Goal: Task Accomplishment & Management: Manage account settings

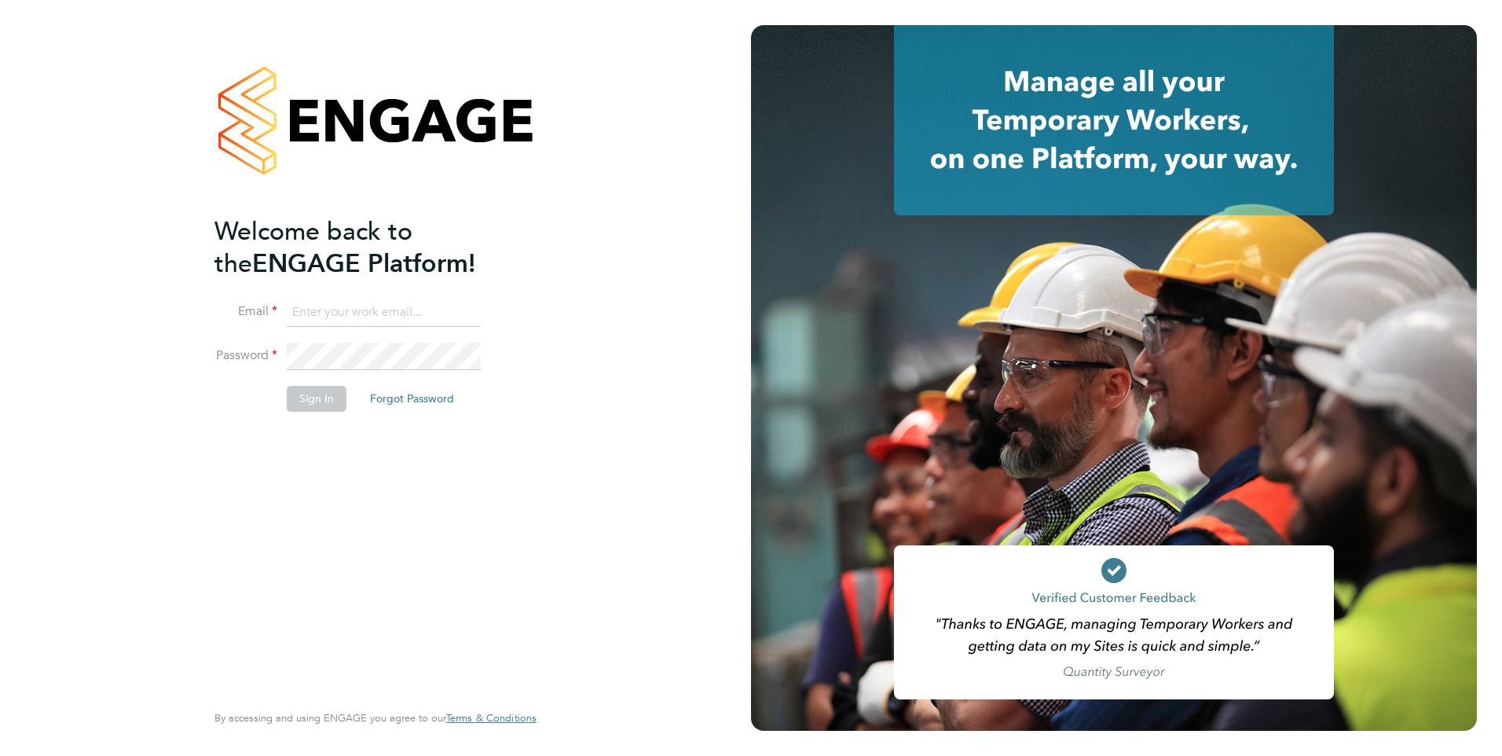
type input "[EMAIL_ADDRESS][PERSON_NAME][DOMAIN_NAME]"
click at [309, 395] on button "Sign In" at bounding box center [317, 398] width 60 height 25
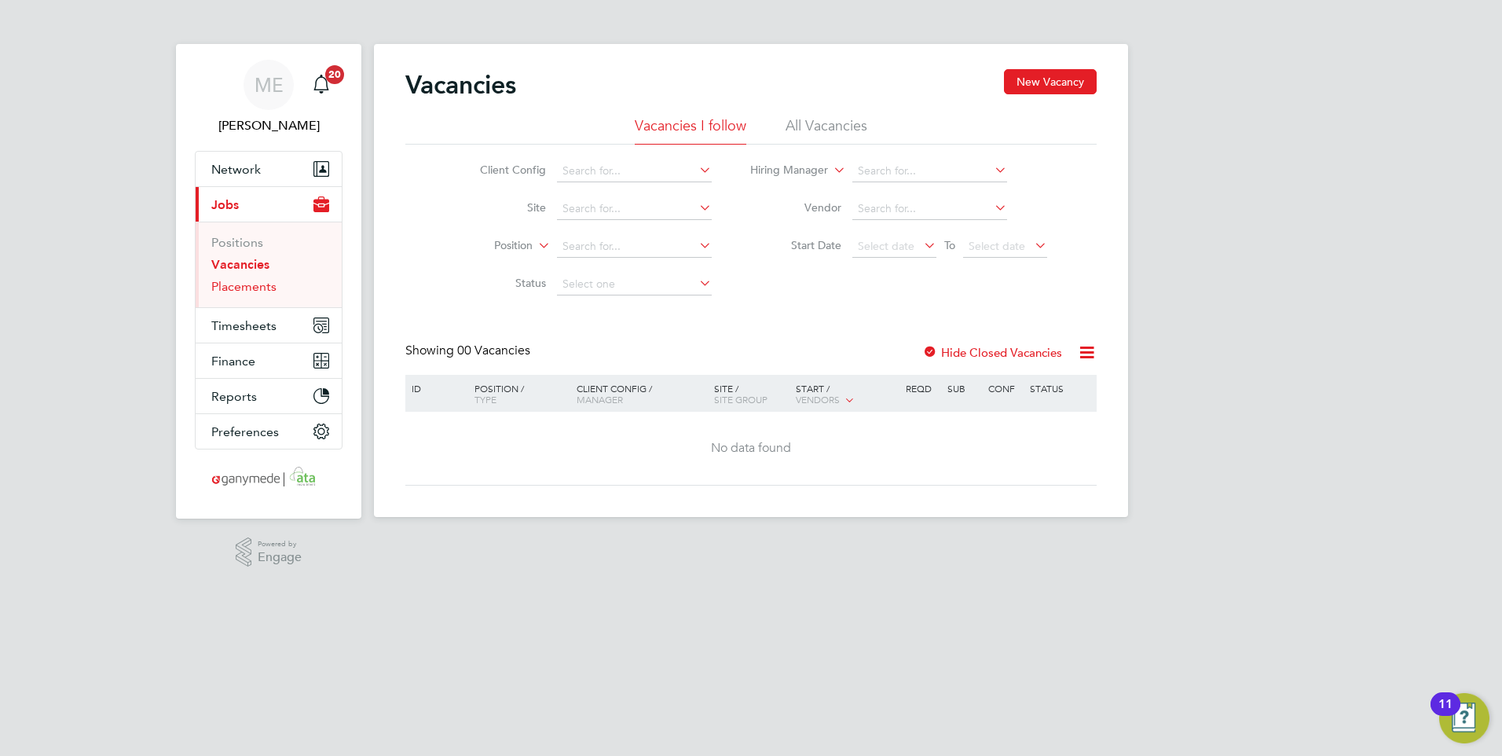
click at [221, 279] on link "Placements" at bounding box center [243, 286] width 65 height 15
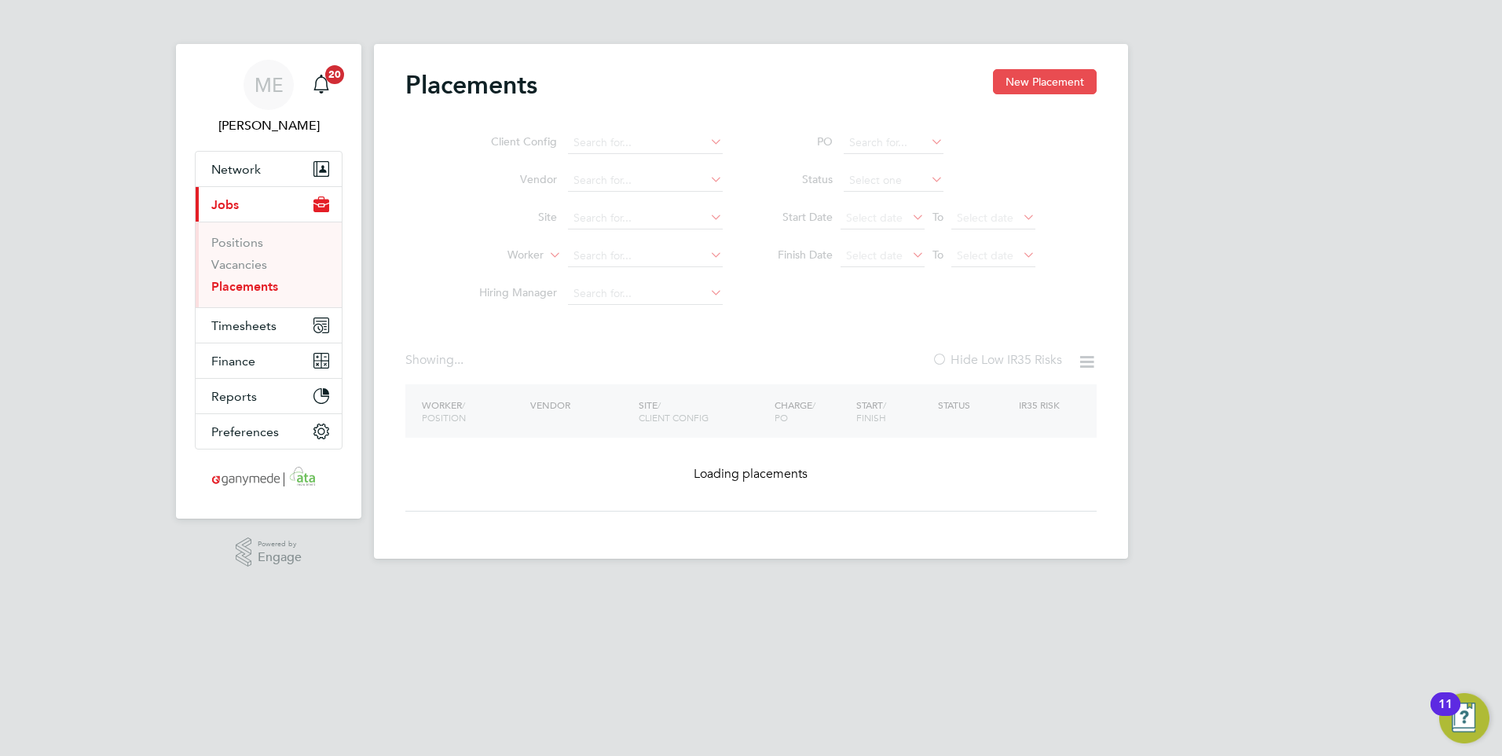
click at [1024, 75] on button "New Placement" at bounding box center [1045, 81] width 104 height 25
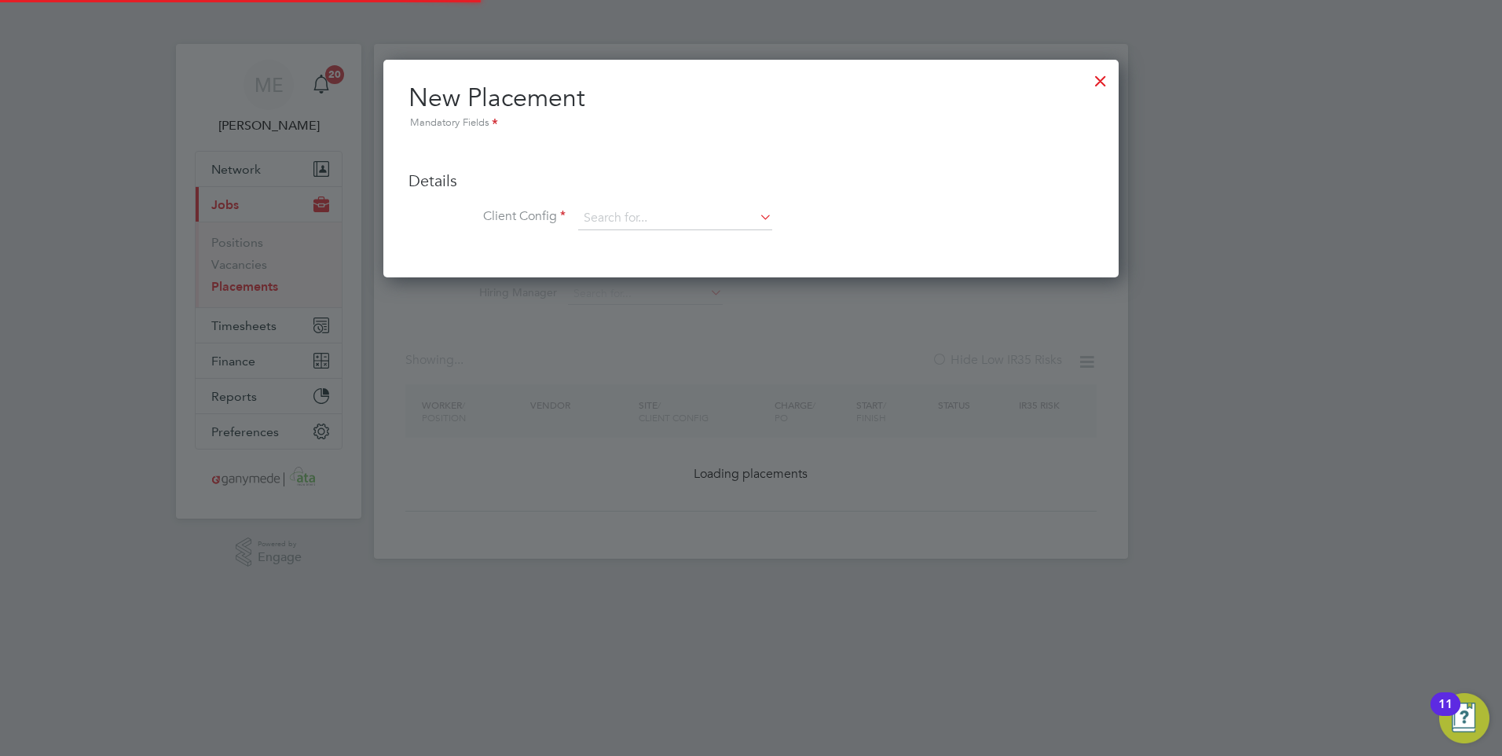
scroll to position [218, 736]
click at [657, 202] on ul "Details Client Config Hiring Manager Worker Position Placement Type Worker Work…" at bounding box center [750, 192] width 685 height 108
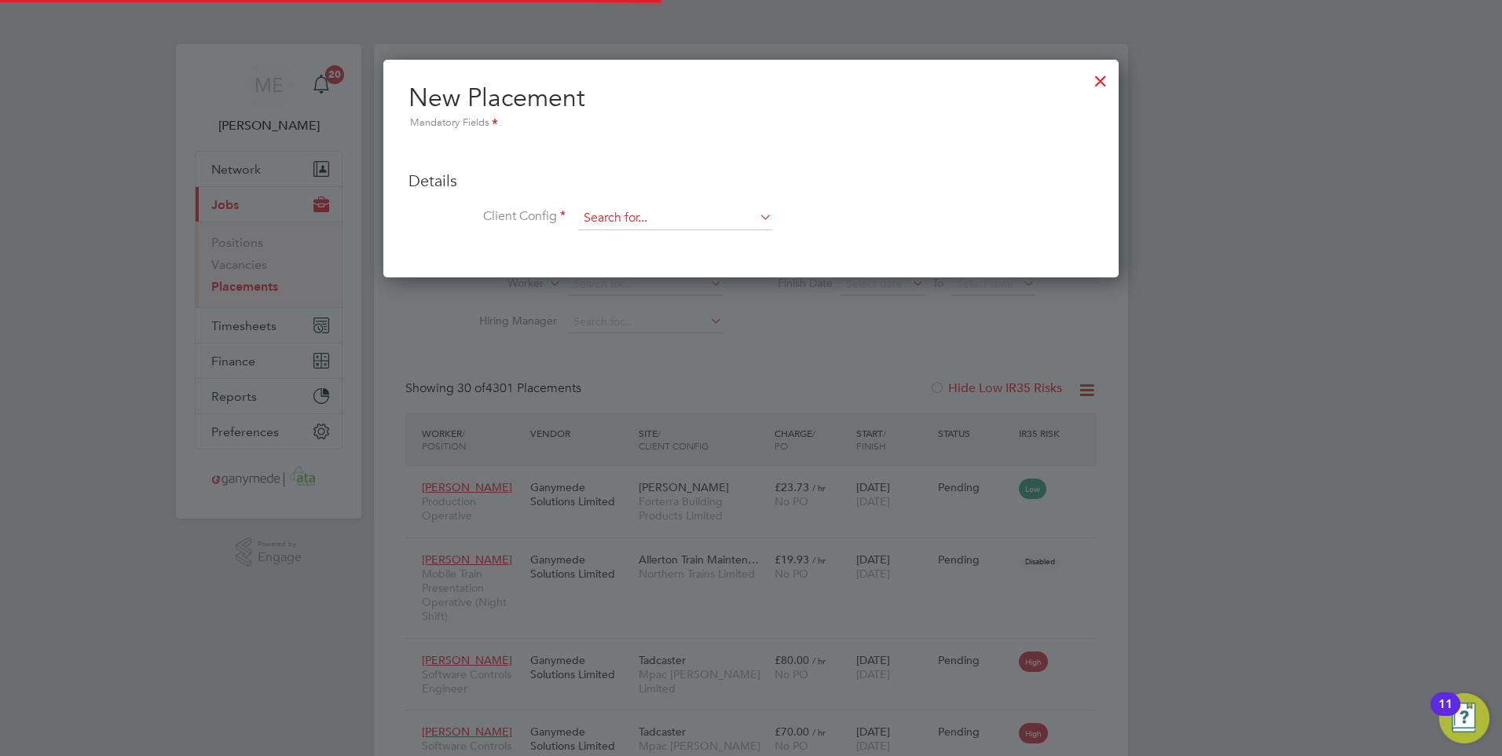
scroll to position [0, 0]
click at [653, 207] on input at bounding box center [675, 219] width 194 height 24
click at [646, 207] on input at bounding box center [675, 219] width 194 height 24
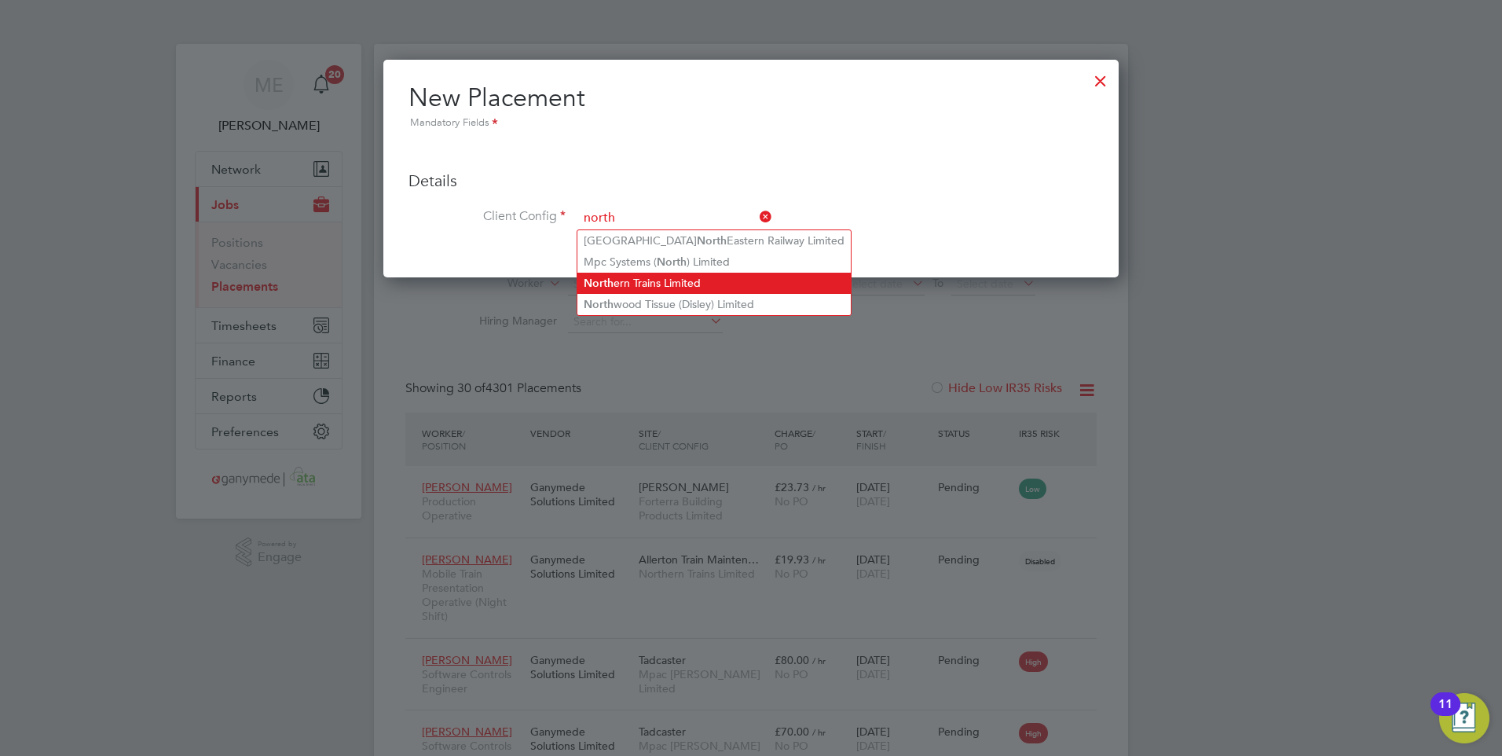
click at [635, 277] on li "North ern Trains Limited" at bounding box center [713, 283] width 273 height 21
type input "Northern Trains Limited"
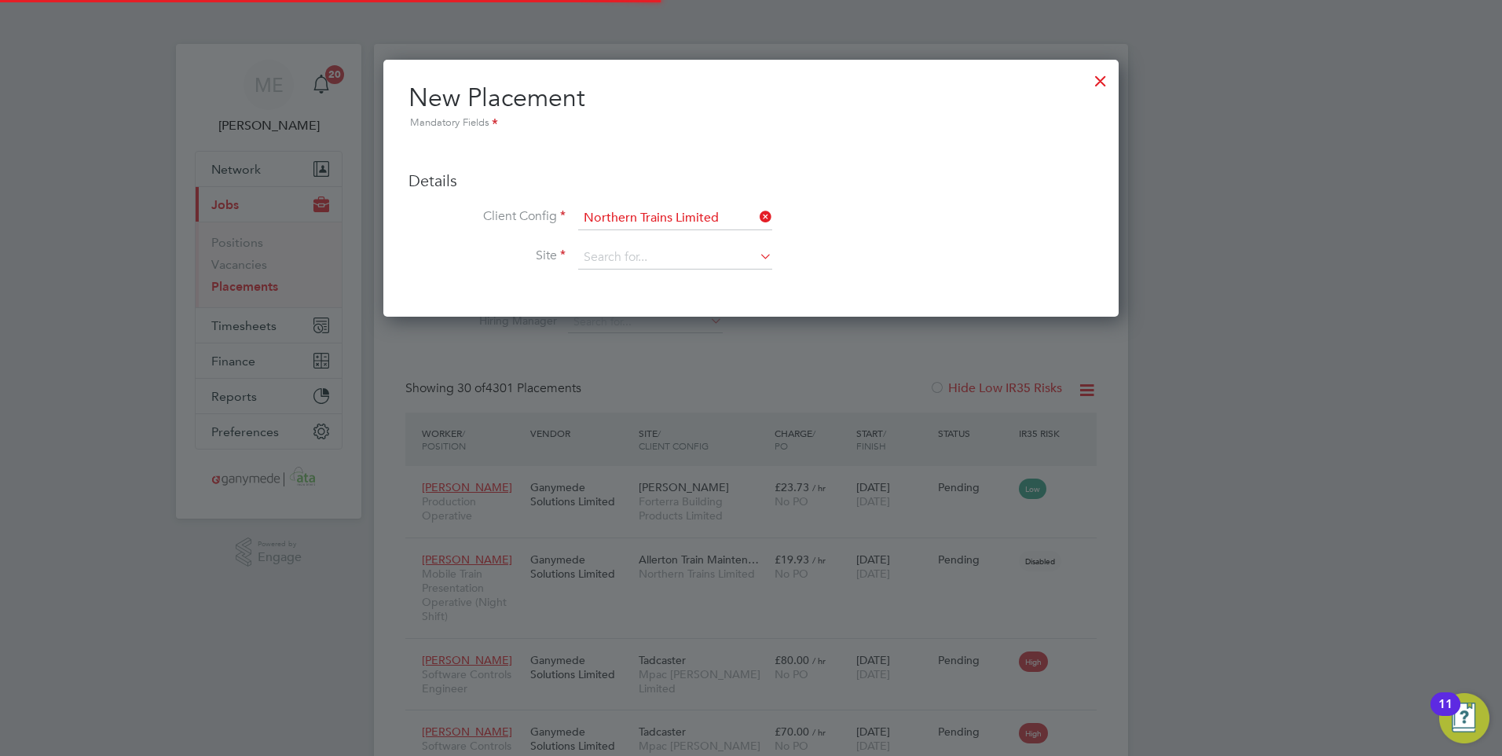
scroll to position [257, 736]
click at [621, 256] on input at bounding box center [675, 258] width 194 height 24
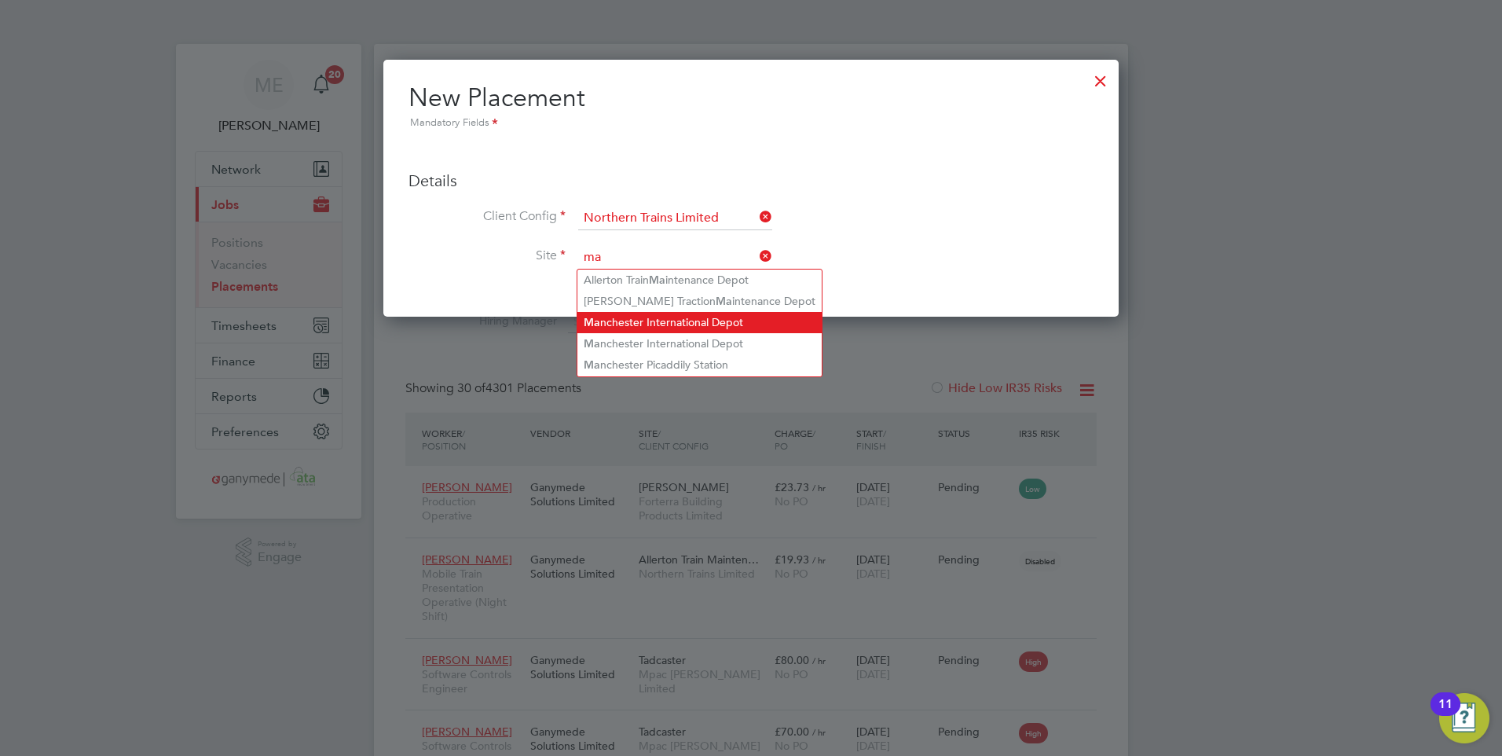
click at [621, 312] on li "Ma nchester International Depot" at bounding box center [699, 322] width 244 height 21
type input "Manchester International Depot"
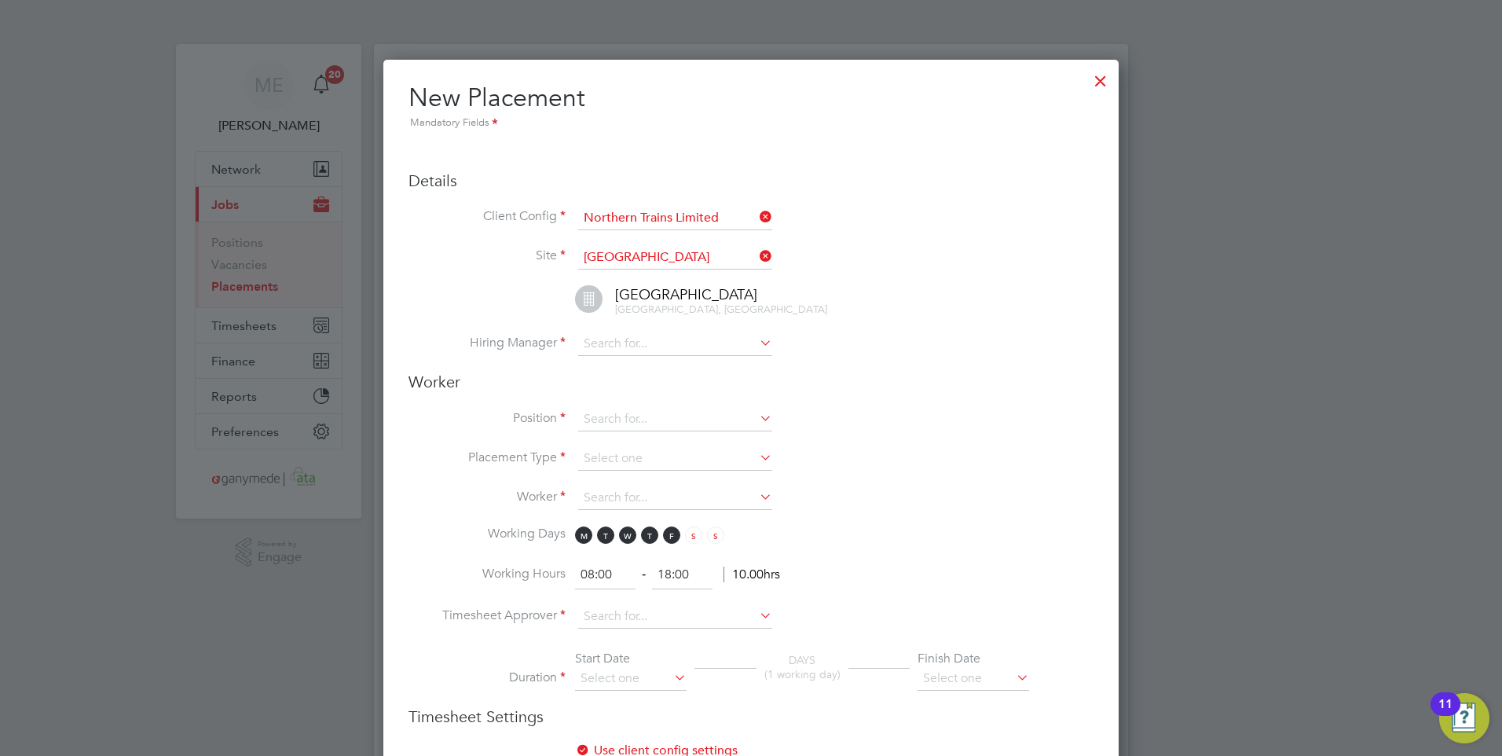
scroll to position [1656, 736]
click at [624, 347] on input at bounding box center [675, 344] width 194 height 24
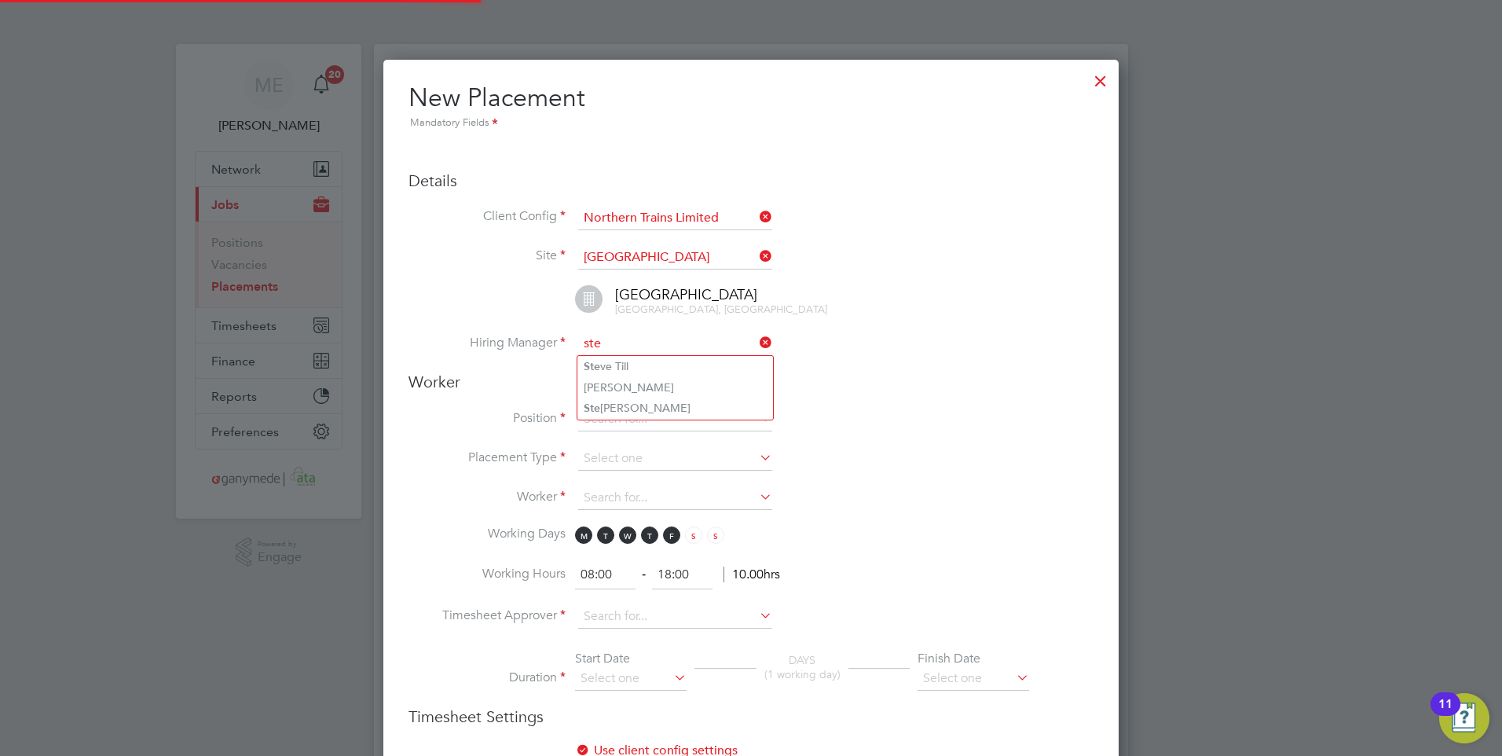
click at [627, 362] on li "Ste ve Till" at bounding box center [675, 366] width 196 height 21
type input "Steve Till"
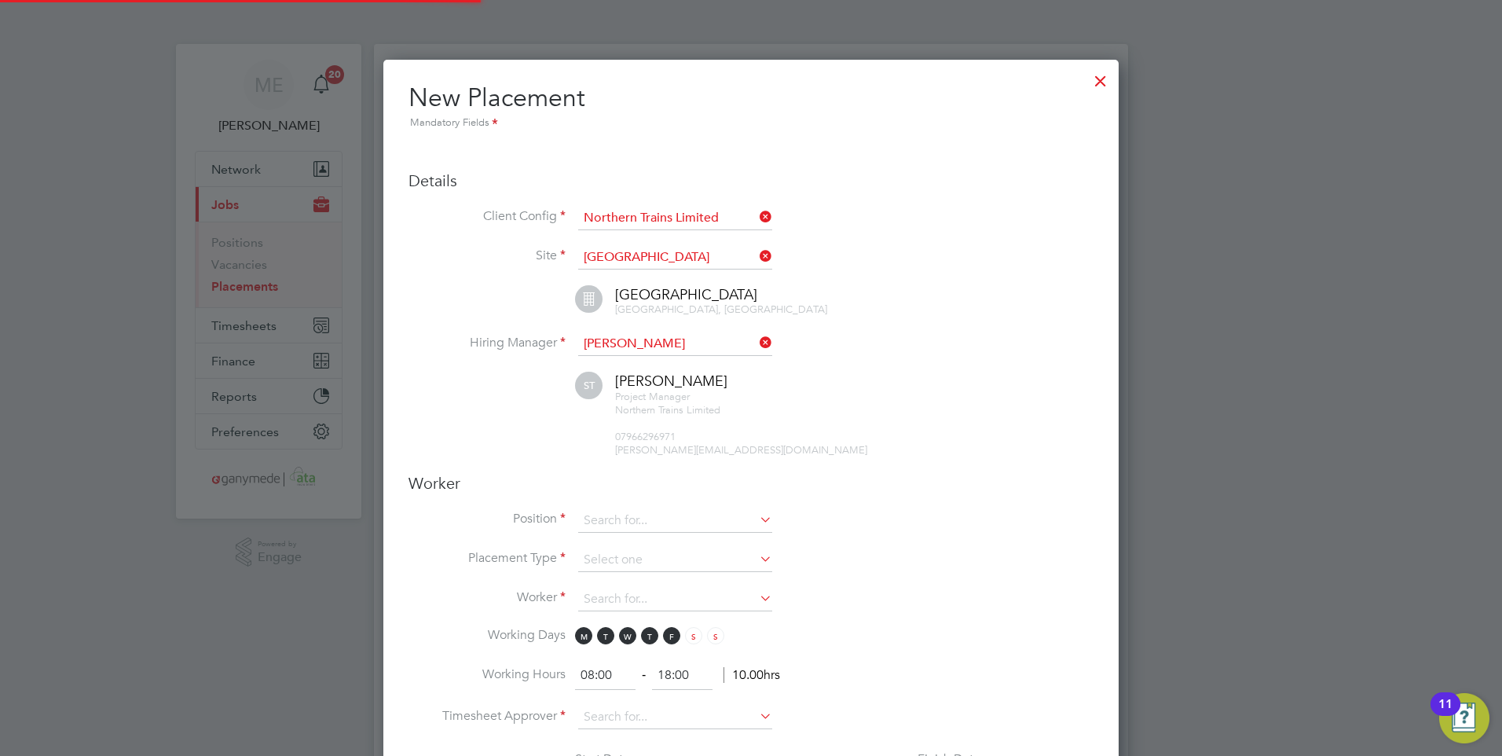
scroll to position [1757, 736]
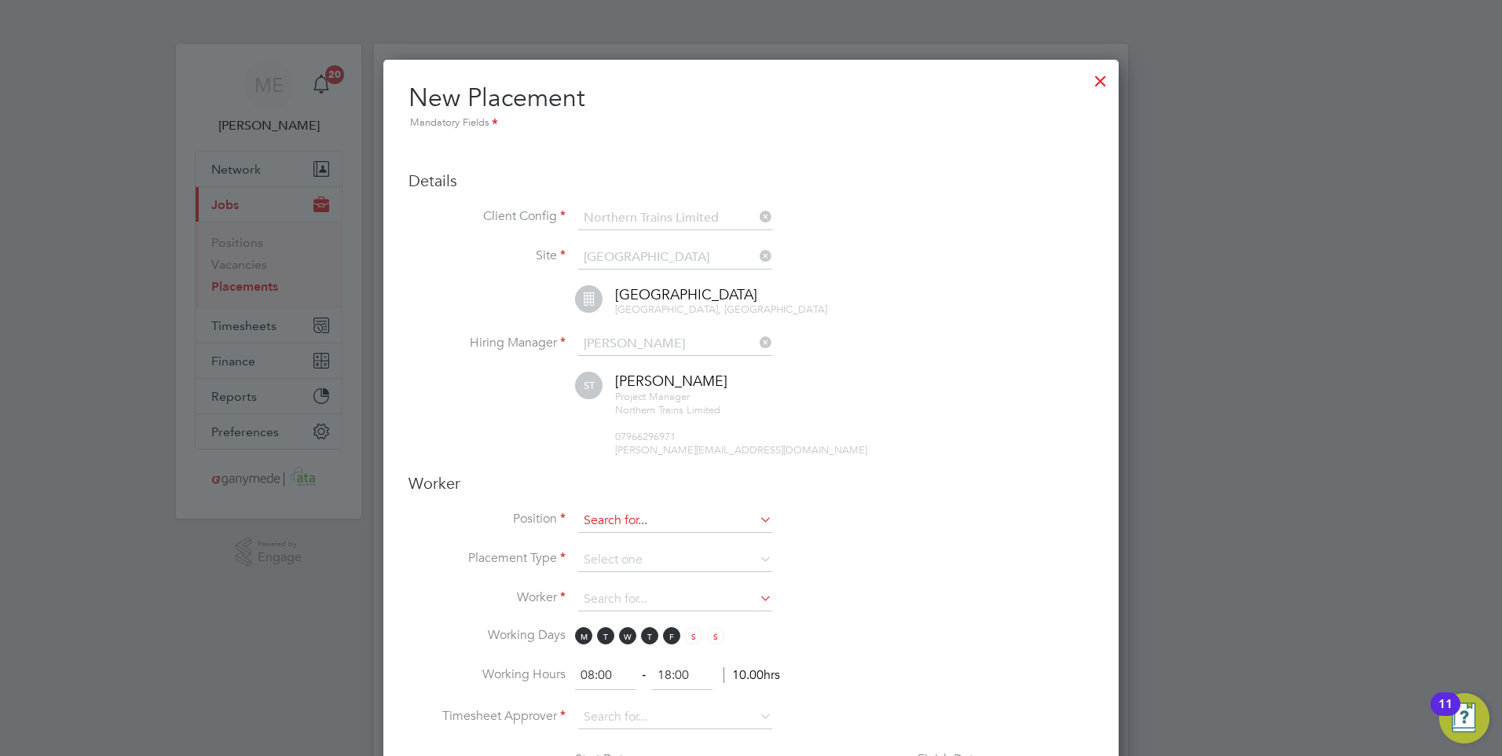
click at [626, 513] on input at bounding box center [675, 521] width 194 height 24
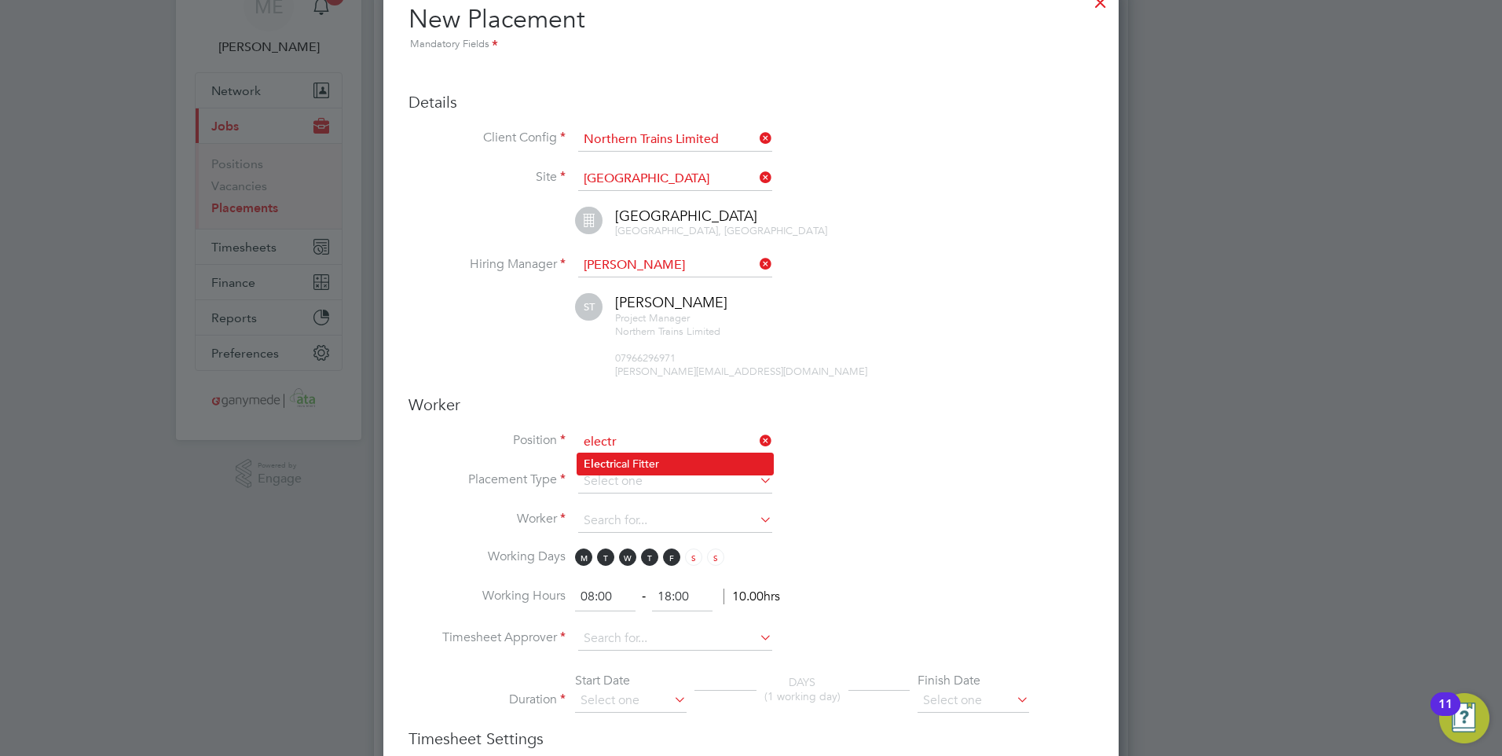
click at [646, 461] on li "Electr ical Fitter" at bounding box center [675, 463] width 196 height 21
type input "Electrical Fitter"
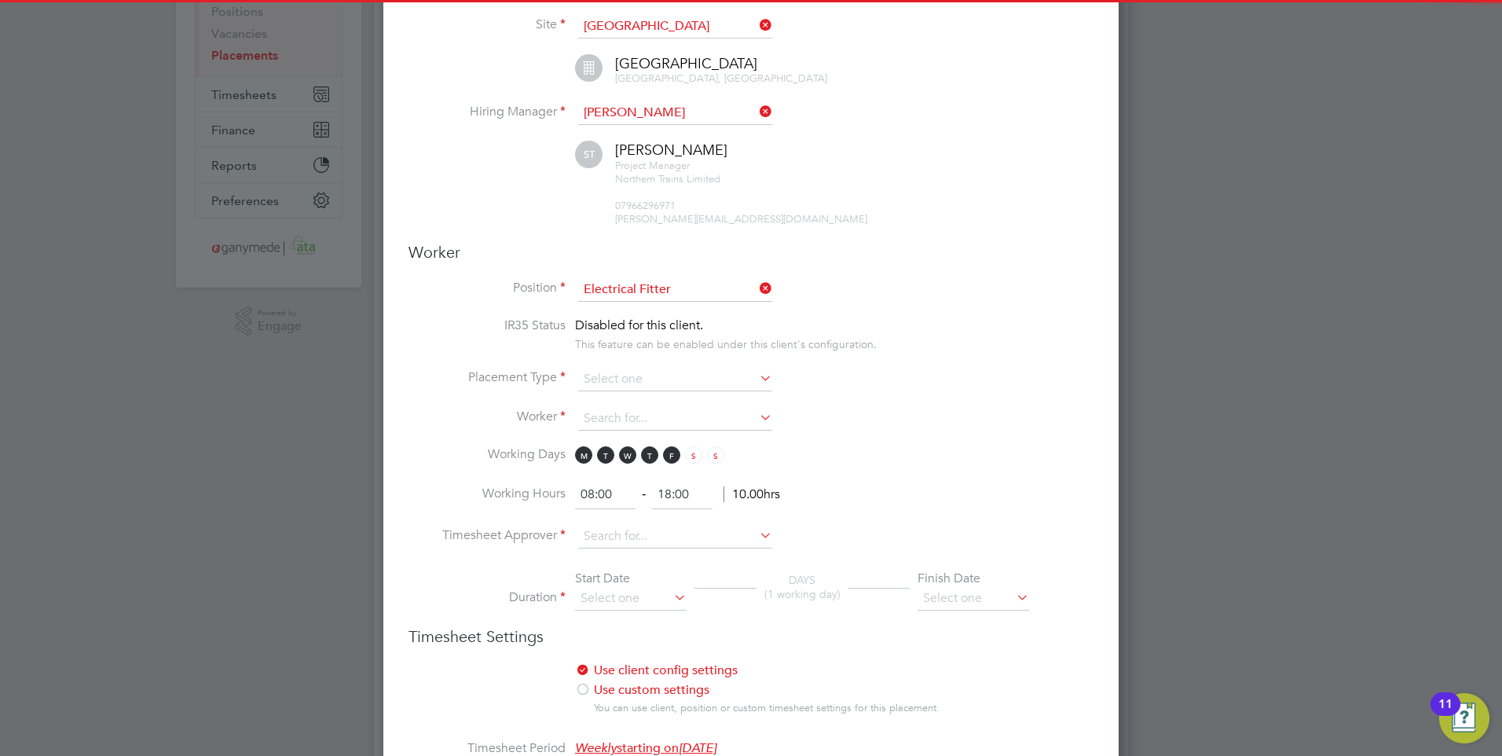
scroll to position [236, 0]
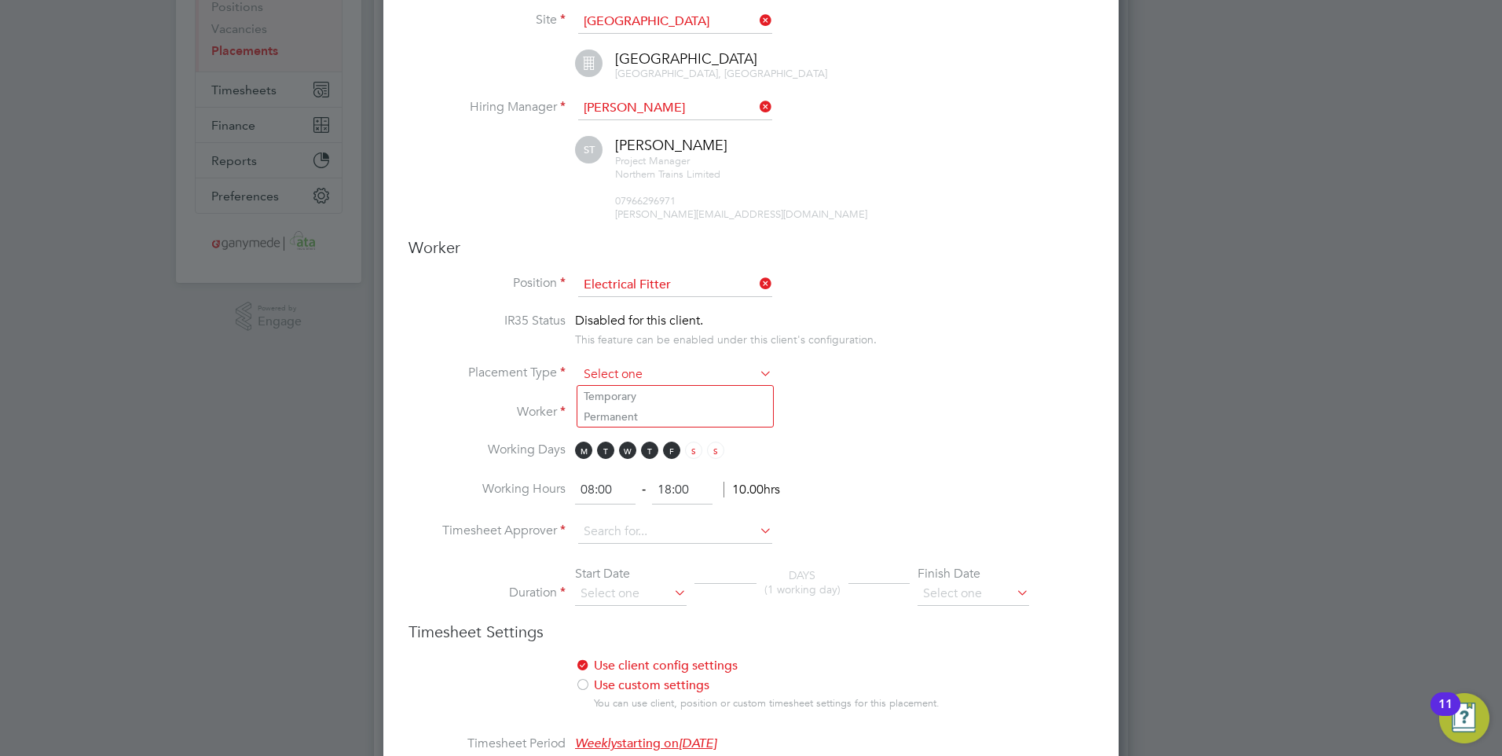
click at [613, 367] on input at bounding box center [675, 375] width 194 height 24
click at [613, 394] on li "Temporary" at bounding box center [675, 396] width 196 height 20
type input "Temporary"
click at [613, 408] on input at bounding box center [675, 414] width 194 height 24
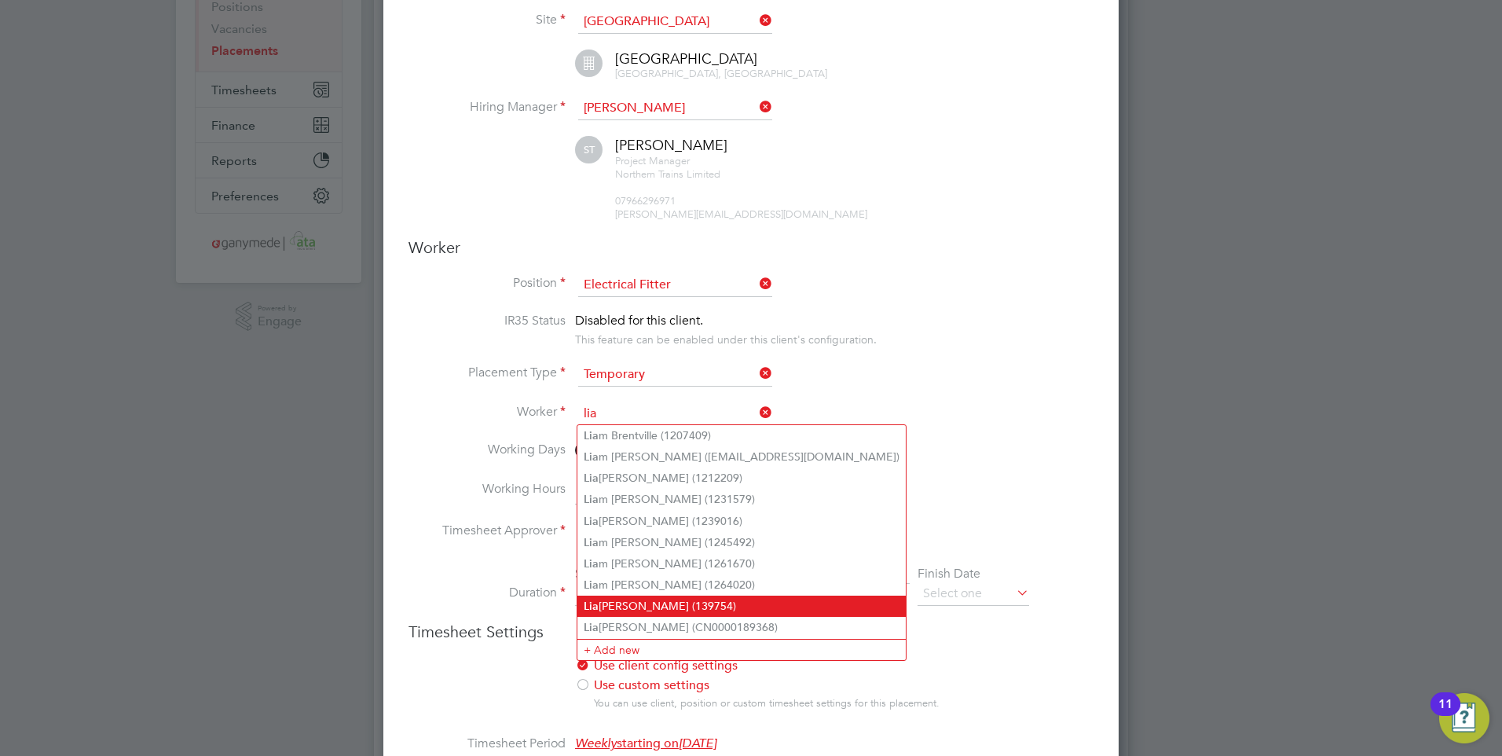
click at [716, 595] on li "Lia m Clark (139754)" at bounding box center [741, 605] width 328 height 21
type input "Liam Clark (139754)"
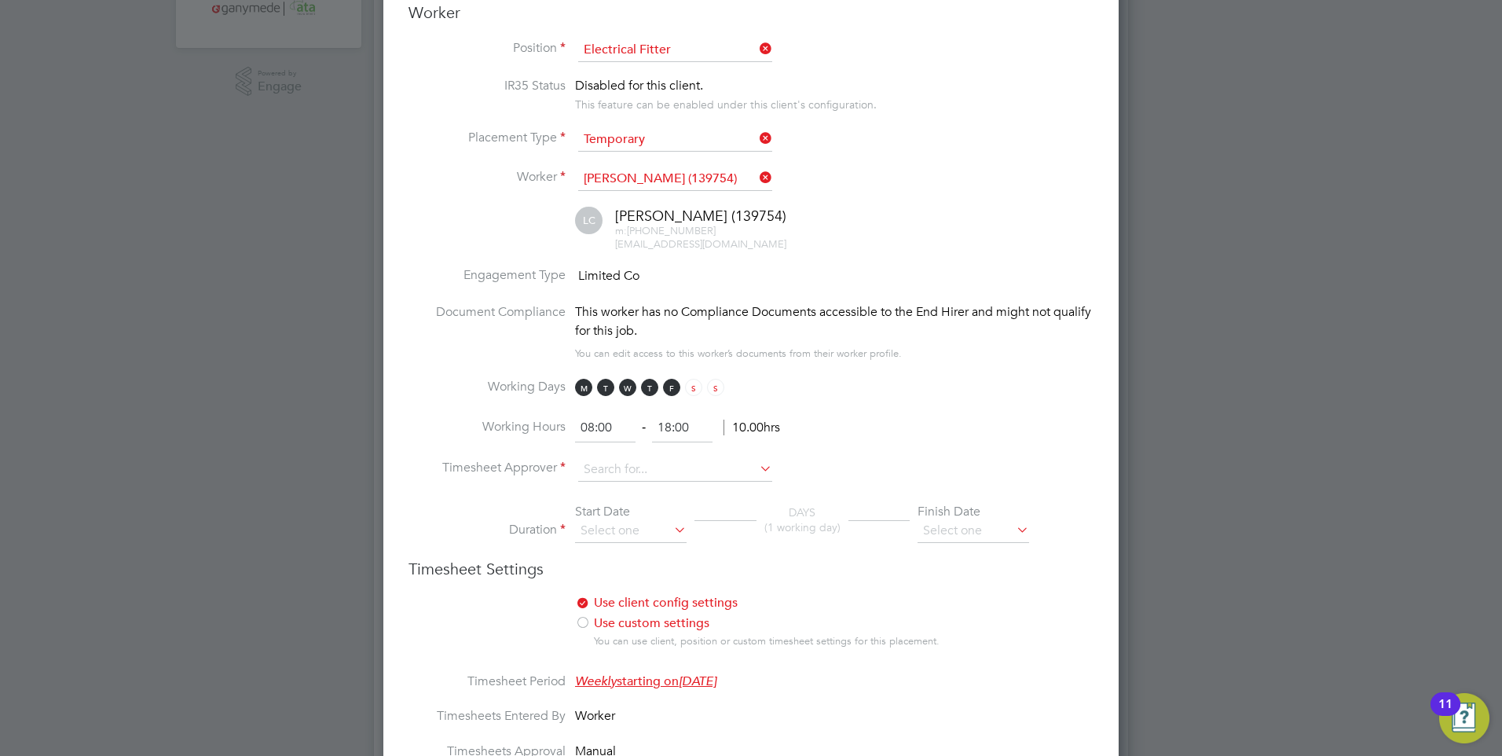
scroll to position [471, 0]
click at [619, 465] on input at bounding box center [675, 469] width 194 height 24
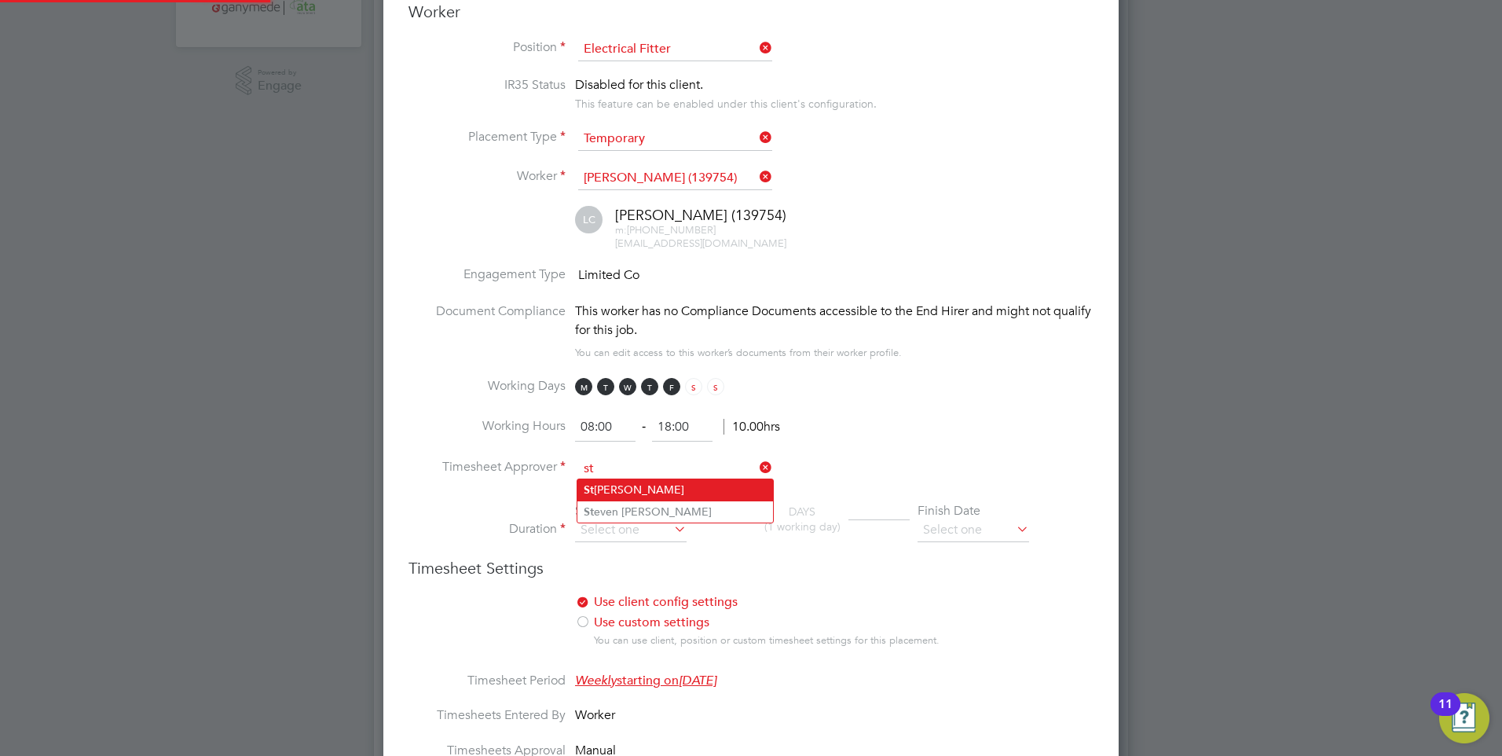
click at [614, 483] on li "St eve Till" at bounding box center [675, 489] width 196 height 21
type input "Steve Till"
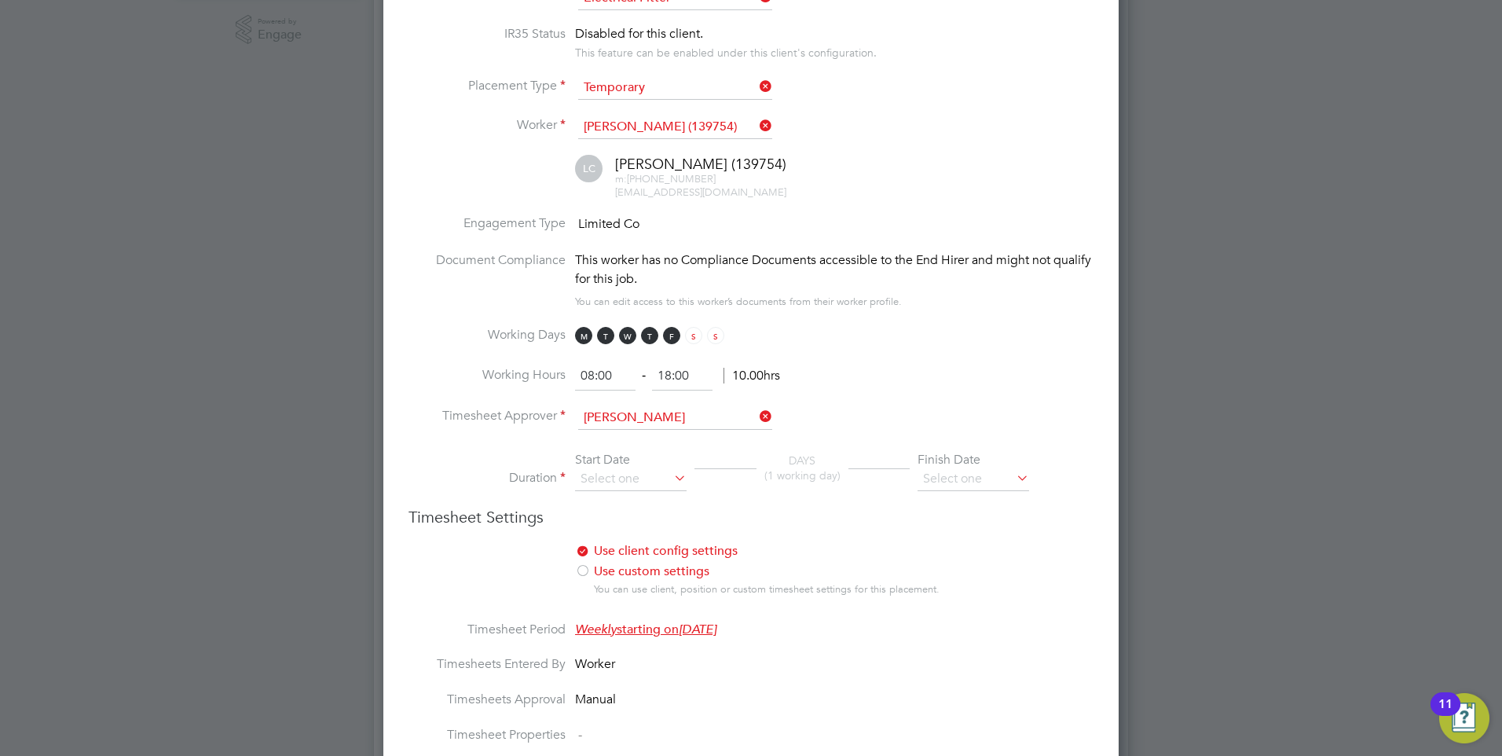
scroll to position [550, 0]
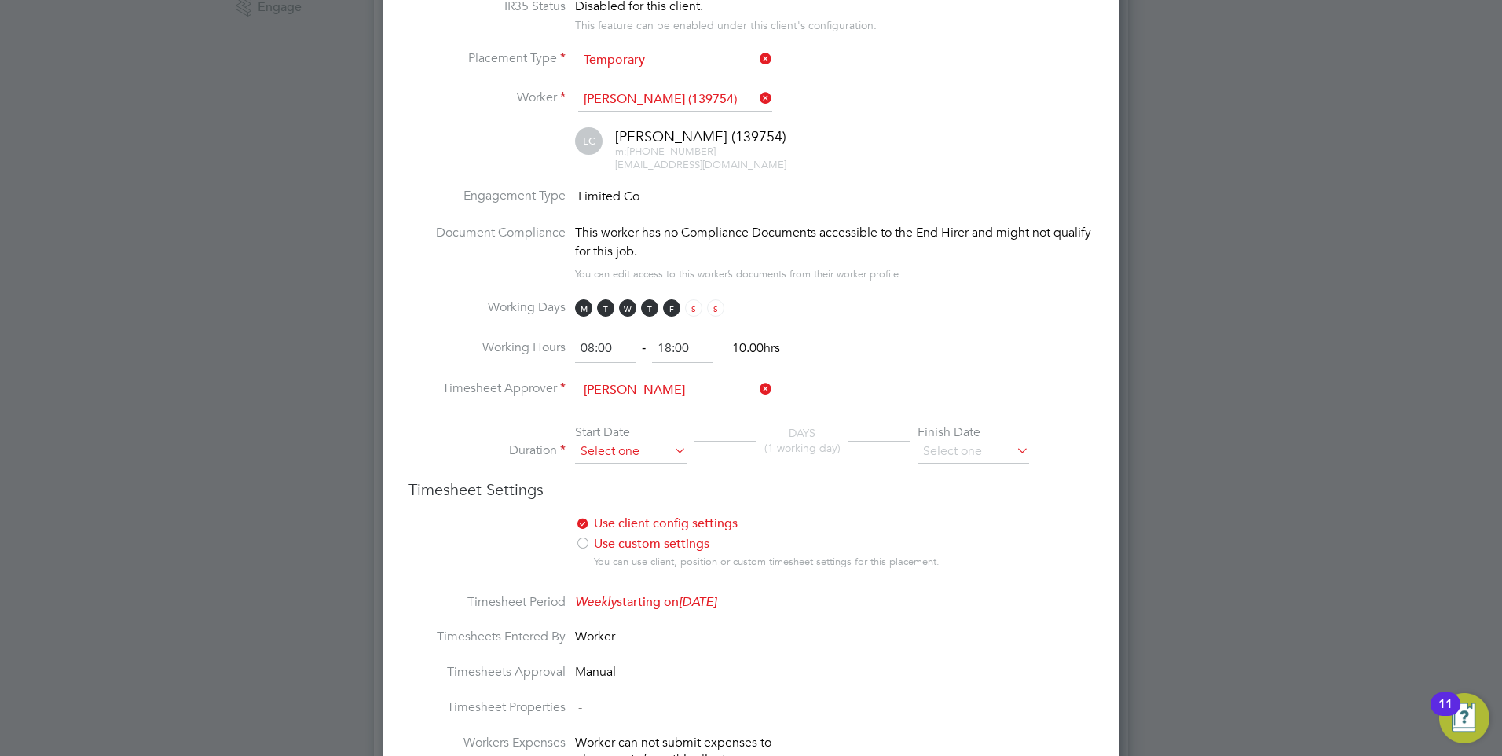
click at [611, 460] on input at bounding box center [631, 452] width 112 height 24
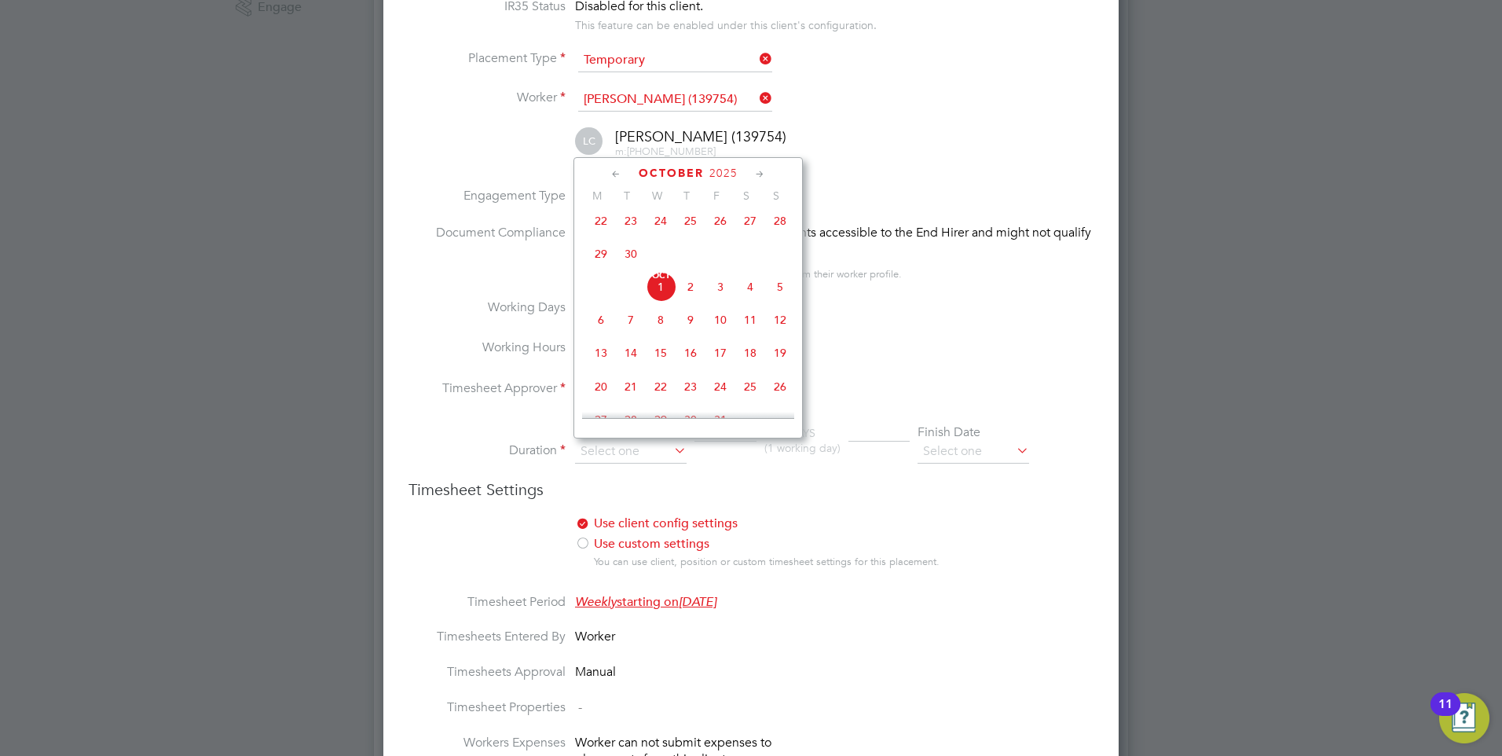
click at [595, 260] on span "29" at bounding box center [601, 254] width 30 height 30
type input "[DATE]"
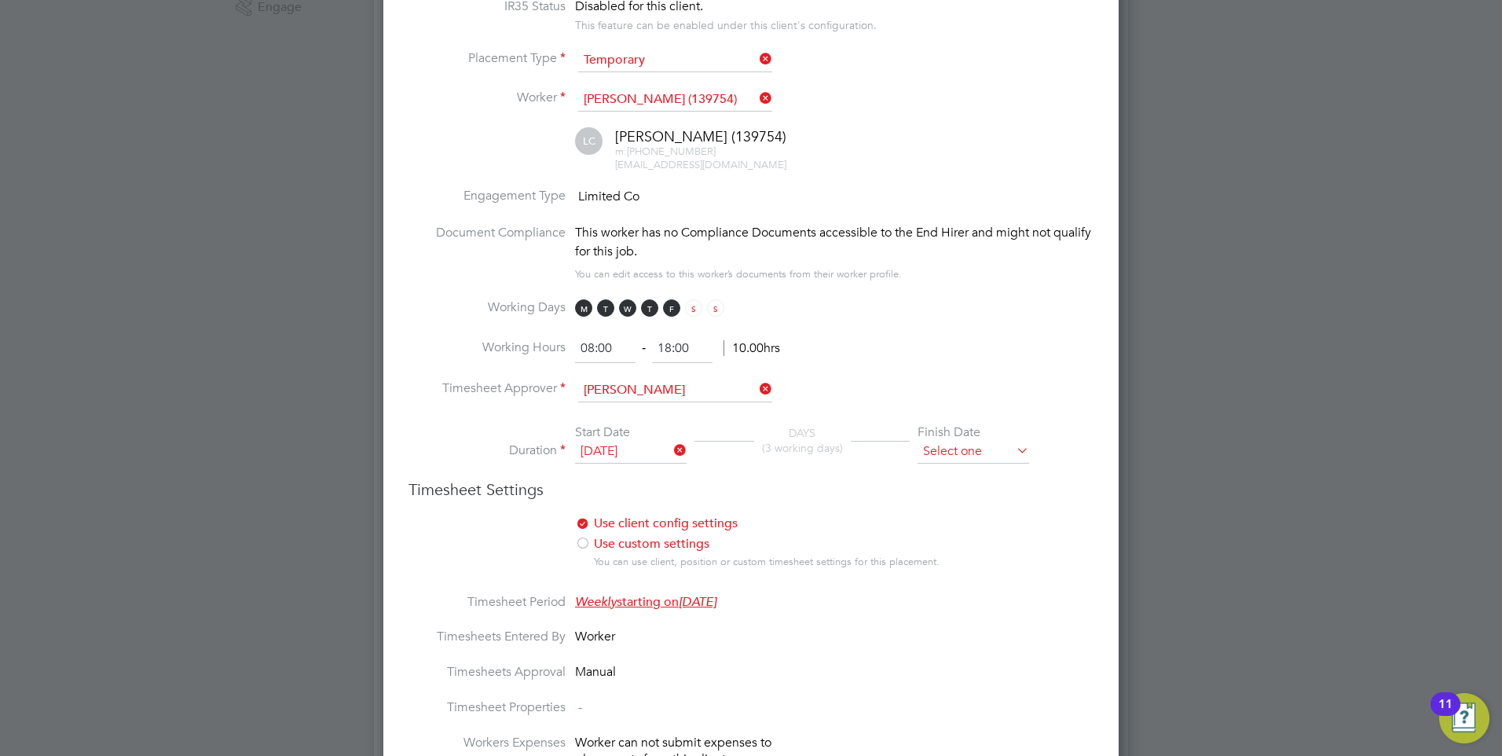
click at [931, 451] on input at bounding box center [973, 452] width 112 height 24
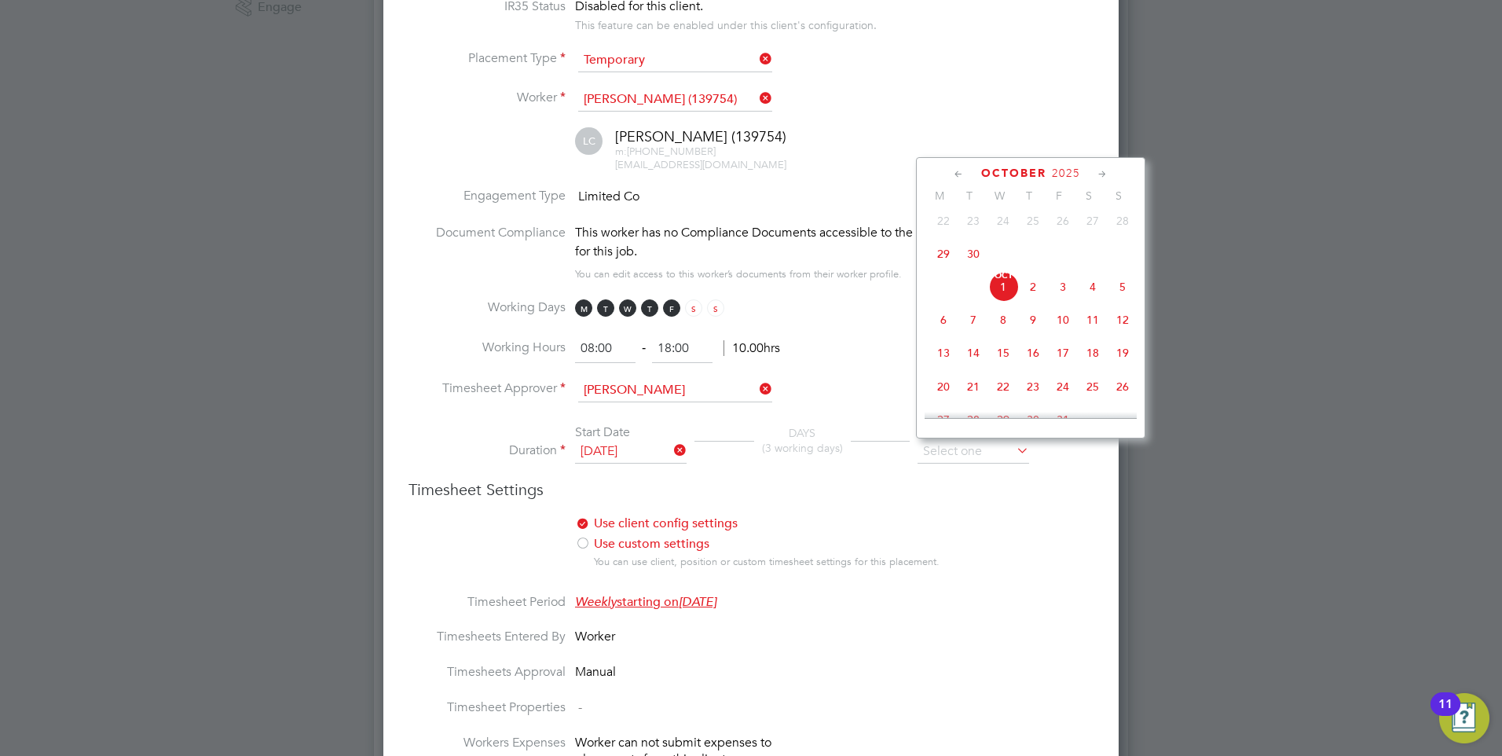
click at [1027, 393] on span "23" at bounding box center [1033, 387] width 30 height 30
type input "23 Oct 2025"
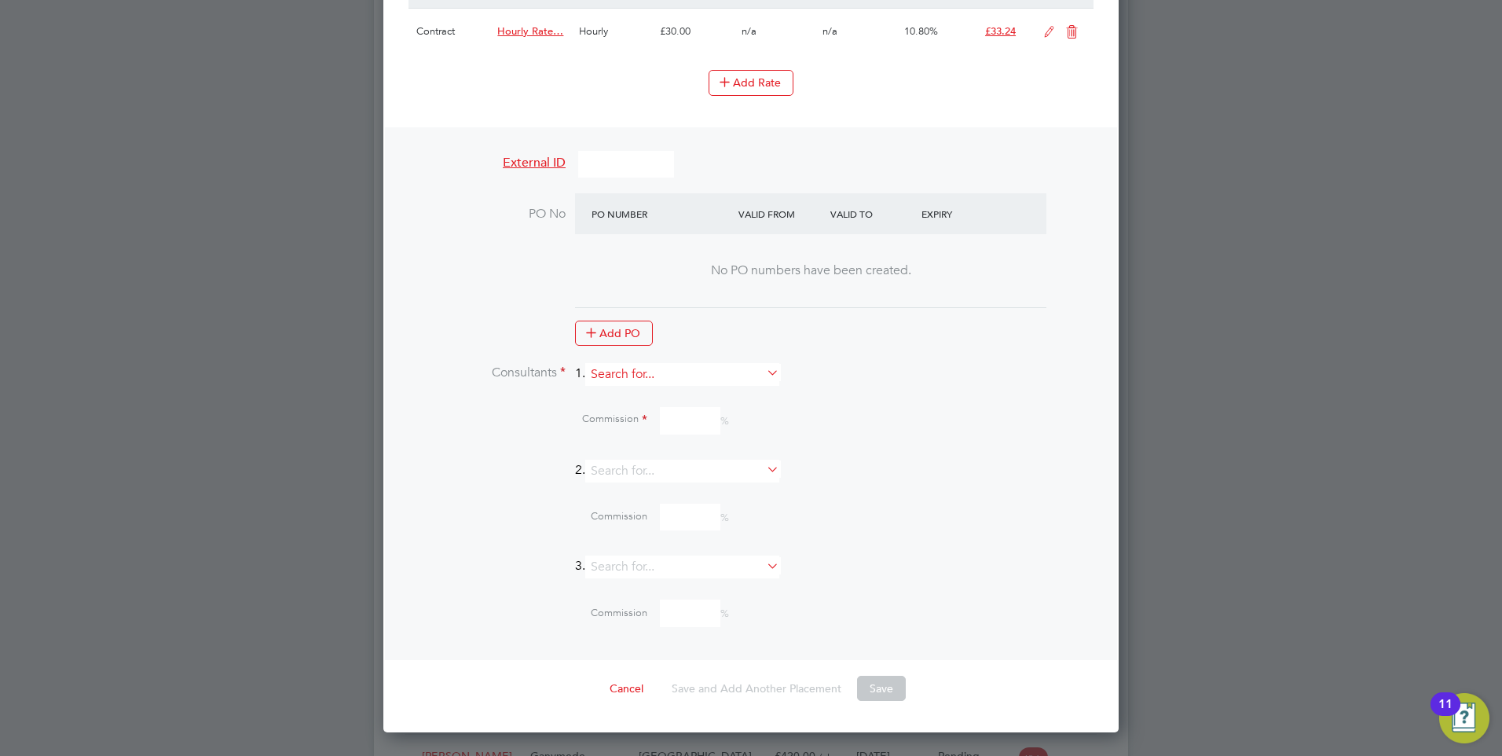
click at [643, 379] on input at bounding box center [682, 374] width 194 height 23
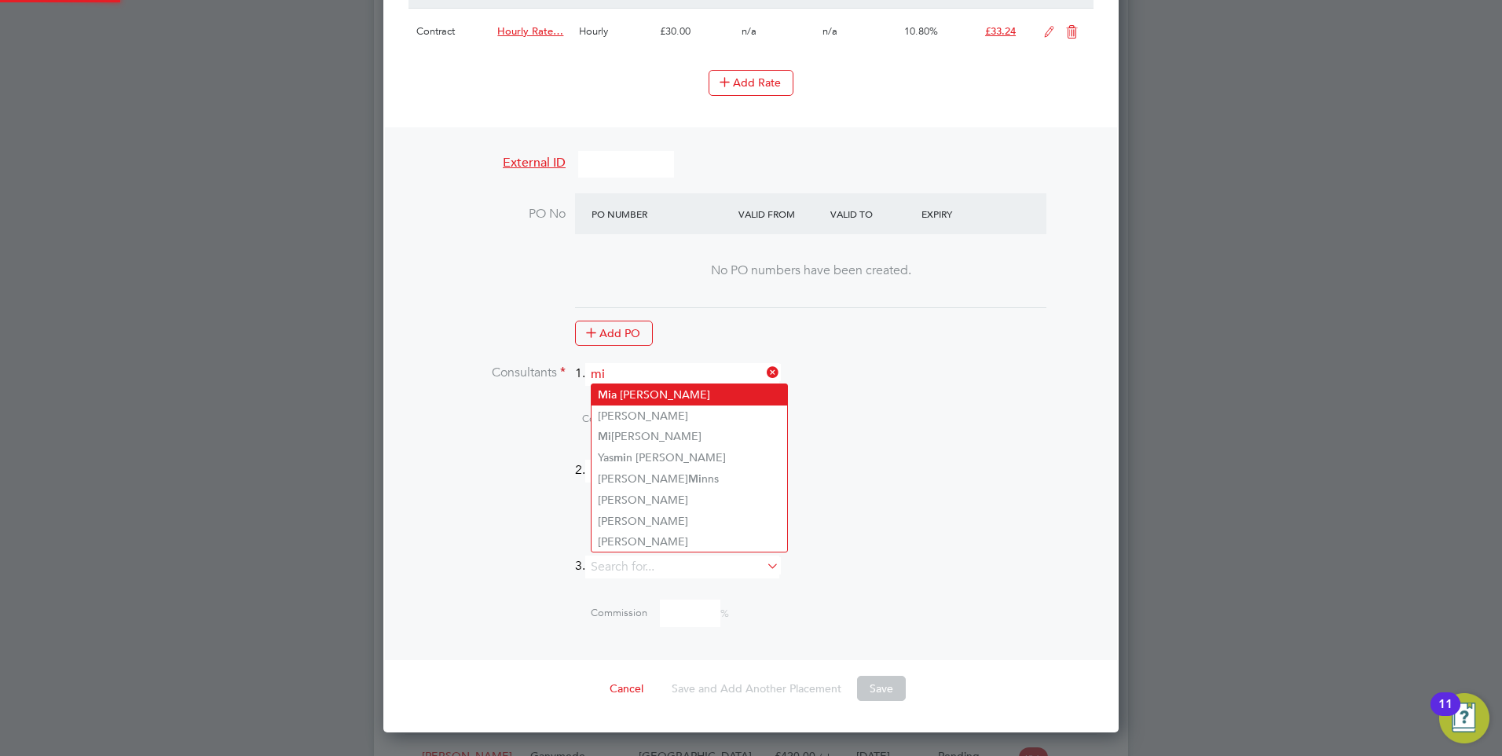
click at [624, 391] on li "Mi a Eckersley" at bounding box center [689, 394] width 196 height 21
type input "[PERSON_NAME]"
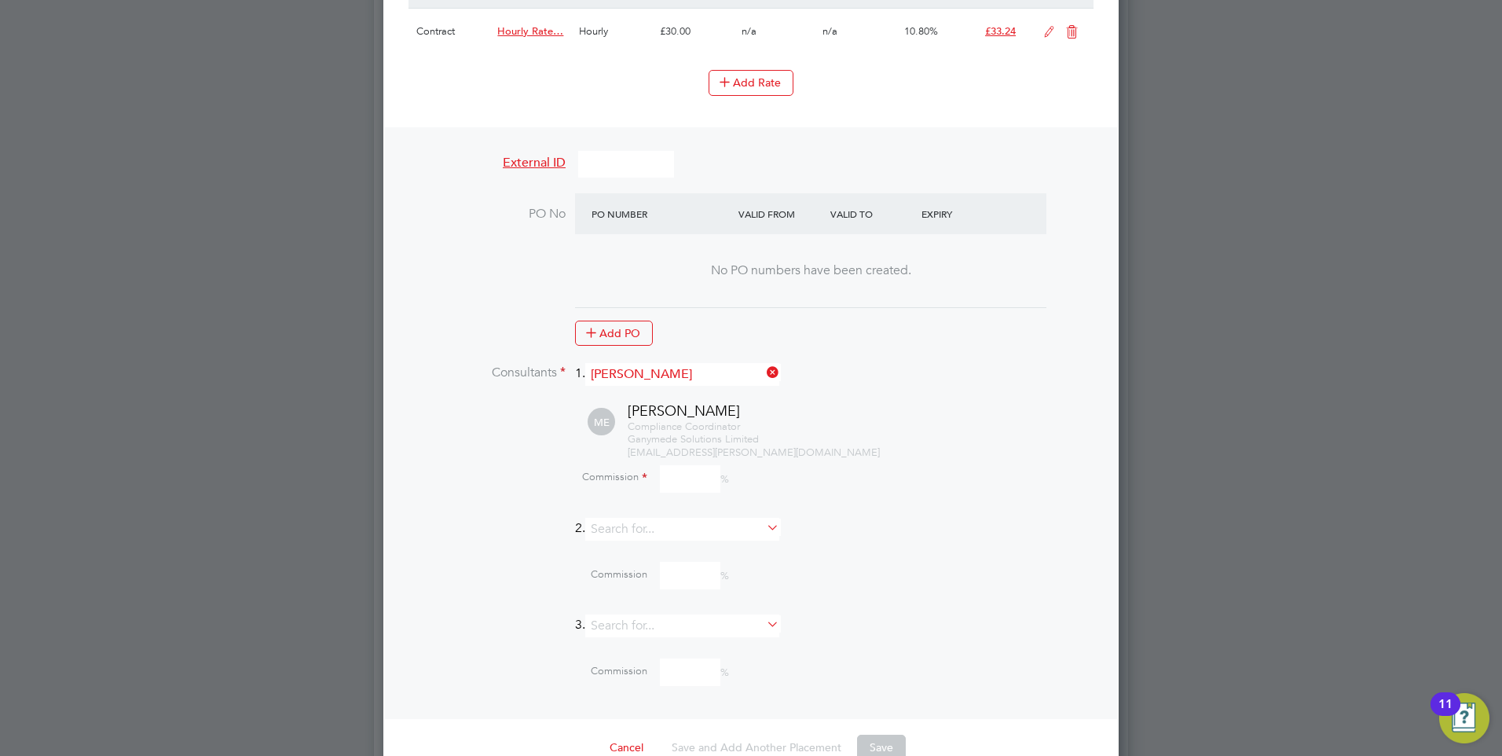
click at [683, 472] on input at bounding box center [690, 478] width 60 height 27
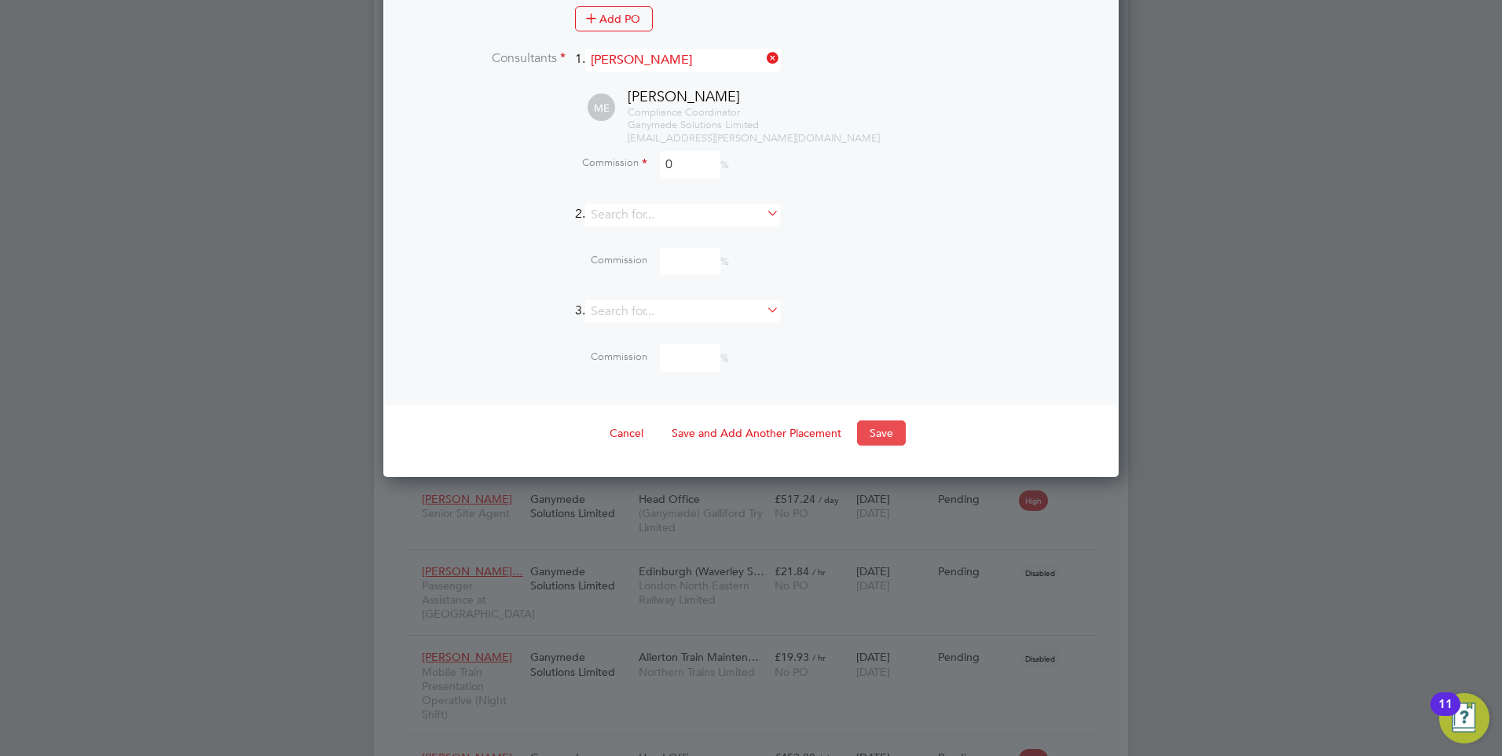
type input "0"
click at [878, 432] on button "Save" at bounding box center [881, 432] width 49 height 25
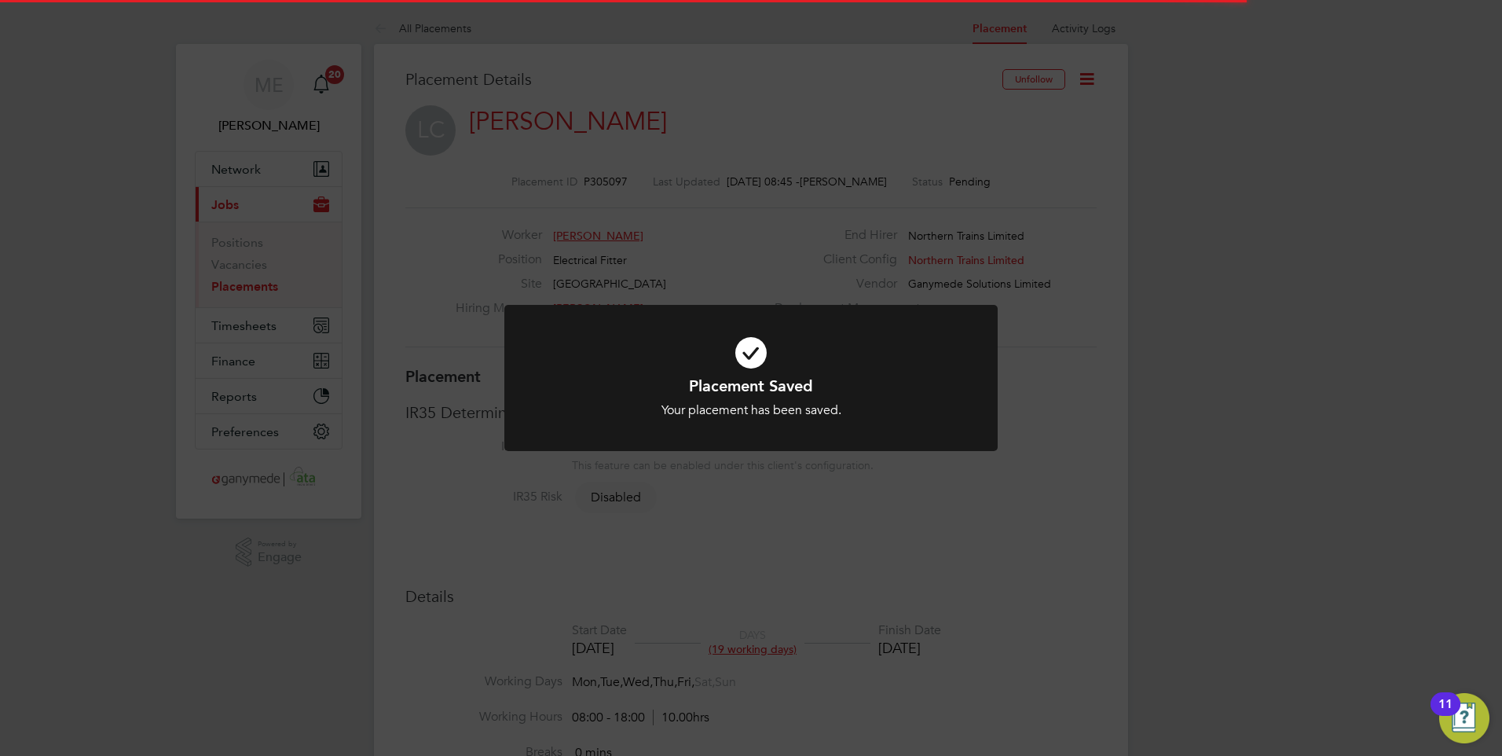
click at [694, 351] on icon at bounding box center [751, 352] width 408 height 61
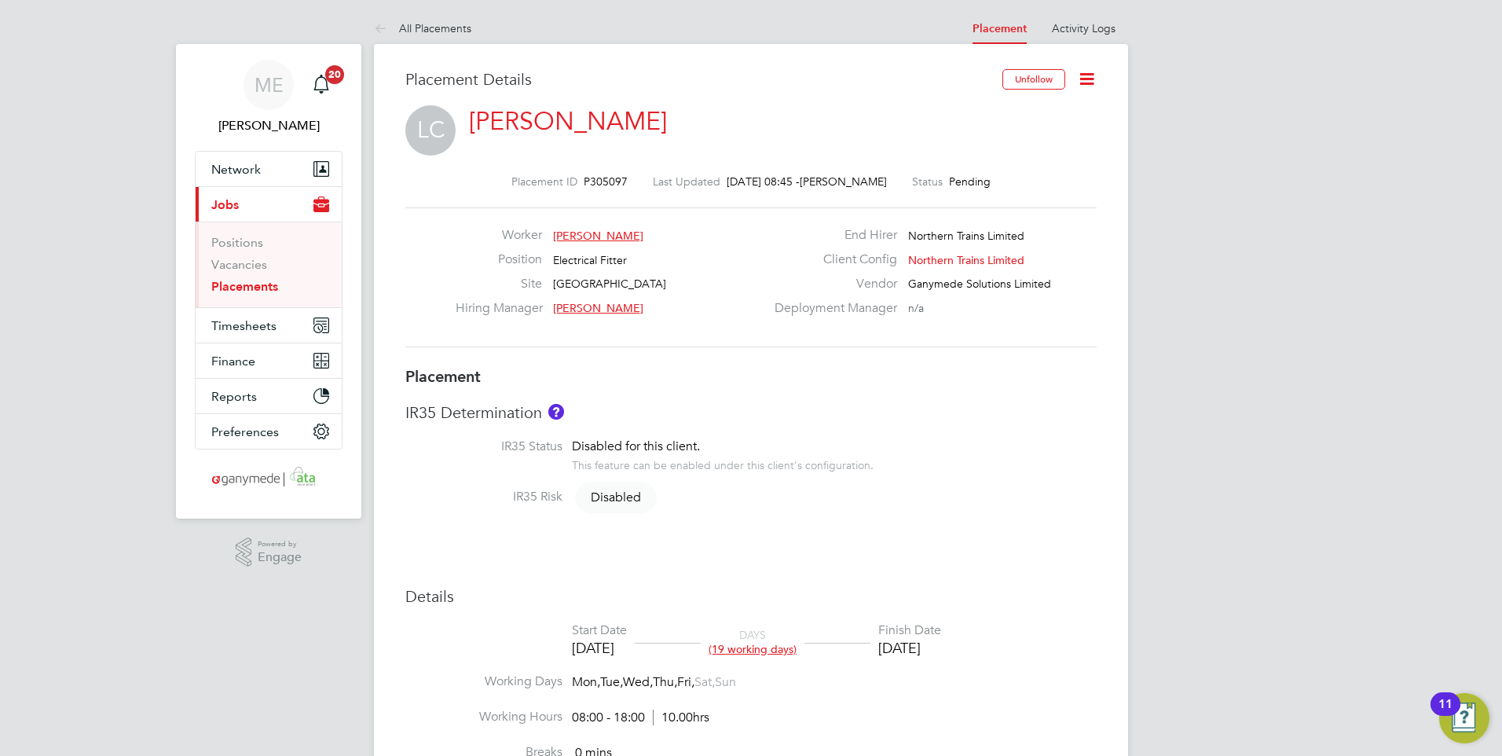
click at [496, 124] on link "Liam Clark" at bounding box center [568, 121] width 198 height 31
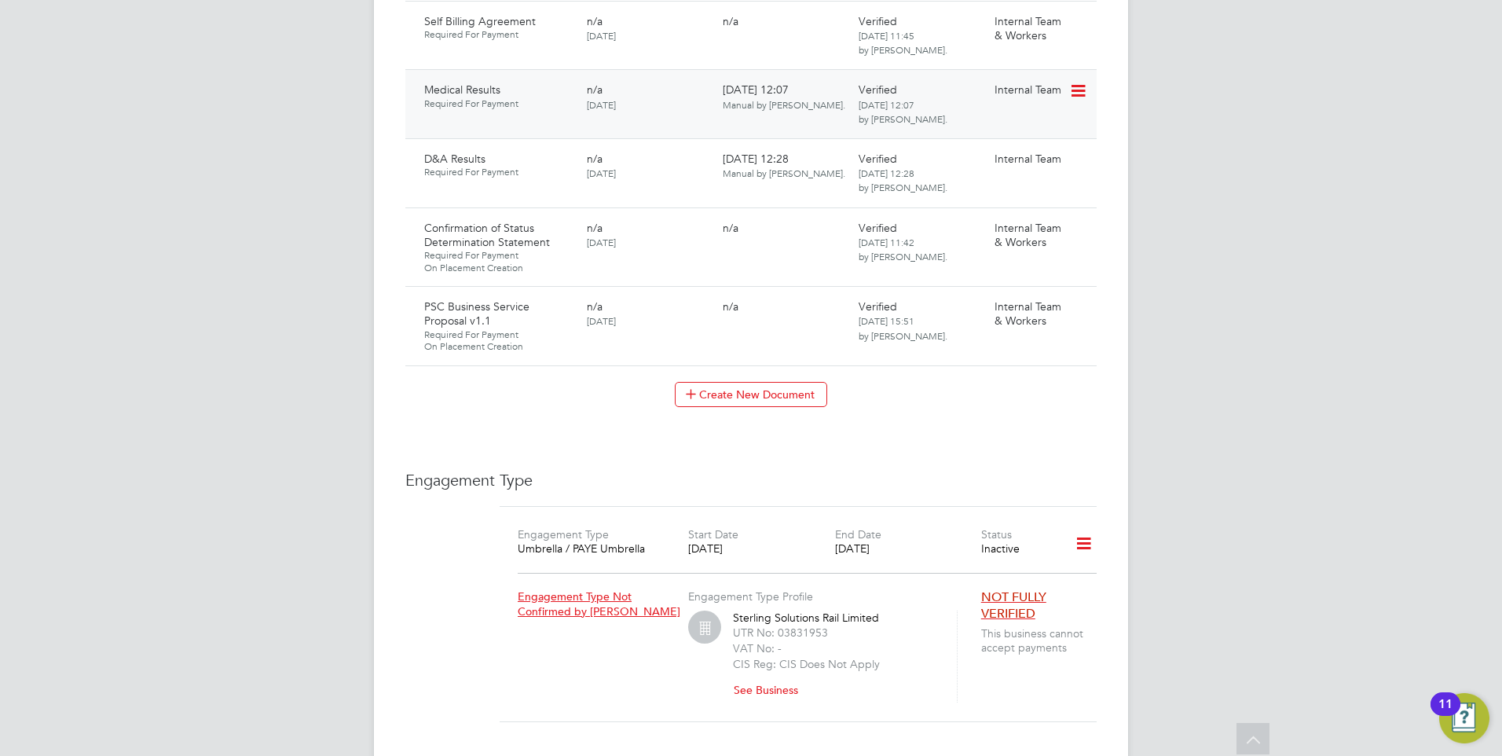
scroll to position [1335, 0]
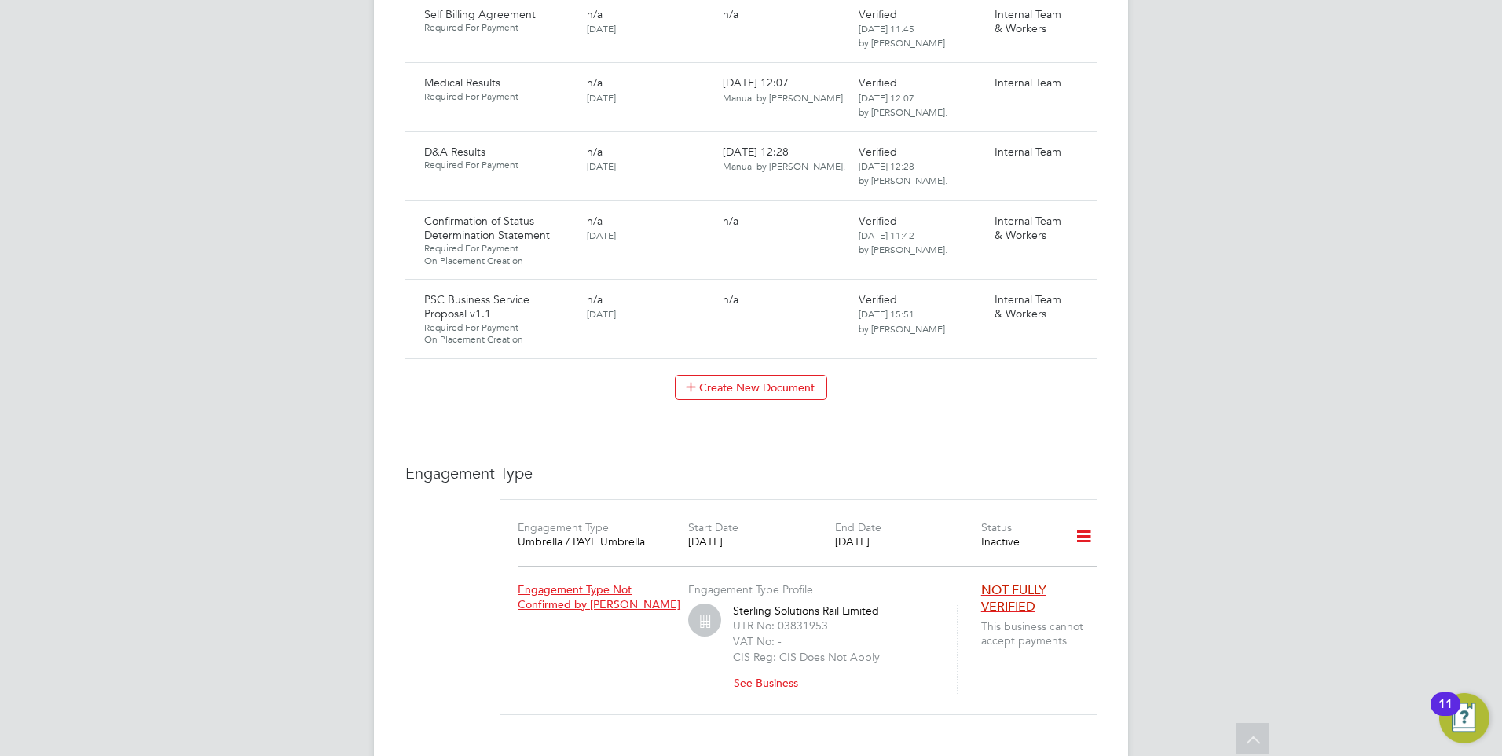
click at [1086, 518] on icon at bounding box center [1083, 536] width 27 height 36
click at [977, 548] on li "Add Engagement Type" at bounding box center [1001, 555] width 180 height 22
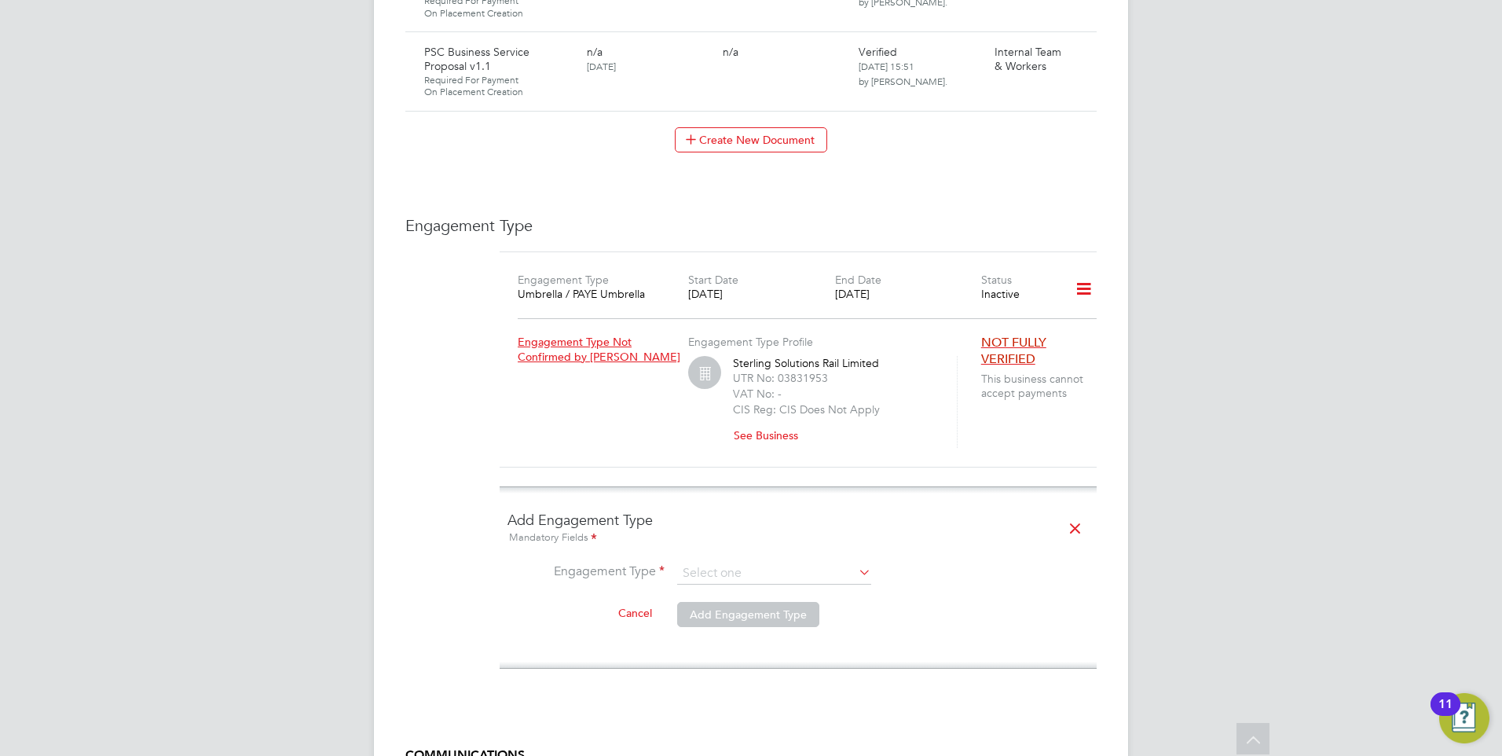
scroll to position [1650, 0]
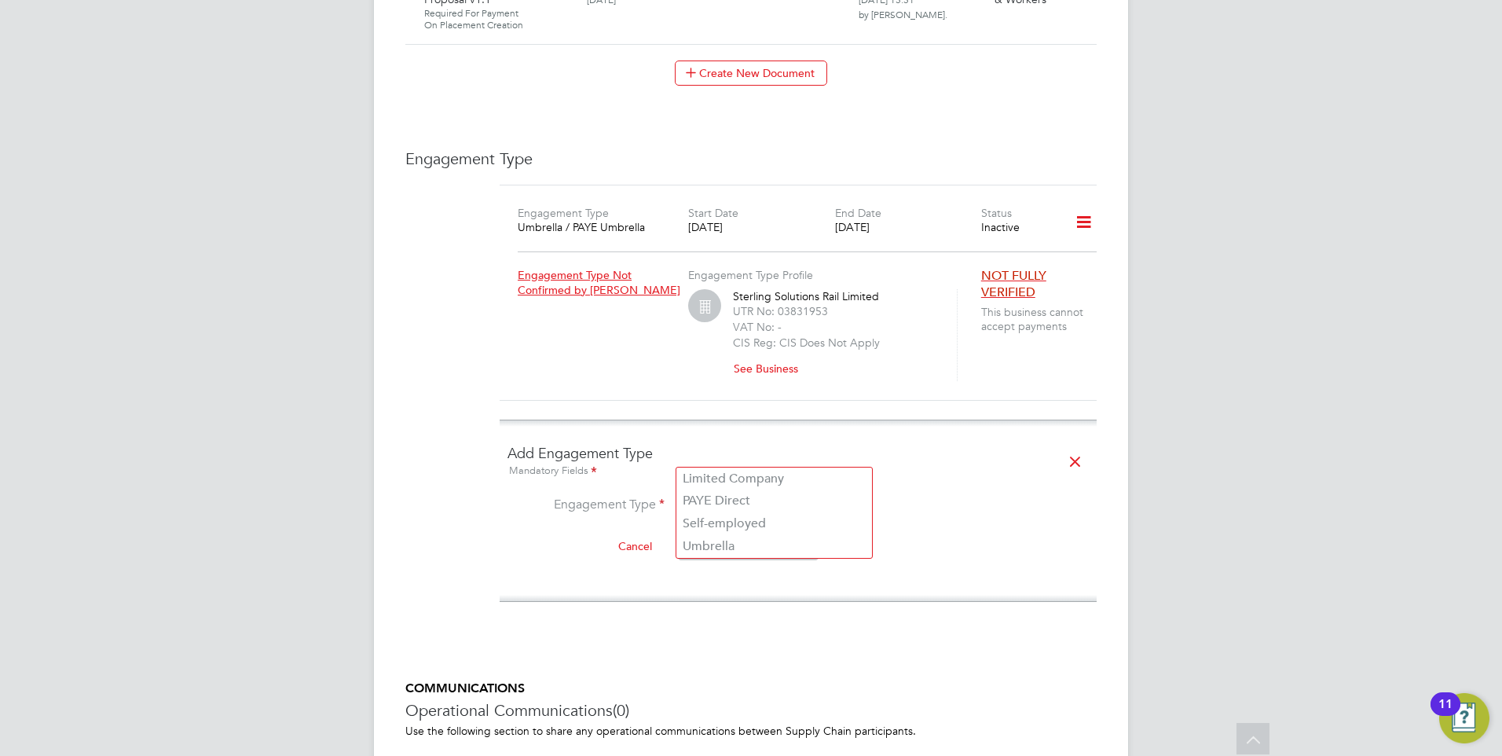
click at [743, 496] on input at bounding box center [774, 507] width 194 height 22
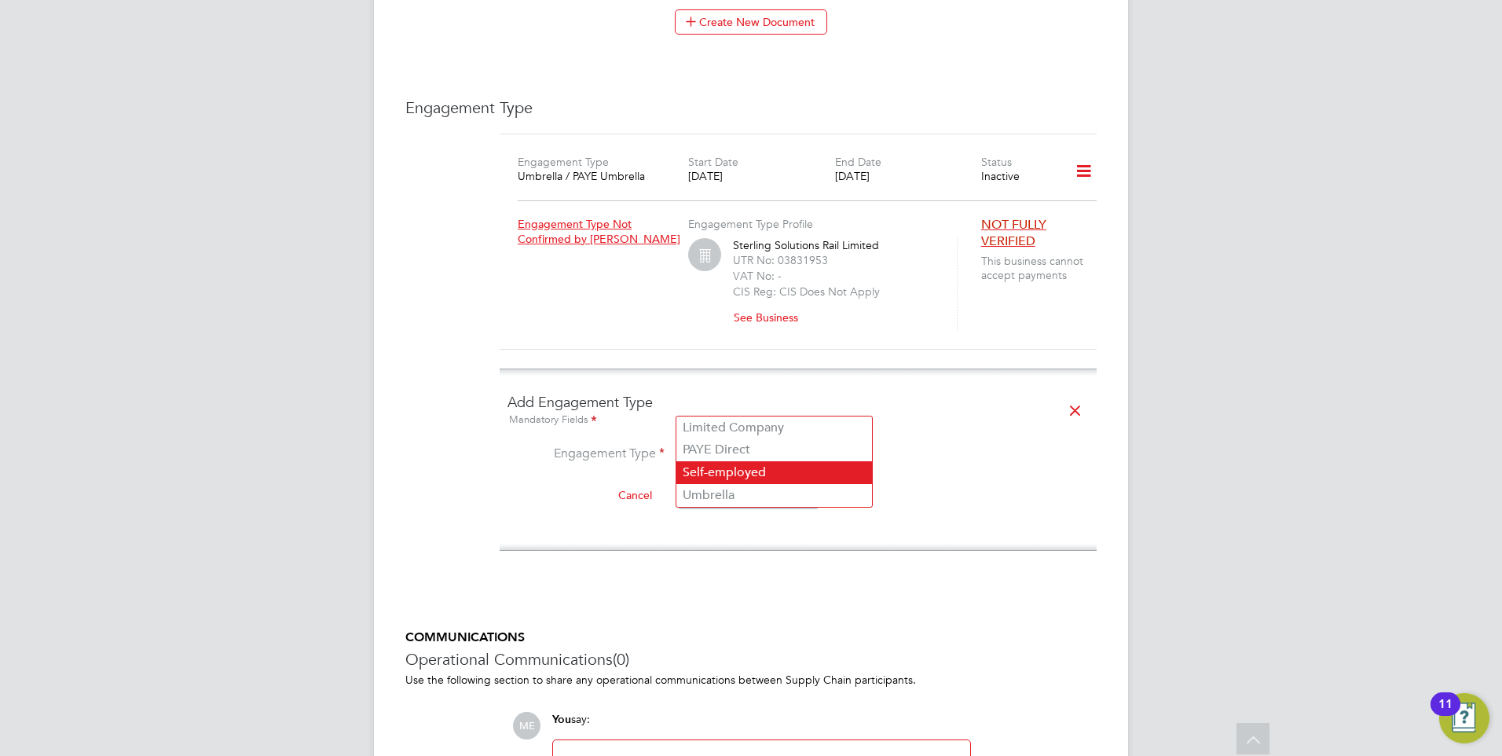
scroll to position [1728, 0]
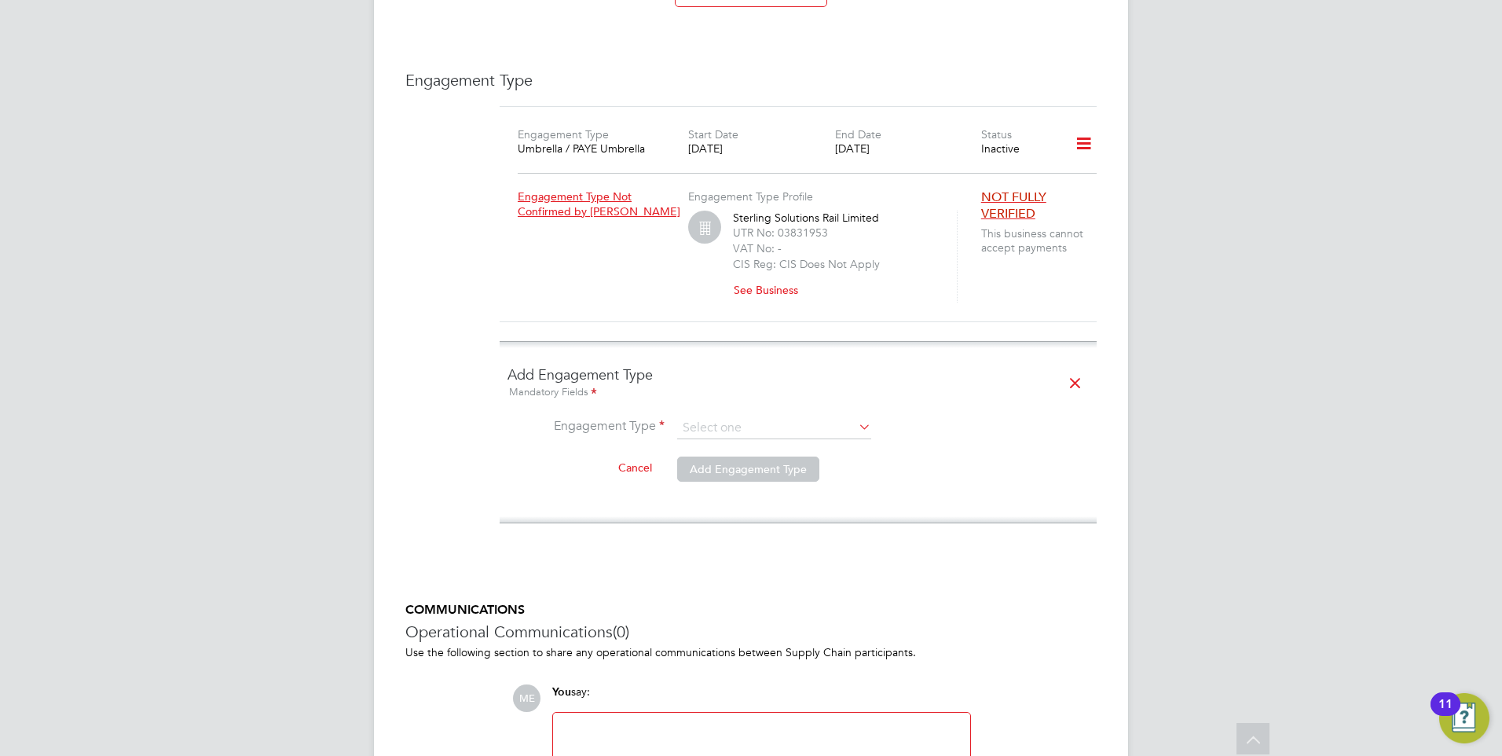
click at [707, 399] on li "Limited Company" at bounding box center [774, 400] width 196 height 23
type input "Limited Company"
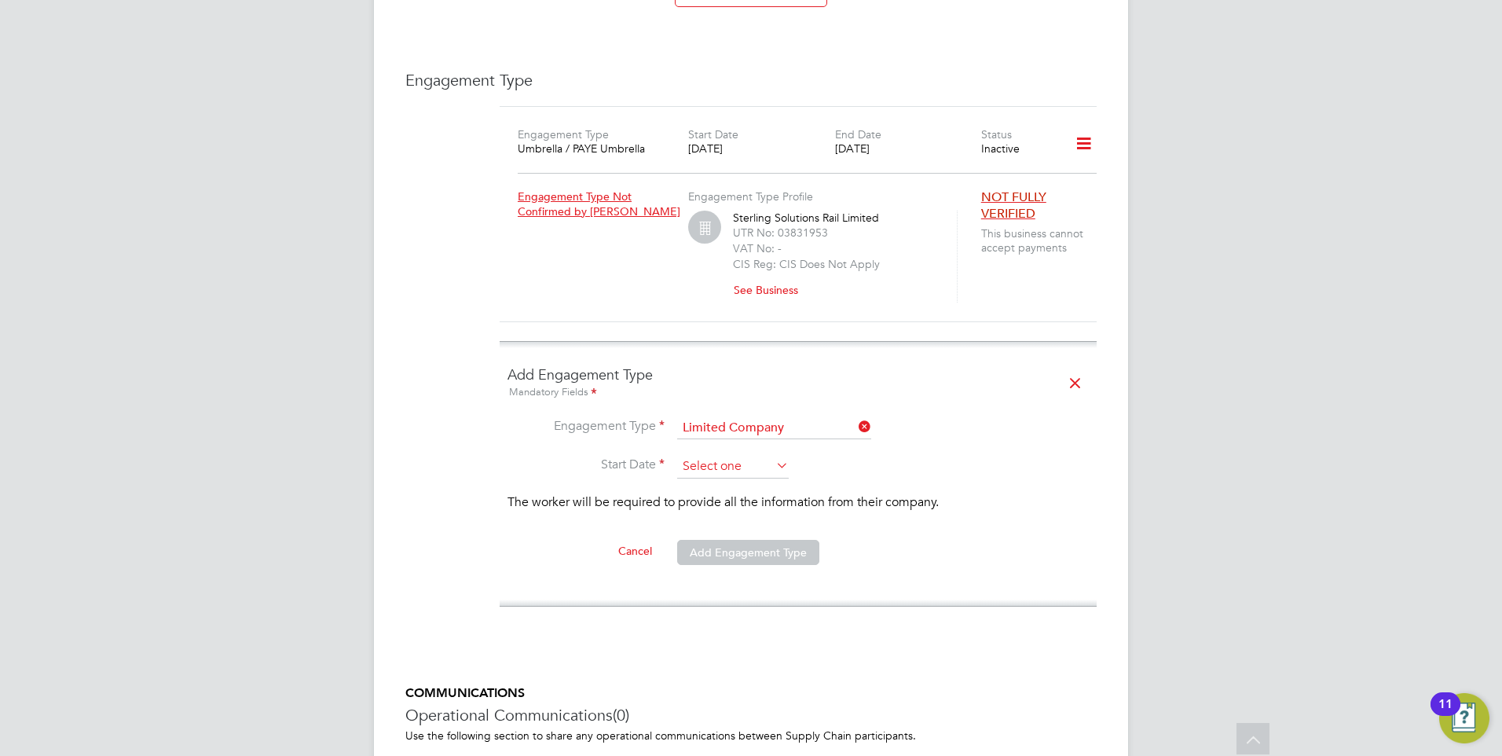
click at [715, 455] on input at bounding box center [733, 467] width 112 height 24
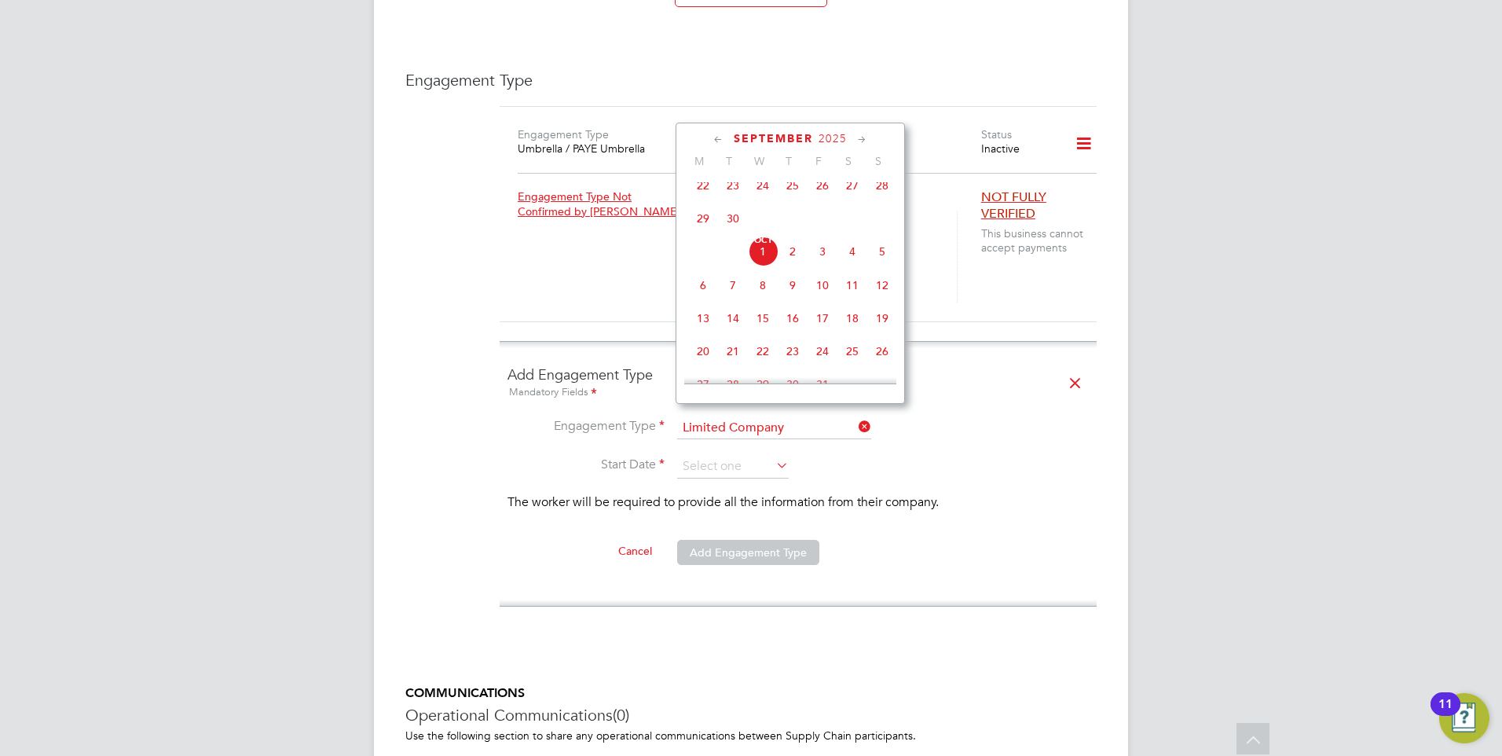
scroll to position [364, 0]
click at [702, 295] on span "29" at bounding box center [703, 297] width 30 height 30
type input "[DATE]"
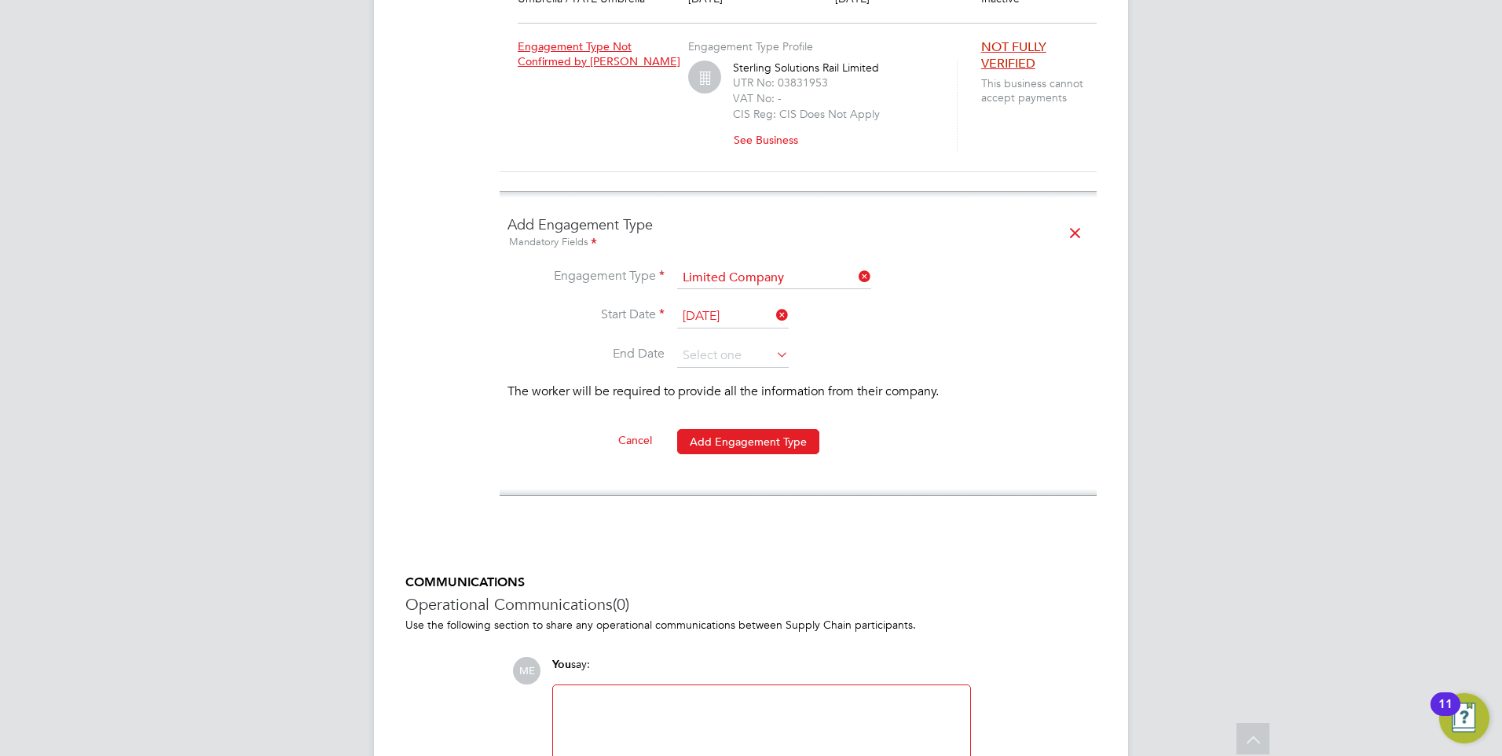
scroll to position [1885, 0]
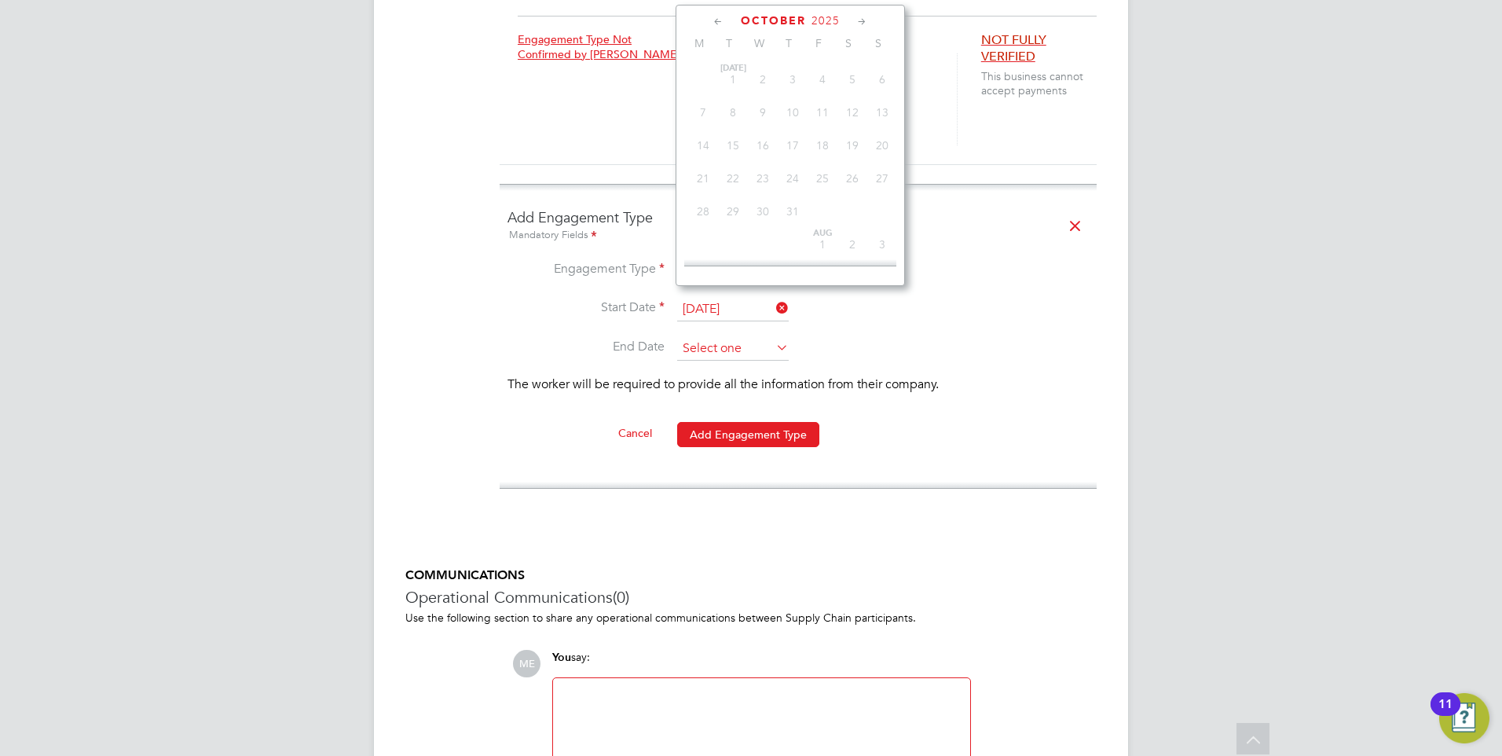
click at [710, 337] on input at bounding box center [733, 349] width 112 height 24
click at [723, 422] on button "Add Engagement Type" at bounding box center [748, 434] width 142 height 25
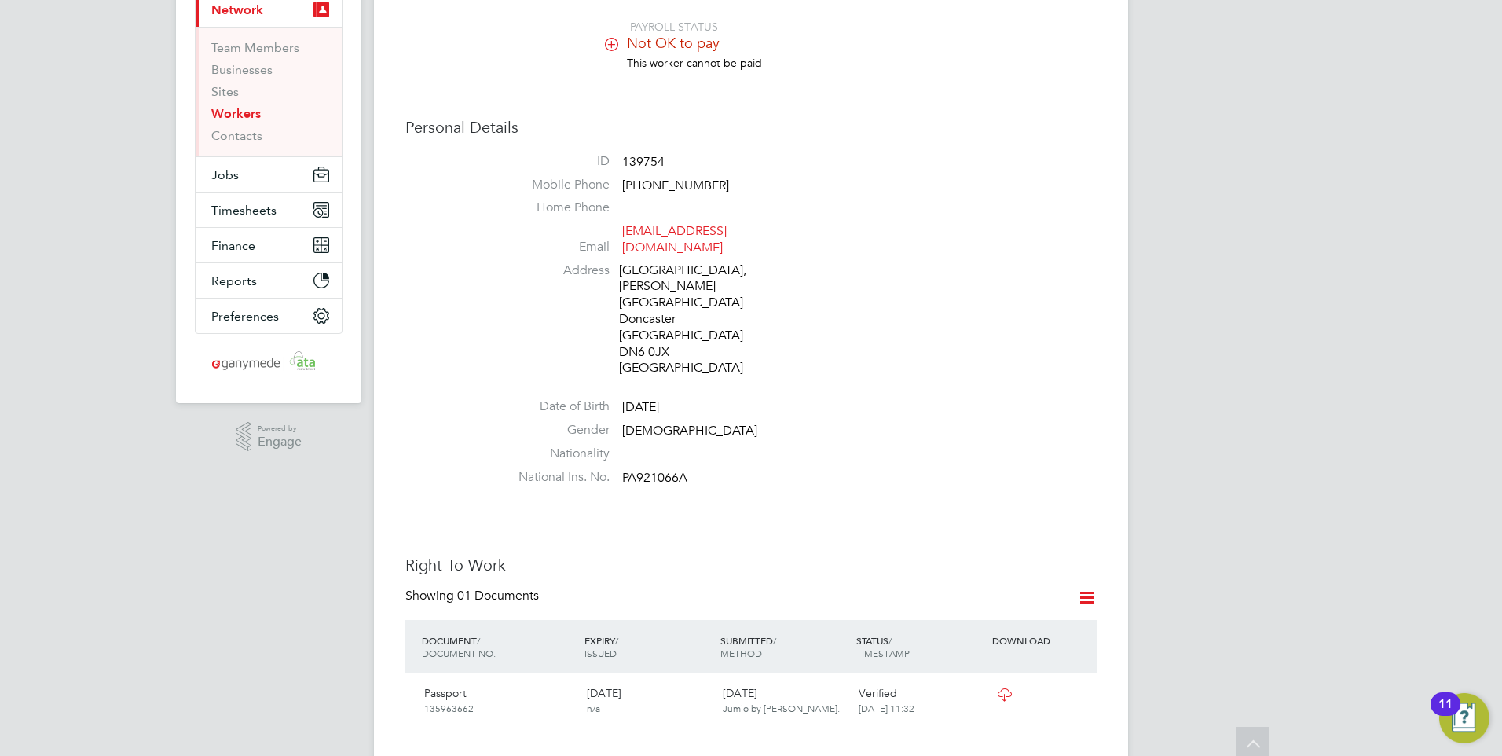
scroll to position [0, 0]
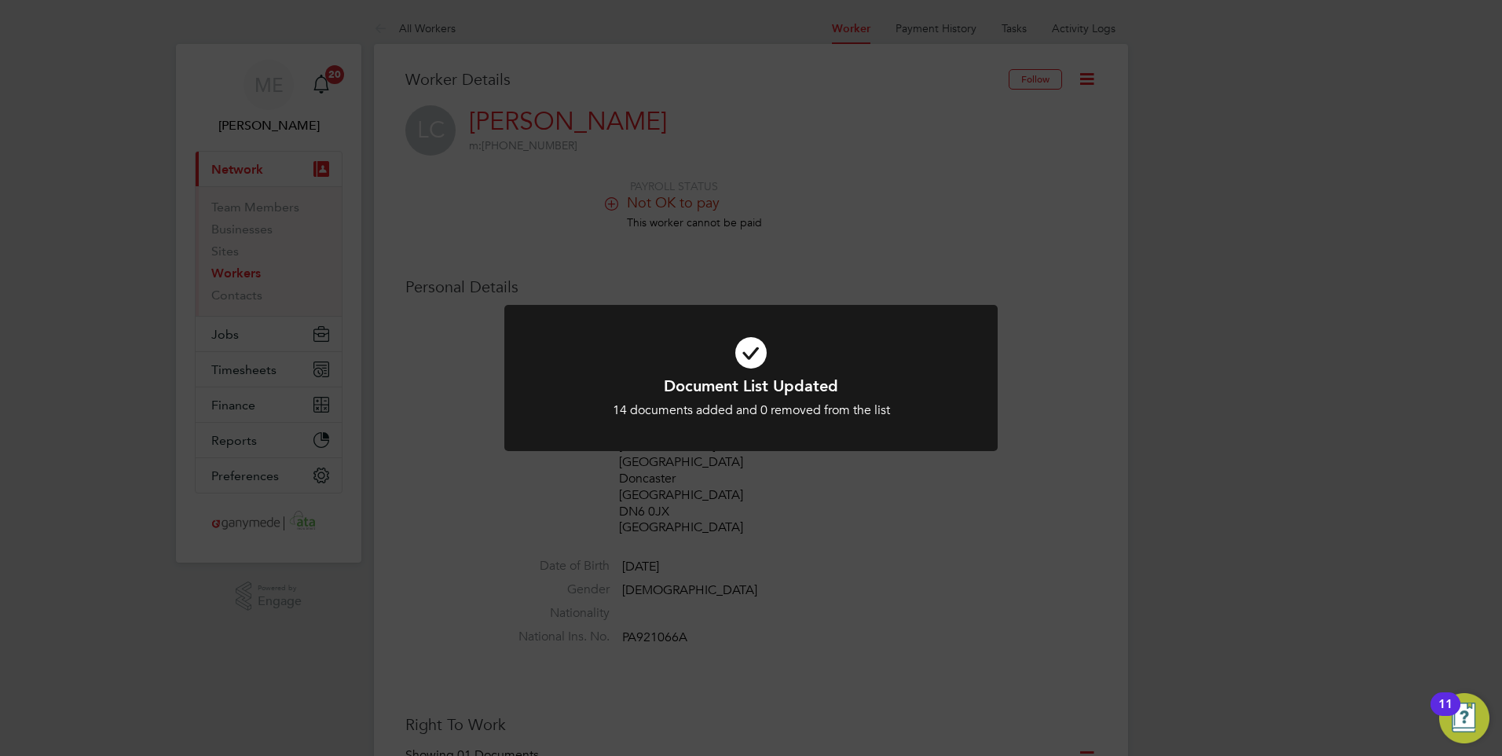
click at [650, 346] on icon at bounding box center [751, 352] width 408 height 61
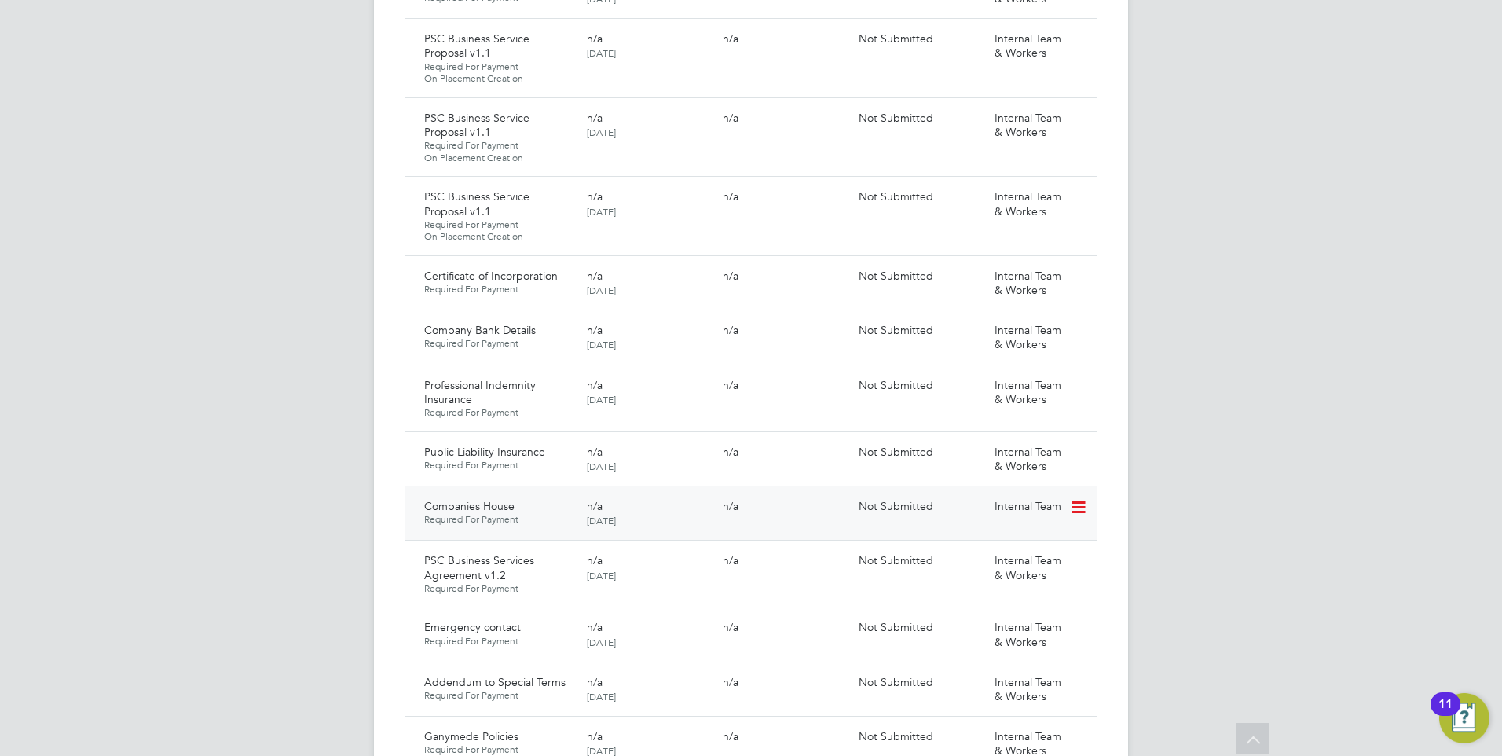
scroll to position [943, 0]
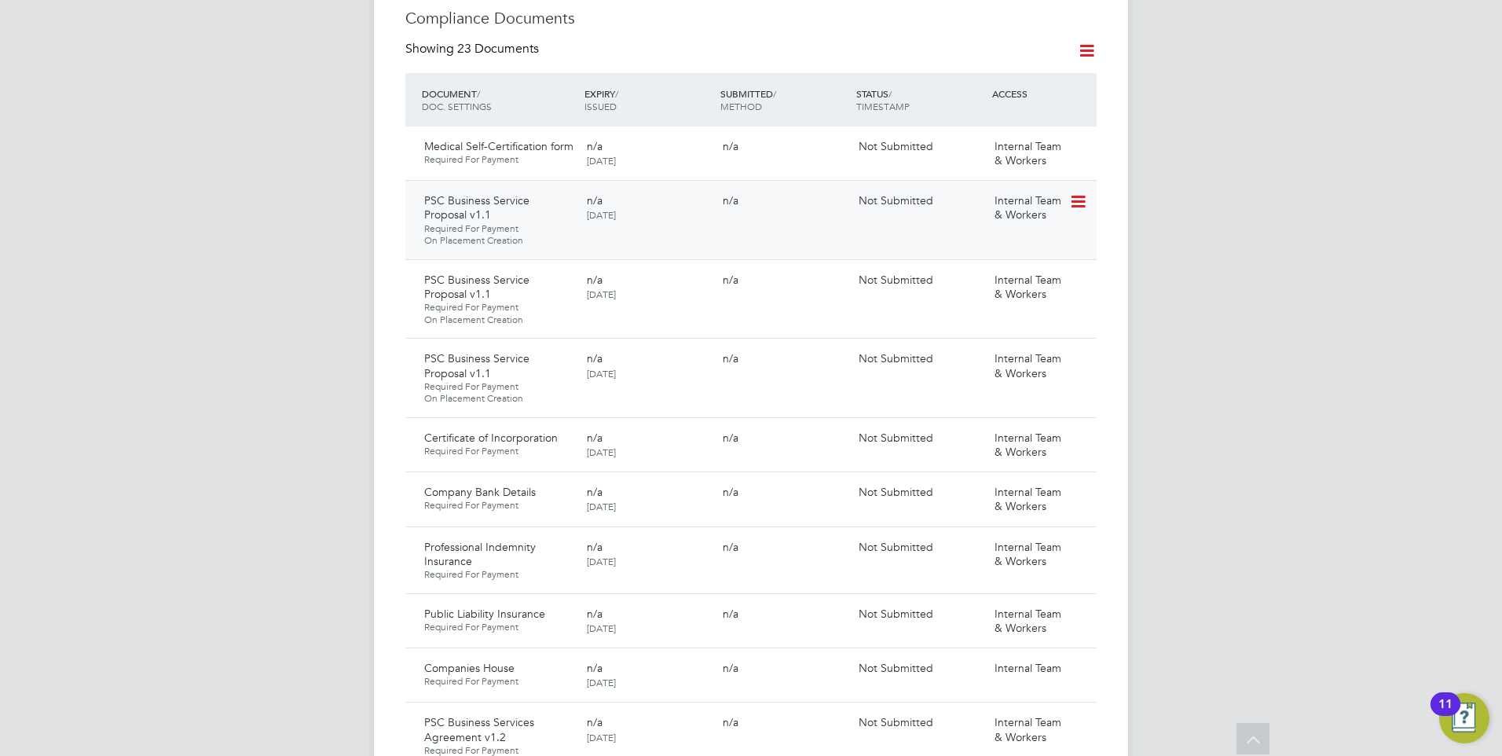
click at [1070, 192] on icon at bounding box center [1077, 201] width 16 height 19
click at [968, 206] on li "View Requested Document" at bounding box center [1007, 213] width 157 height 22
click at [1085, 271] on icon at bounding box center [1077, 280] width 16 height 19
click at [1017, 330] on li "Delete Document" at bounding box center [1007, 336] width 157 height 22
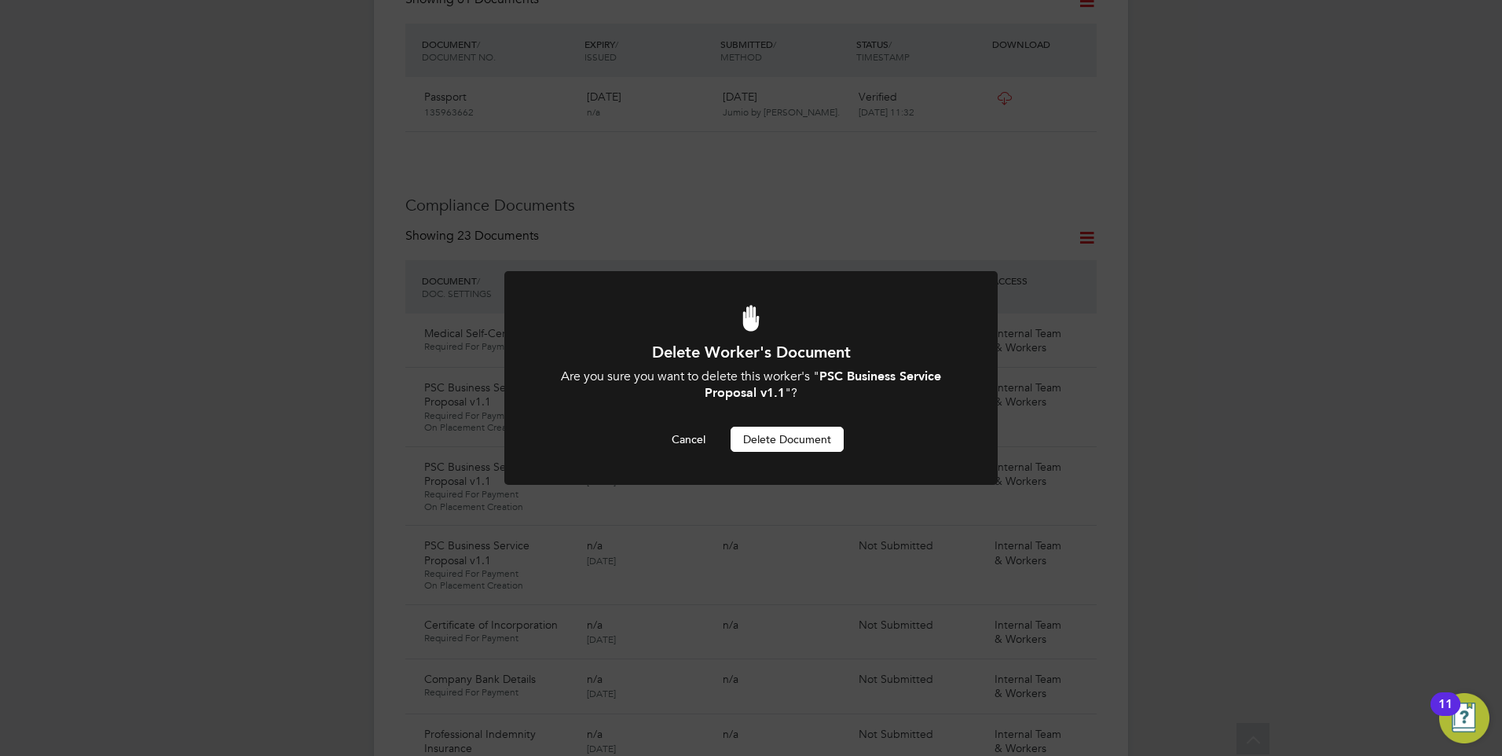
click at [756, 441] on button "Delete Document" at bounding box center [787, 439] width 113 height 25
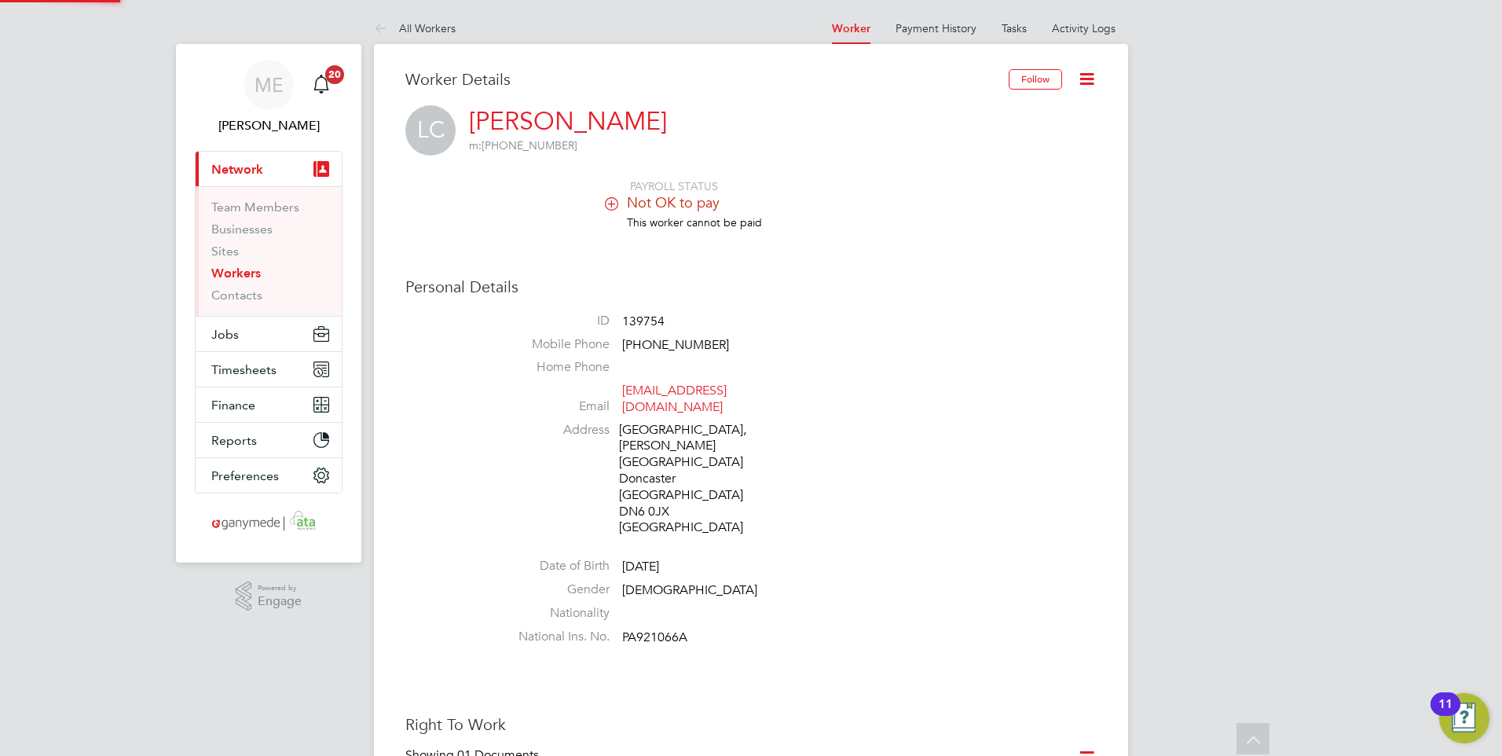
scroll to position [756, 0]
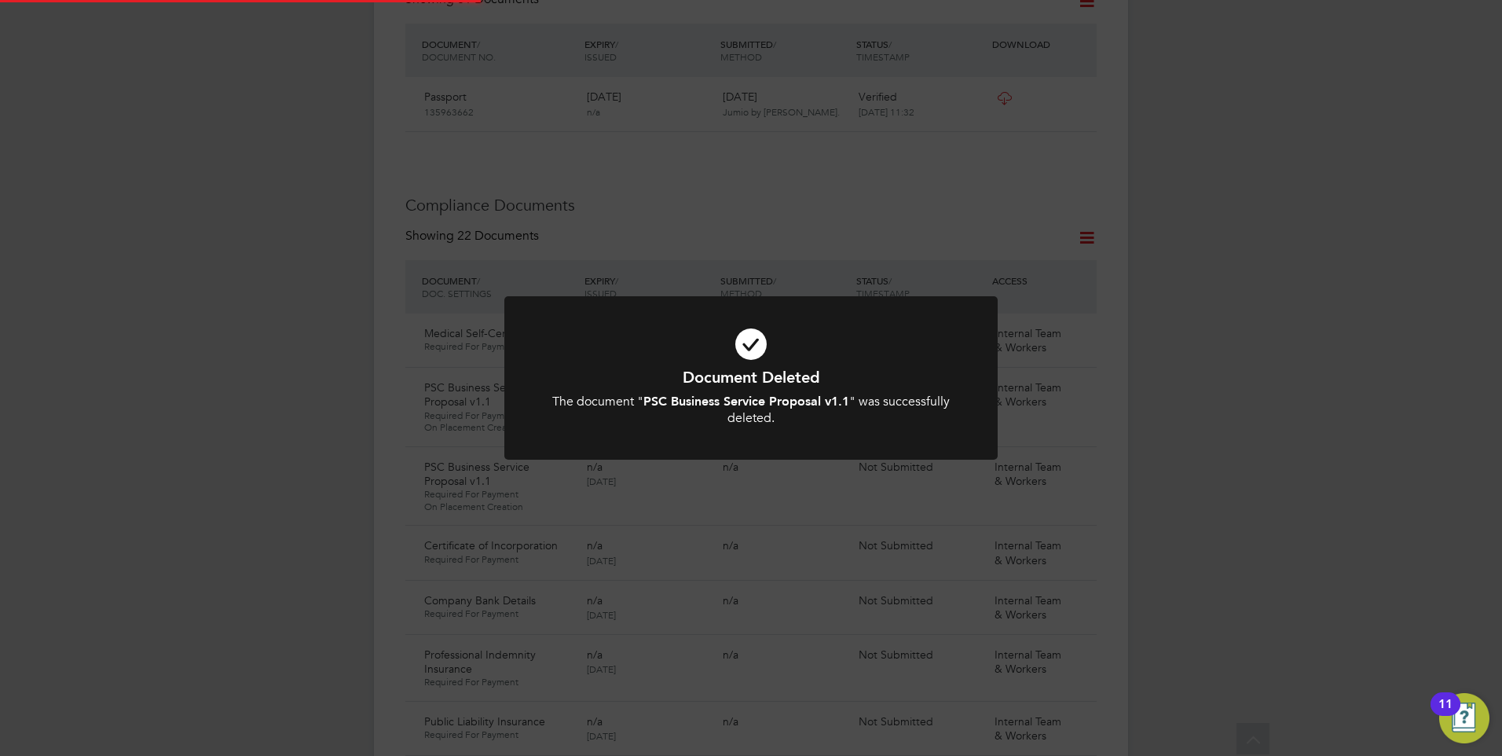
click at [637, 393] on div "Document Deleted The document " PSC Business Service Proposal v1.1 " was succes…" at bounding box center [751, 397] width 408 height 60
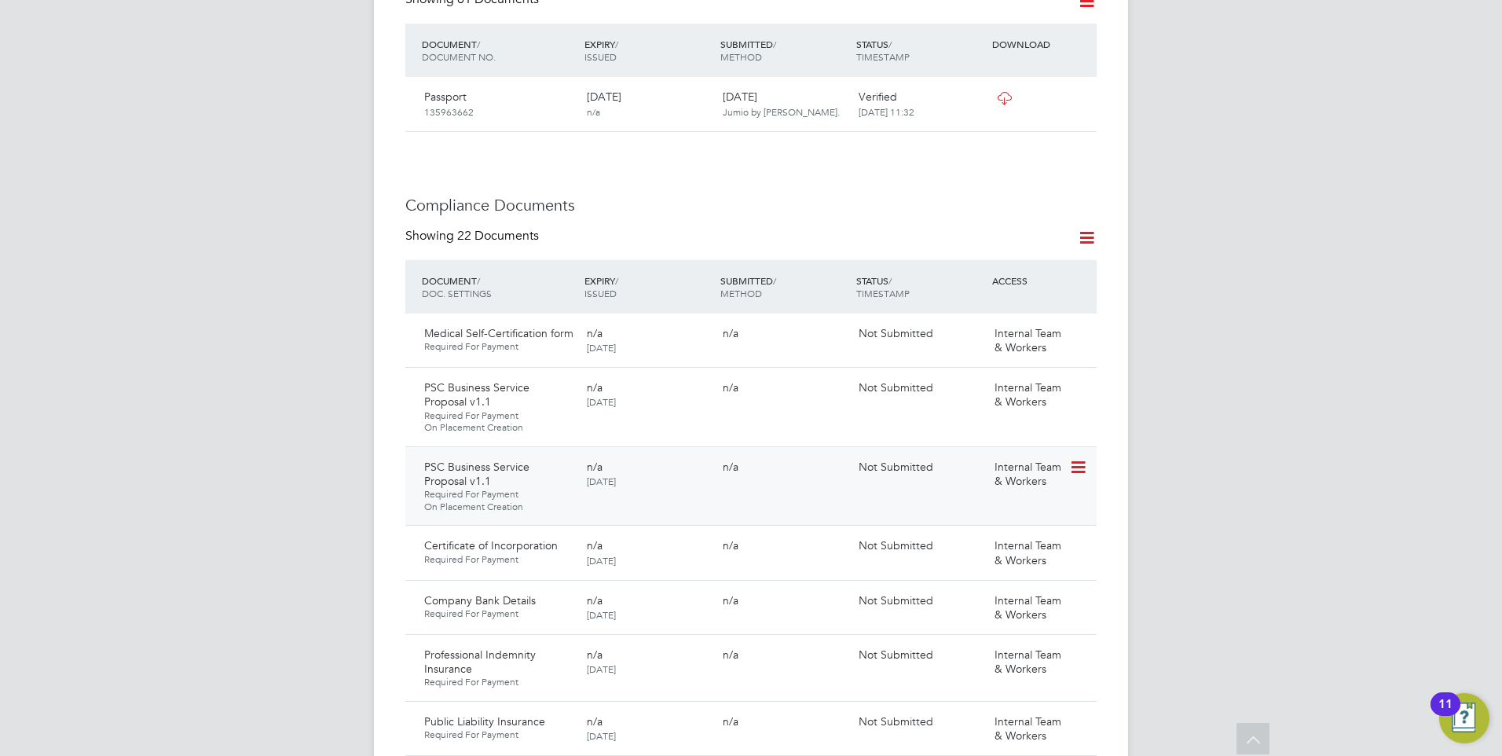
click at [1073, 458] on icon at bounding box center [1077, 467] width 16 height 19
click at [978, 516] on li "Delete Document" at bounding box center [1007, 523] width 157 height 22
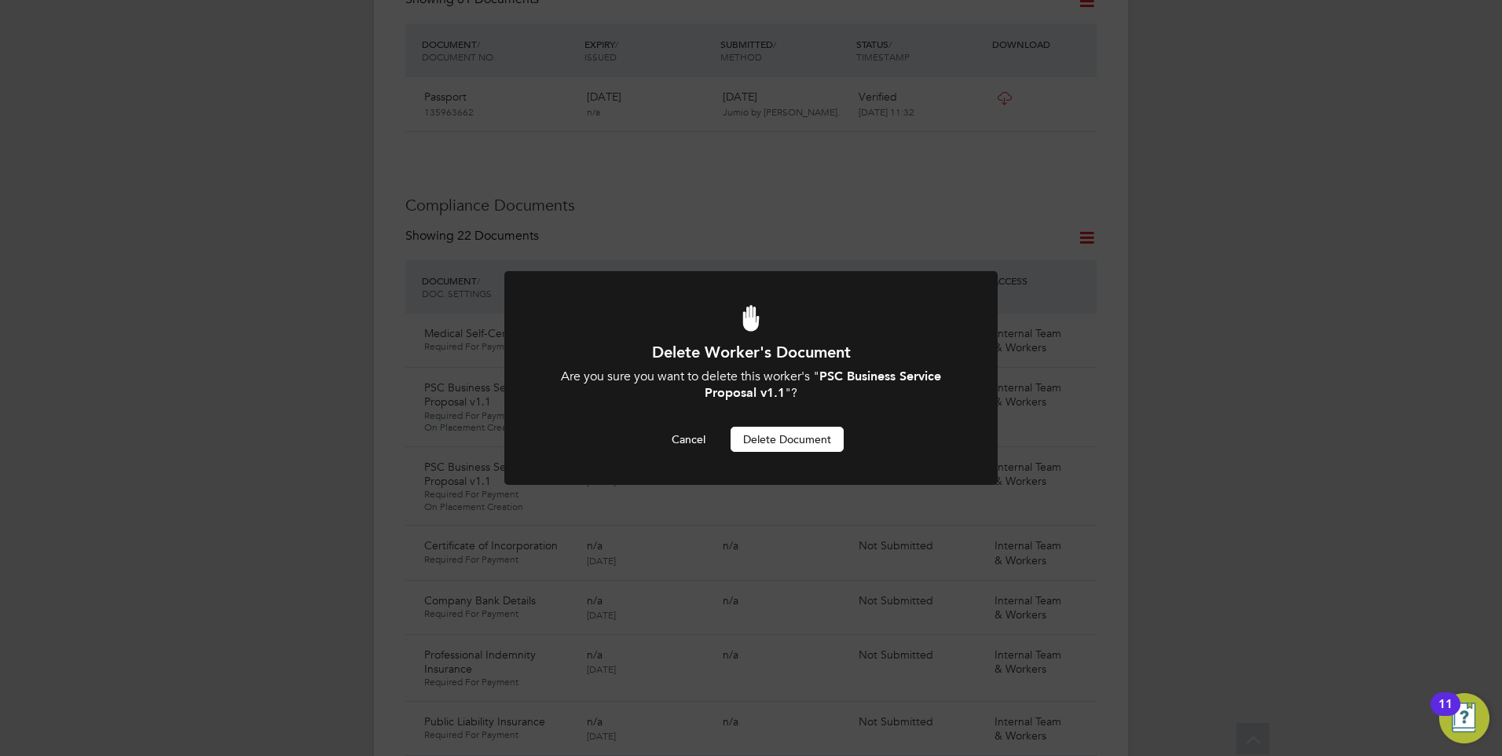
click at [801, 433] on button "Delete Document" at bounding box center [787, 439] width 113 height 25
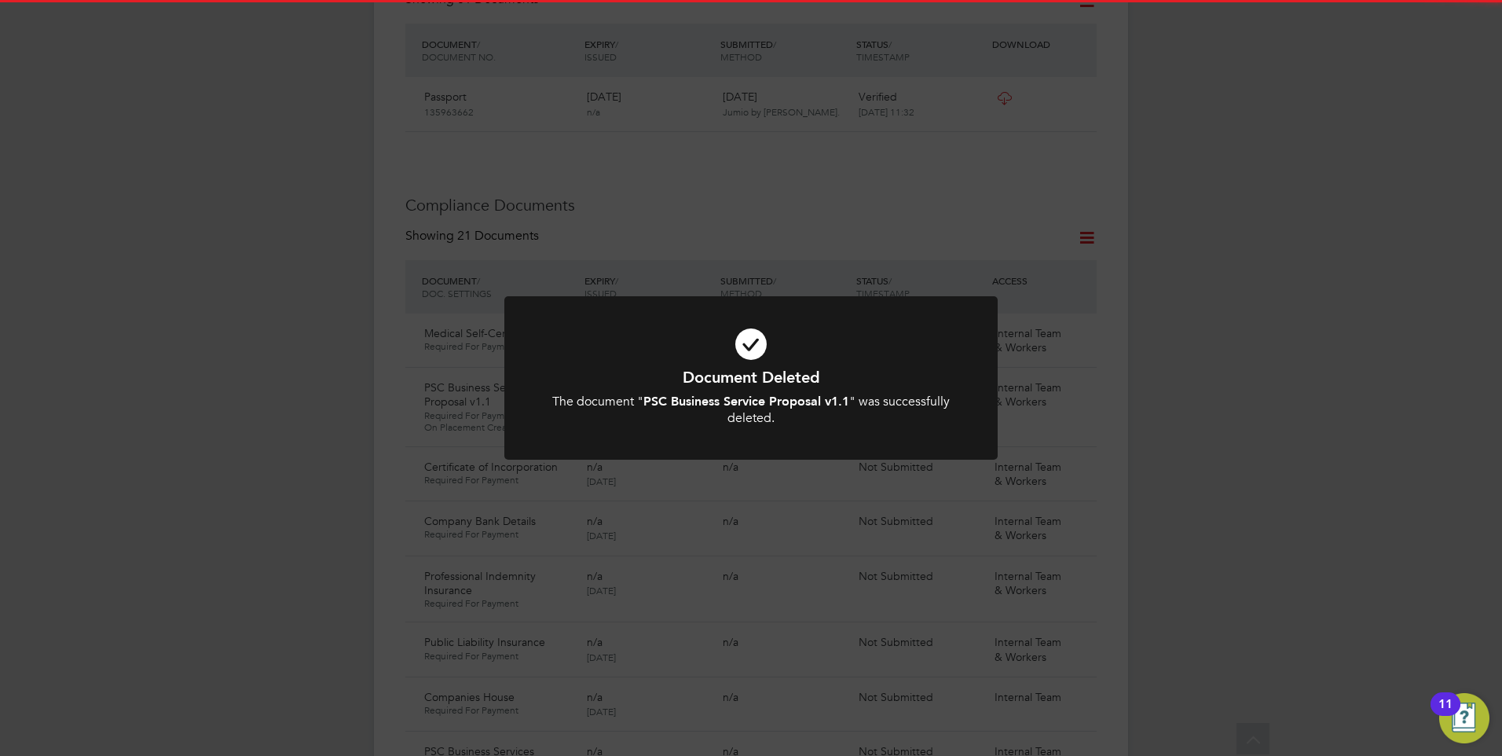
click at [785, 415] on div "The document " PSC Business Service Proposal v1.1 " was successfully deleted." at bounding box center [751, 410] width 408 height 33
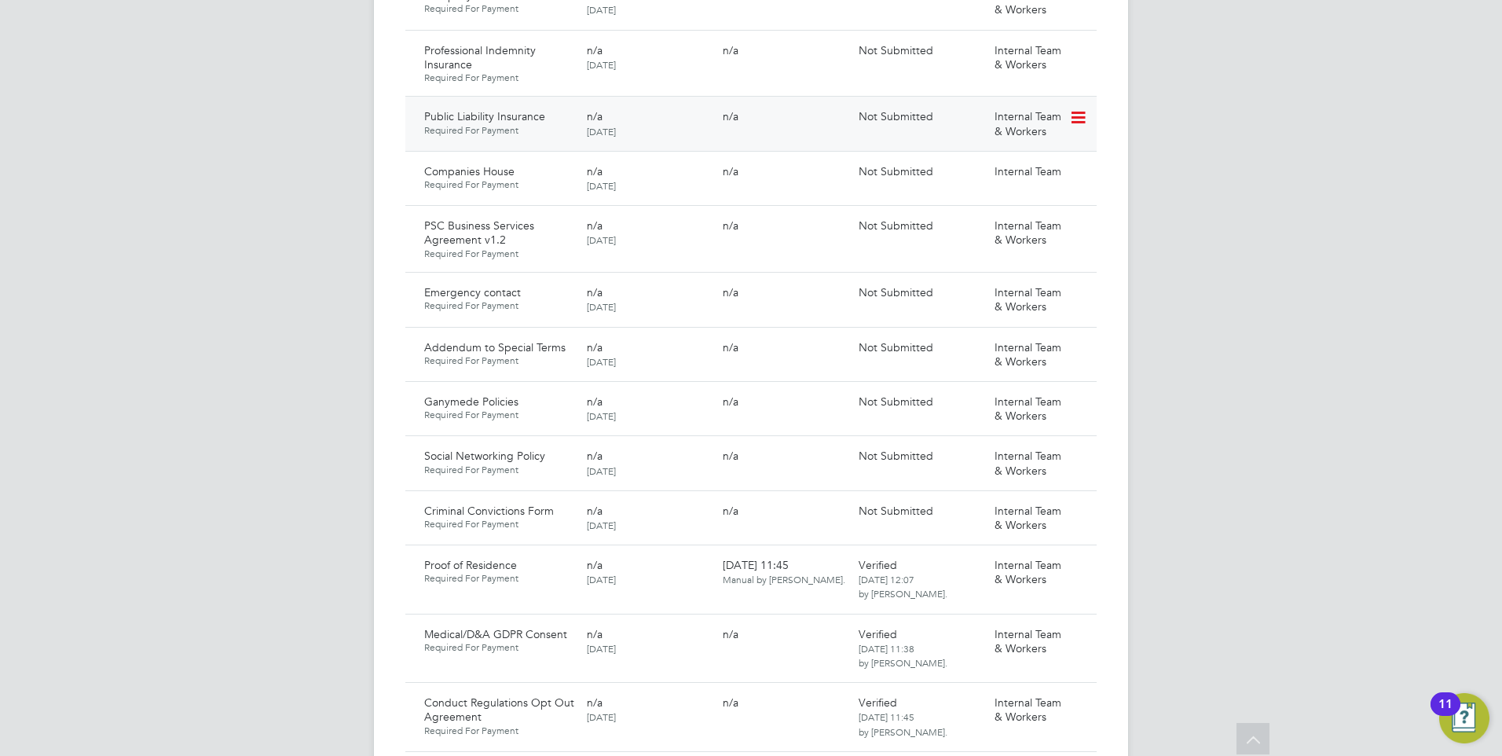
scroll to position [1305, 0]
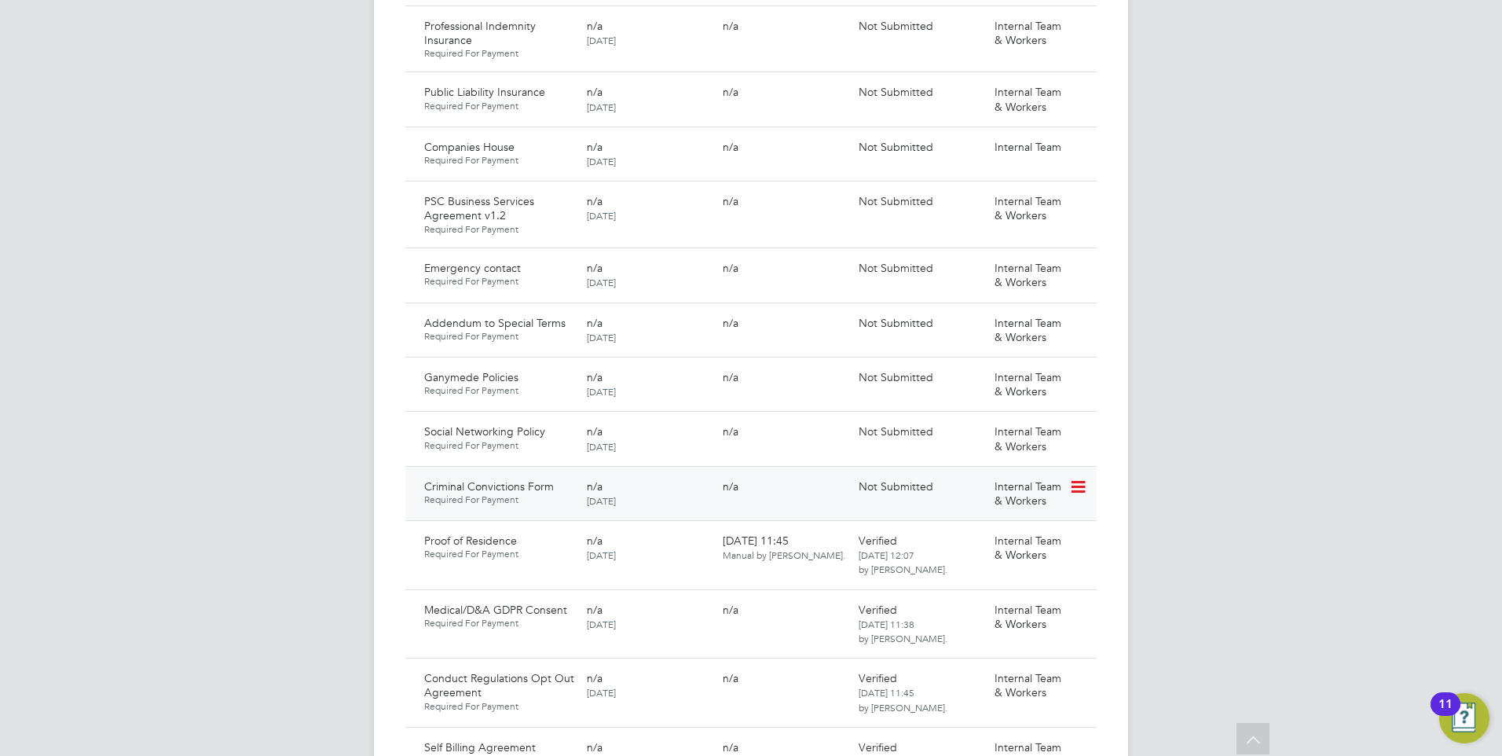
click at [1080, 478] on icon at bounding box center [1077, 487] width 16 height 19
click at [973, 541] on li "Delete Document" at bounding box center [1007, 543] width 157 height 22
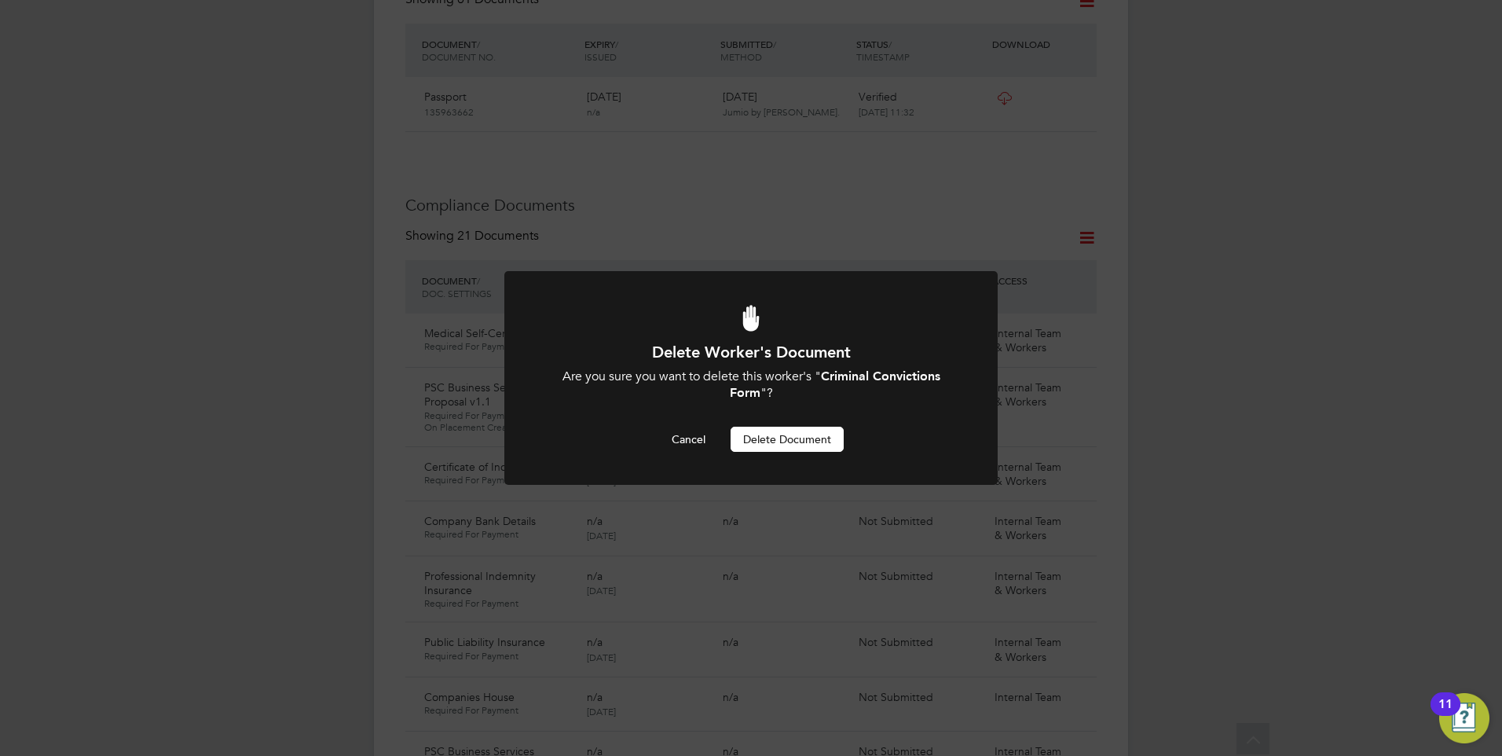
scroll to position [0, 0]
click at [792, 436] on button "Delete Document" at bounding box center [787, 439] width 113 height 25
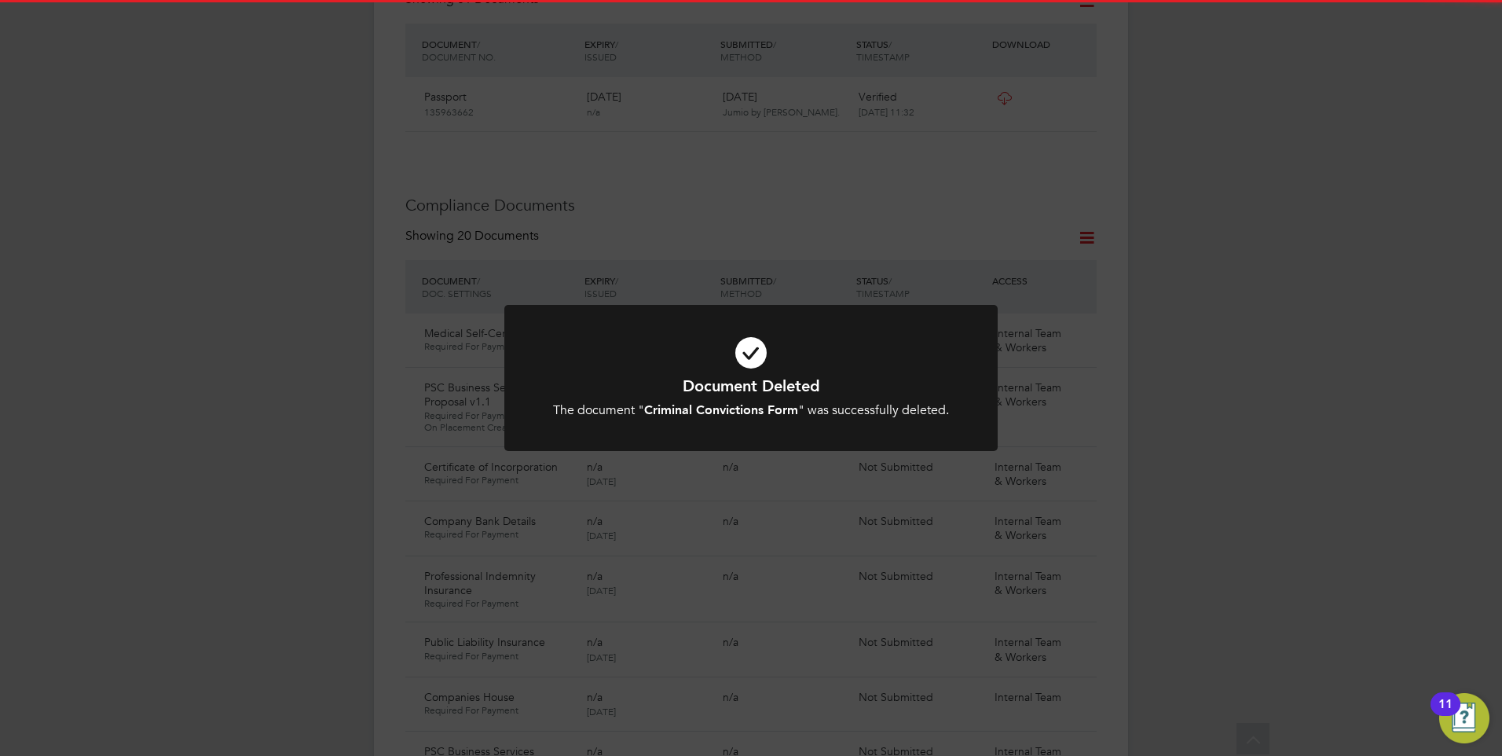
click at [766, 410] on b "Criminal Convictions Form" at bounding box center [721, 409] width 154 height 15
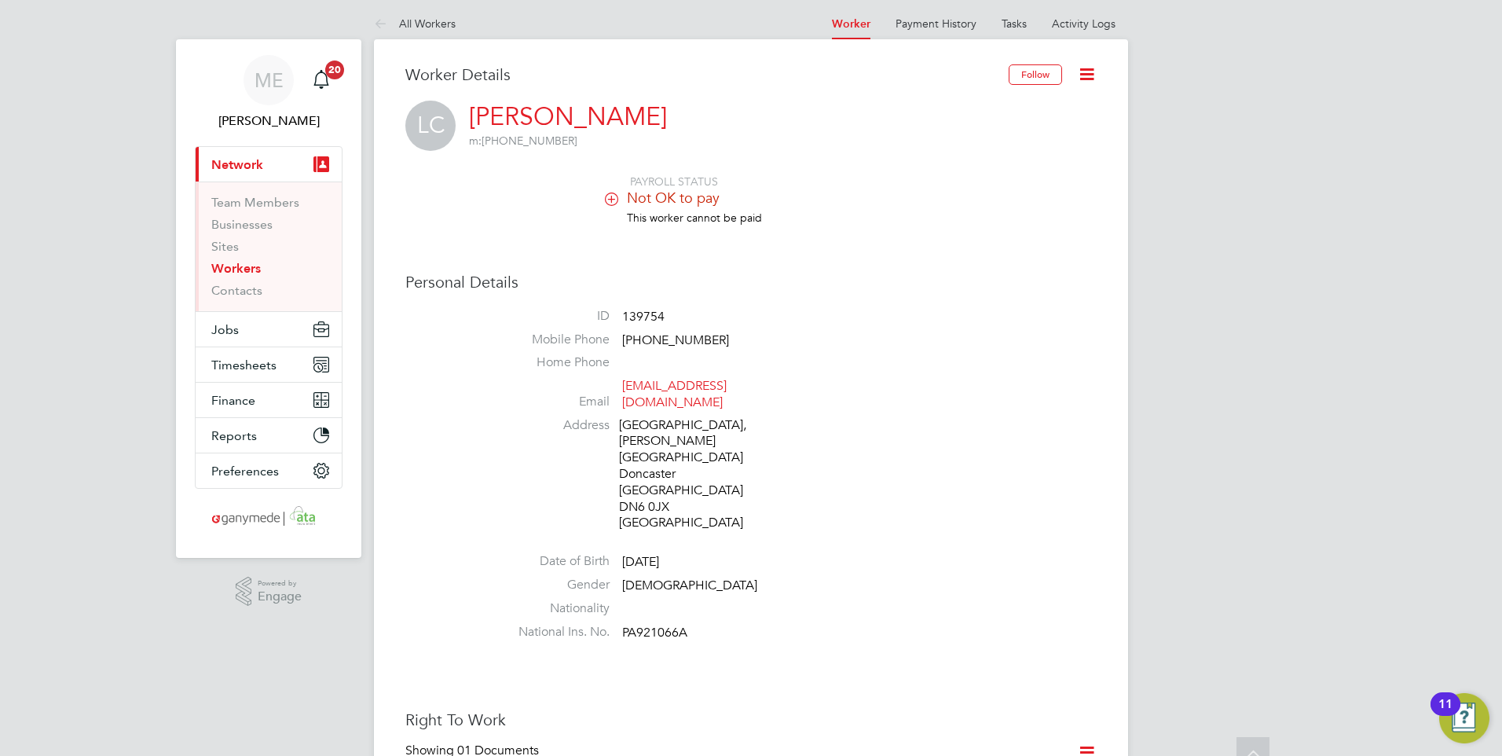
scroll to position [0, 0]
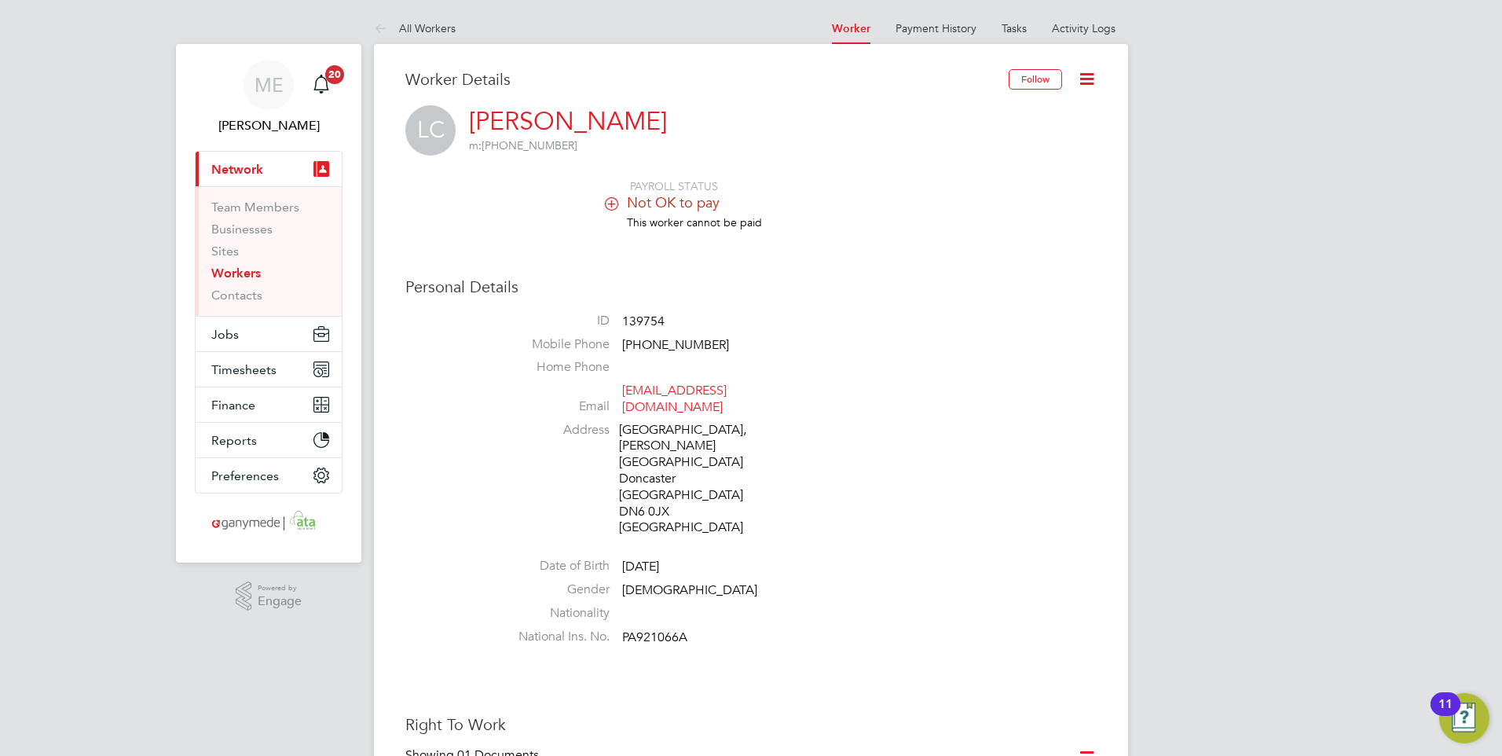
click at [1088, 71] on icon at bounding box center [1087, 79] width 20 height 20
click at [925, 109] on li "Invite Worker" at bounding box center [997, 116] width 196 height 22
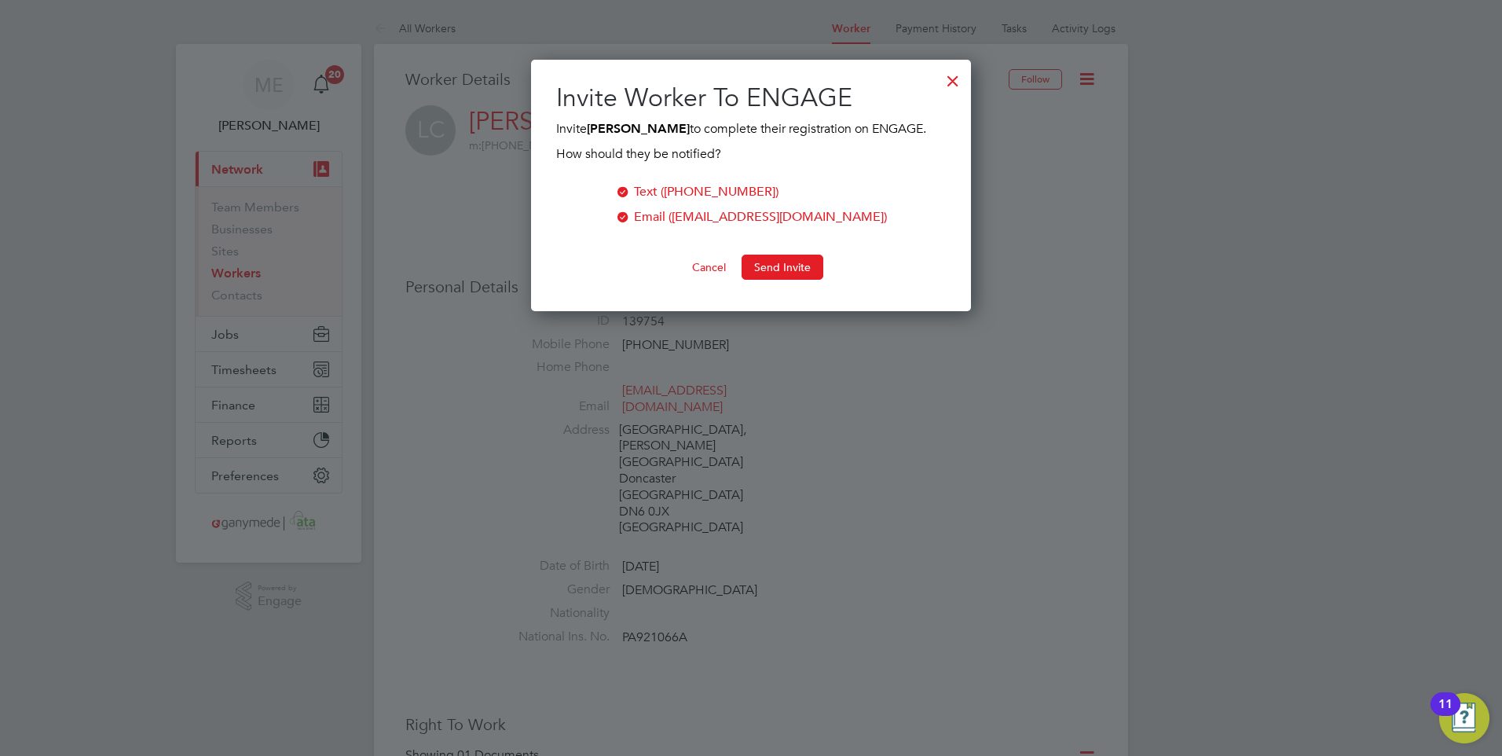
scroll to position [252, 441]
click at [787, 263] on button "Send Invite" at bounding box center [783, 267] width 82 height 25
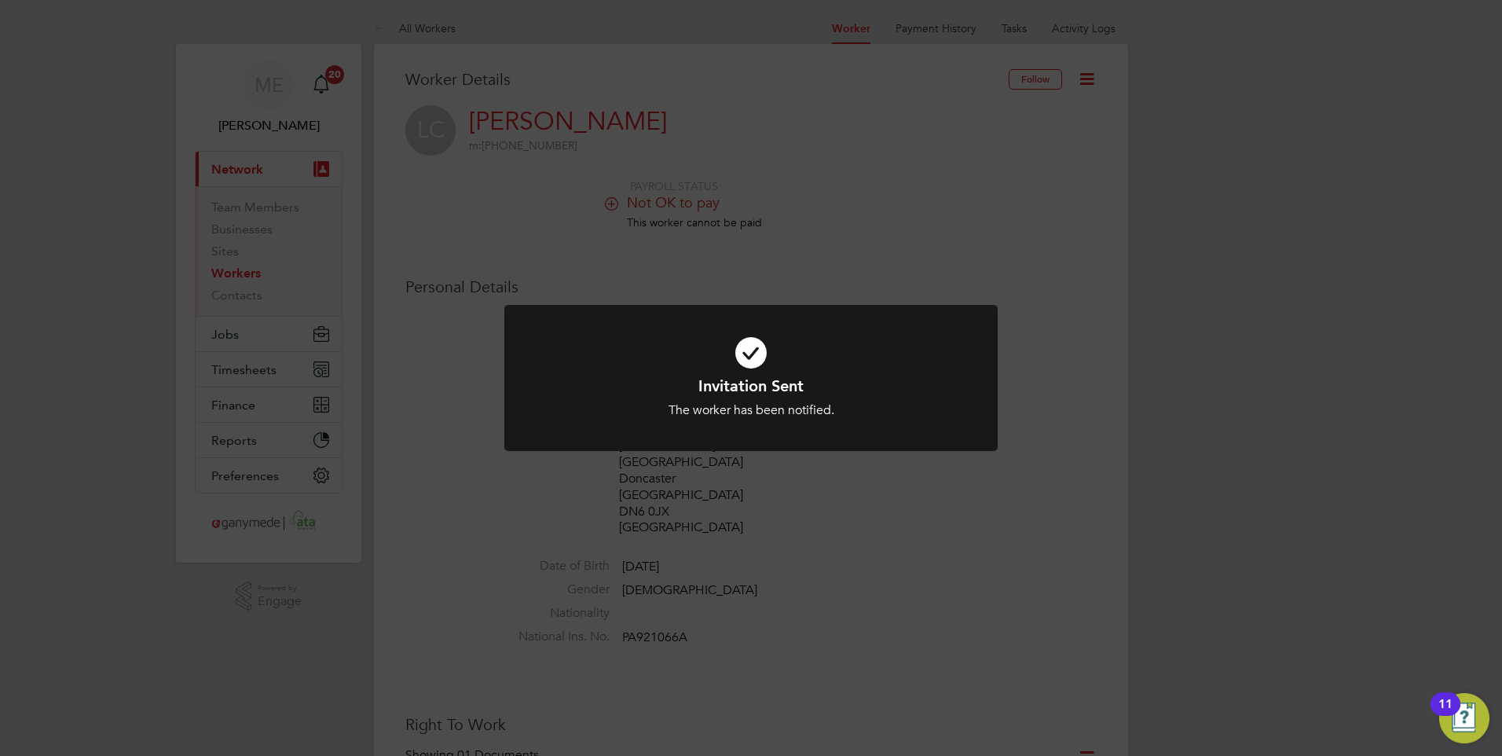
click at [745, 415] on div "The worker has been notified." at bounding box center [751, 410] width 408 height 16
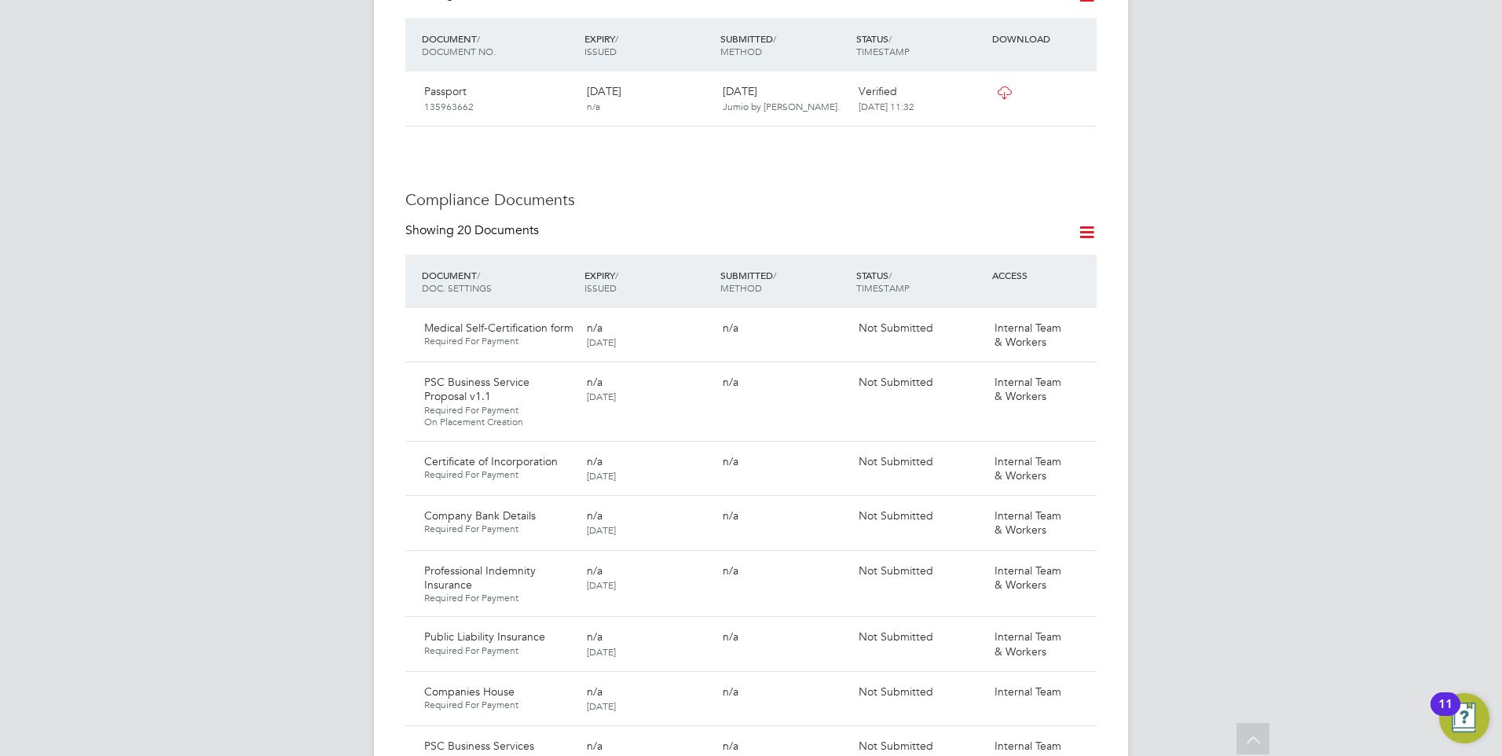
scroll to position [707, 0]
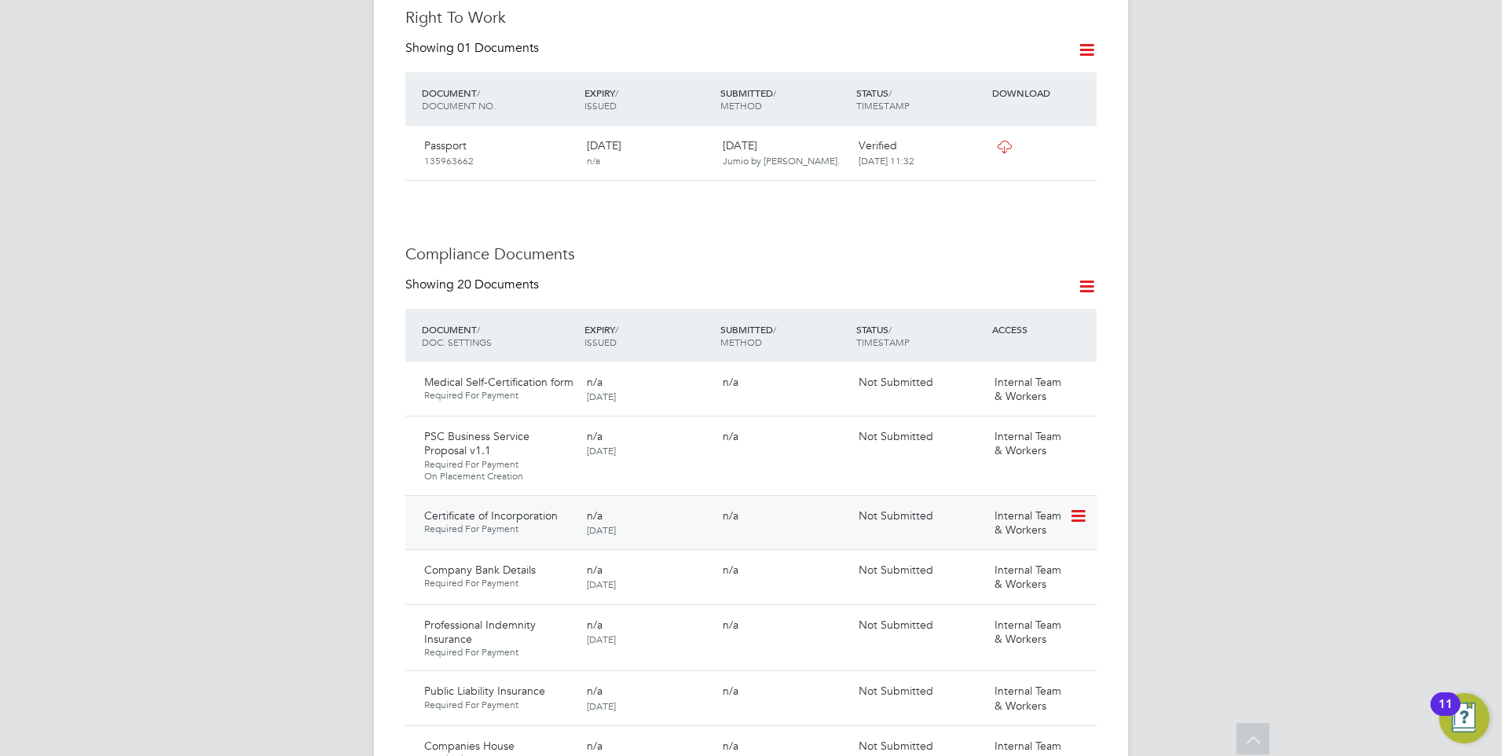
click at [1081, 507] on icon at bounding box center [1077, 516] width 16 height 19
click at [998, 520] on li "Submit Document" at bounding box center [1027, 527] width 116 height 22
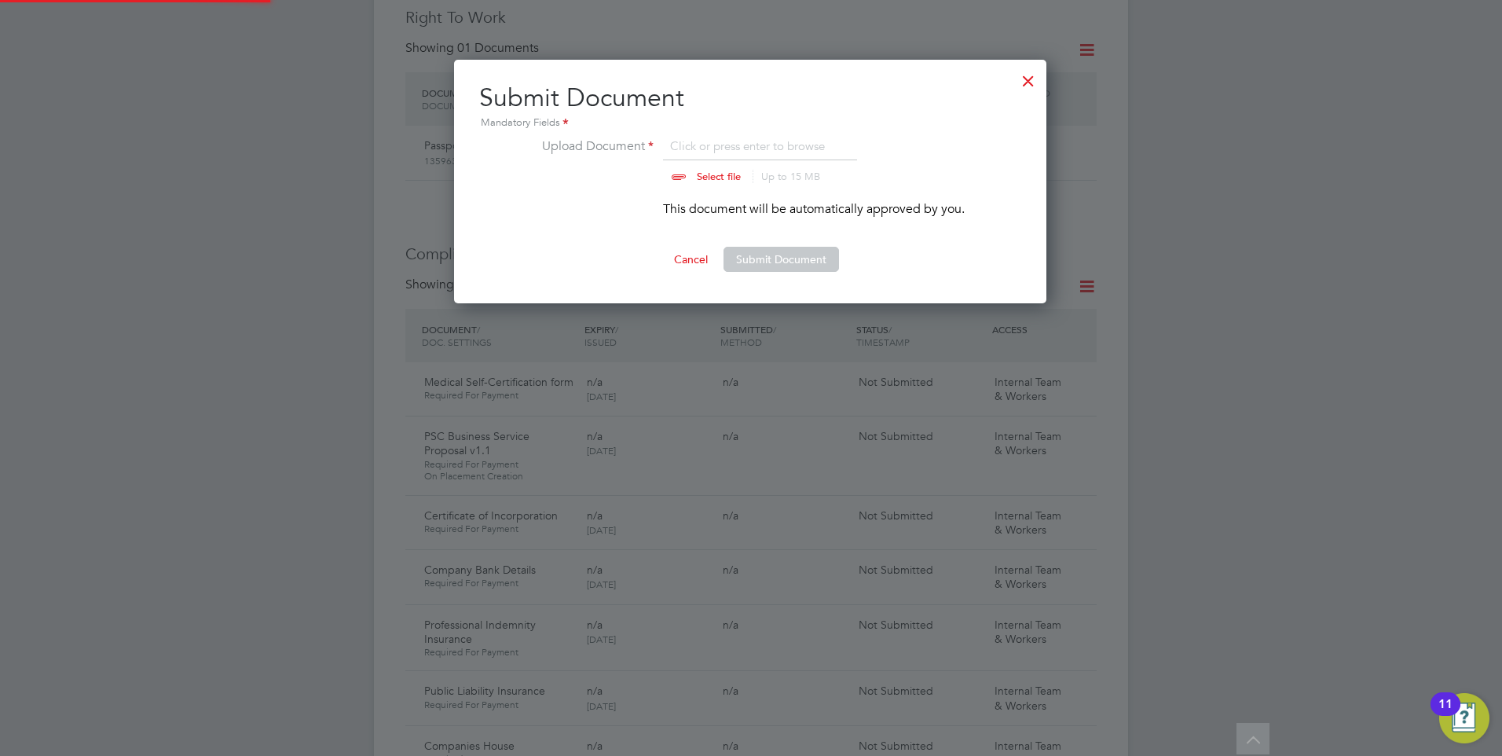
scroll to position [244, 594]
click at [702, 174] on input "file" at bounding box center [733, 160] width 247 height 47
type input "C:\fakepath\Cert of incorperation LC.png"
click at [792, 251] on button "Submit Document" at bounding box center [780, 259] width 115 height 25
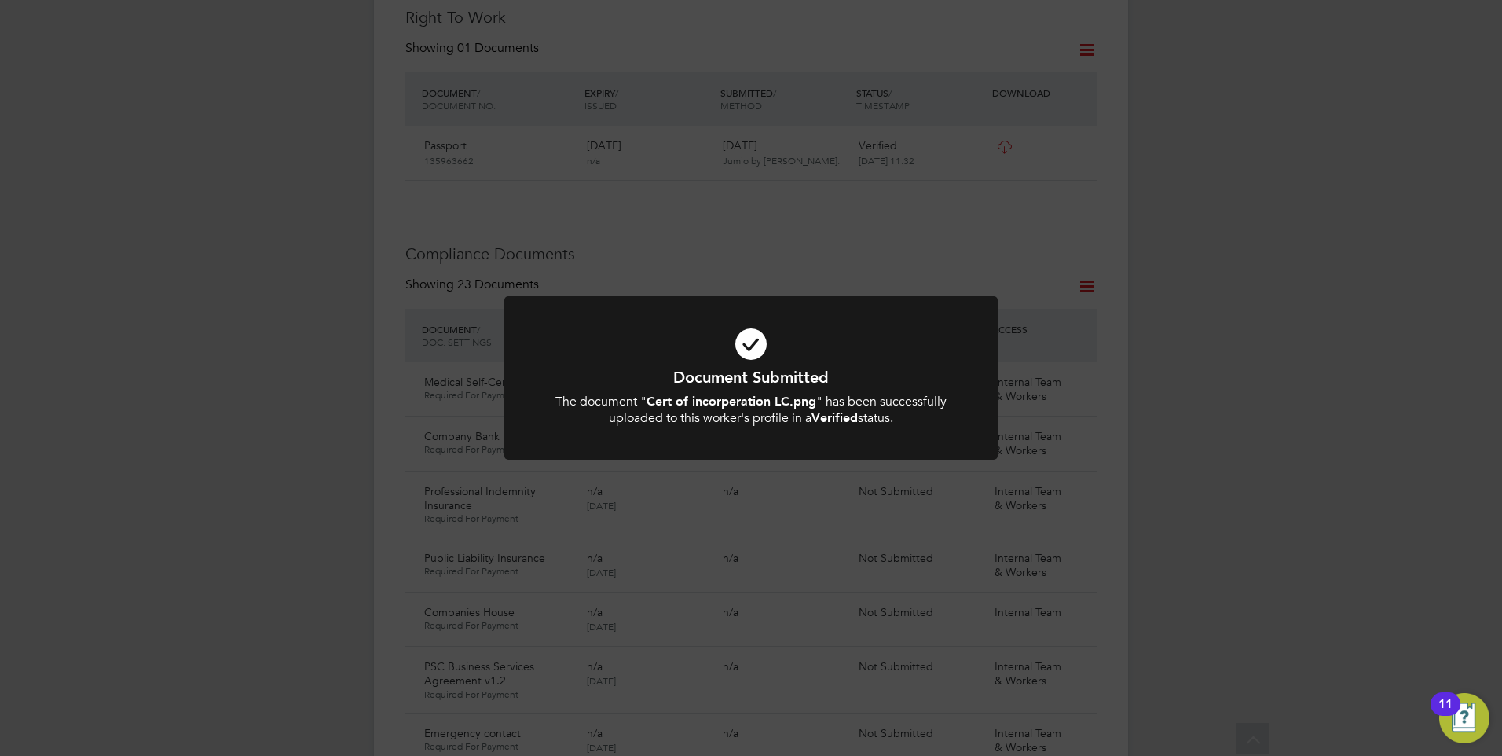
click at [739, 348] on icon at bounding box center [751, 343] width 408 height 61
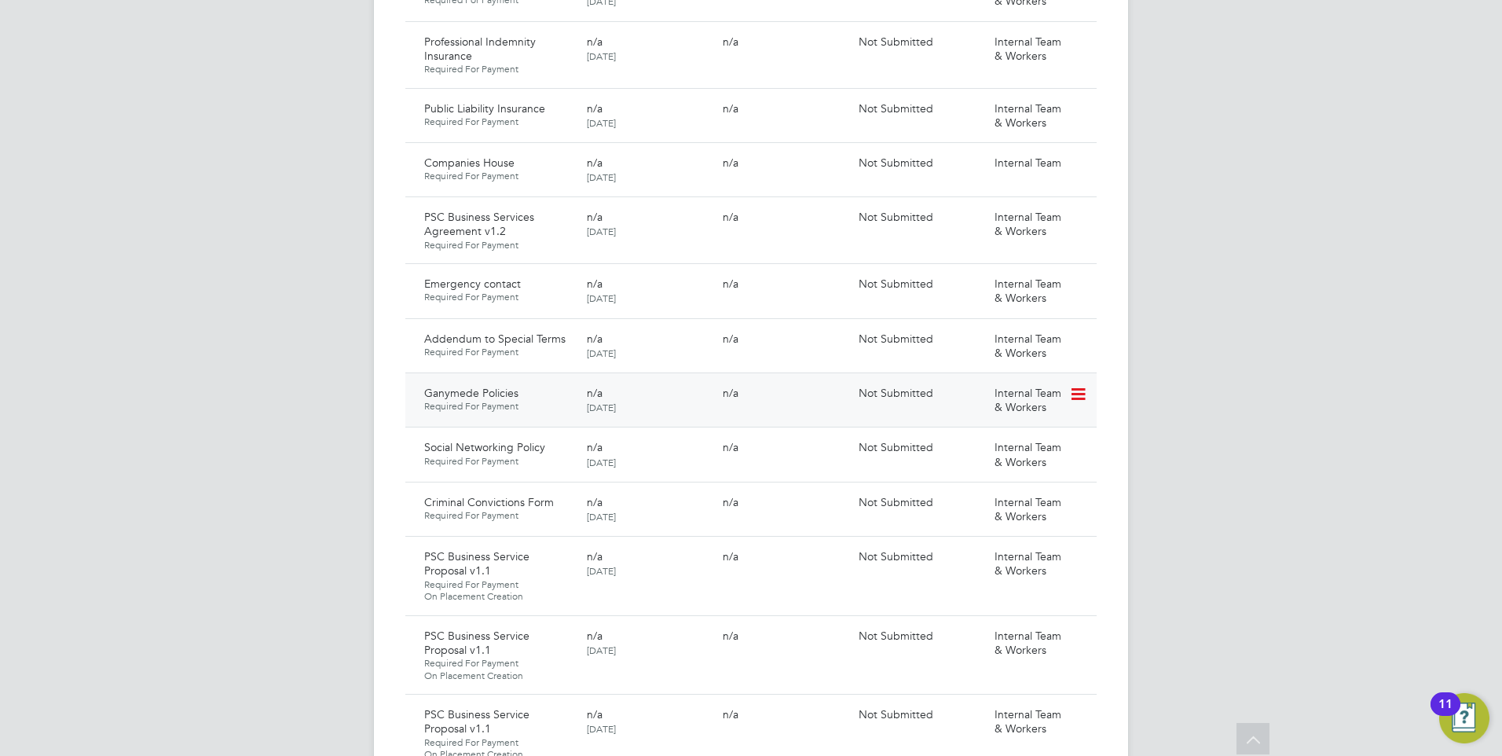
scroll to position [1257, 0]
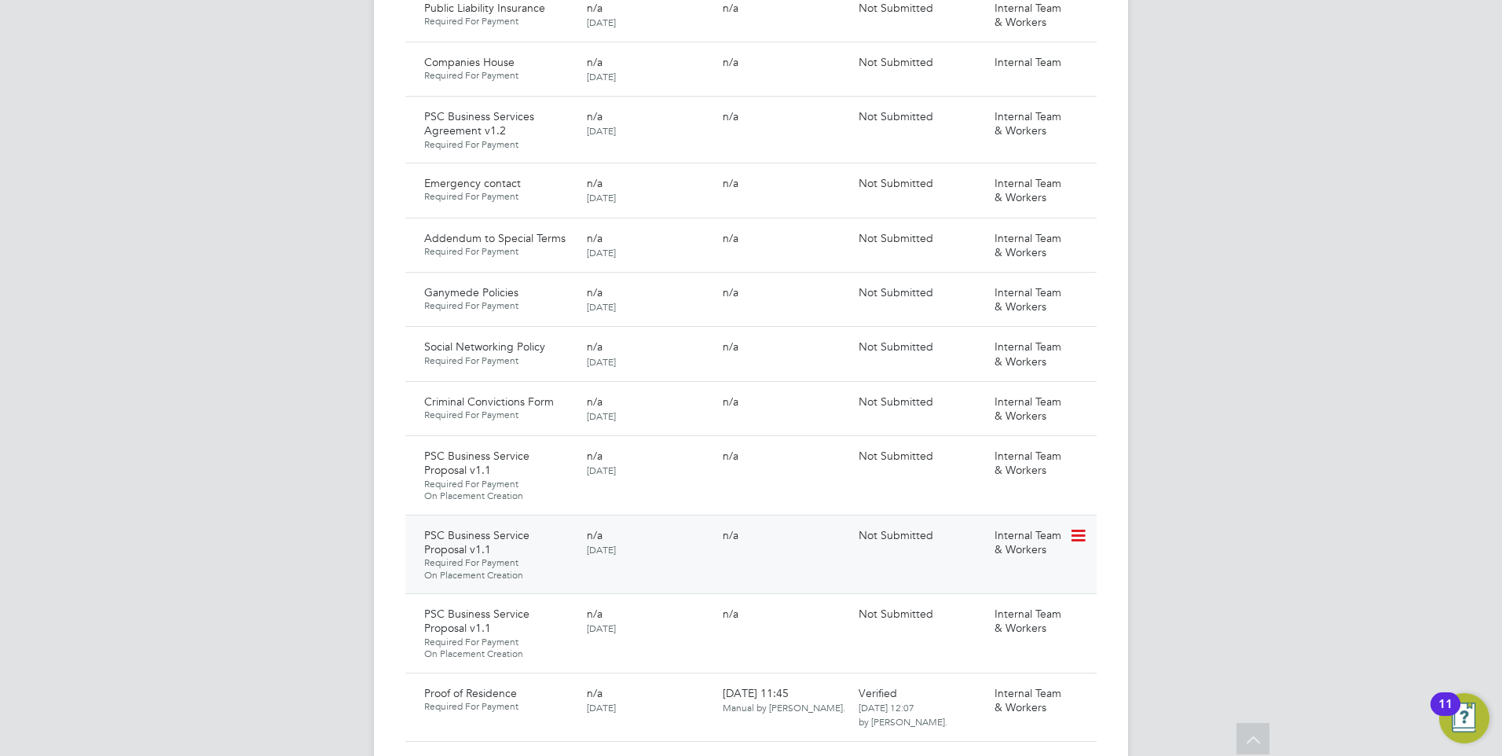
drag, startPoint x: 635, startPoint y: 533, endPoint x: 627, endPoint y: 537, distance: 9.5
drag, startPoint x: 627, startPoint y: 537, endPoint x: 526, endPoint y: 453, distance: 131.0
click at [526, 489] on span "On Placement Creation" at bounding box center [499, 495] width 150 height 13
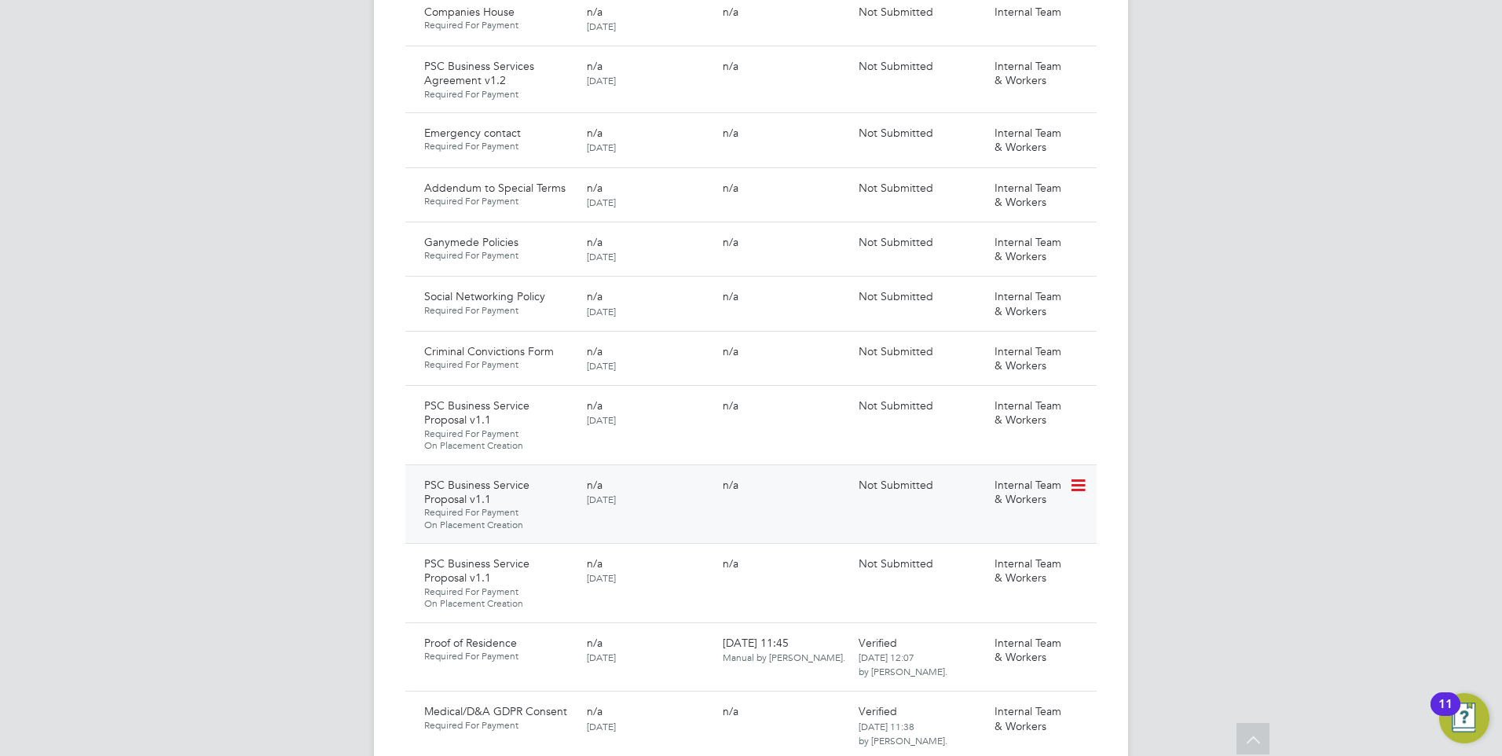
scroll to position [1335, 0]
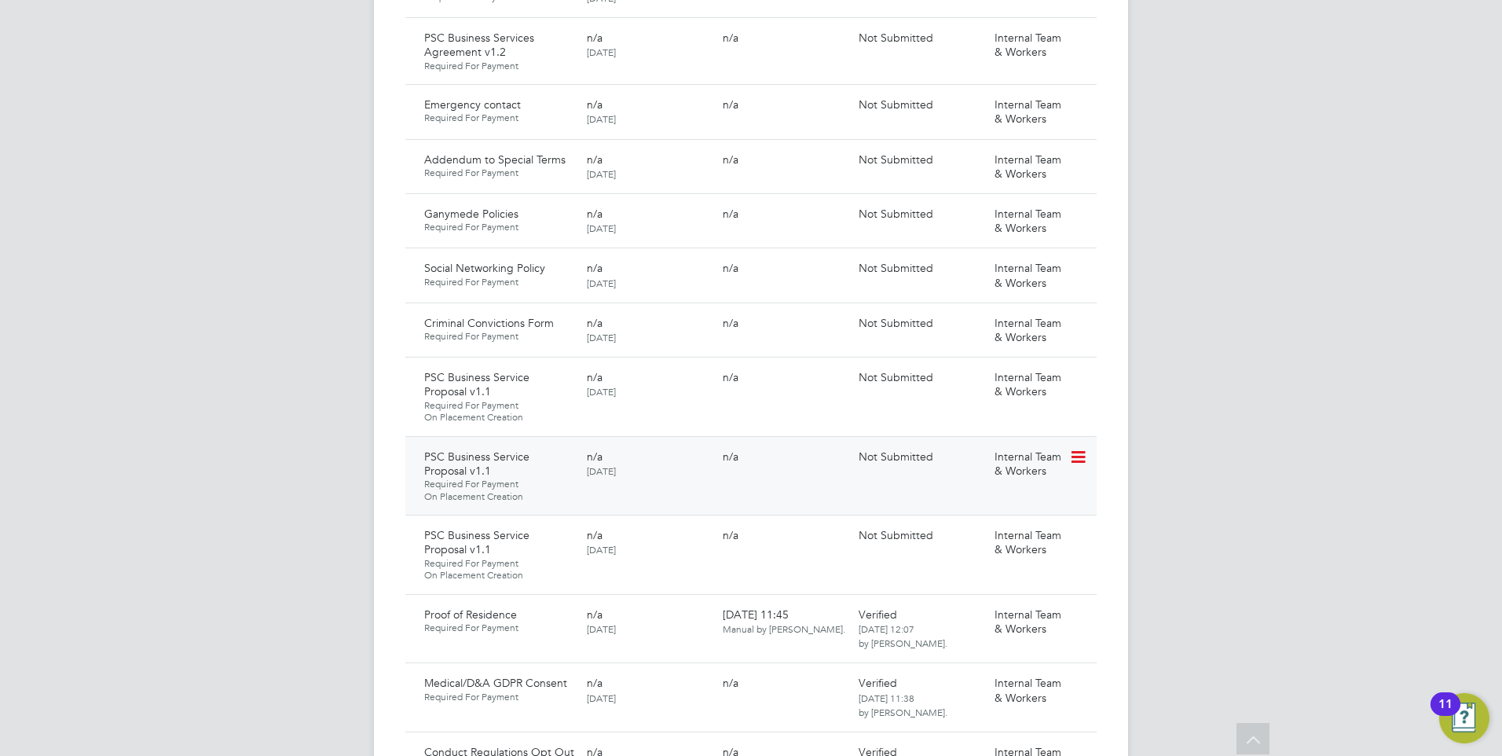
click at [1075, 448] on icon at bounding box center [1077, 457] width 16 height 19
click at [979, 511] on li "Delete Document" at bounding box center [1007, 513] width 157 height 22
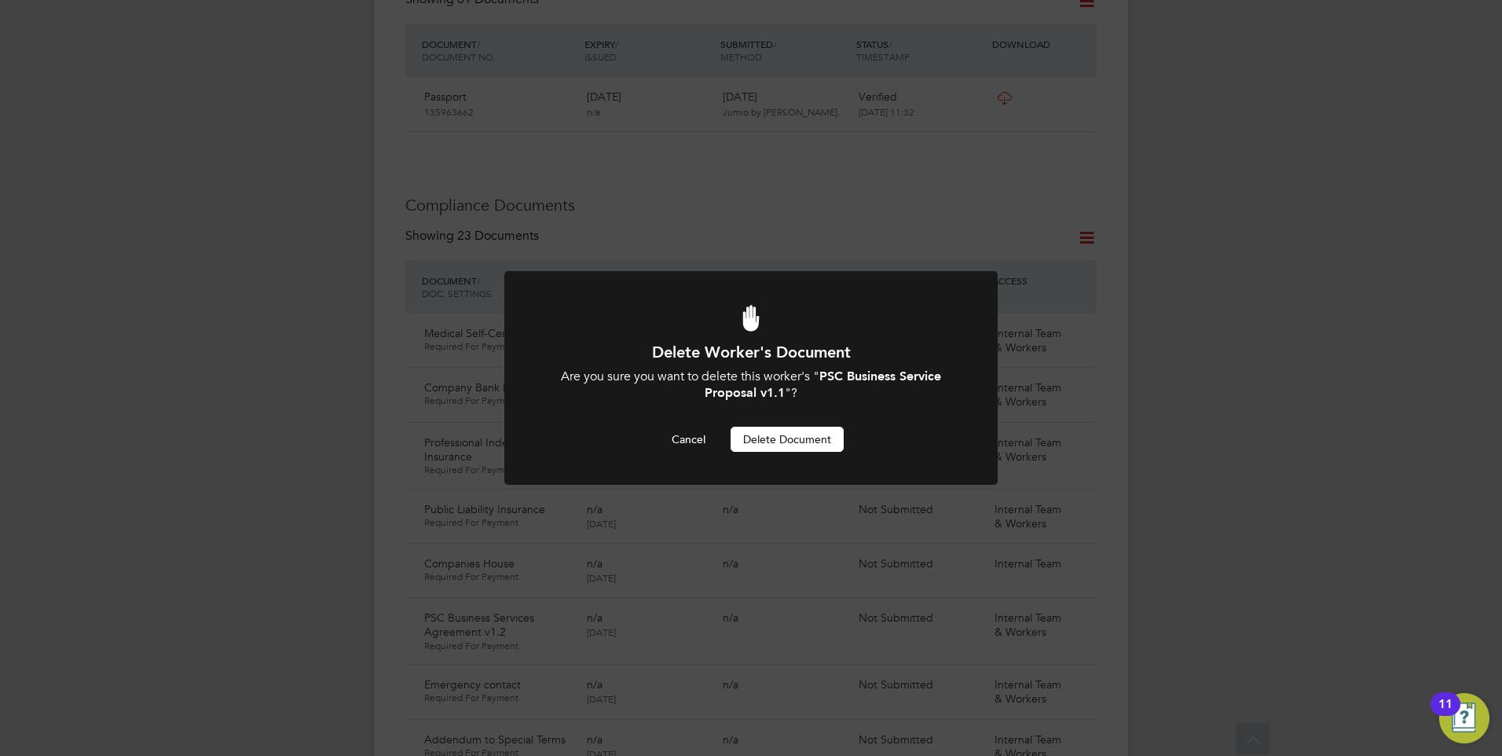
scroll to position [0, 0]
click at [778, 443] on button "Delete Document" at bounding box center [787, 439] width 113 height 25
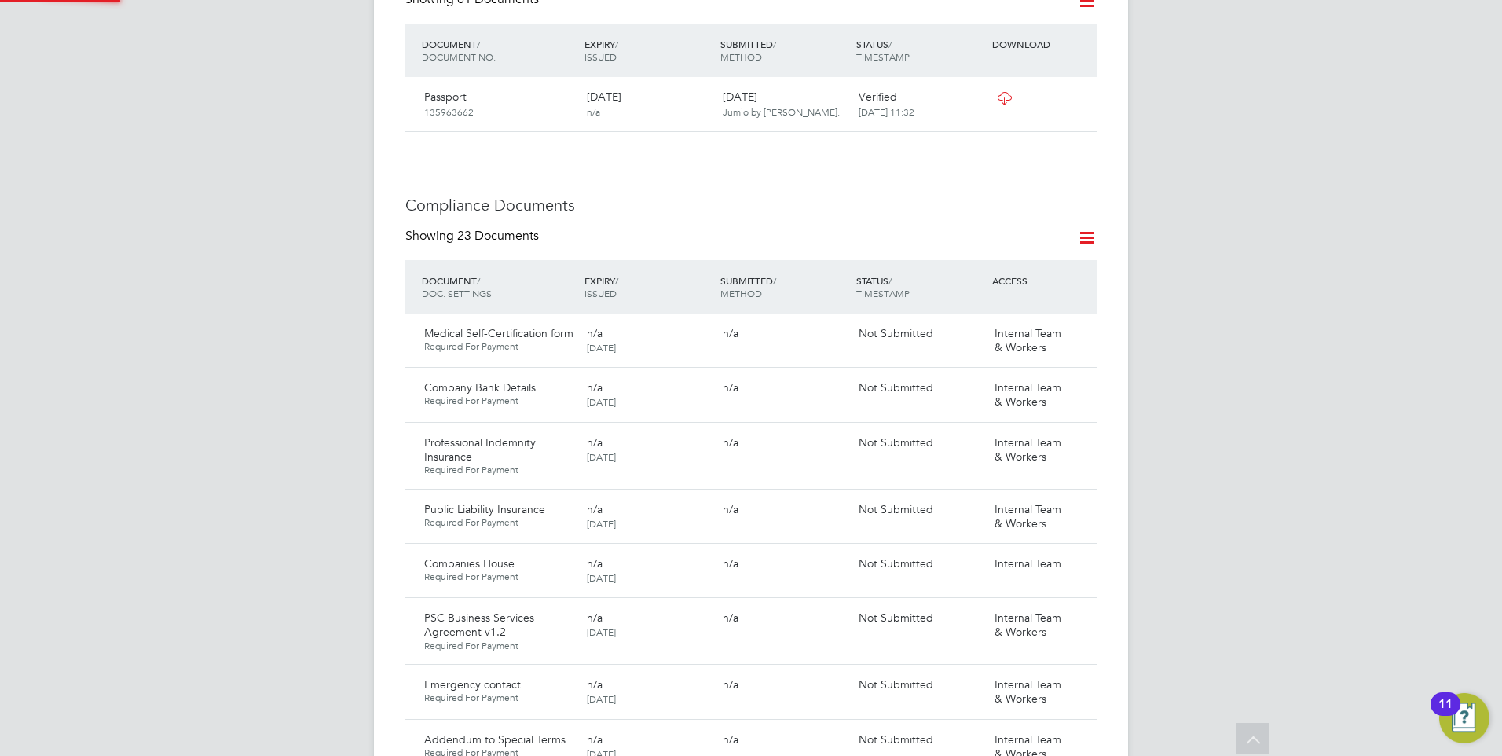
click at [777, 434] on div "Professional Indemnity Insurance Required For Payment n/a 01 Oct 2025 n/a Not S…" at bounding box center [750, 455] width 691 height 67
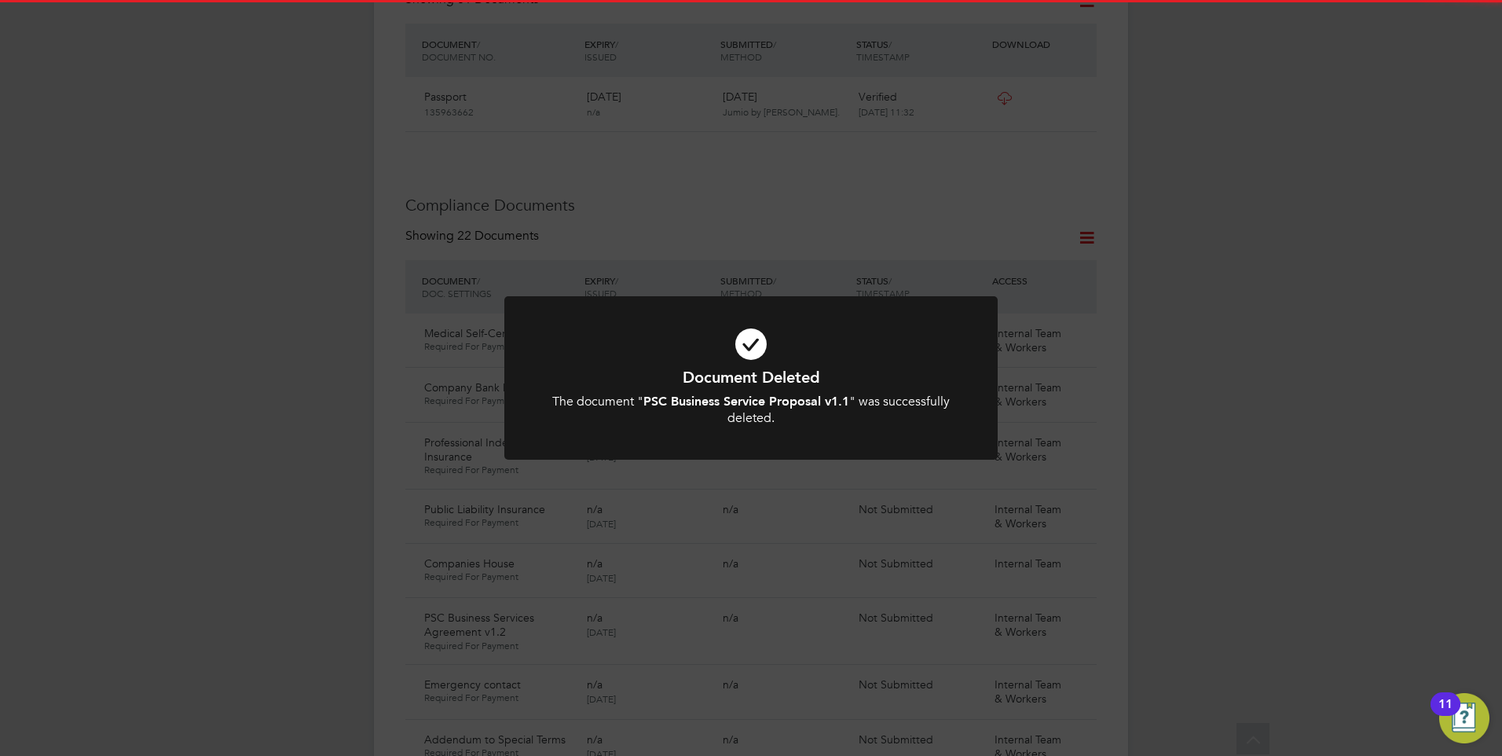
click at [747, 408] on b "PSC Business Service Proposal v1.1" at bounding box center [746, 401] width 206 height 15
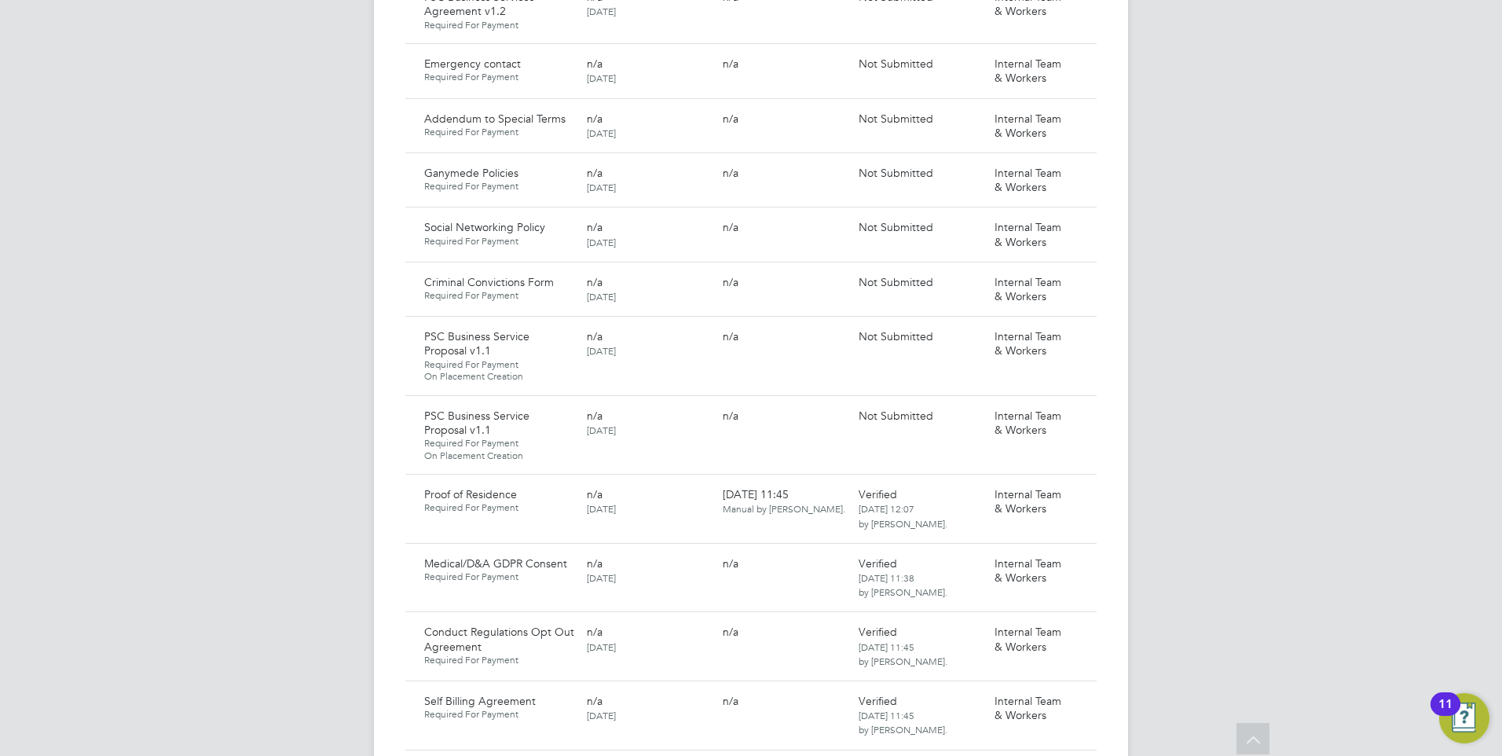
scroll to position [1384, 0]
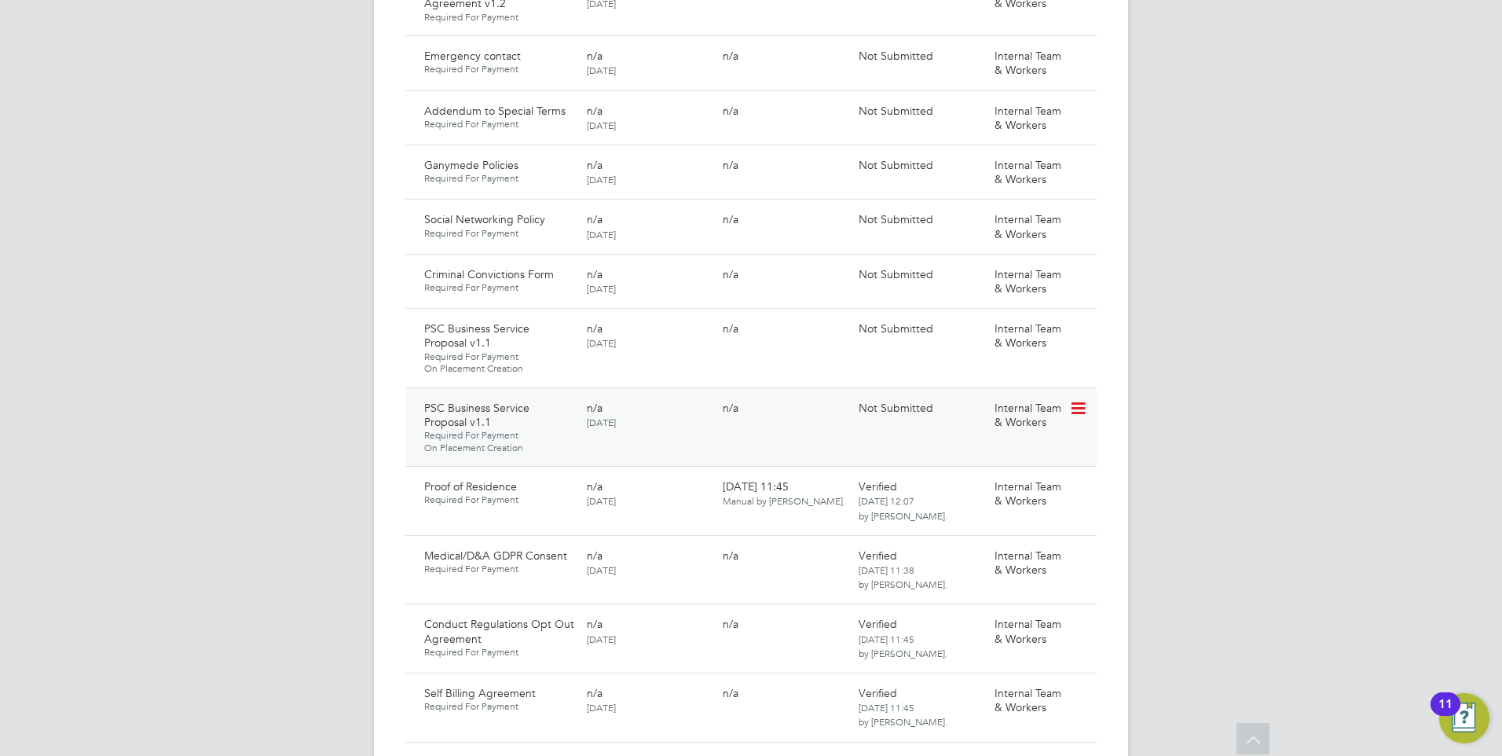
click at [1085, 399] on icon at bounding box center [1077, 408] width 16 height 19
click at [1000, 456] on li "Delete Document" at bounding box center [1007, 464] width 157 height 22
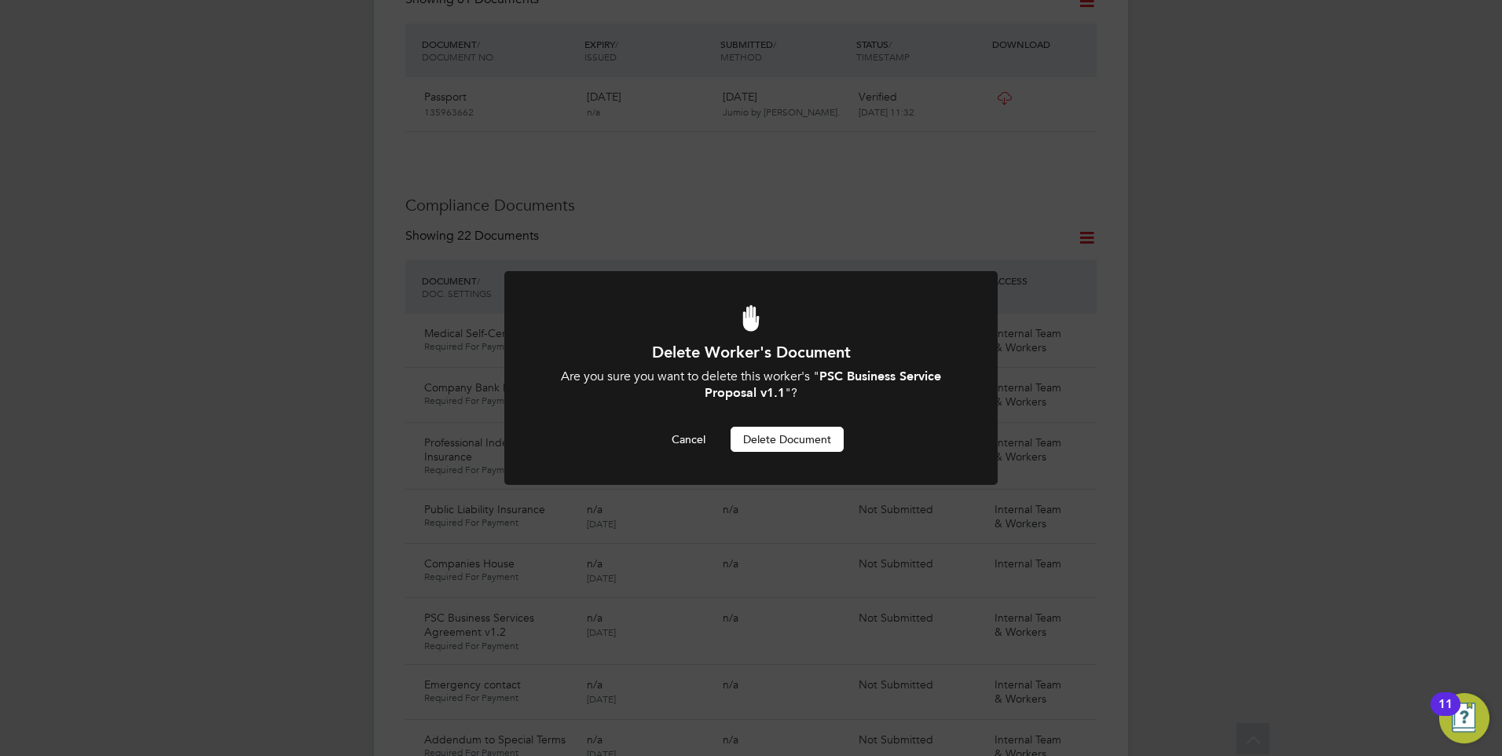
click at [774, 437] on button "Delete Document" at bounding box center [787, 439] width 113 height 25
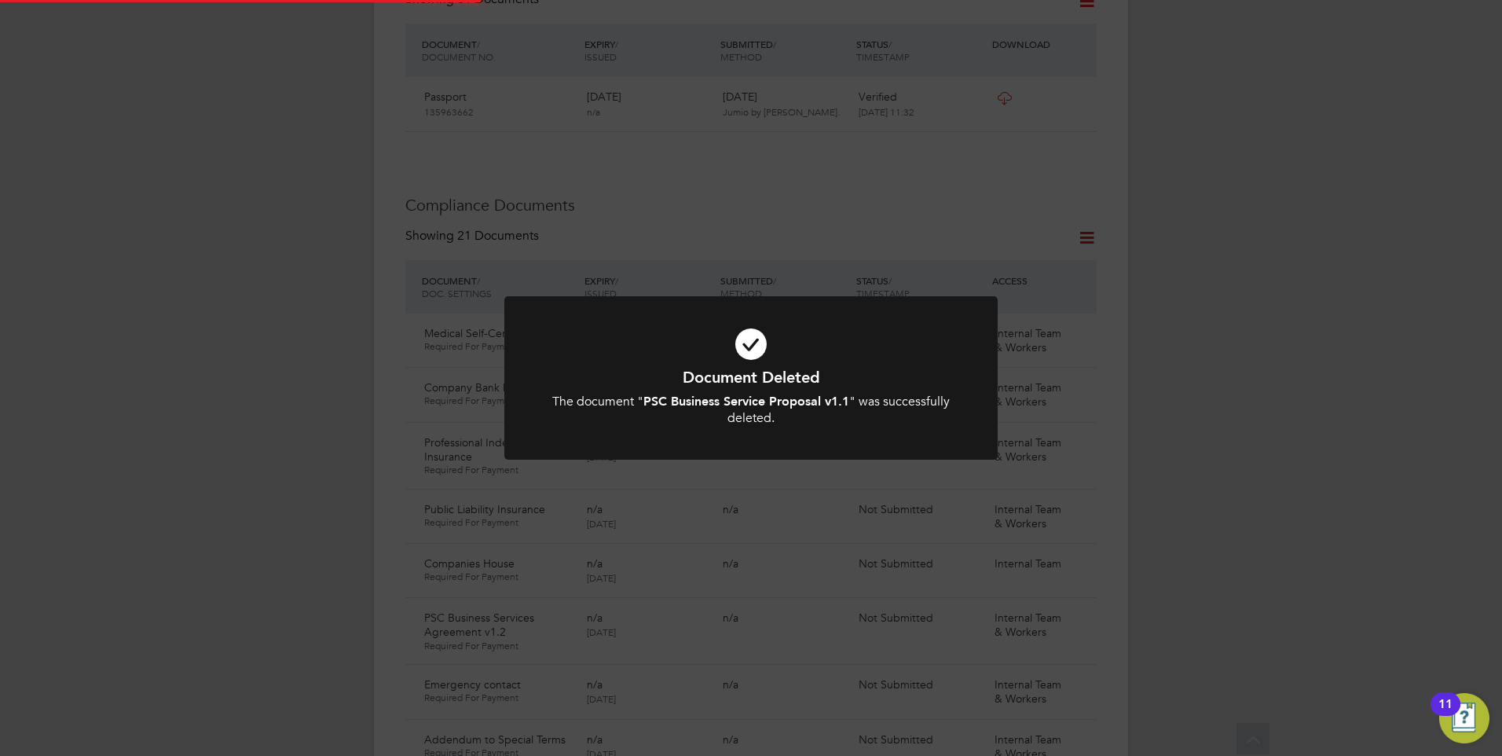
click at [811, 397] on b "PSC Business Service Proposal v1.1" at bounding box center [746, 401] width 206 height 15
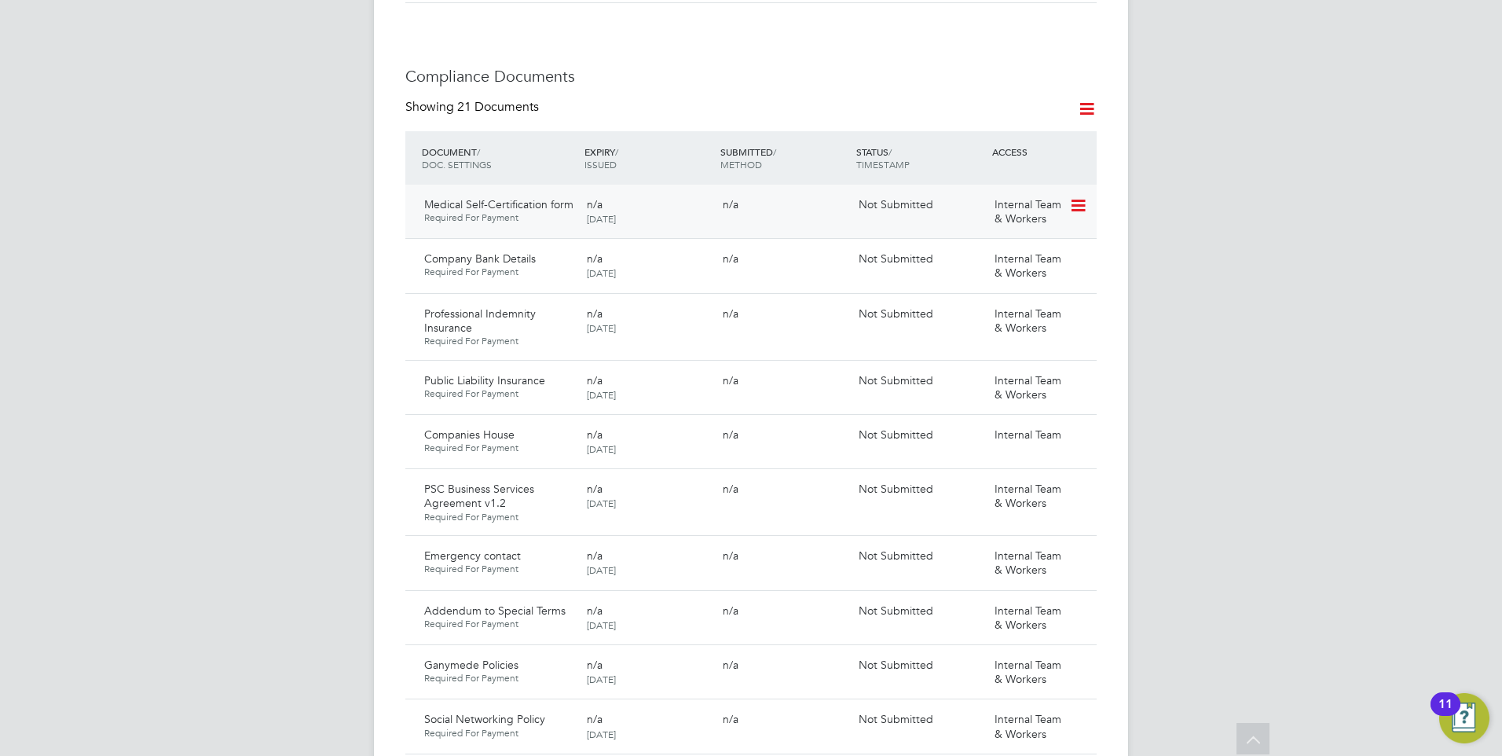
scroll to position [913, 0]
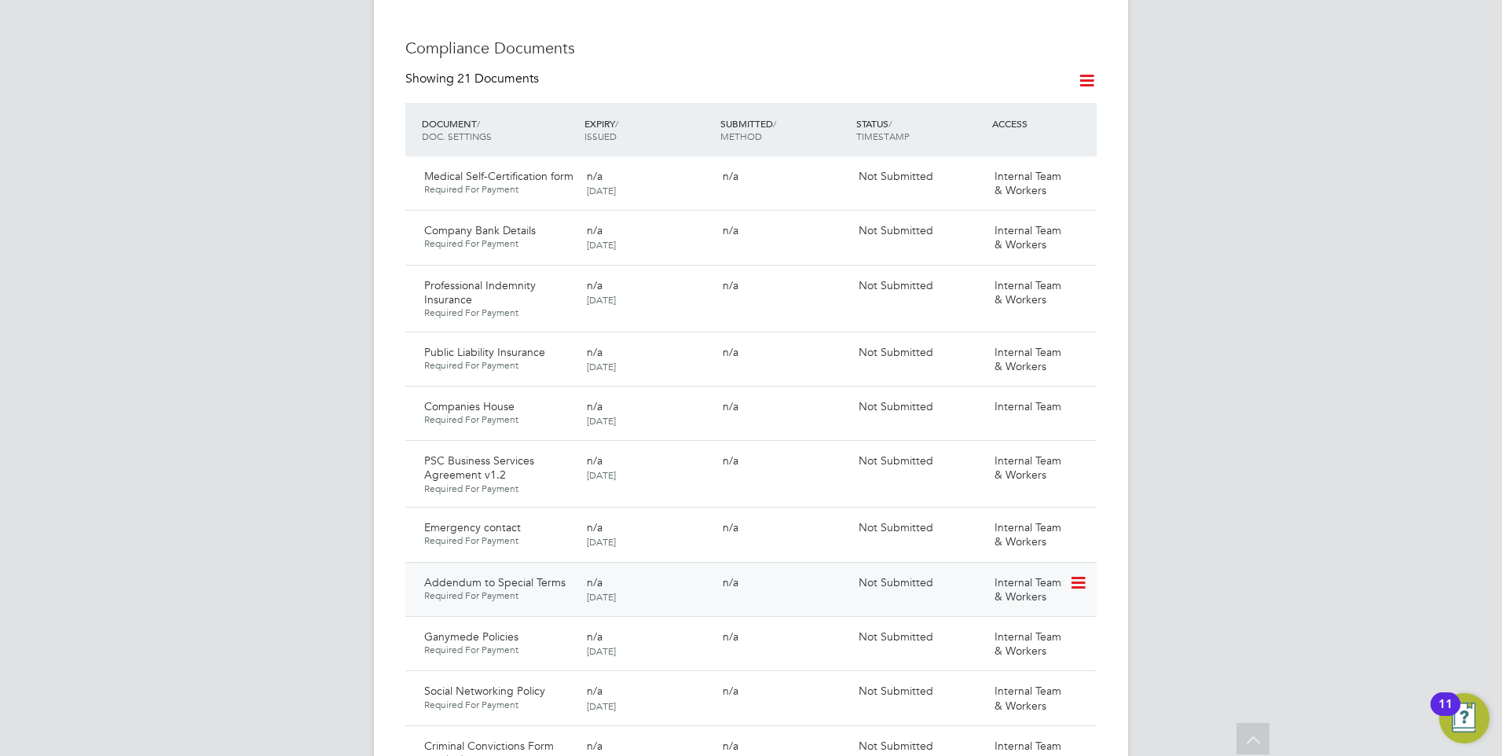
click at [1082, 573] on icon at bounding box center [1077, 582] width 16 height 19
click at [968, 637] on li "Delete Document" at bounding box center [1007, 639] width 157 height 22
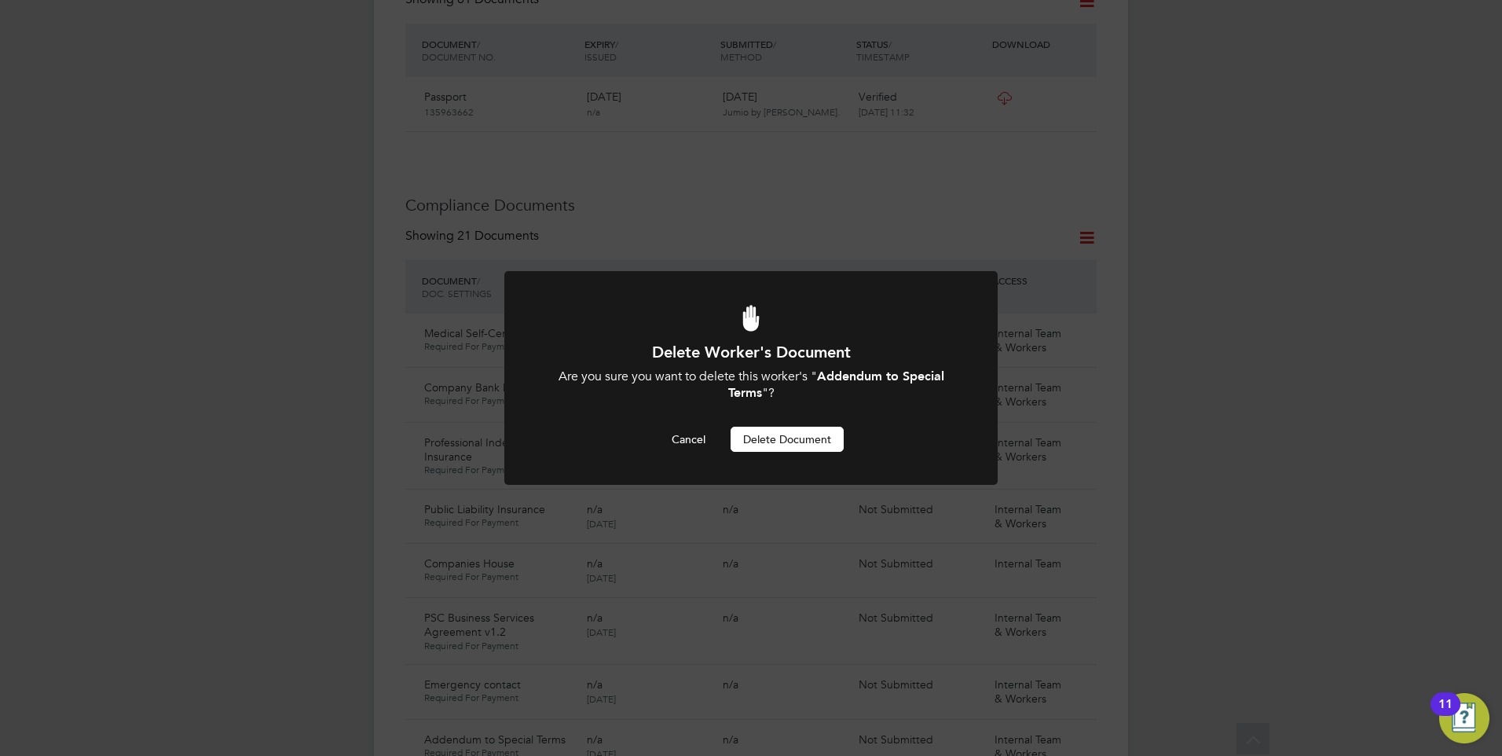
scroll to position [0, 0]
click at [758, 438] on button "Delete Document" at bounding box center [787, 439] width 113 height 25
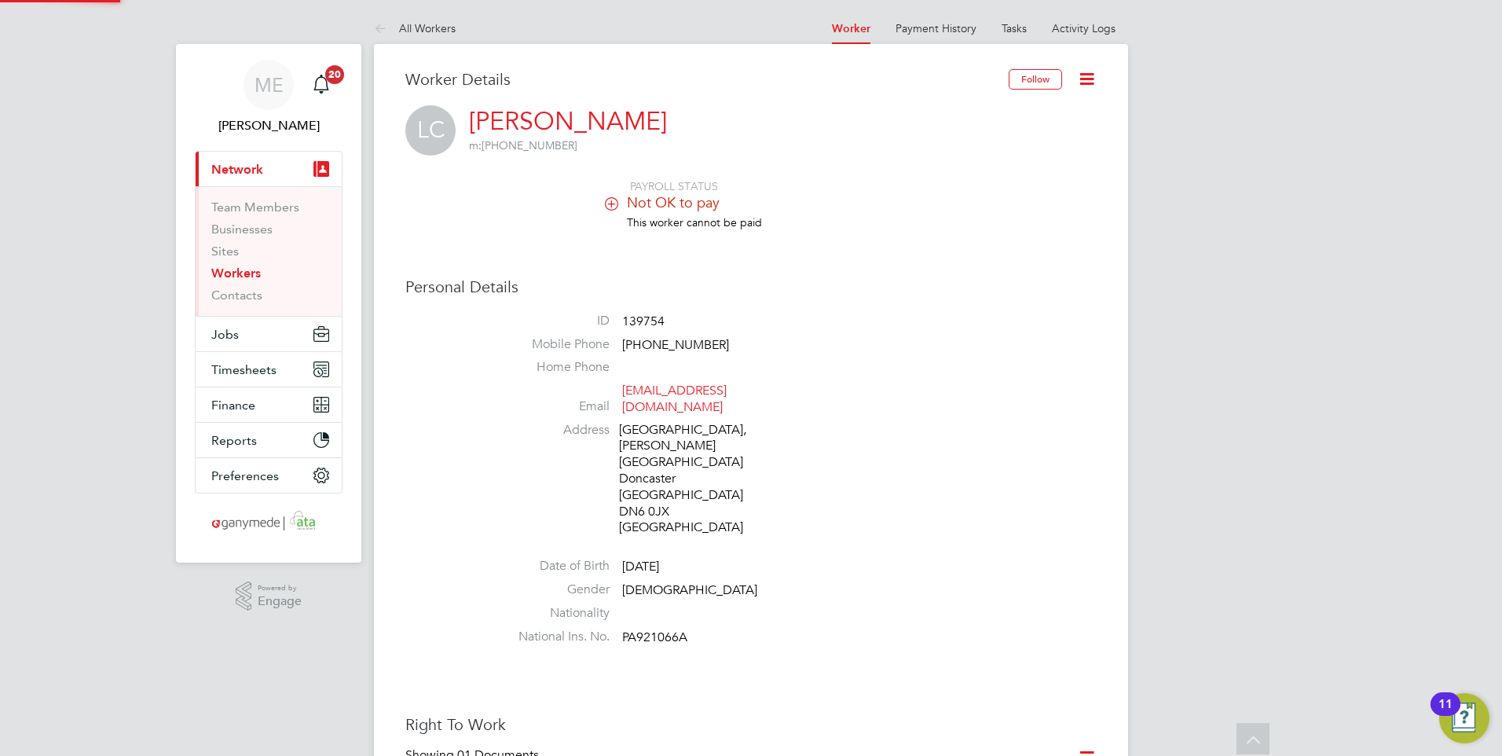
scroll to position [756, 0]
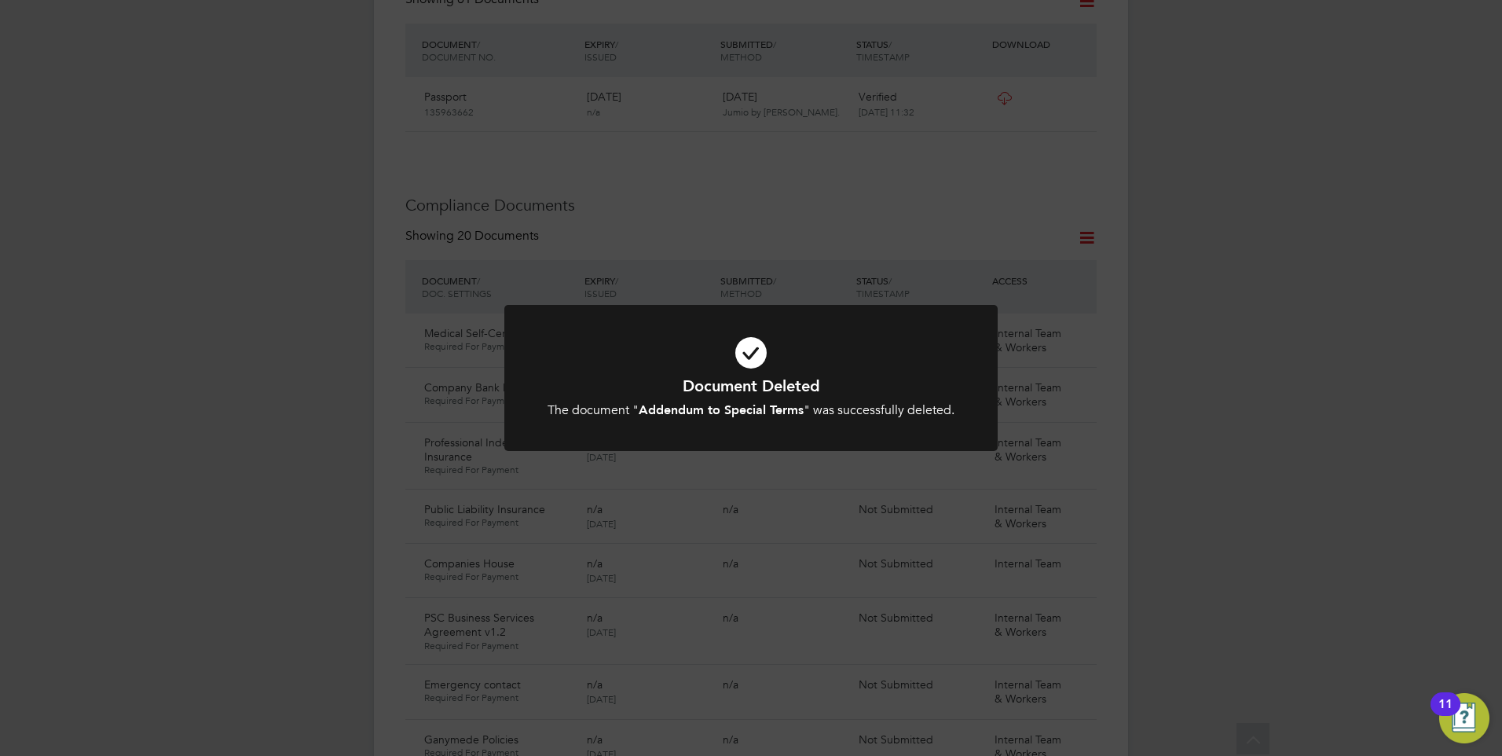
click at [617, 381] on h1 "Document Deleted" at bounding box center [751, 385] width 408 height 20
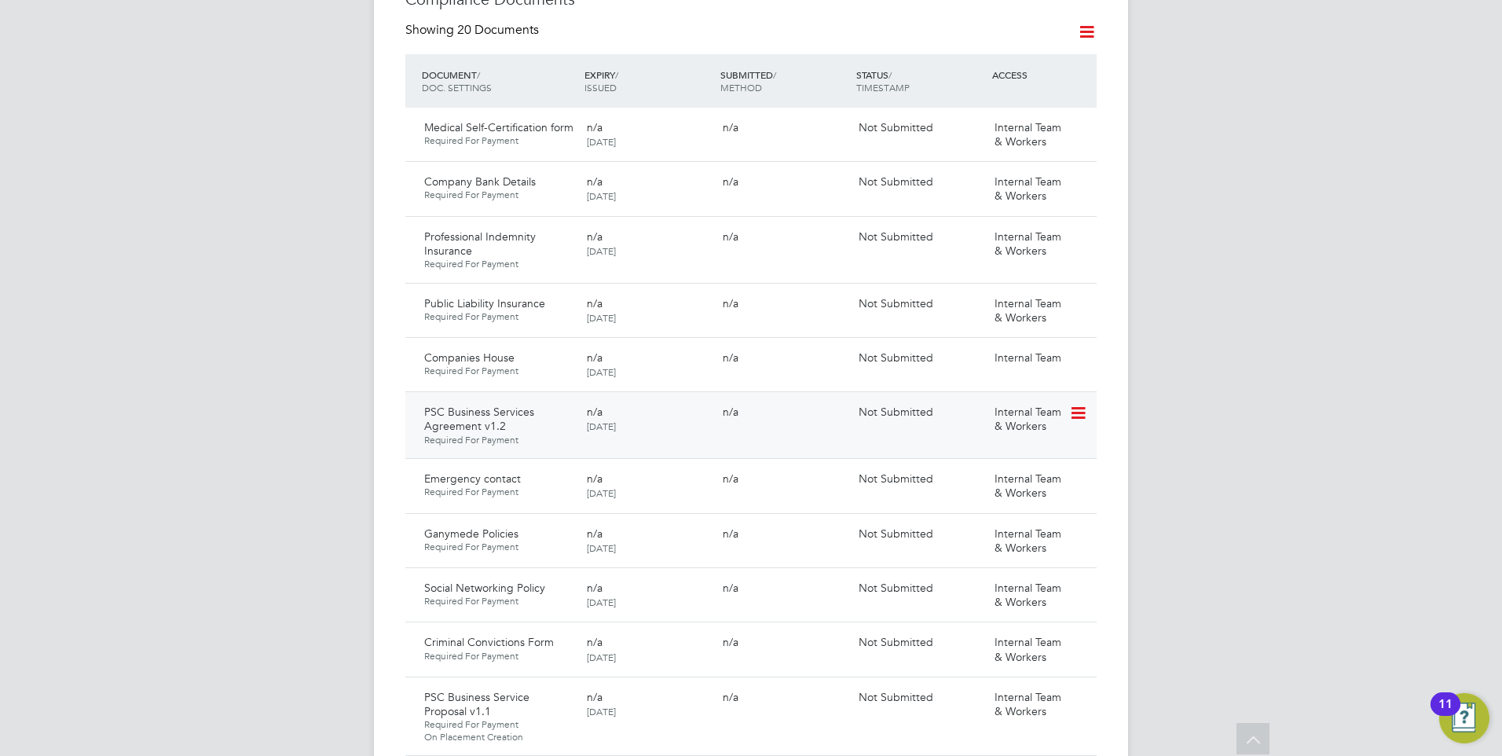
scroll to position [991, 0]
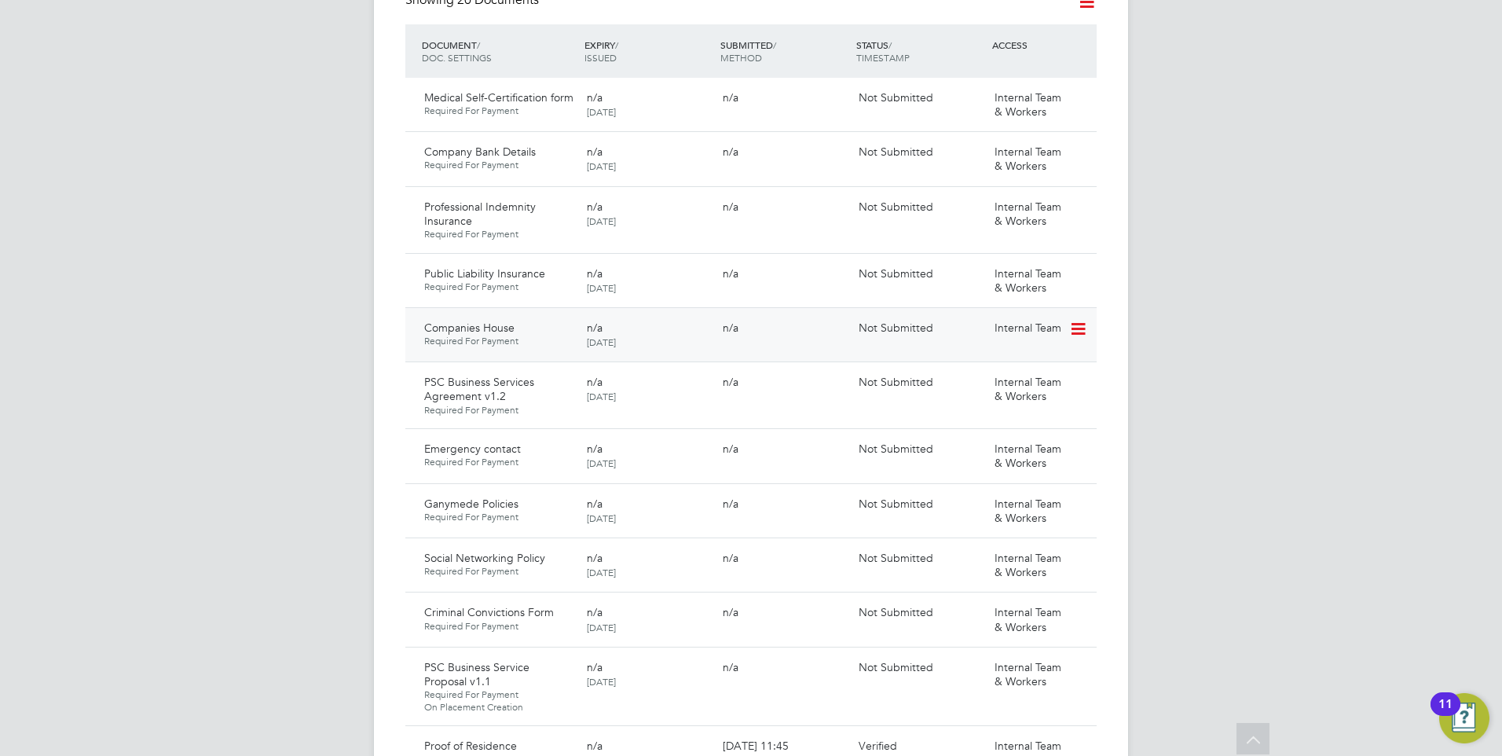
click at [1078, 320] on icon at bounding box center [1077, 329] width 16 height 19
click at [1016, 331] on li "Submit Document" at bounding box center [1030, 339] width 110 height 22
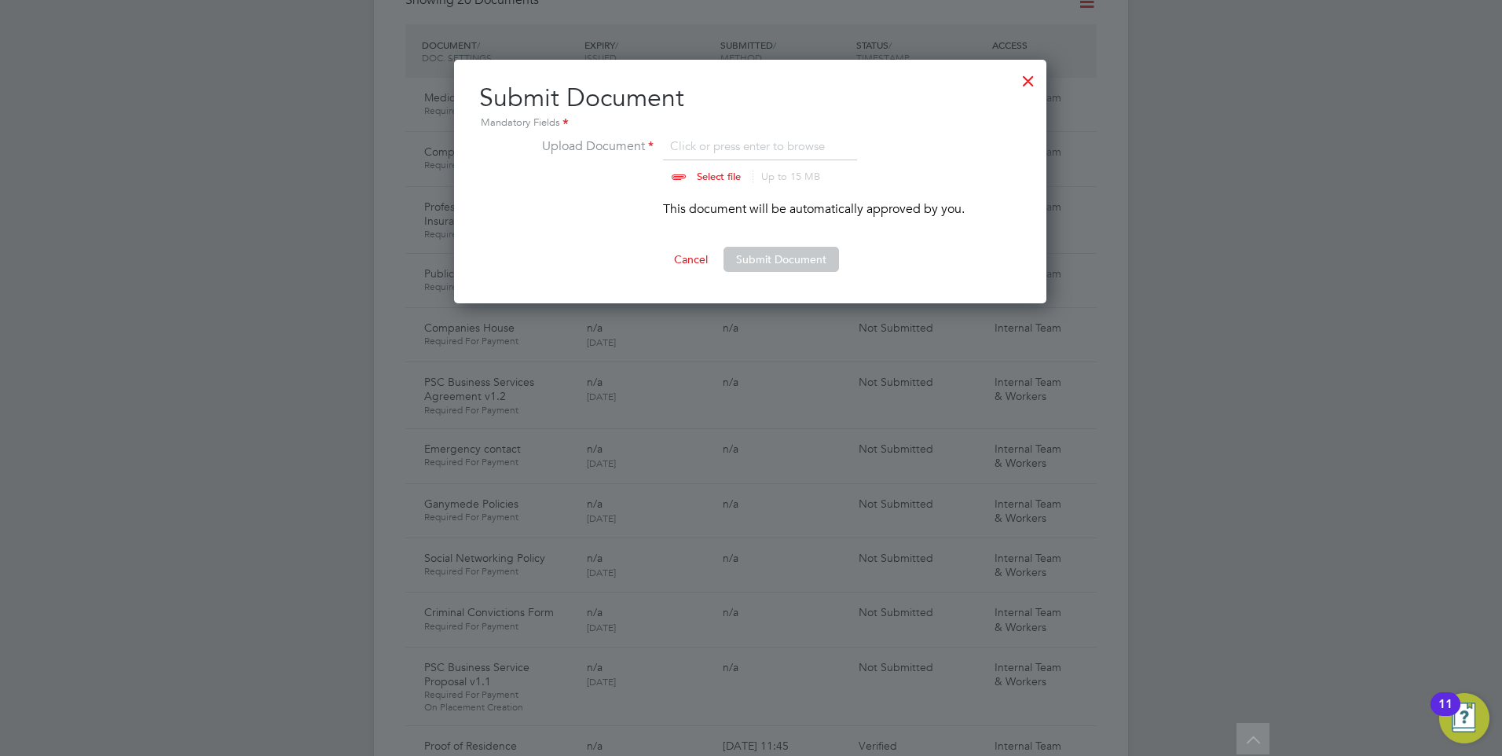
click at [690, 174] on input "file" at bounding box center [733, 160] width 247 height 47
type input "C:\fakepath\Companies House LC.png"
click at [771, 261] on button "Submit Document" at bounding box center [780, 259] width 115 height 25
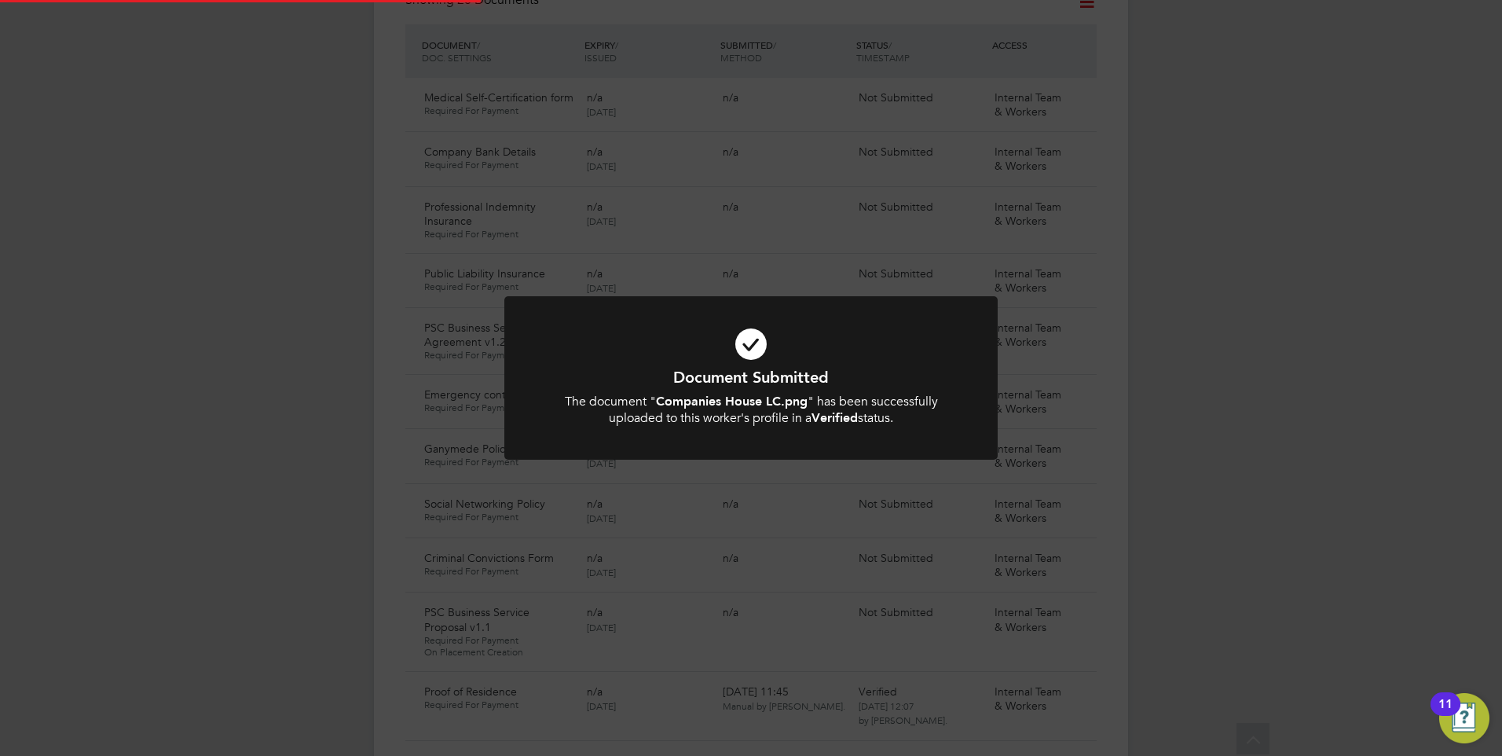
click at [662, 379] on h1 "Document Submitted" at bounding box center [751, 377] width 408 height 20
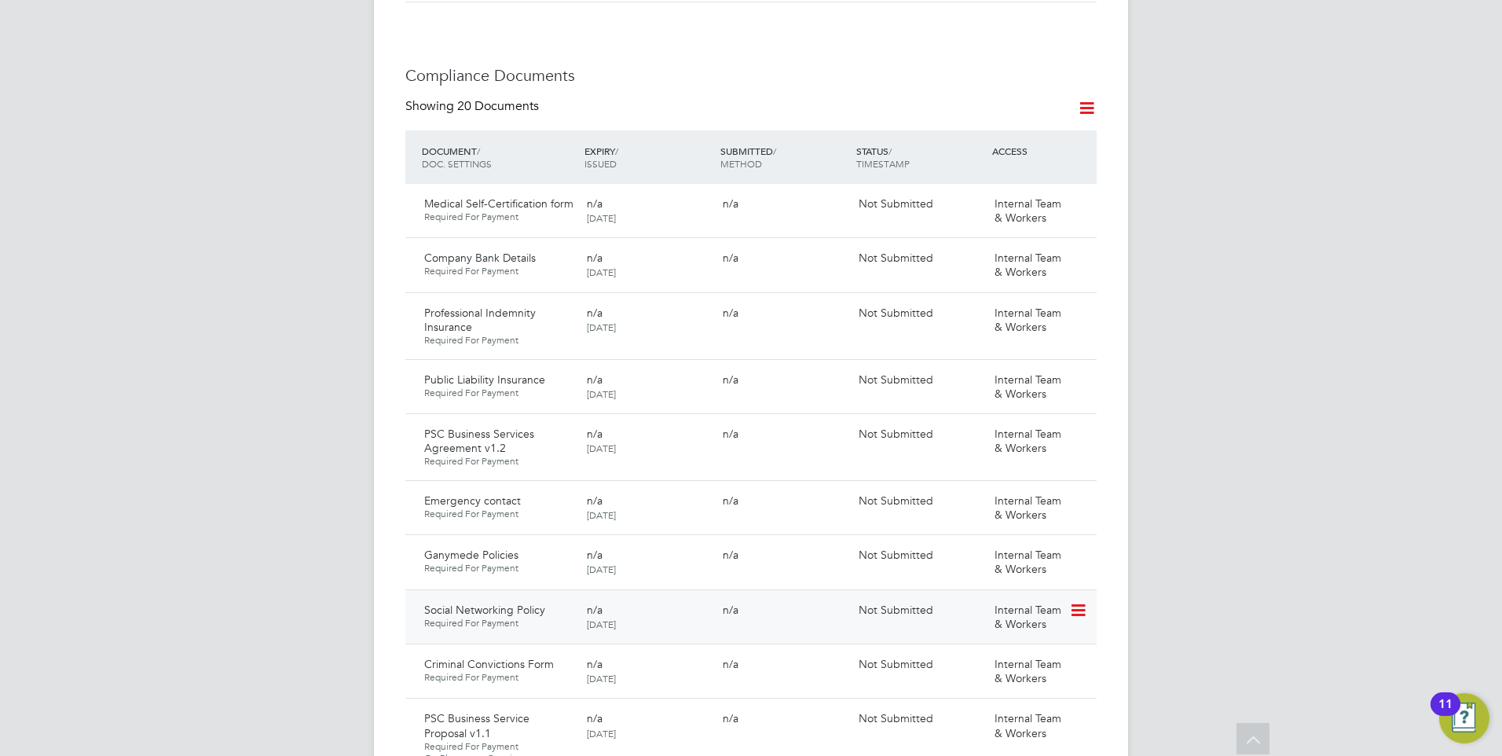
scroll to position [913, 0]
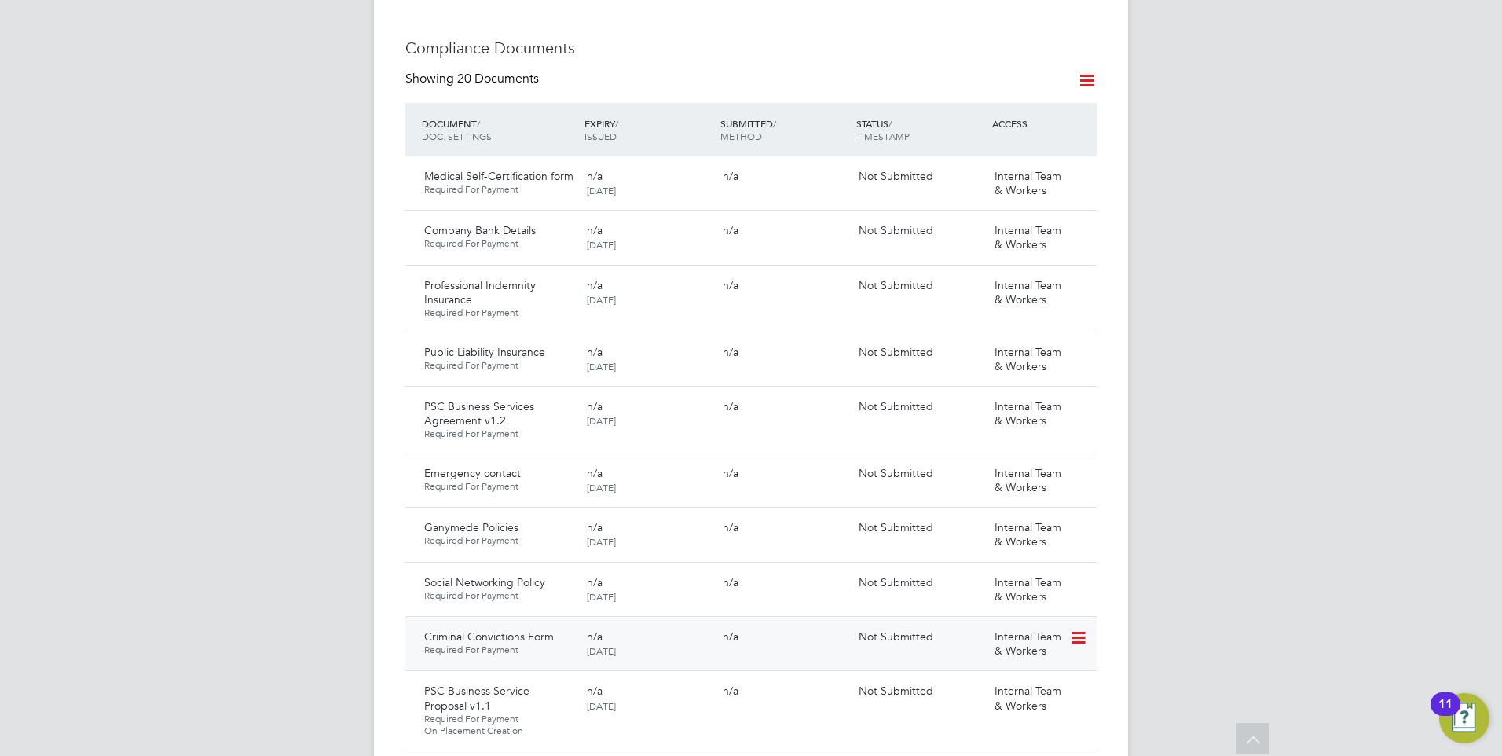
click at [1084, 628] on icon at bounding box center [1077, 637] width 16 height 19
click at [1026, 690] on li "Delete Document" at bounding box center [1007, 693] width 157 height 22
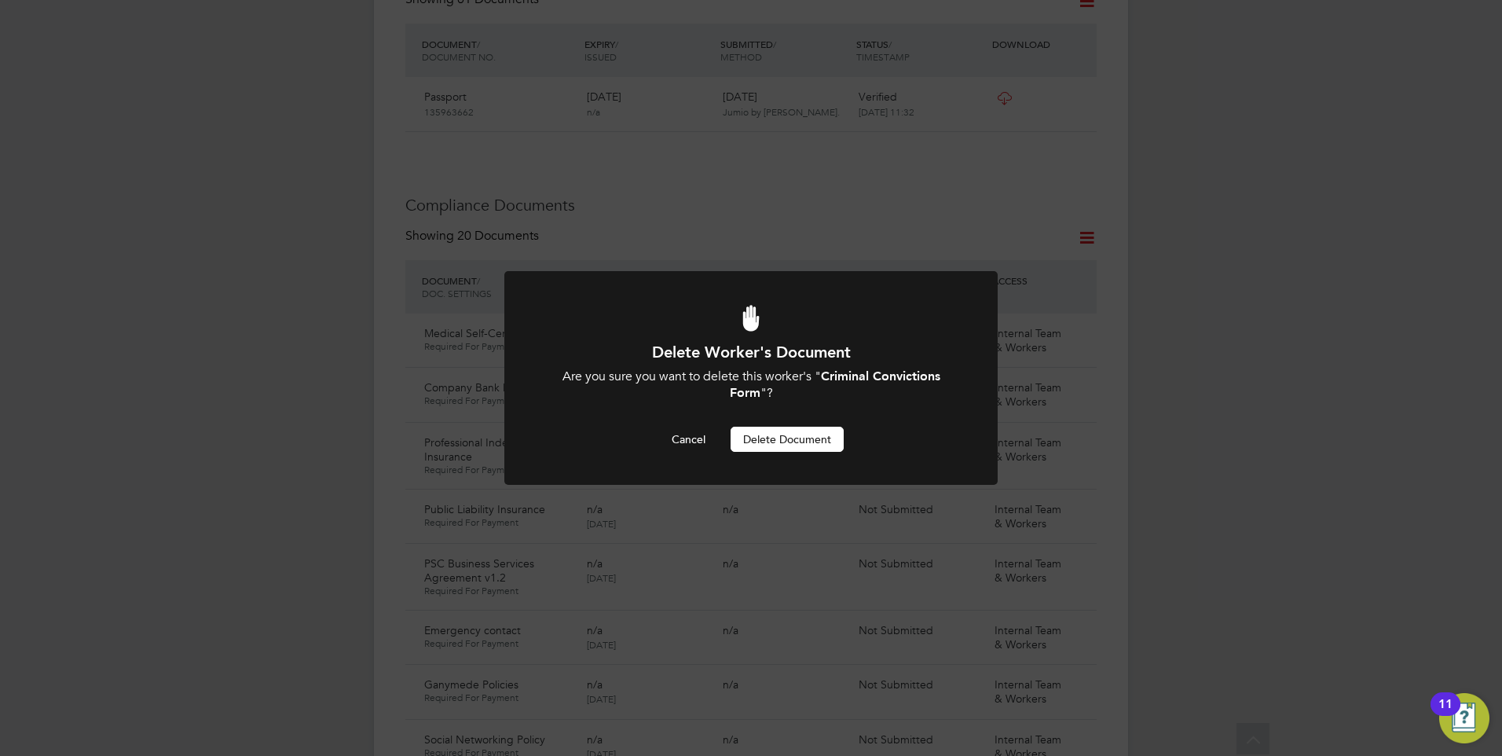
click at [794, 430] on button "Delete Document" at bounding box center [787, 439] width 113 height 25
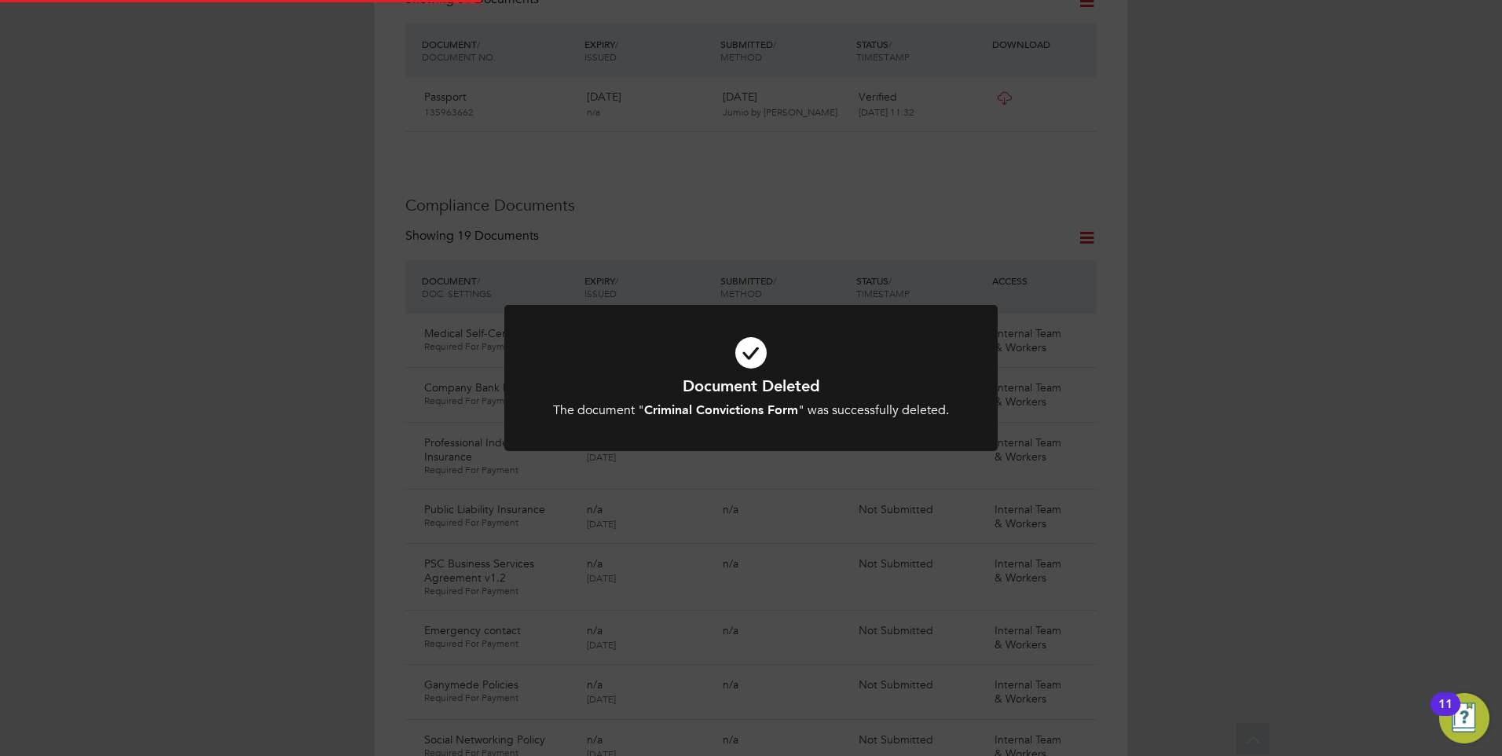
click at [663, 387] on h1 "Document Deleted" at bounding box center [751, 385] width 408 height 20
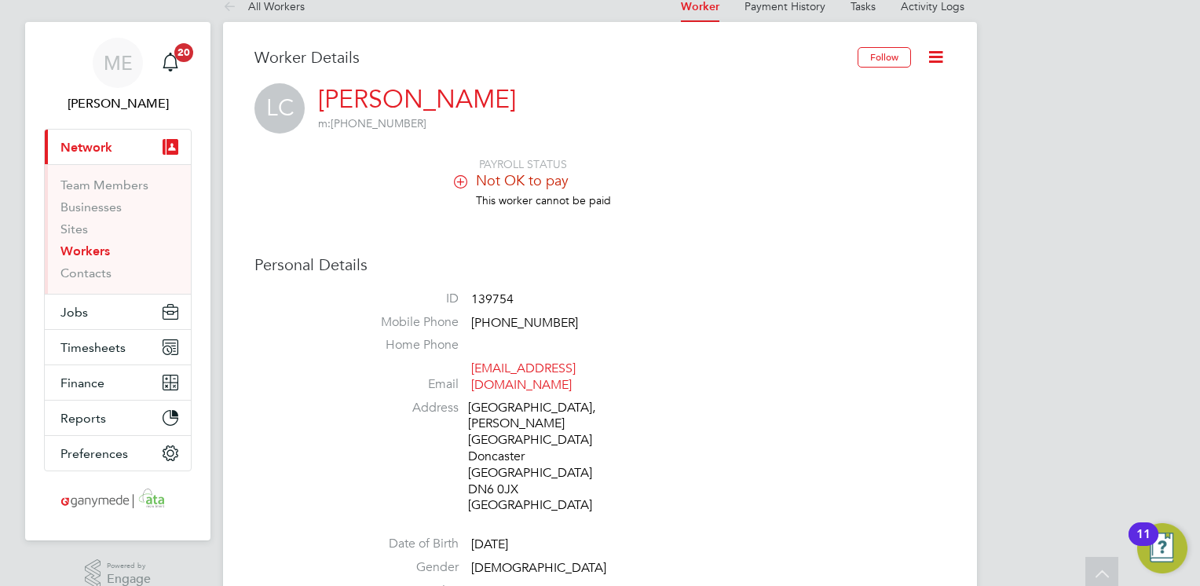
scroll to position [0, 0]
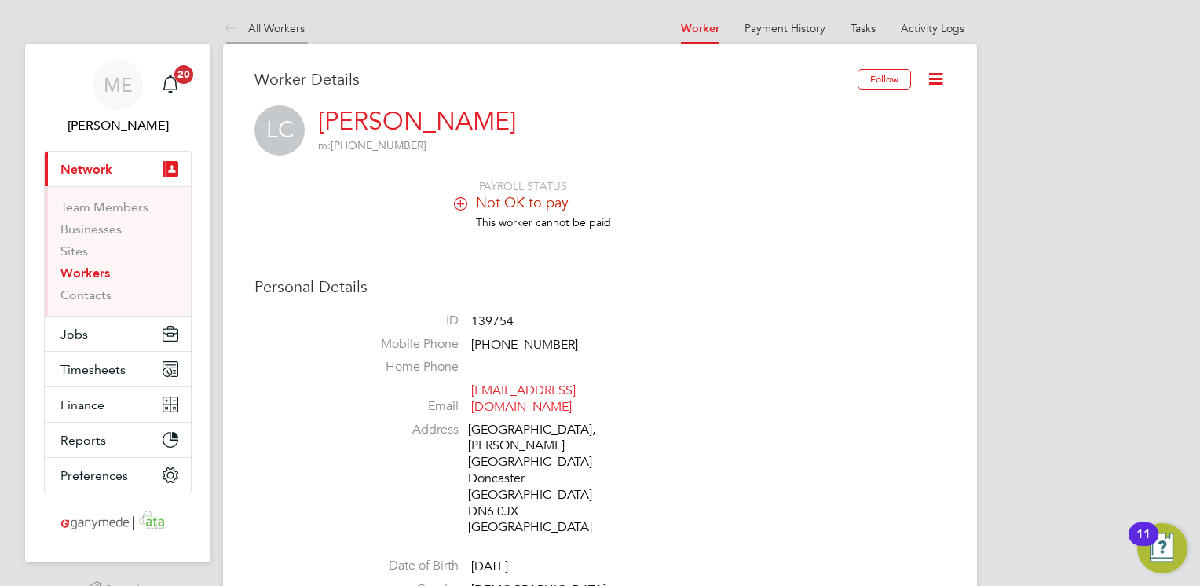
click at [233, 23] on icon at bounding box center [233, 30] width 20 height 20
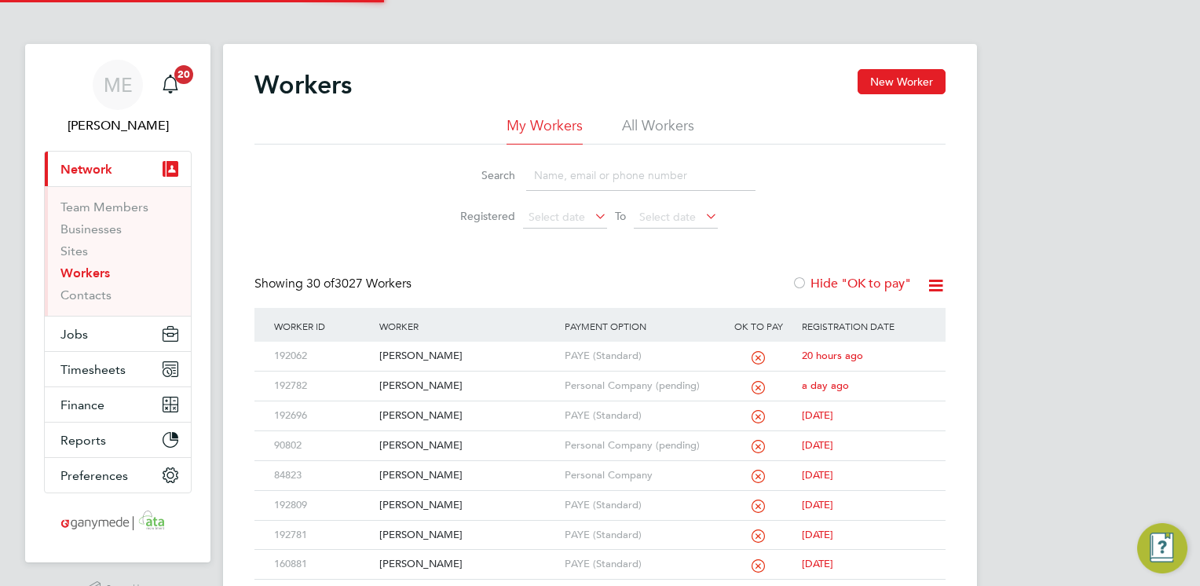
click at [619, 181] on input at bounding box center [640, 175] width 229 height 31
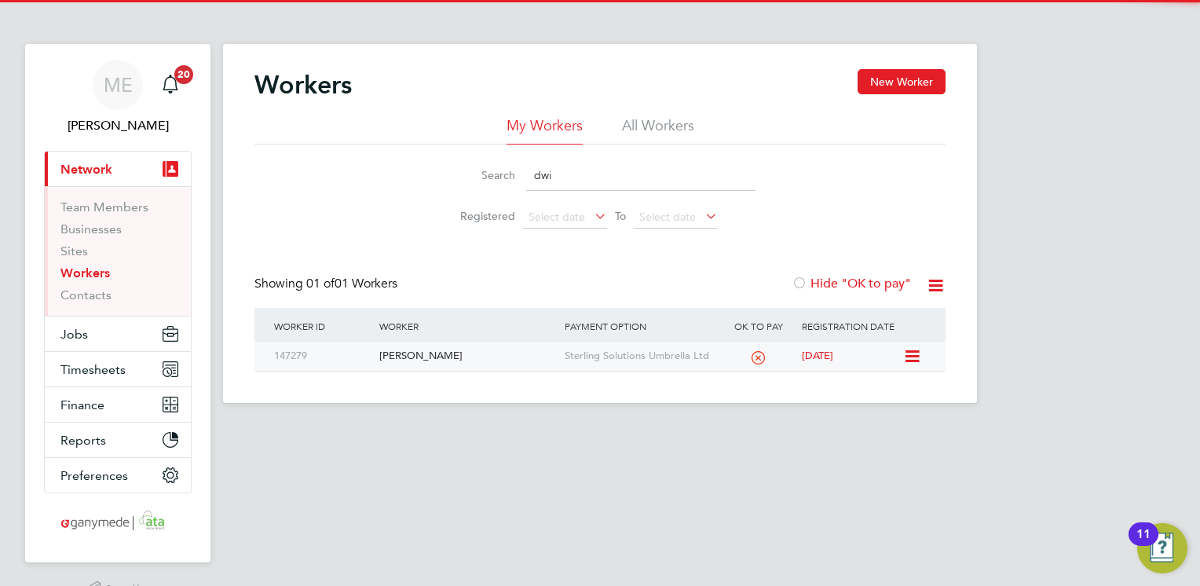
type input "dwi"
click at [497, 353] on div "[PERSON_NAME]" at bounding box center [467, 356] width 185 height 29
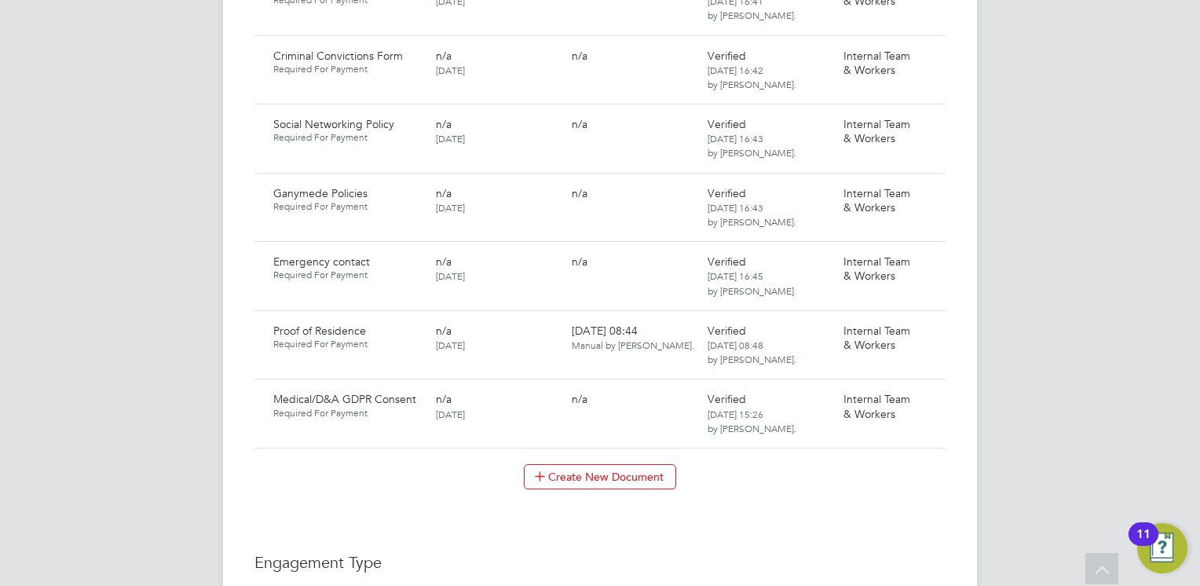
scroll to position [943, 0]
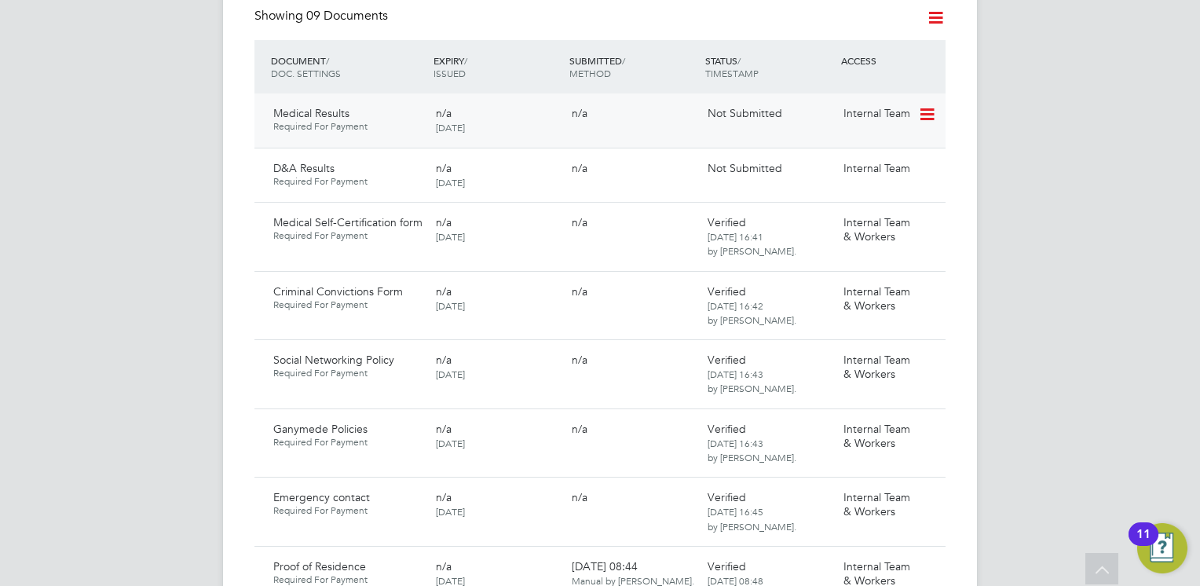
click at [927, 105] on icon at bounding box center [926, 114] width 16 height 19
click at [855, 170] on li "Submit Document" at bounding box center [879, 174] width 110 height 22
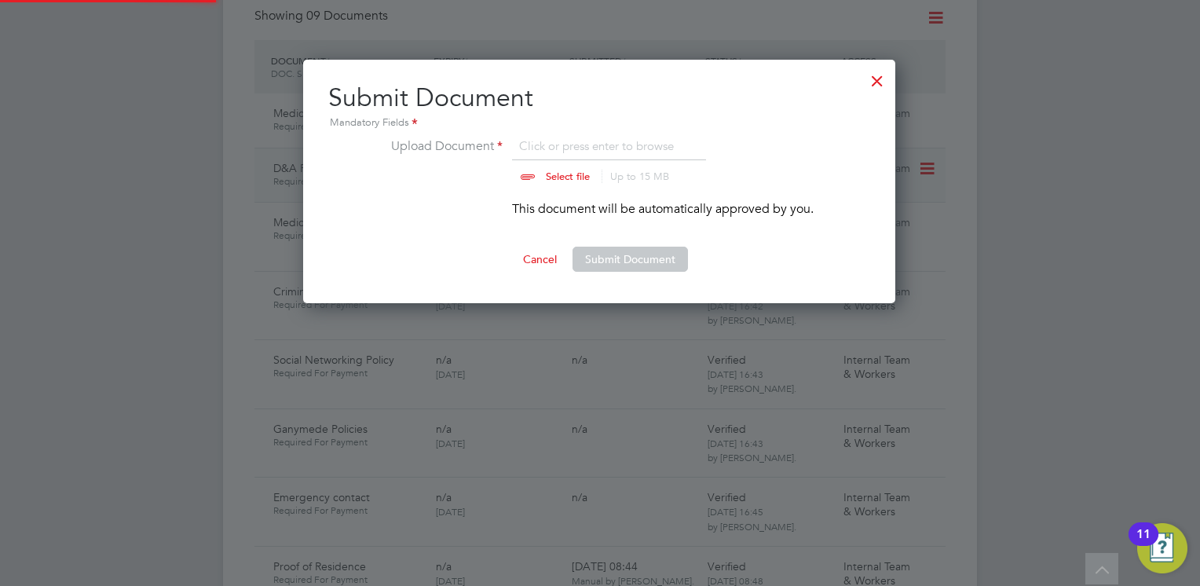
scroll to position [244, 594]
click at [564, 170] on input "file" at bounding box center [583, 160] width 247 height 47
type input "C:\fakepath\Dwight ANTOINE Non Sentinel _ HS2 Certificate.pdf"
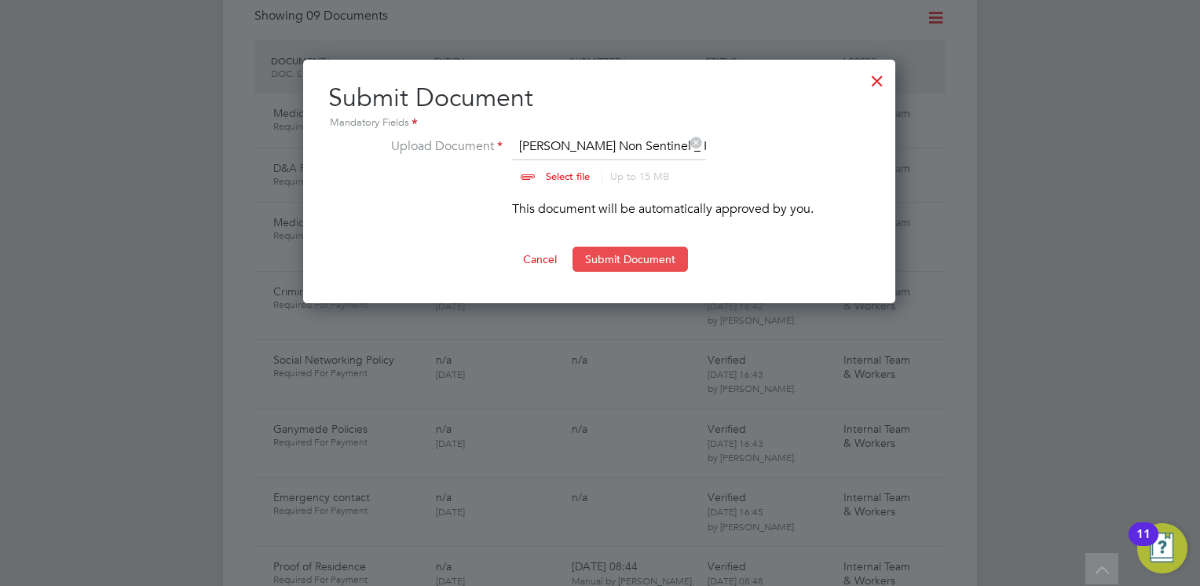
click at [607, 254] on button "Submit Document" at bounding box center [630, 259] width 115 height 25
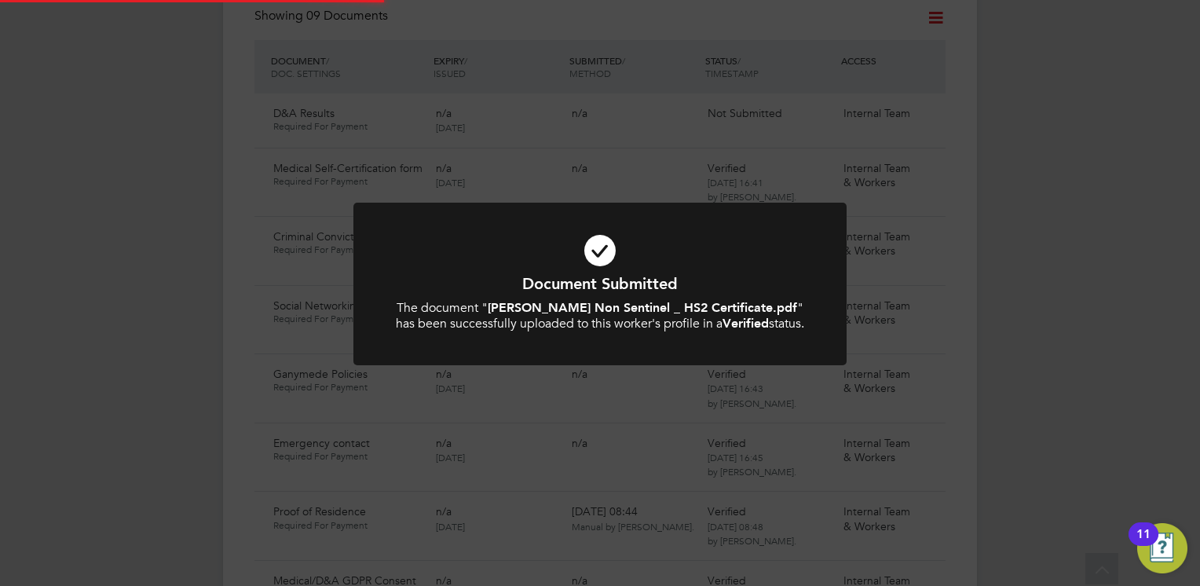
click at [597, 291] on h1 "Document Submitted" at bounding box center [600, 283] width 408 height 20
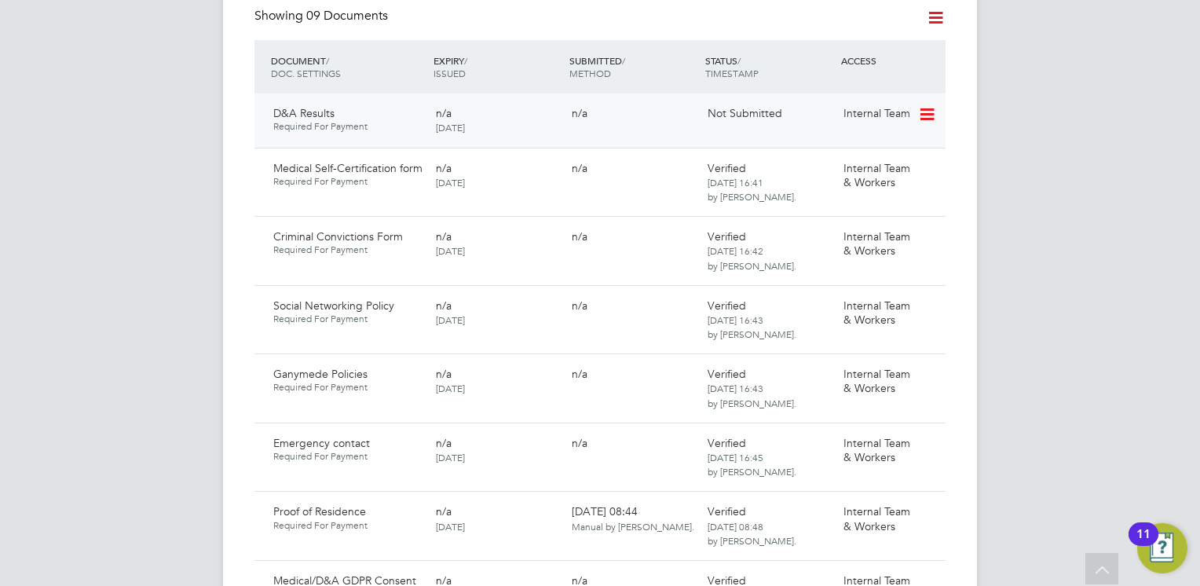
click at [932, 118] on icon at bounding box center [926, 114] width 16 height 19
click at [861, 171] on li "Submit Document" at bounding box center [879, 174] width 110 height 22
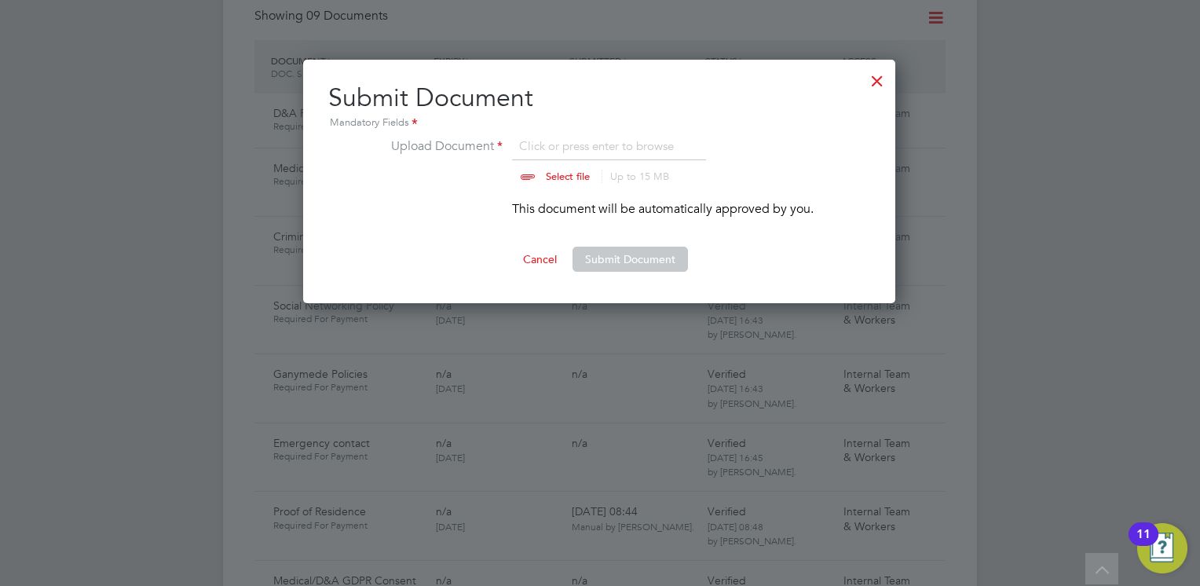
click at [563, 172] on input "file" at bounding box center [583, 160] width 247 height 47
type input "C:\fakepath\45129249-f1ca-4ea9-b4dc-2cc0a727a21c_V1 (1).pdf"
click at [591, 257] on button "Submit Document" at bounding box center [630, 259] width 115 height 25
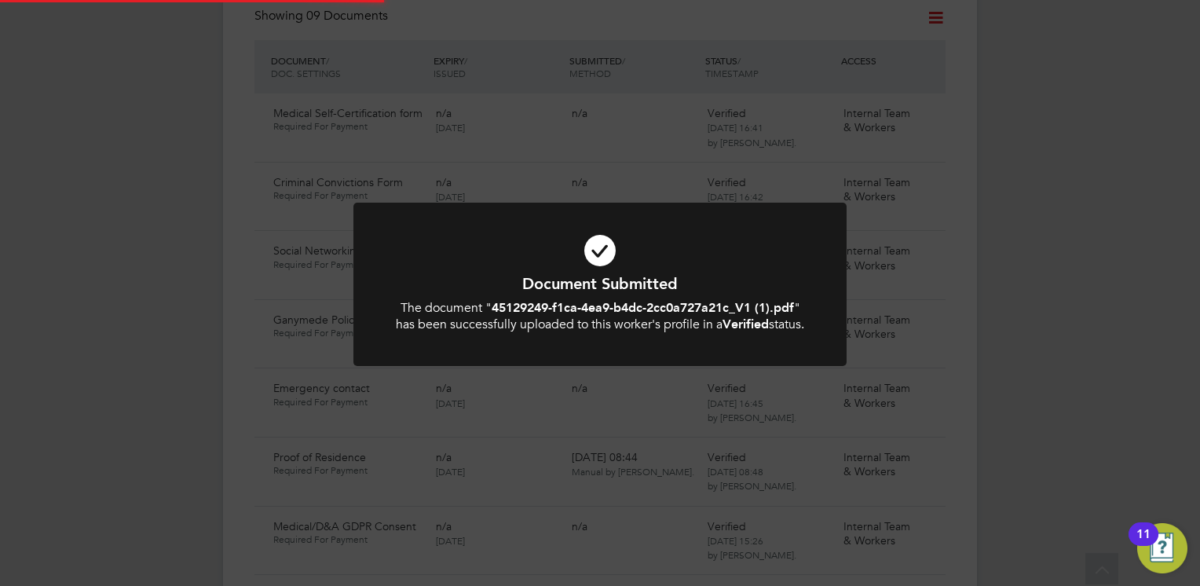
click at [566, 307] on b "45129249-f1ca-4ea9-b4dc-2cc0a727a21c_V1 (1).pdf" at bounding box center [643, 307] width 302 height 15
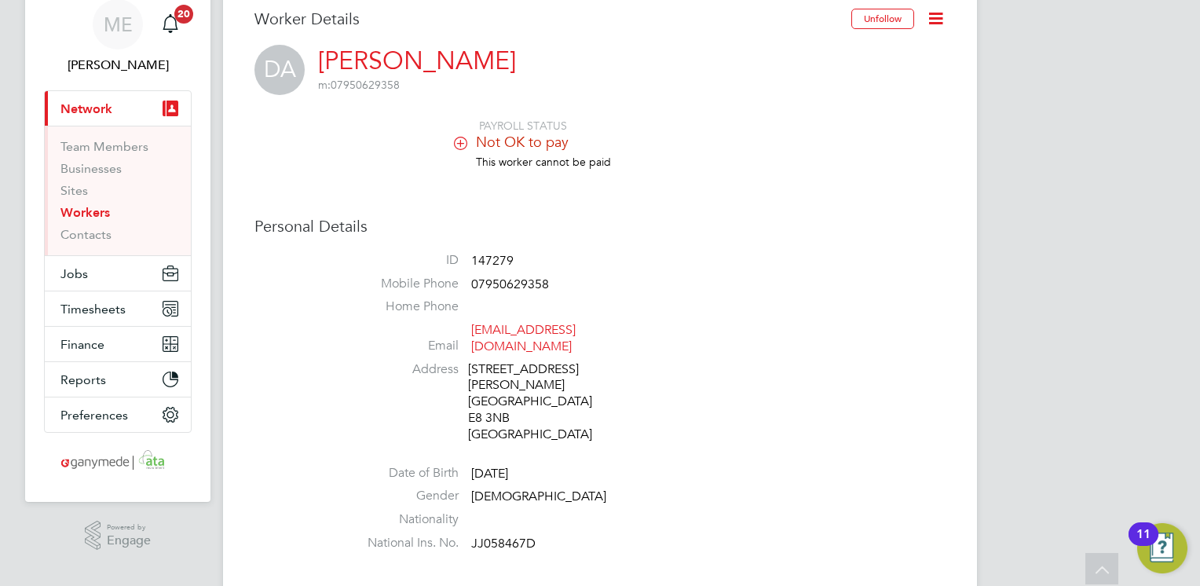
scroll to position [0, 0]
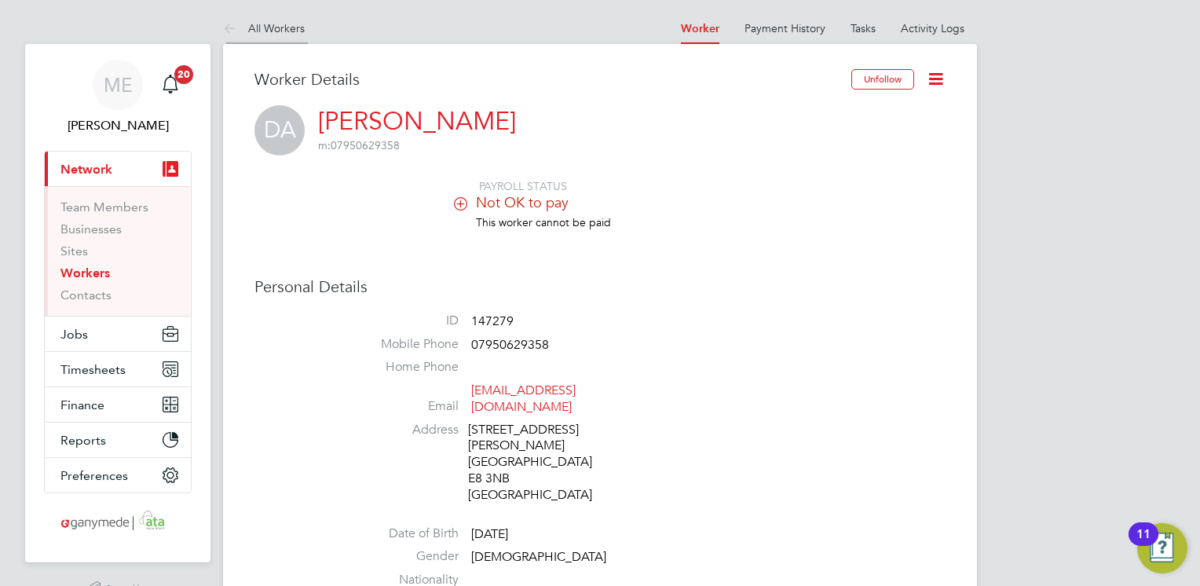
click at [228, 21] on icon at bounding box center [233, 30] width 20 height 20
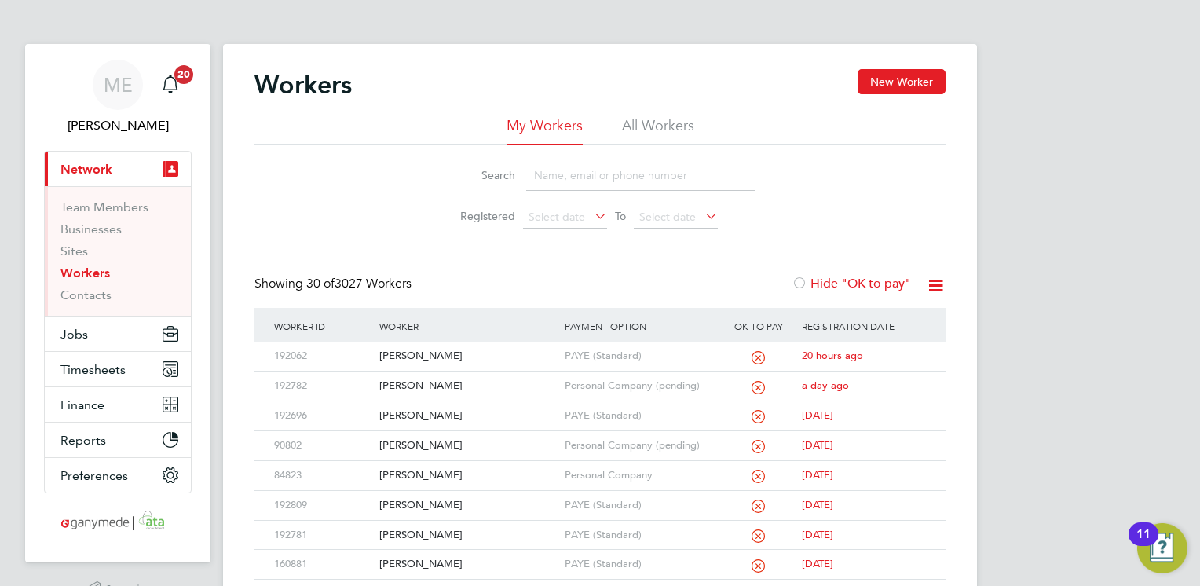
click at [564, 172] on input at bounding box center [640, 175] width 229 height 31
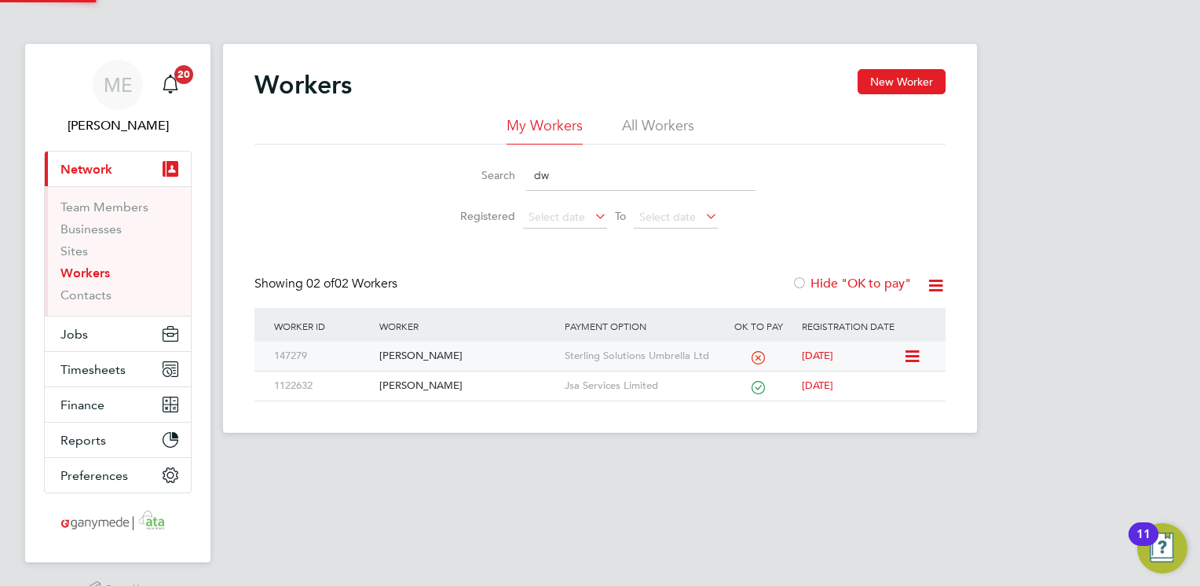
type input "dw"
click at [471, 364] on div "[PERSON_NAME]" at bounding box center [467, 356] width 185 height 29
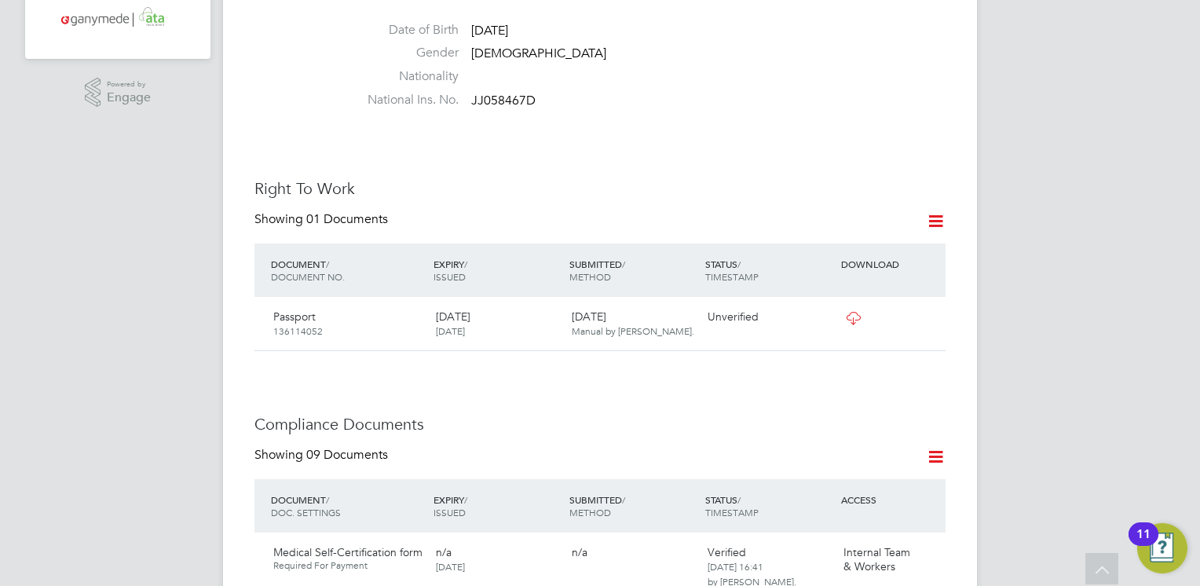
scroll to position [393, 0]
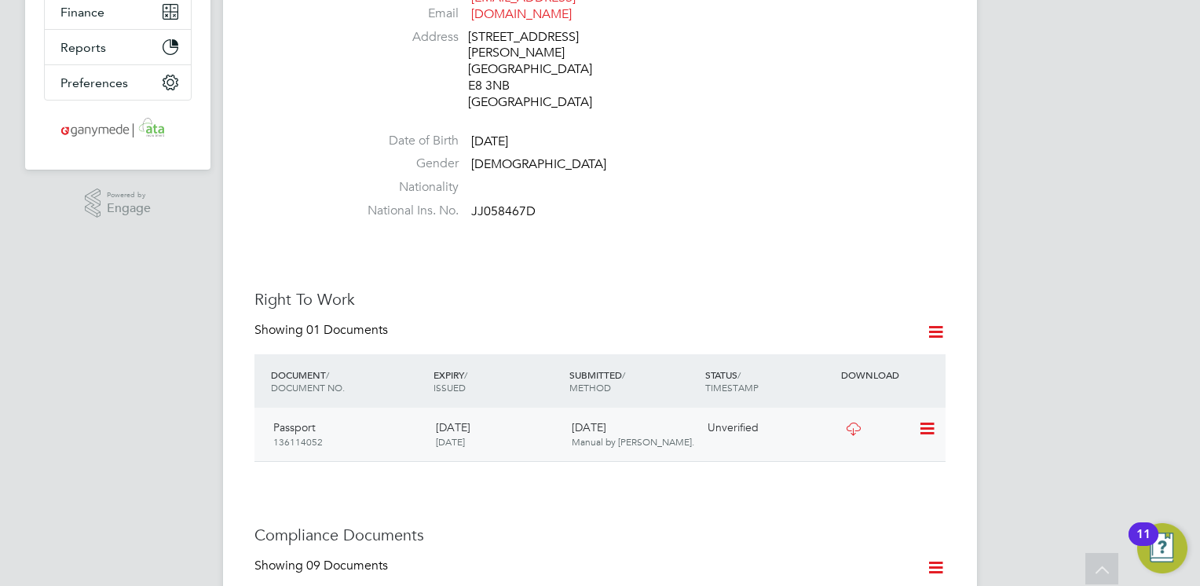
click at [855, 427] on icon at bounding box center [854, 429] width 20 height 13
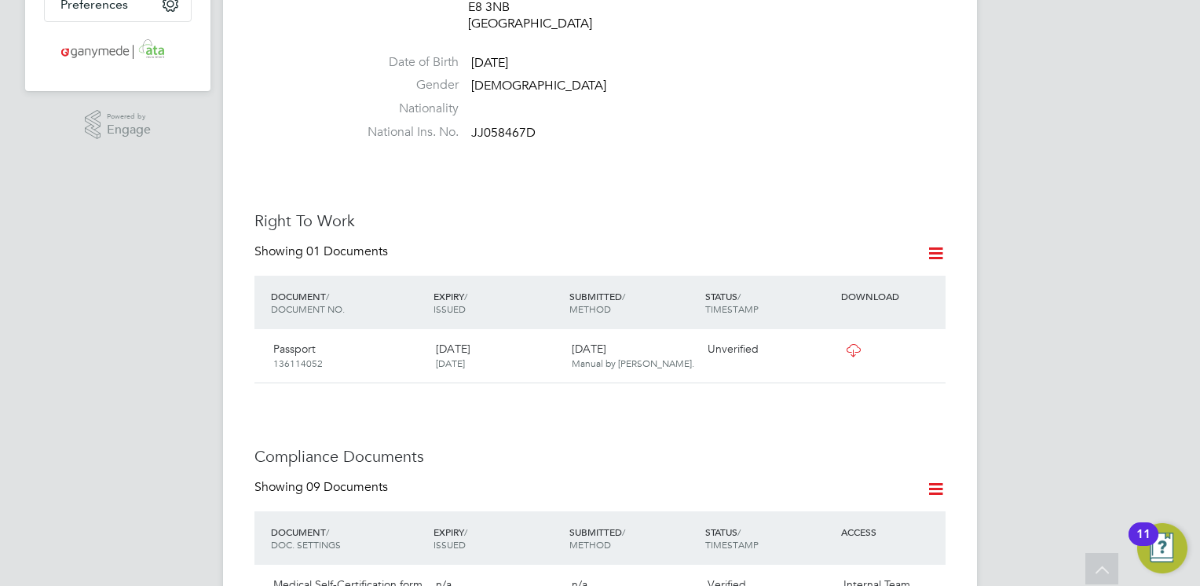
scroll to position [550, 0]
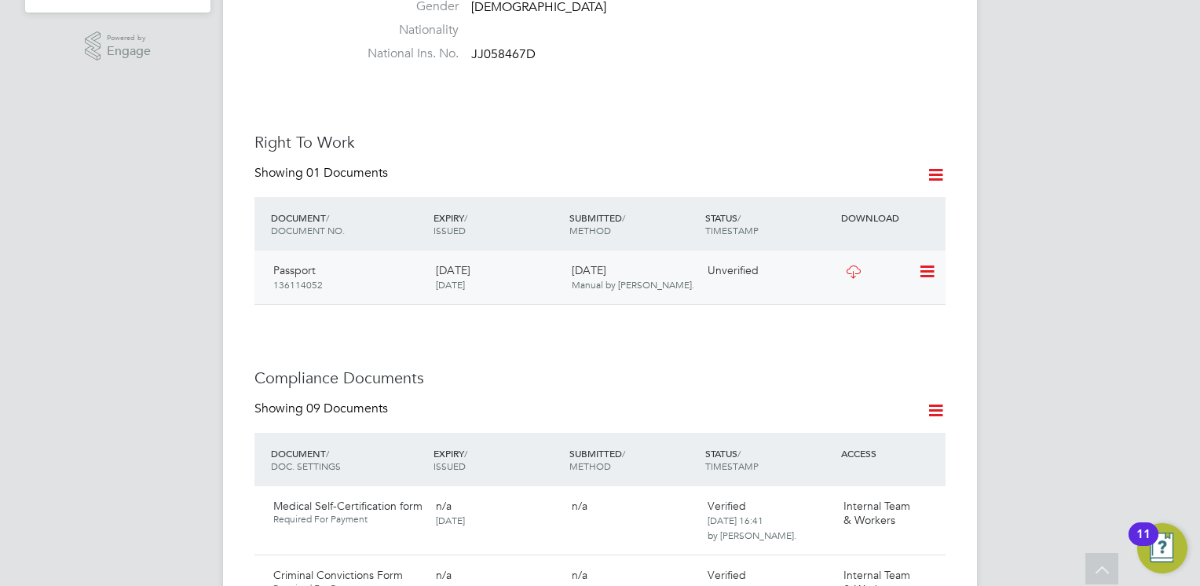
click at [925, 269] on icon at bounding box center [926, 271] width 16 height 19
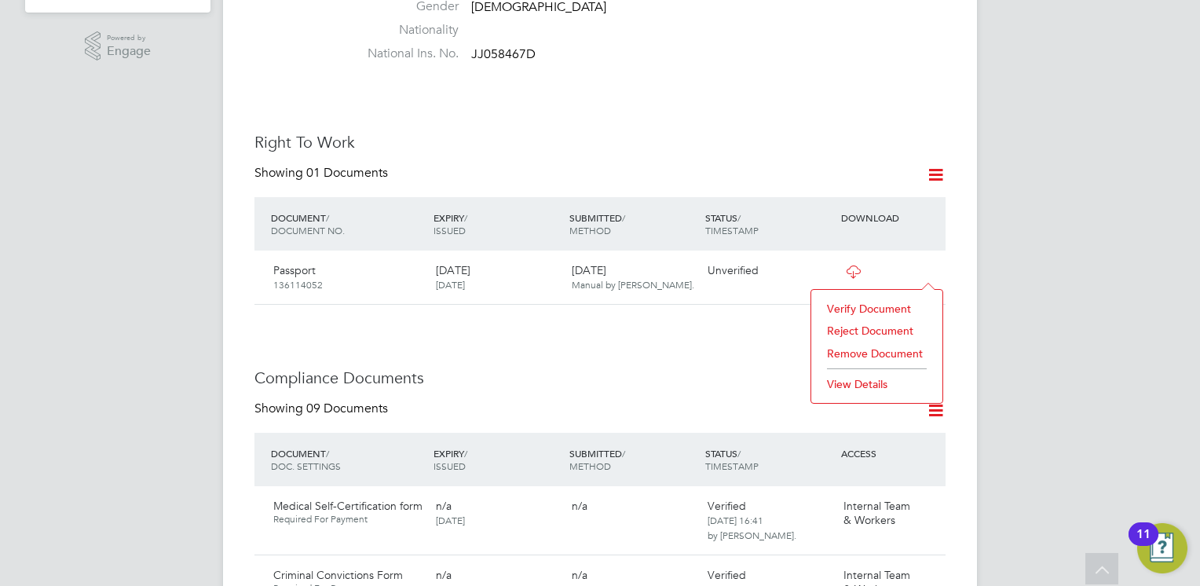
click at [845, 306] on li "Verify Document" at bounding box center [876, 309] width 115 height 22
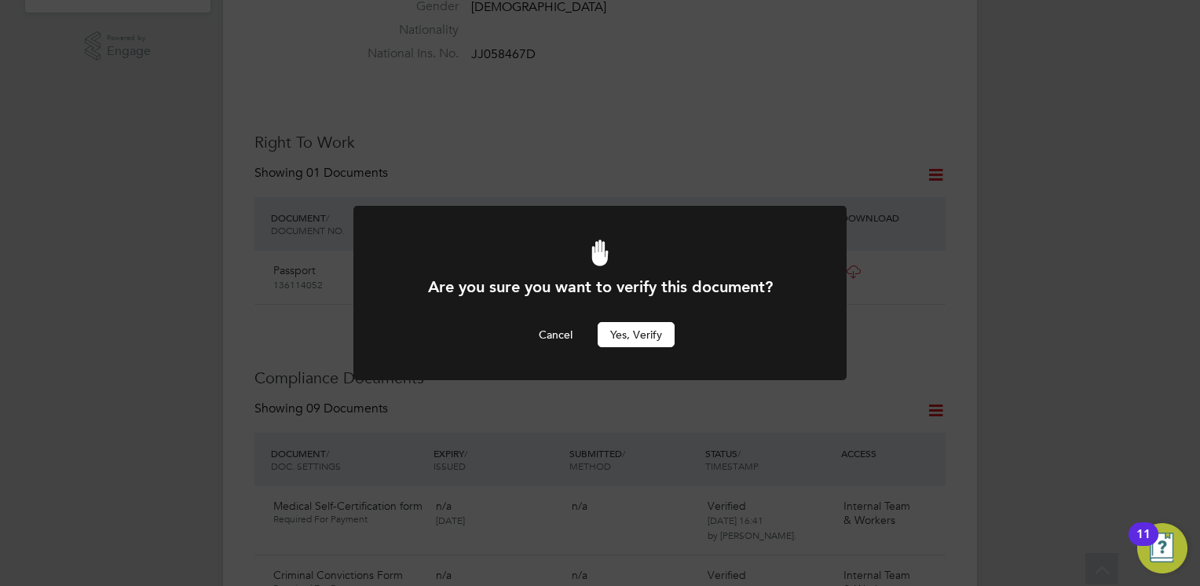
click at [643, 332] on button "Yes, verify" at bounding box center [636, 334] width 77 height 25
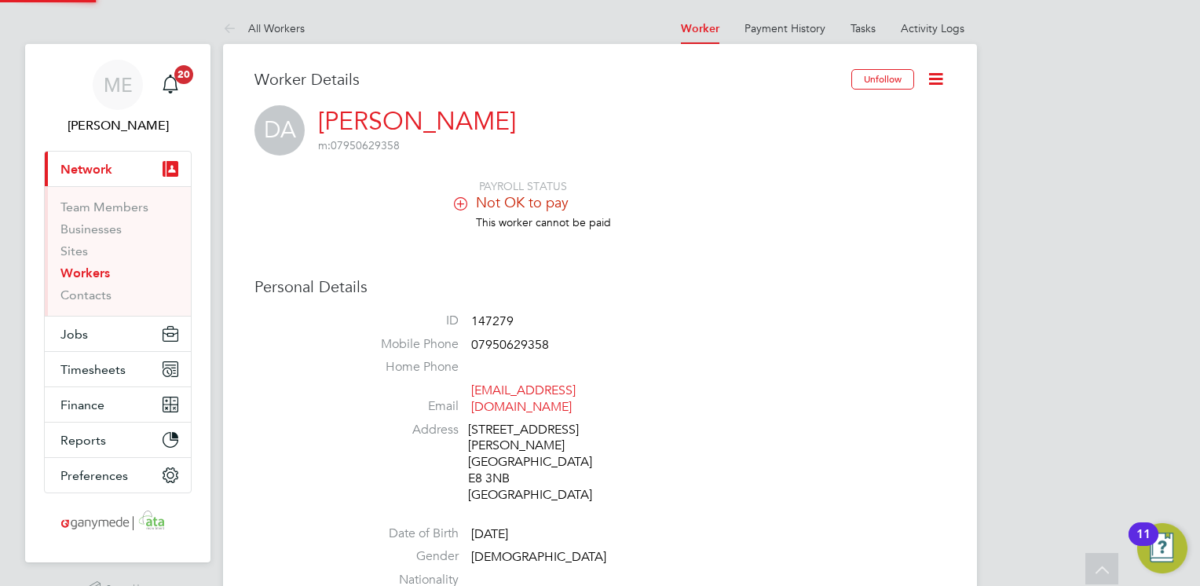
scroll to position [550, 0]
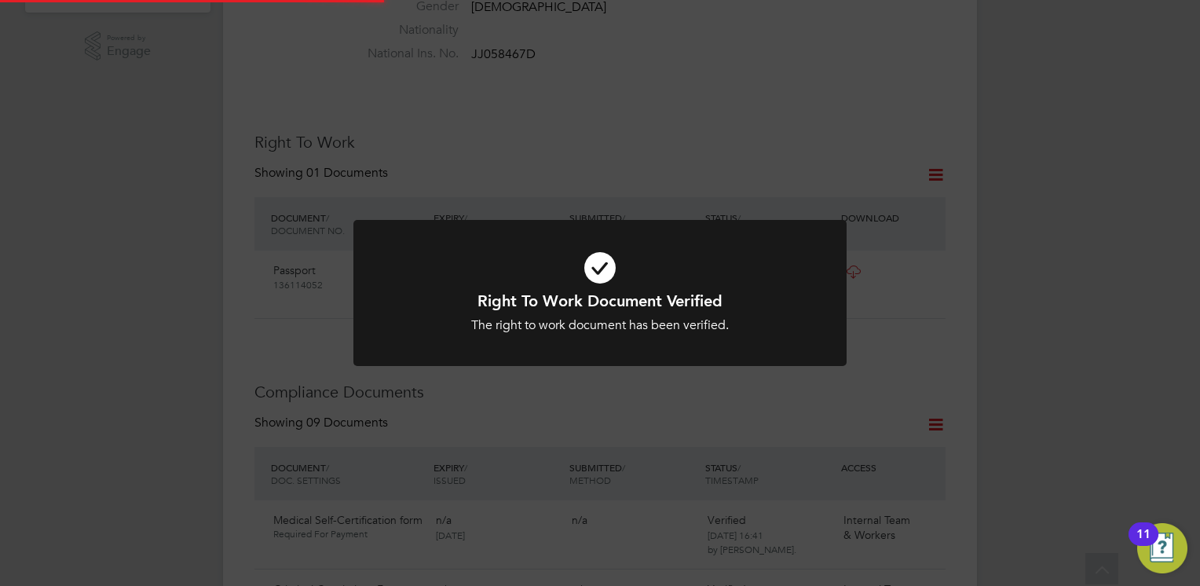
click at [584, 299] on h1 "Right To Work Document Verified" at bounding box center [600, 301] width 408 height 20
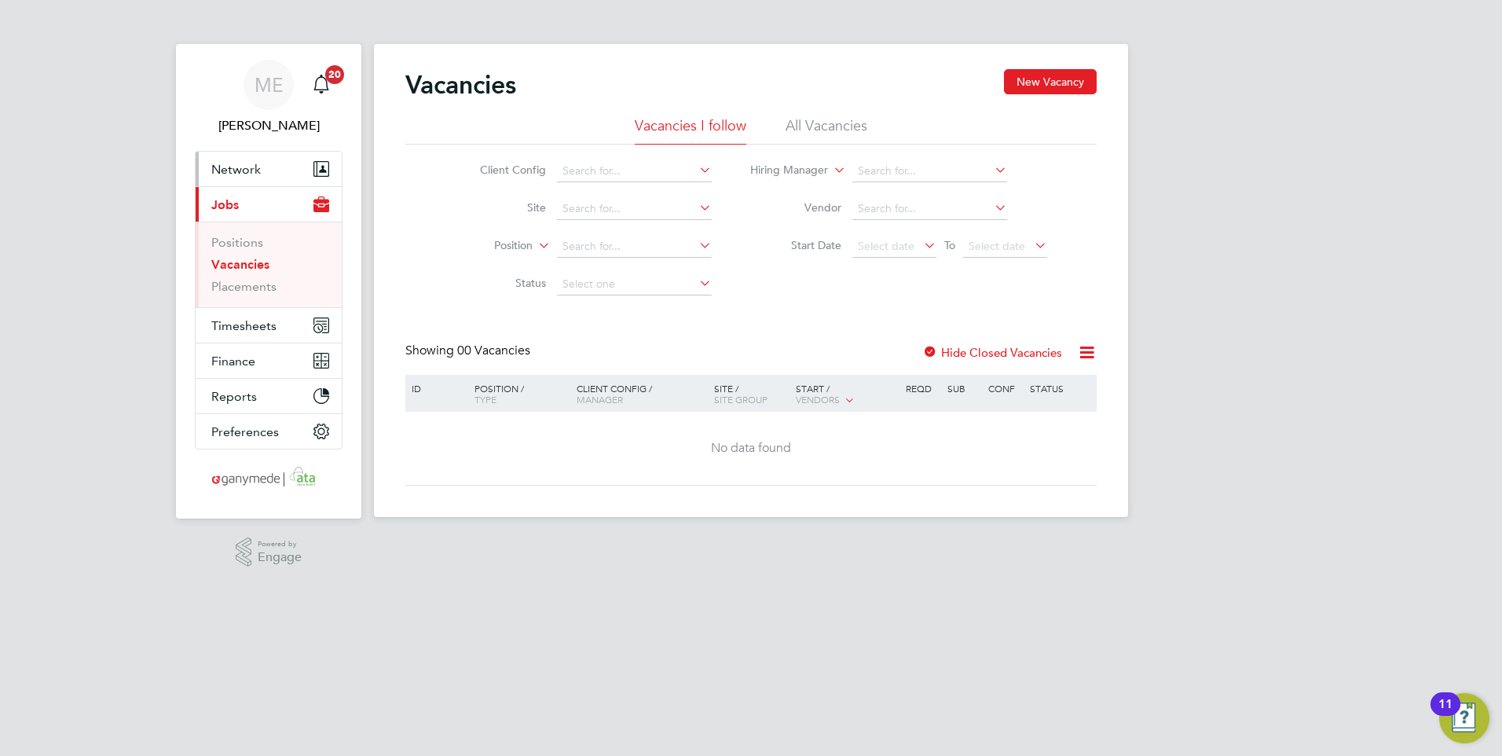
click at [219, 166] on span "Network" at bounding box center [235, 169] width 49 height 15
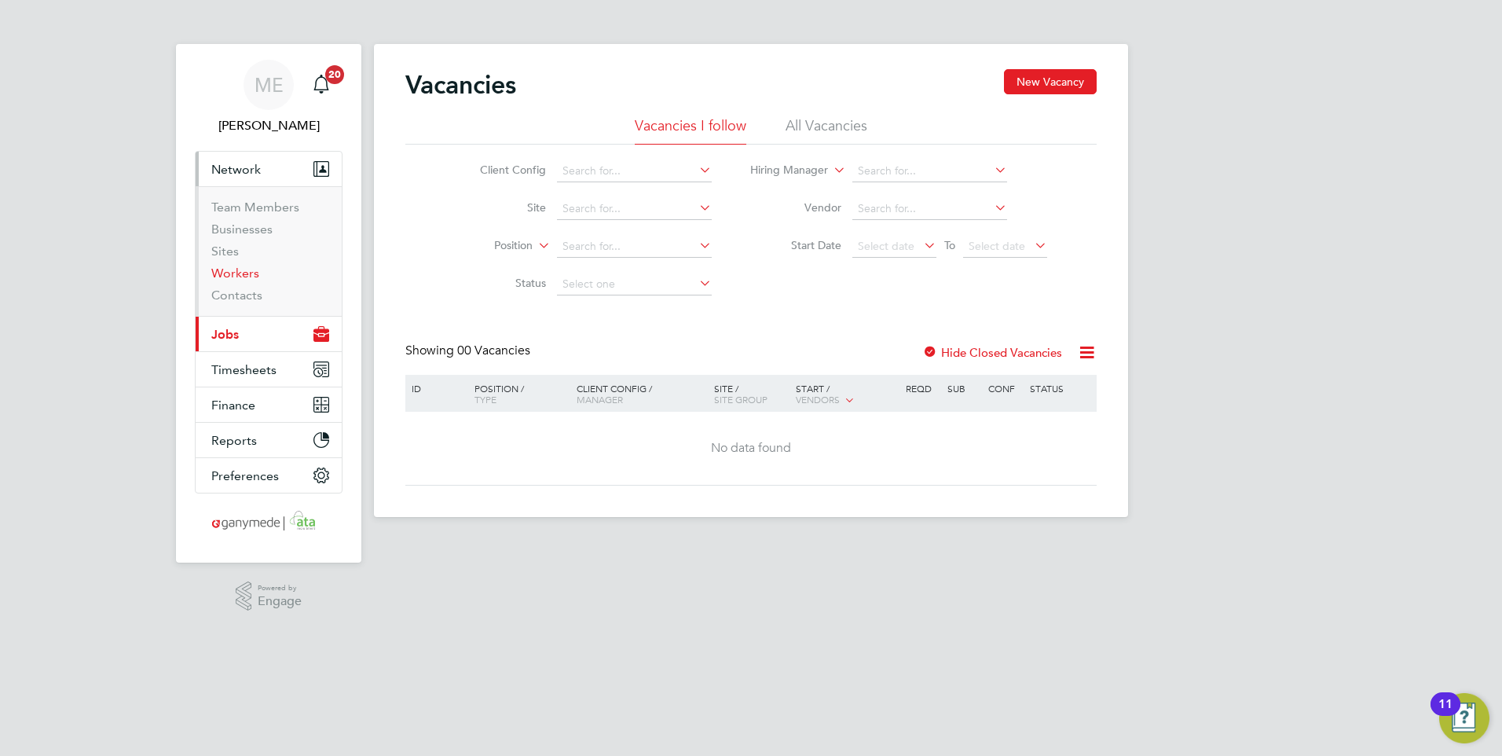
click at [239, 271] on link "Workers" at bounding box center [235, 272] width 48 height 15
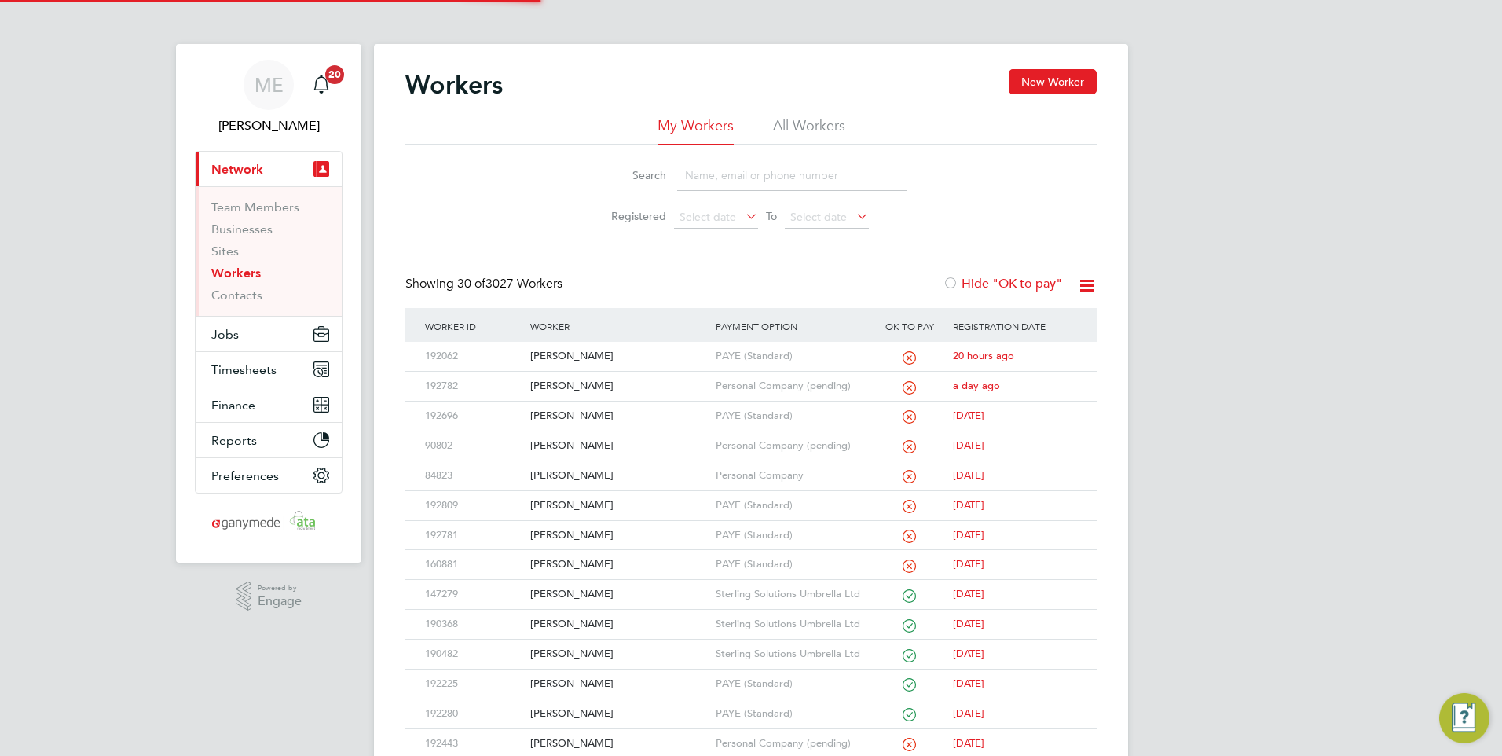
click at [727, 175] on input at bounding box center [791, 175] width 229 height 31
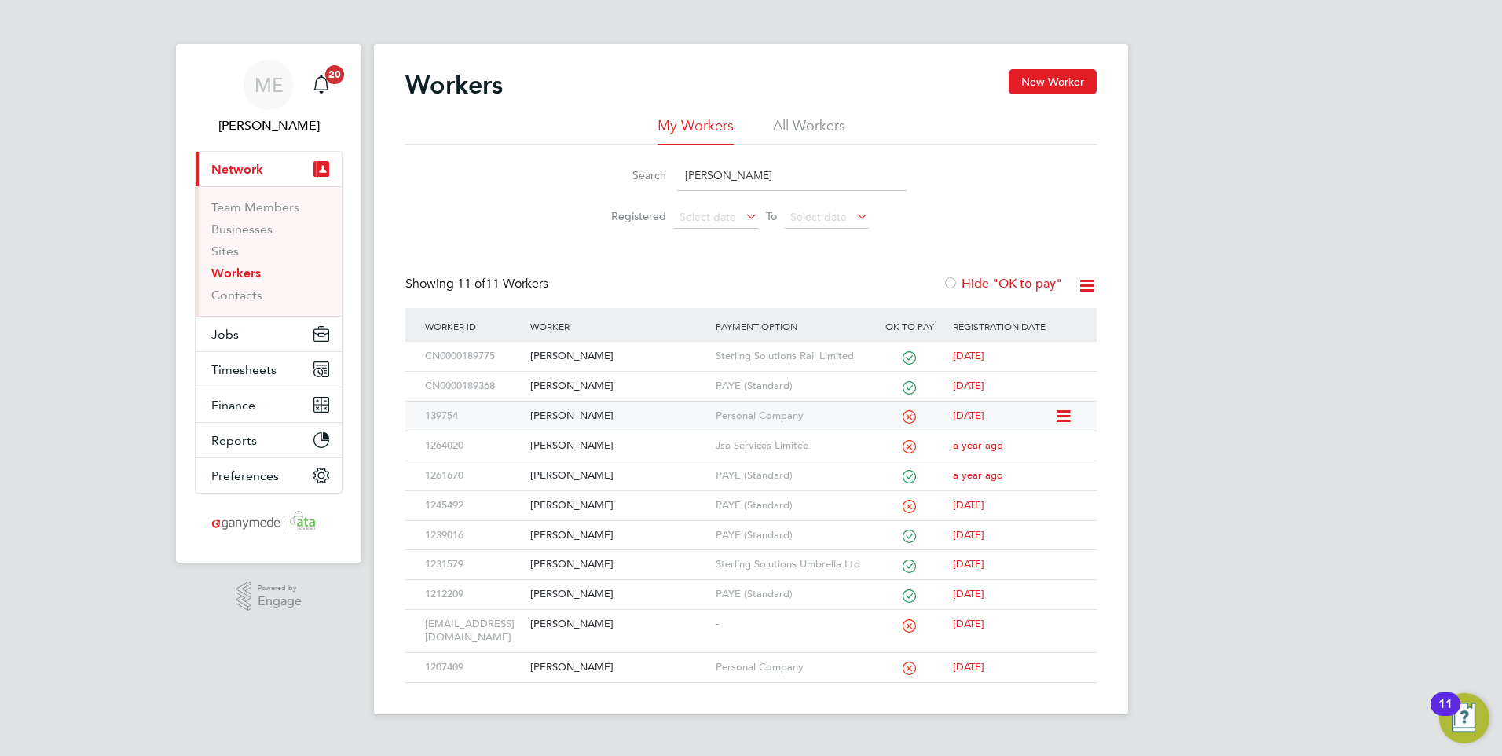
type input "[PERSON_NAME]"
click at [606, 412] on div "[PERSON_NAME]" at bounding box center [618, 415] width 185 height 29
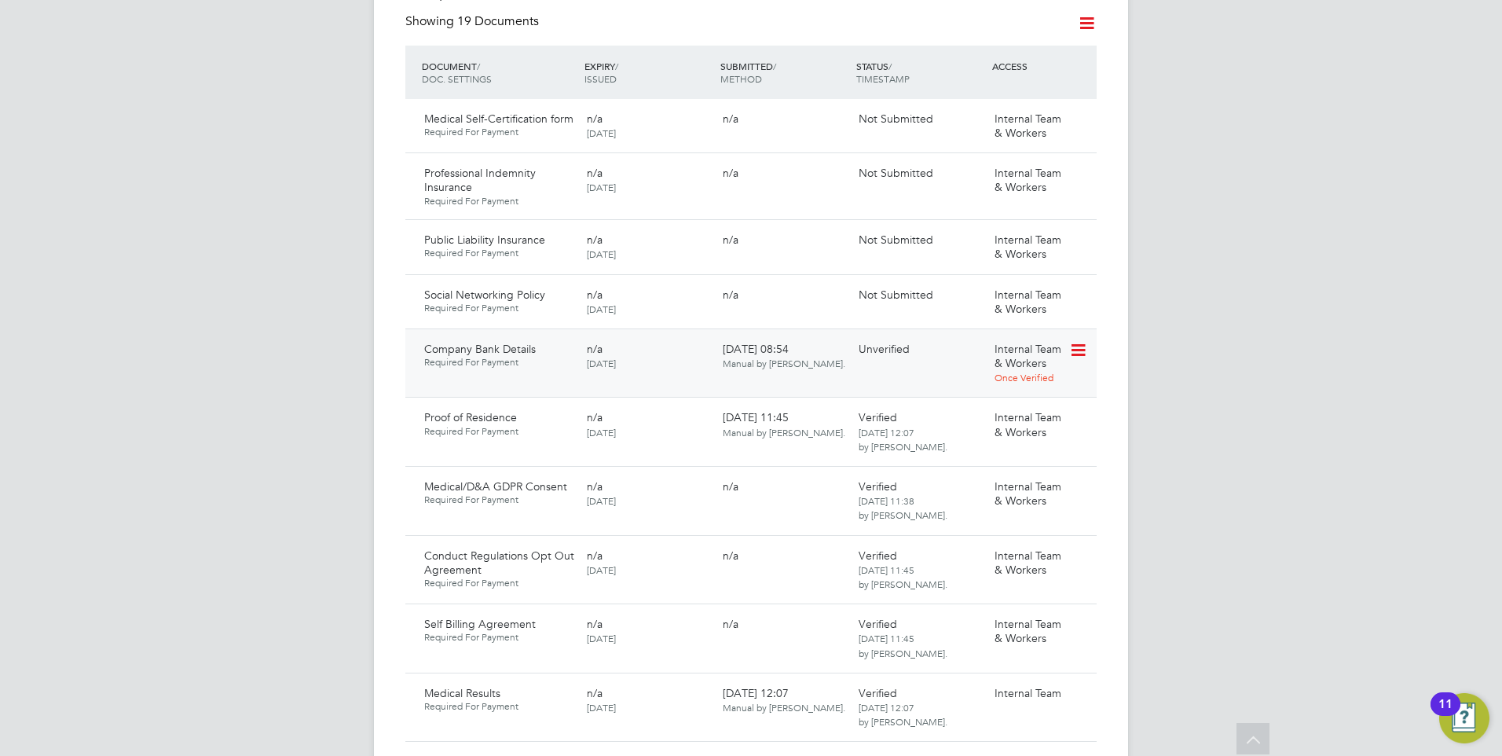
scroll to position [943, 0]
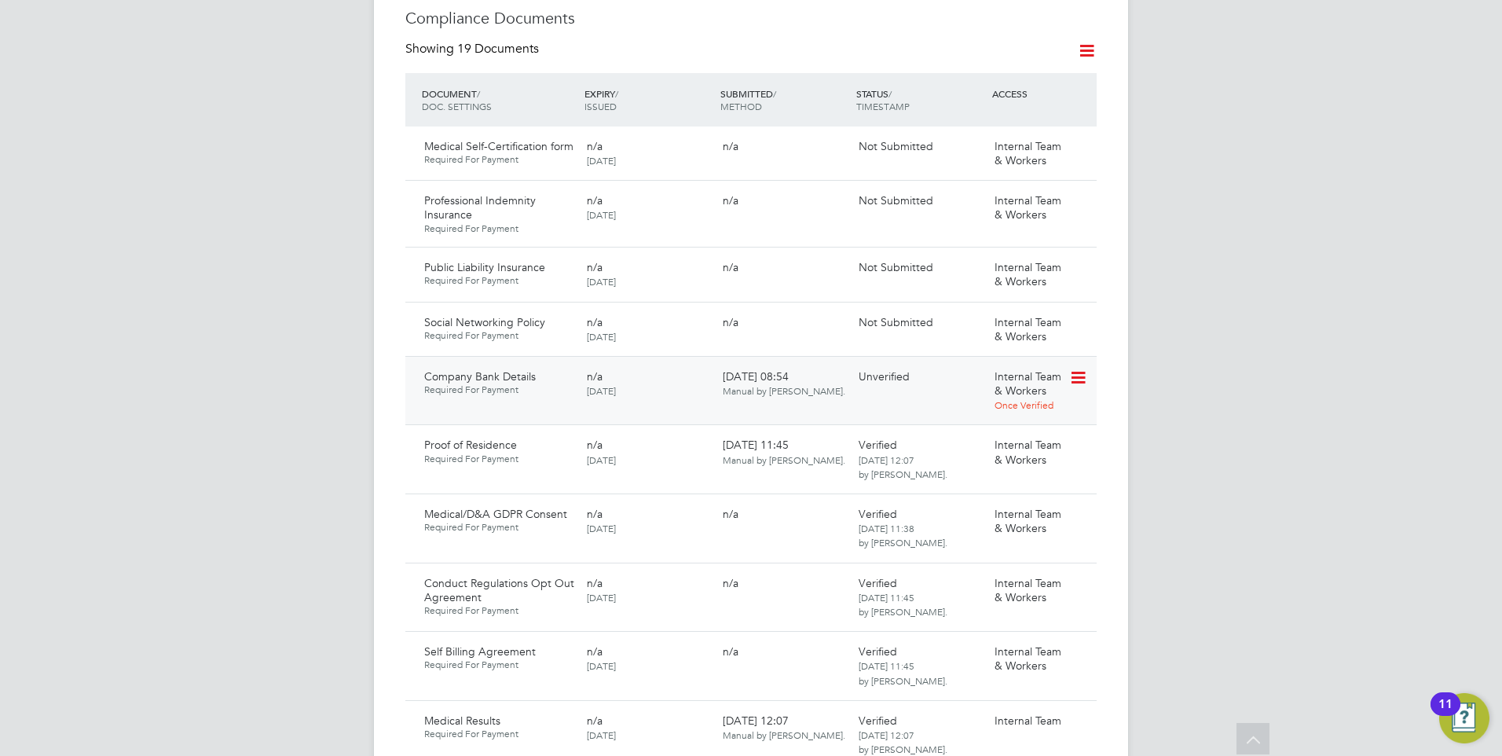
click at [1076, 368] on icon at bounding box center [1077, 377] width 16 height 19
click at [989, 383] on li "Download Document" at bounding box center [1021, 388] width 125 height 22
click at [1073, 368] on icon at bounding box center [1077, 377] width 16 height 19
click at [997, 429] on li "Verify Document" at bounding box center [1021, 433] width 125 height 22
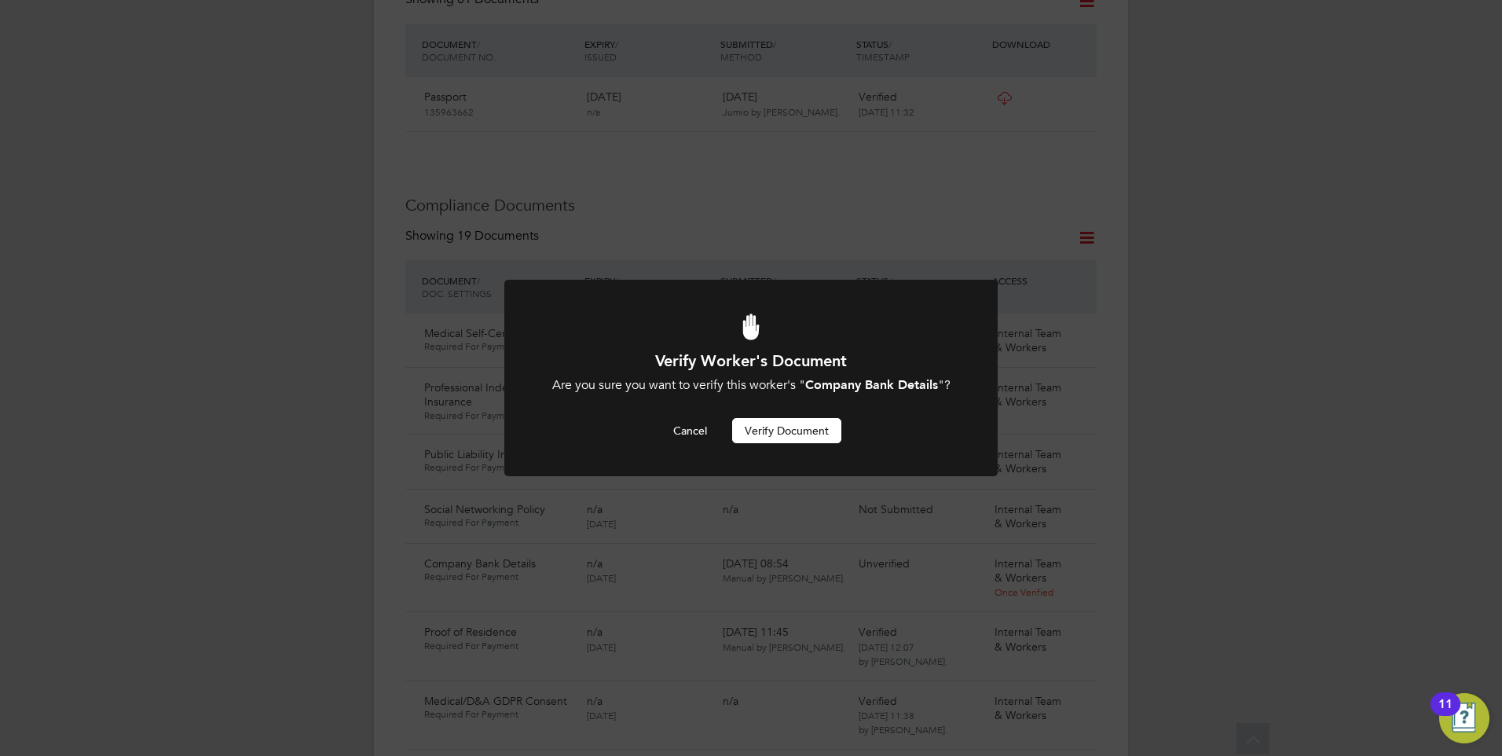
click at [767, 430] on button "Verify Document" at bounding box center [786, 430] width 109 height 25
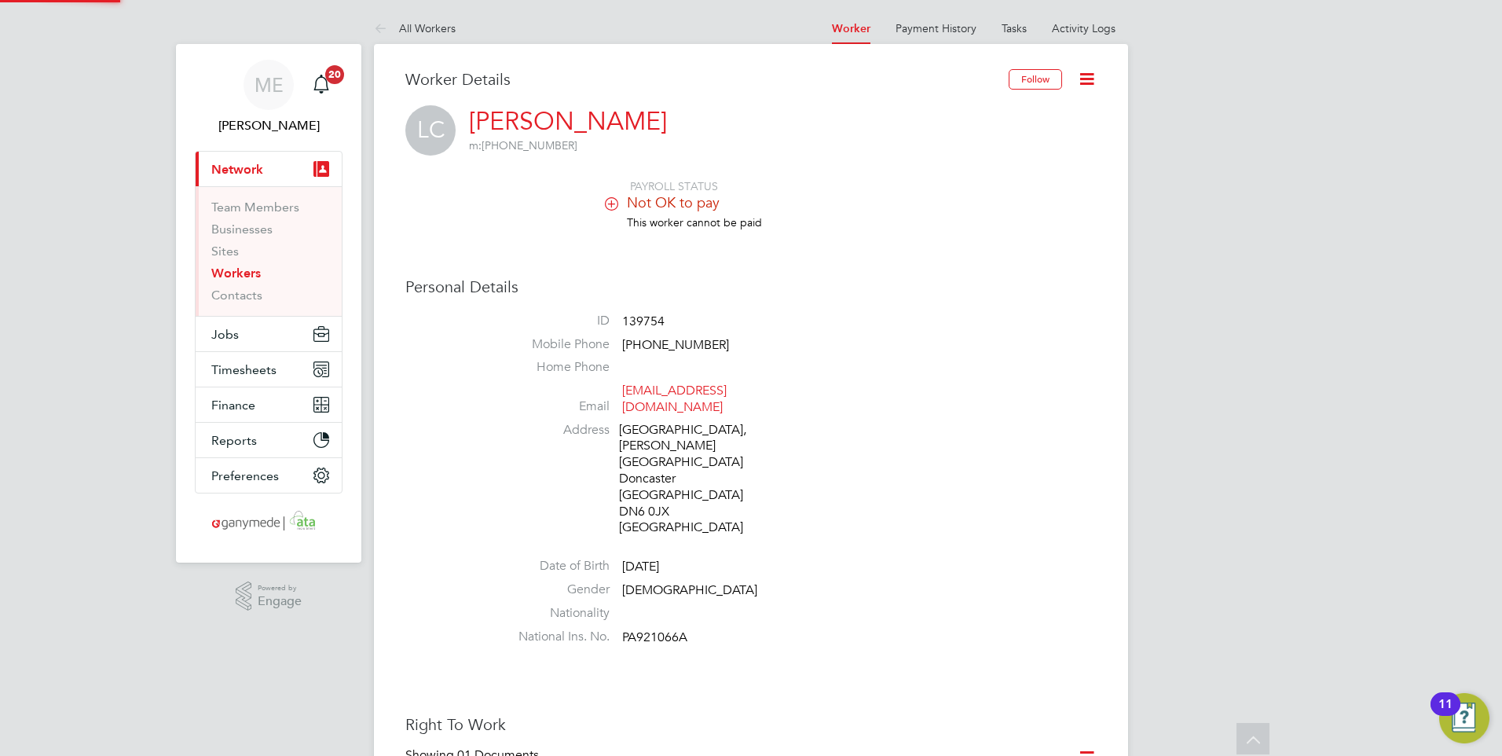
scroll to position [756, 0]
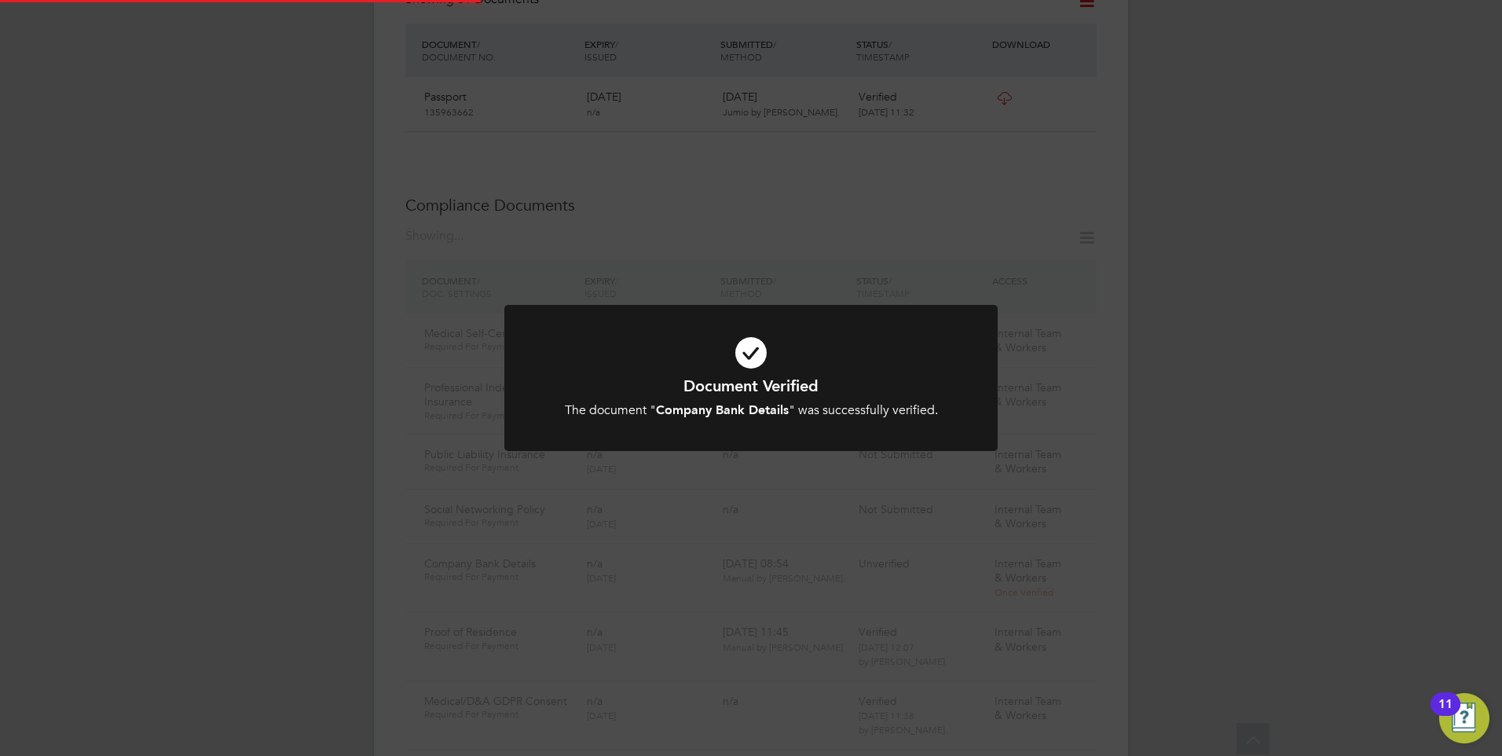
click at [729, 384] on h1 "Document Verified" at bounding box center [751, 385] width 408 height 20
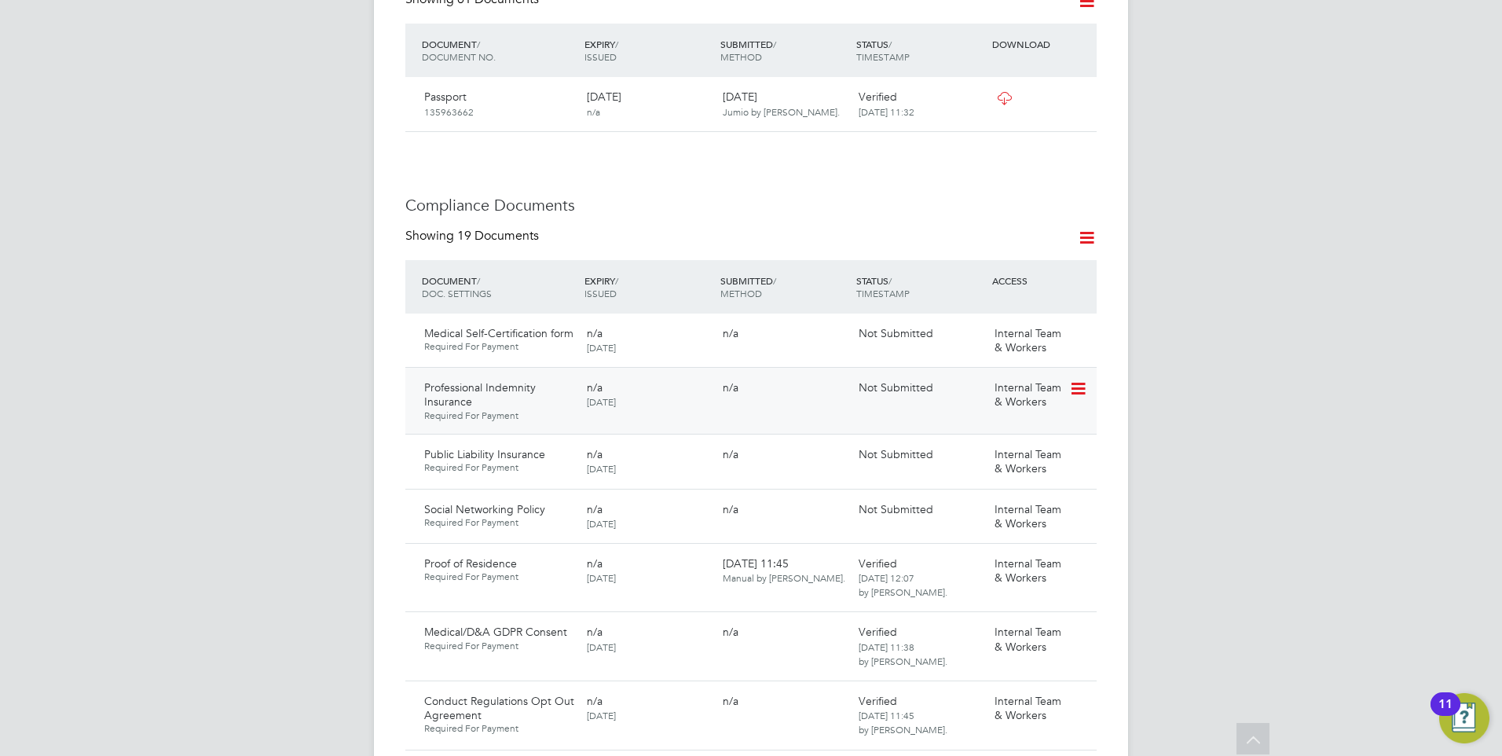
click at [1078, 379] on icon at bounding box center [1077, 388] width 16 height 19
click at [860, 434] on div "Public Liability Insurance Required For Payment n/a 01 Oct 2025 n/a Not Submitt…" at bounding box center [750, 461] width 691 height 54
click at [1085, 379] on icon at bounding box center [1077, 388] width 16 height 19
click at [1027, 418] on li "Request Document" at bounding box center [1027, 422] width 116 height 22
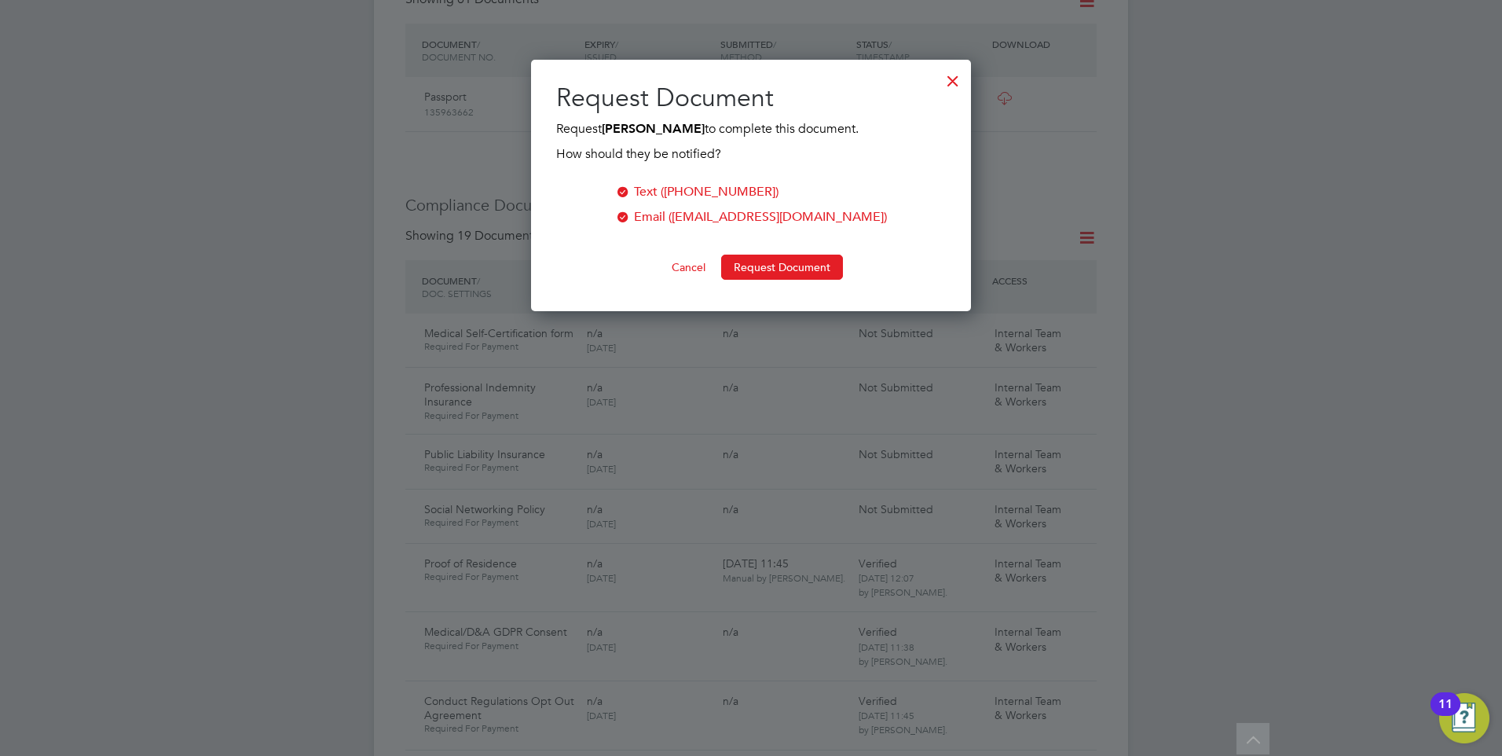
scroll to position [252, 441]
click at [761, 262] on button "Request Document" at bounding box center [782, 267] width 122 height 25
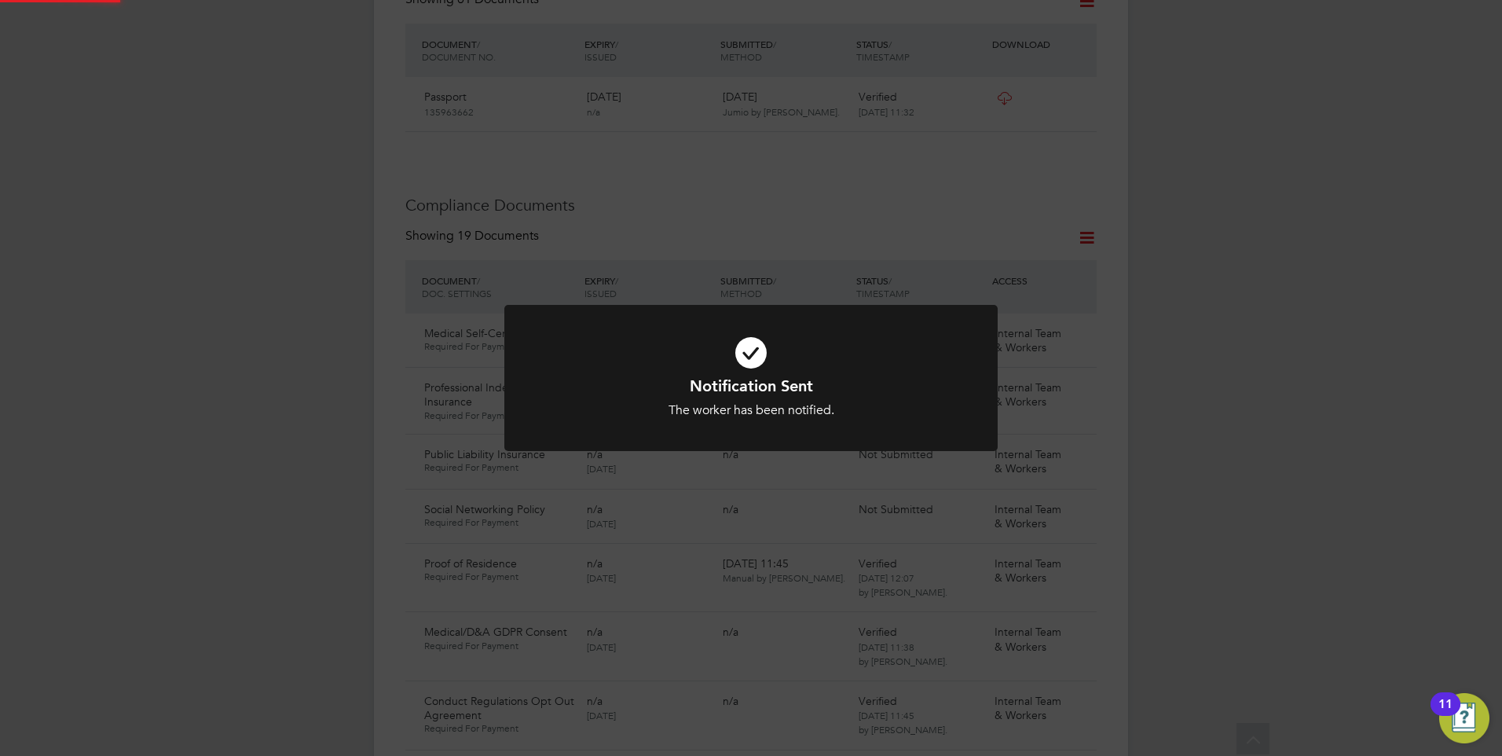
click at [614, 343] on icon at bounding box center [751, 352] width 408 height 61
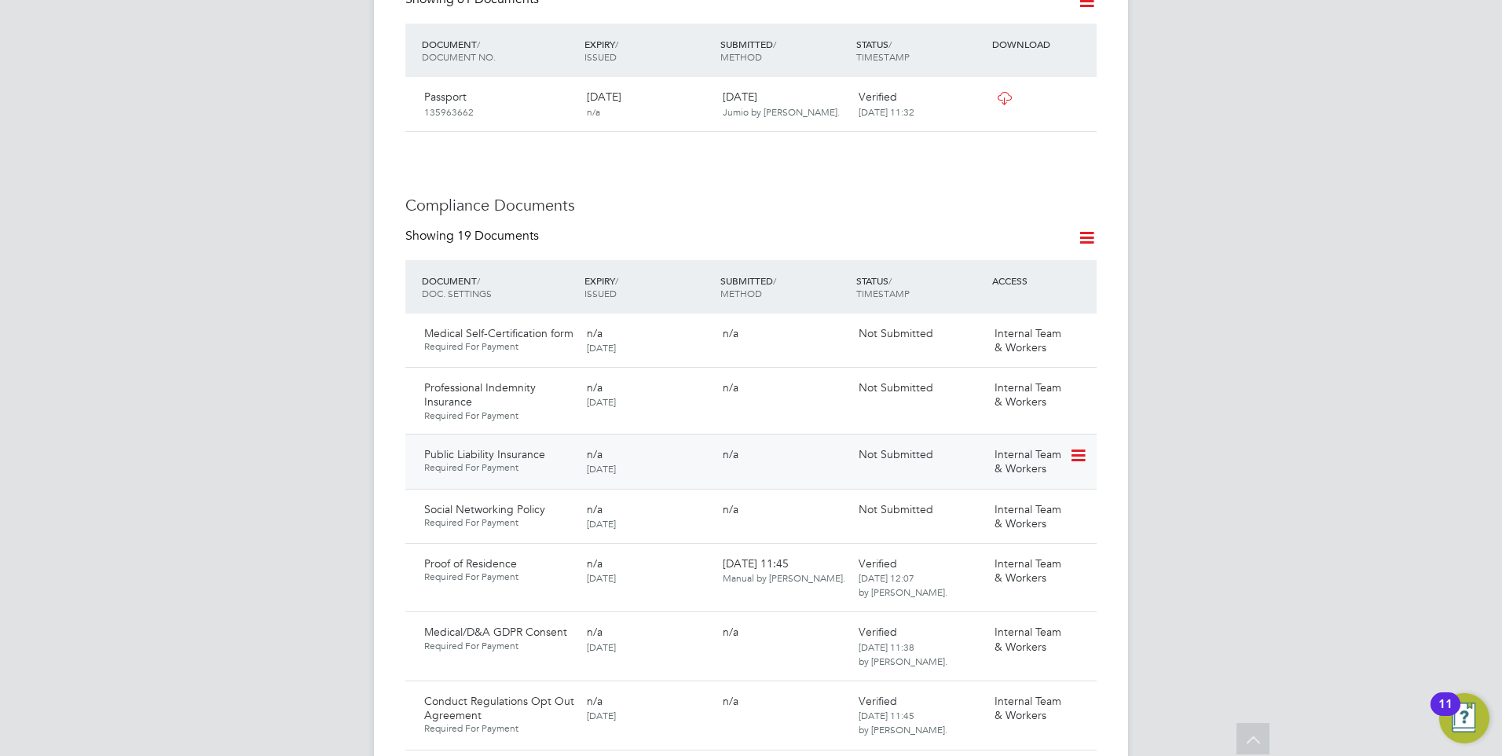
click at [1082, 446] on icon at bounding box center [1077, 455] width 16 height 19
click at [1000, 488] on li "Request Document" at bounding box center [1027, 489] width 116 height 22
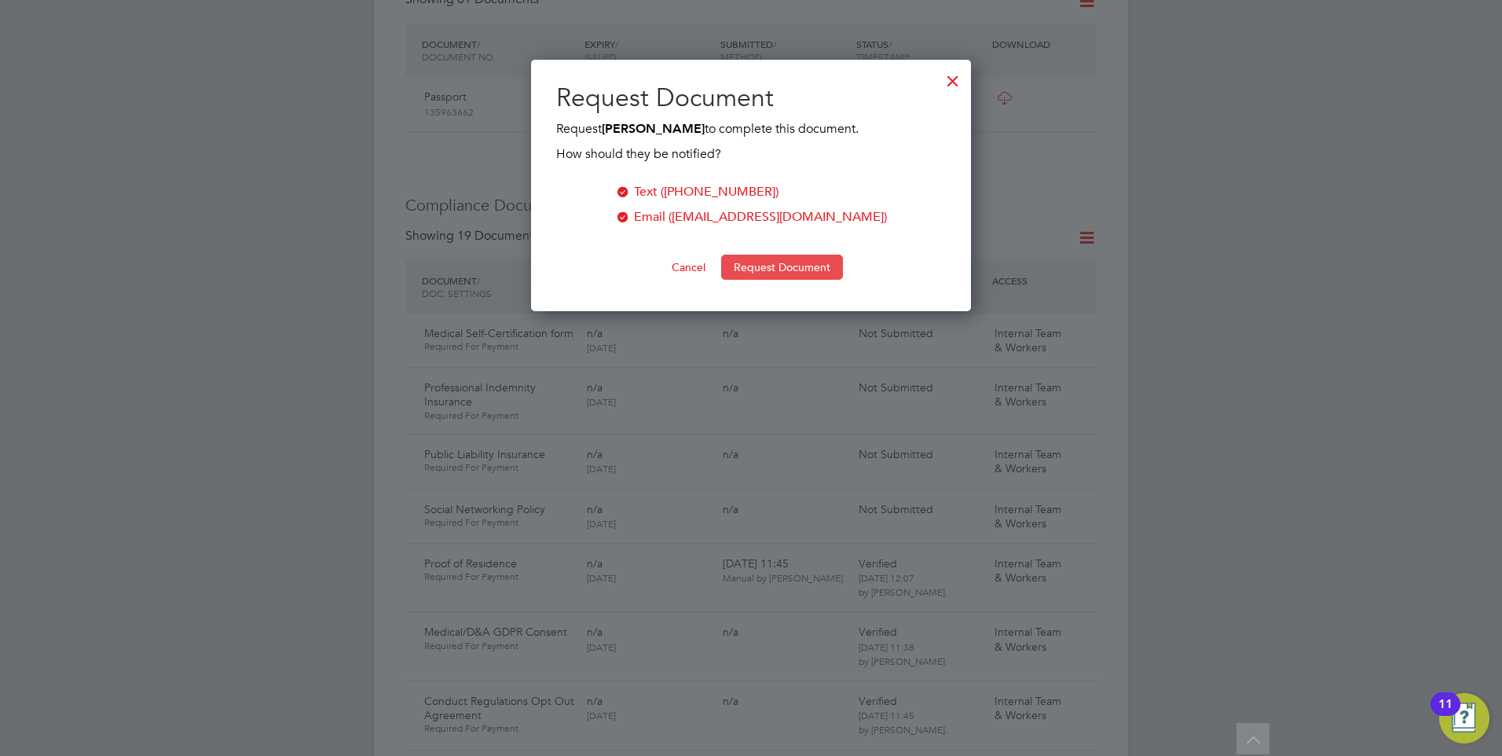
click at [756, 267] on button "Request Document" at bounding box center [782, 267] width 122 height 25
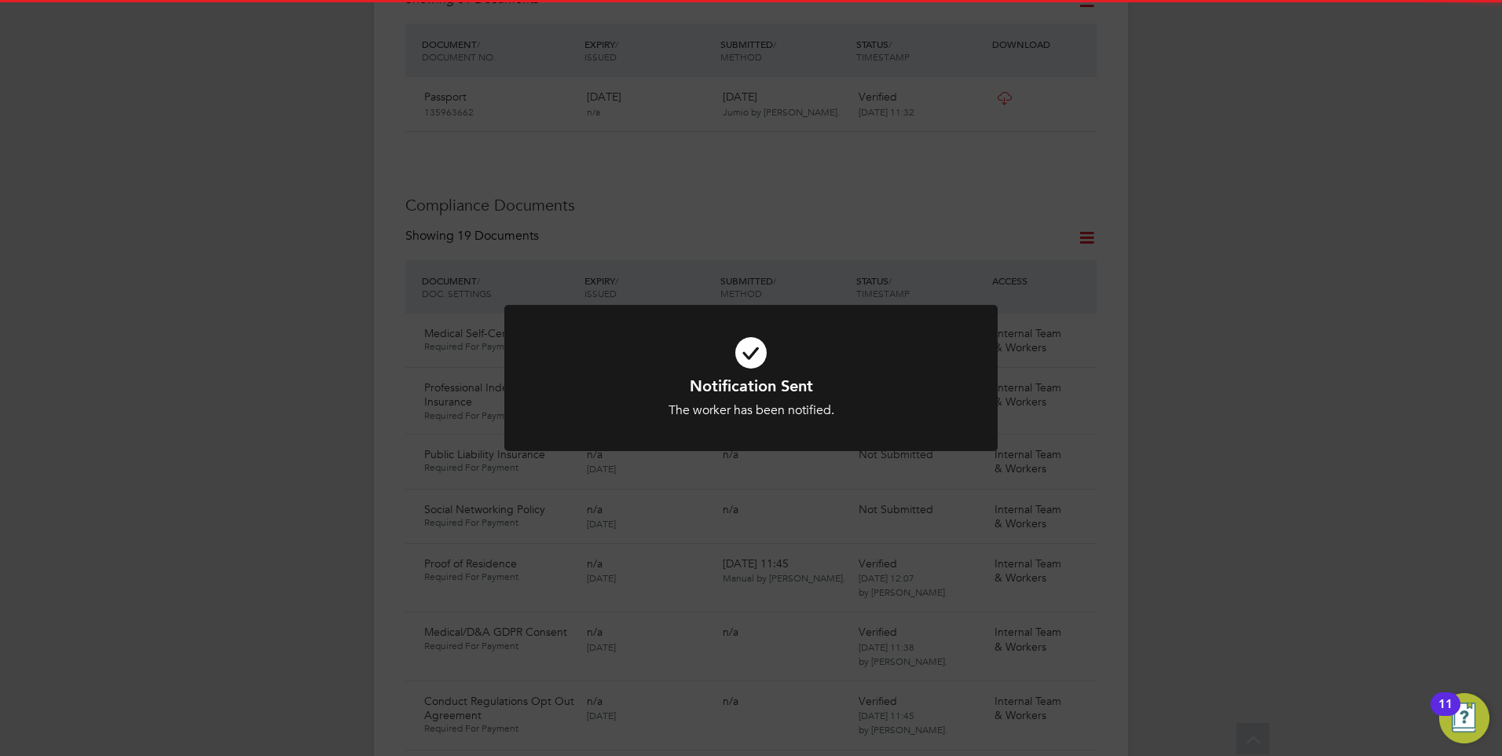
click at [610, 401] on div "Notification Sent The worker has been notified. Cancel Okay" at bounding box center [751, 396] width 408 height 43
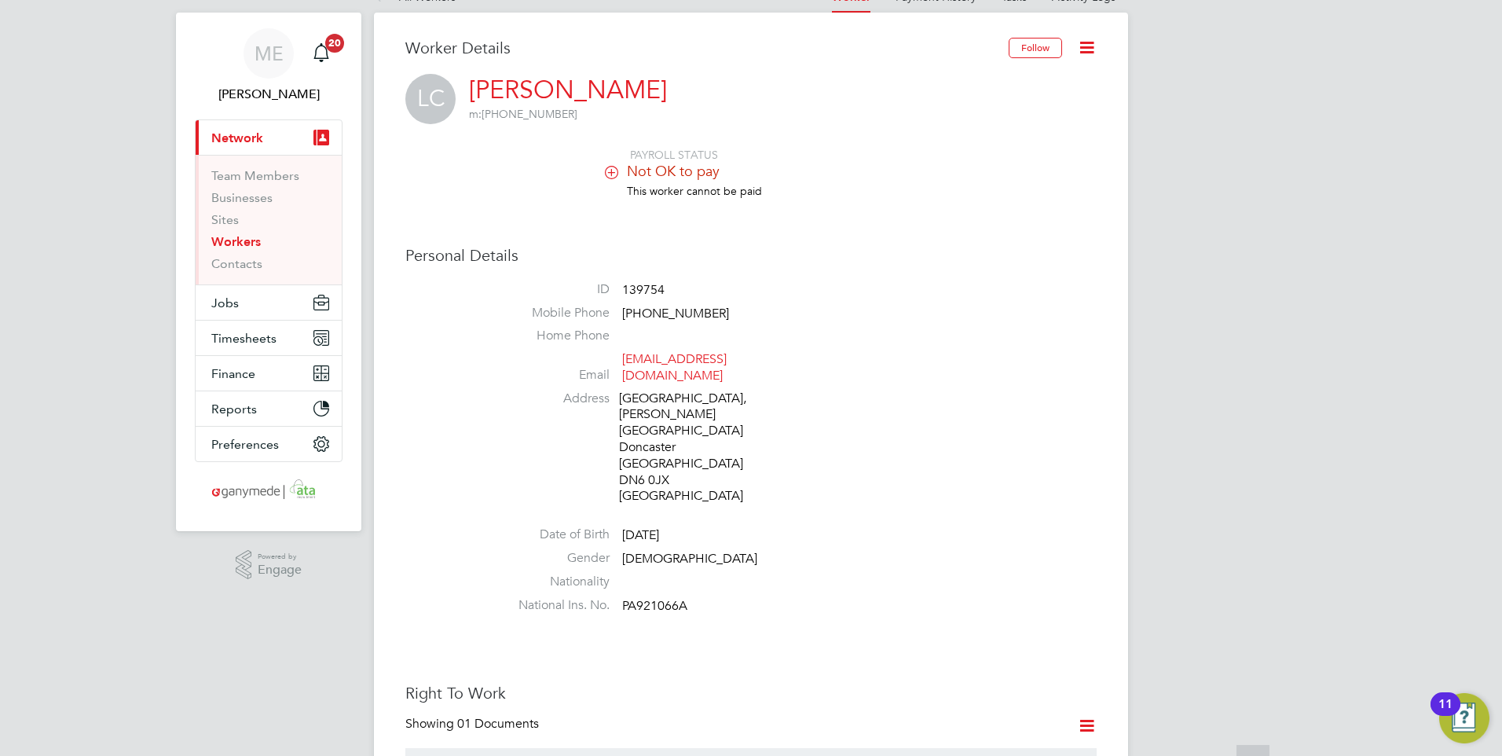
scroll to position [0, 0]
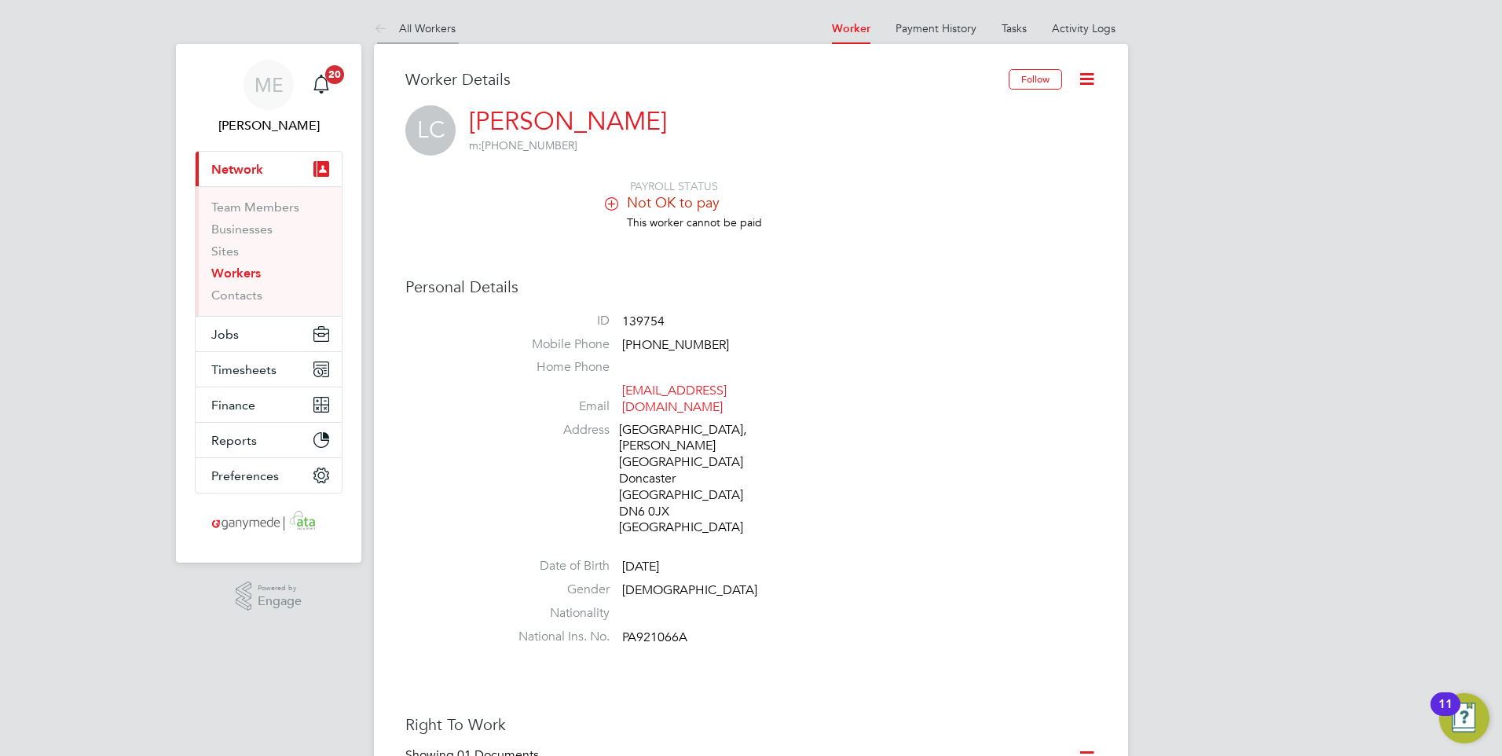
click at [382, 30] on icon at bounding box center [384, 30] width 20 height 20
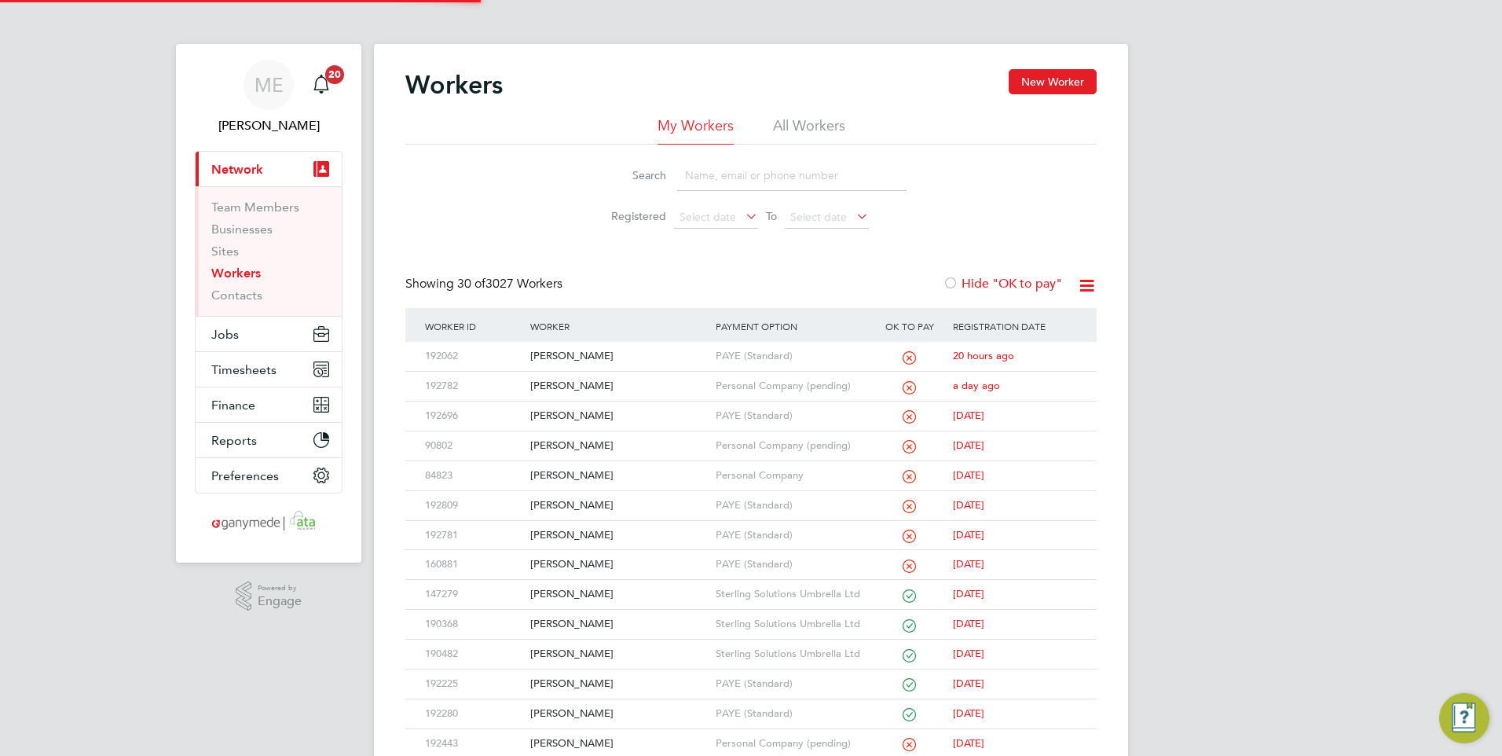
click at [728, 159] on li "Search" at bounding box center [751, 175] width 350 height 46
click at [723, 181] on input at bounding box center [791, 175] width 229 height 31
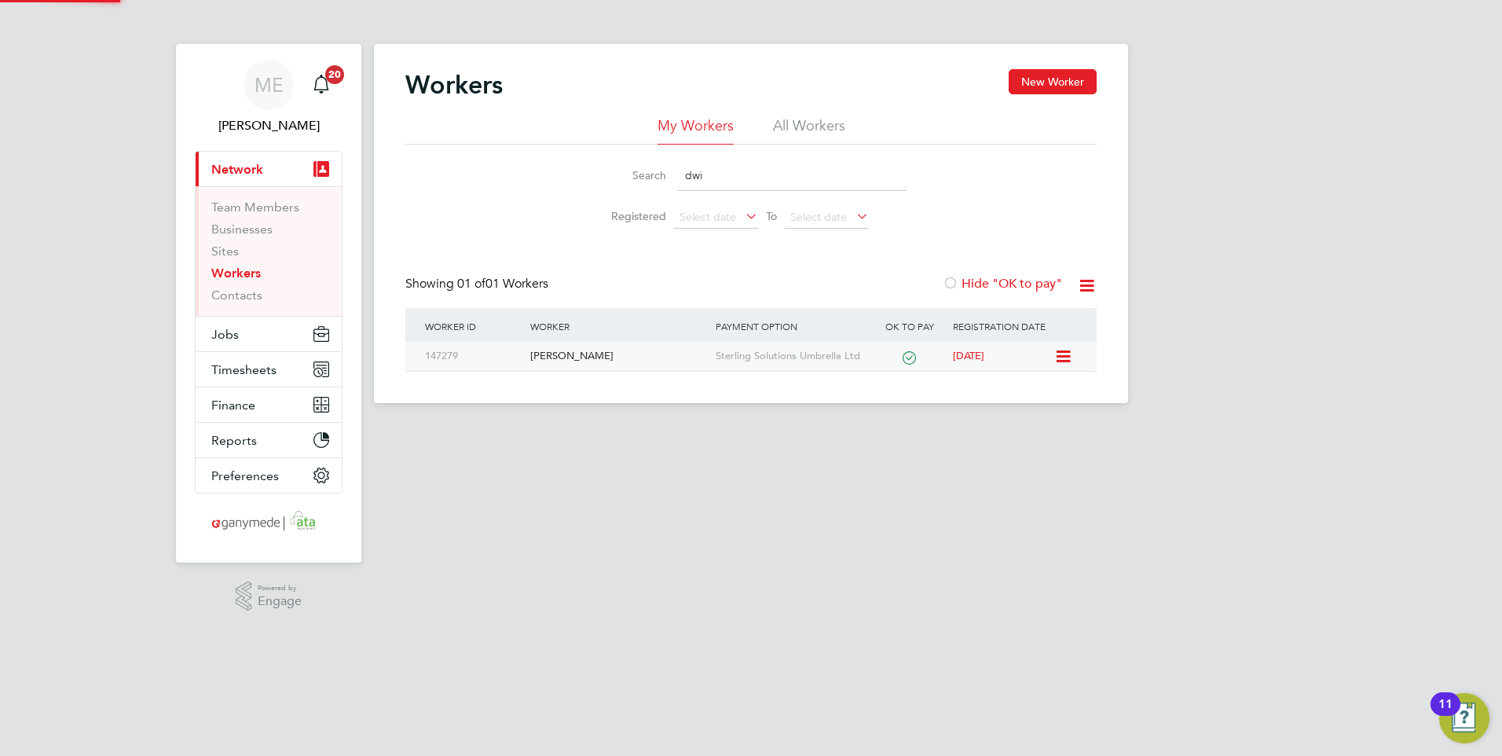
type input "dwi"
click at [661, 347] on div "[PERSON_NAME]" at bounding box center [618, 356] width 185 height 29
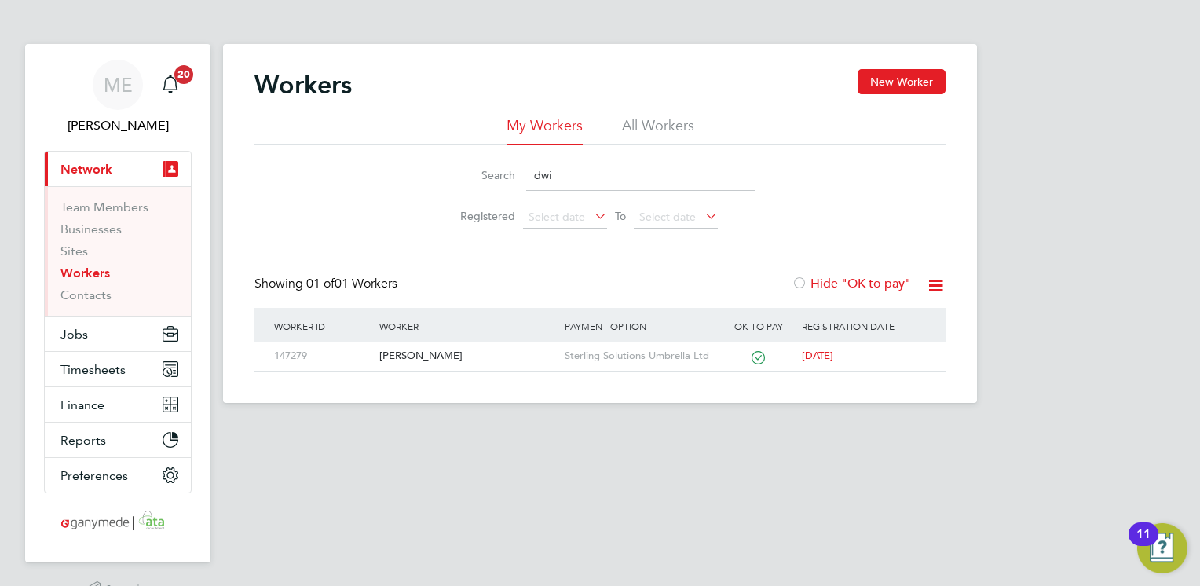
drag, startPoint x: 531, startPoint y: 172, endPoint x: 509, endPoint y: 158, distance: 26.1
click at [509, 165] on div "Search dwi" at bounding box center [600, 175] width 311 height 31
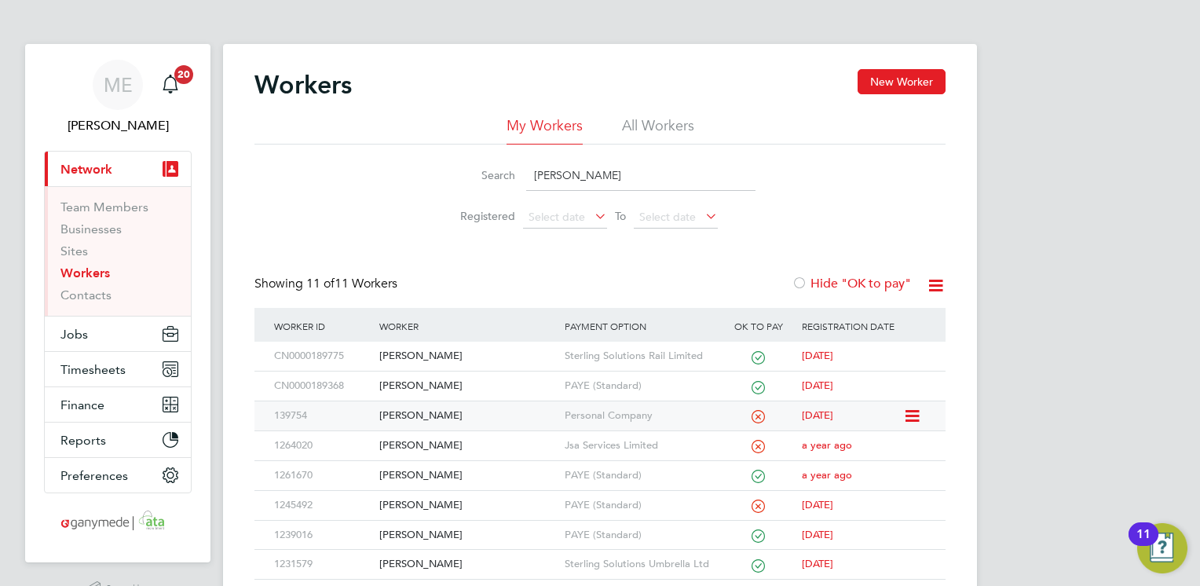
type input "[PERSON_NAME]"
click at [434, 416] on div "[PERSON_NAME]" at bounding box center [467, 415] width 185 height 29
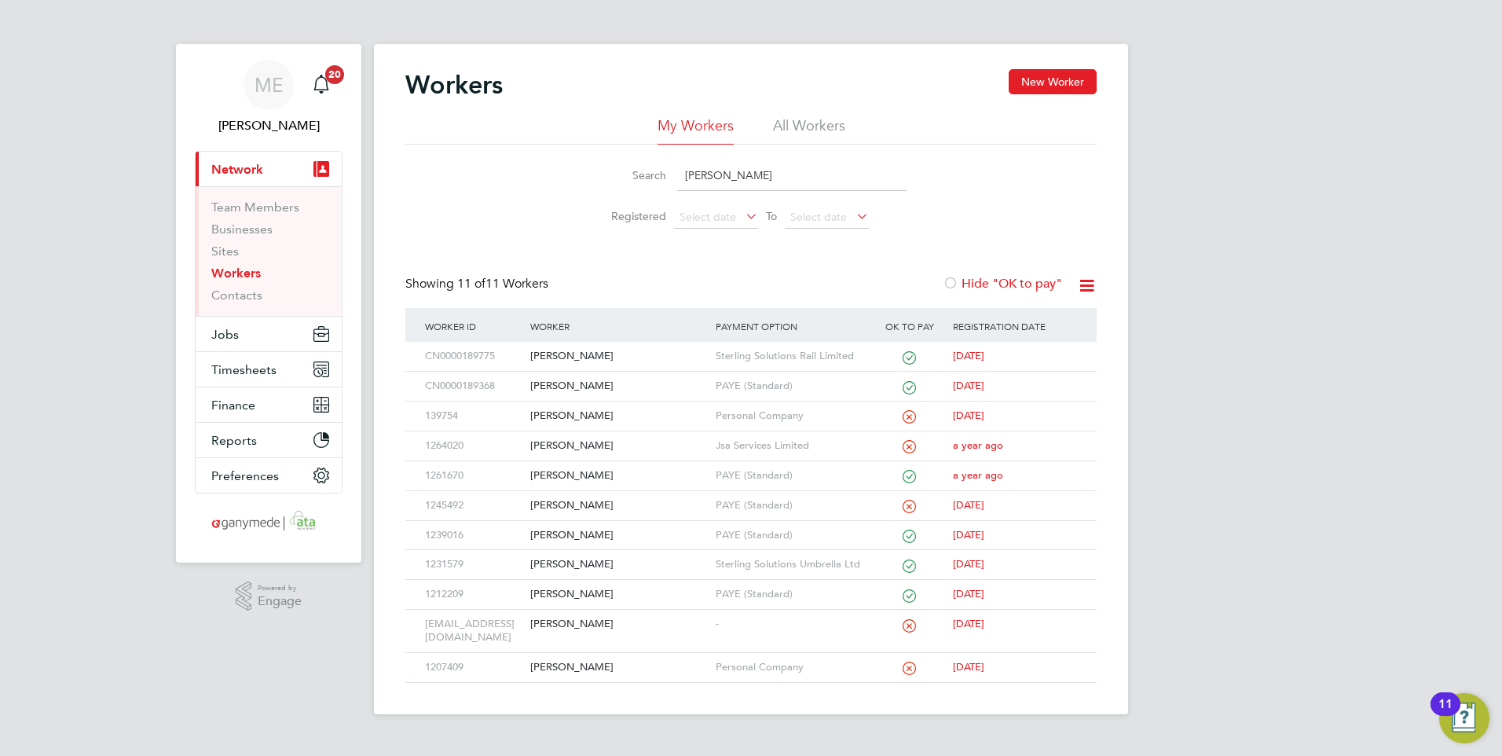
drag, startPoint x: 767, startPoint y: 181, endPoint x: 606, endPoint y: 167, distance: 161.6
click at [606, 167] on div "Search [PERSON_NAME]" at bounding box center [750, 175] width 311 height 31
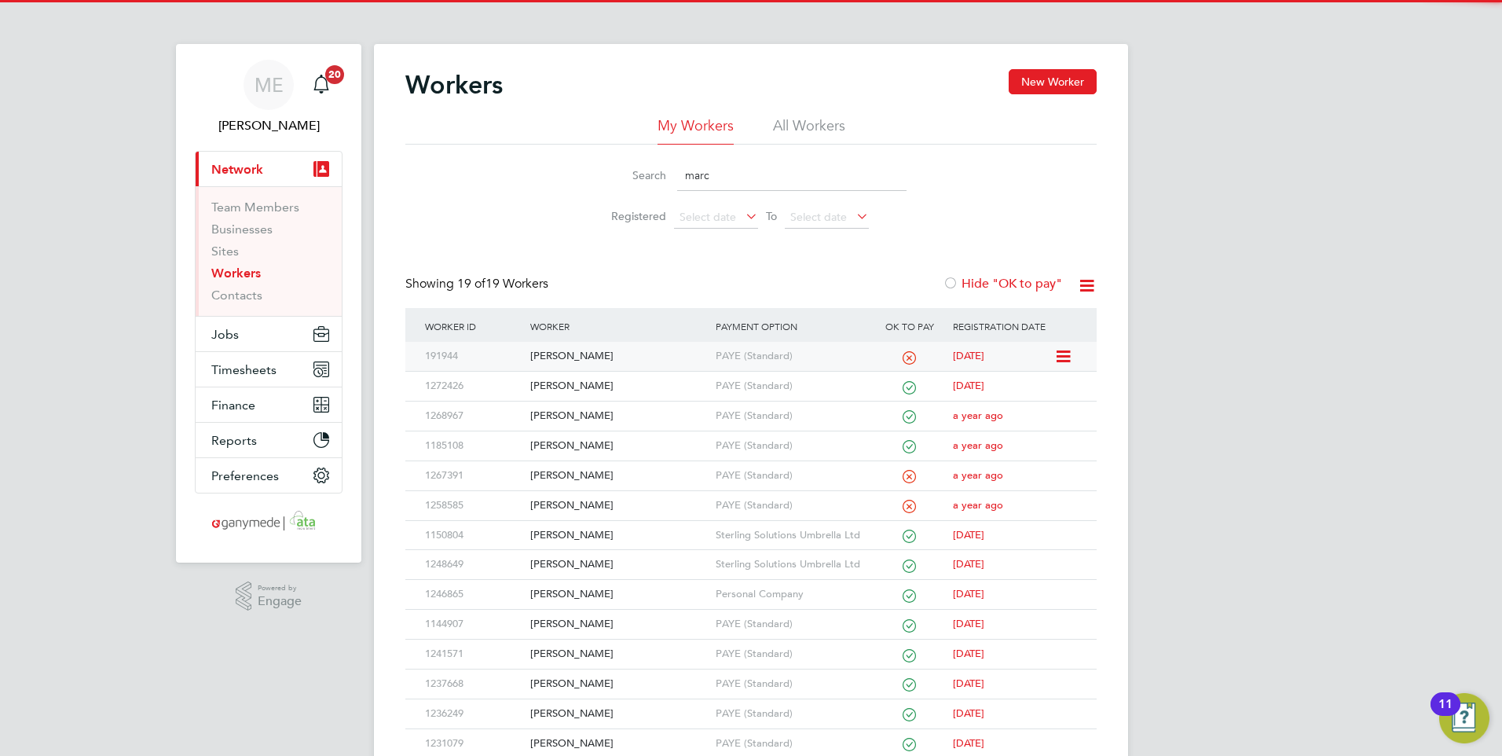
type input "marc"
click at [609, 364] on div "Marc Gratty" at bounding box center [618, 356] width 185 height 29
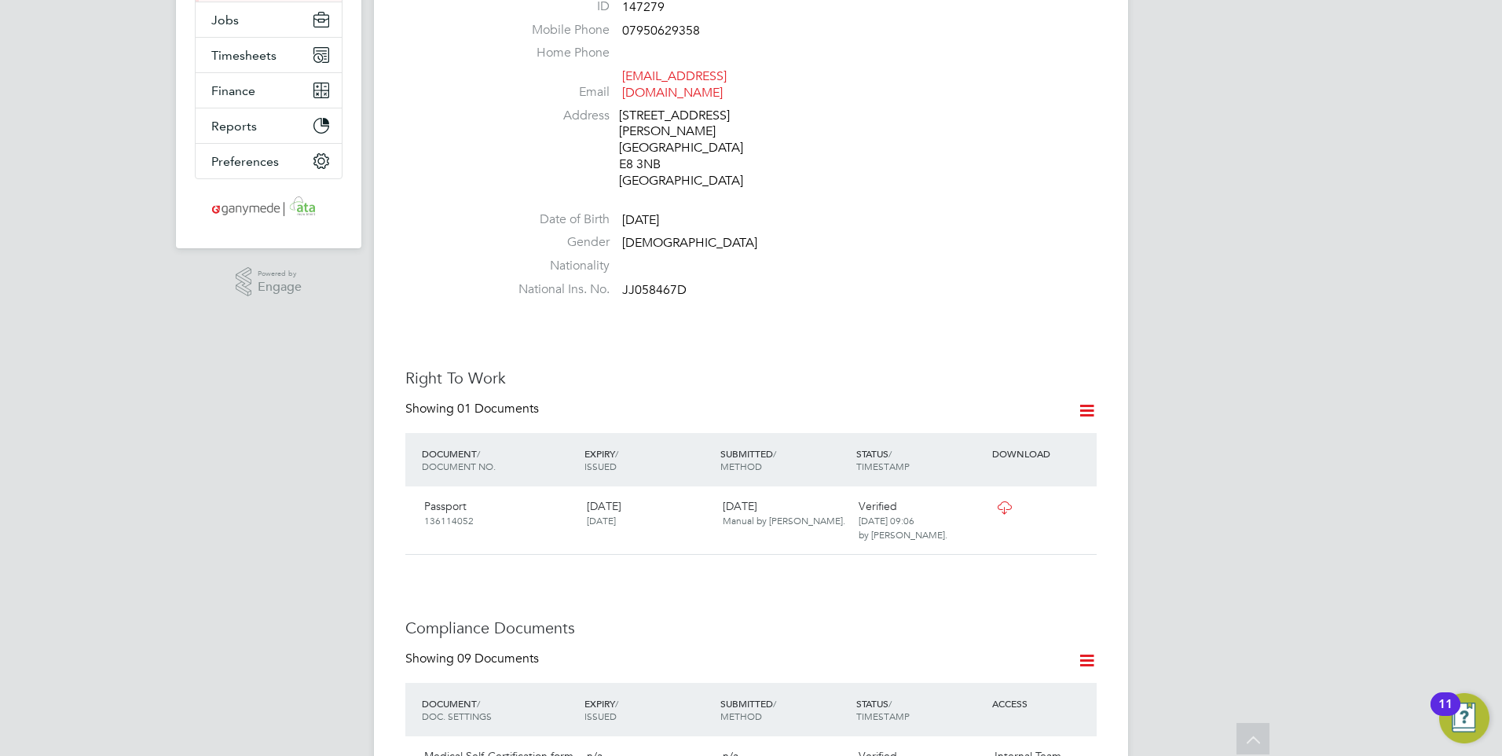
scroll to position [79, 0]
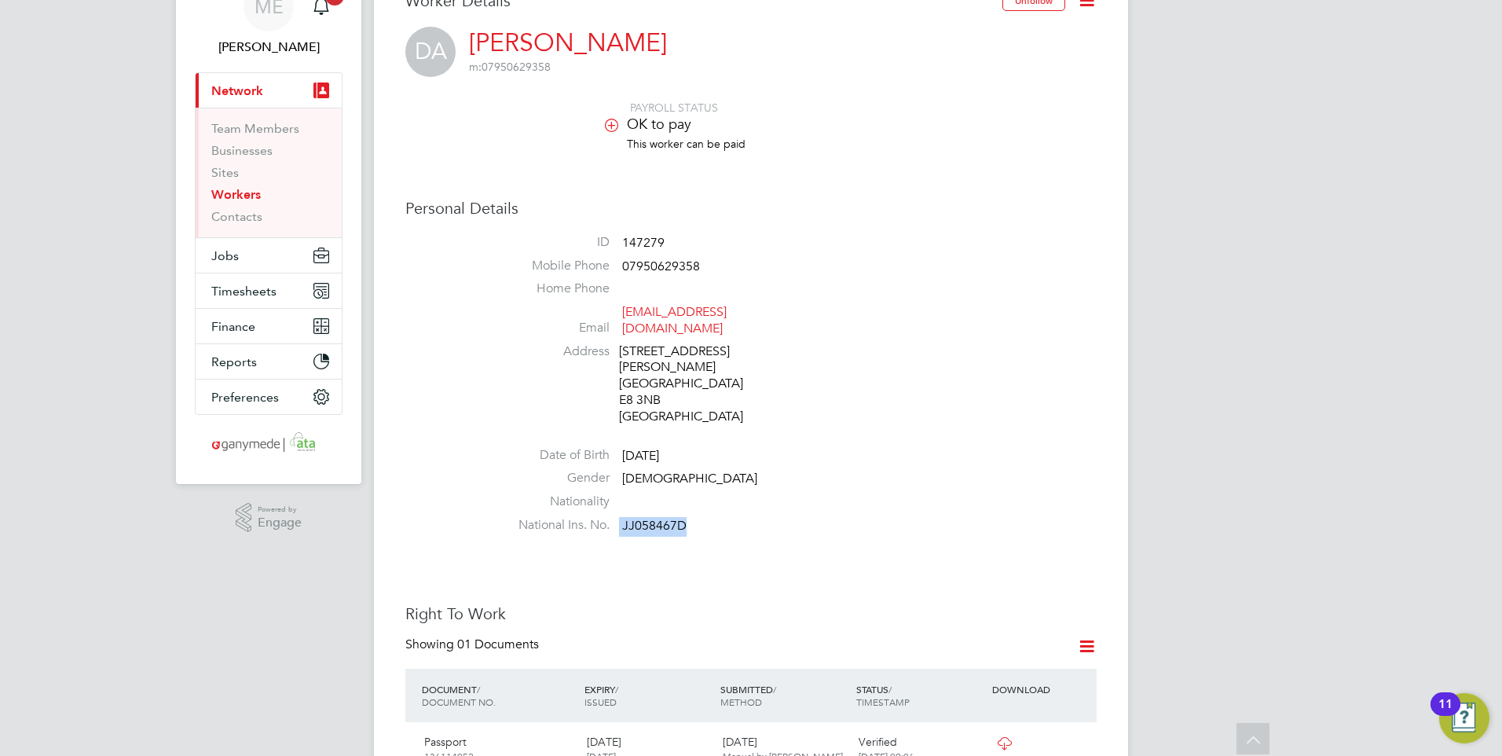
drag, startPoint x: 620, startPoint y: 529, endPoint x: 687, endPoint y: 530, distance: 67.6
click at [687, 530] on li "National Ins. No. JJ058467D" at bounding box center [798, 529] width 597 height 24
drag, startPoint x: 687, startPoint y: 530, endPoint x: 674, endPoint y: 527, distance: 13.7
copy li "JJ058467D"
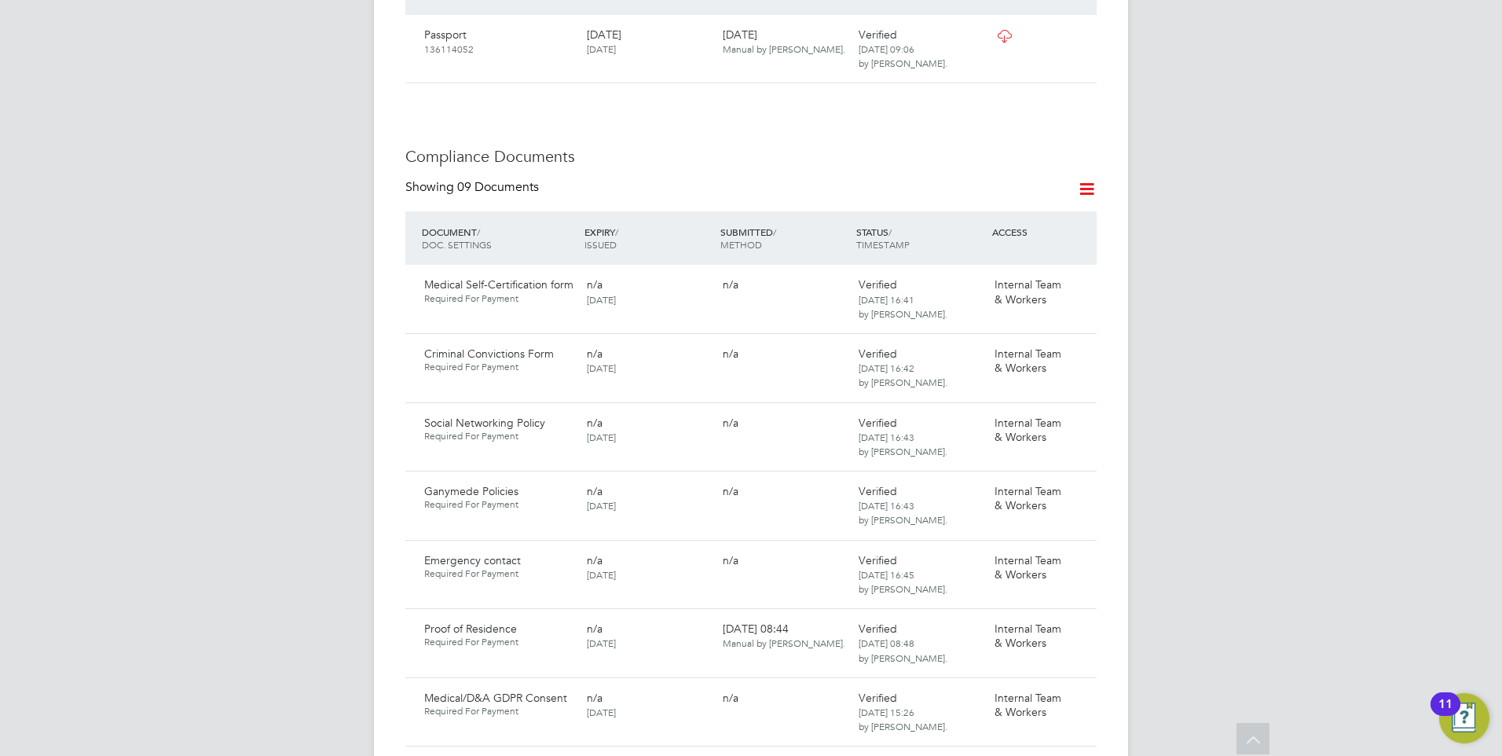
scroll to position [1021, 0]
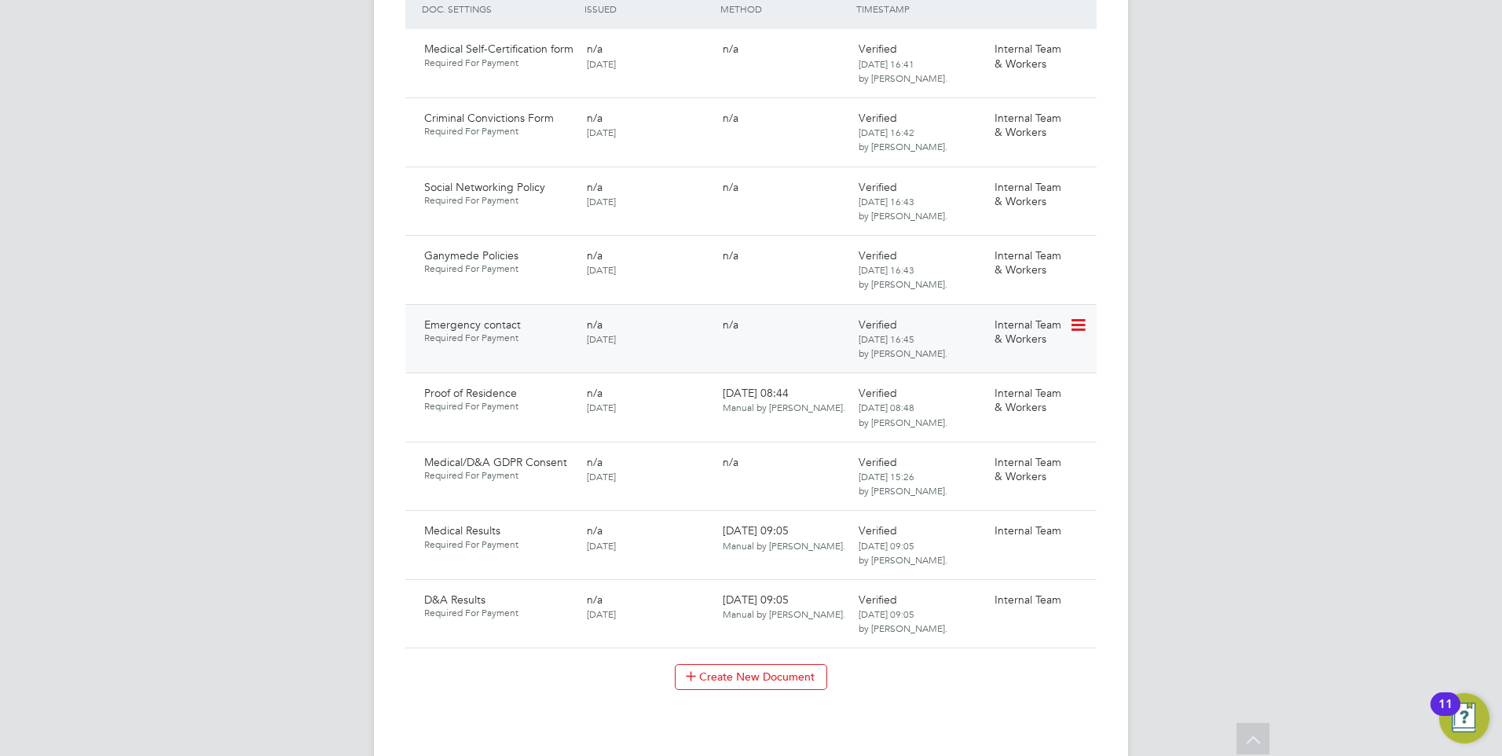
click at [1071, 326] on icon at bounding box center [1077, 325] width 16 height 19
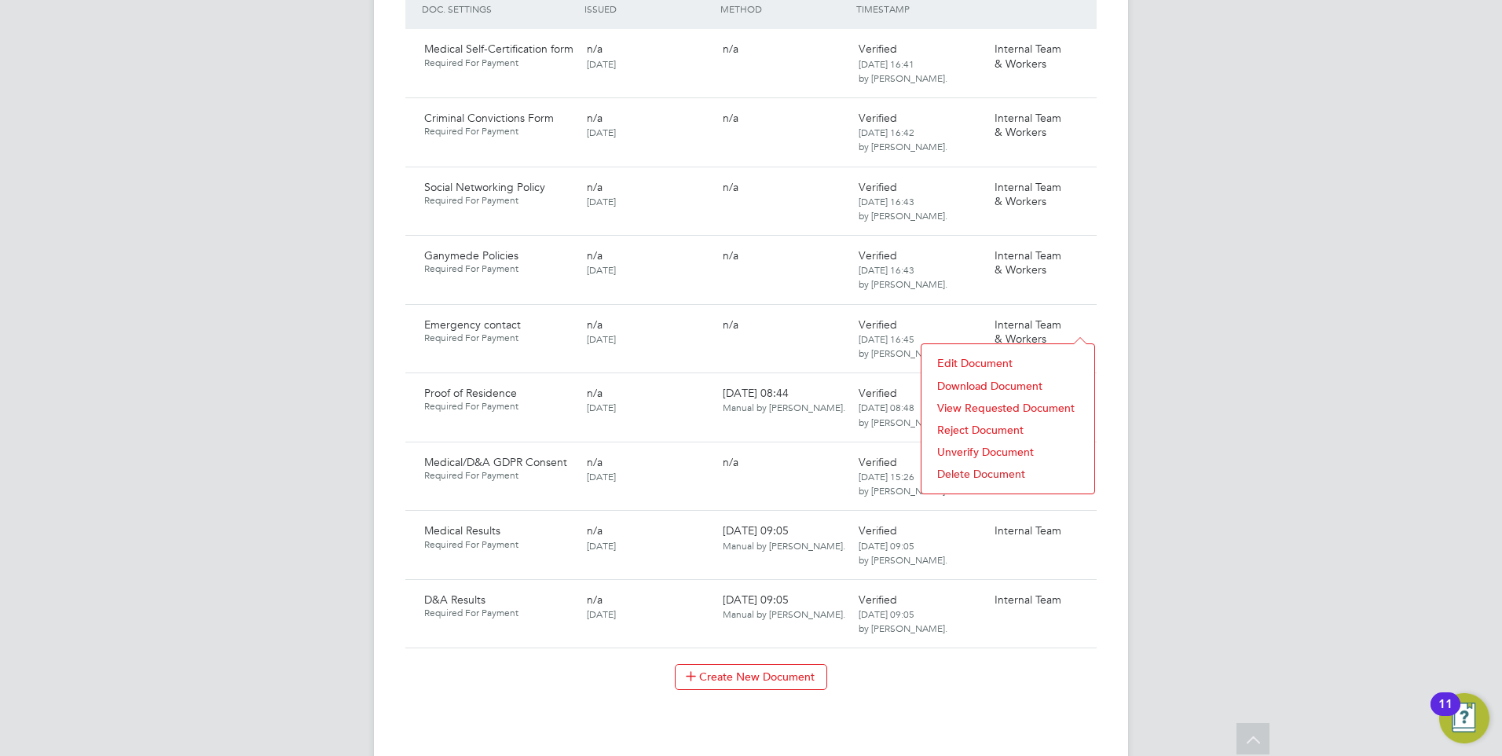
click at [975, 377] on li "Download Document" at bounding box center [1007, 386] width 157 height 22
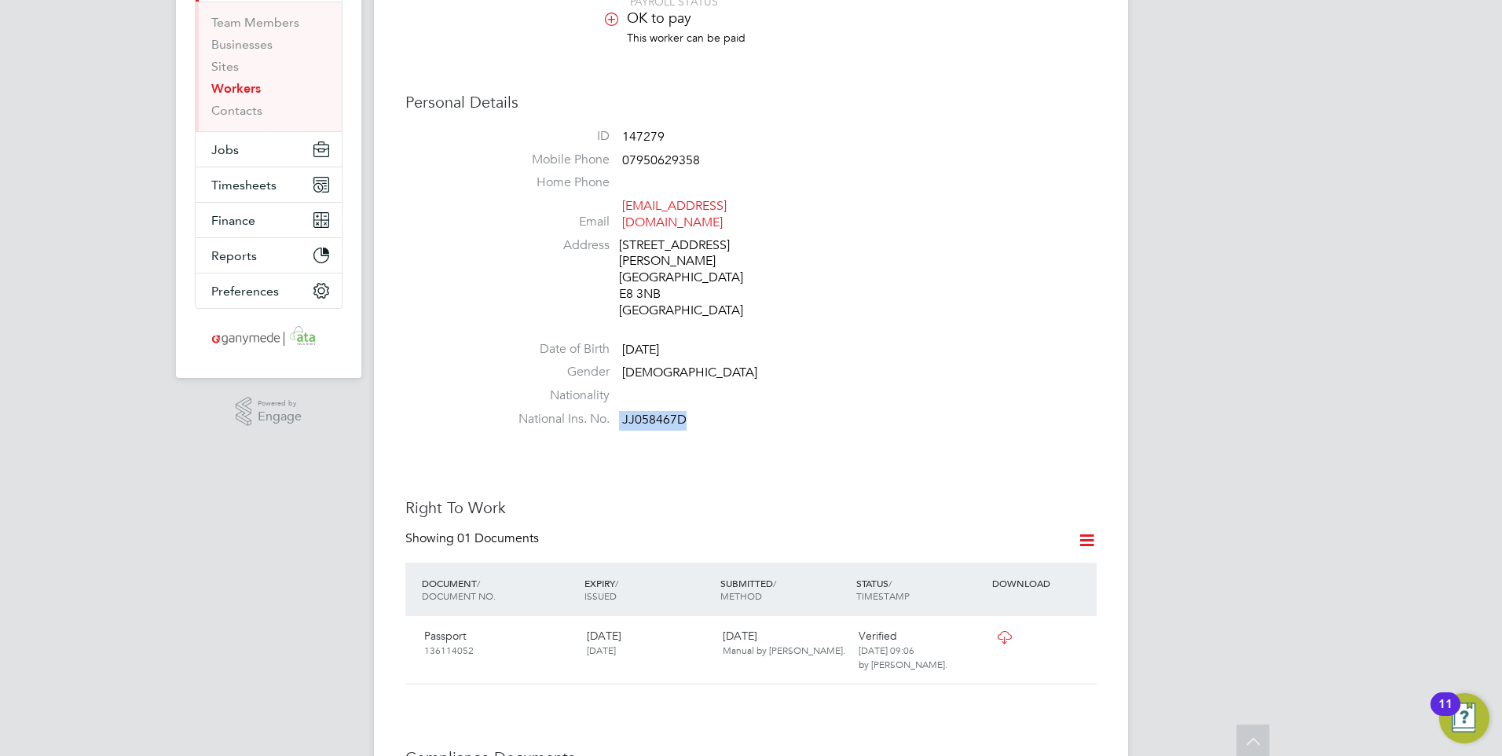
scroll to position [0, 0]
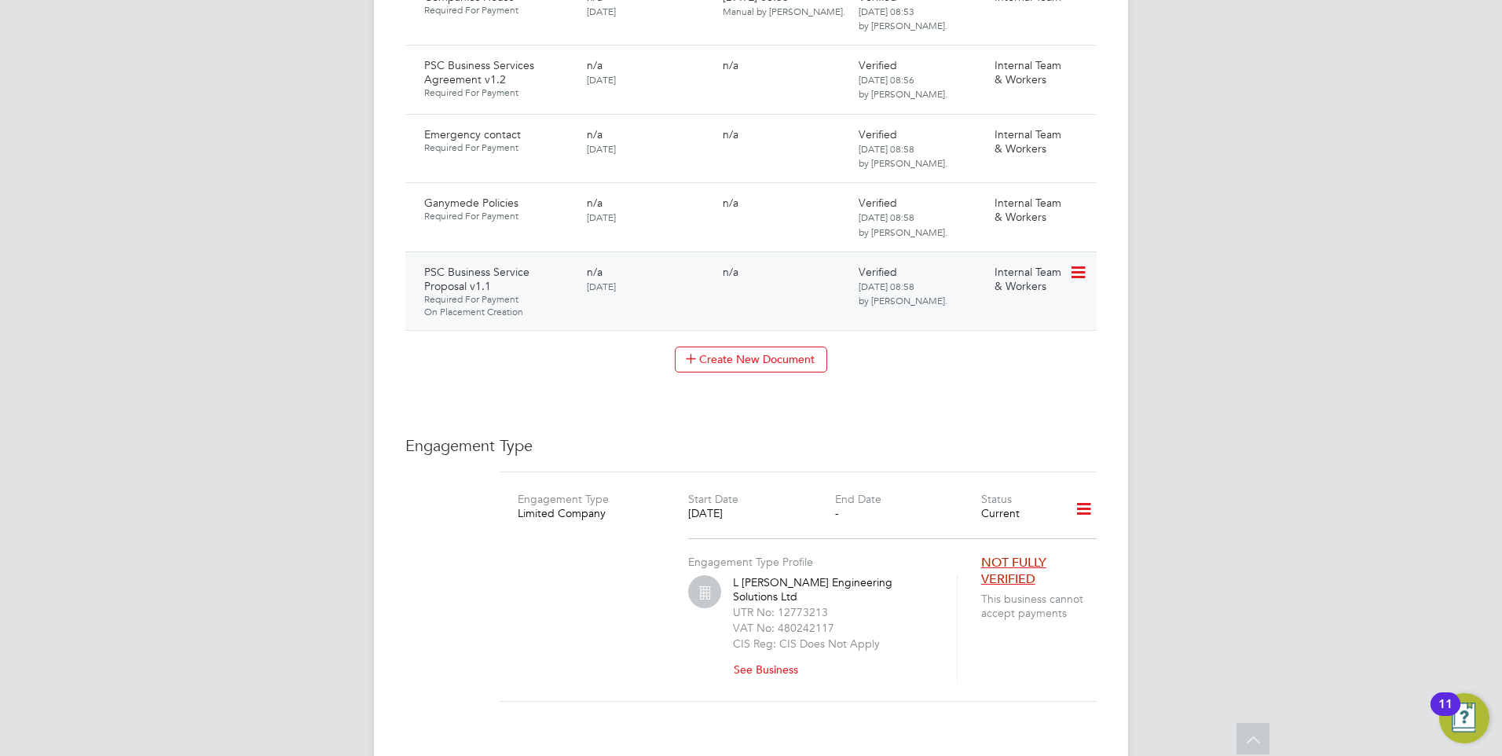
scroll to position [2121, 0]
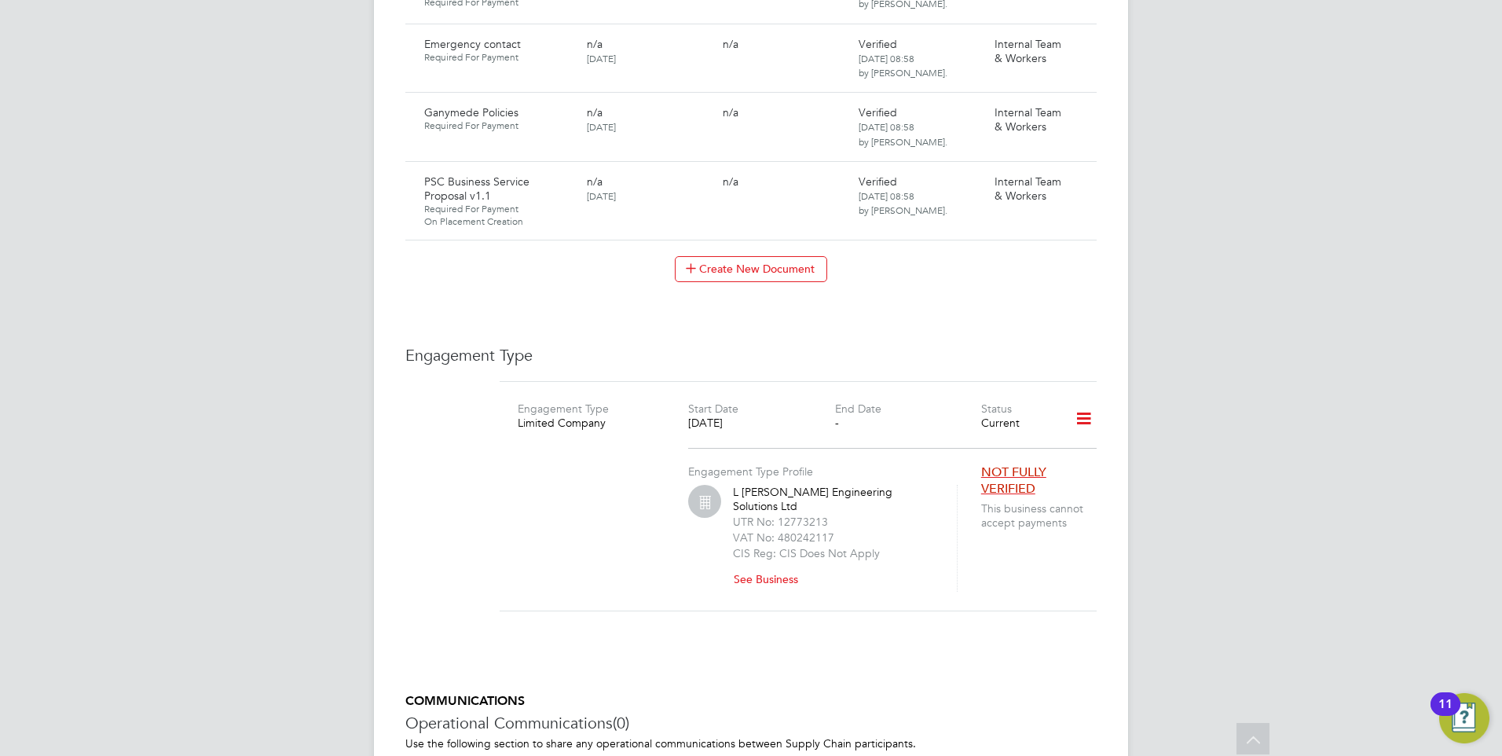
click at [782, 566] on button "See Business" at bounding box center [772, 578] width 78 height 25
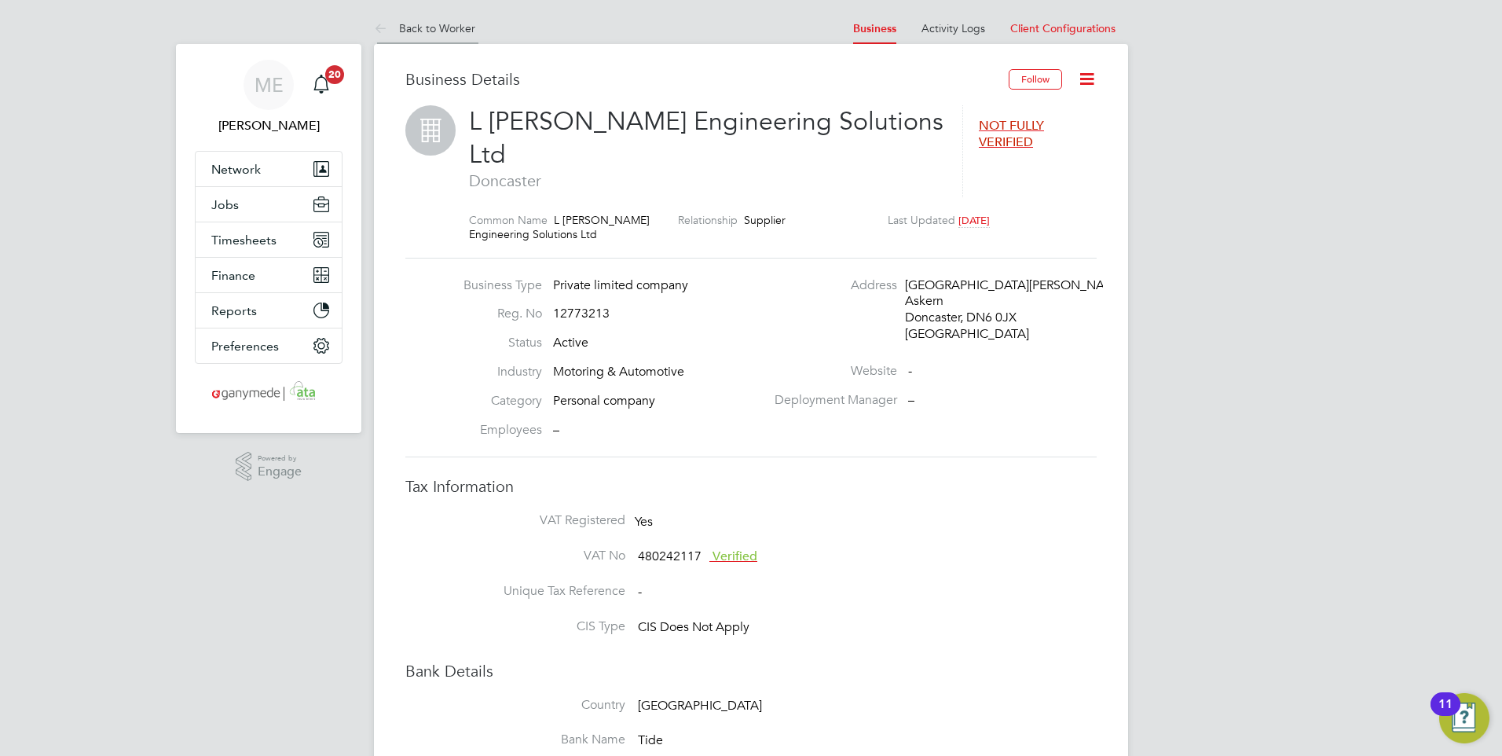
click at [375, 31] on icon at bounding box center [384, 30] width 20 height 20
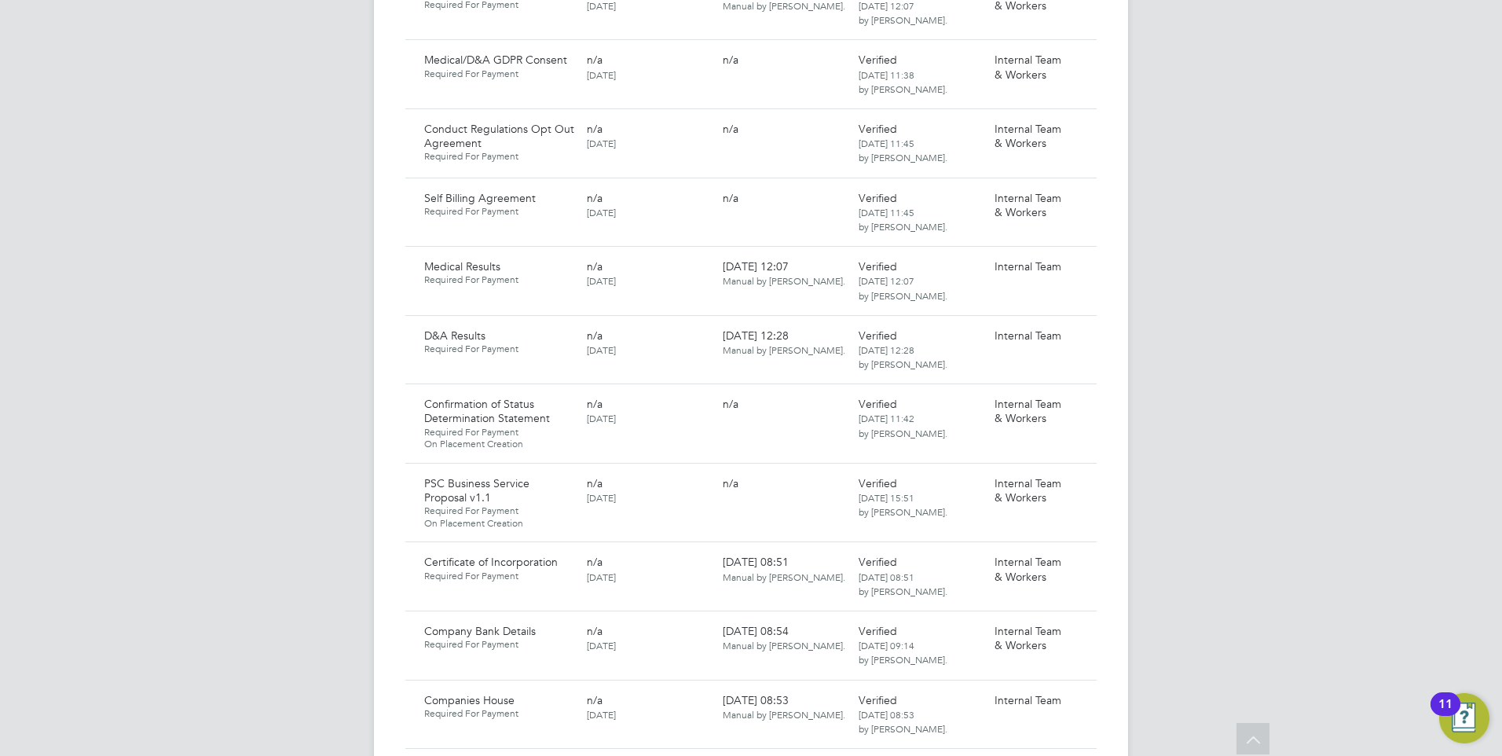
scroll to position [1414, 0]
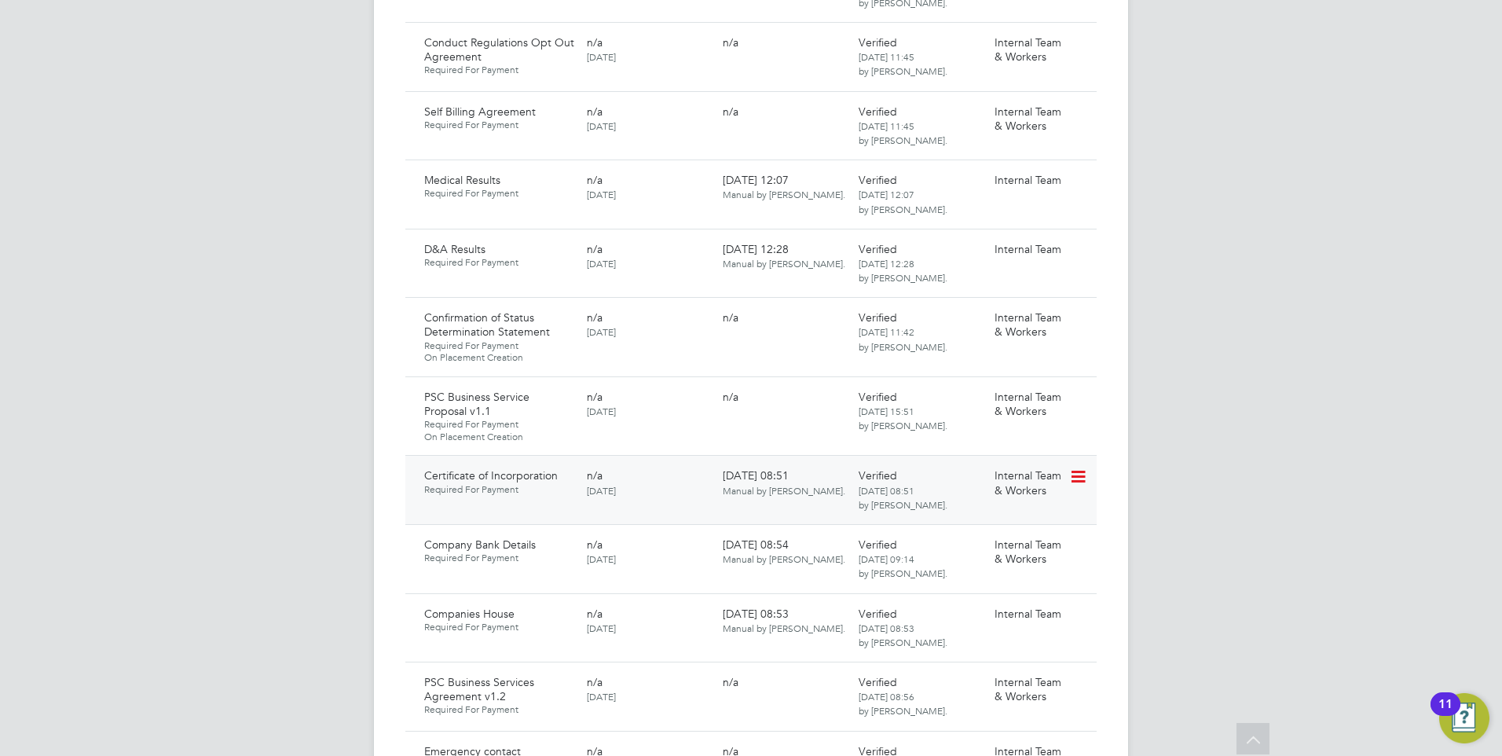
drag, startPoint x: 1083, startPoint y: 424, endPoint x: 1075, endPoint y: 434, distance: 13.4
click at [1083, 467] on icon at bounding box center [1077, 476] width 16 height 19
click at [983, 549] on li "Delete Document" at bounding box center [1021, 555] width 125 height 22
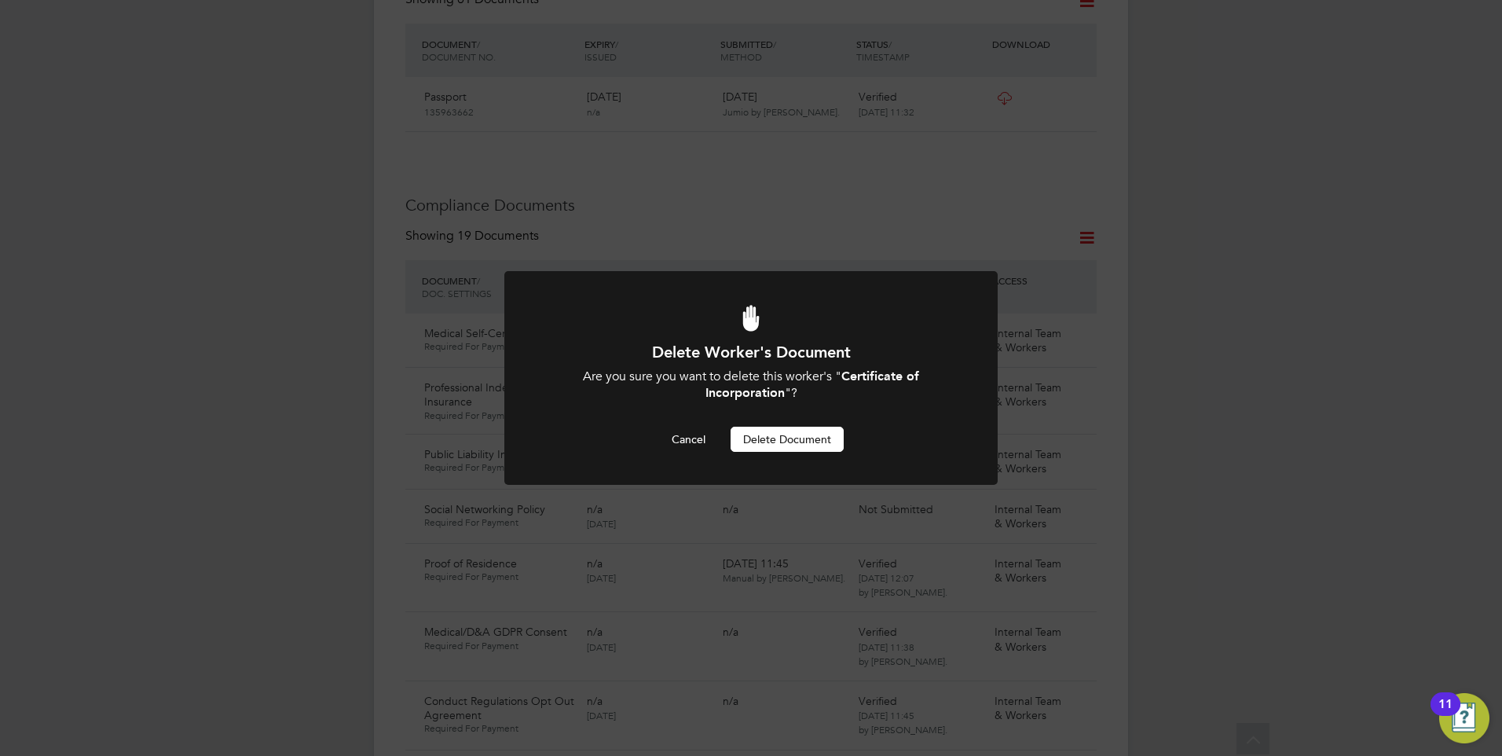
click at [755, 436] on button "Delete Document" at bounding box center [787, 439] width 113 height 25
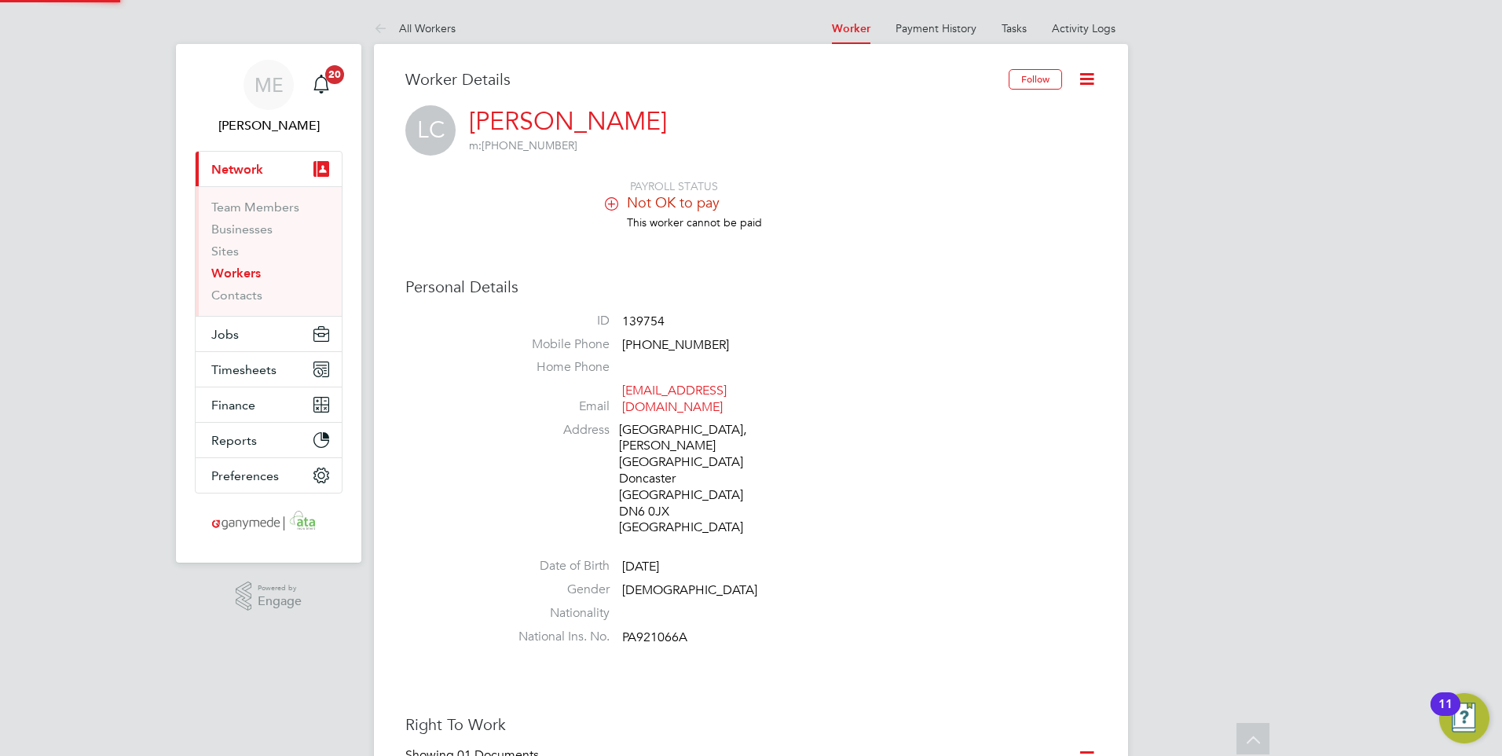
scroll to position [756, 0]
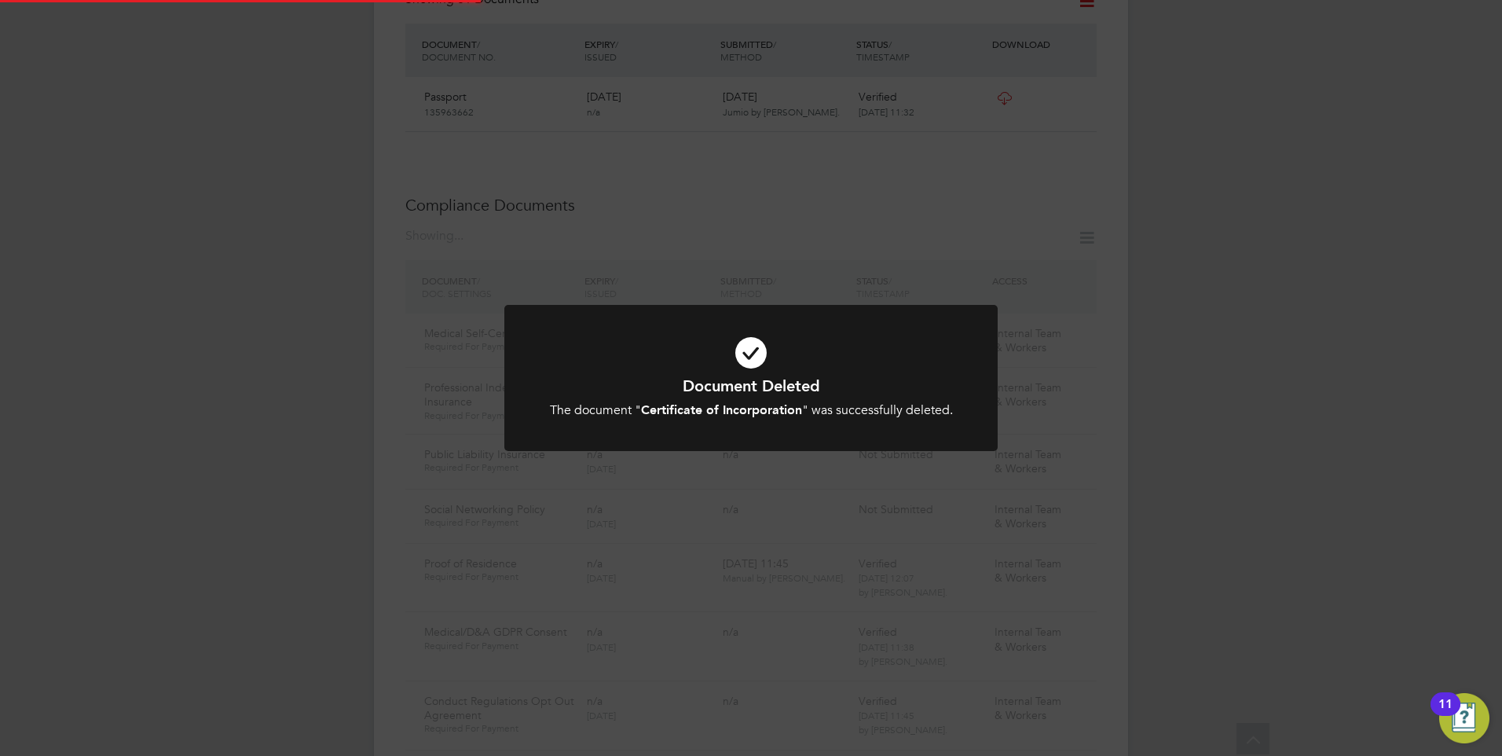
click at [599, 375] on h1 "Document Deleted" at bounding box center [751, 385] width 408 height 20
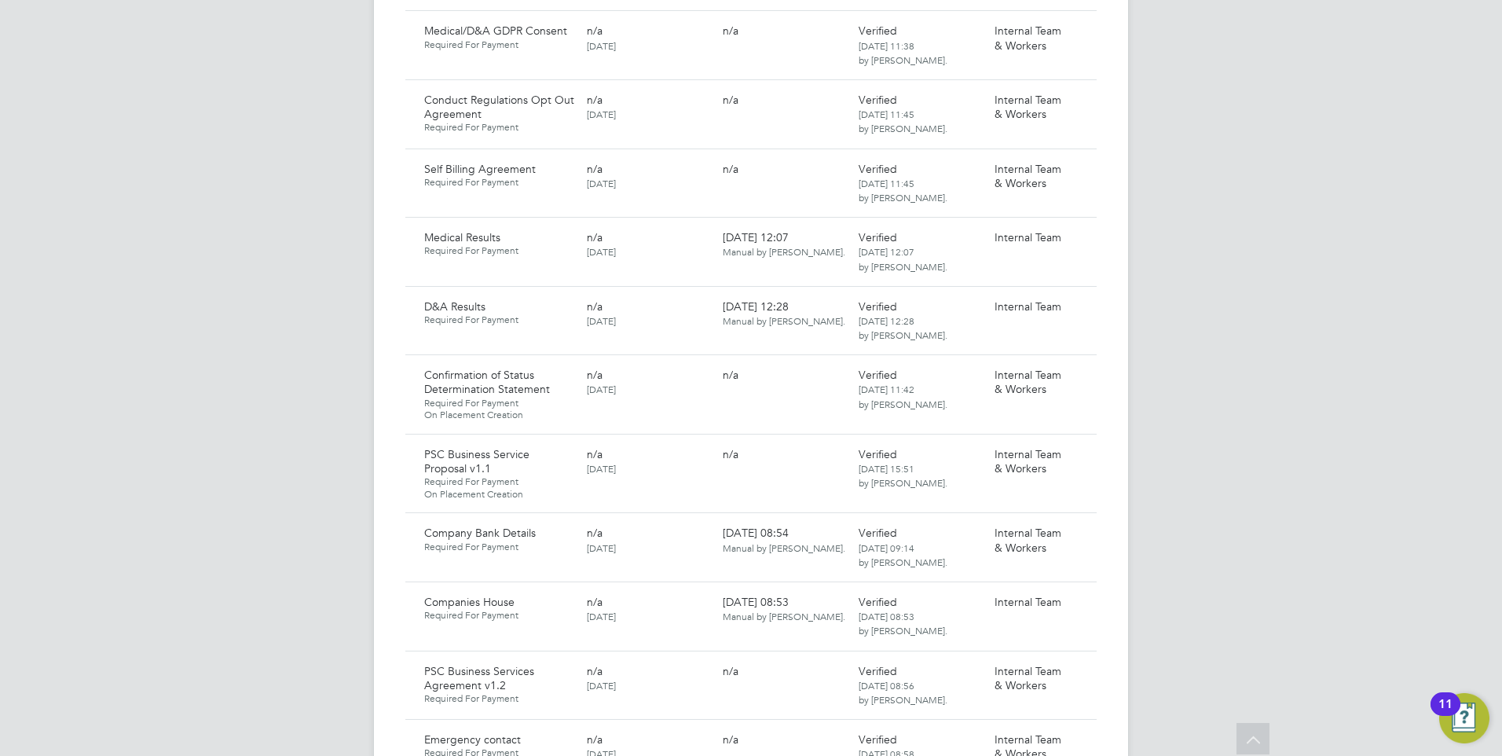
scroll to position [1463, 0]
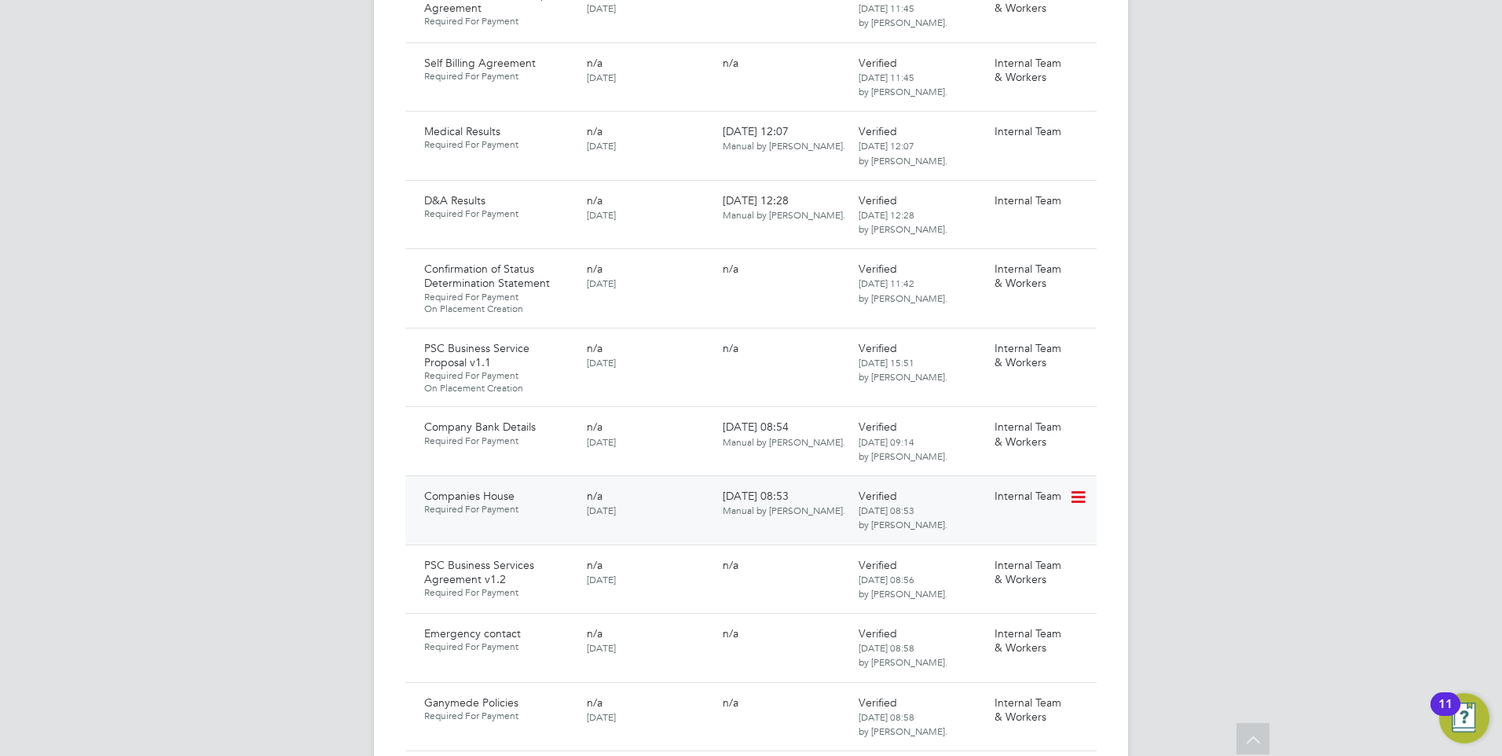
click at [1093, 482] on div at bounding box center [1082, 495] width 27 height 27
click at [1075, 488] on icon at bounding box center [1077, 497] width 16 height 19
click at [993, 541] on li "Delete Document" at bounding box center [1021, 552] width 125 height 22
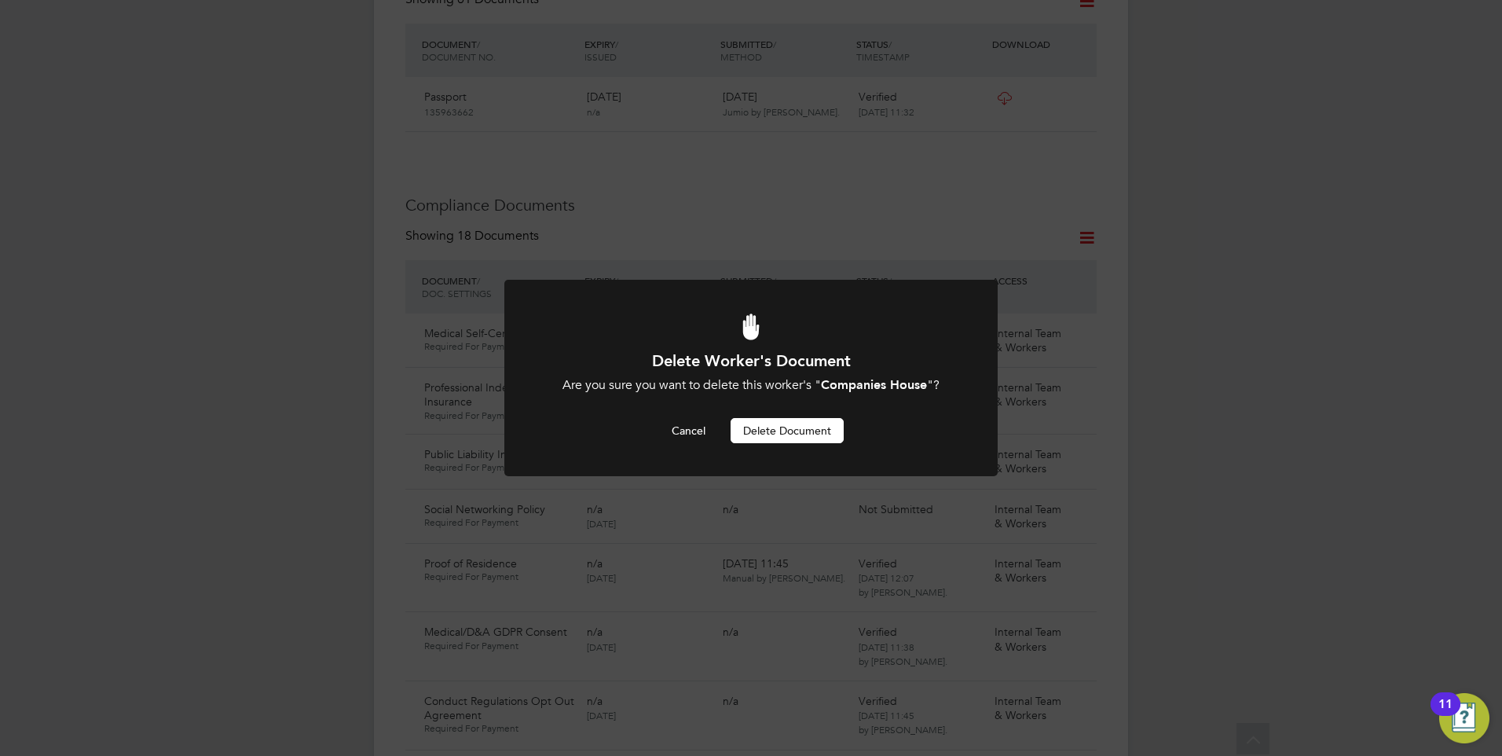
click at [758, 428] on button "Delete Document" at bounding box center [787, 430] width 113 height 25
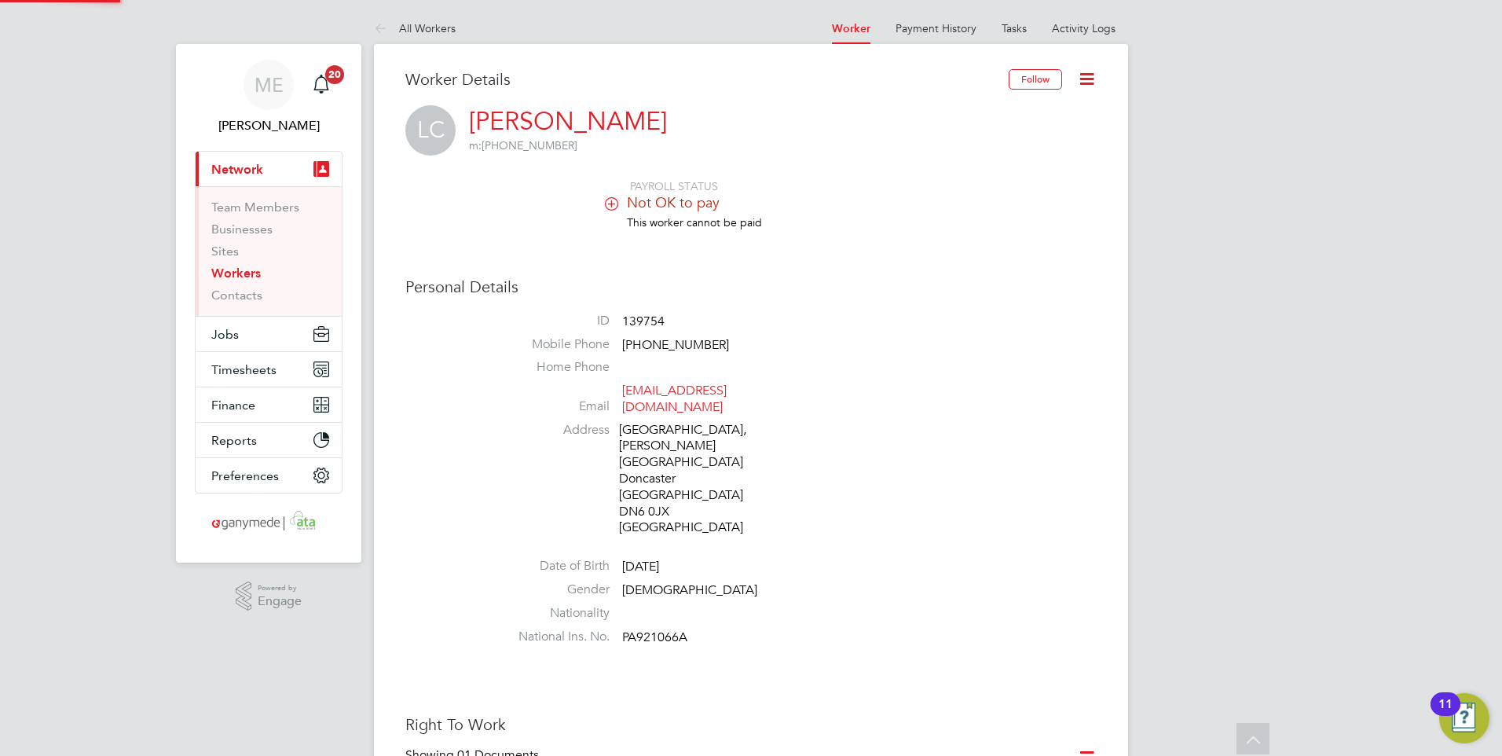
scroll to position [756, 0]
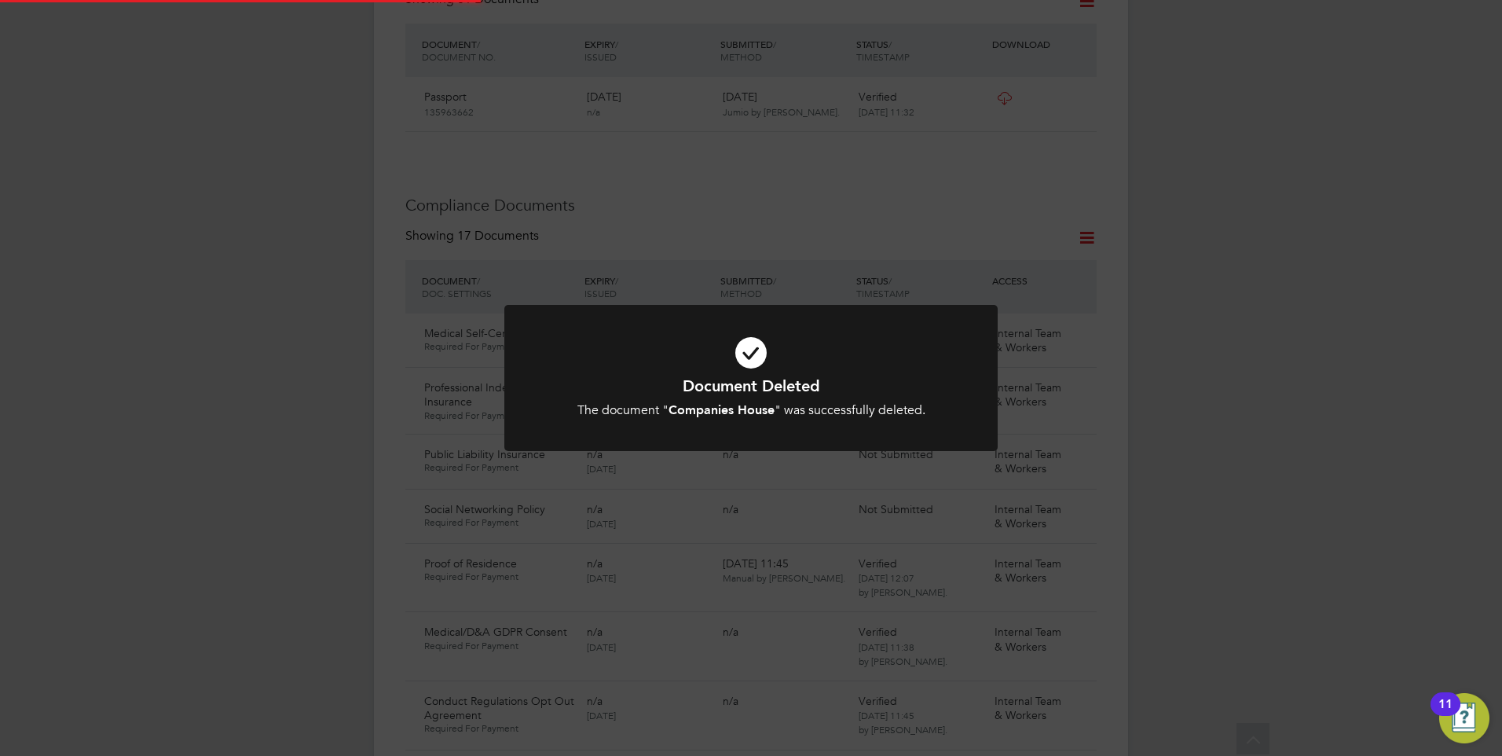
click at [733, 384] on h1 "Document Deleted" at bounding box center [751, 385] width 408 height 20
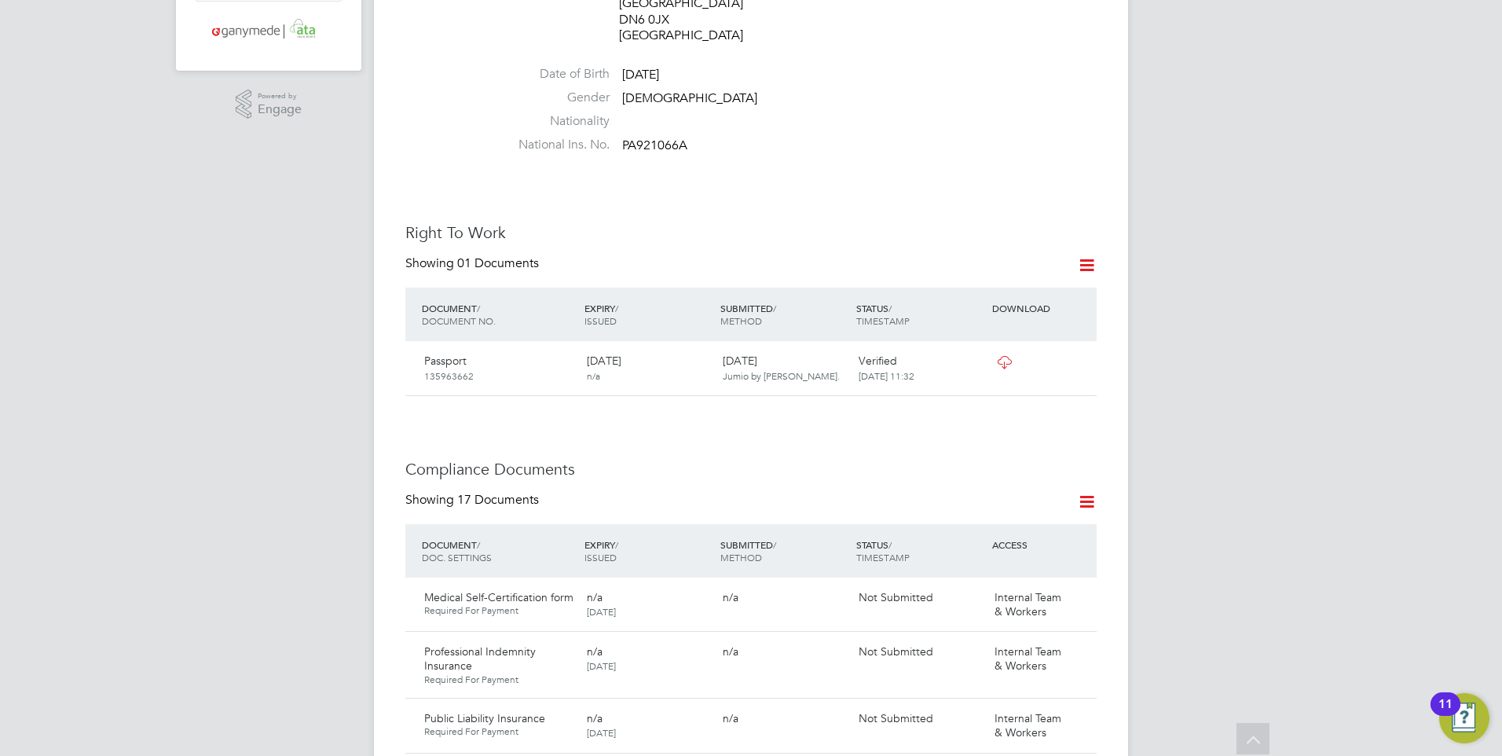
scroll to position [520, 0]
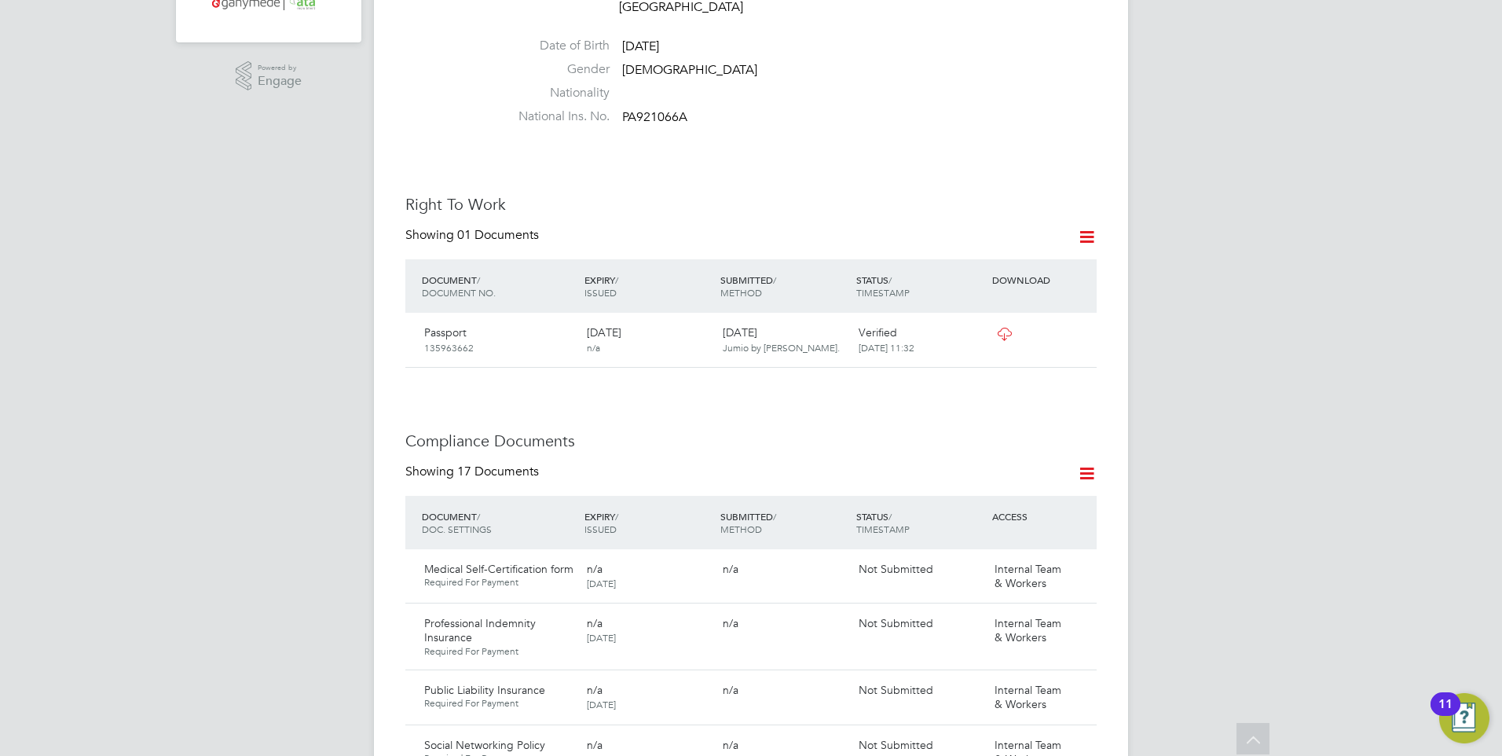
click at [1081, 463] on icon at bounding box center [1087, 473] width 20 height 20
click at [1030, 462] on li "Document Settings" at bounding box center [1035, 463] width 115 height 22
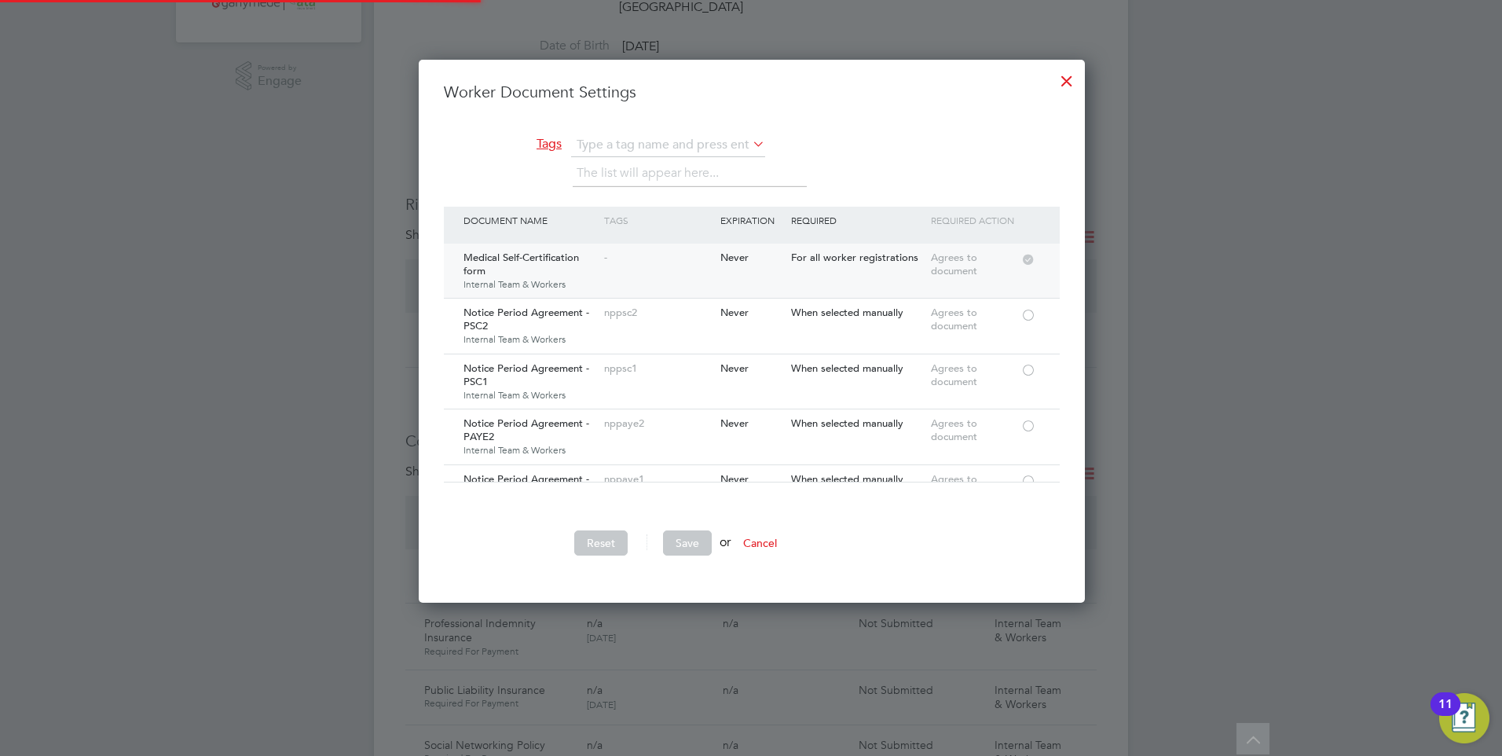
scroll to position [544, 745]
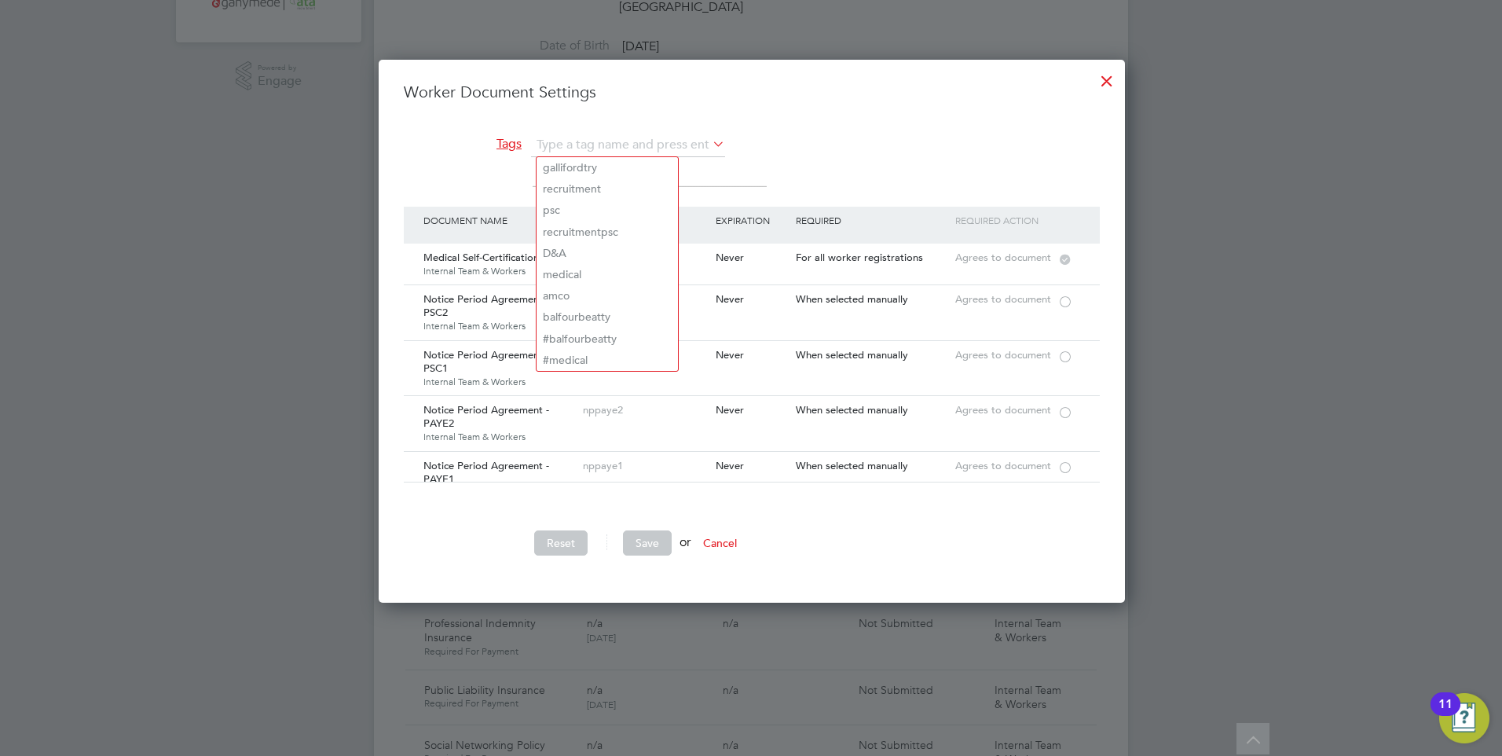
click at [500, 203] on li "Tags The list will appear here..." at bounding box center [752, 170] width 696 height 73
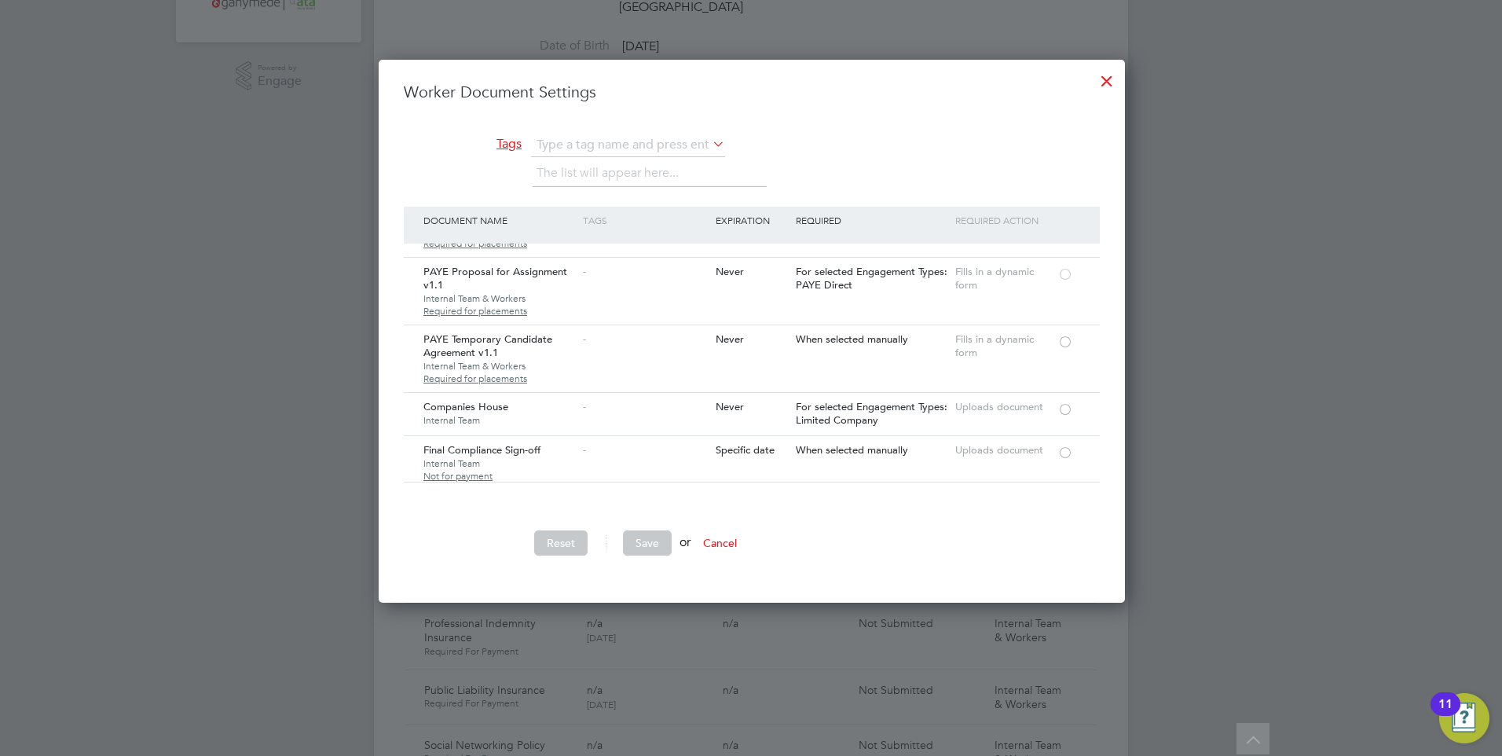
scroll to position [2749, 0]
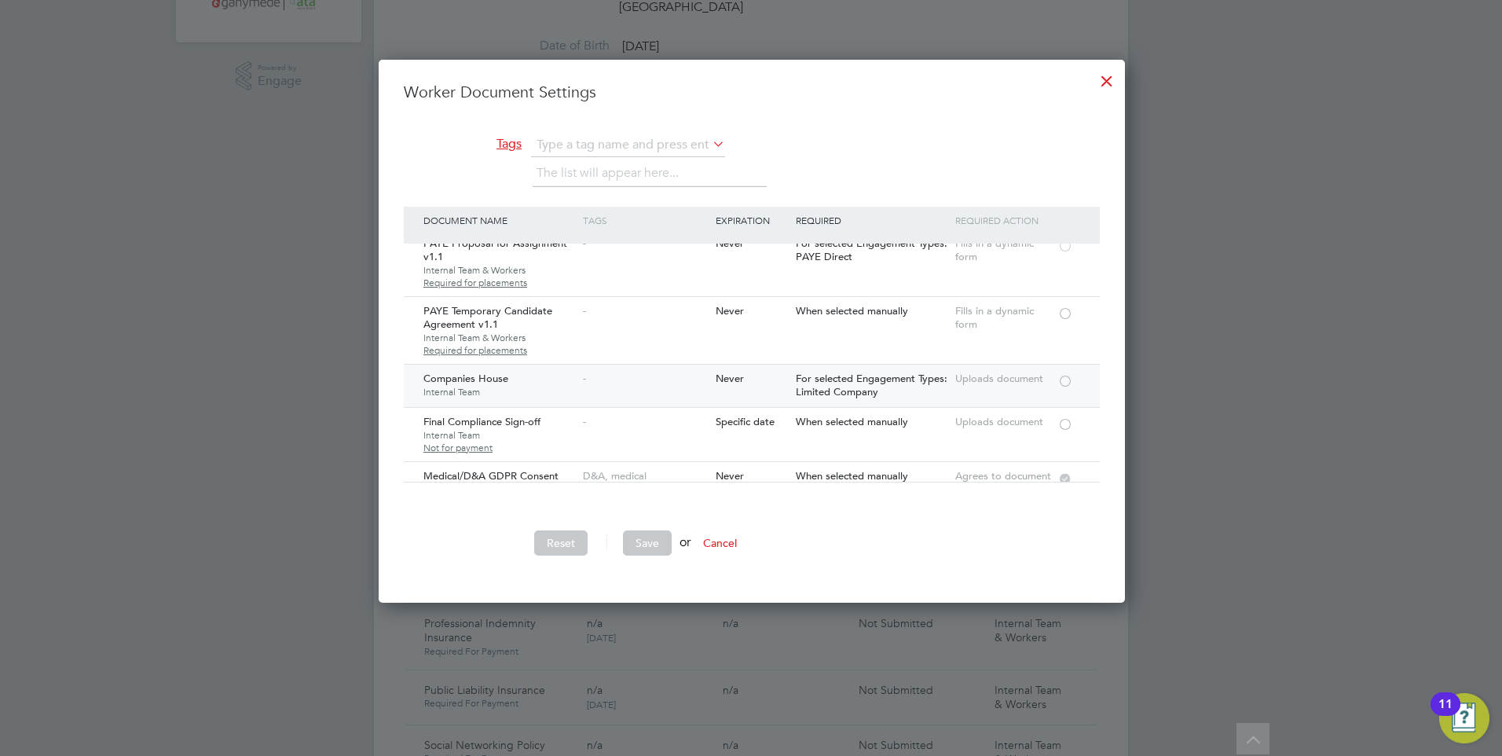
click at [1057, 374] on div at bounding box center [1065, 380] width 16 height 12
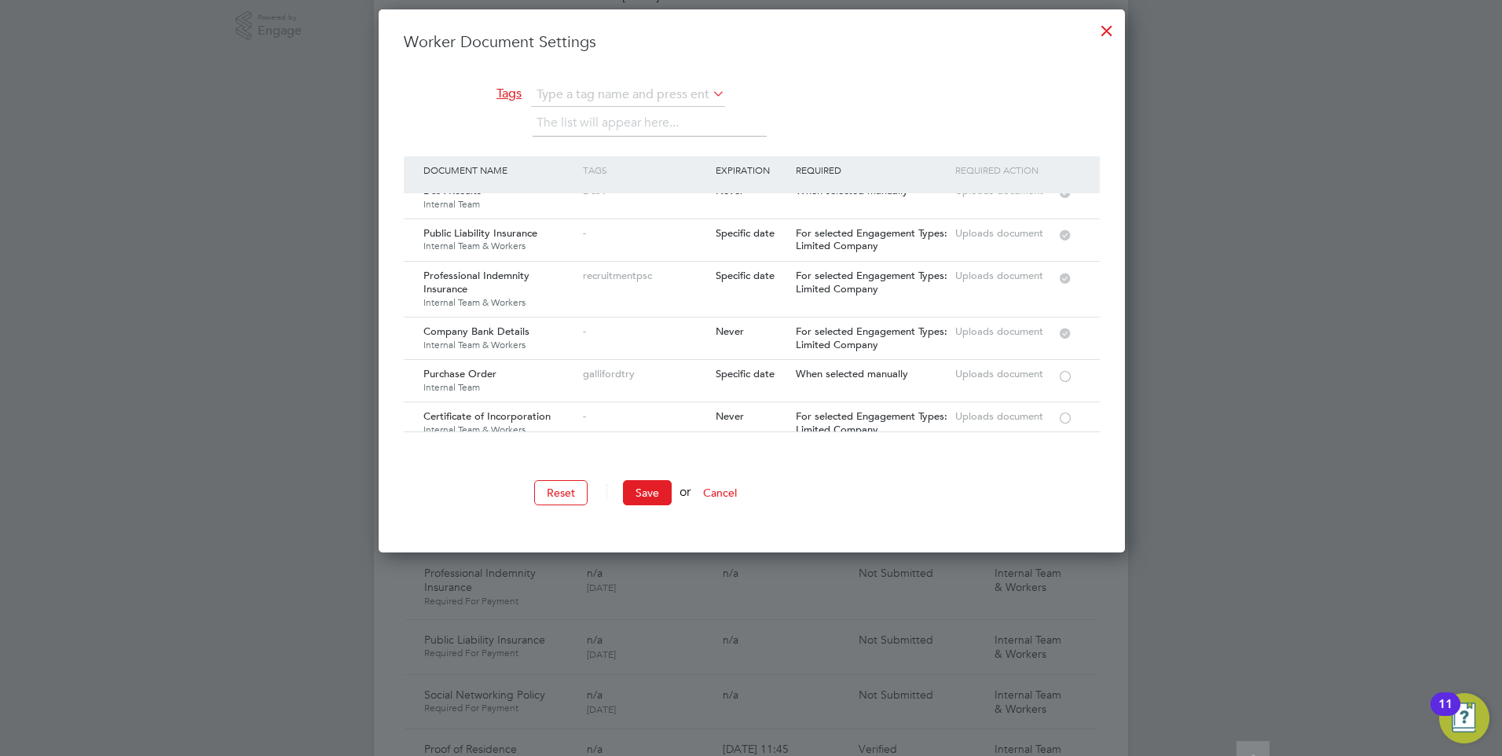
scroll to position [599, 0]
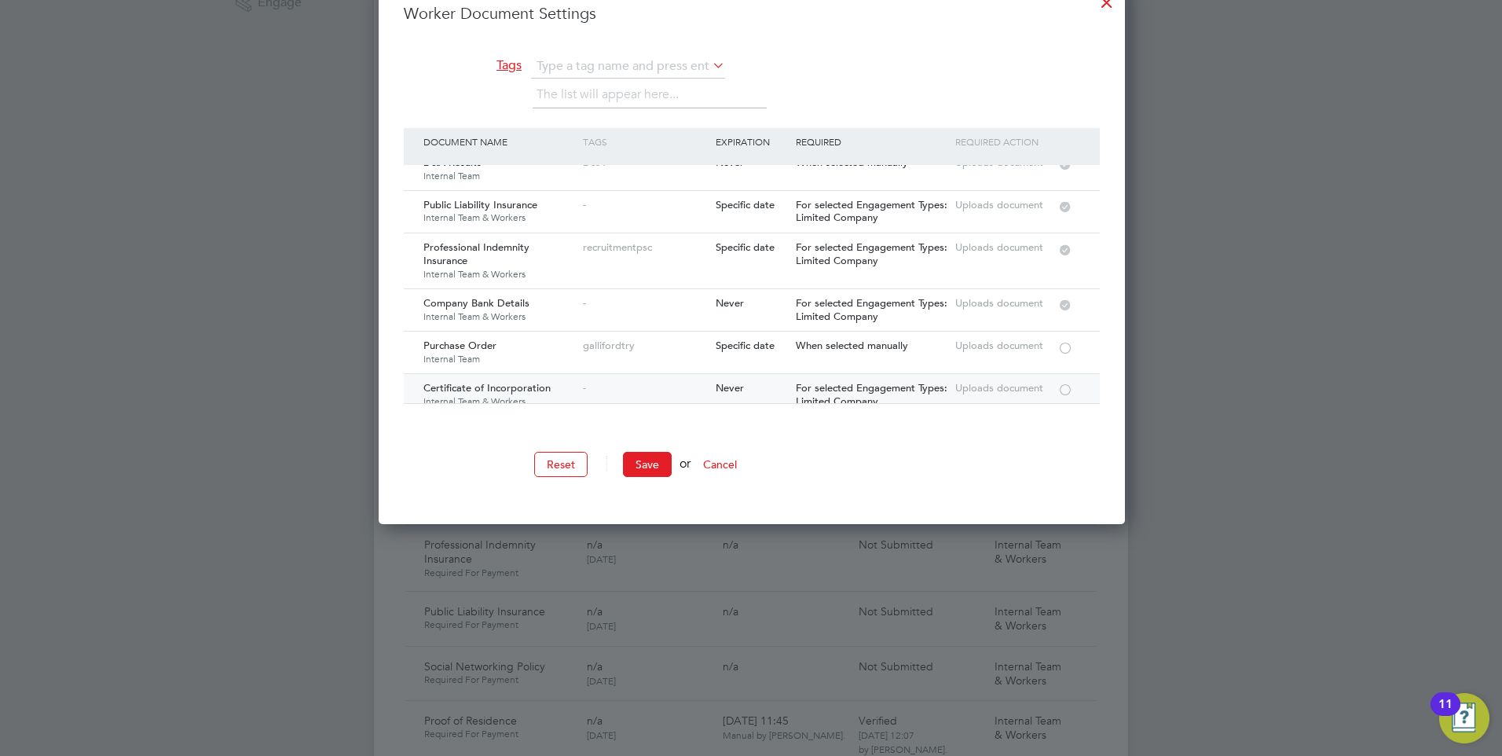
click at [1061, 383] on div at bounding box center [1065, 389] width 16 height 12
click at [635, 453] on button "Save" at bounding box center [647, 464] width 49 height 25
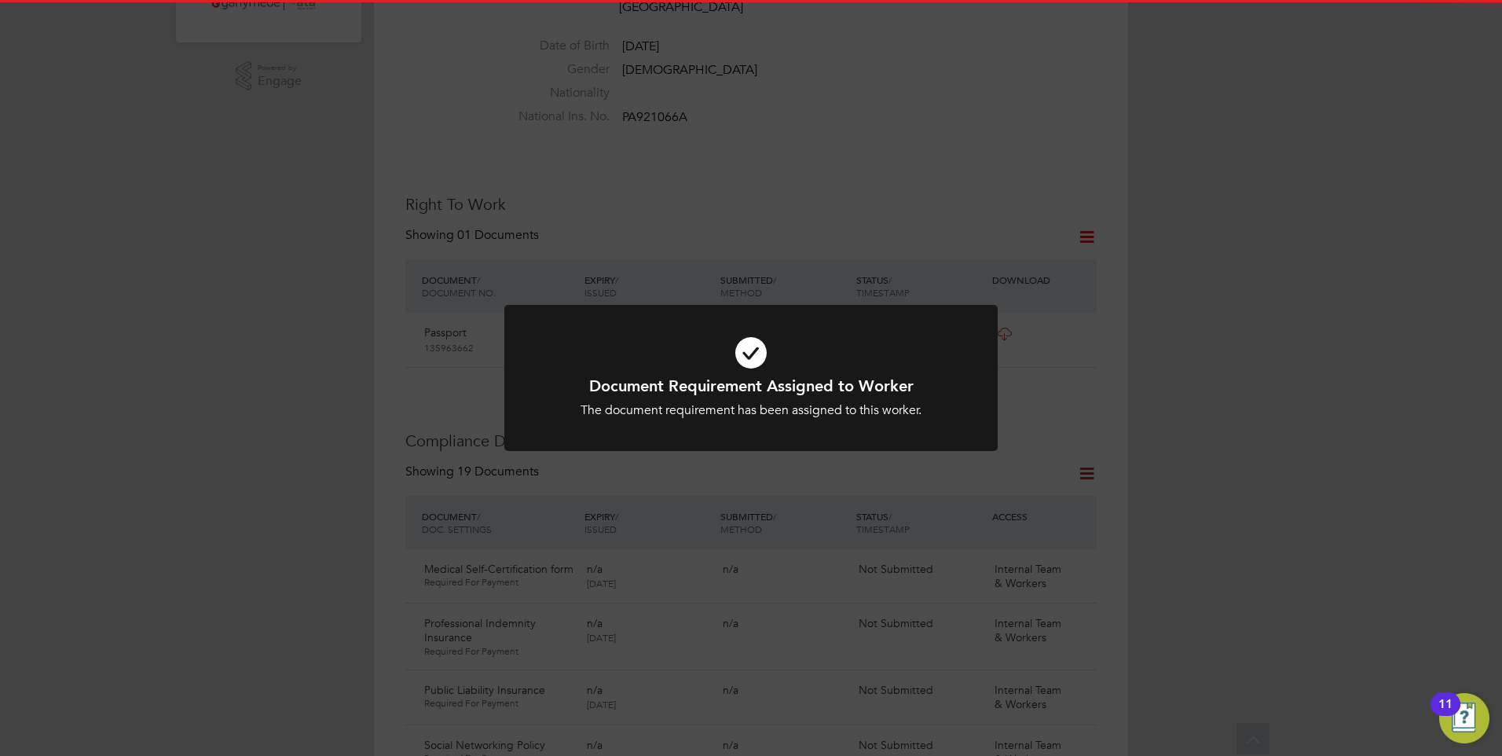
click at [651, 390] on h1 "Document Requirement Assigned to Worker" at bounding box center [751, 385] width 408 height 20
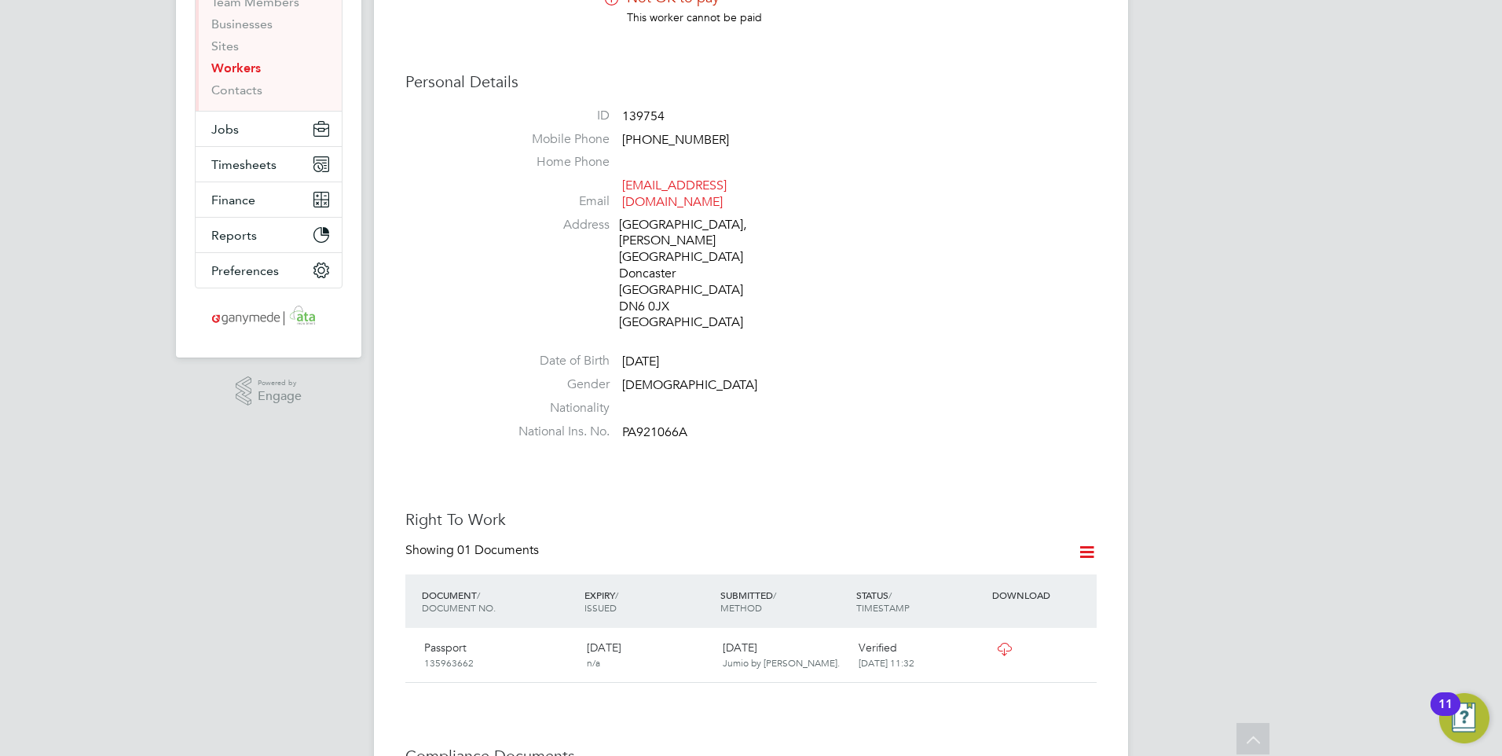
scroll to position [0, 0]
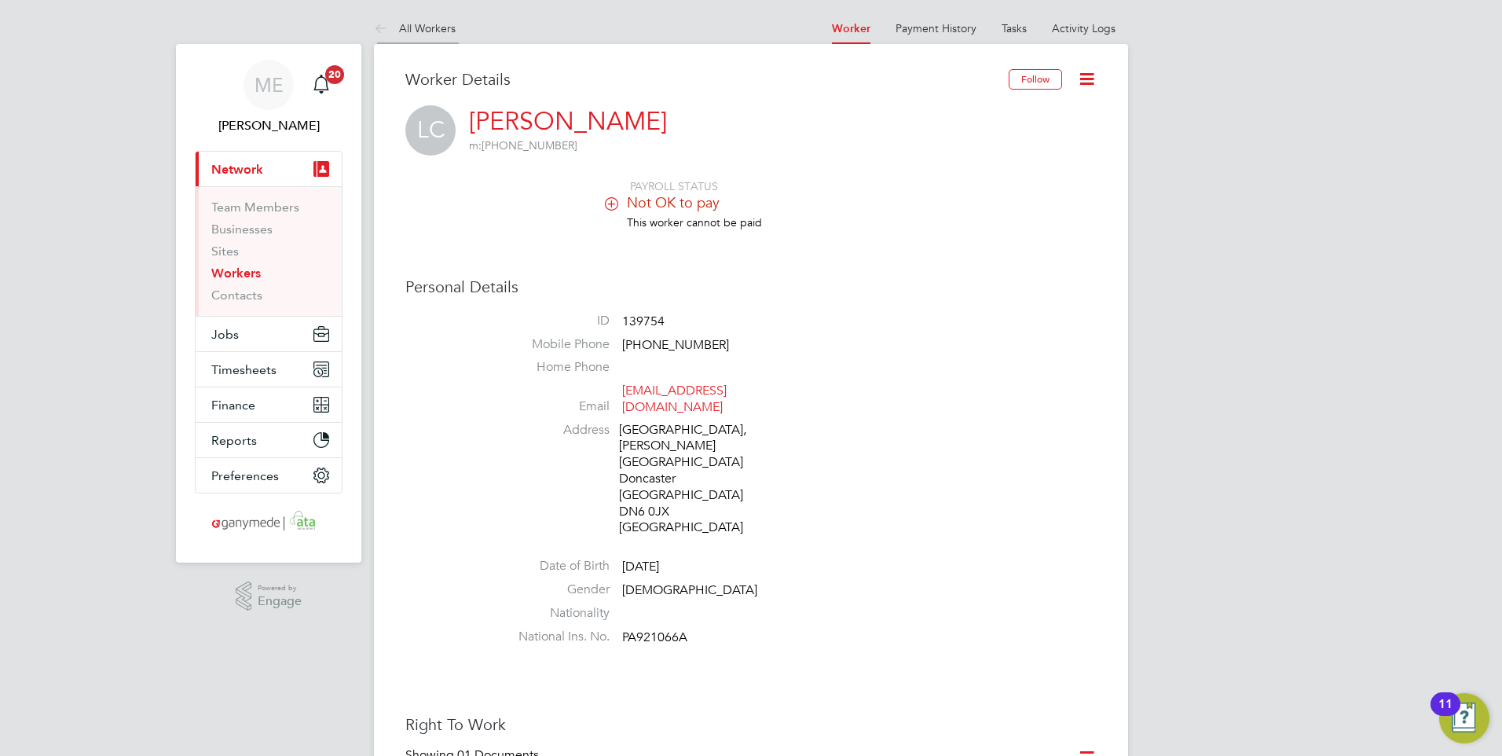
click at [382, 33] on icon at bounding box center [384, 30] width 20 height 20
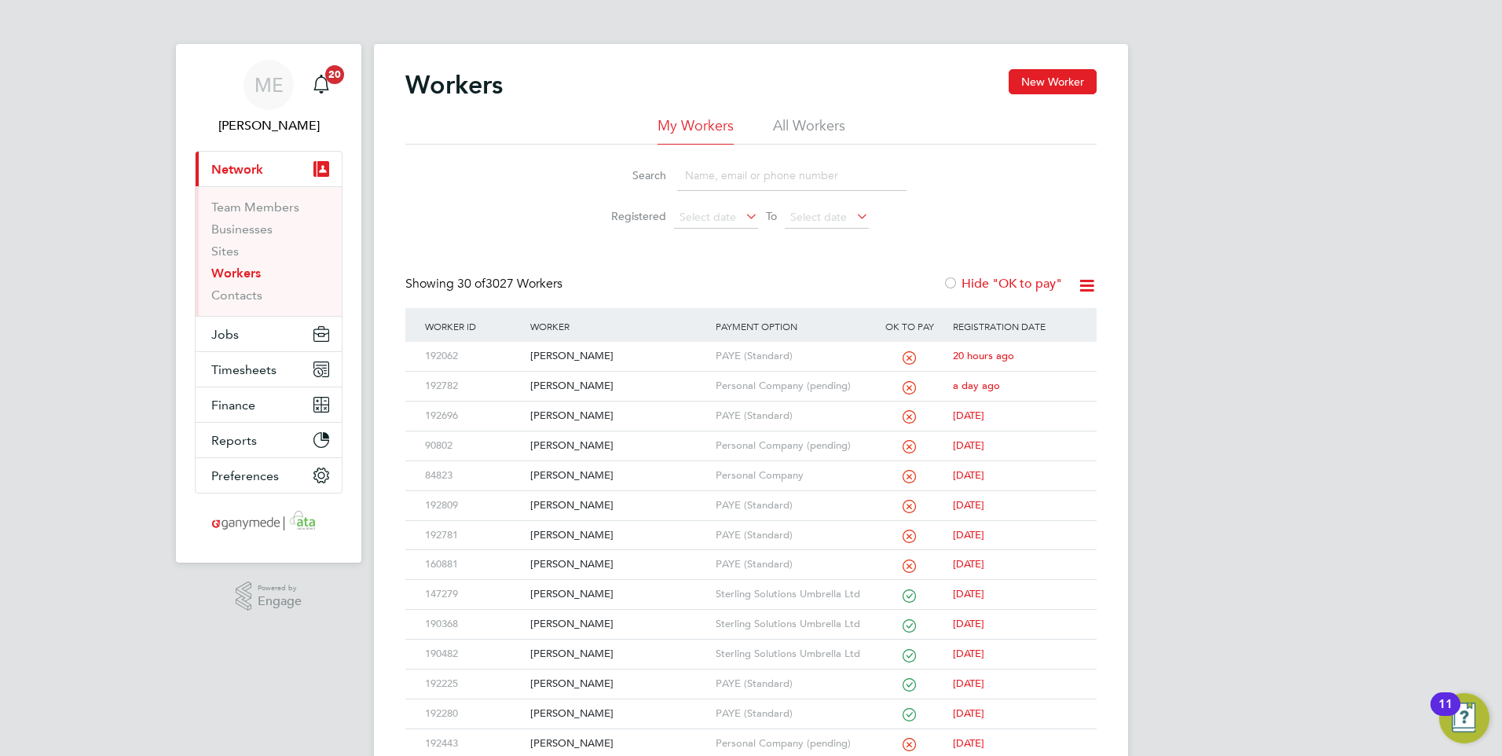
click at [726, 178] on input at bounding box center [791, 175] width 229 height 31
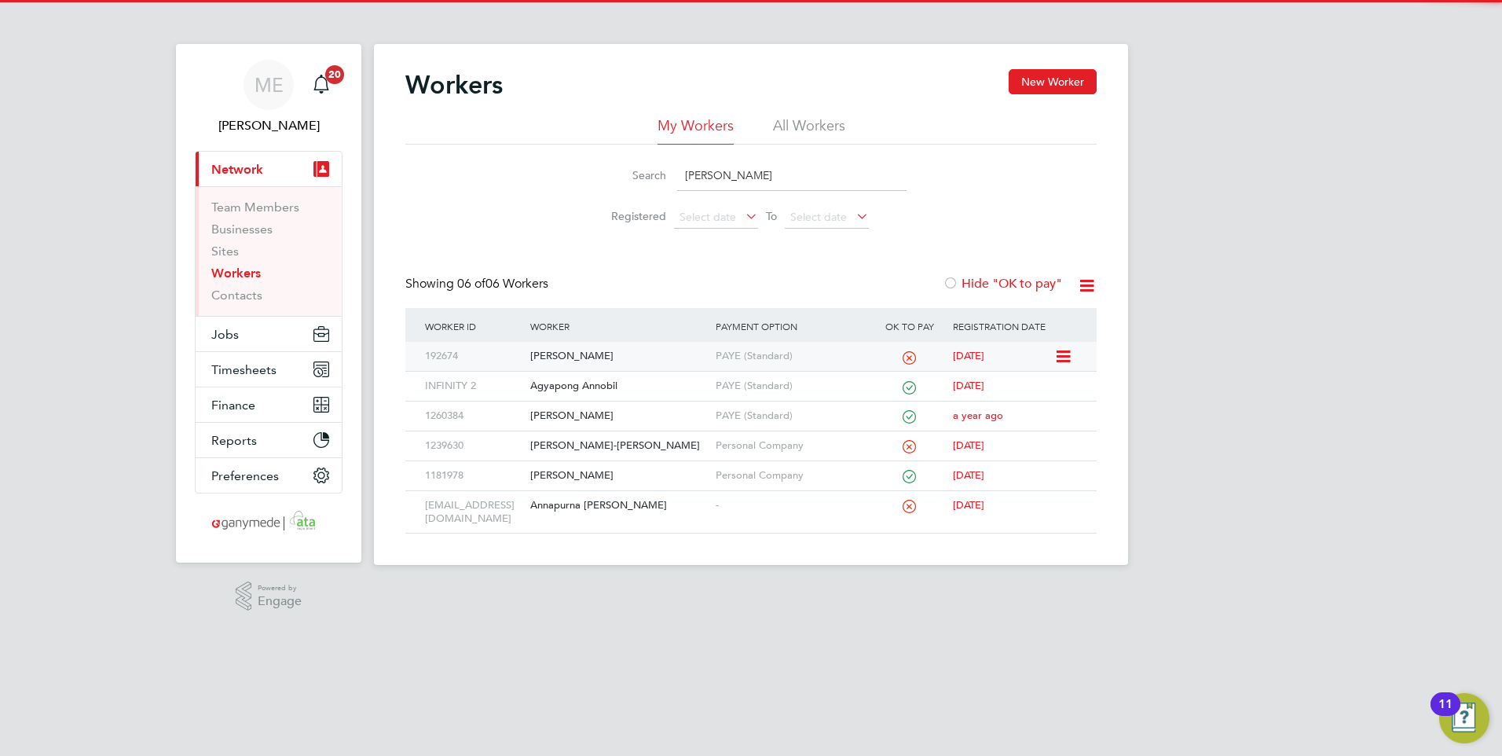
type input "[PERSON_NAME]"
click at [635, 353] on div "[PERSON_NAME]" at bounding box center [618, 356] width 185 height 29
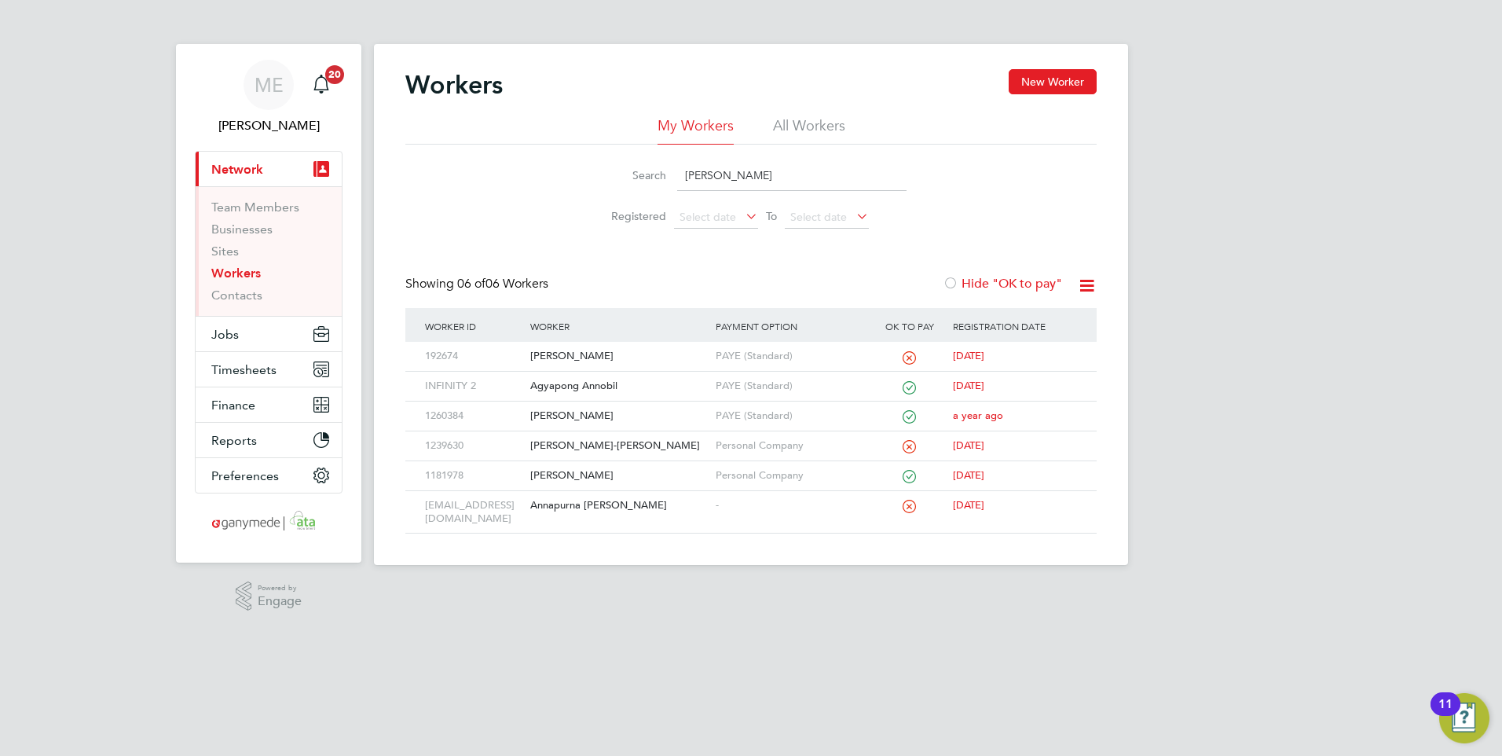
drag, startPoint x: 662, startPoint y: 168, endPoint x: 647, endPoint y: 168, distance: 14.9
click at [647, 168] on div "Search [PERSON_NAME]" at bounding box center [750, 175] width 311 height 31
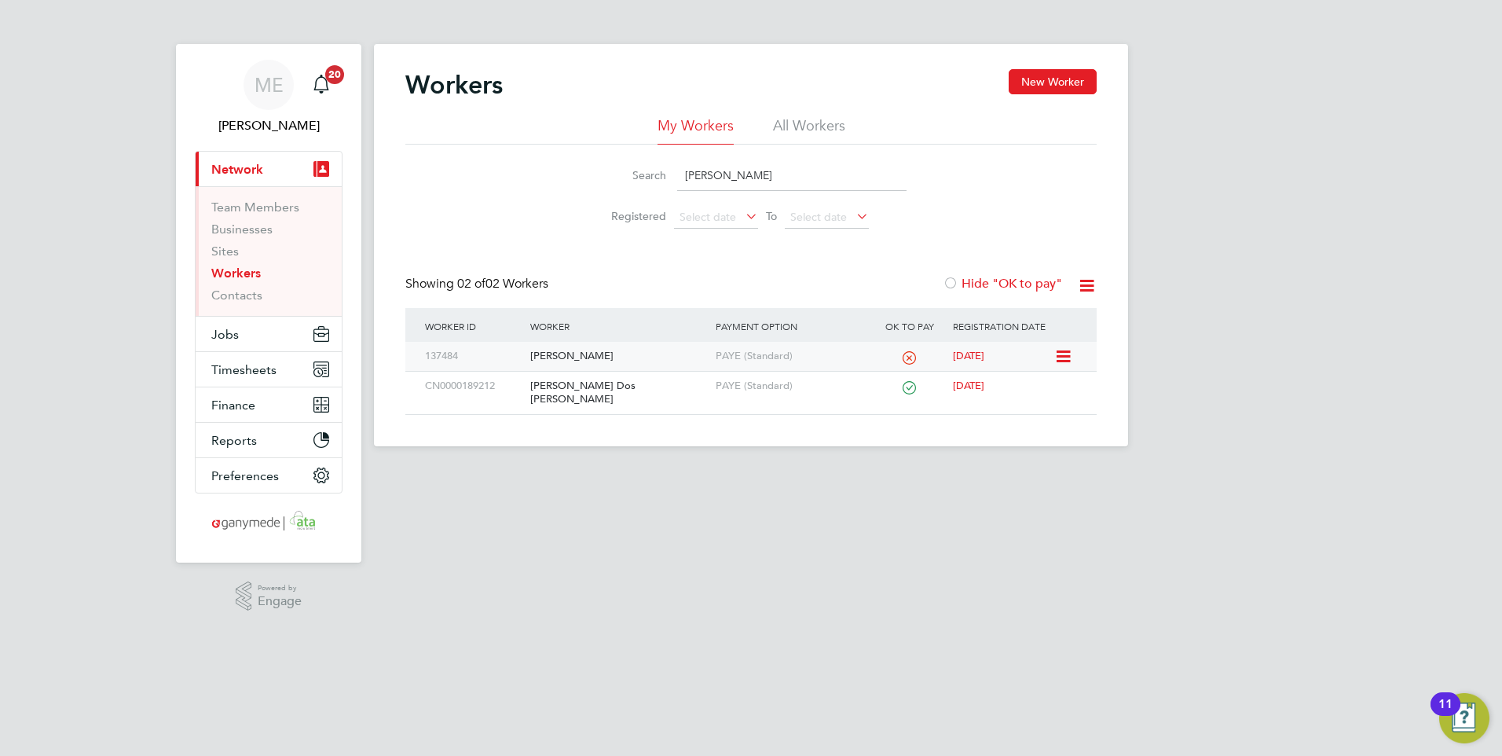
type input "[PERSON_NAME]"
click at [643, 350] on div "[PERSON_NAME]" at bounding box center [618, 356] width 185 height 29
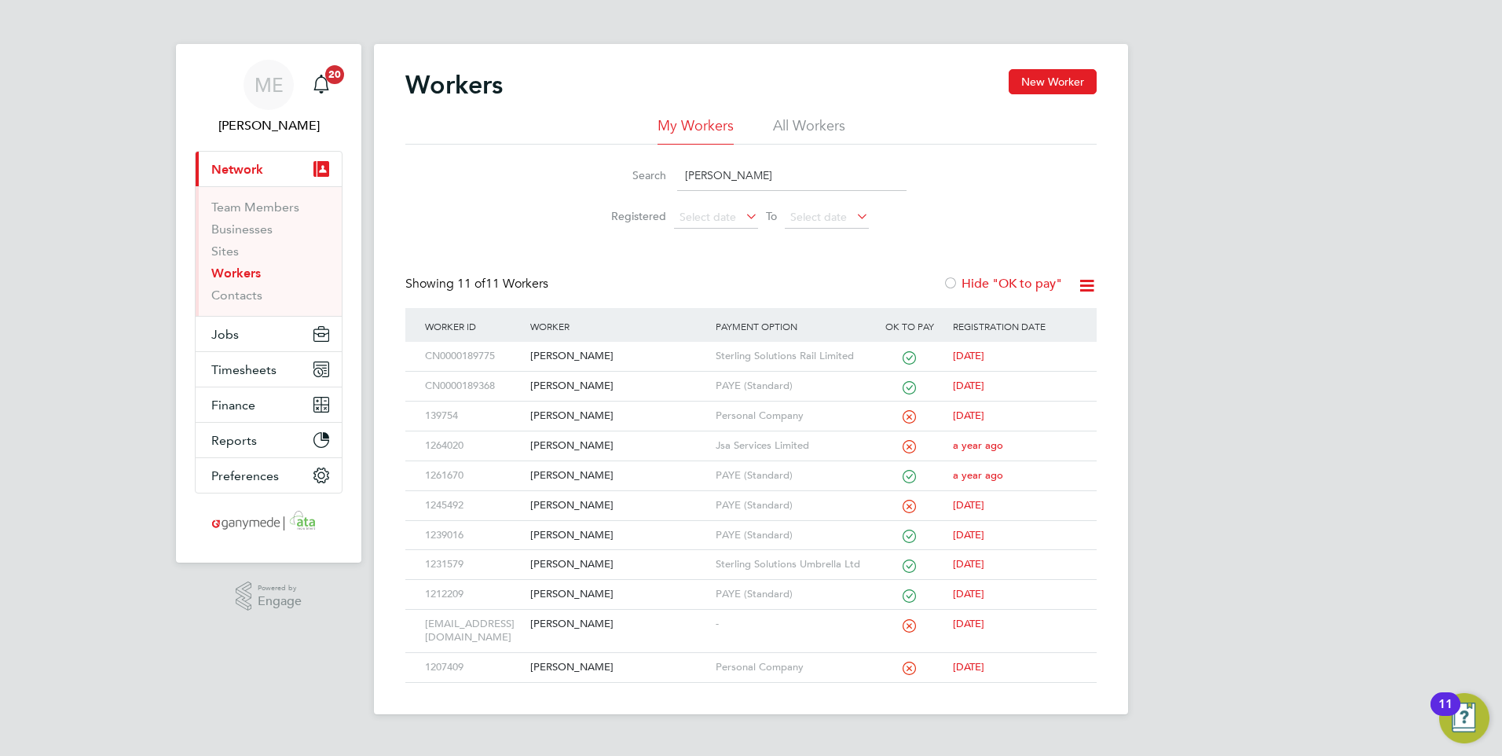
drag, startPoint x: 711, startPoint y: 182, endPoint x: 626, endPoint y: 181, distance: 84.8
click at [626, 181] on div "Search [PERSON_NAME]" at bounding box center [750, 175] width 311 height 31
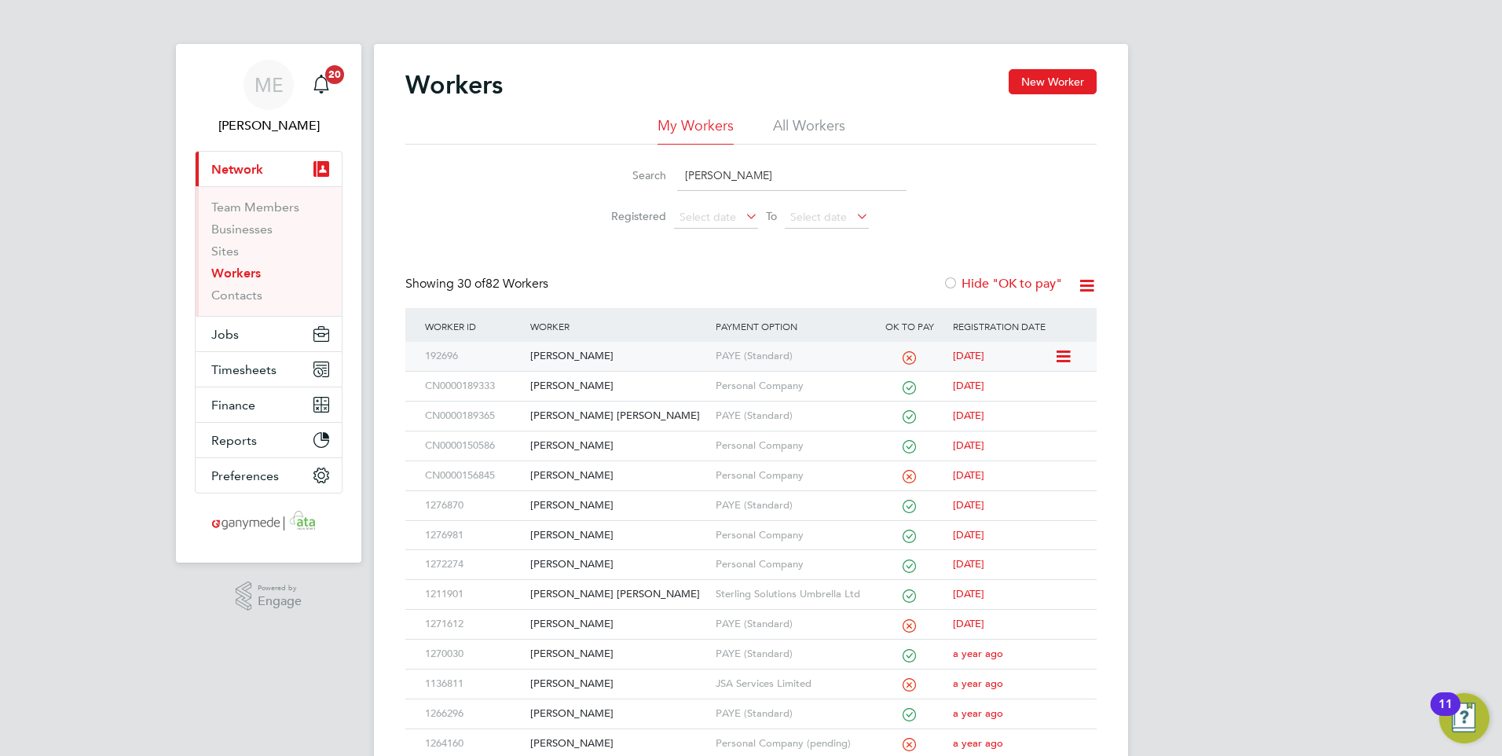
type input "[PERSON_NAME]"
click at [617, 347] on div "[PERSON_NAME]" at bounding box center [618, 356] width 185 height 29
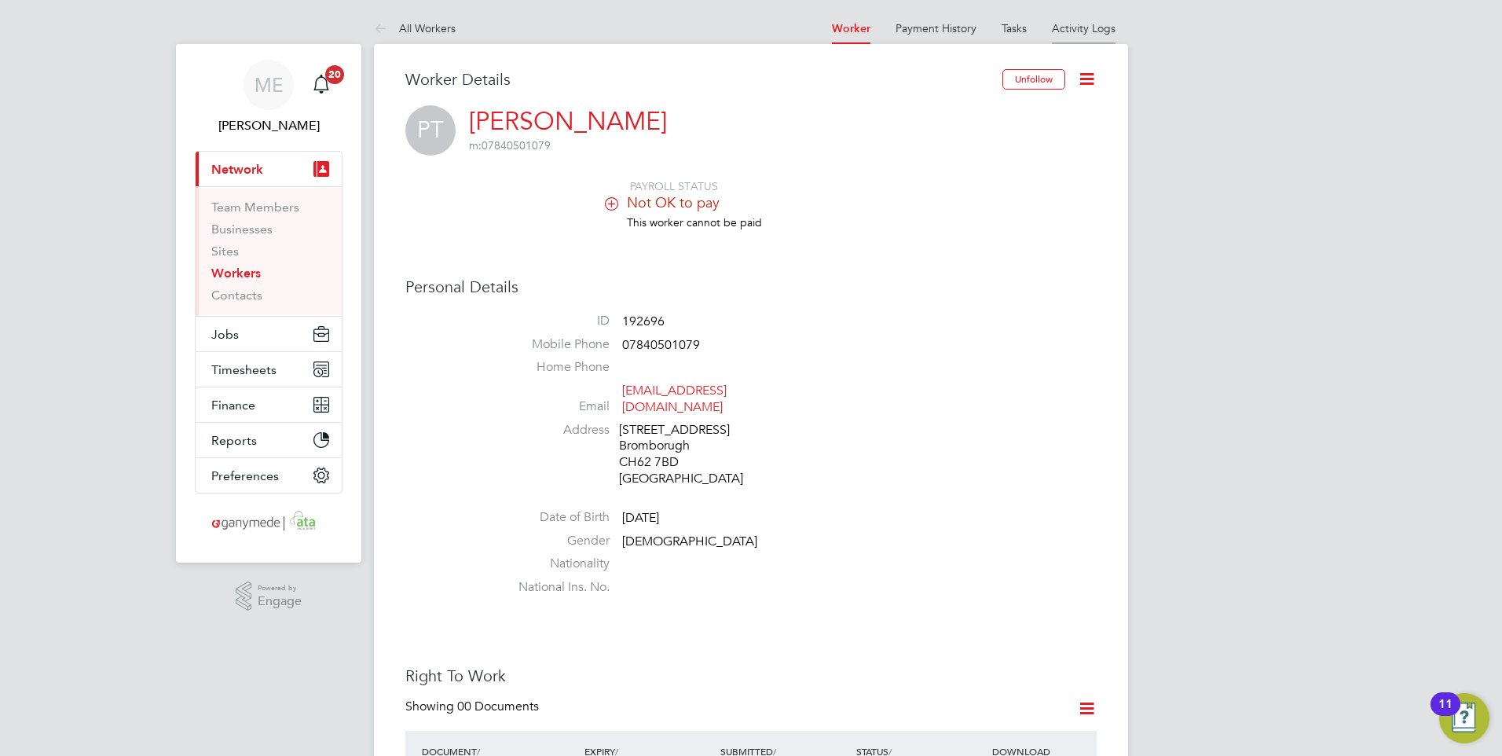
click at [1075, 20] on li "Activity Logs" at bounding box center [1084, 28] width 64 height 31
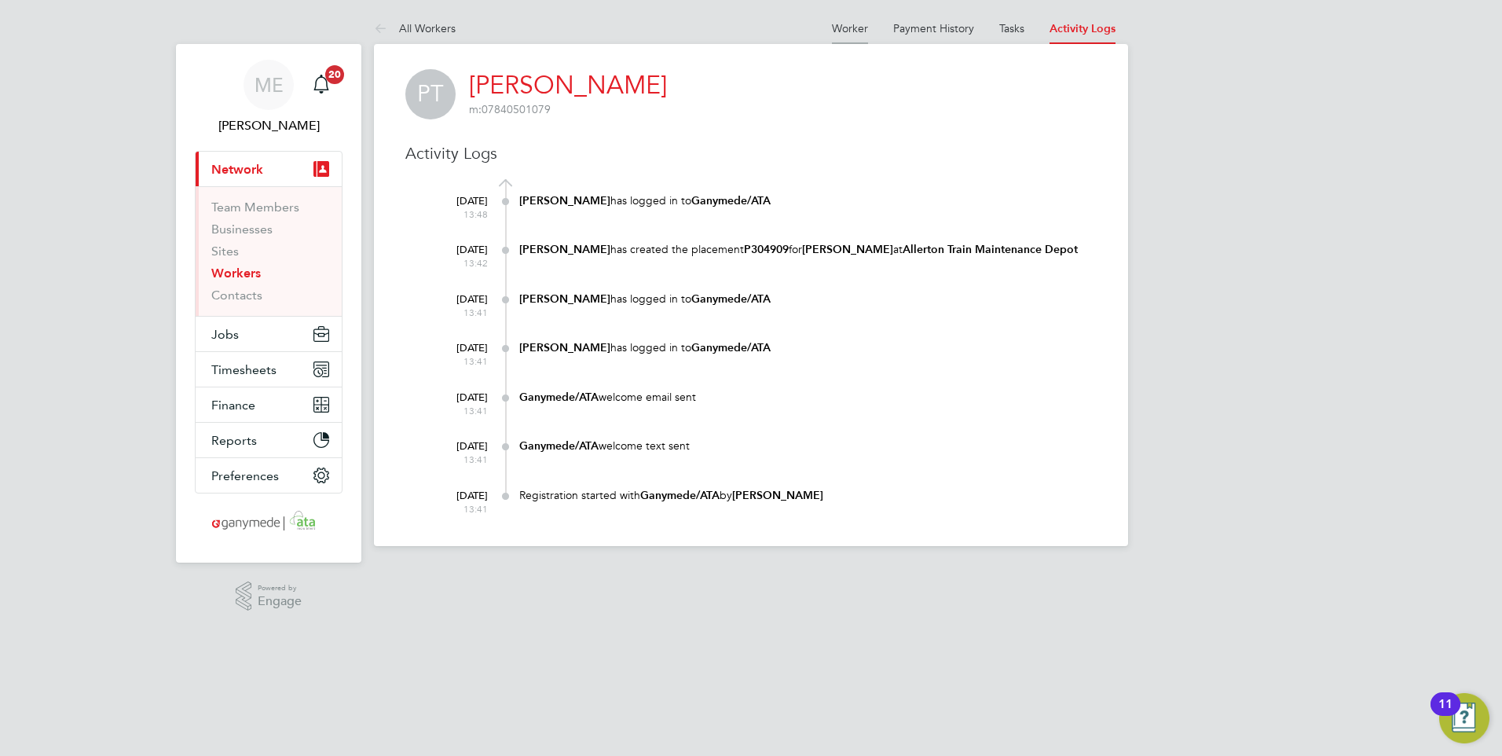
click at [860, 31] on link "Worker" at bounding box center [850, 28] width 36 height 14
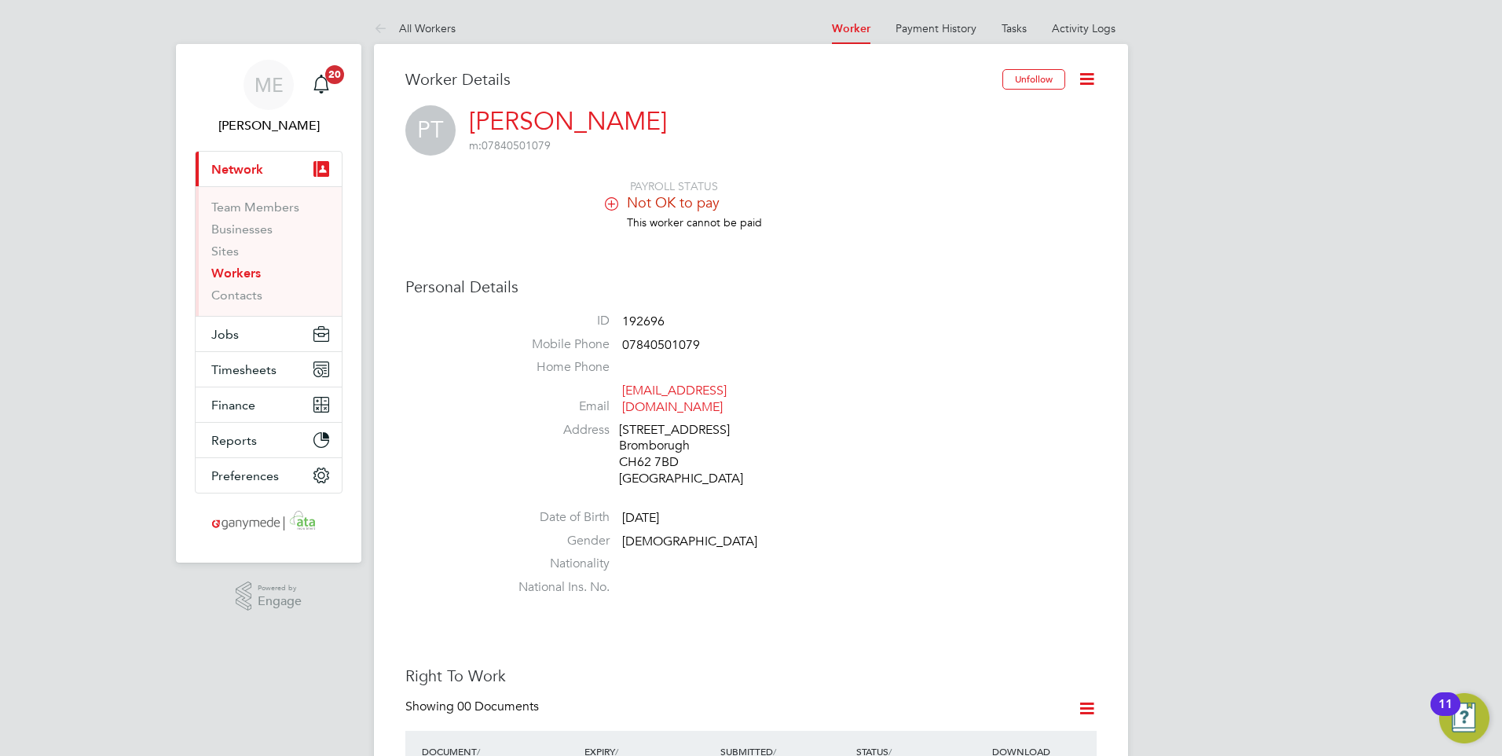
click at [1091, 78] on icon at bounding box center [1087, 79] width 20 height 20
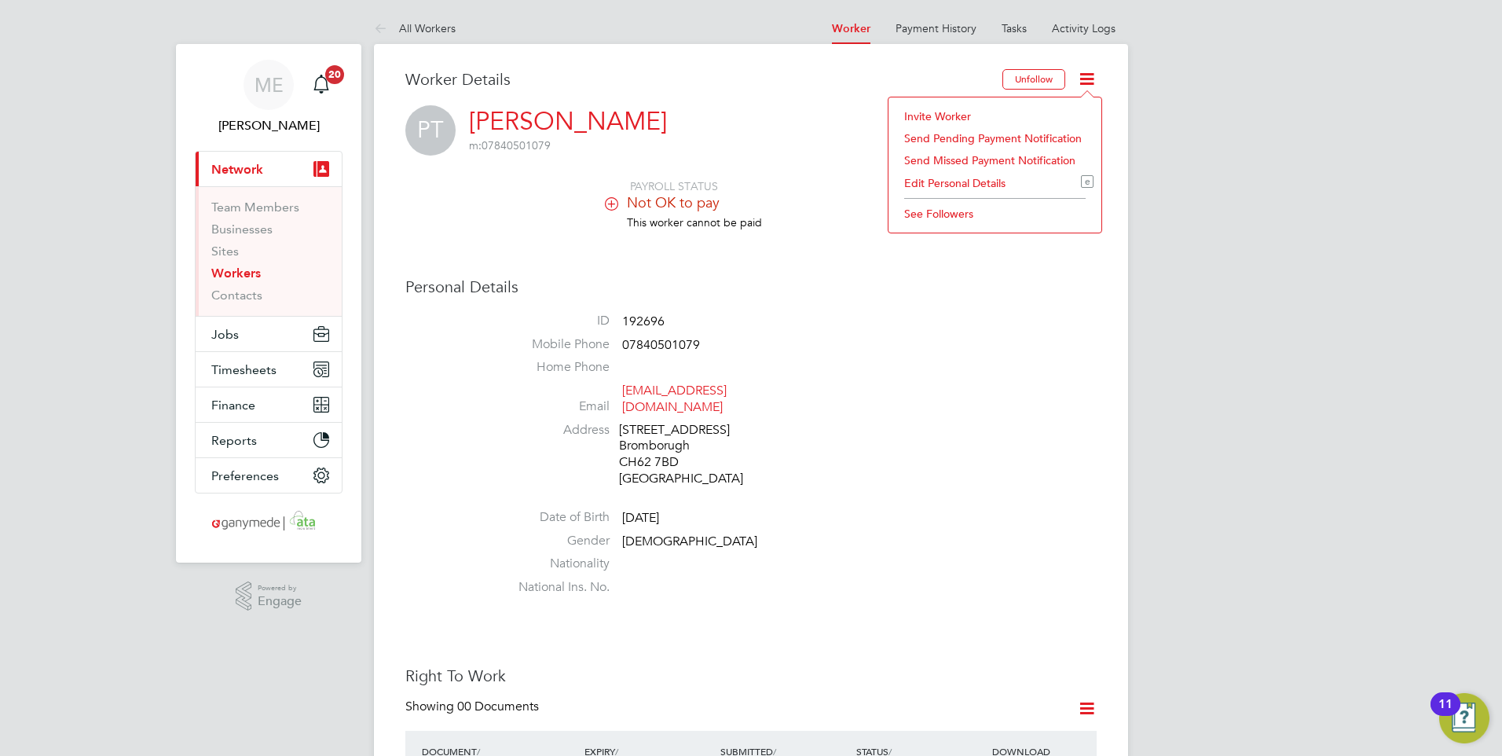
click at [929, 108] on li "Invite Worker" at bounding box center [994, 116] width 197 height 22
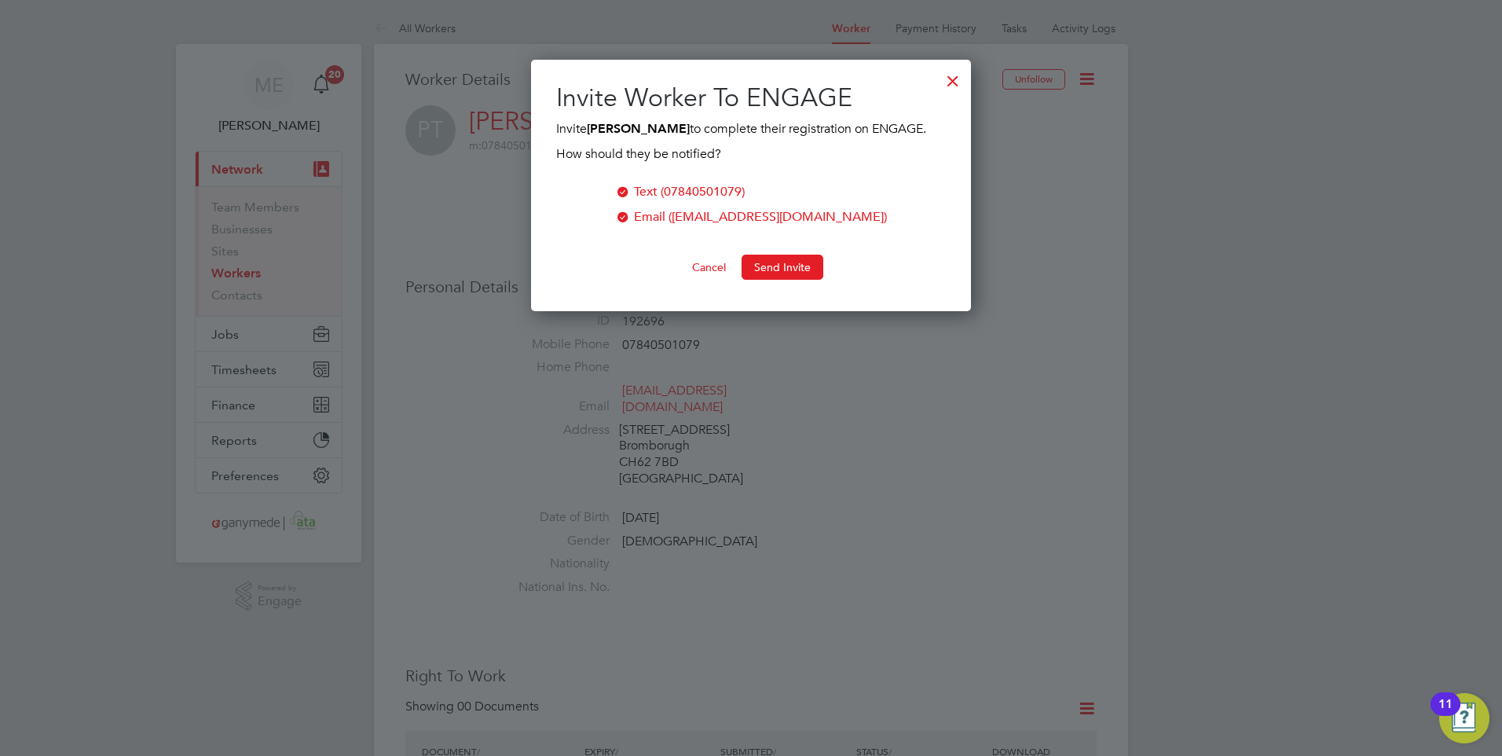
scroll to position [252, 441]
click at [783, 272] on button "Send Invite" at bounding box center [783, 267] width 82 height 25
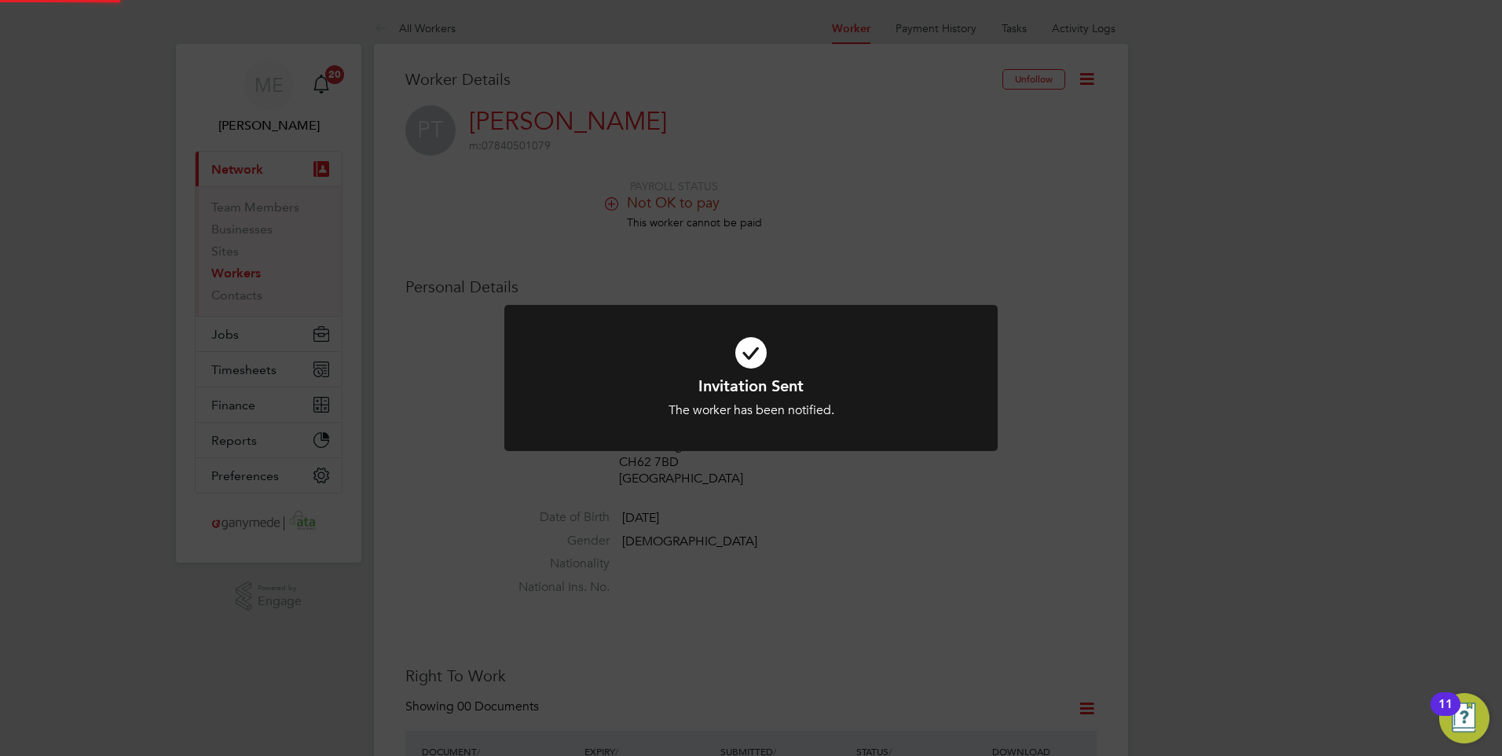
click at [875, 346] on icon at bounding box center [751, 352] width 408 height 61
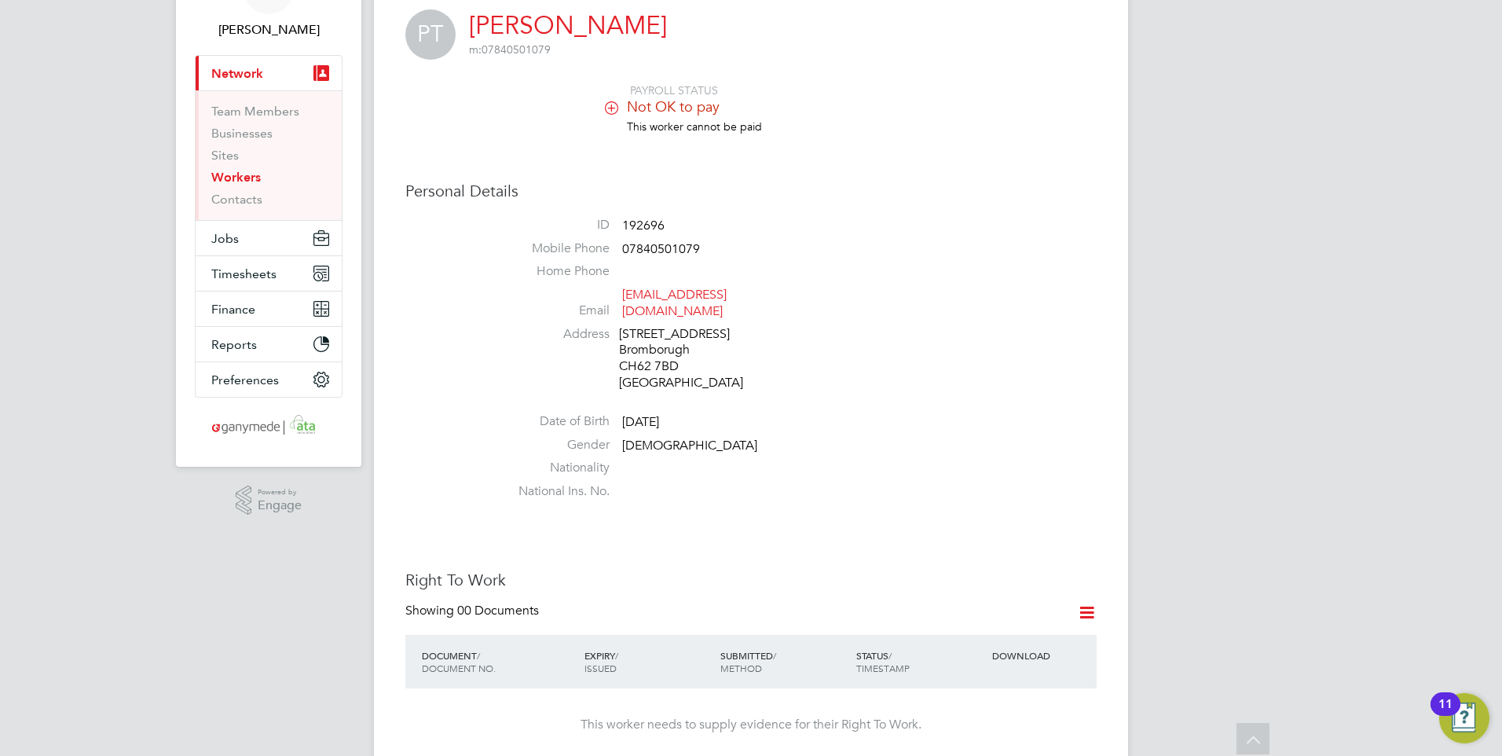
scroll to position [0, 0]
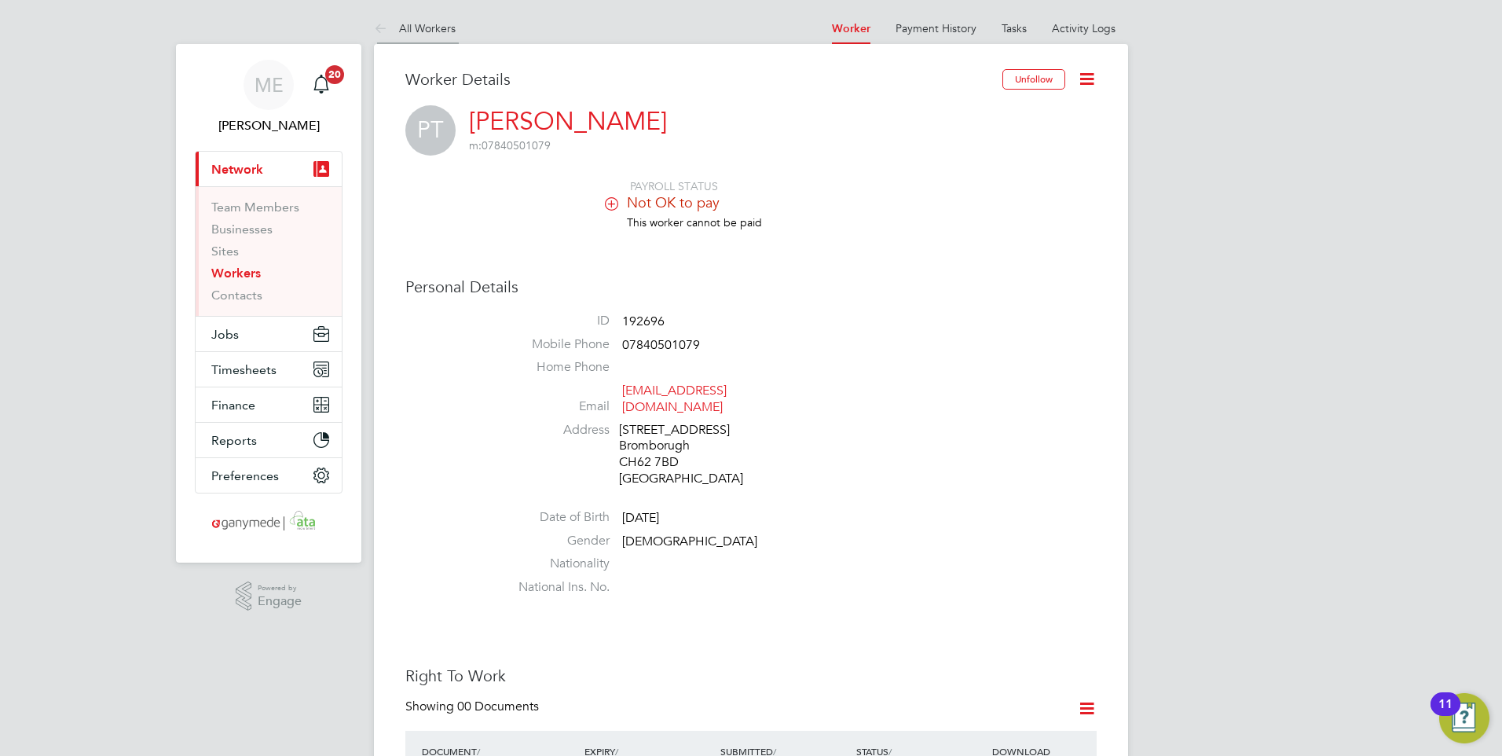
click at [375, 35] on icon at bounding box center [384, 30] width 20 height 20
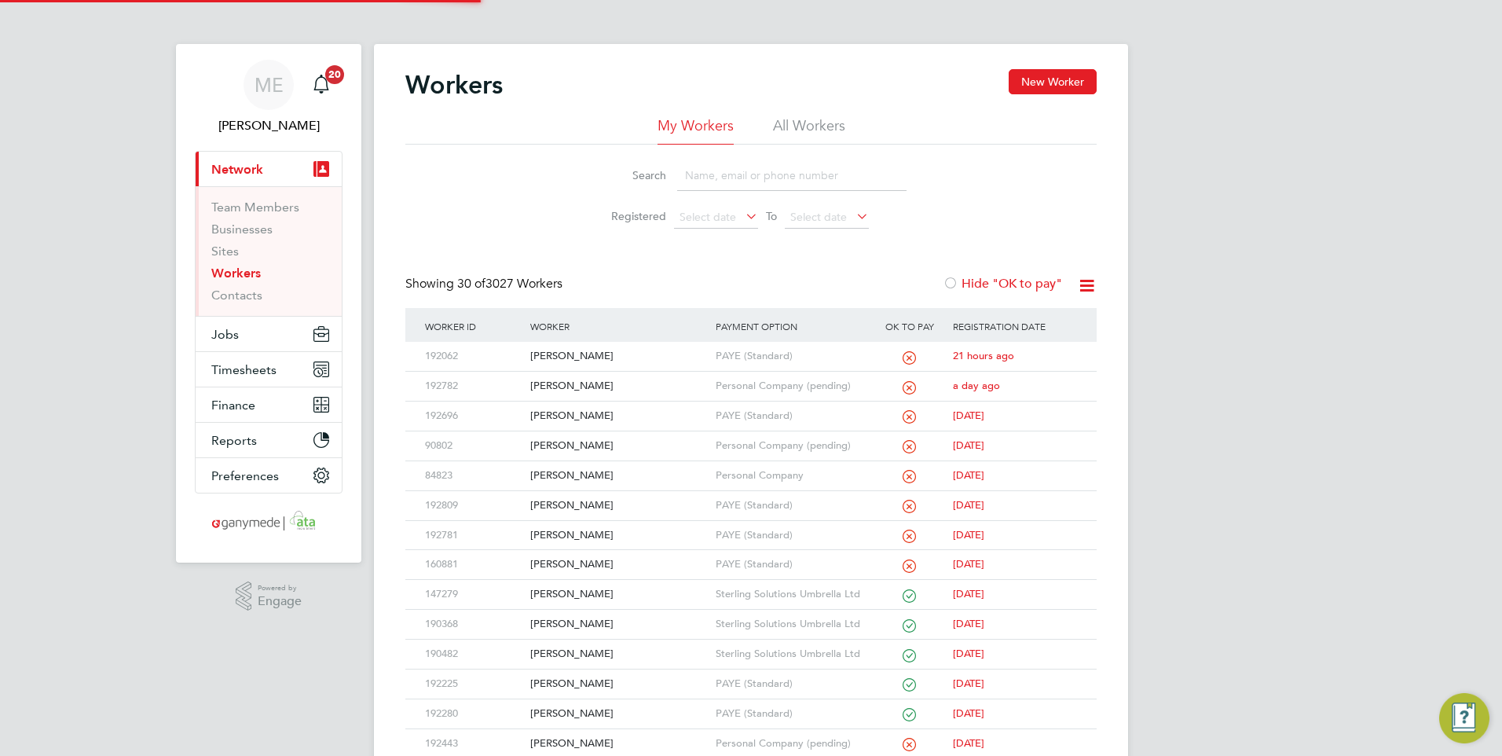
click at [693, 178] on input at bounding box center [791, 175] width 229 height 31
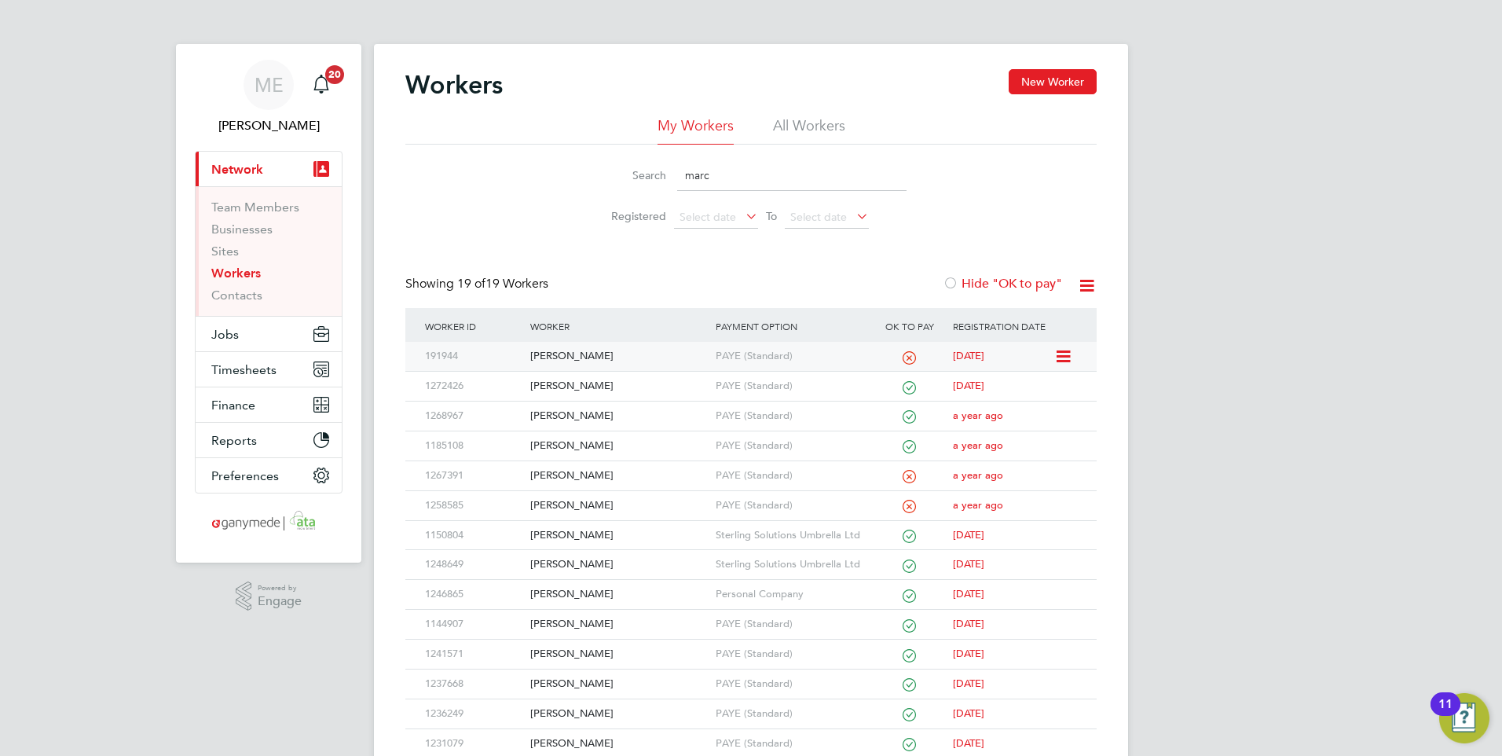
type input "marc"
click at [665, 346] on div "[PERSON_NAME]" at bounding box center [618, 356] width 185 height 29
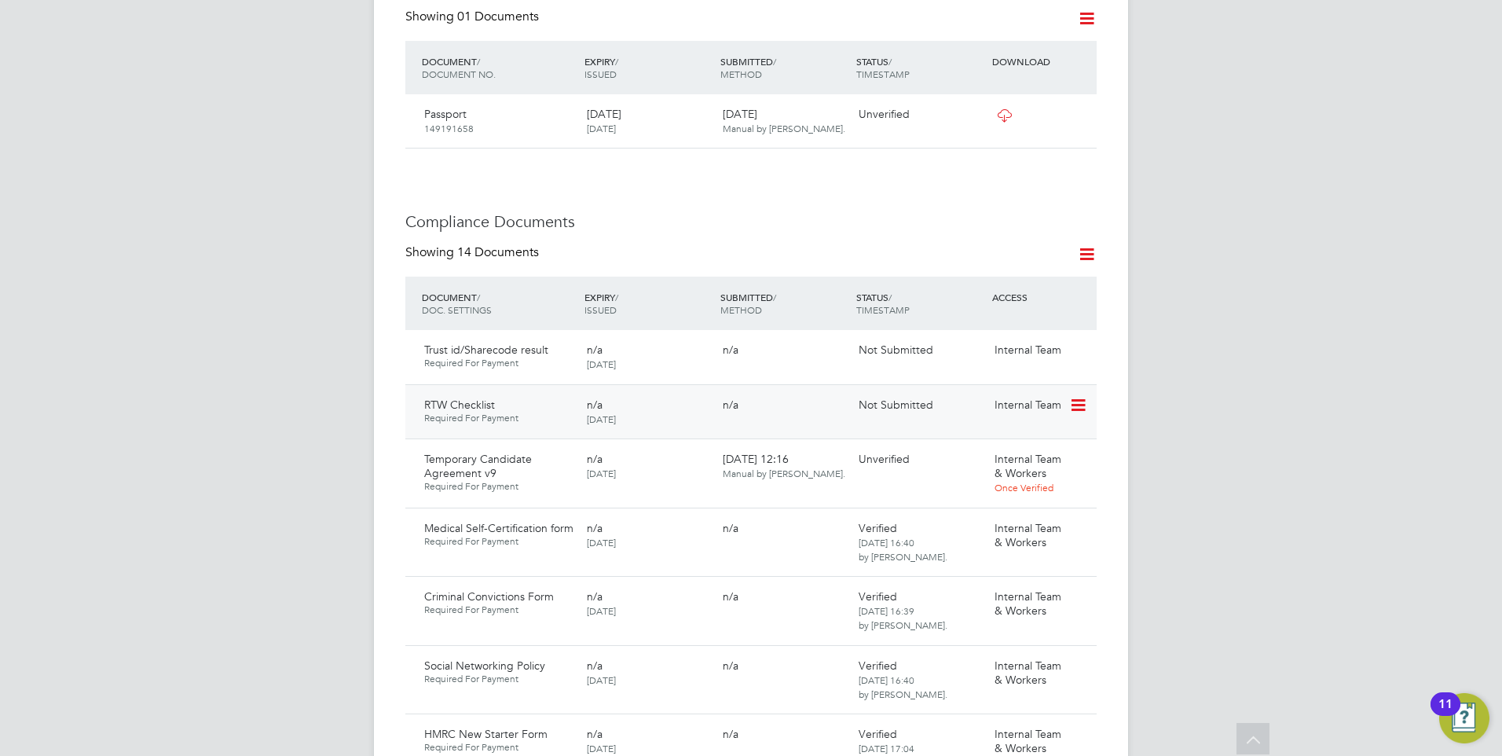
scroll to position [707, 0]
click at [1074, 450] on icon at bounding box center [1077, 459] width 16 height 19
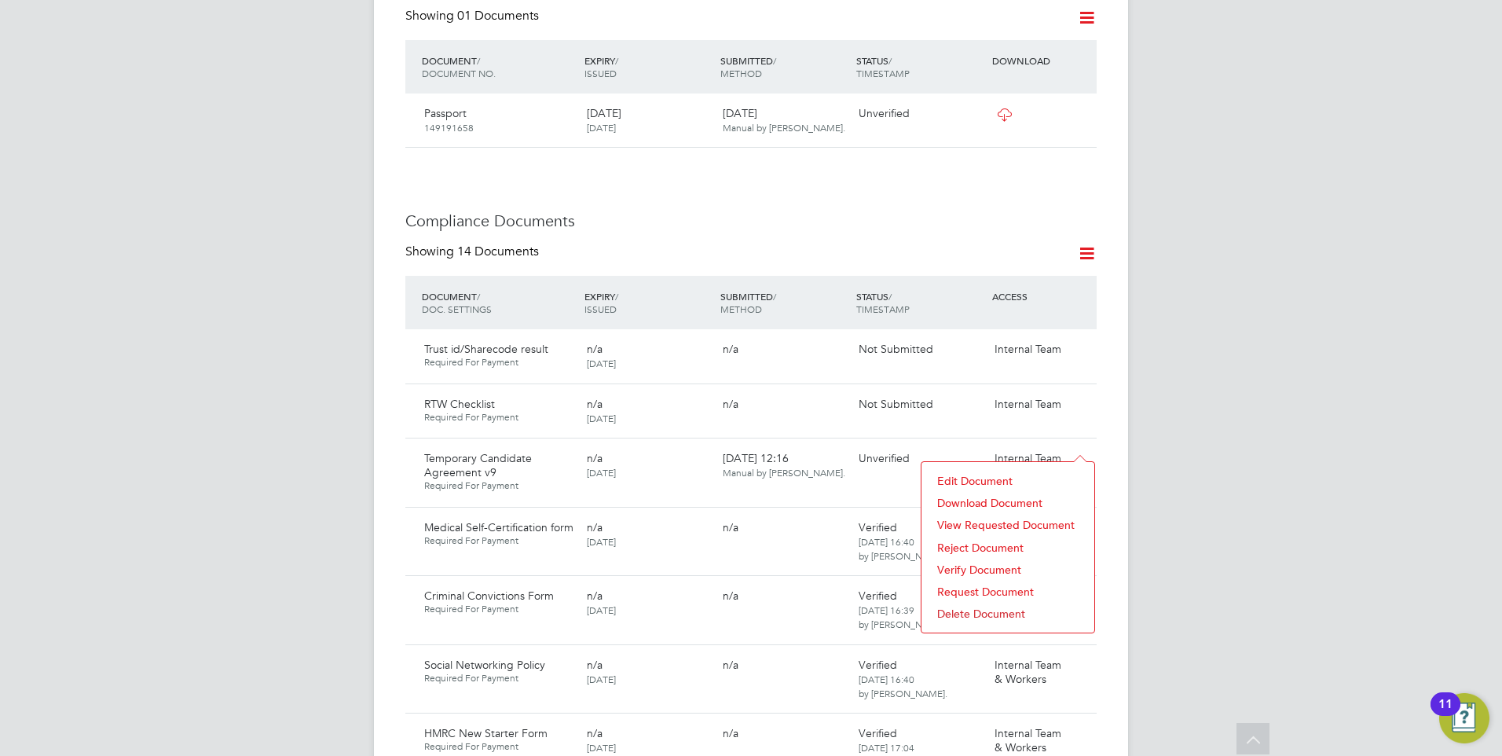
click at [805, 158] on div "Worker Details Unfollow MG Marc Gratty m: +447799 873923 PAYROLL STATUS Not OK …" at bounding box center [750, 766] width 691 height 2809
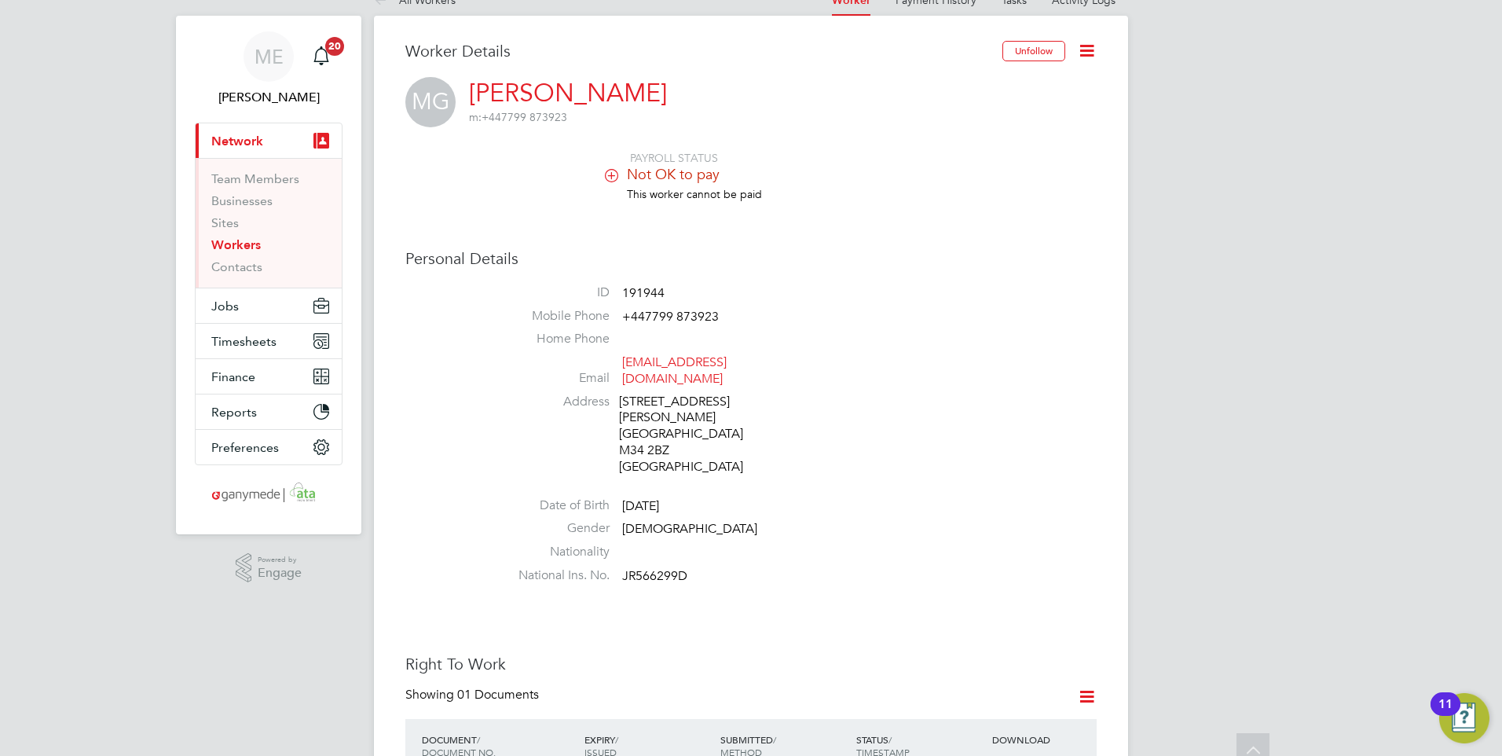
scroll to position [0, 0]
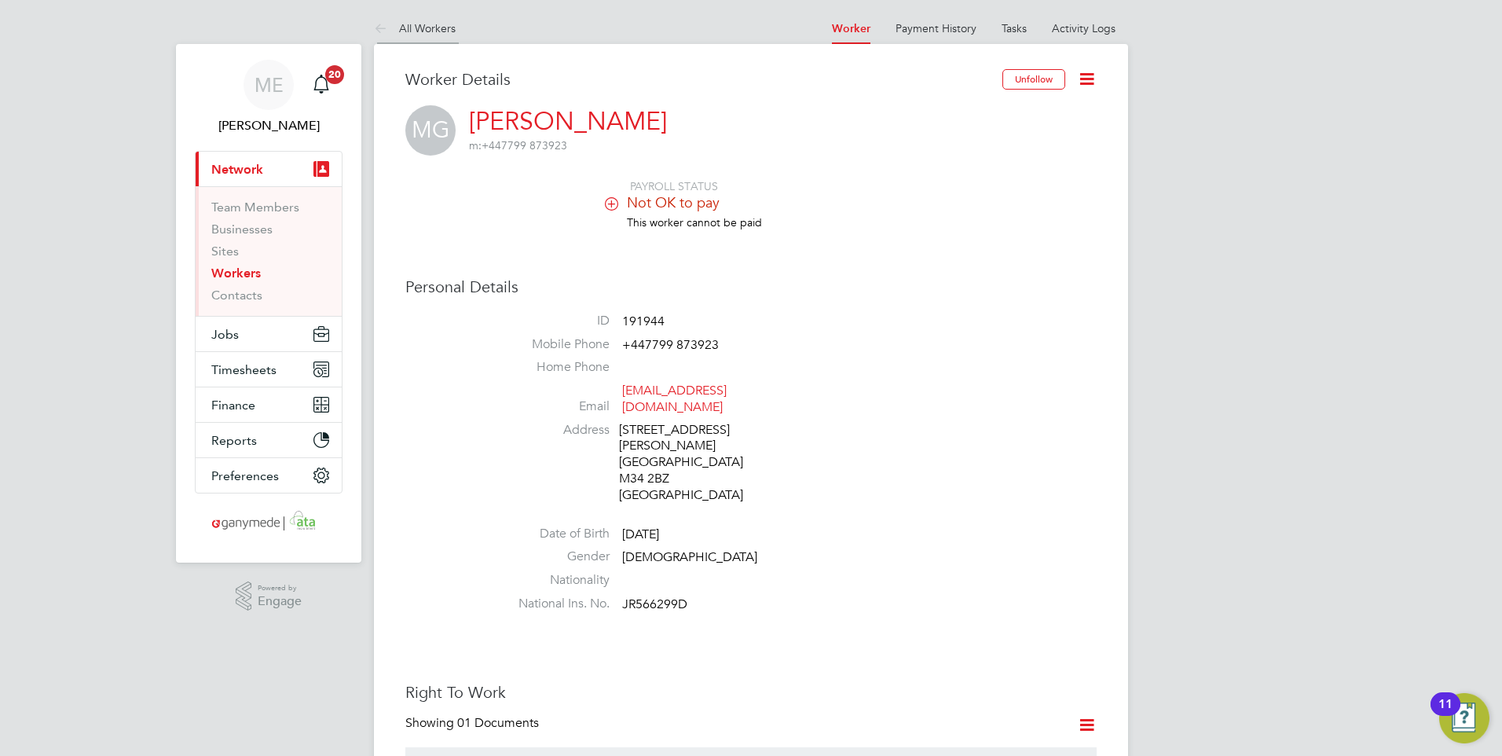
click at [382, 26] on icon at bounding box center [384, 30] width 20 height 20
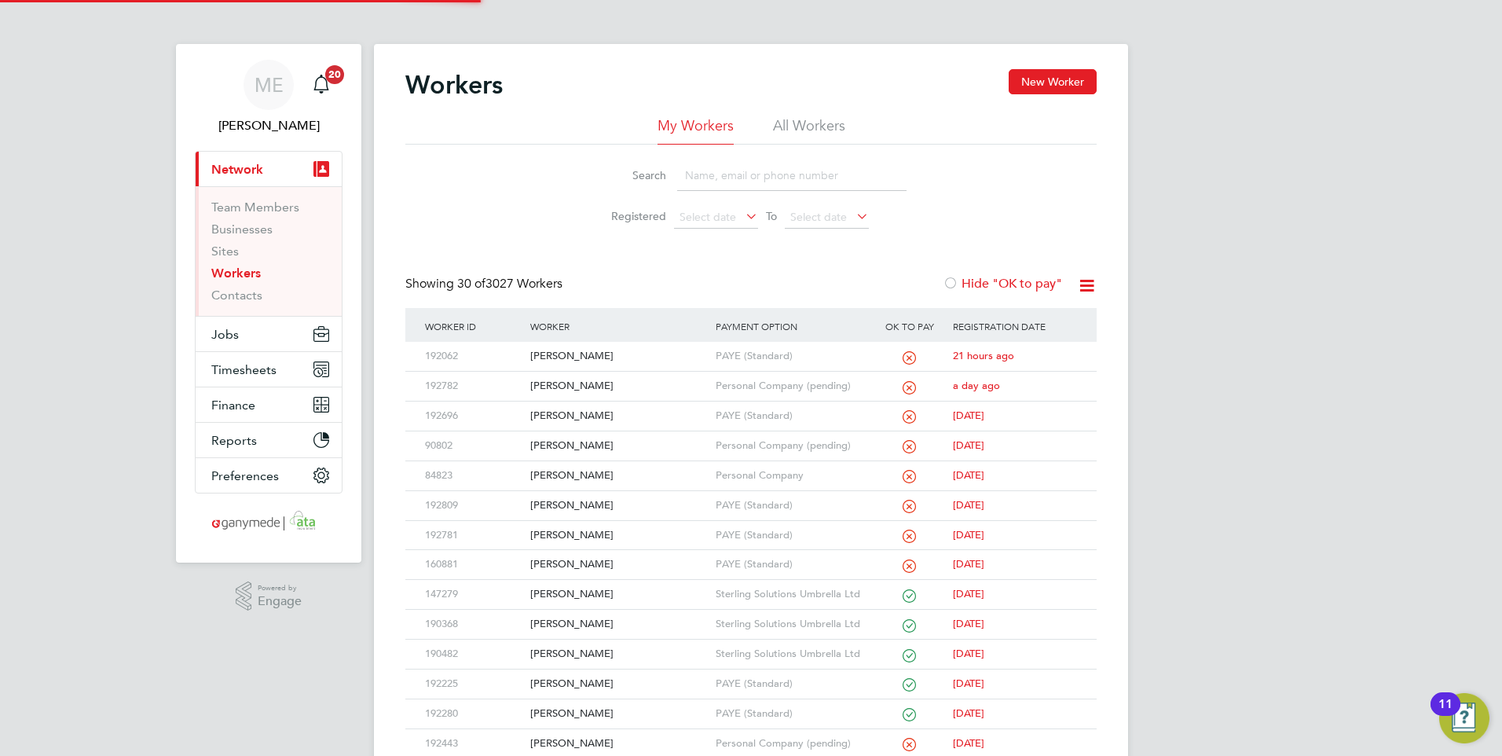
click at [690, 167] on input at bounding box center [791, 175] width 229 height 31
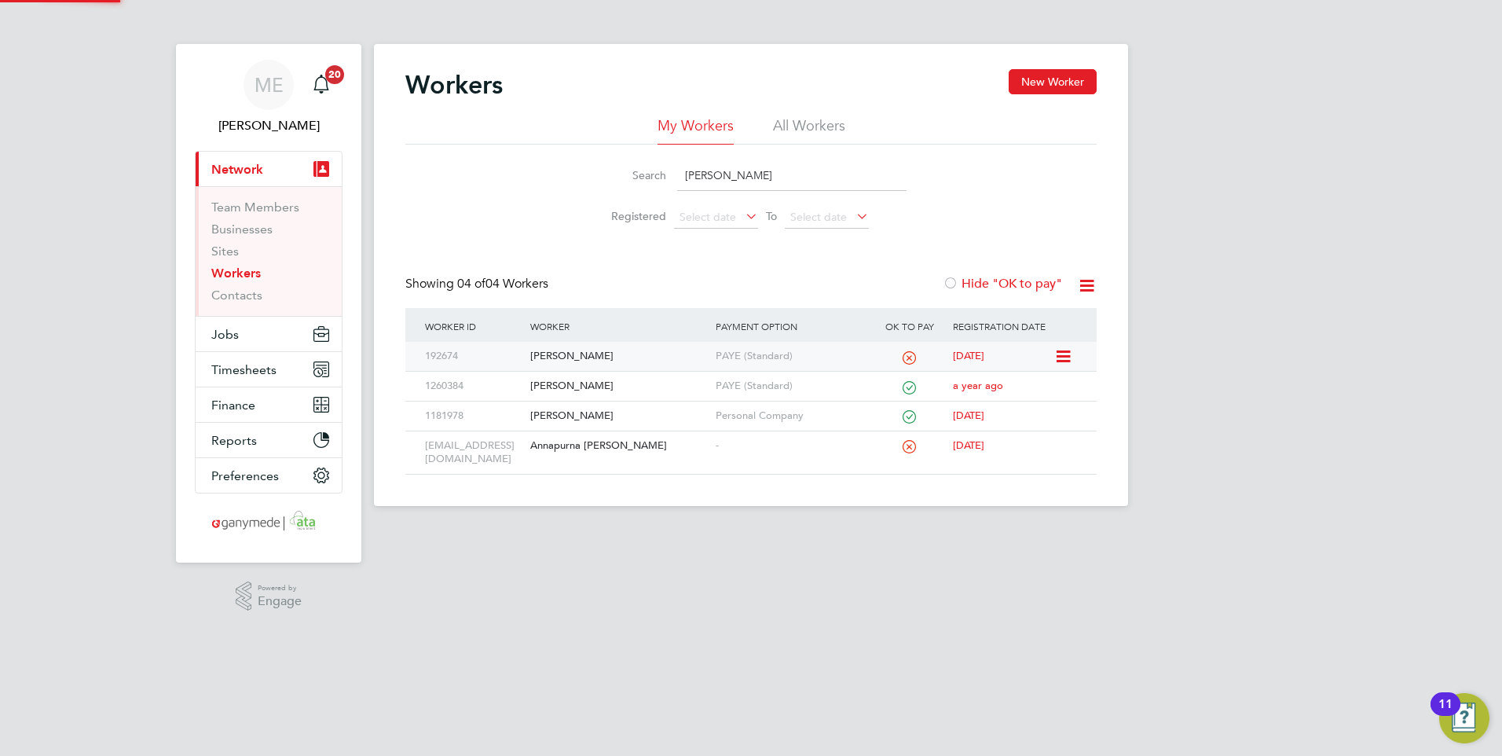
type input "anna"
click at [652, 364] on div "Anna Honca" at bounding box center [618, 356] width 185 height 29
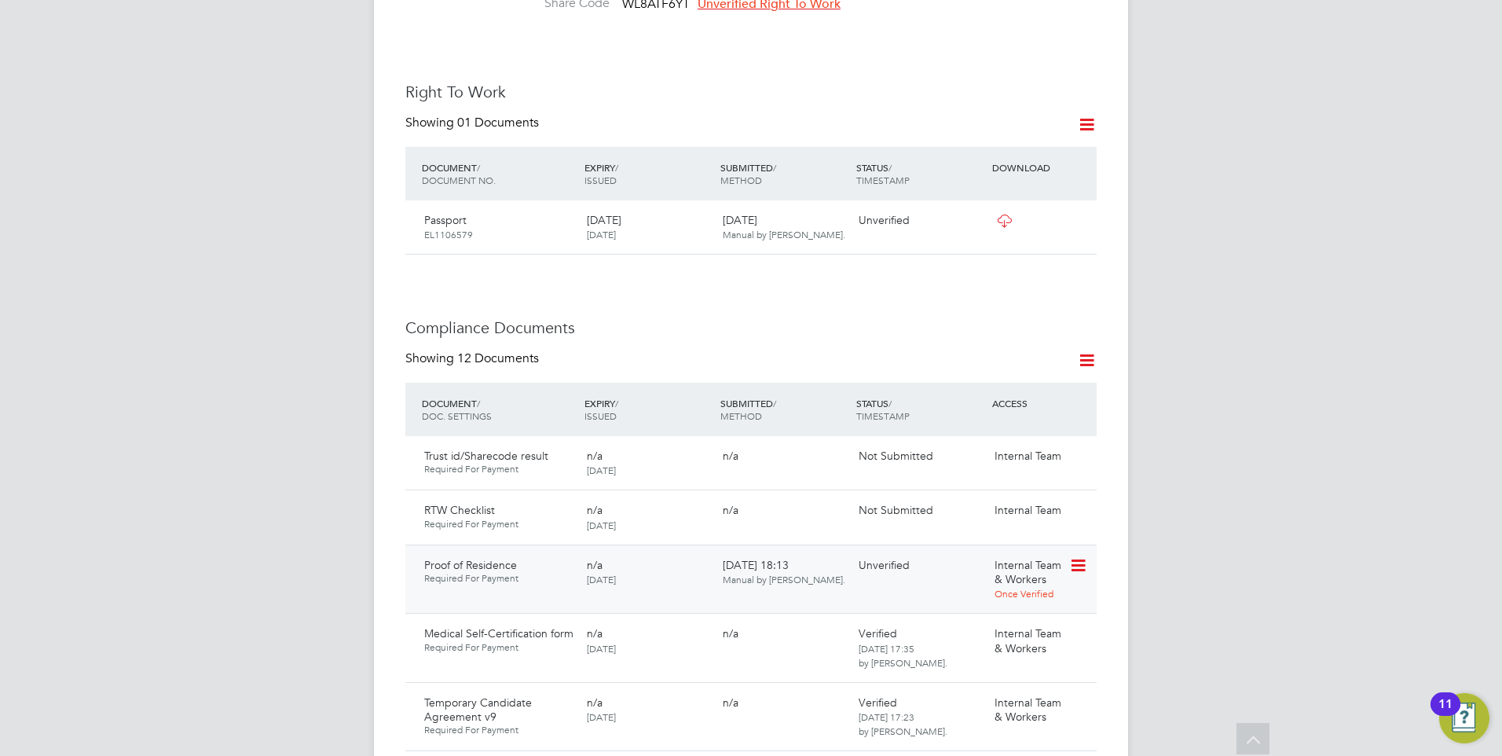
scroll to position [785, 0]
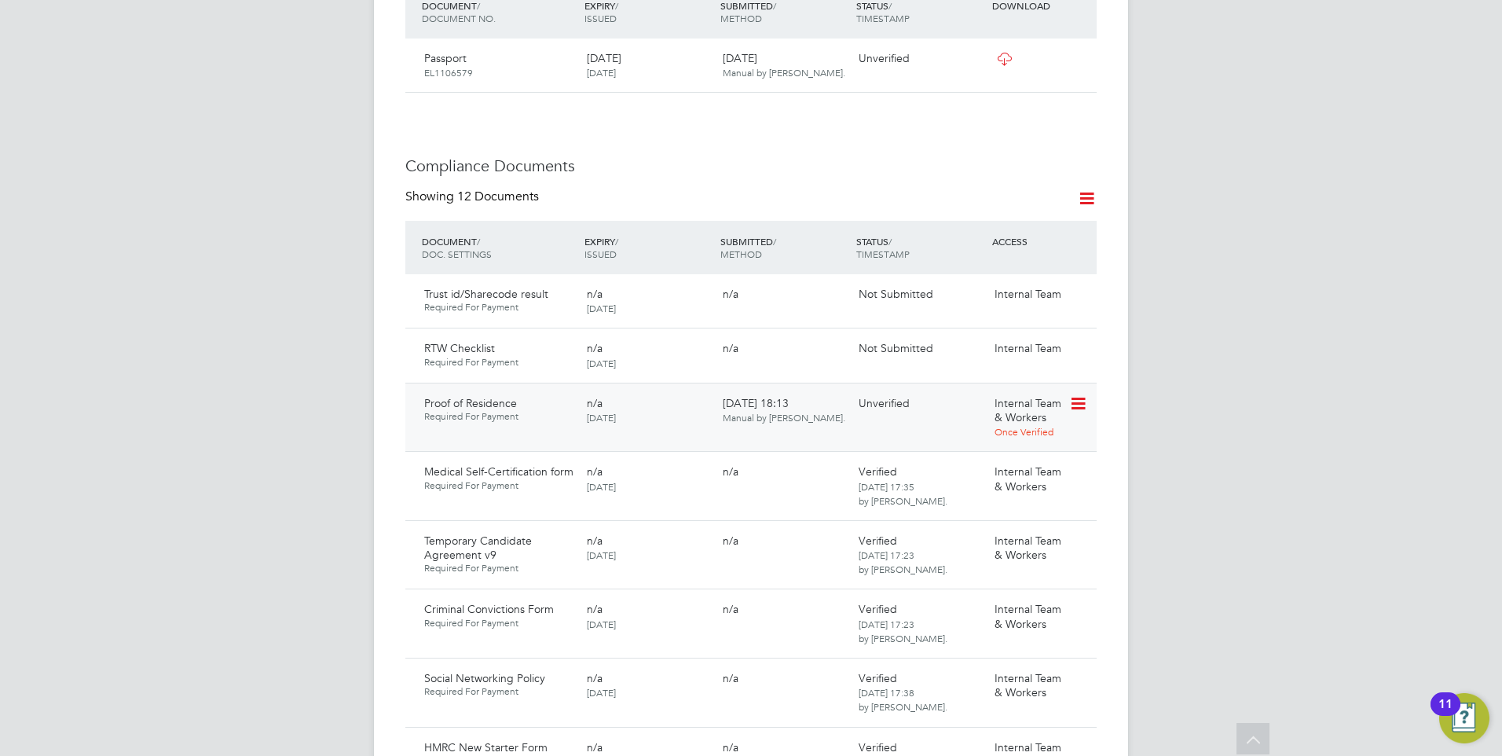
click at [1075, 394] on icon at bounding box center [1077, 403] width 16 height 19
click at [998, 441] on li "Download Document" at bounding box center [1021, 448] width 125 height 22
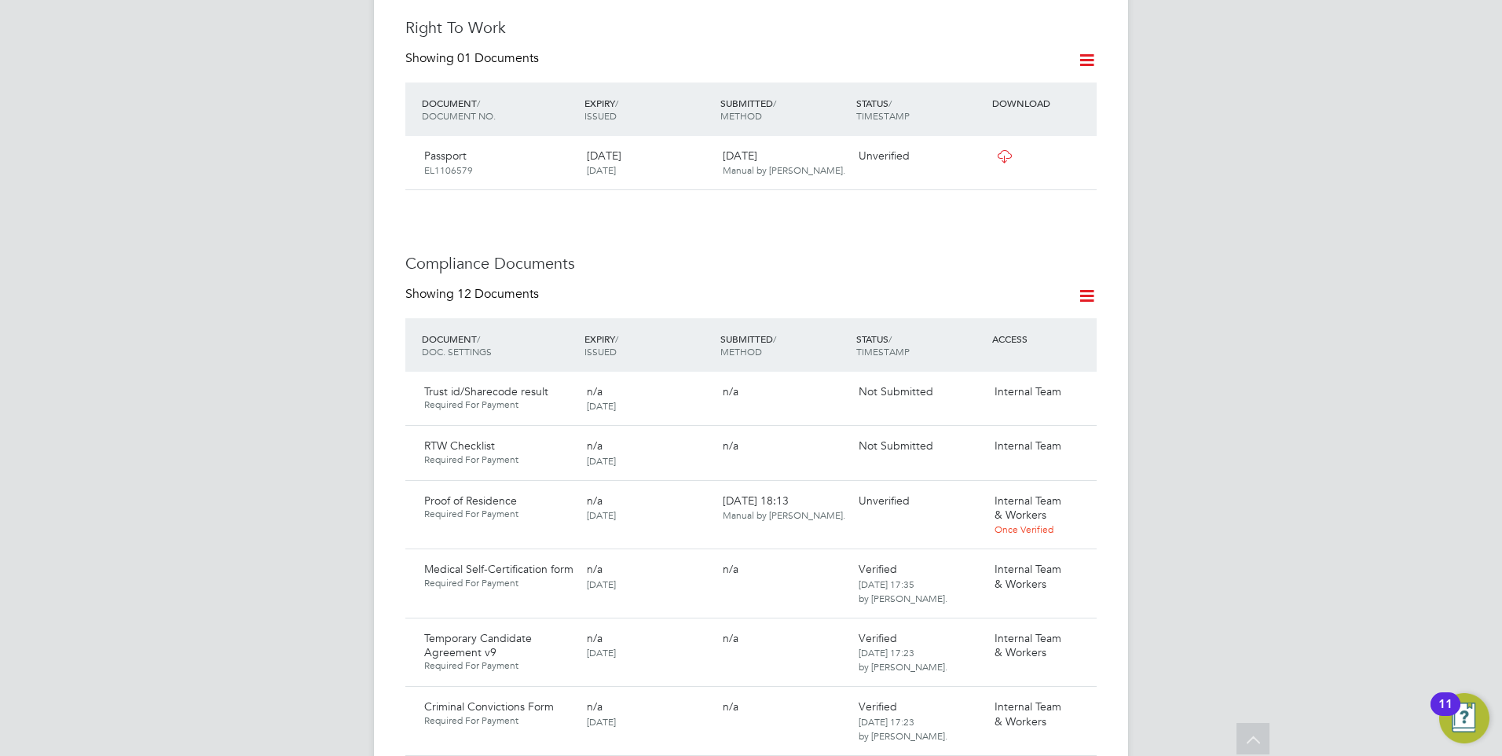
scroll to position [550, 0]
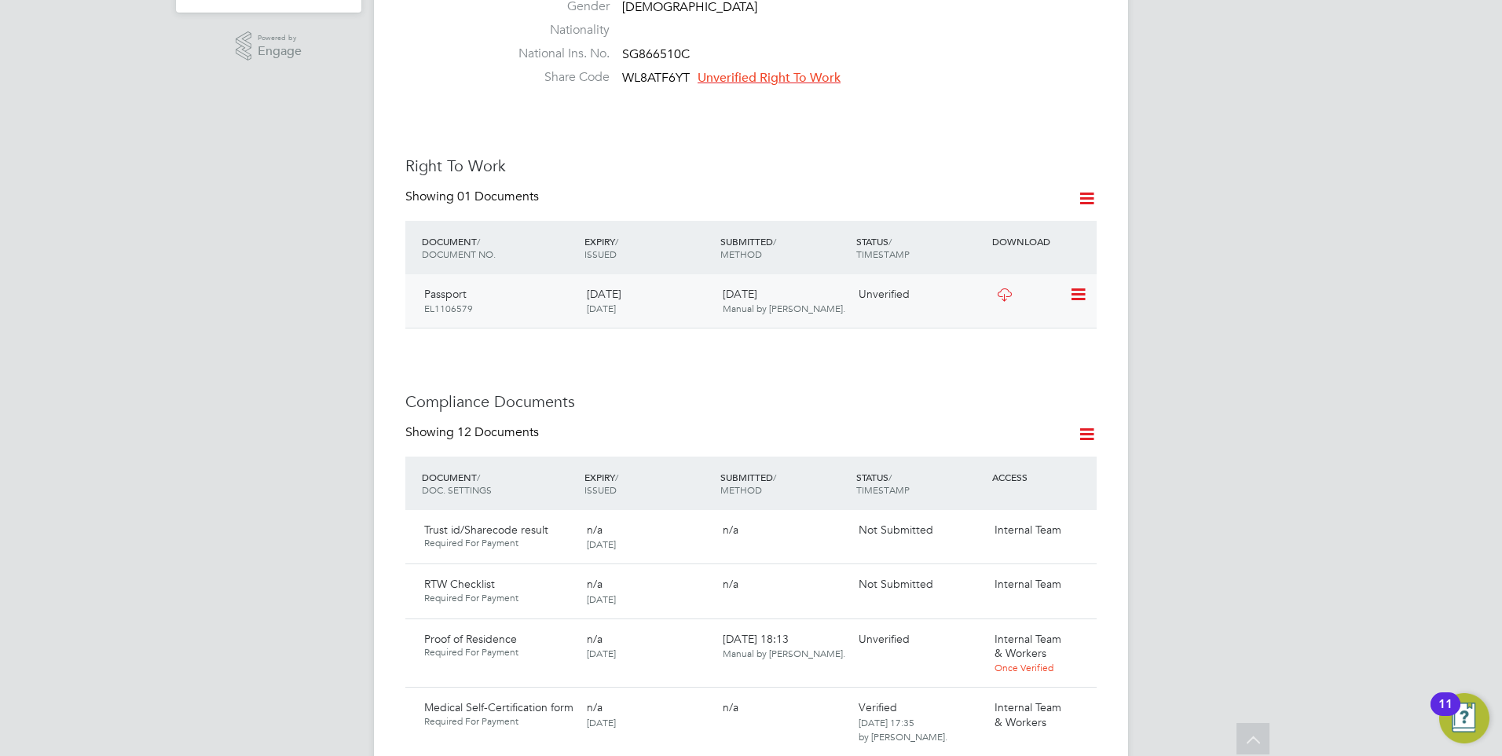
click at [1005, 288] on icon at bounding box center [1004, 294] width 20 height 13
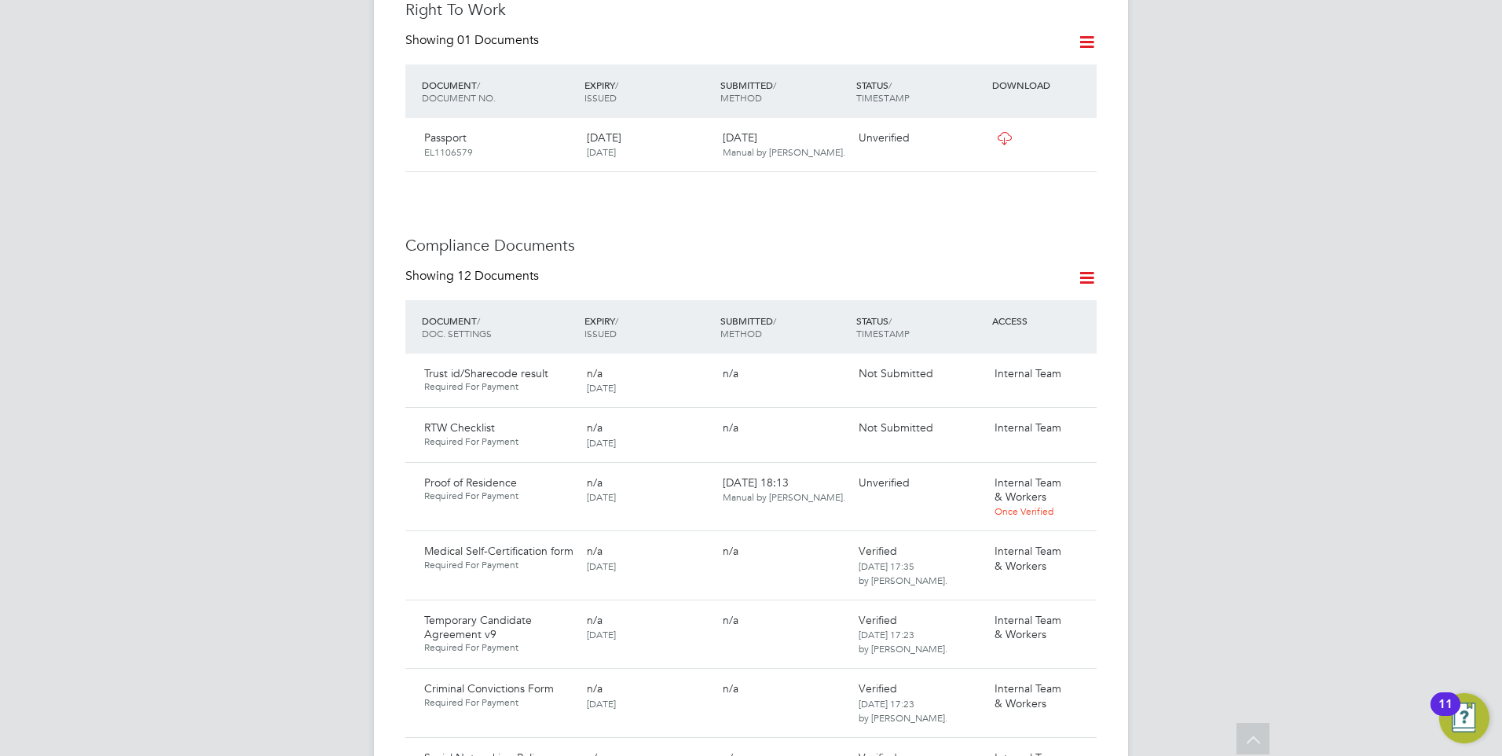
scroll to position [707, 0]
click at [1083, 473] on icon at bounding box center [1077, 482] width 16 height 19
click at [998, 543] on li "Reject Document" at bounding box center [1021, 548] width 125 height 22
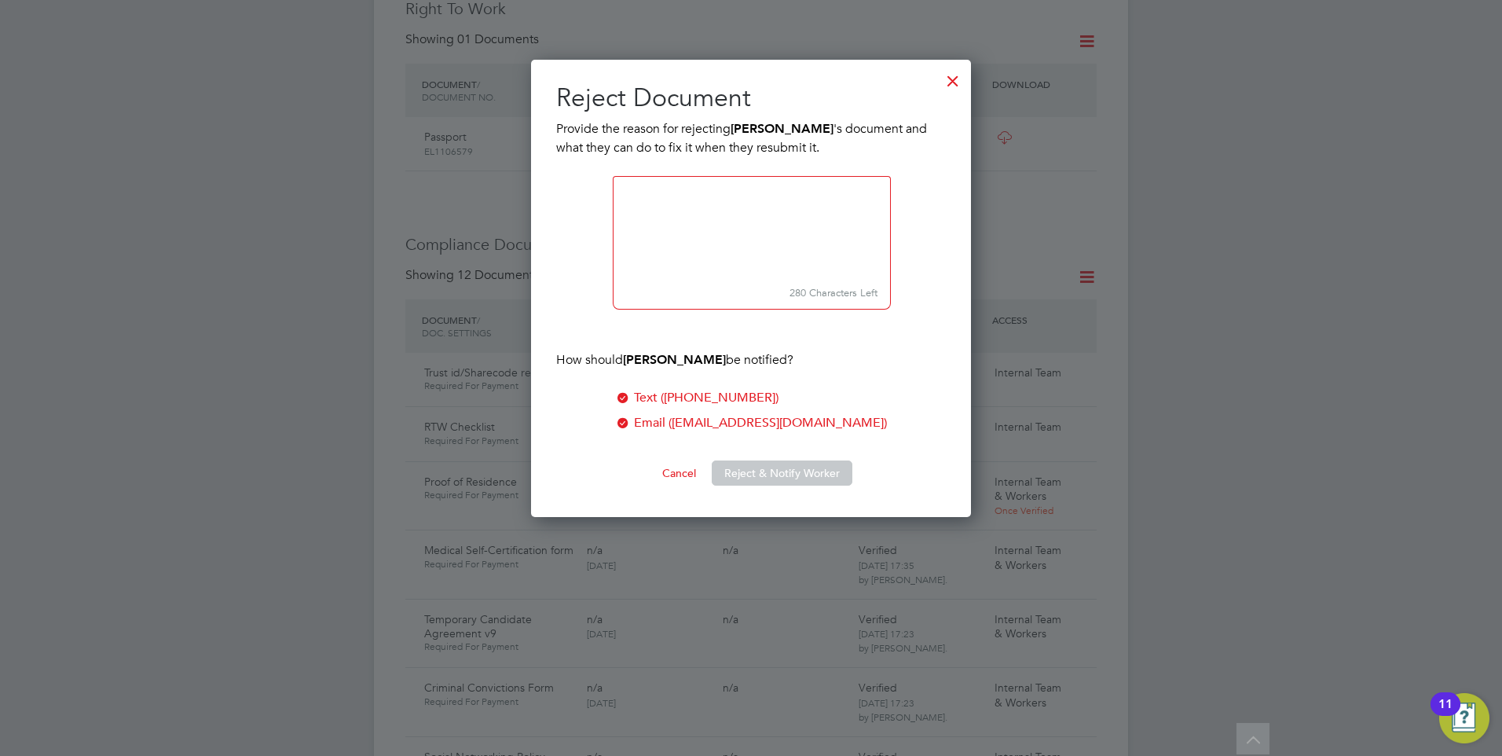
scroll to position [458, 441]
paste textarea "Please upload a Full Drivers Licence or a Utilities bill (not a mobile phone bi…"
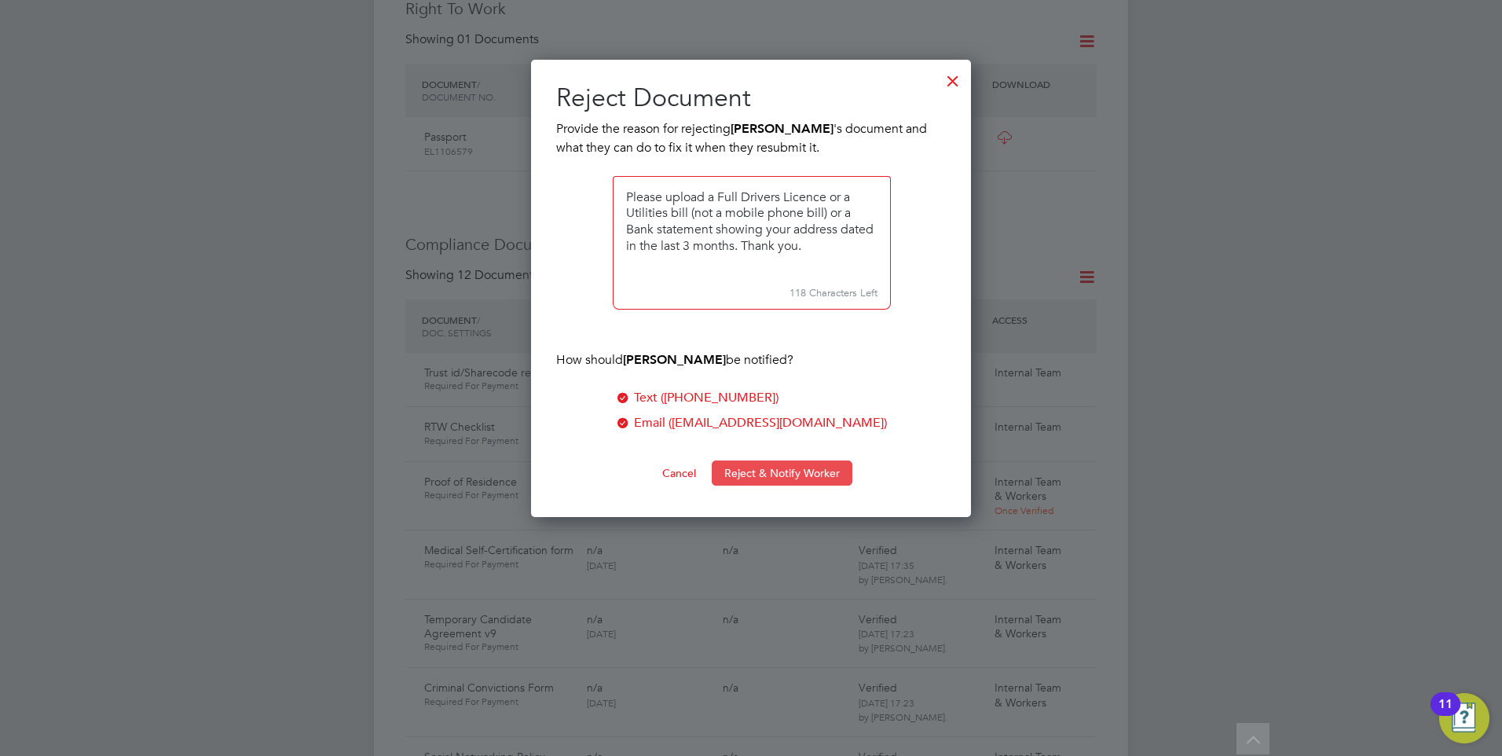
type textarea "Please upload a Full Drivers Licence or a Utilities bill (not a mobile phone bi…"
click at [749, 467] on button "Reject & Notify Worker" at bounding box center [782, 472] width 141 height 25
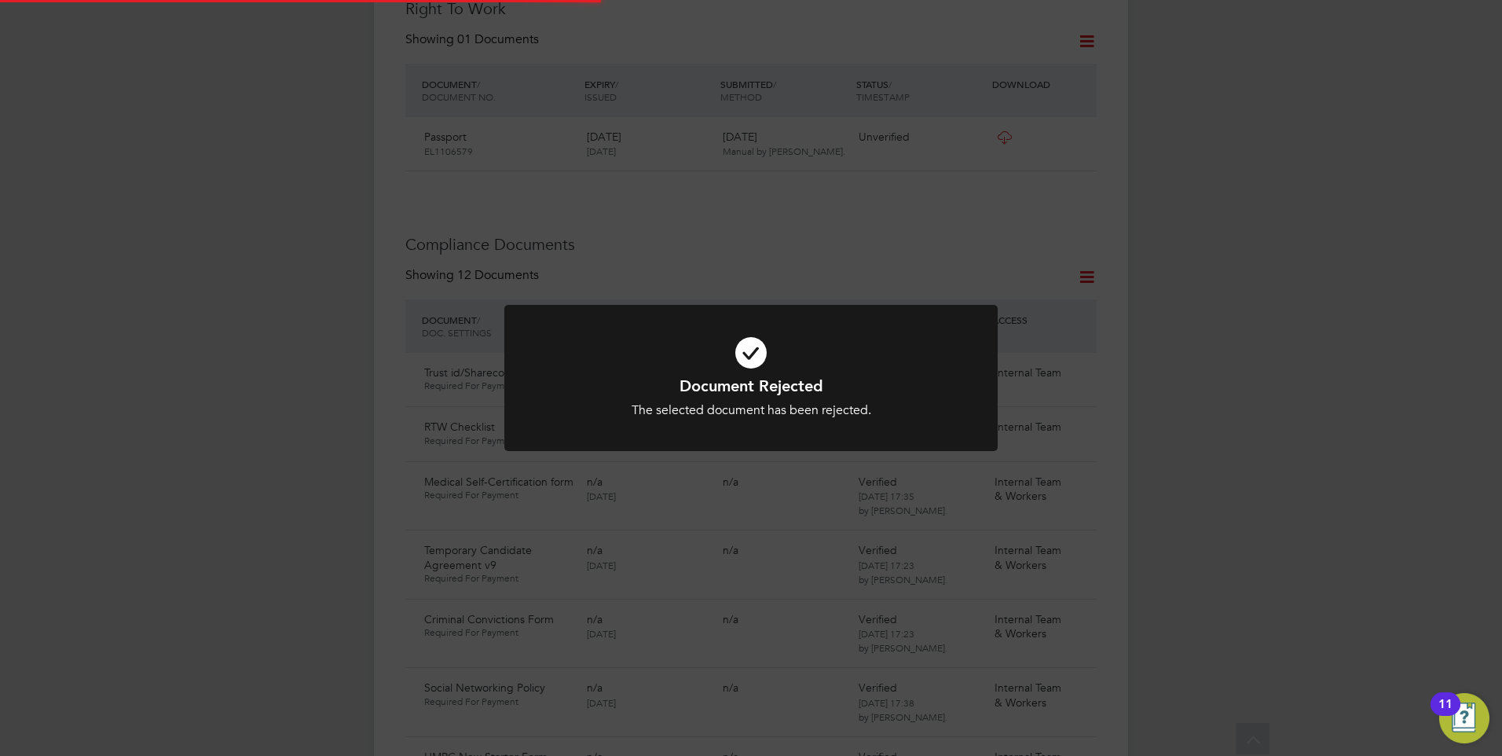
click at [647, 364] on icon at bounding box center [751, 352] width 408 height 61
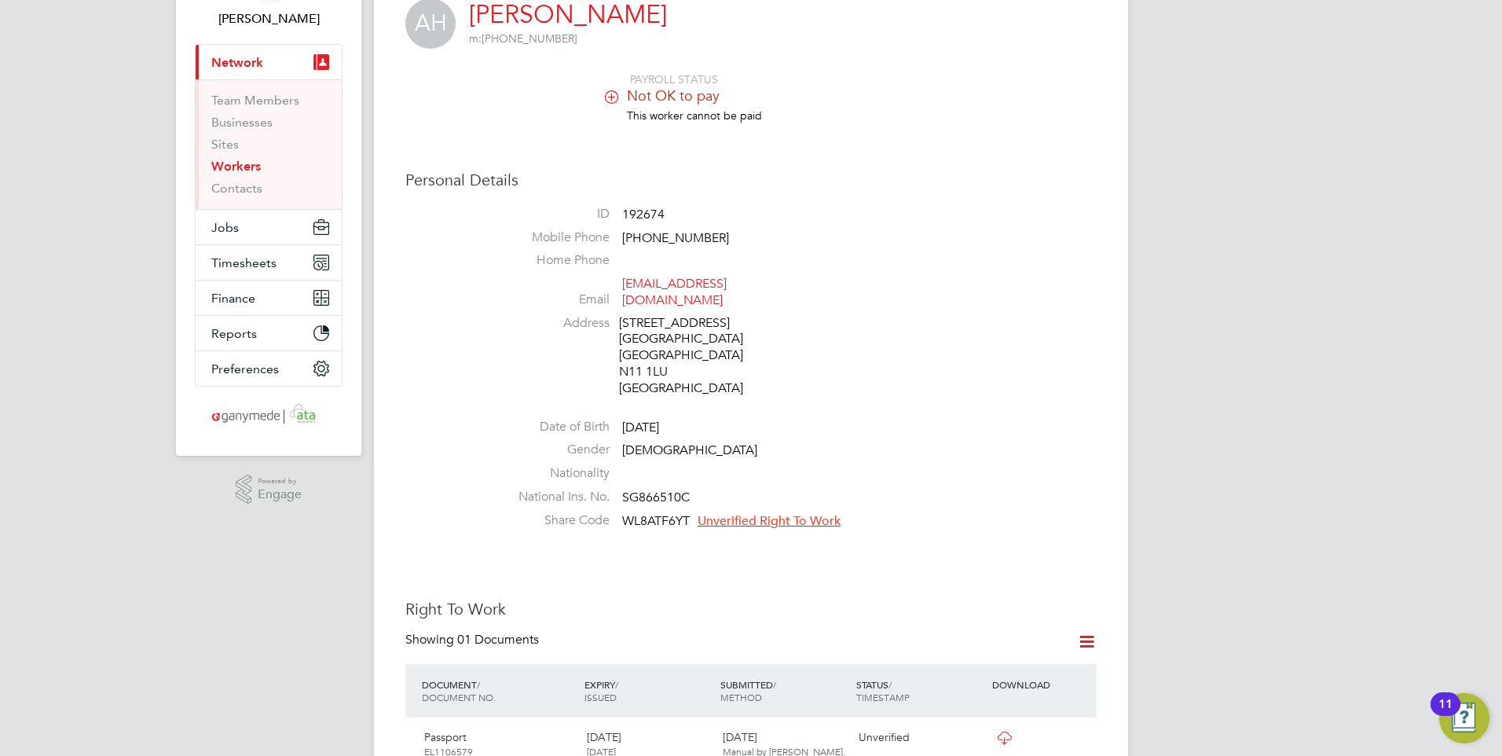
scroll to position [314, 0]
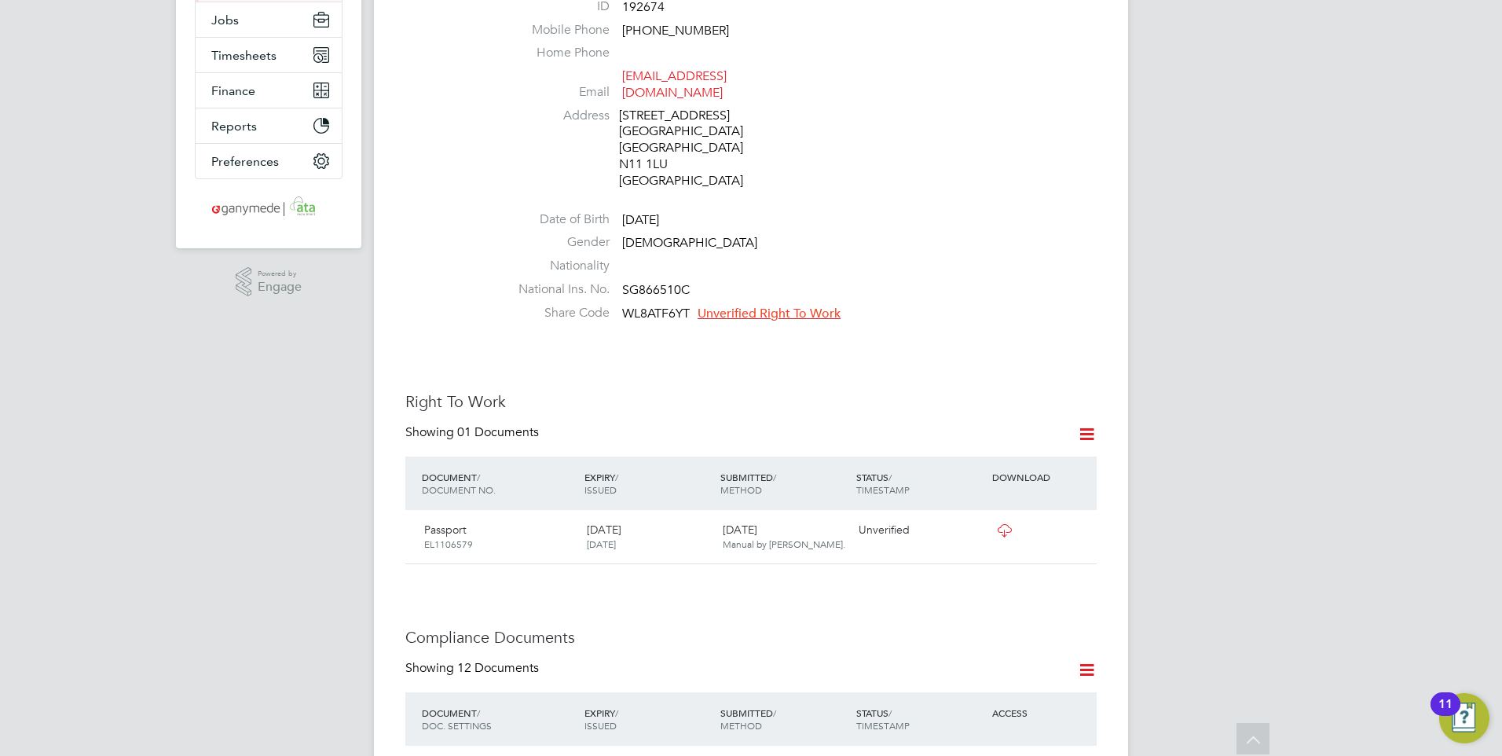
drag, startPoint x: 616, startPoint y: 295, endPoint x: 693, endPoint y: 302, distance: 77.3
click at [693, 305] on li "Share Code WL8ATF6YT Unverified Right To Work" at bounding box center [798, 317] width 597 height 24
drag, startPoint x: 693, startPoint y: 302, endPoint x: 677, endPoint y: 299, distance: 15.9
copy li "WL8ATF6YT"
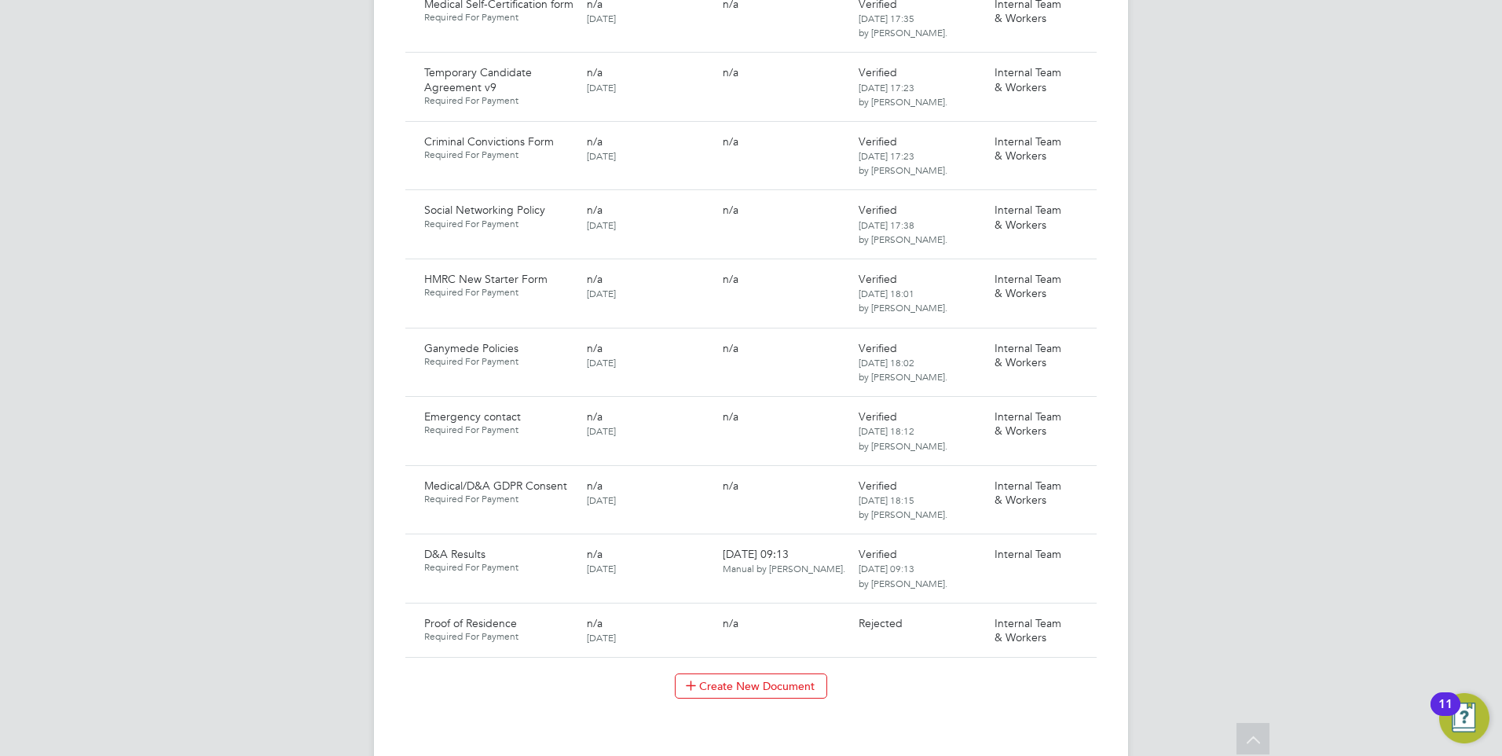
scroll to position [1414, 0]
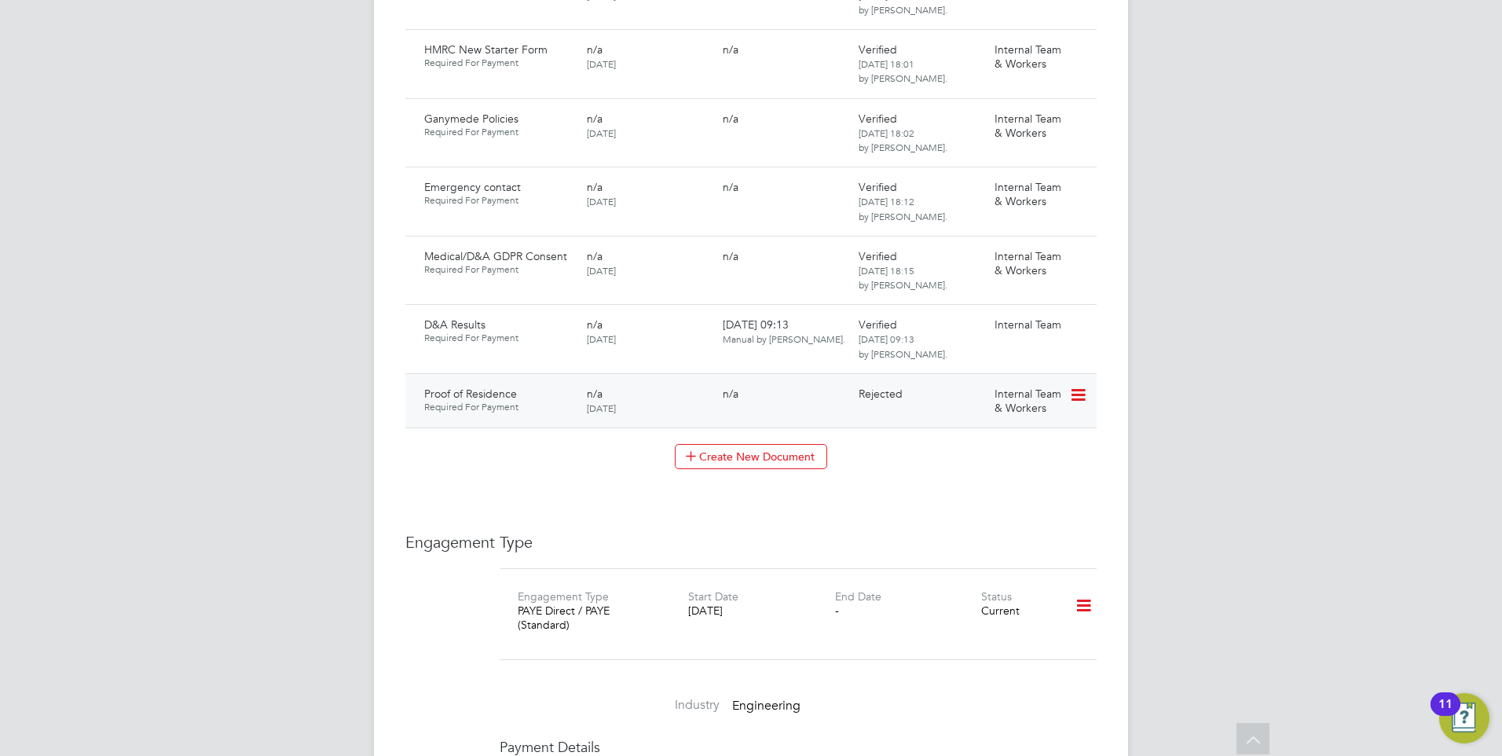
click at [1085, 386] on icon at bounding box center [1077, 395] width 16 height 19
click at [1008, 457] on li "Request Document" at bounding box center [1027, 460] width 116 height 22
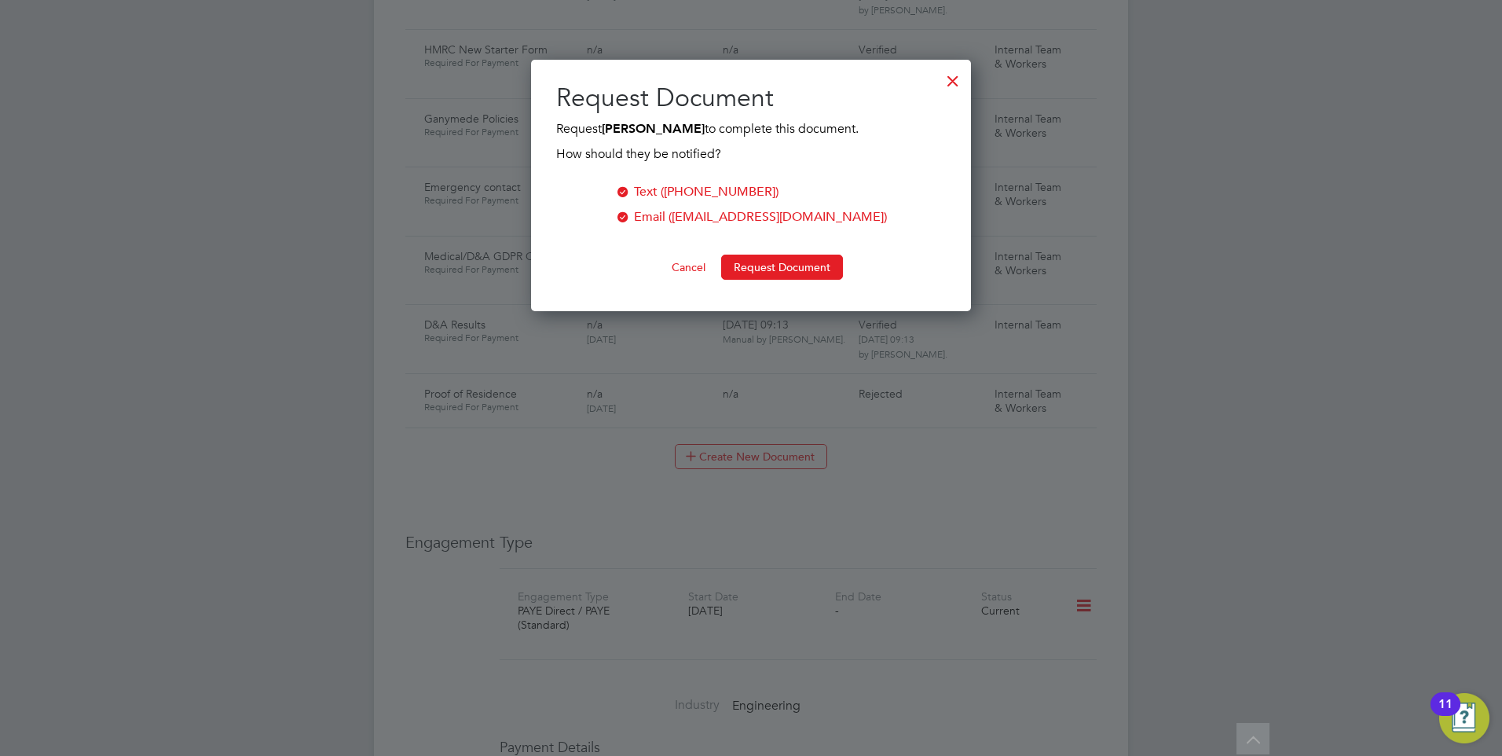
scroll to position [252, 441]
click at [750, 265] on button "Request Document" at bounding box center [782, 267] width 122 height 25
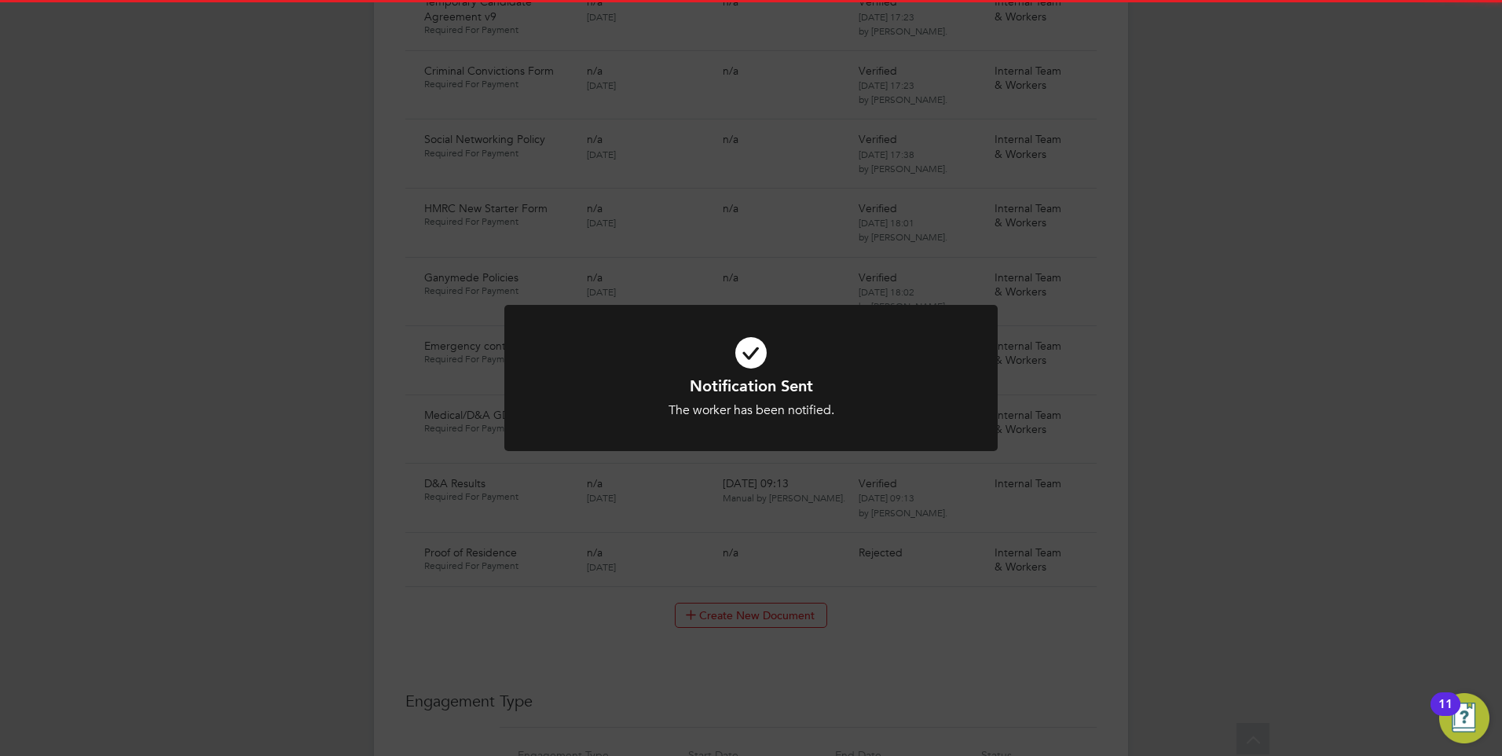
click at [714, 369] on icon at bounding box center [751, 352] width 408 height 61
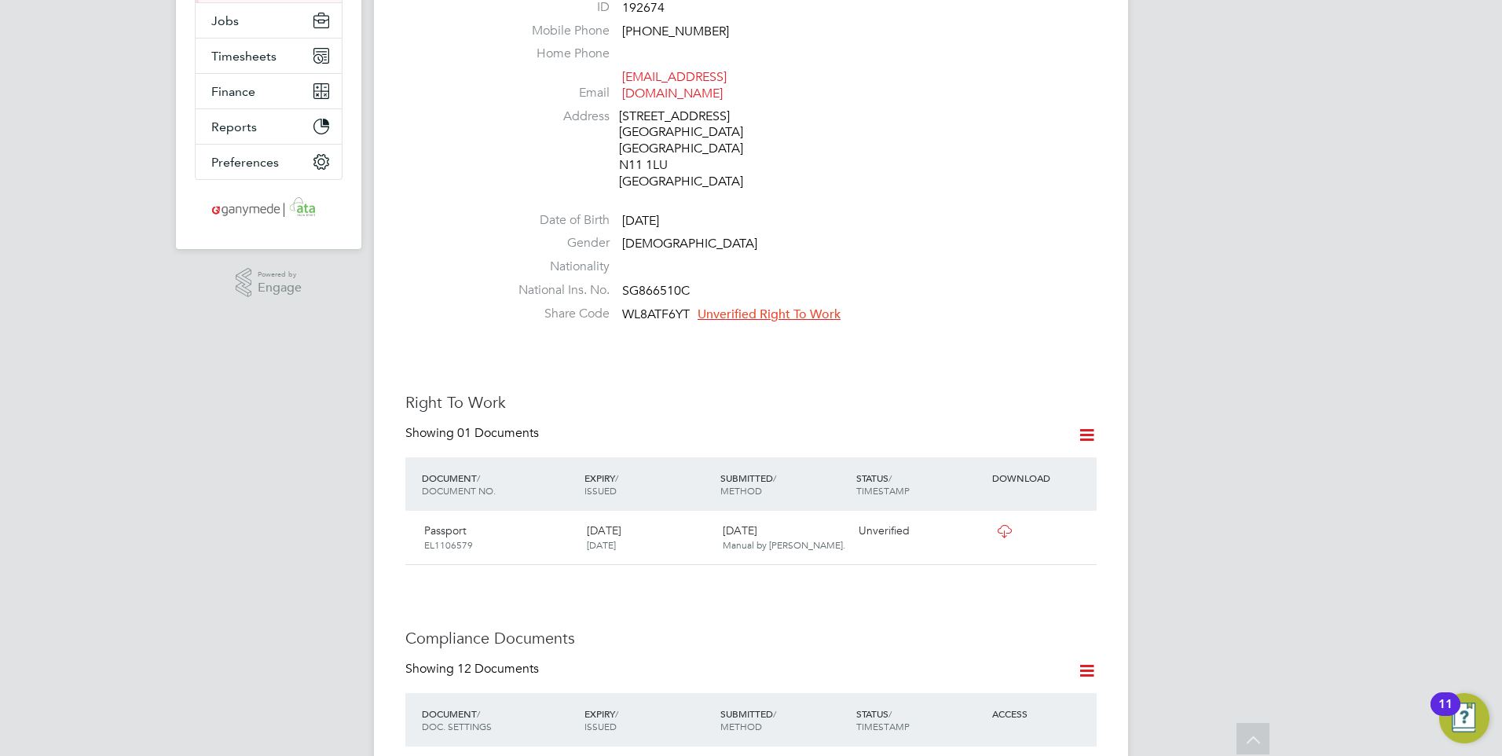
scroll to position [313, 0]
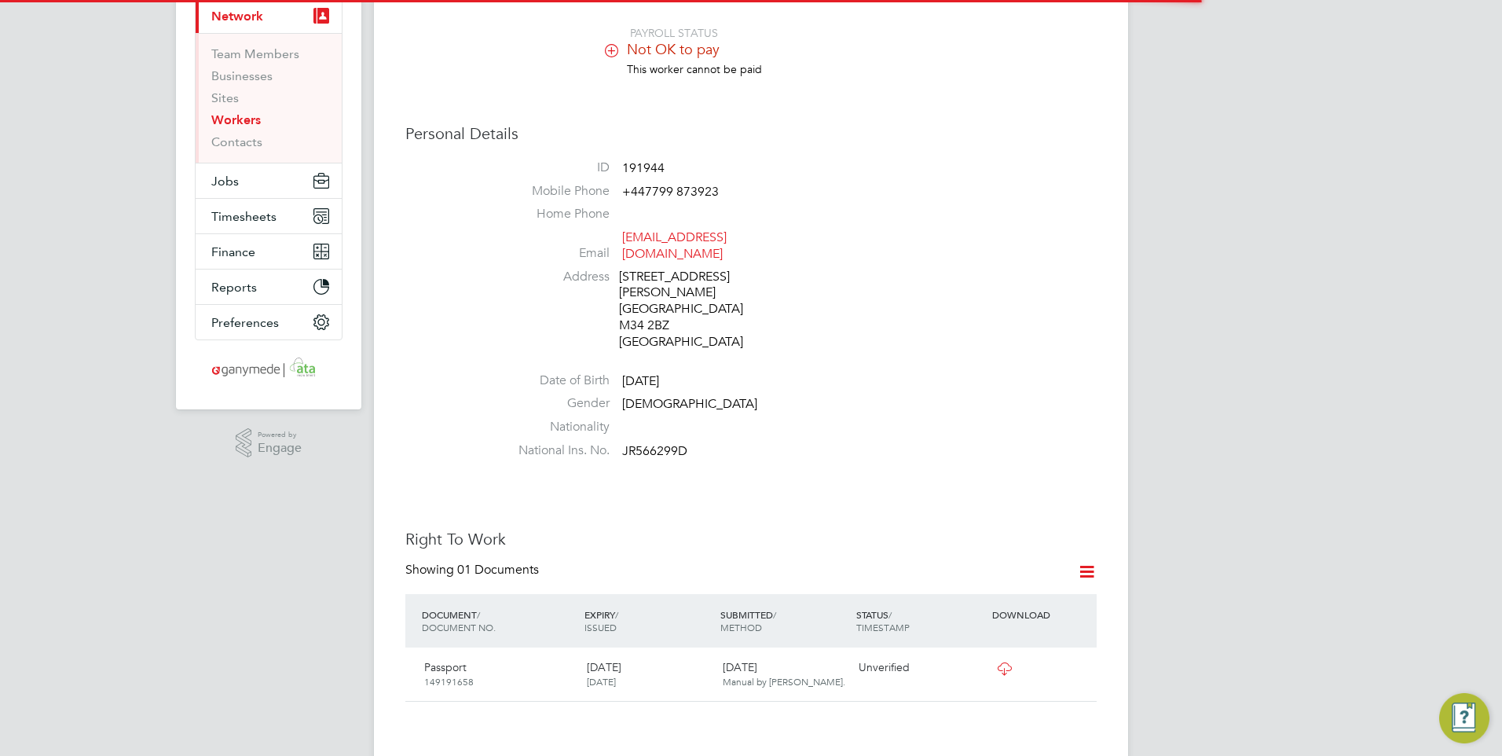
scroll to position [393, 0]
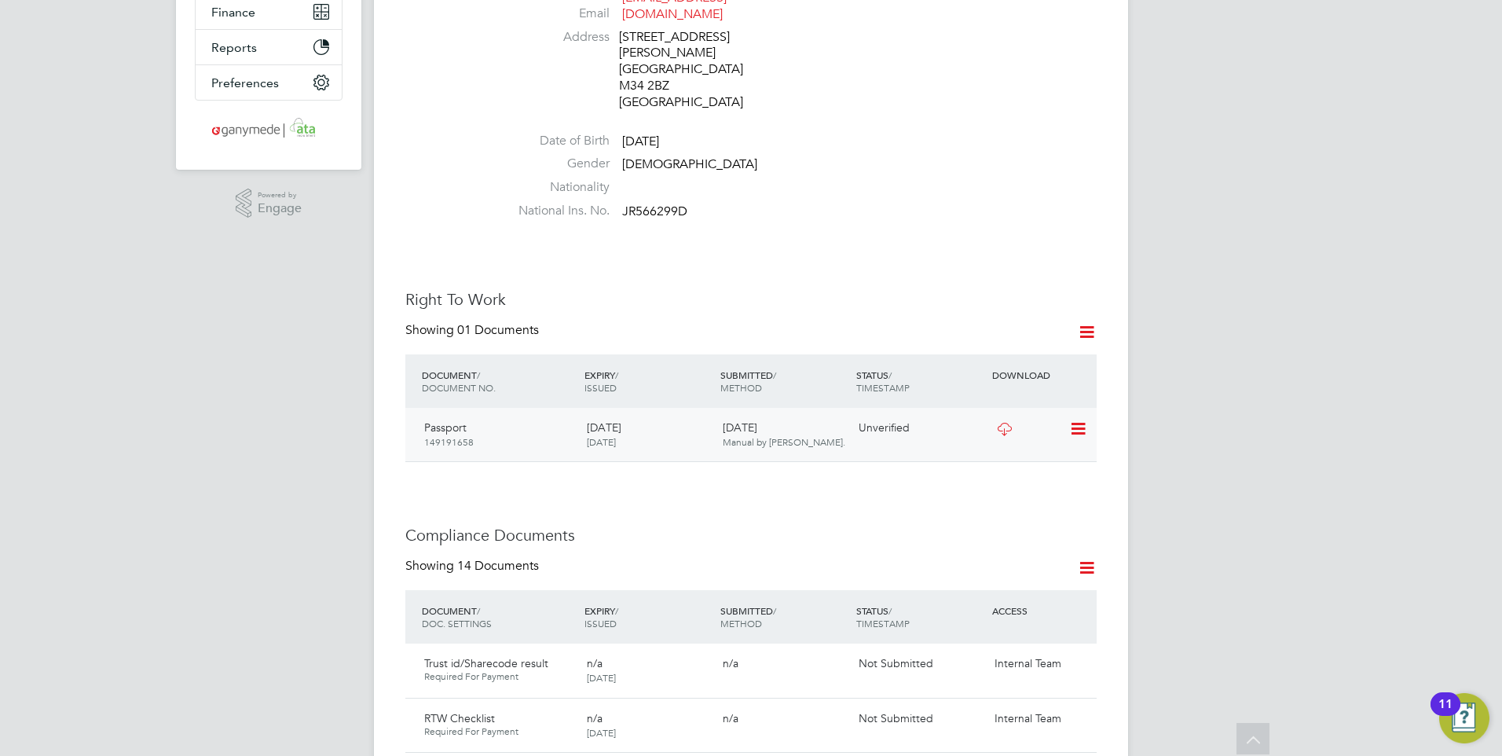
click at [1007, 423] on icon at bounding box center [1004, 429] width 20 height 13
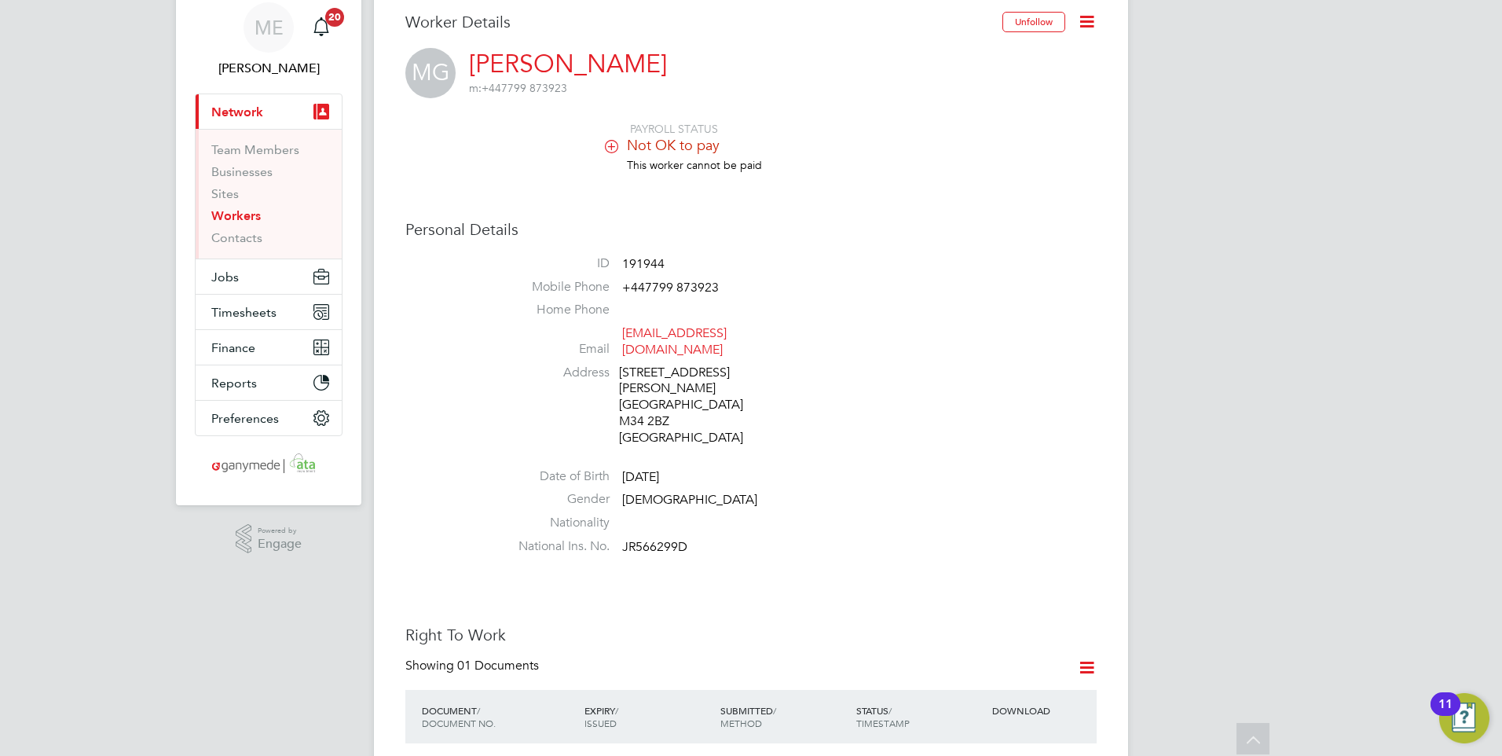
scroll to position [0, 0]
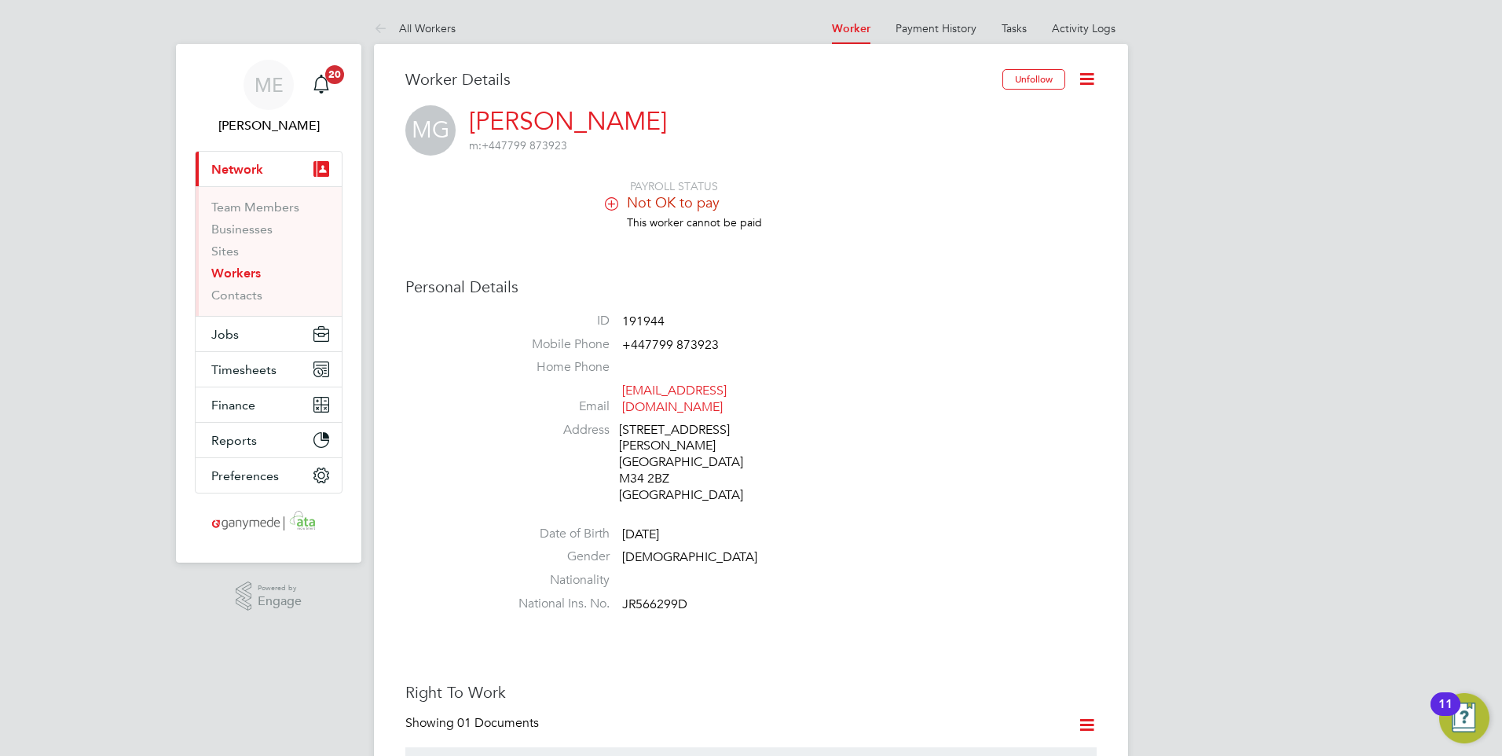
drag, startPoint x: 377, startPoint y: 24, endPoint x: 390, endPoint y: 38, distance: 19.4
click at [377, 24] on icon at bounding box center [384, 30] width 20 height 20
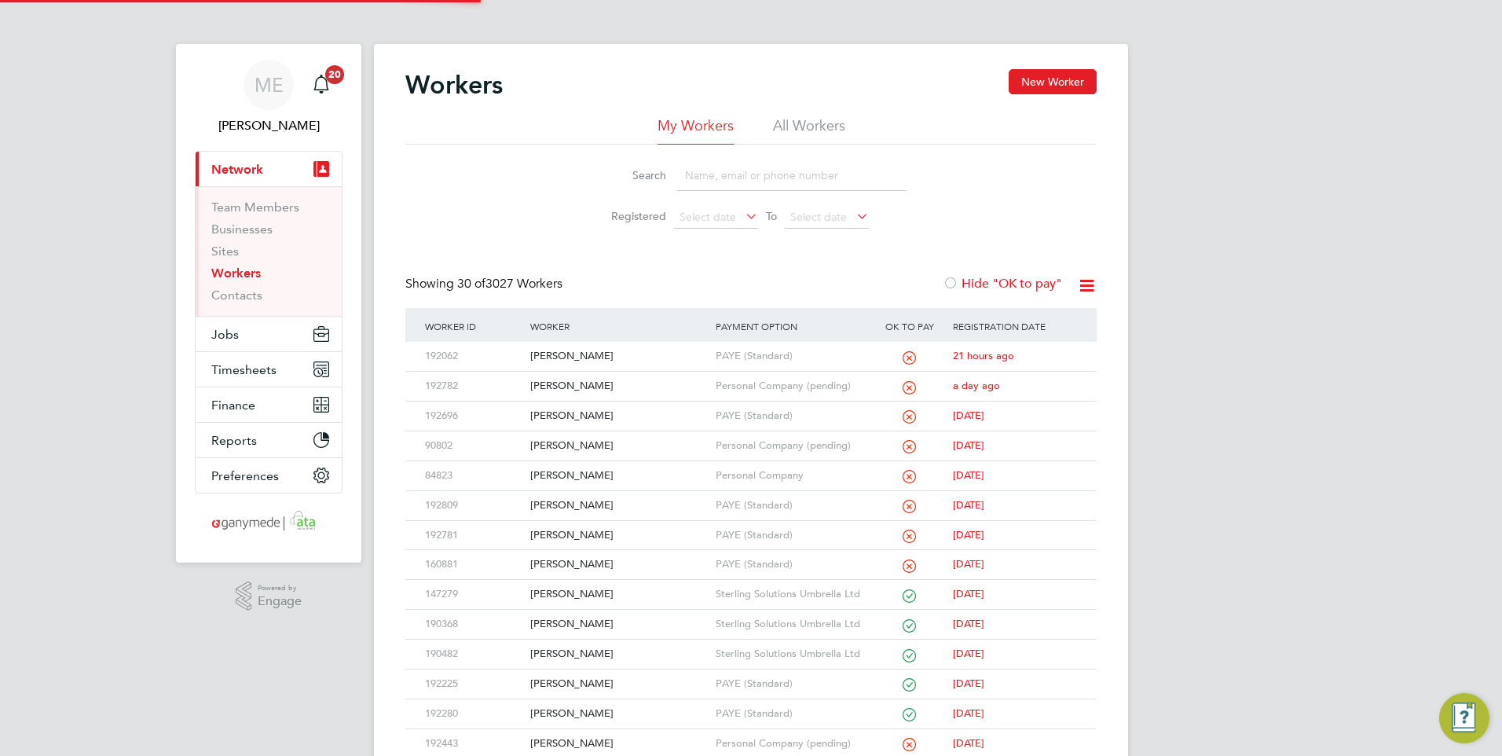
click at [701, 177] on input at bounding box center [791, 175] width 229 height 31
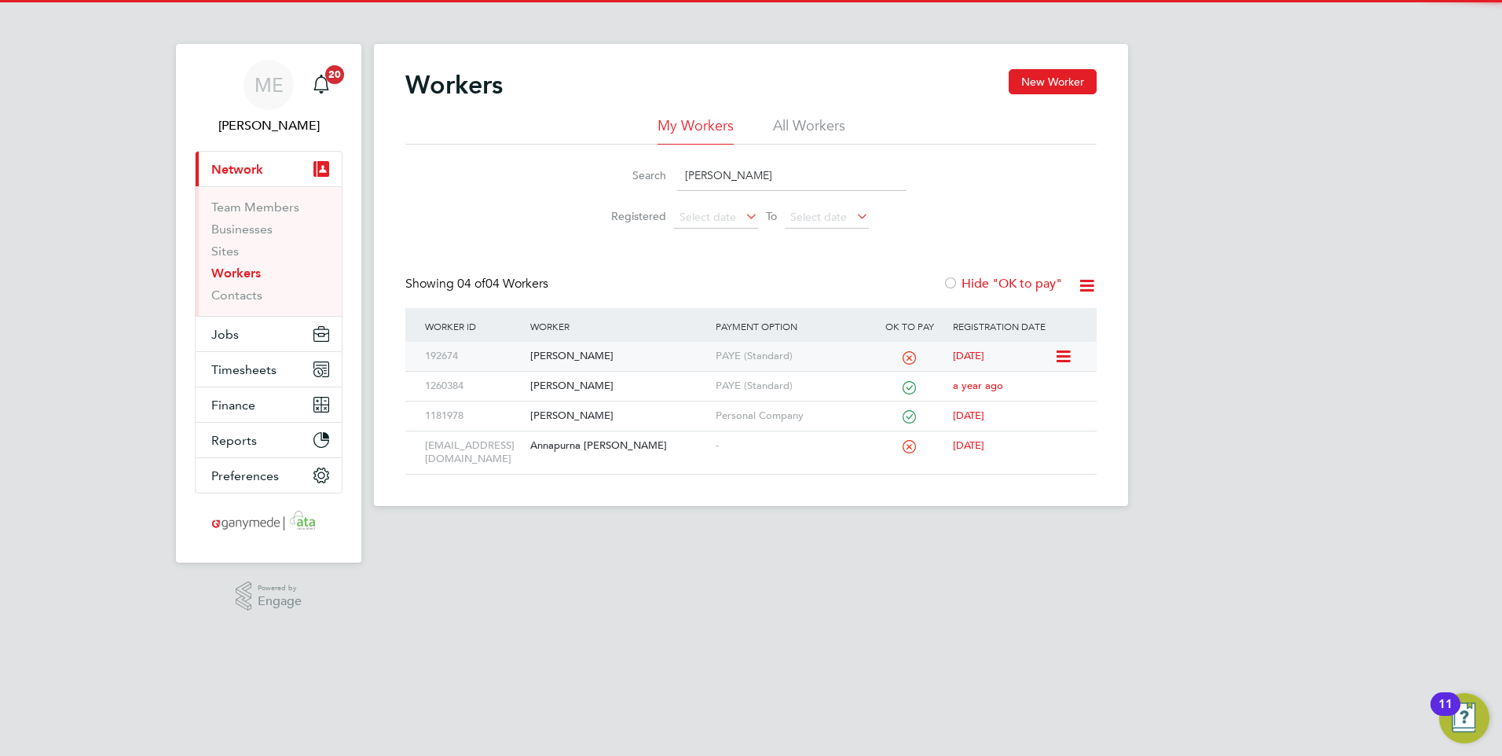
type input "anna"
click at [635, 350] on div "Anna Honca" at bounding box center [618, 356] width 185 height 29
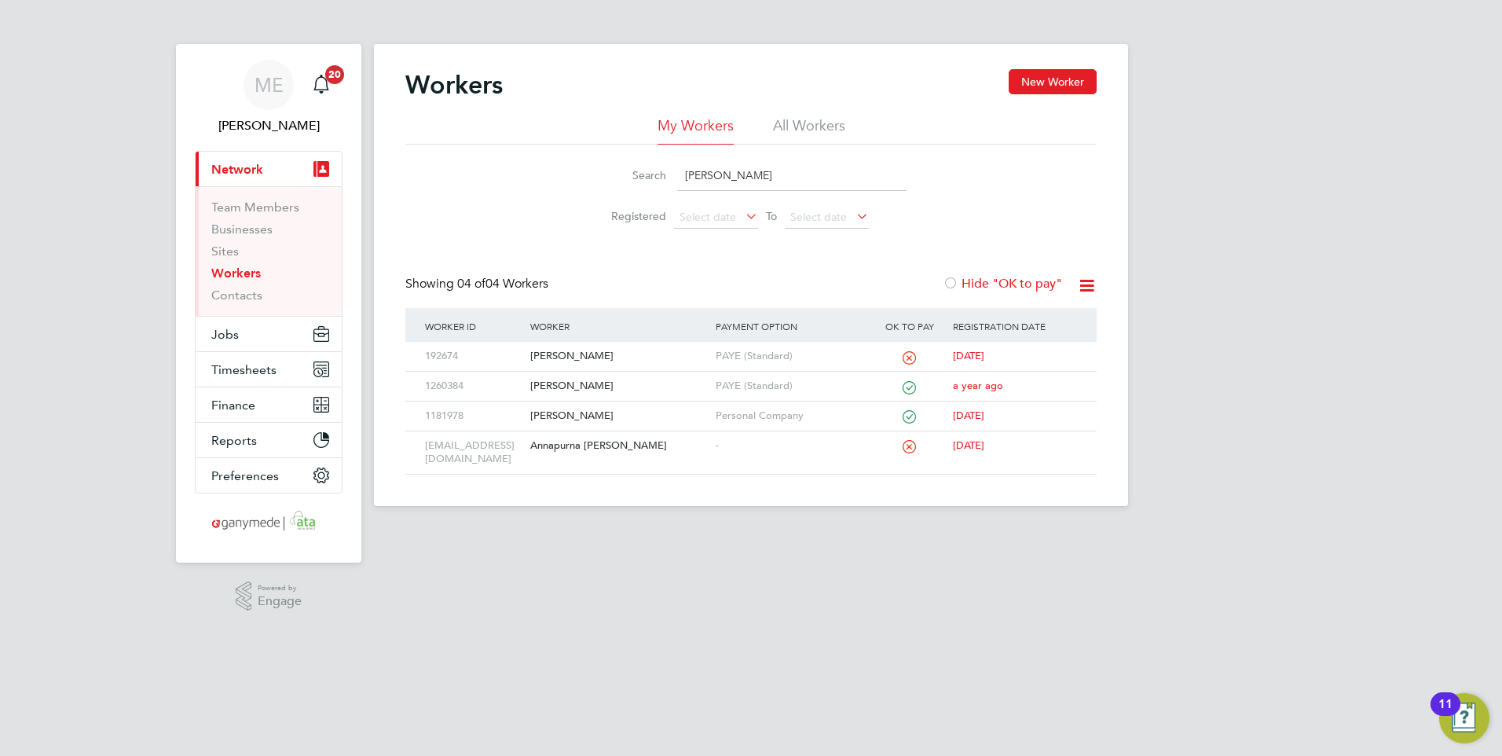
drag, startPoint x: 661, startPoint y: 174, endPoint x: 557, endPoint y: 174, distance: 103.7
click at [557, 174] on div "Search anna Registered Select date To Select date" at bounding box center [750, 191] width 691 height 92
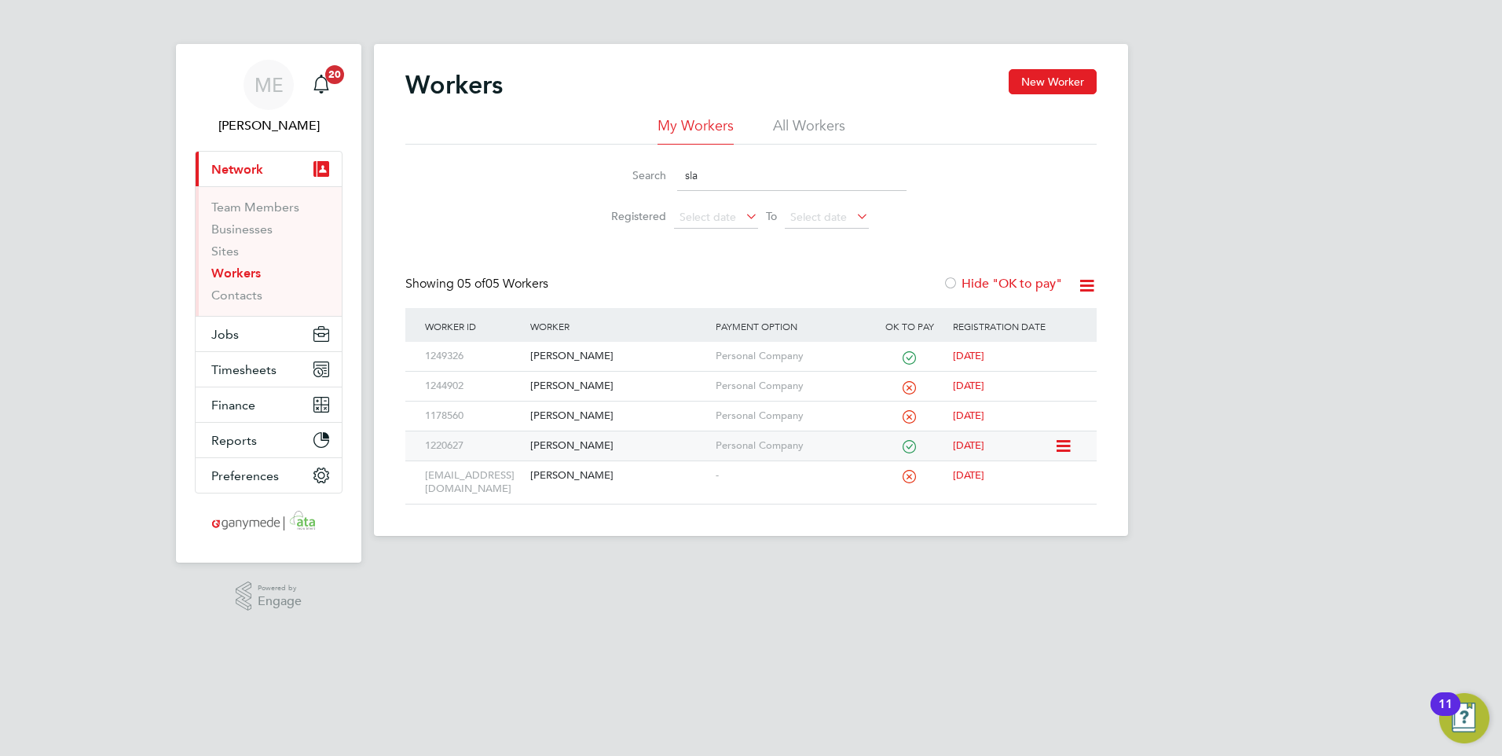
type input "sla"
click at [637, 445] on div "[PERSON_NAME]" at bounding box center [618, 445] width 185 height 29
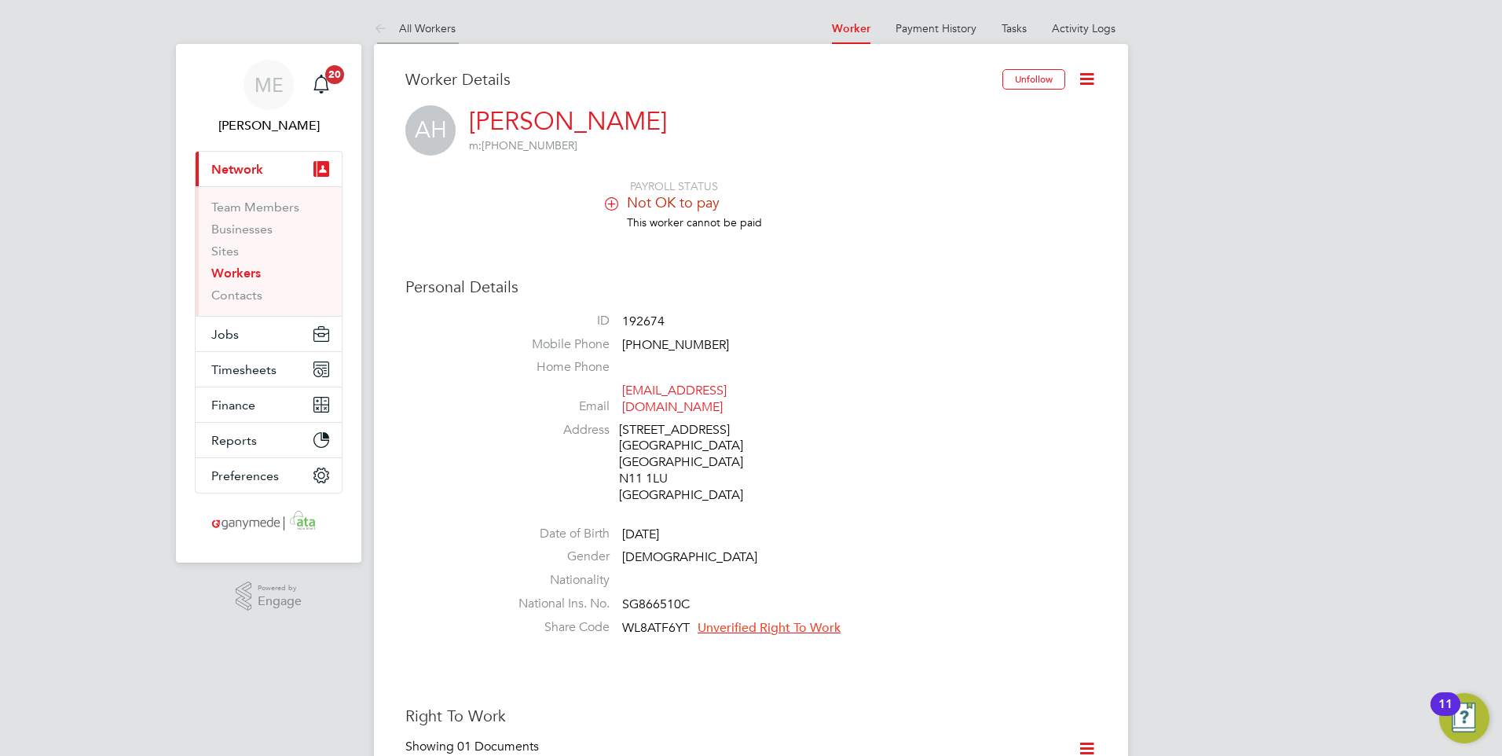
click at [381, 29] on icon at bounding box center [384, 30] width 20 height 20
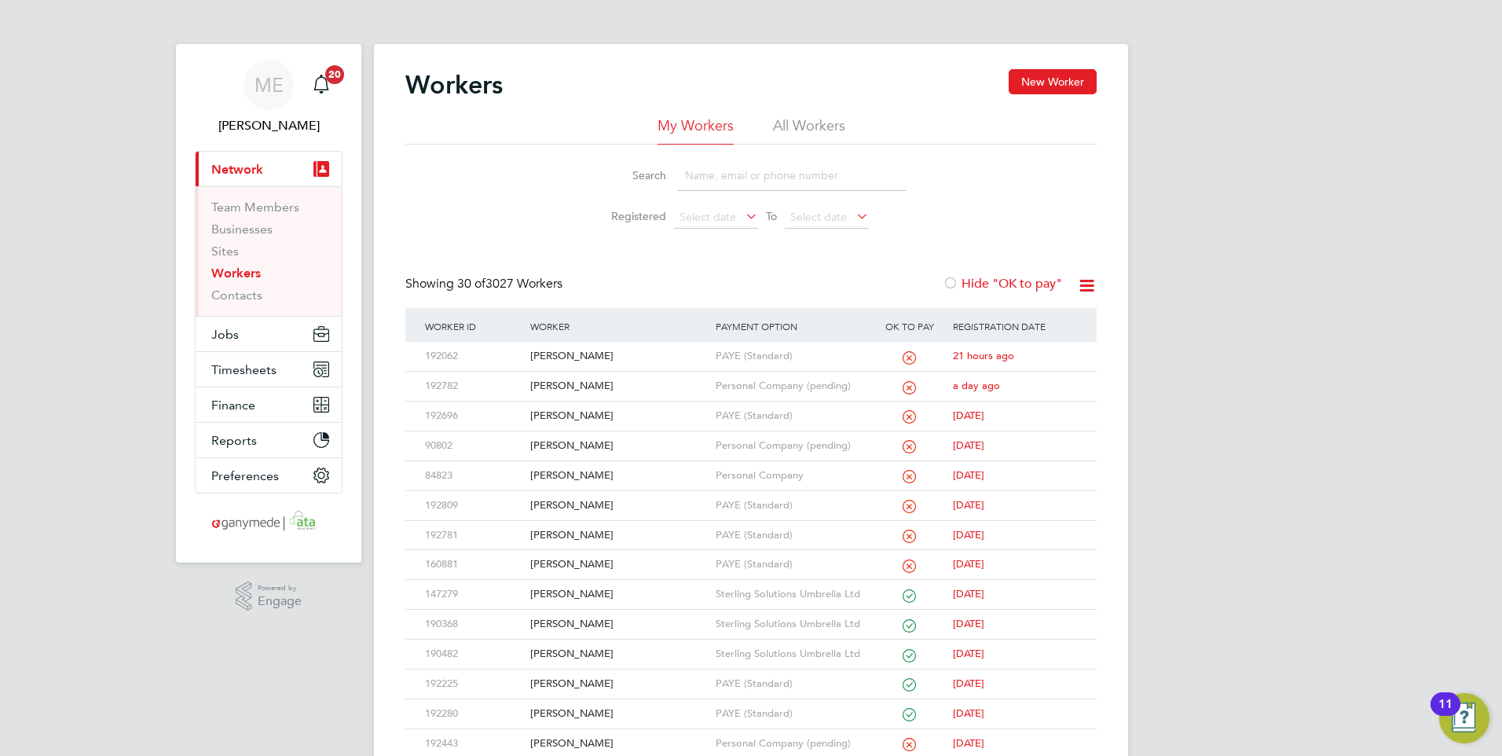
drag, startPoint x: 716, startPoint y: 177, endPoint x: 699, endPoint y: 159, distance: 25.0
click at [715, 177] on input at bounding box center [791, 175] width 229 height 31
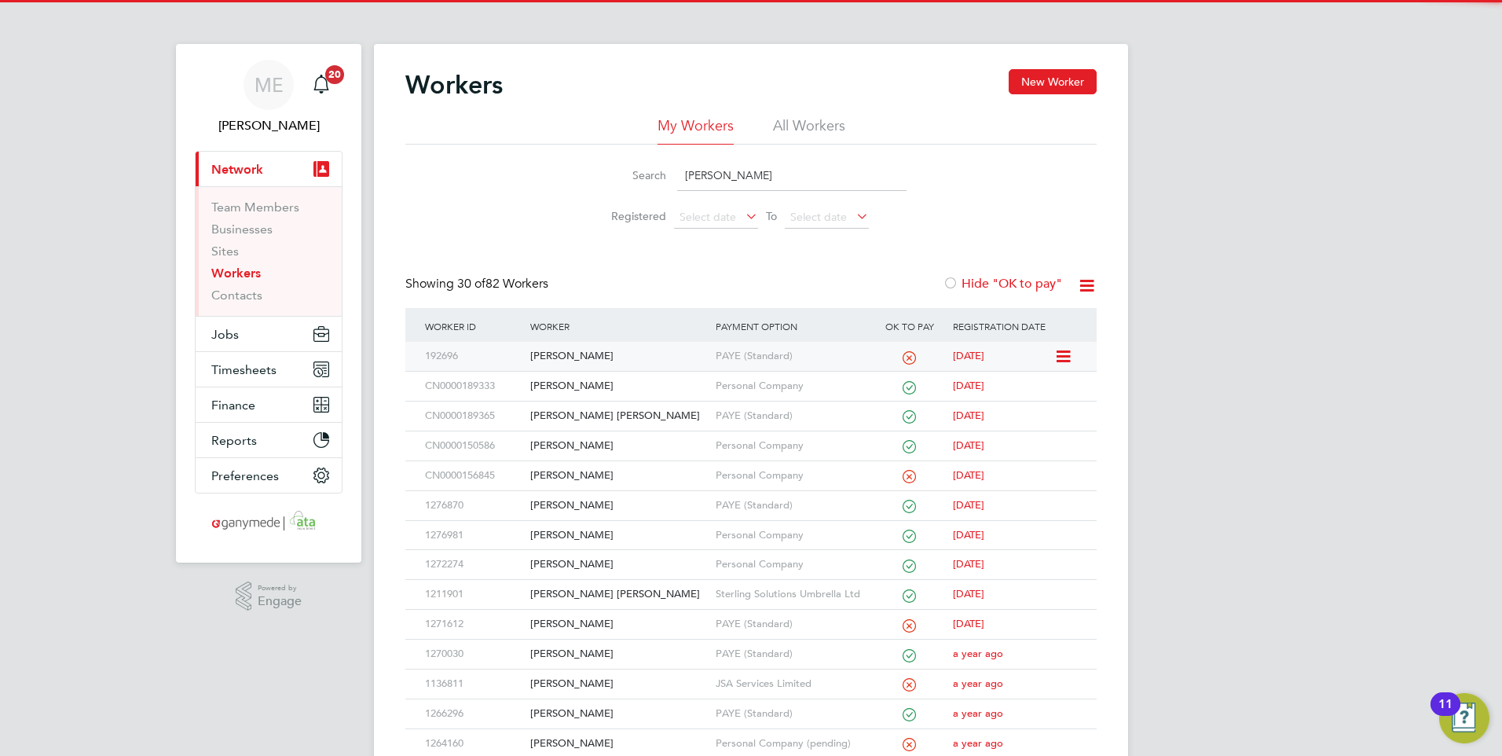
type input "[PERSON_NAME]"
click at [582, 361] on div "[PERSON_NAME]" at bounding box center [618, 356] width 185 height 29
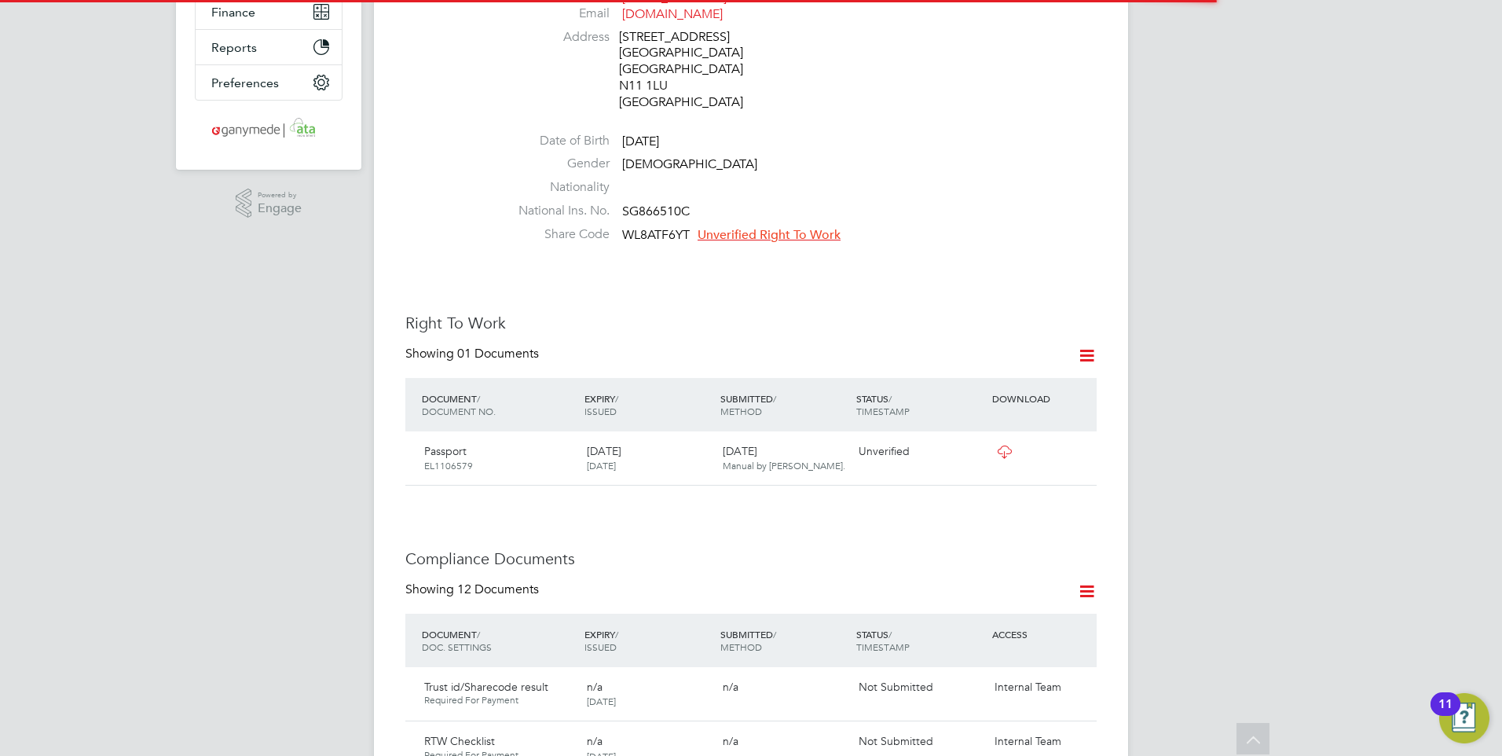
scroll to position [707, 0]
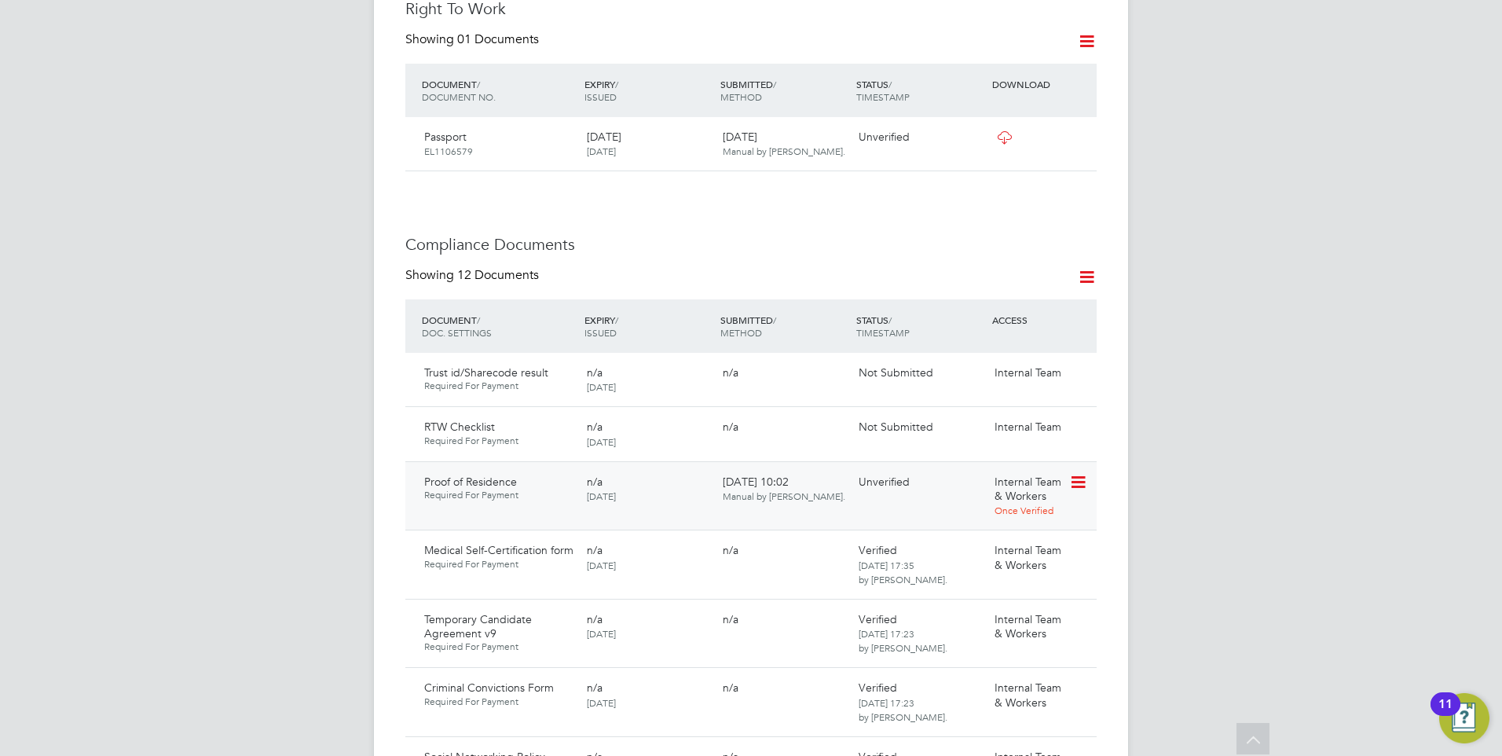
click at [1081, 473] on icon at bounding box center [1077, 482] width 16 height 19
click at [991, 526] on li "Download Document" at bounding box center [1021, 526] width 125 height 22
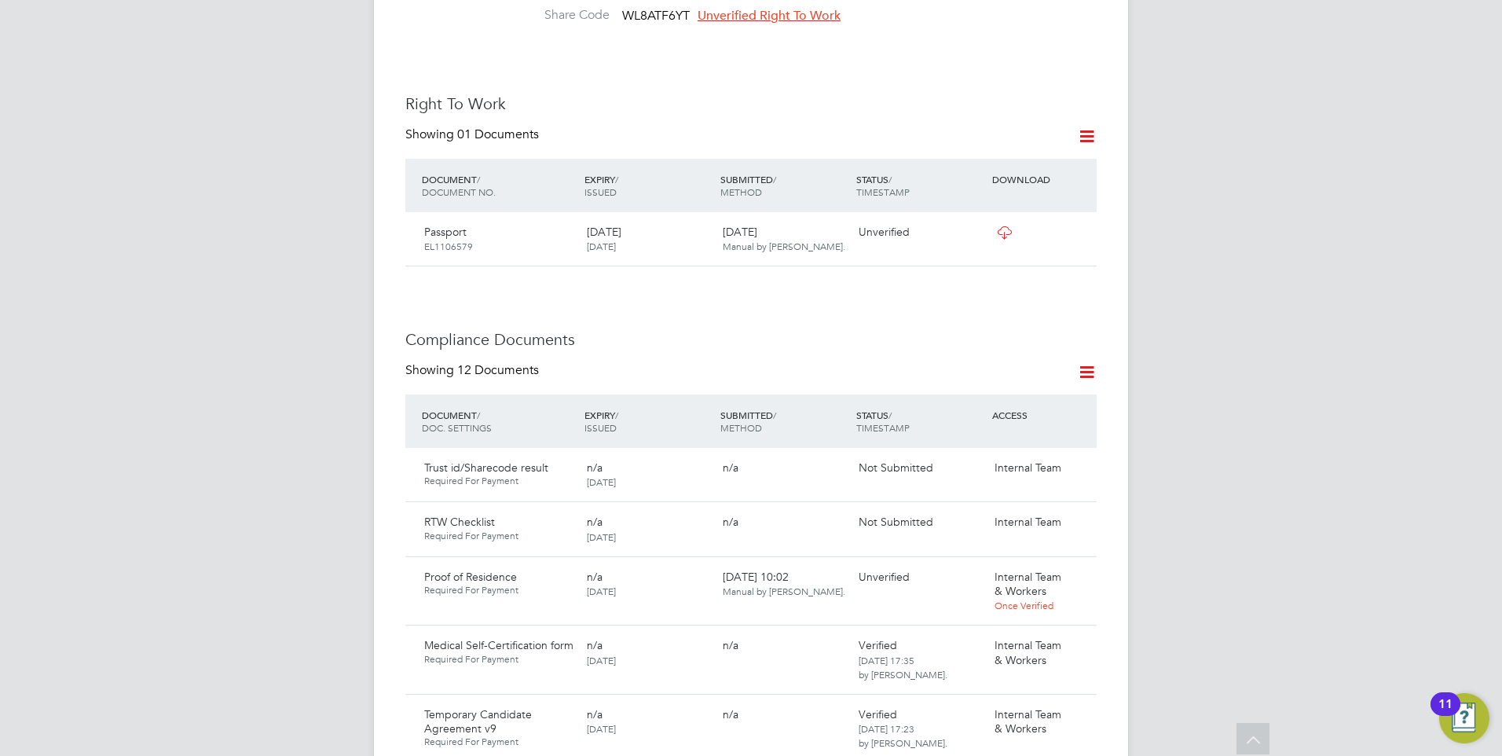
scroll to position [628, 0]
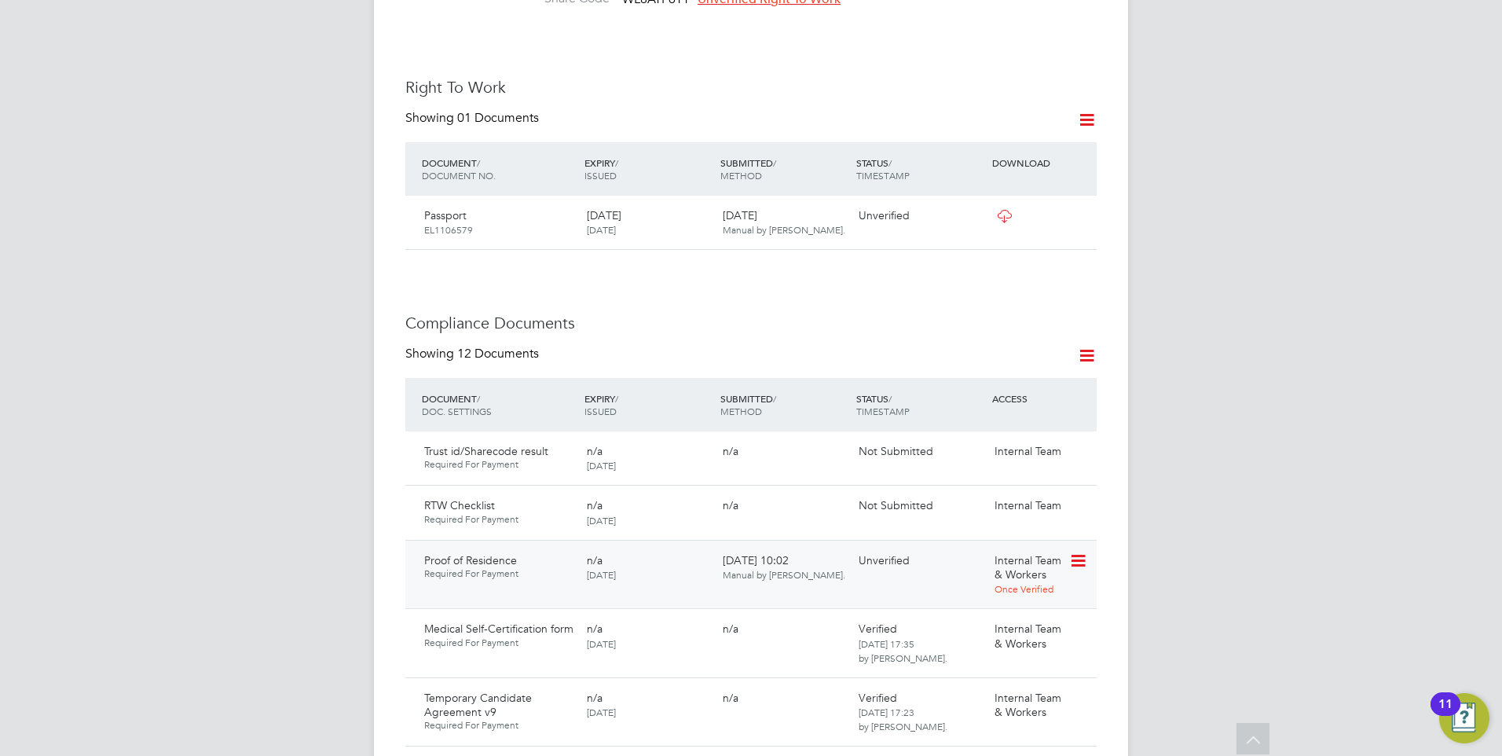
click at [1071, 551] on icon at bounding box center [1077, 560] width 16 height 19
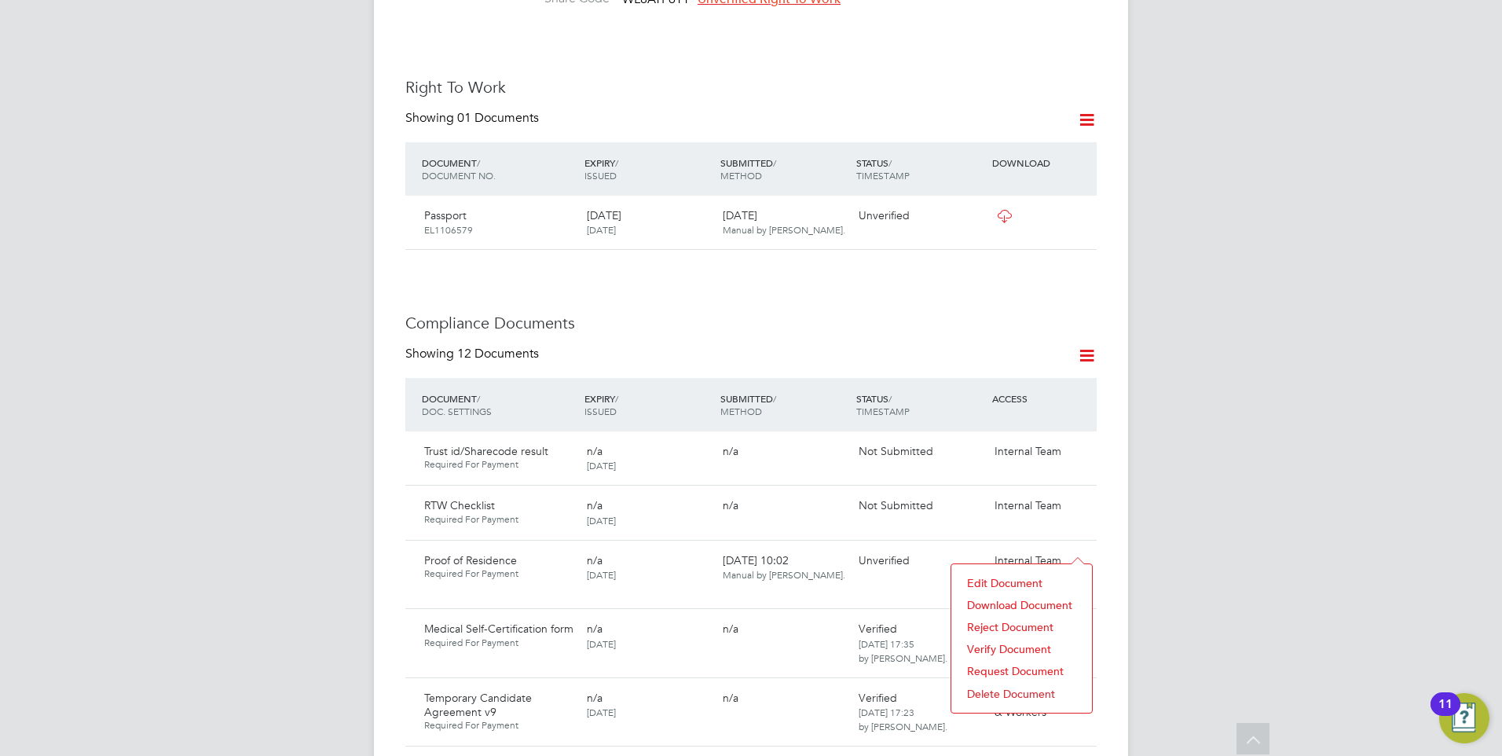
click at [1012, 600] on li "Download Document" at bounding box center [1021, 605] width 125 height 22
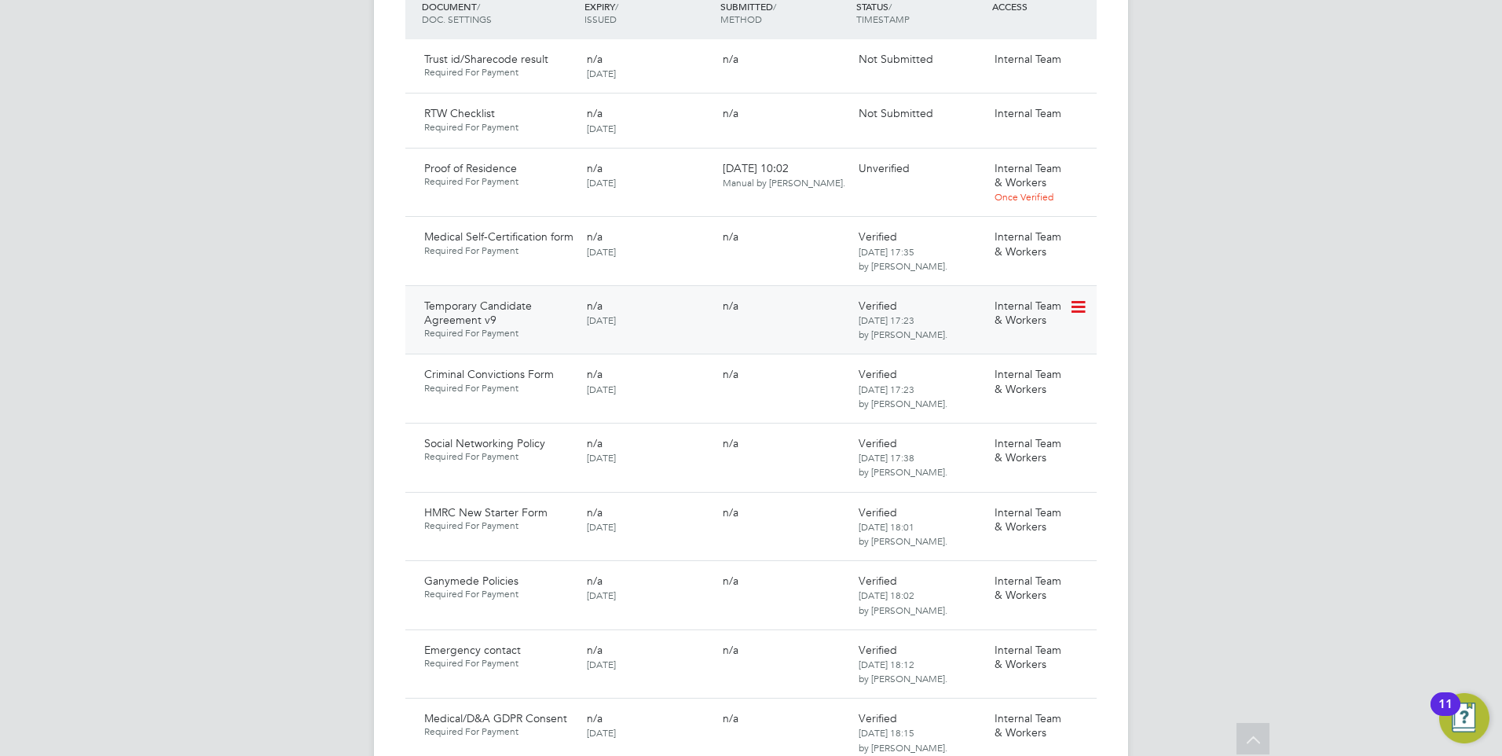
scroll to position [1021, 0]
click at [1082, 159] on icon at bounding box center [1077, 168] width 16 height 19
click at [983, 252] on li "Verify Document" at bounding box center [1021, 256] width 125 height 22
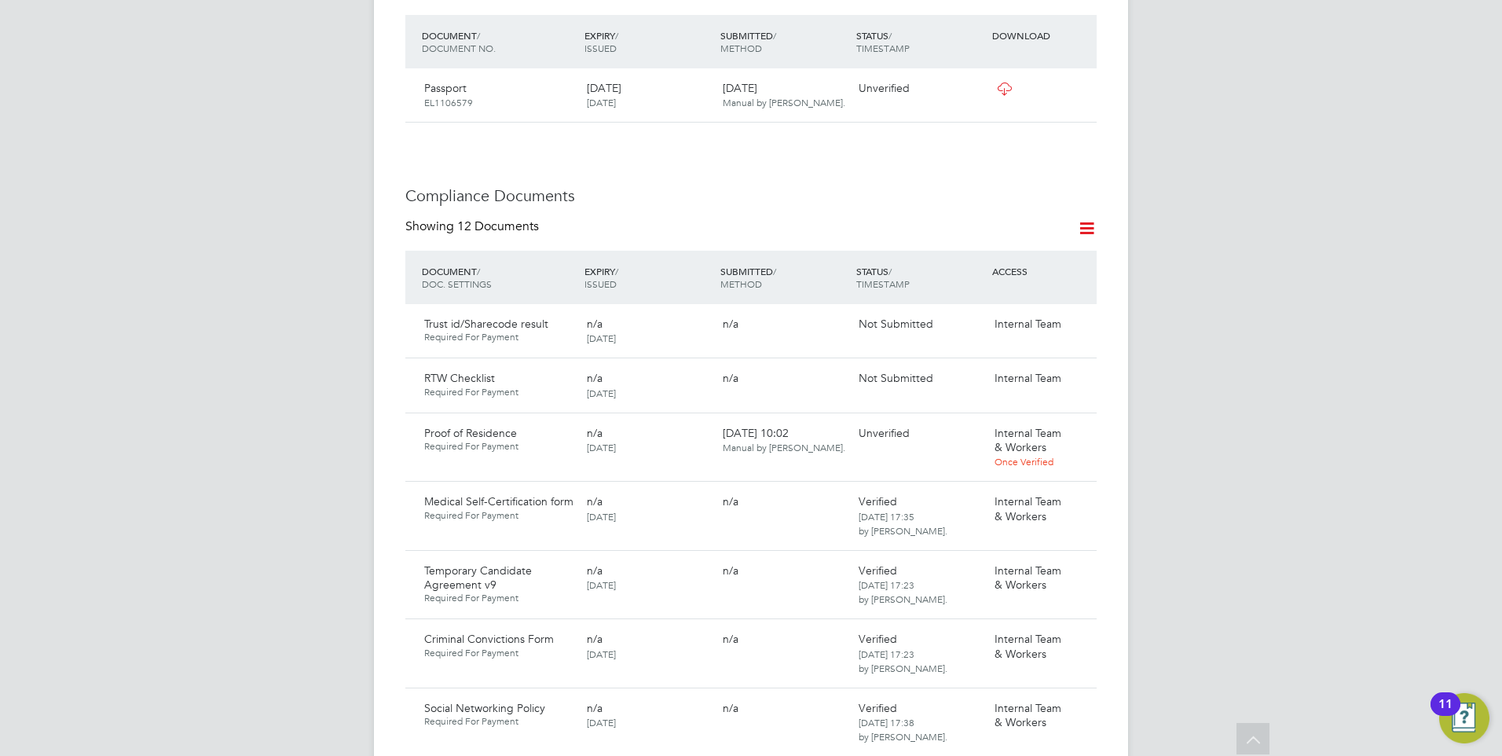
scroll to position [0, 0]
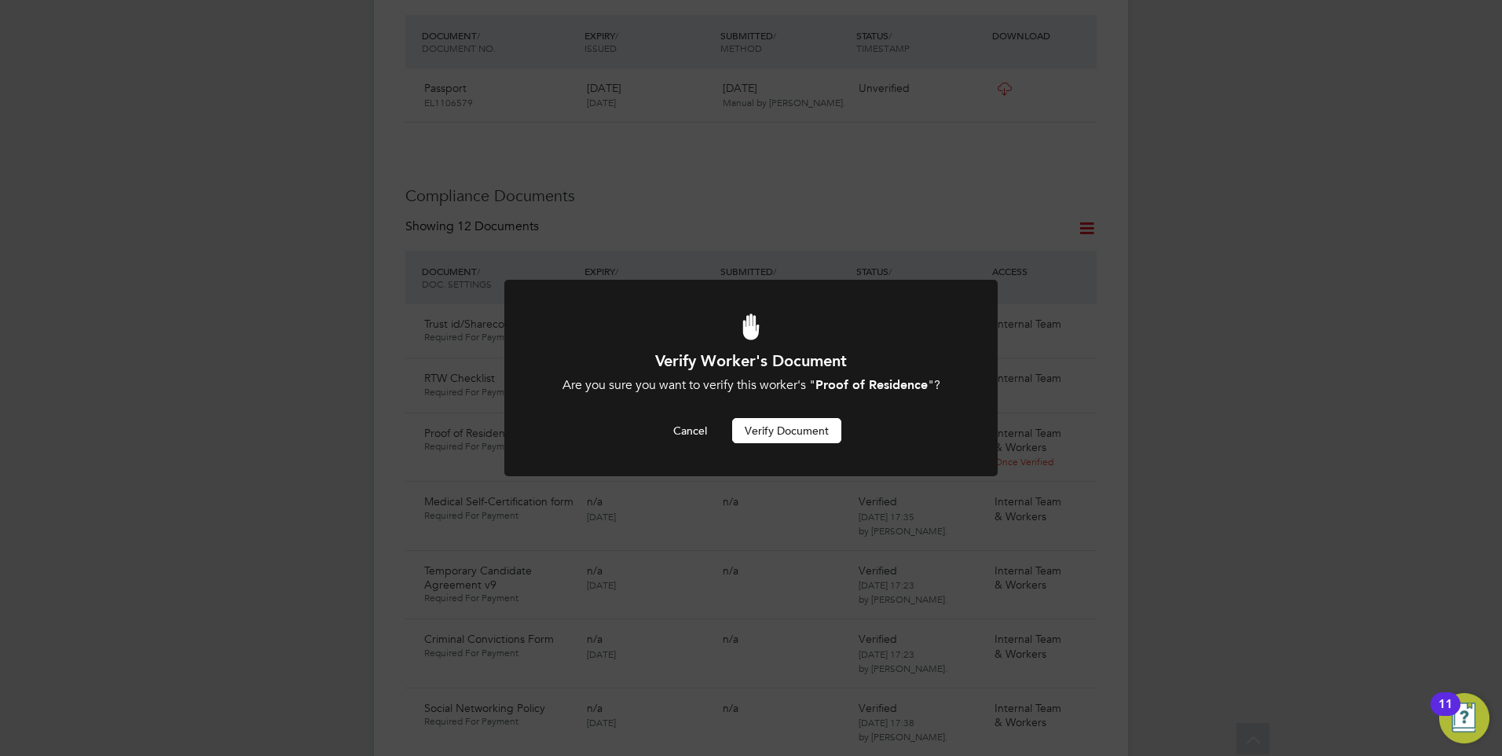
click at [799, 430] on button "Verify Document" at bounding box center [786, 430] width 109 height 25
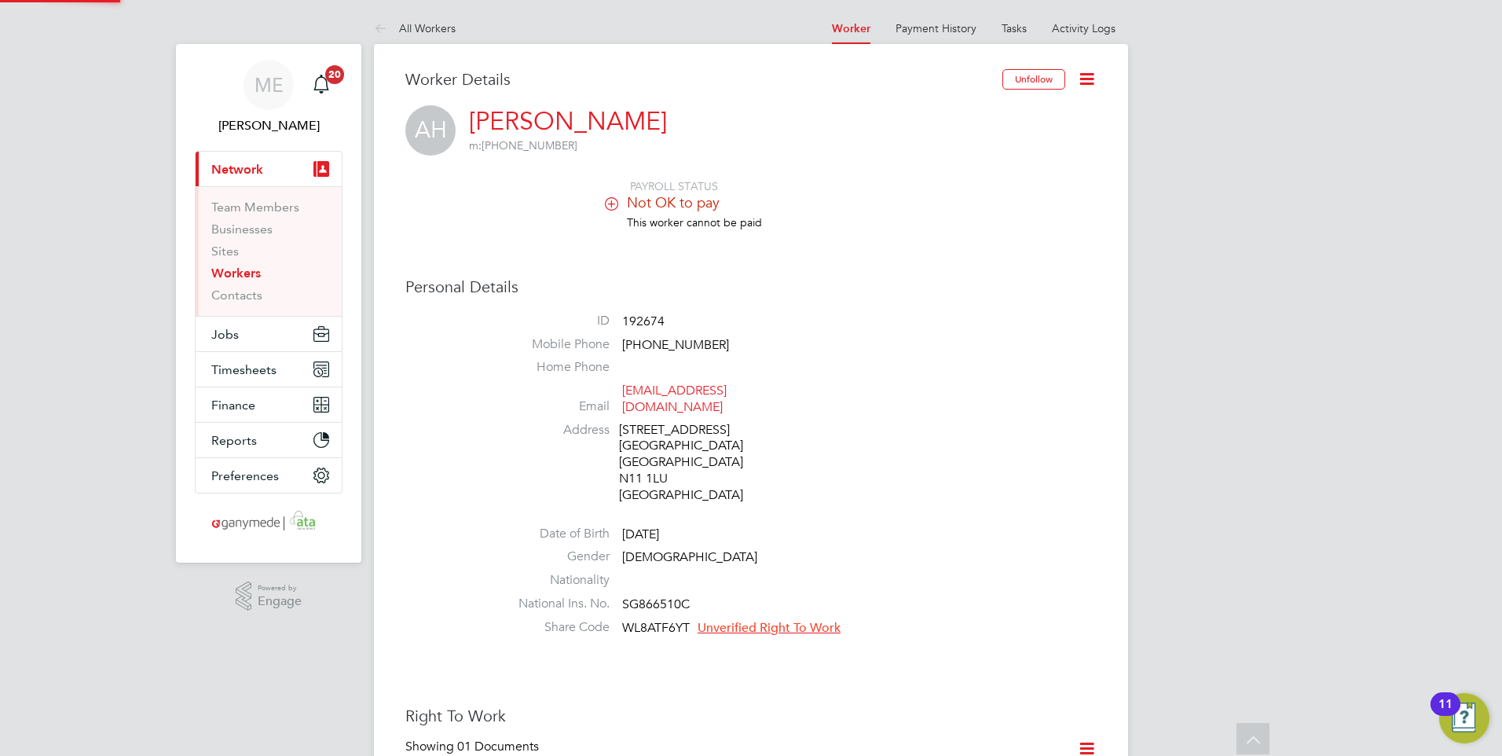
scroll to position [756, 0]
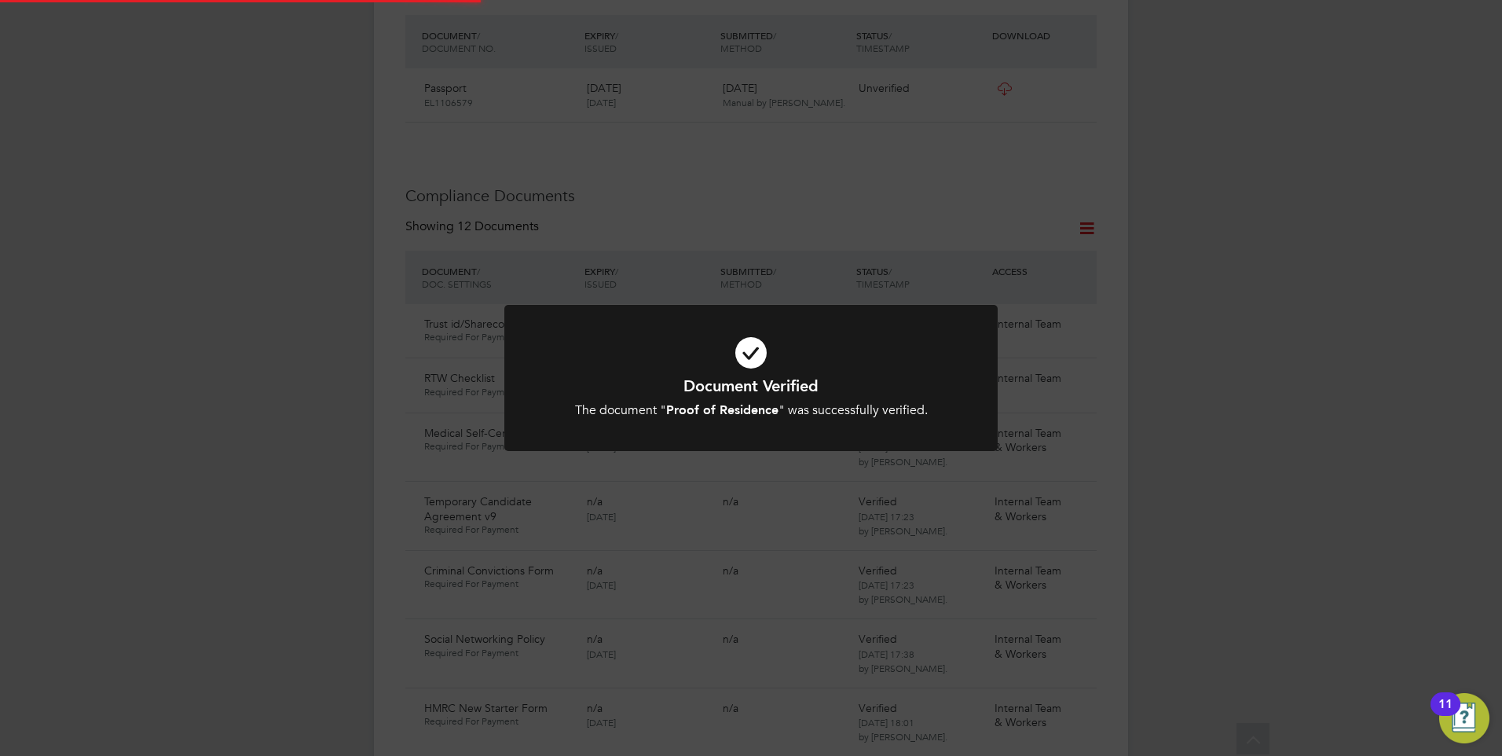
click at [759, 371] on icon at bounding box center [751, 352] width 408 height 61
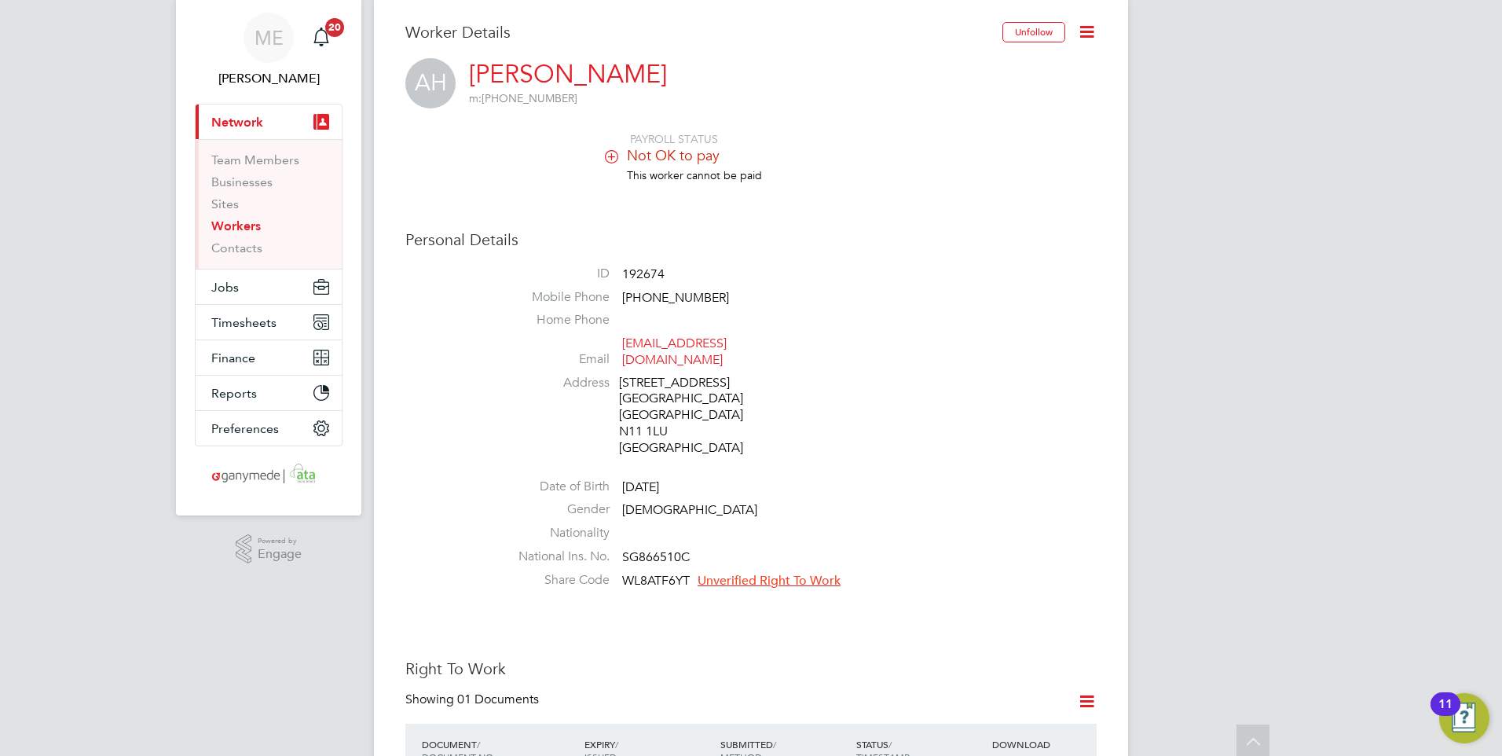
scroll to position [0, 0]
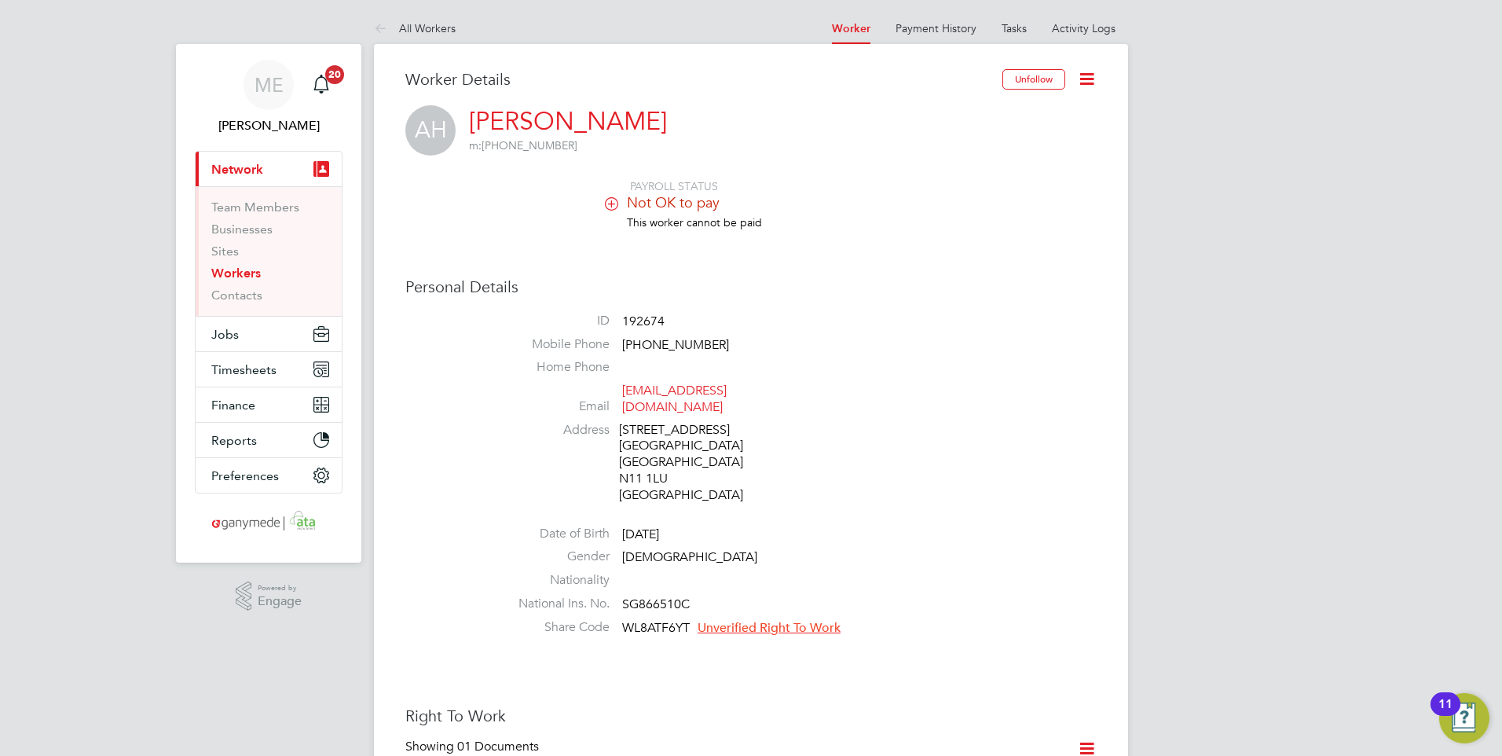
click at [379, 21] on icon at bounding box center [384, 30] width 20 height 20
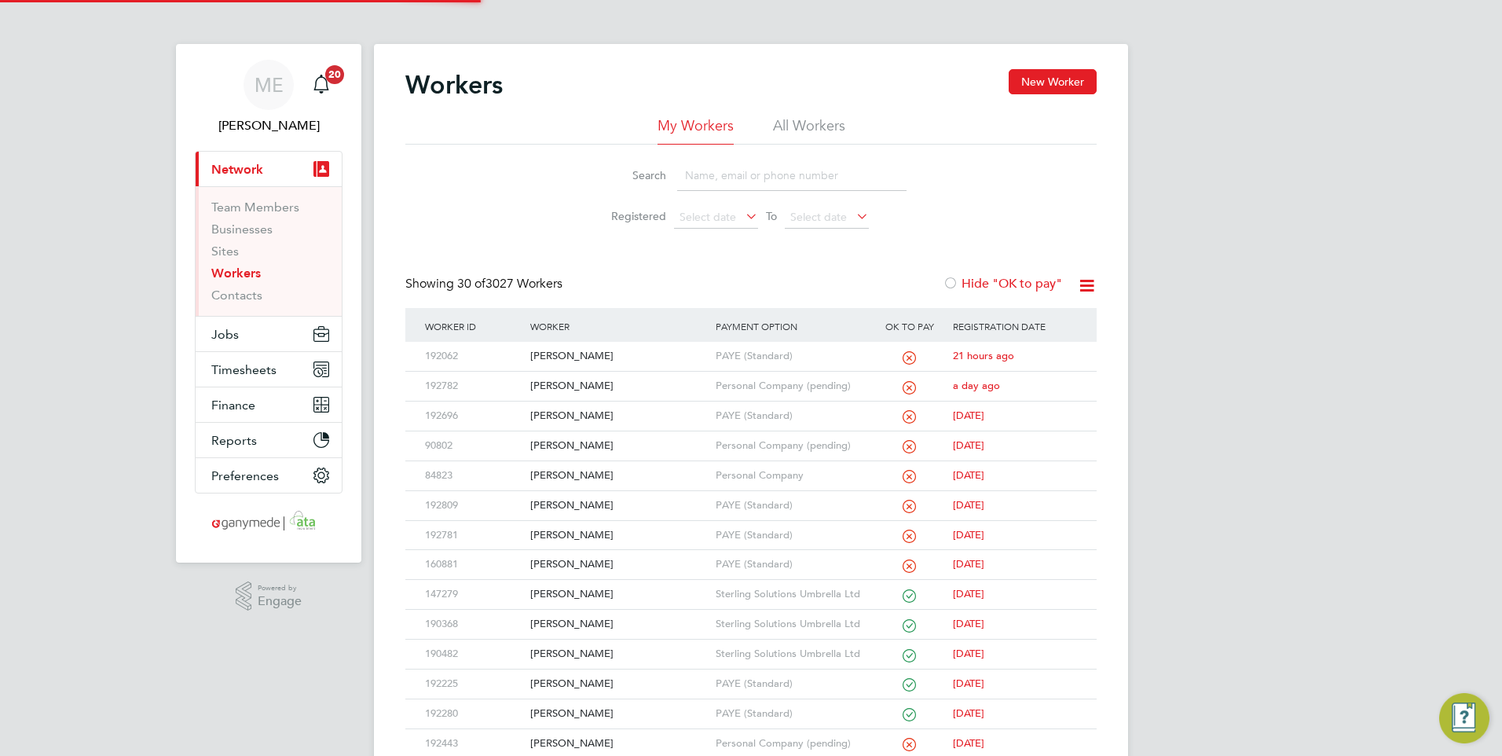
drag, startPoint x: 701, startPoint y: 187, endPoint x: 690, endPoint y: 198, distance: 15.6
click at [703, 190] on input at bounding box center [791, 175] width 229 height 31
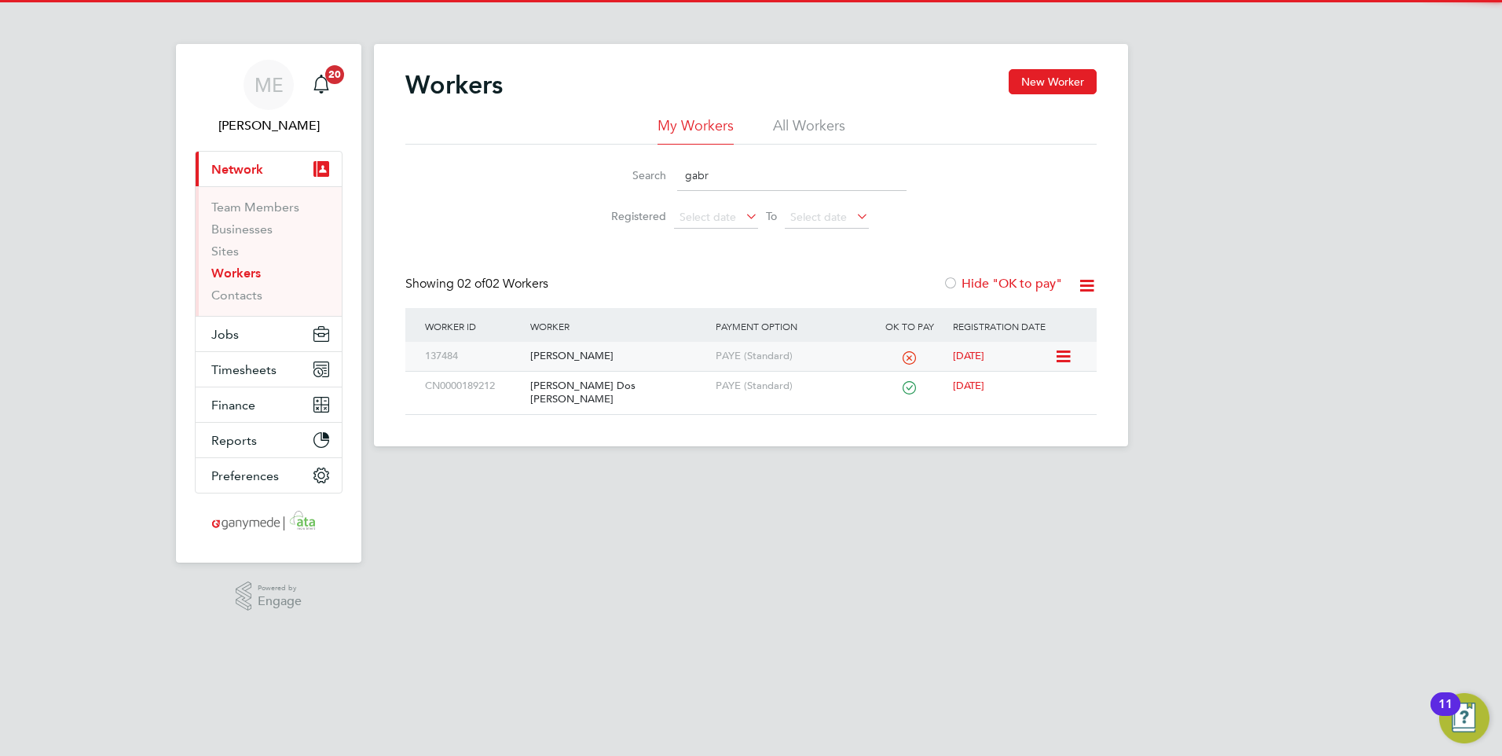
type input "gabr"
click at [602, 354] on div "[PERSON_NAME]" at bounding box center [618, 356] width 185 height 29
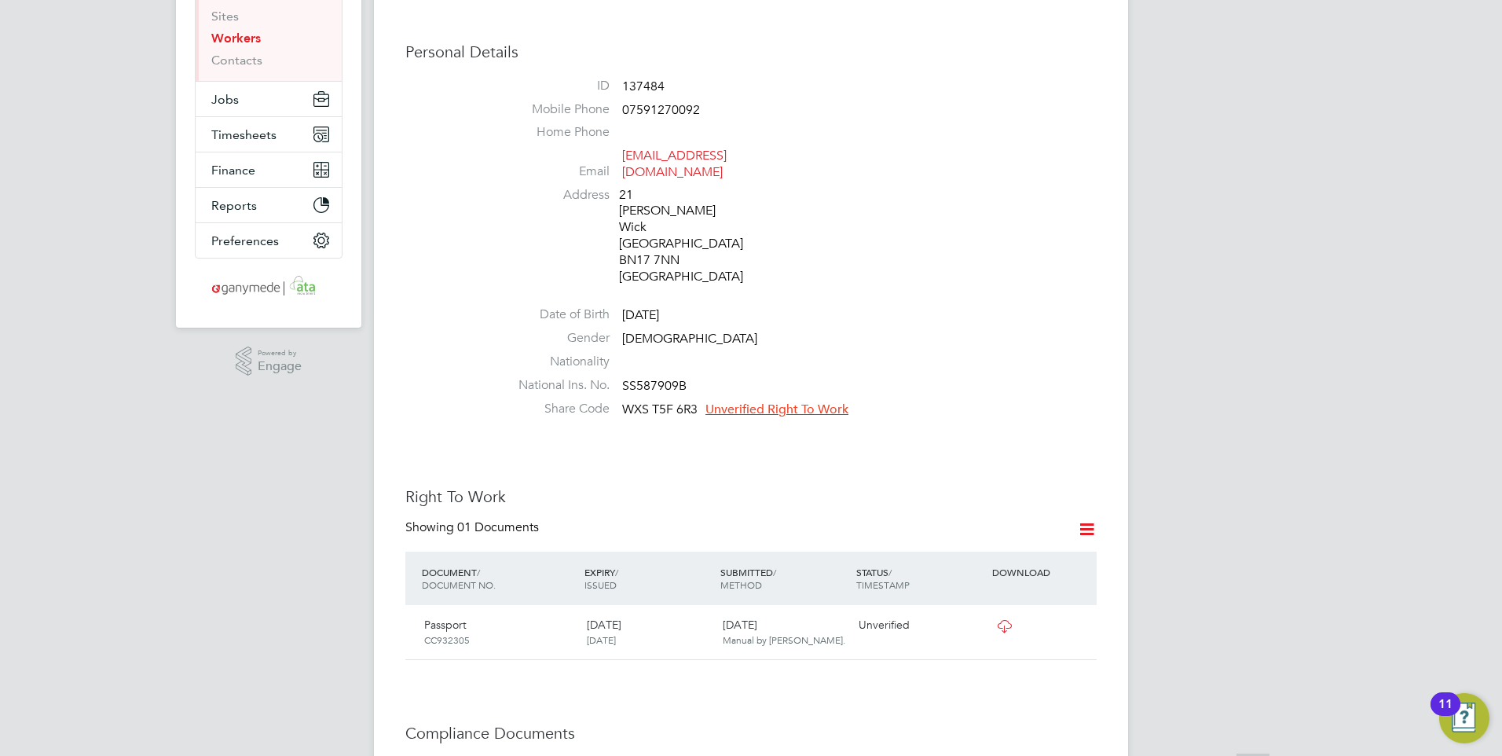
scroll to position [236, 0]
click at [696, 401] on span "WXS T5F 6R3" at bounding box center [659, 409] width 75 height 16
drag, startPoint x: 701, startPoint y: 376, endPoint x: 609, endPoint y: 373, distance: 92.7
click at [609, 400] on li "Share Code WXS T5F 6R3 Unverified Right To Work" at bounding box center [798, 412] width 597 height 24
drag, startPoint x: 609, startPoint y: 373, endPoint x: 631, endPoint y: 378, distance: 22.5
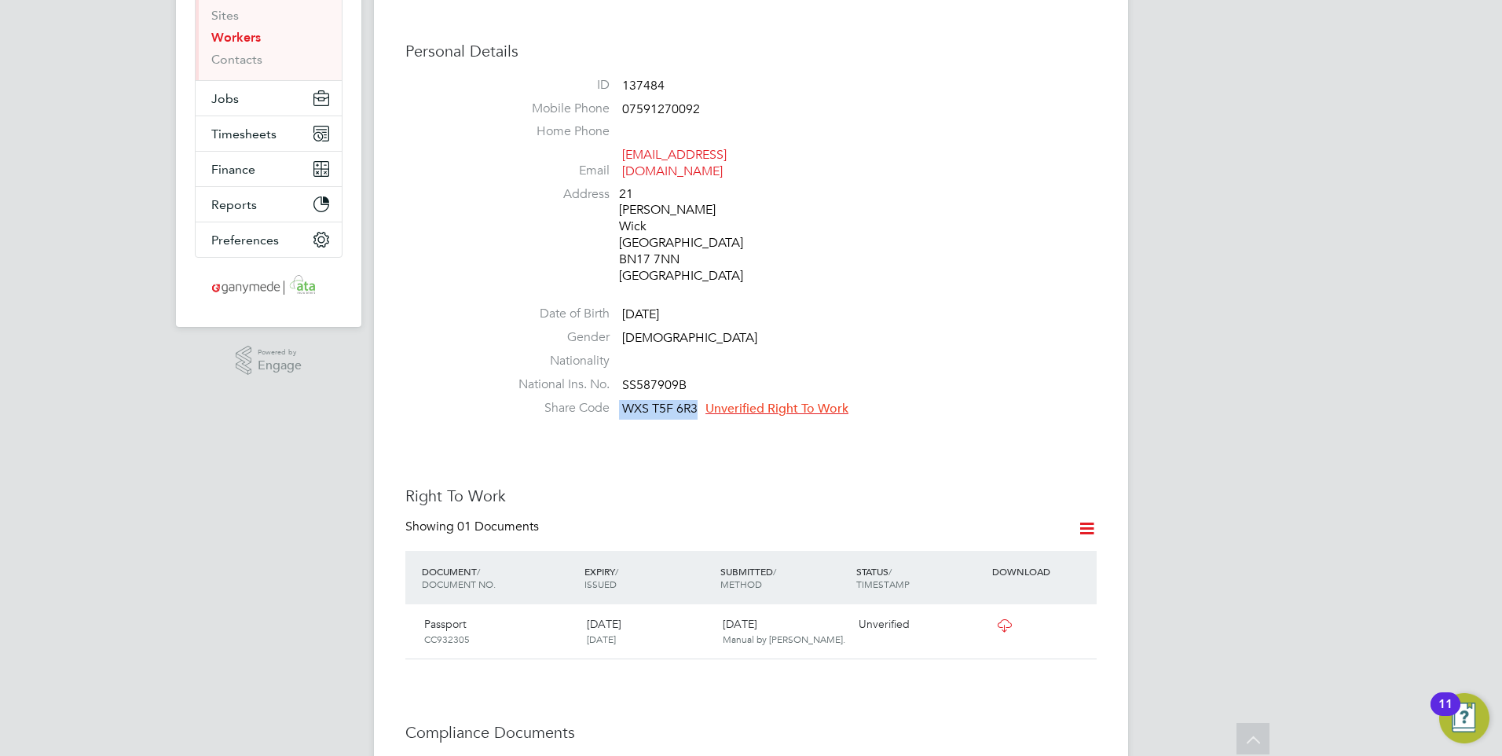
copy li "WXS T5F 6R3"
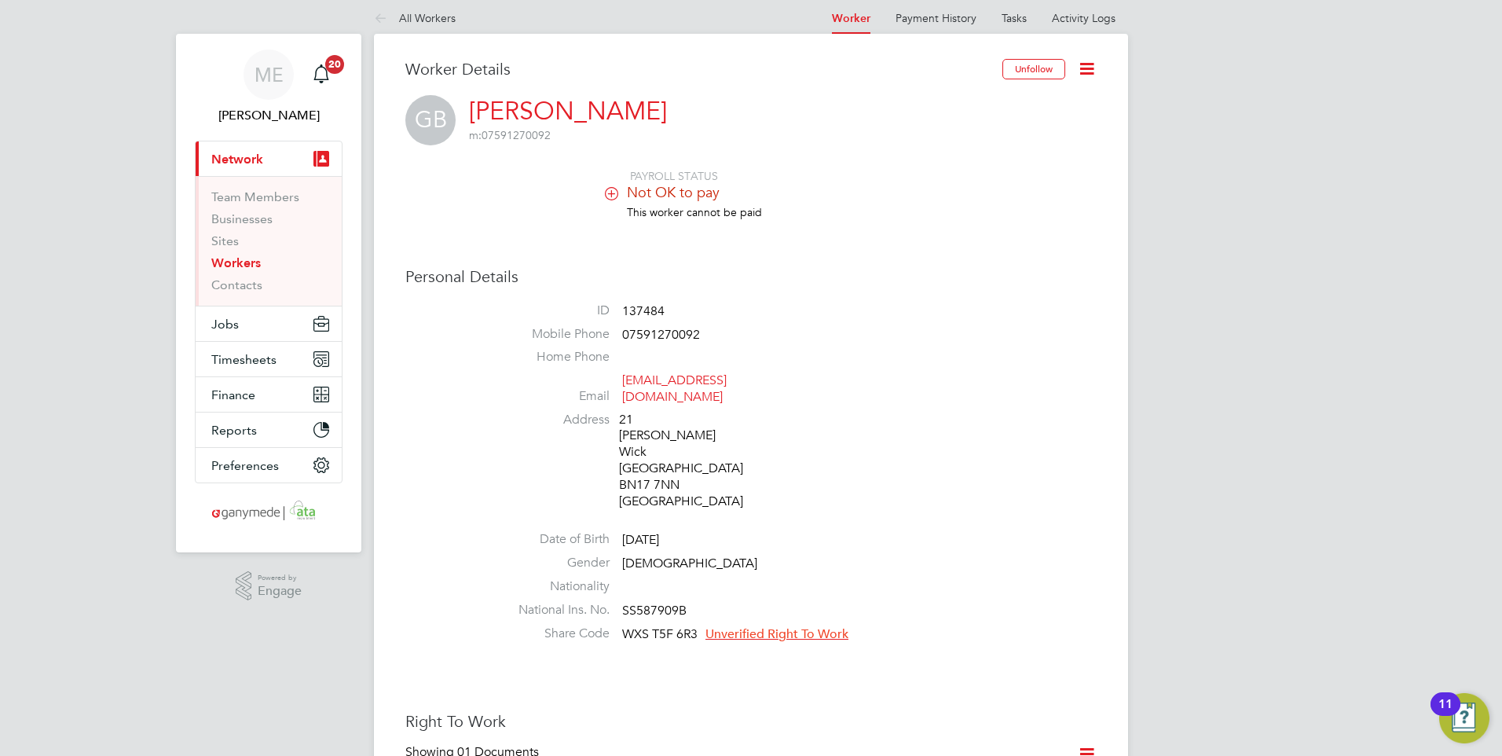
scroll to position [157, 0]
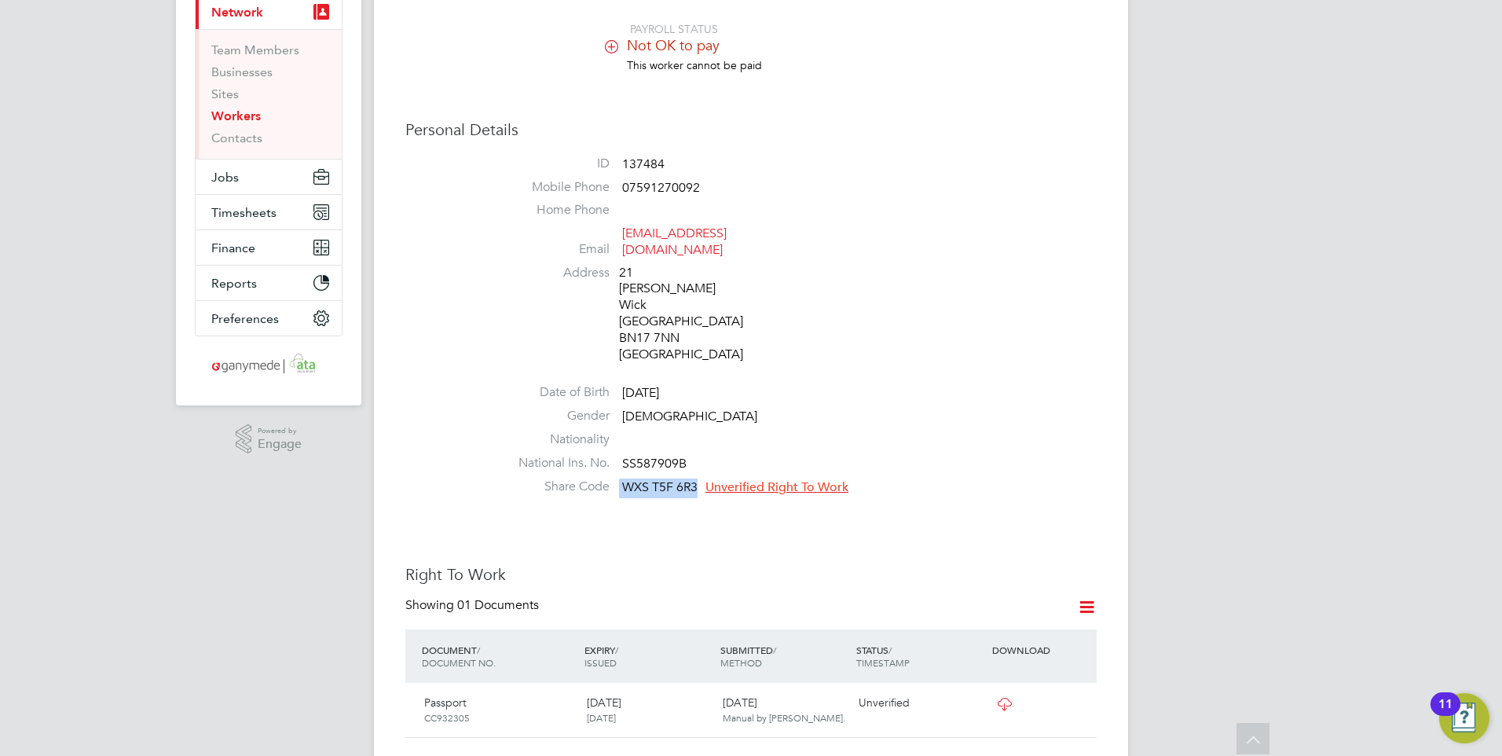
drag, startPoint x: 616, startPoint y: 452, endPoint x: 701, endPoint y: 455, distance: 84.9
click at [701, 478] on li "Share Code WXS T5F 6R3 Unverified Right To Work" at bounding box center [798, 490] width 597 height 24
drag, startPoint x: 701, startPoint y: 455, endPoint x: 683, endPoint y: 453, distance: 17.4
copy li "WXS T5F 6R3"
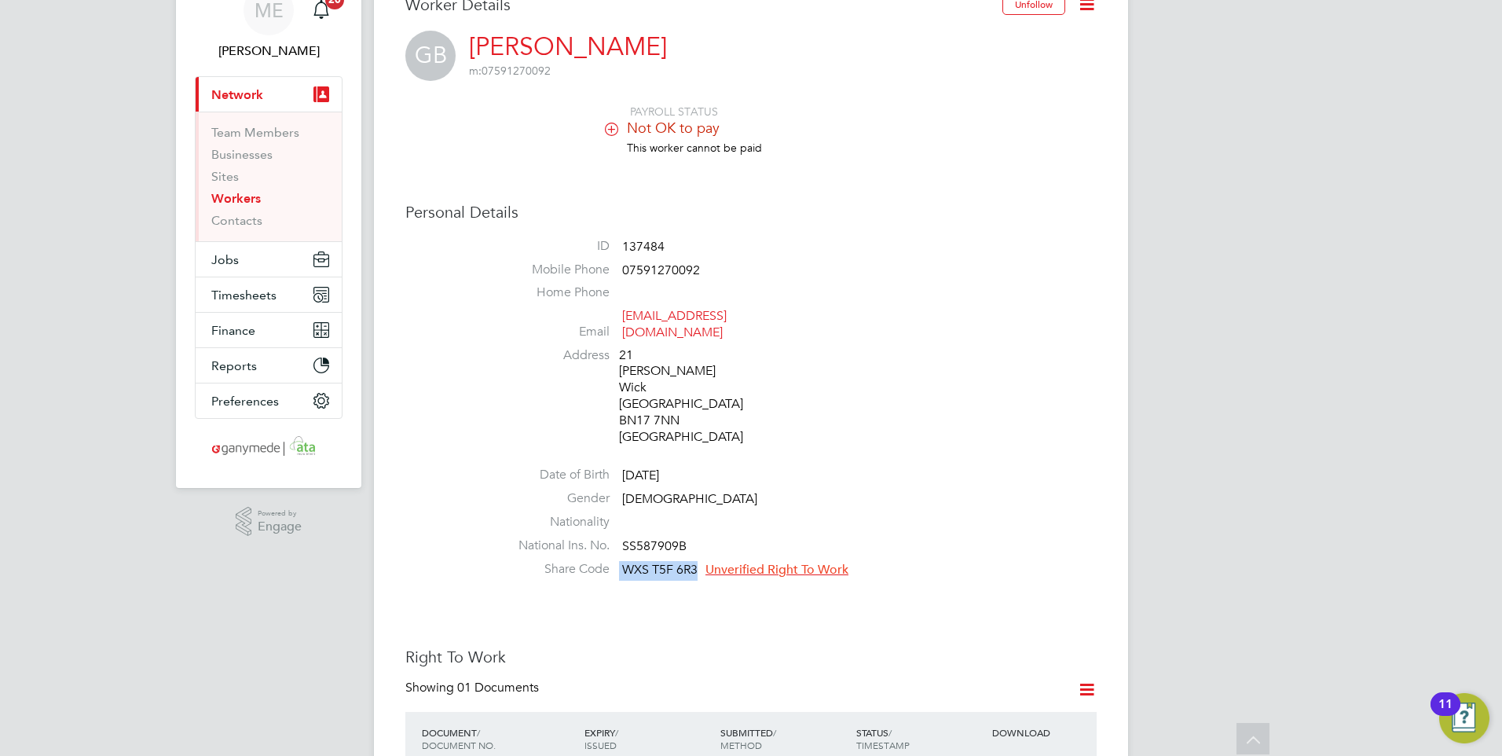
scroll to position [0, 0]
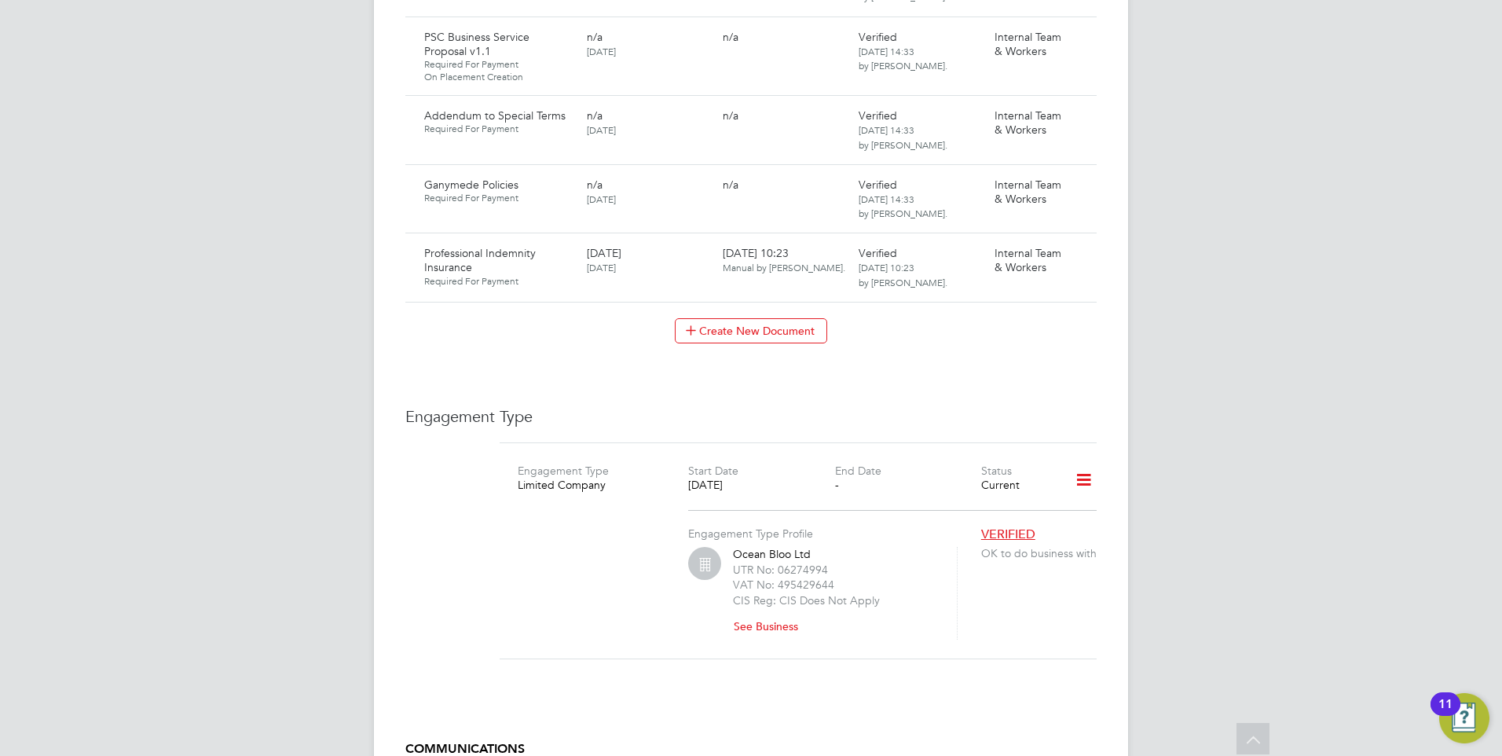
scroll to position [2278, 0]
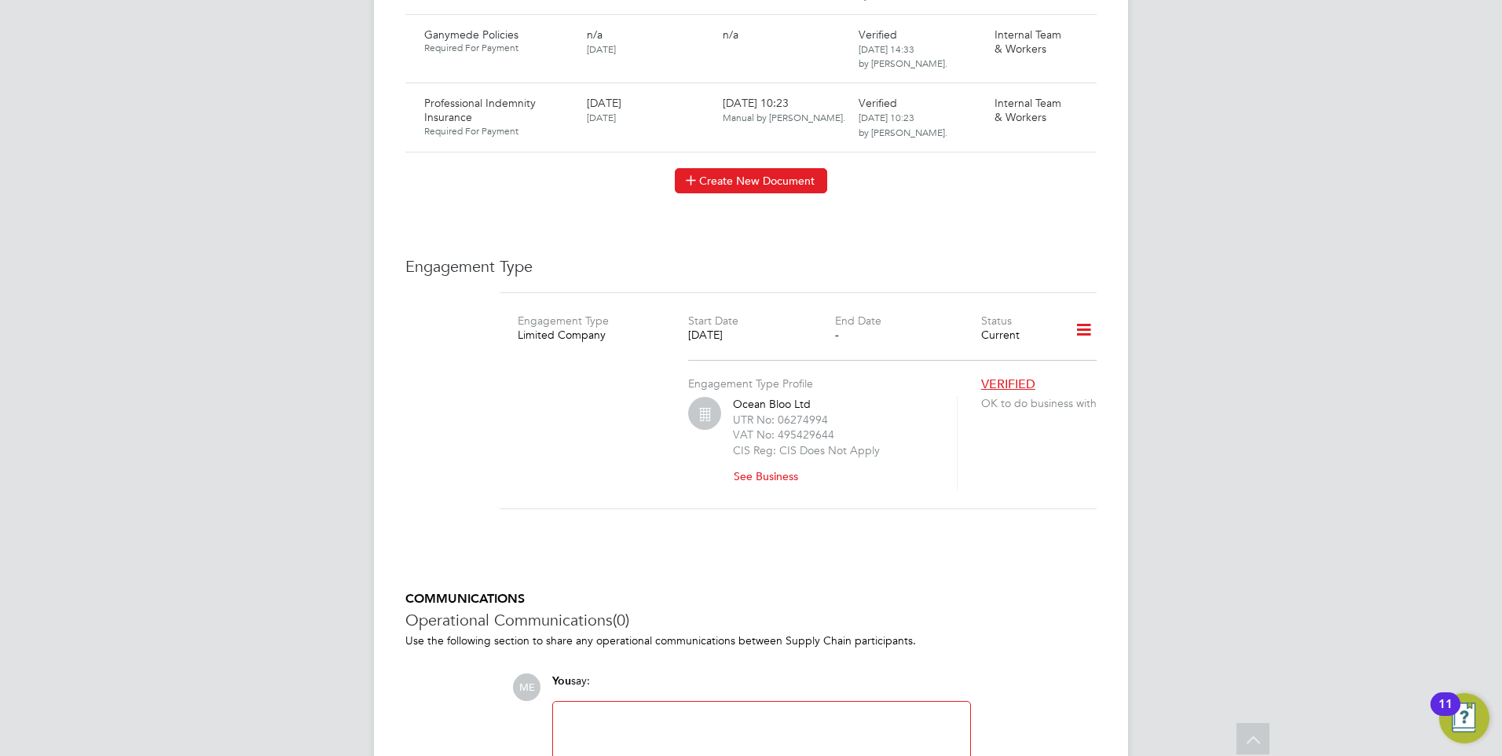
click at [720, 168] on button "Create New Document" at bounding box center [751, 180] width 152 height 25
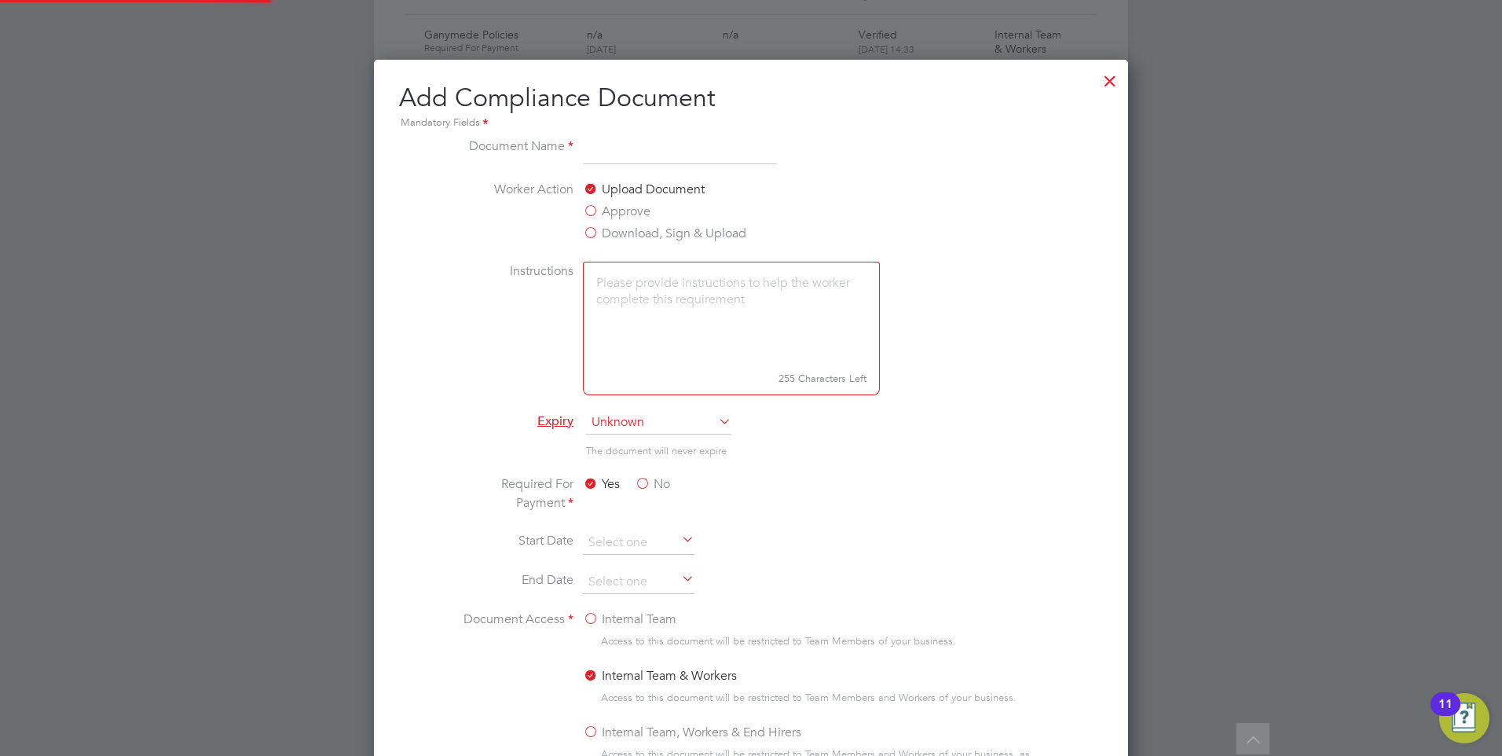
scroll to position [825, 755]
type input "SOW - Galliford Try"
click at [586, 210] on label "Approve" at bounding box center [617, 211] width 68 height 19
click at [0, 0] on input "Approve" at bounding box center [0, 0] width 0 height 0
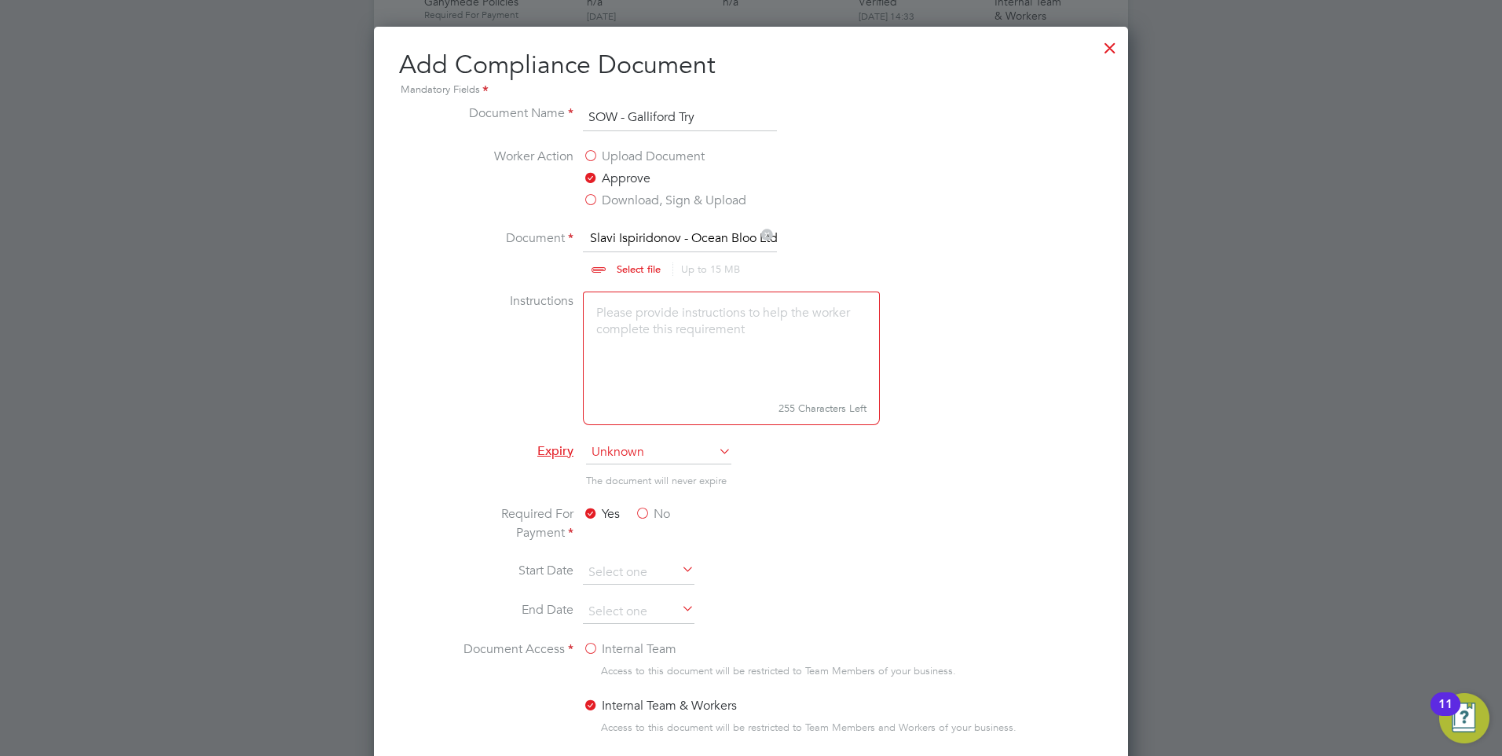
scroll to position [2468, 0]
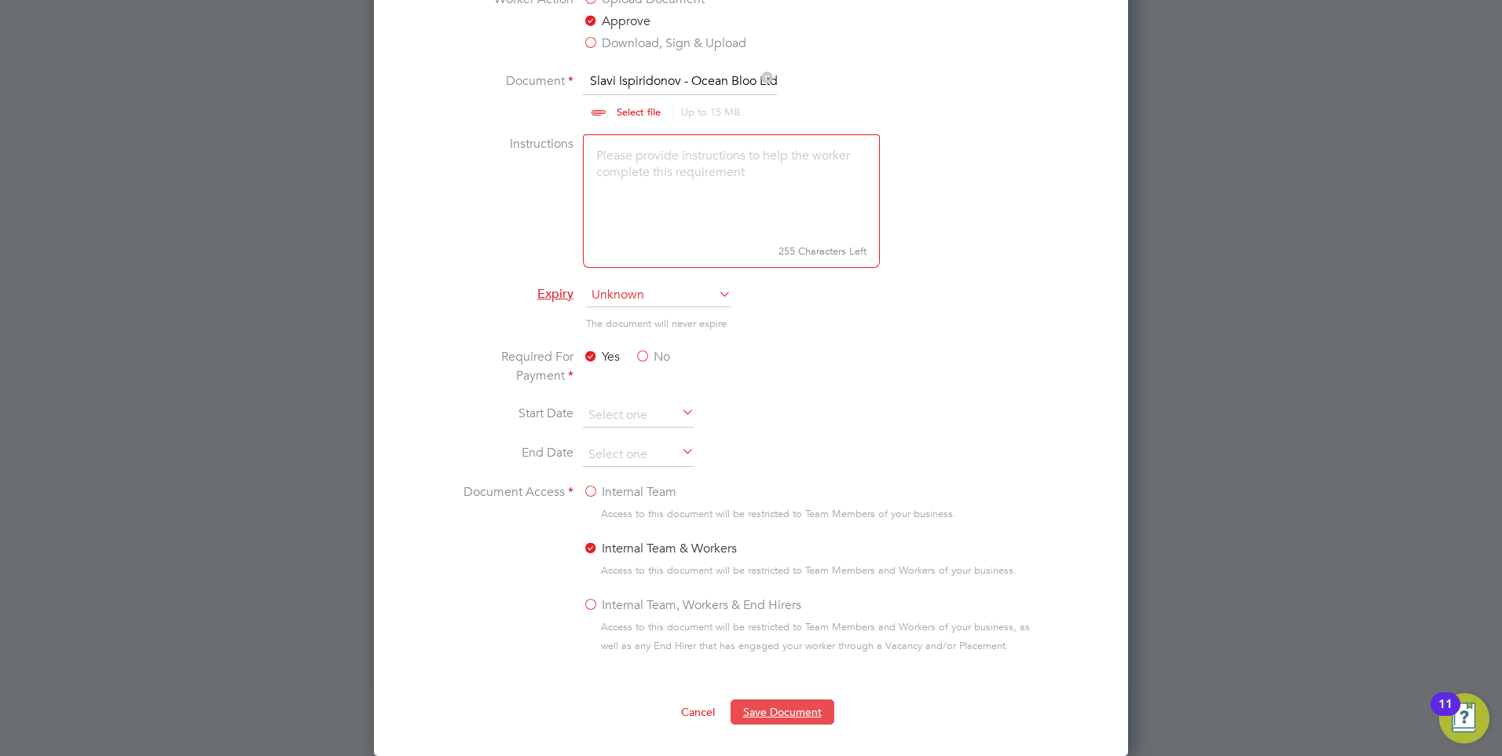
click at [771, 706] on button "Save Document" at bounding box center [783, 711] width 104 height 25
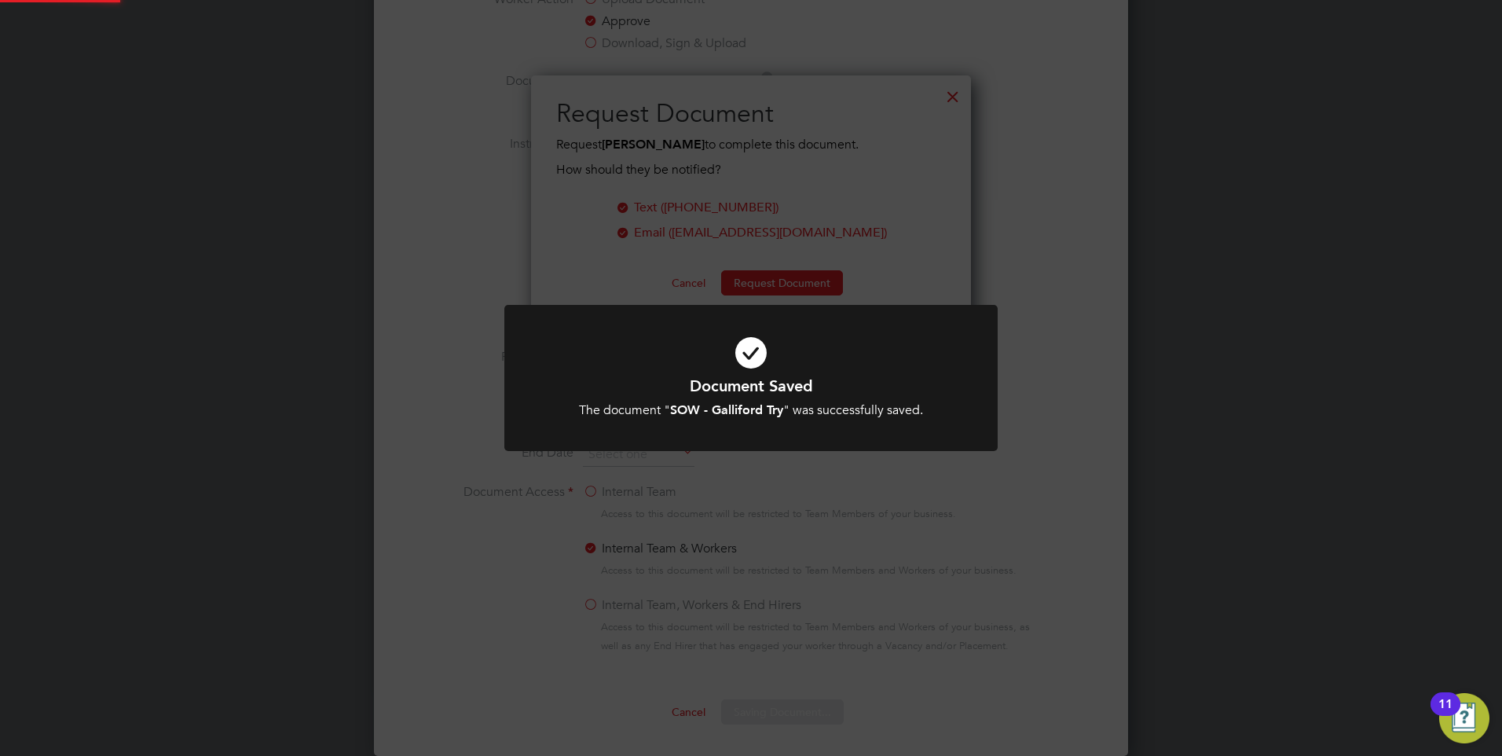
scroll to position [252, 441]
click at [639, 398] on div "Document Saved The document " SOW - Galliford Try " was successfully saved. Can…" at bounding box center [751, 396] width 408 height 43
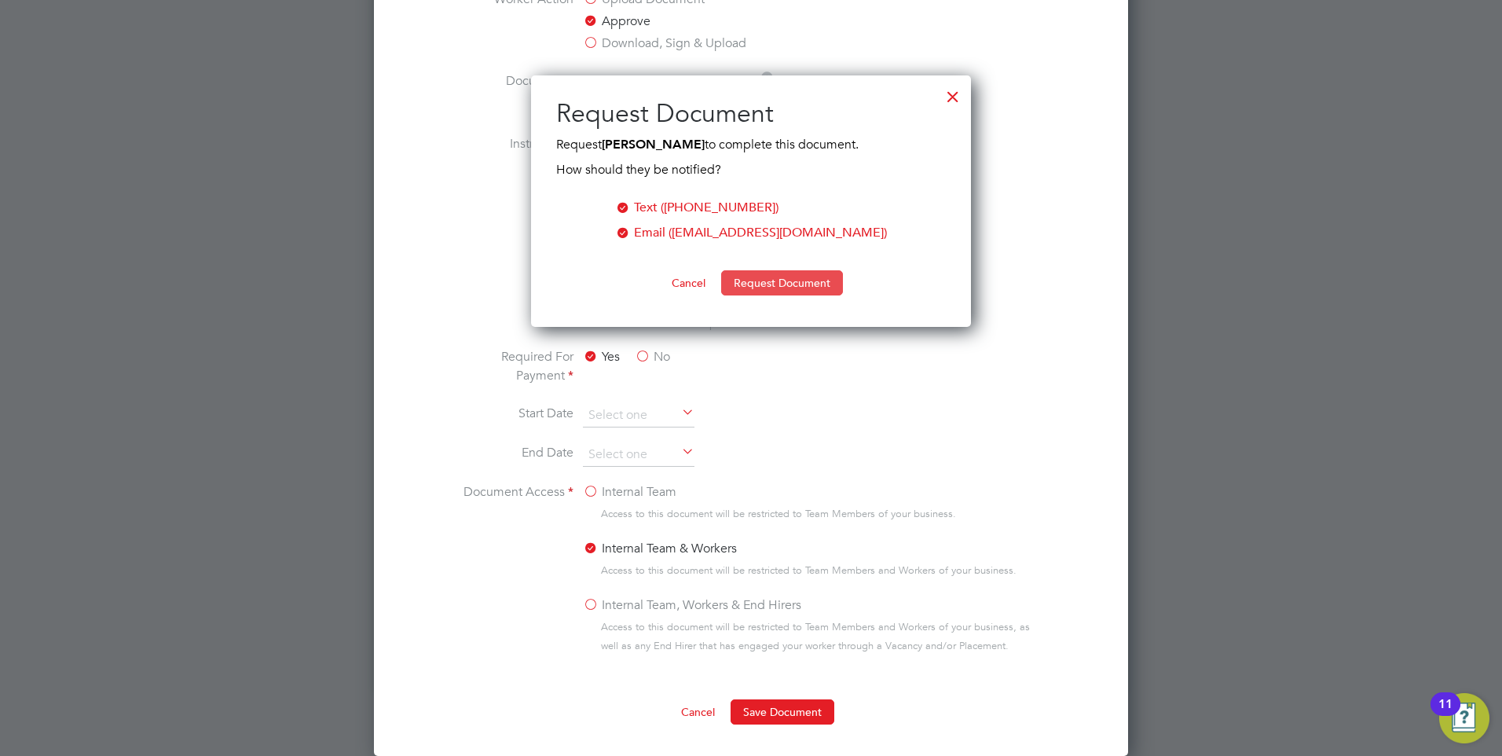
click at [753, 281] on button "Request Document" at bounding box center [782, 282] width 122 height 25
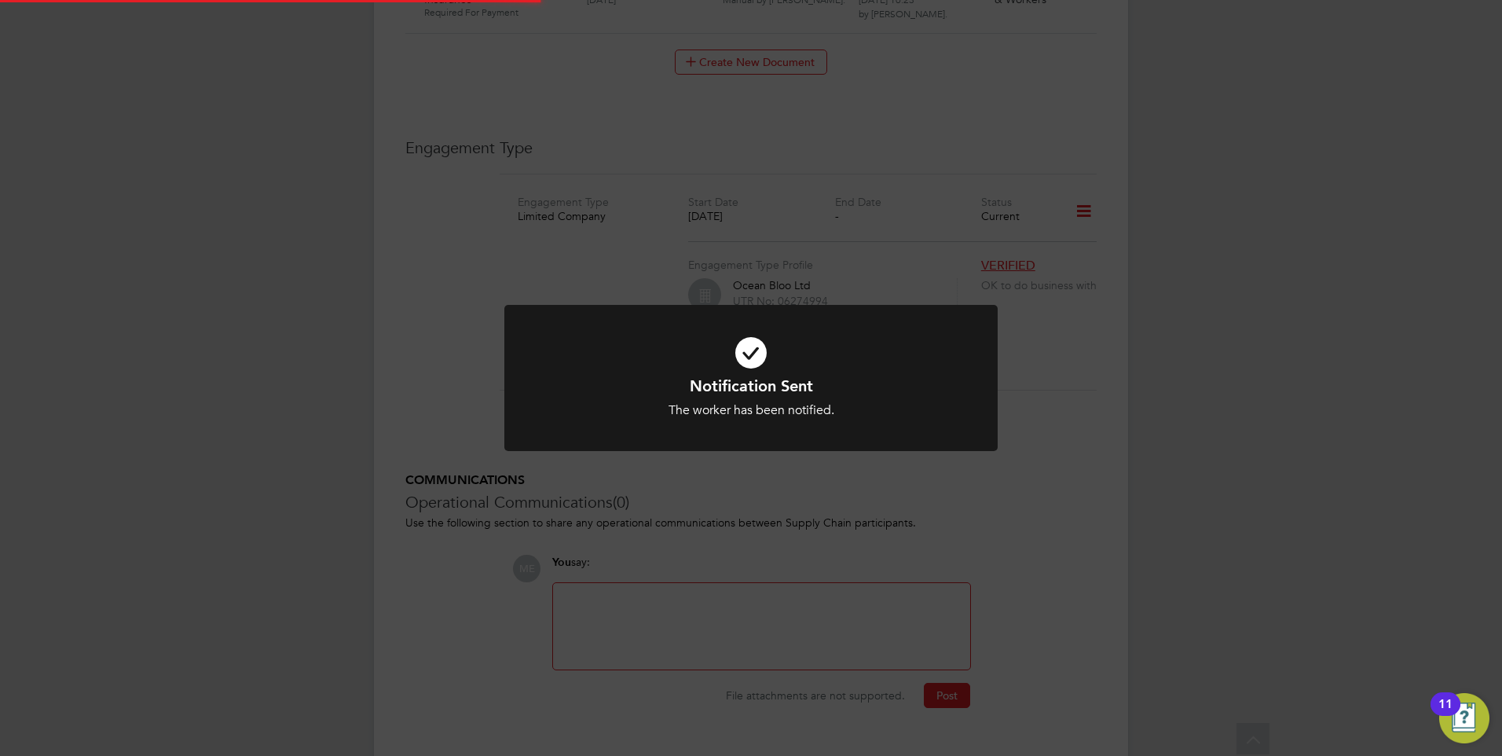
click at [688, 336] on icon at bounding box center [751, 352] width 408 height 61
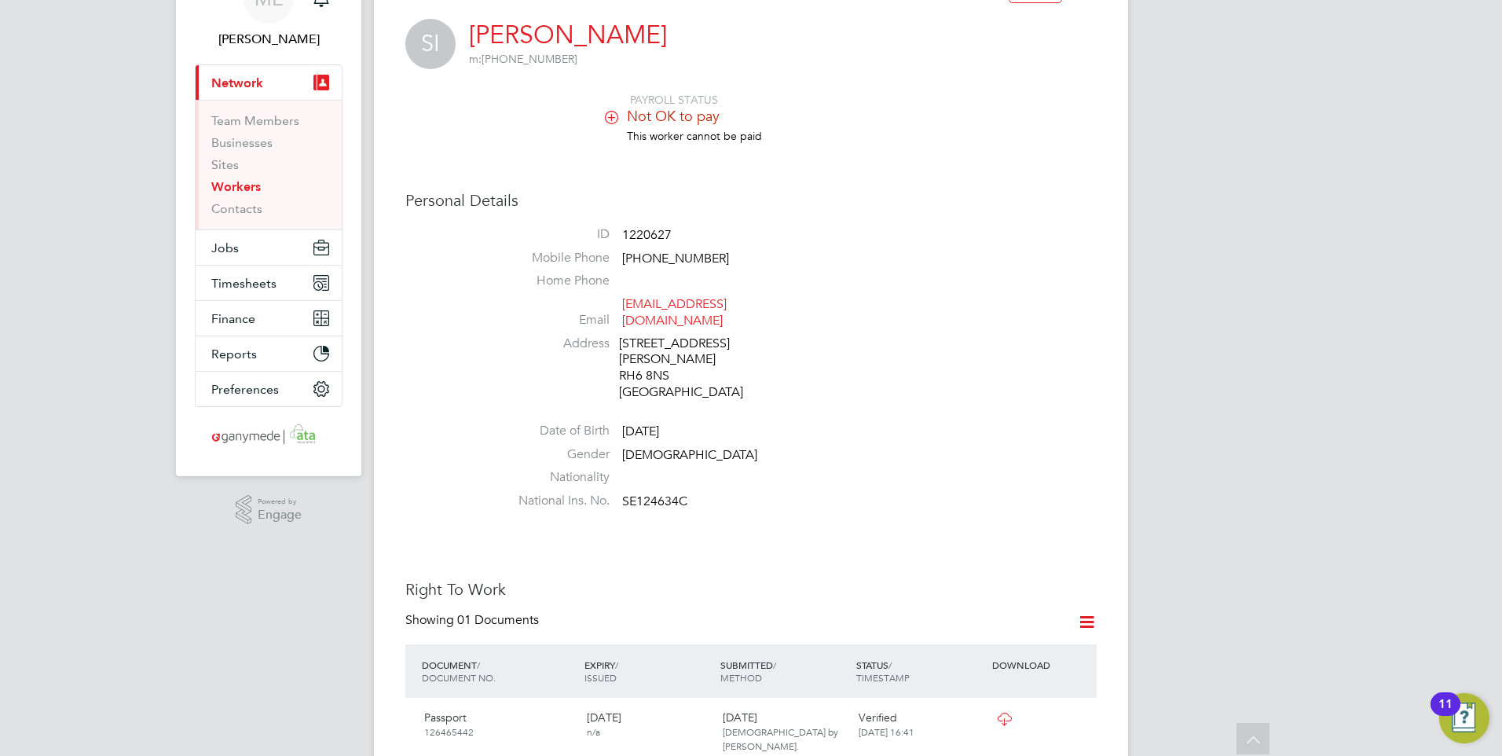
scroll to position [0, 0]
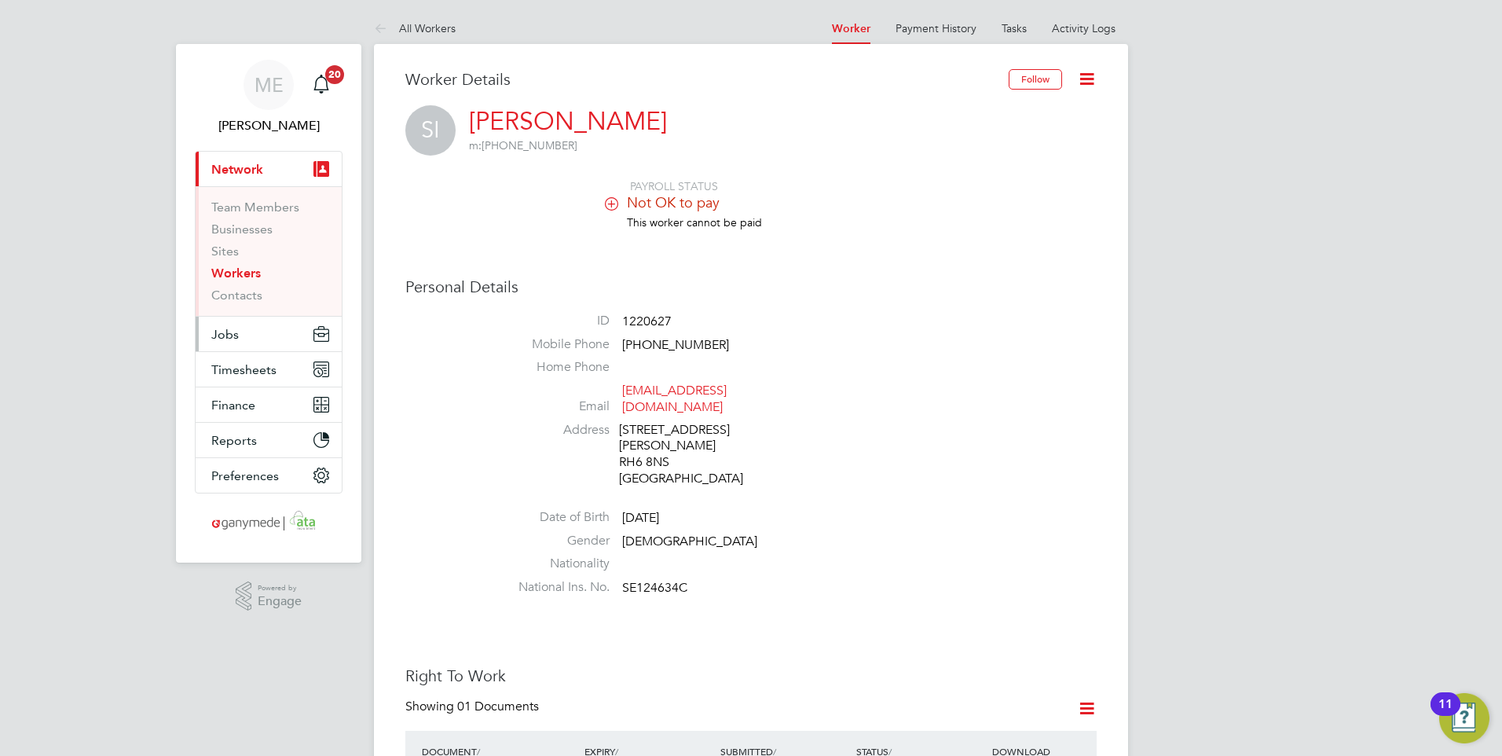
click at [234, 334] on span "Jobs" at bounding box center [224, 334] width 27 height 15
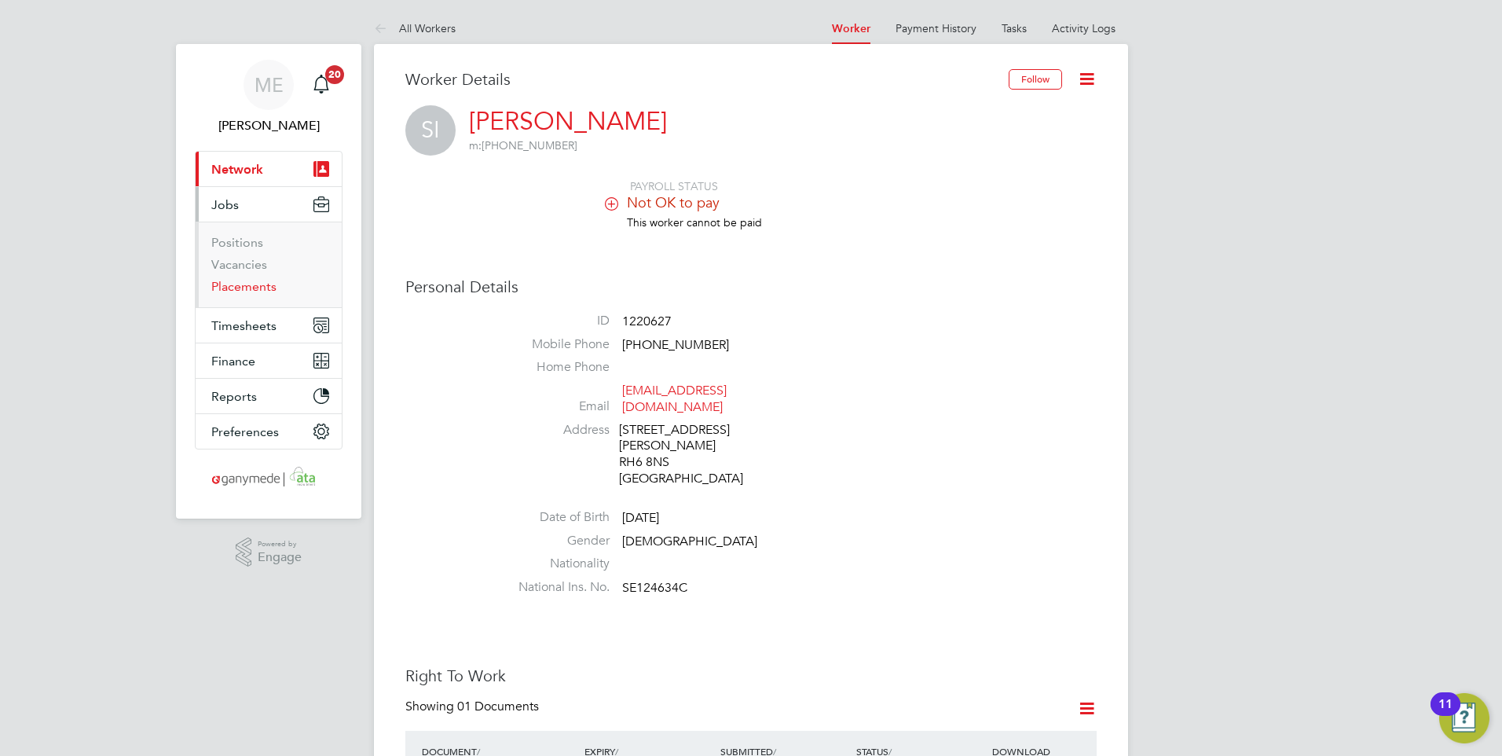
click at [241, 285] on link "Placements" at bounding box center [243, 286] width 65 height 15
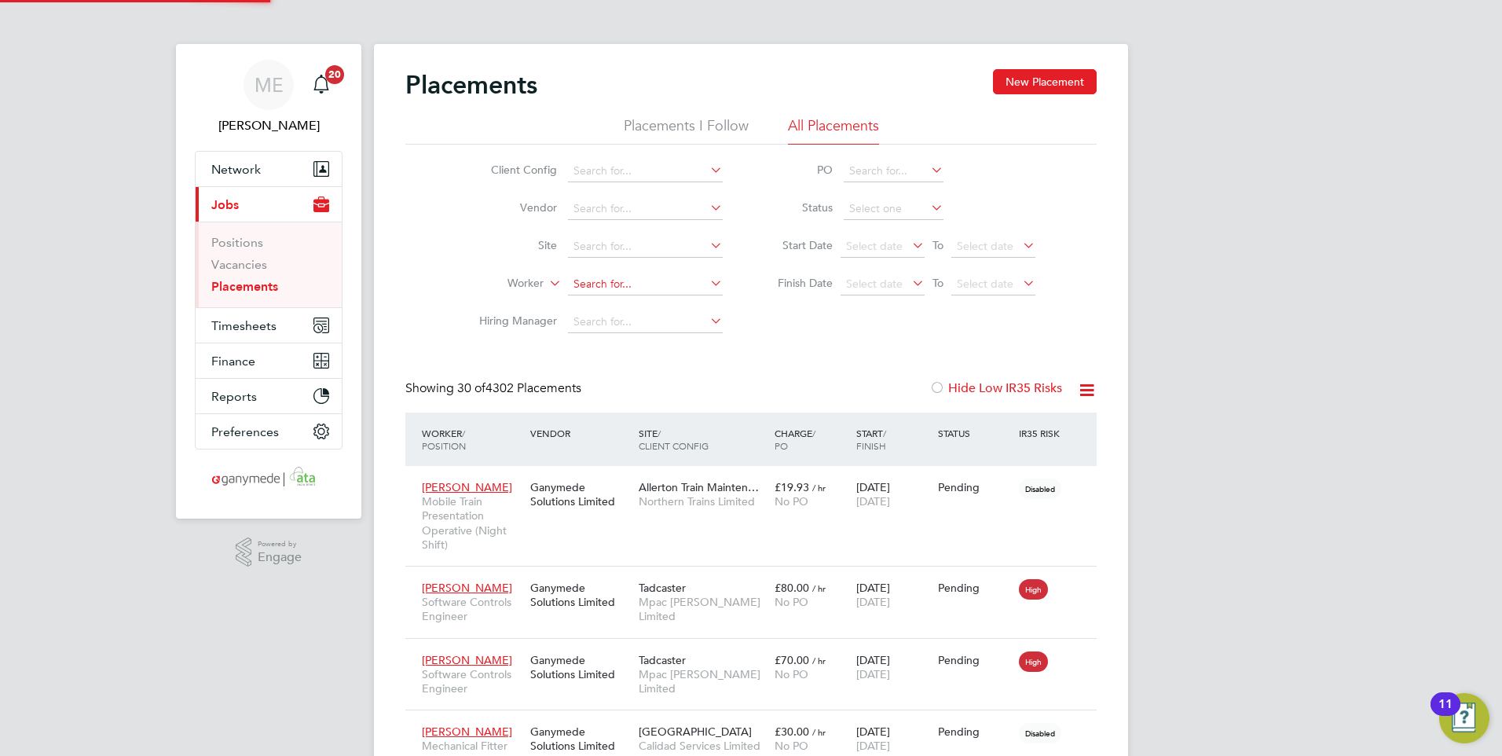
click at [591, 283] on input at bounding box center [645, 284] width 155 height 22
click at [630, 302] on li "Martin Ell iott" at bounding box center [672, 305] width 211 height 21
type input "Martin Elliott"
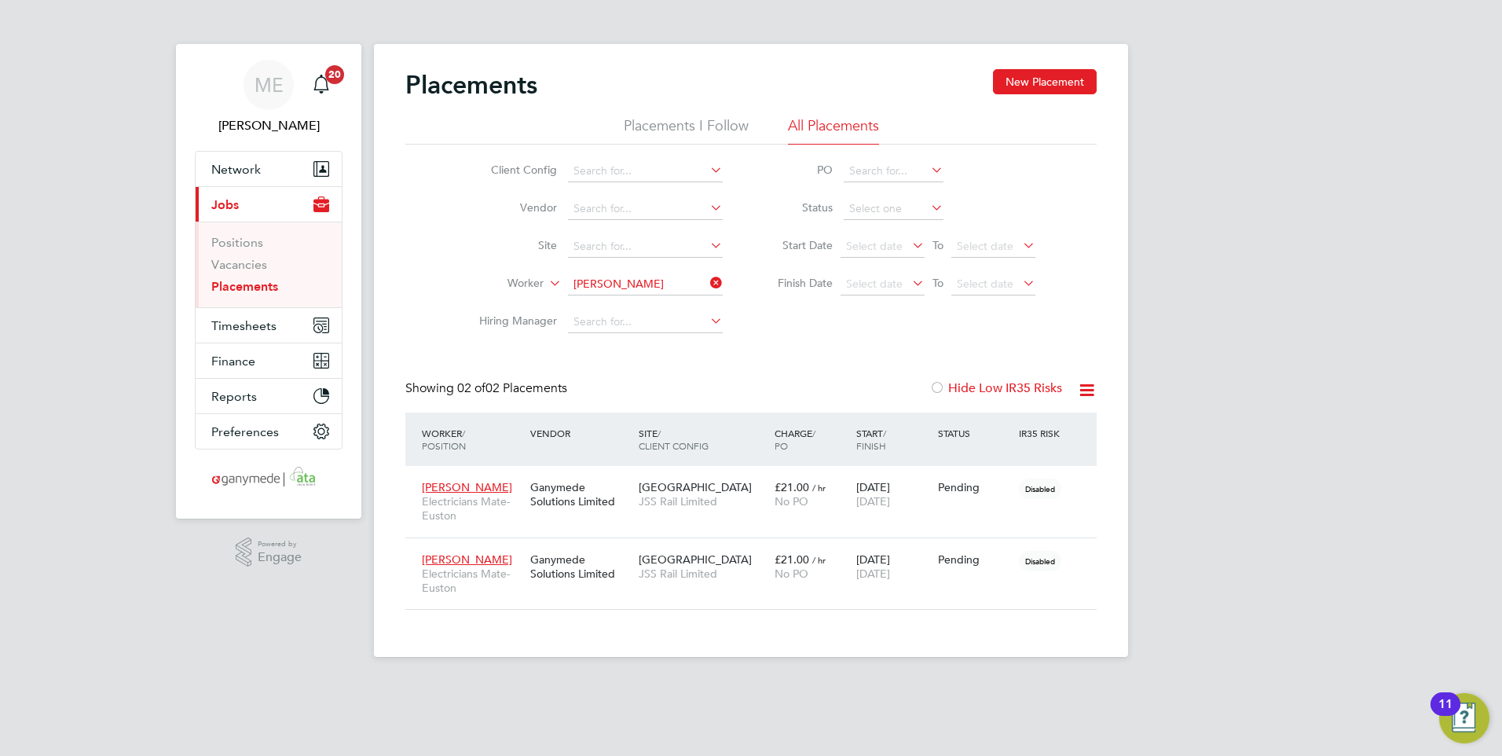
click at [707, 279] on icon at bounding box center [707, 283] width 0 height 22
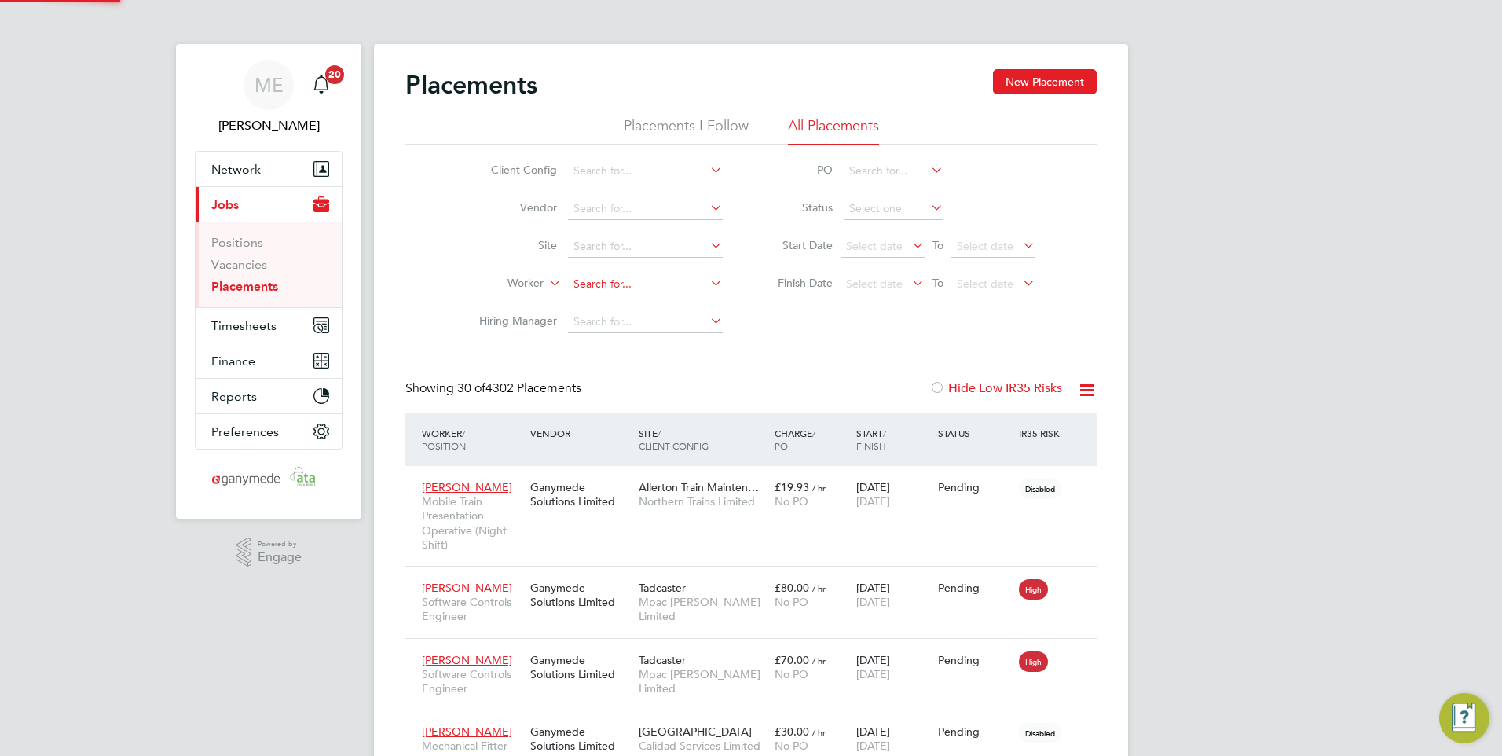
click at [632, 285] on input at bounding box center [645, 284] width 155 height 22
click at [643, 323] on li "Kehin de Olayinka" at bounding box center [645, 327] width 156 height 21
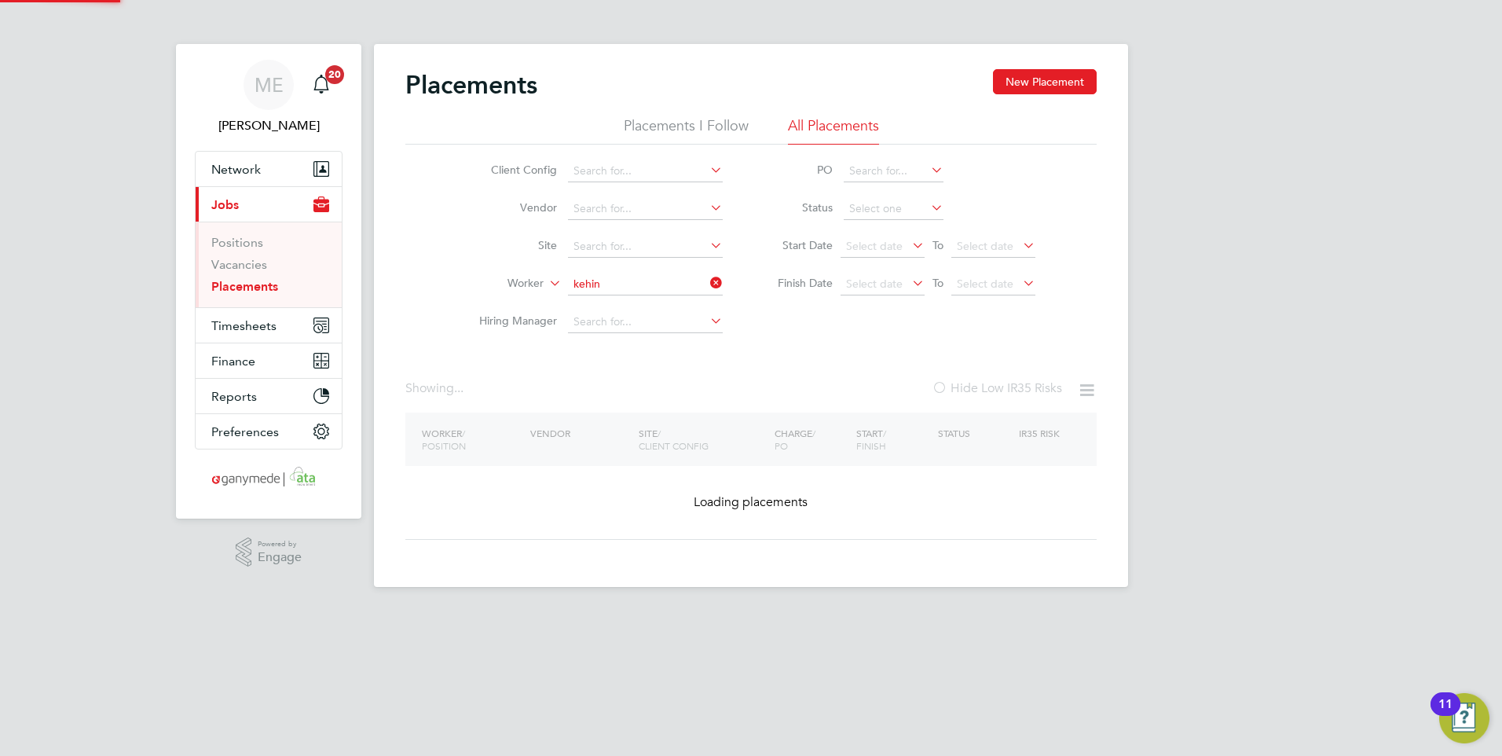
type input "Kehinde Olayinka"
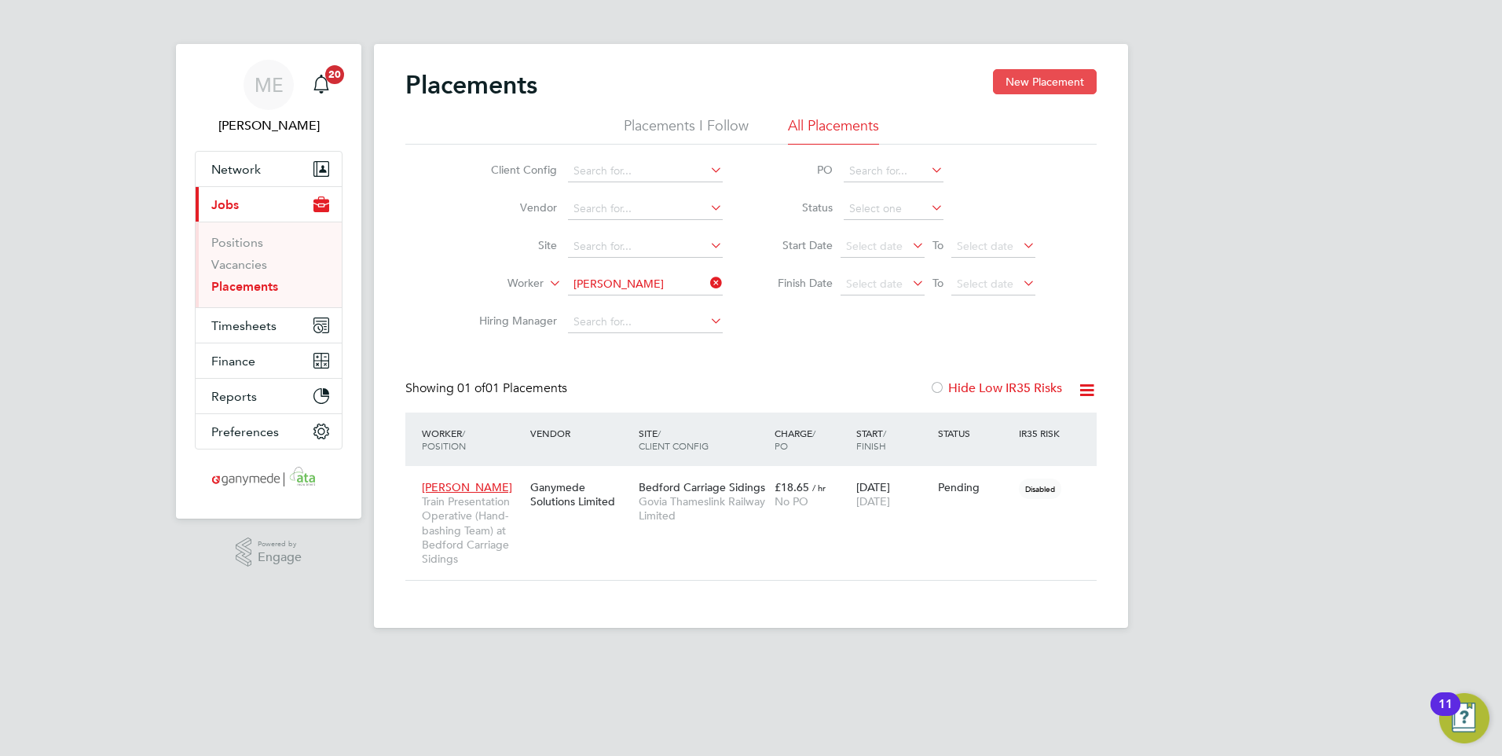
click at [1069, 85] on button "New Placement" at bounding box center [1045, 81] width 104 height 25
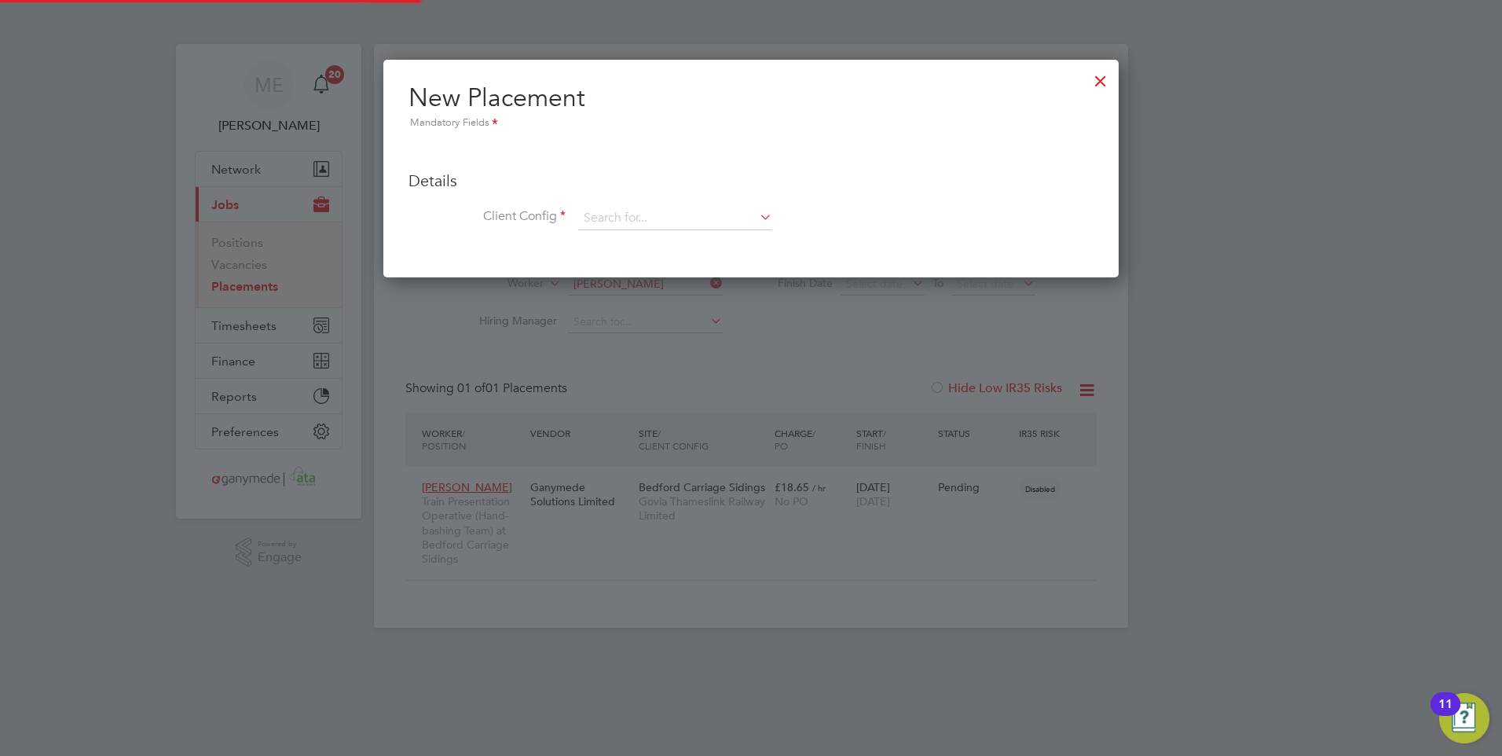
scroll to position [218, 736]
click at [706, 209] on input at bounding box center [675, 219] width 194 height 24
click at [1092, 80] on div at bounding box center [1100, 77] width 28 height 28
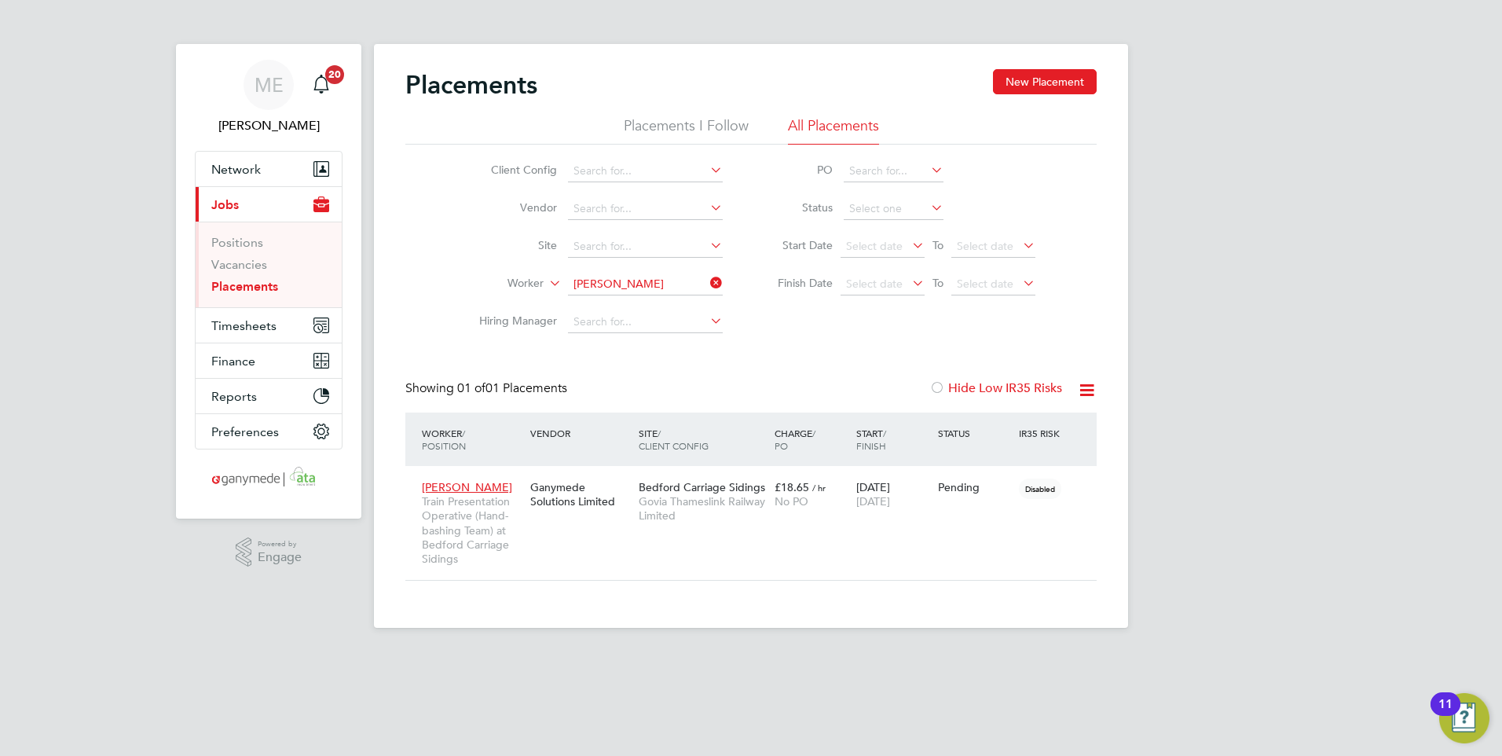
click at [707, 282] on icon at bounding box center [707, 283] width 0 height 22
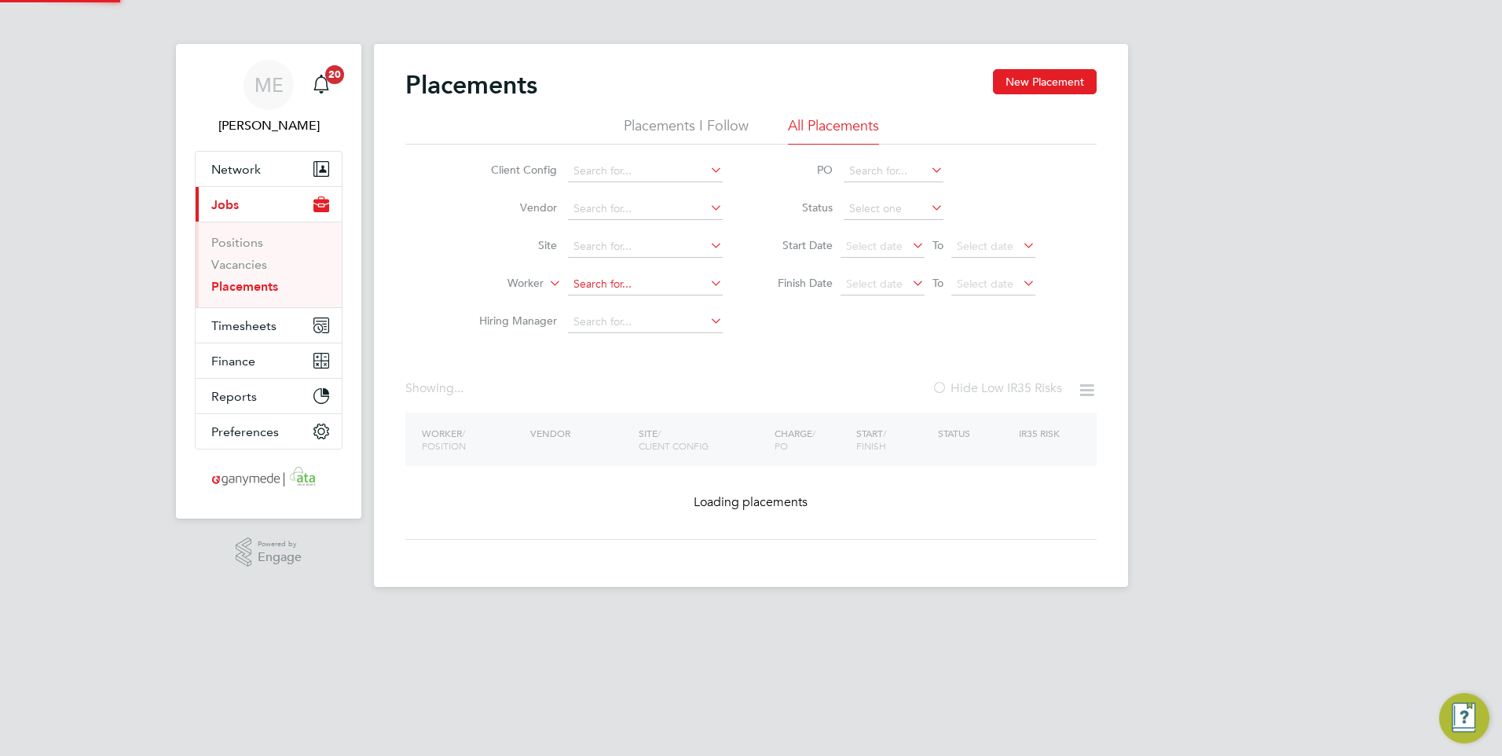
click at [600, 282] on input at bounding box center [645, 284] width 155 height 22
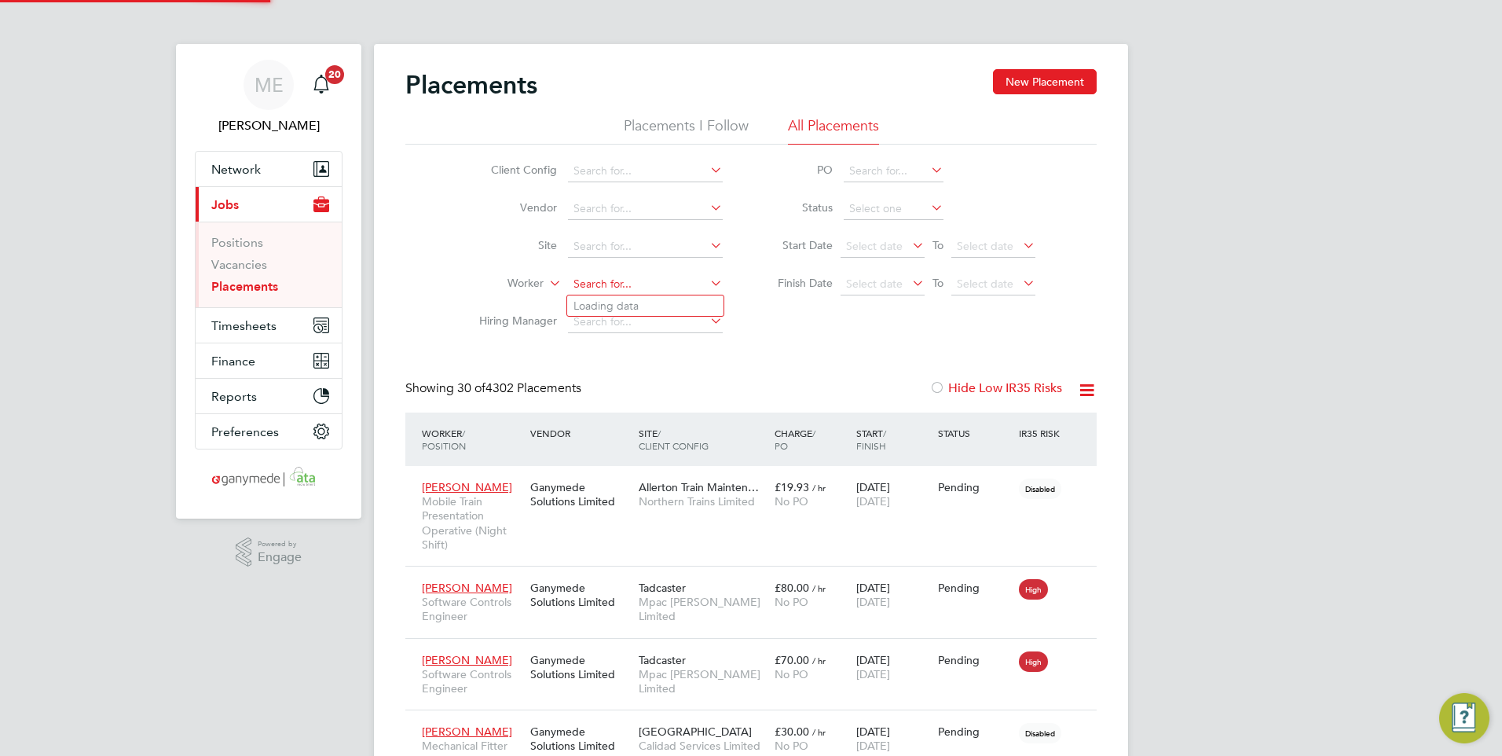
scroll to position [59, 109]
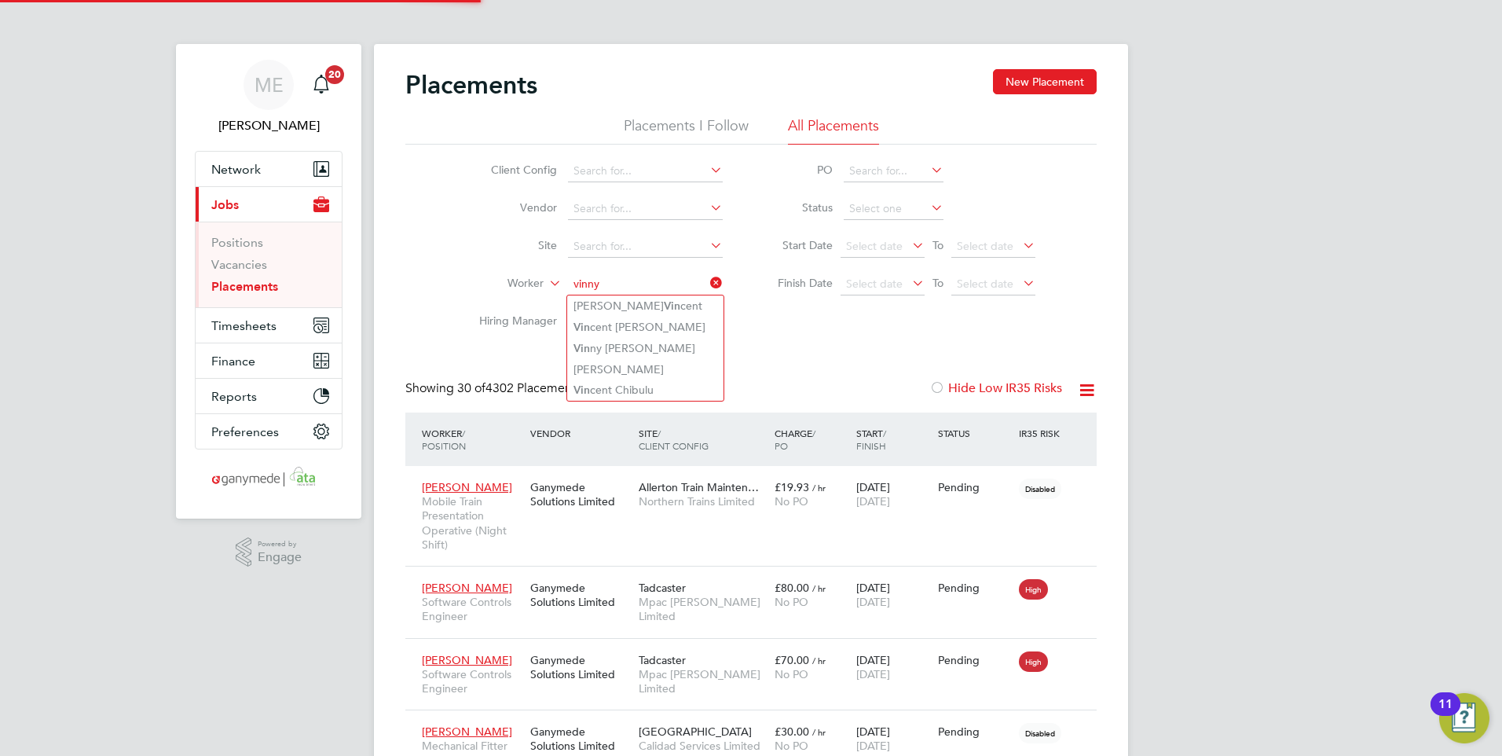
type input "vinny"
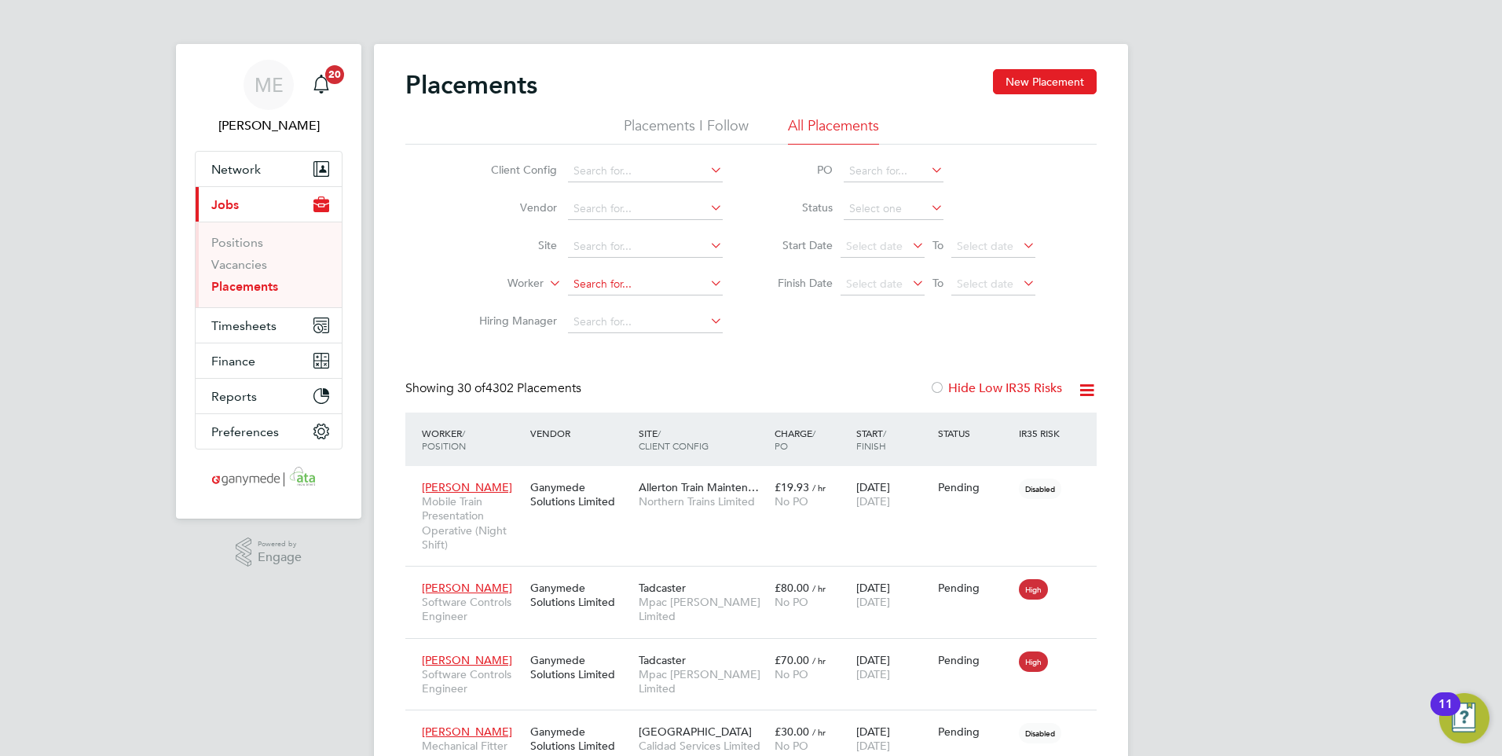
click at [634, 283] on input at bounding box center [645, 284] width 155 height 22
click at [598, 303] on b "Vinny" at bounding box center [587, 305] width 28 height 13
type input "[PERSON_NAME]"
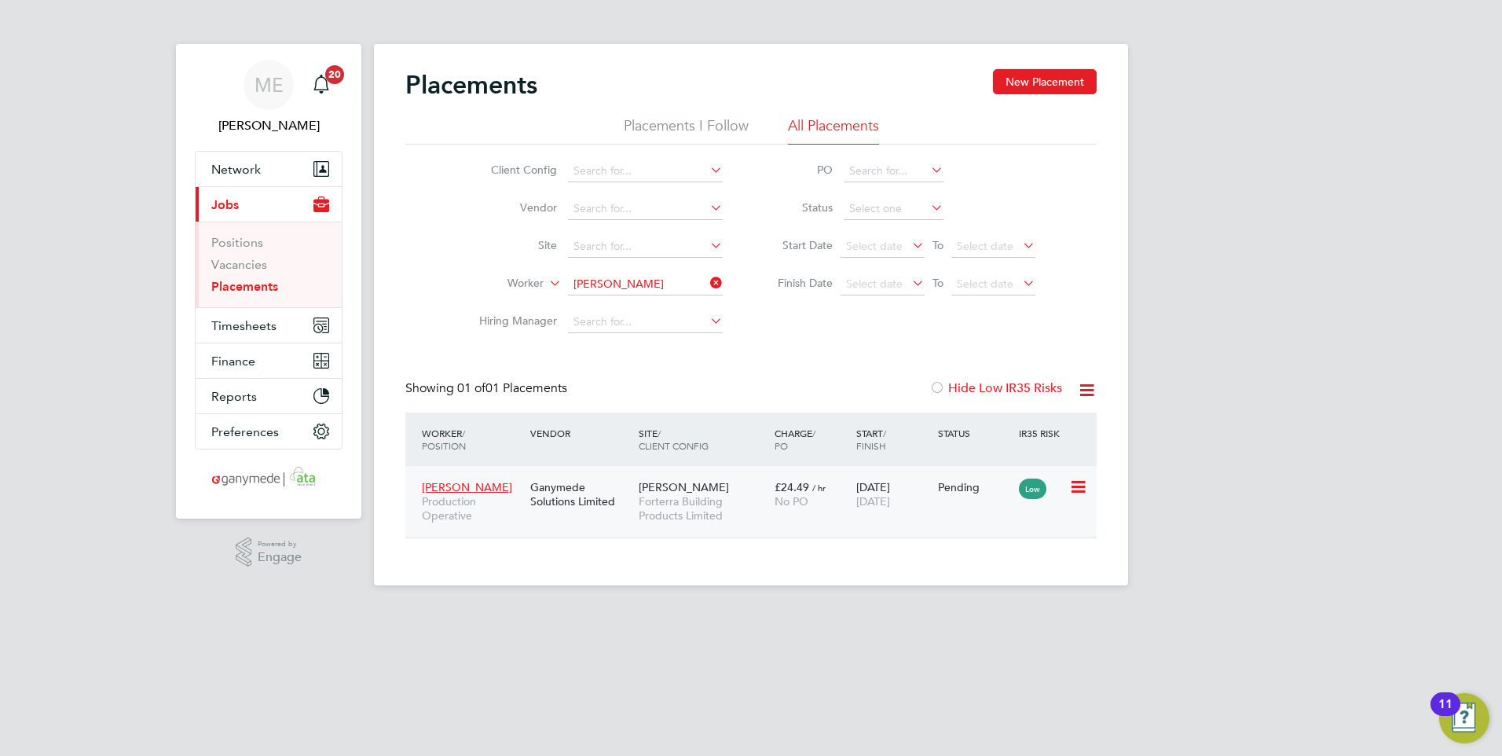
click at [1082, 492] on icon at bounding box center [1077, 487] width 16 height 19
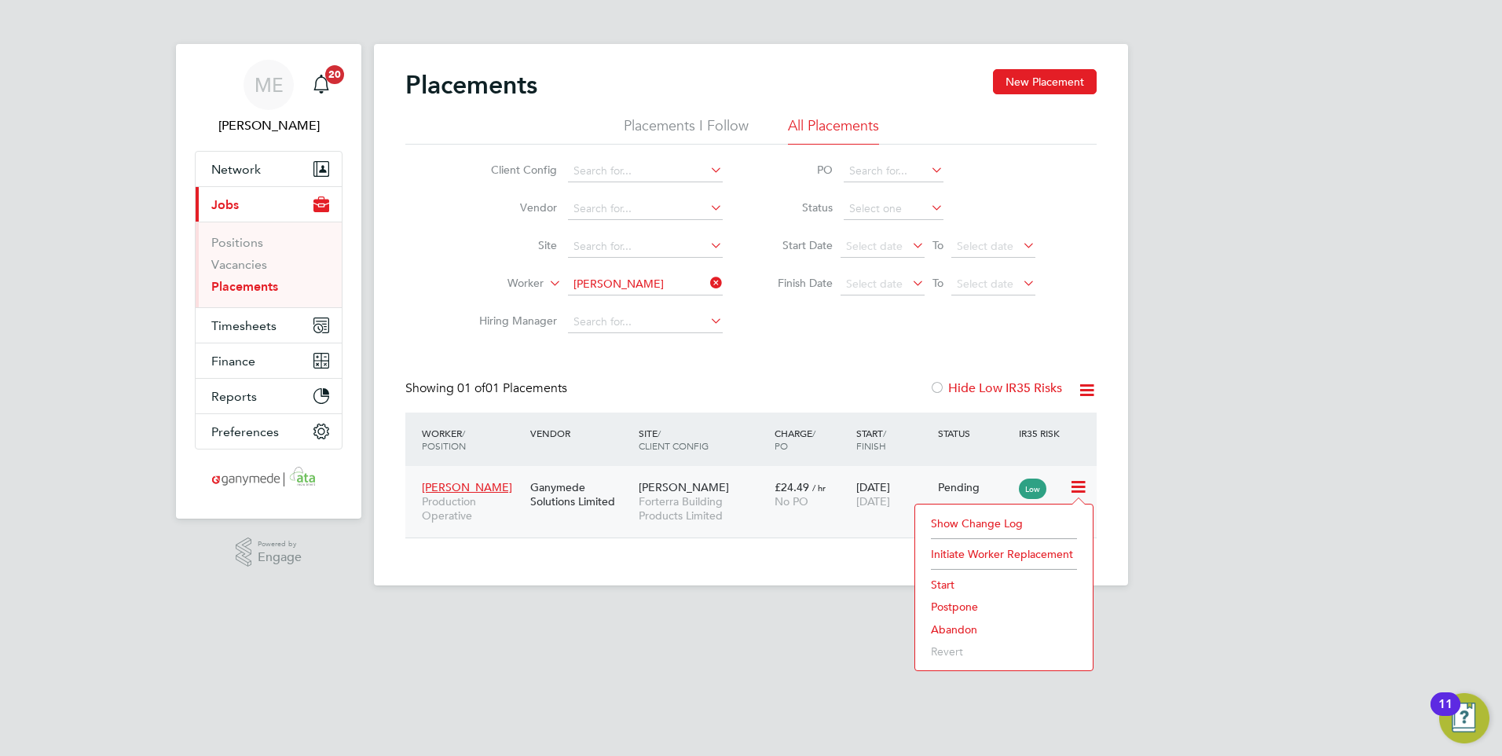
click at [837, 516] on div "£24.49 / hr No PO" at bounding box center [812, 494] width 82 height 44
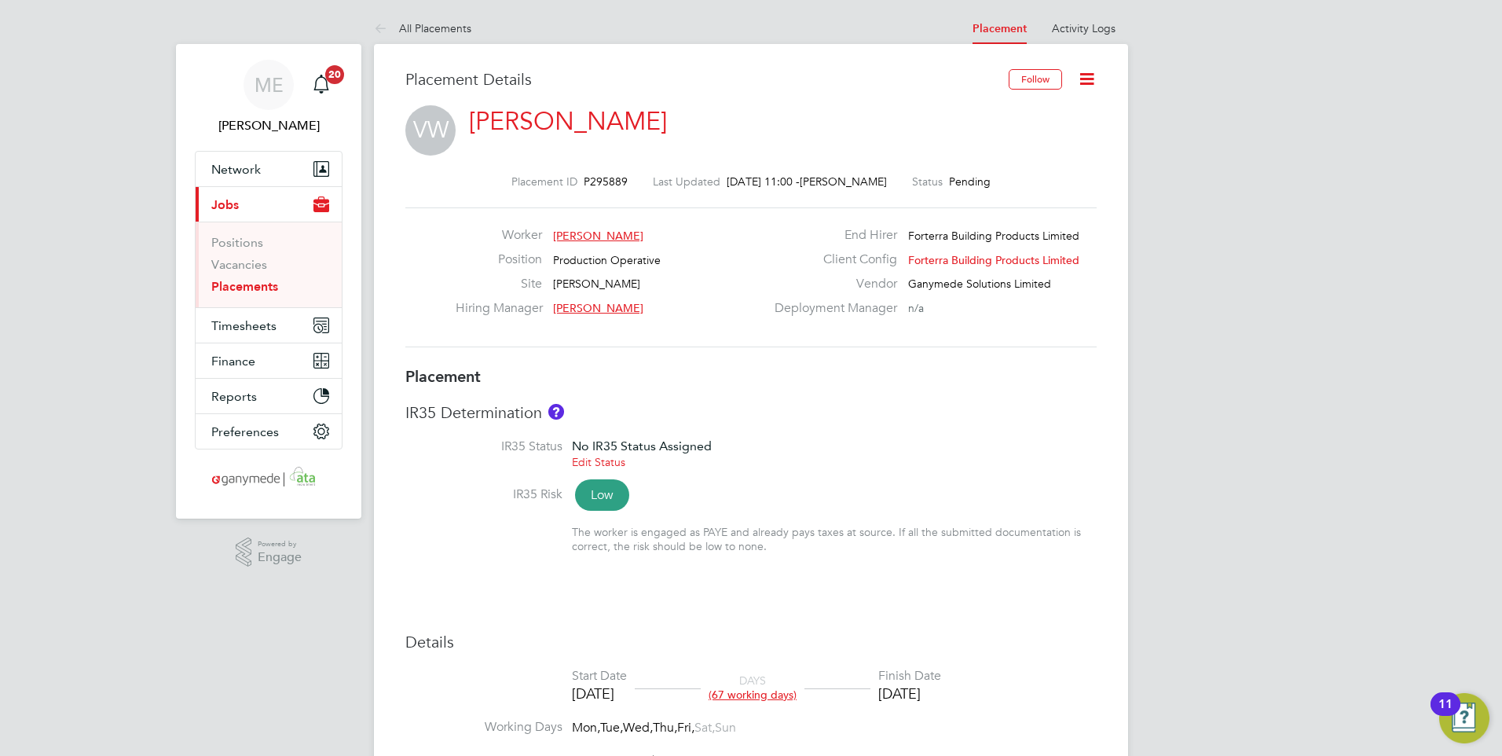
click at [1088, 69] on icon at bounding box center [1087, 79] width 20 height 20
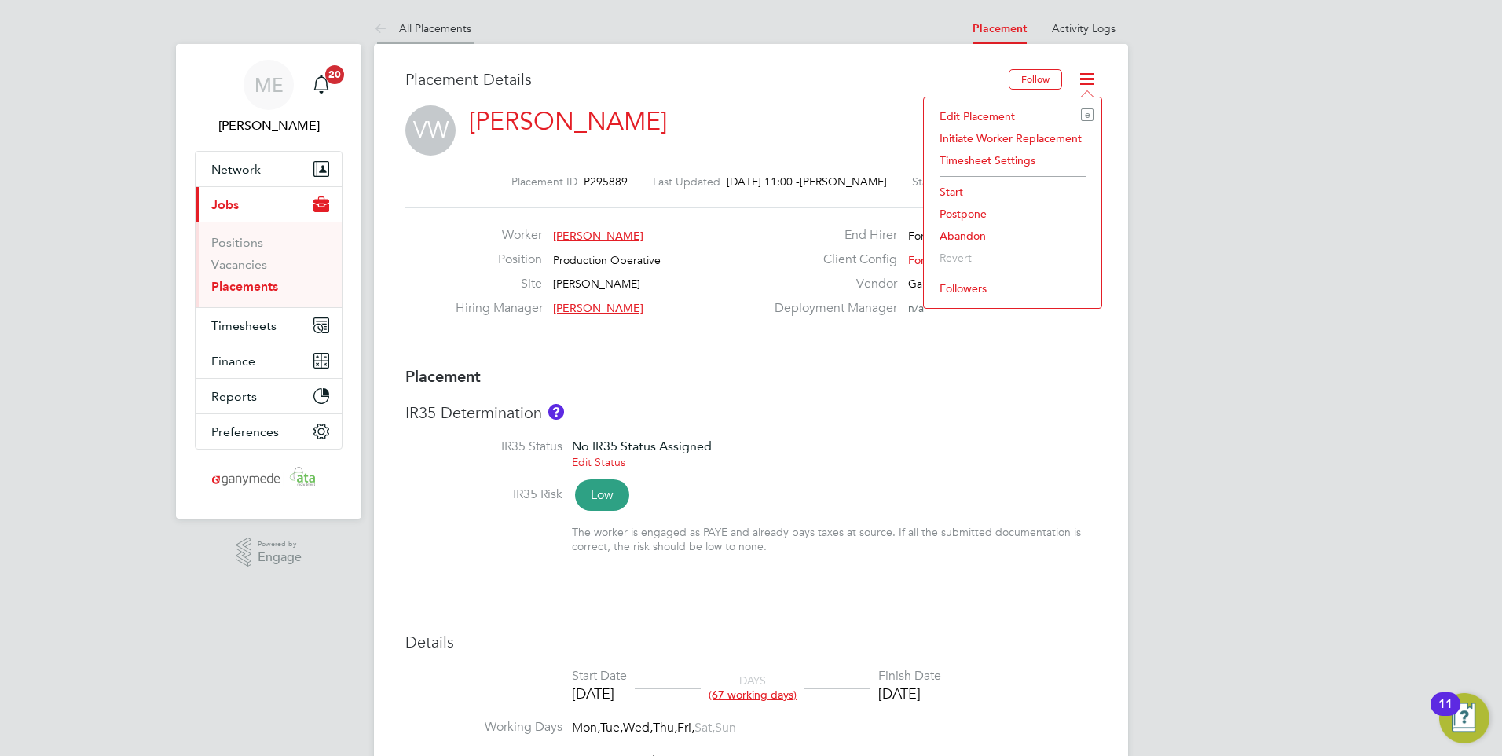
click at [379, 29] on icon at bounding box center [384, 30] width 20 height 20
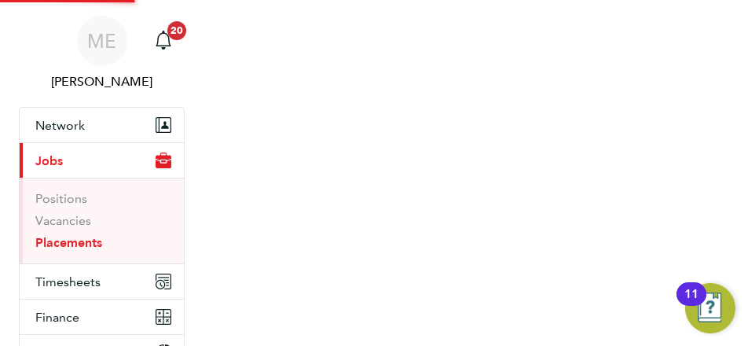
scroll to position [7, 8]
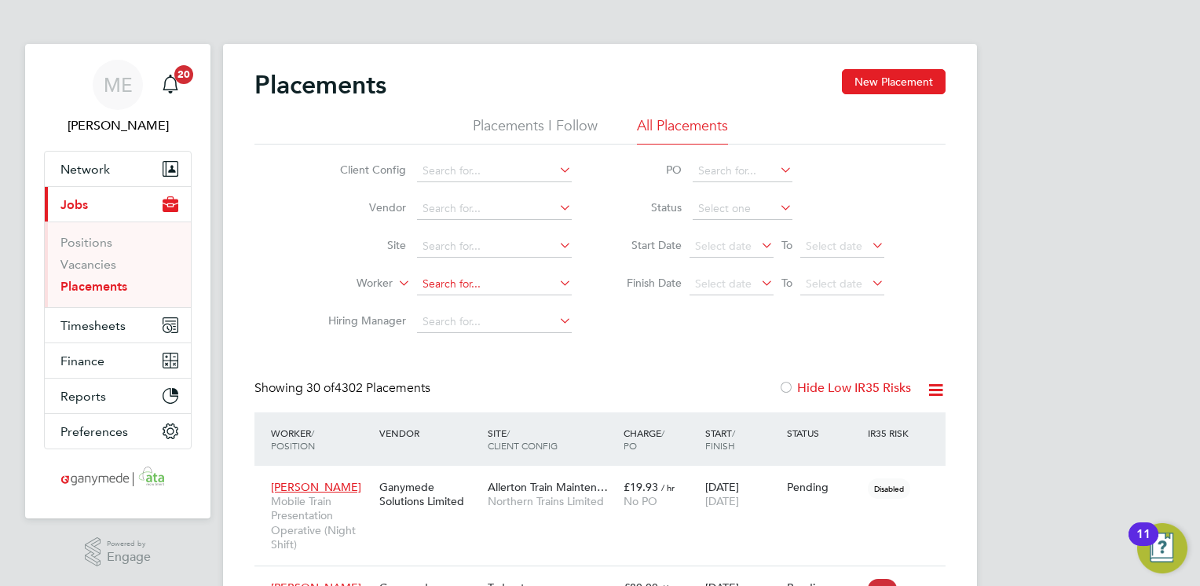
click at [459, 283] on input at bounding box center [494, 284] width 155 height 22
click at [453, 308] on li "Vinny Ward" at bounding box center [495, 305] width 156 height 21
type input "[PERSON_NAME]"
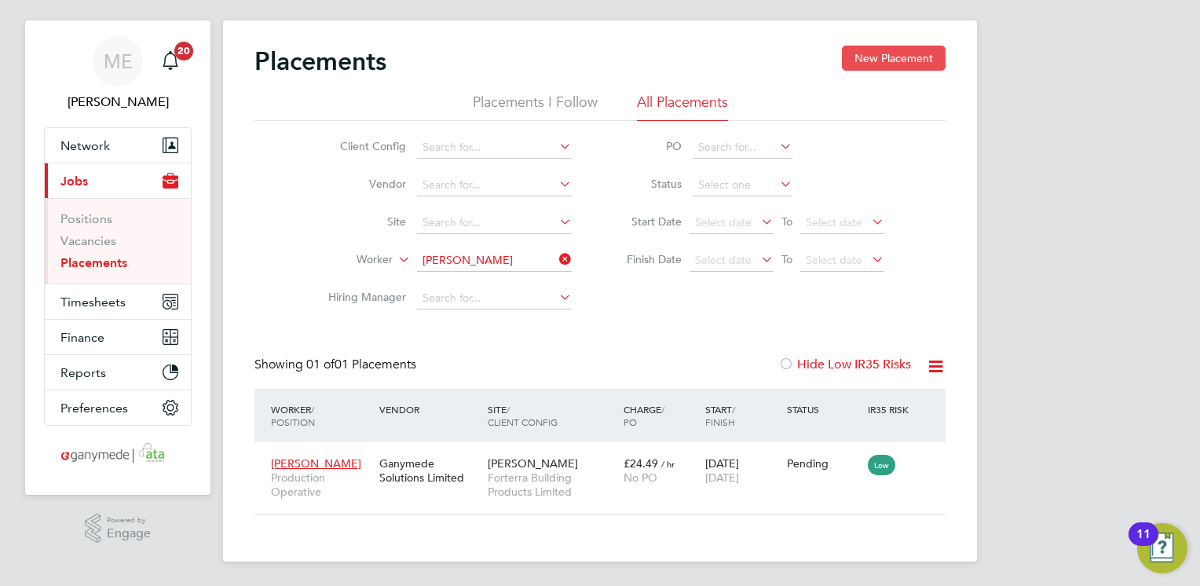
click at [903, 61] on button "New Placement" at bounding box center [894, 58] width 104 height 25
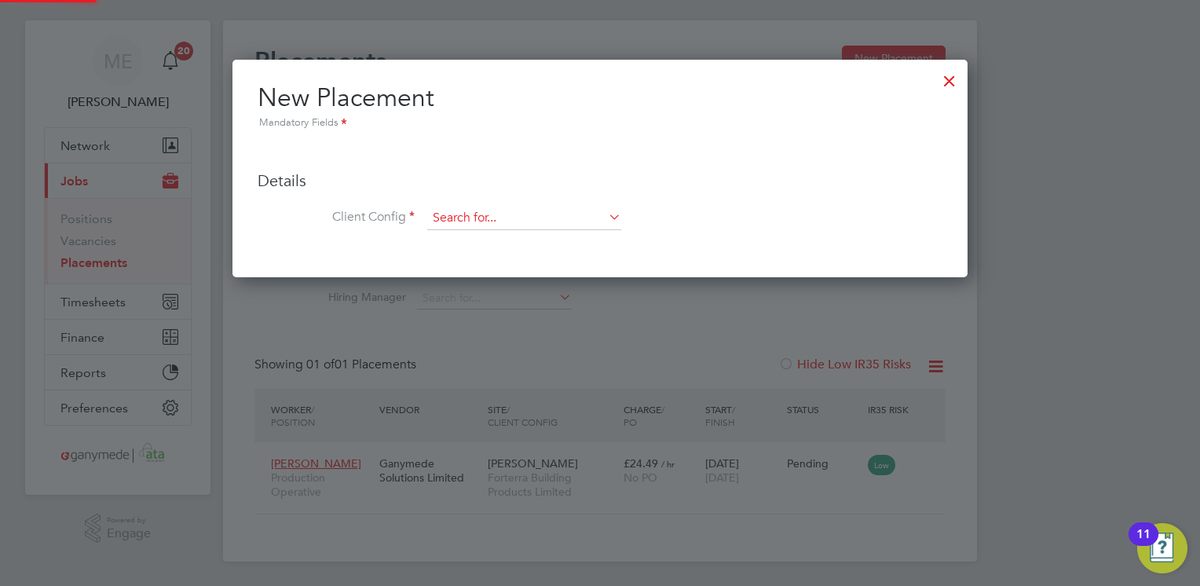
click at [483, 209] on input at bounding box center [524, 219] width 194 height 24
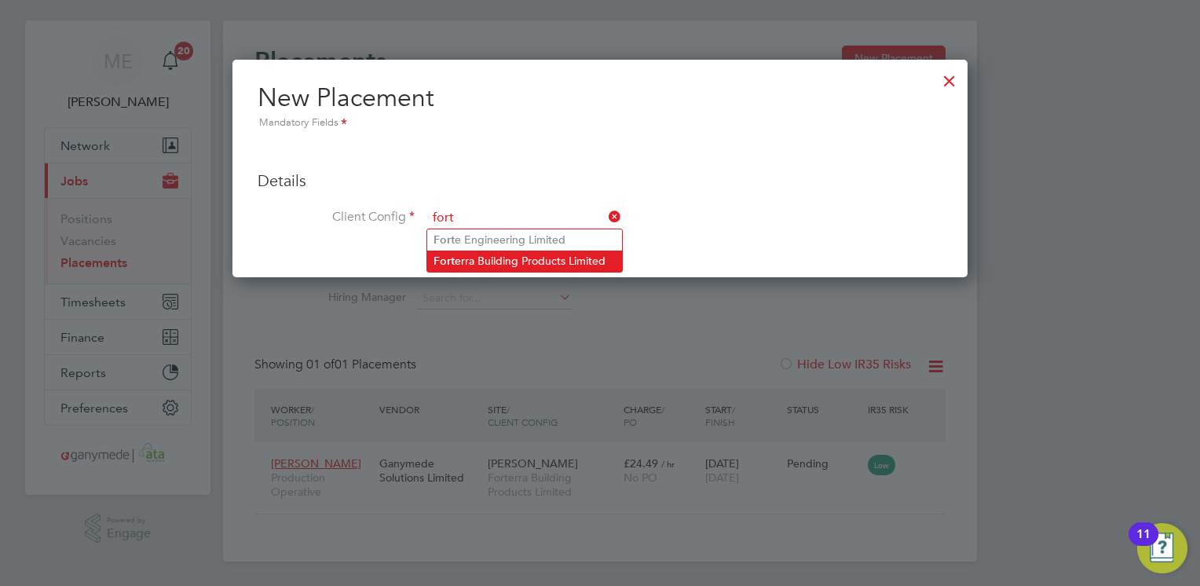
click at [484, 257] on li "Fort erra Building Products Limited" at bounding box center [524, 261] width 195 height 21
type input "Forterra Building Products Limited"
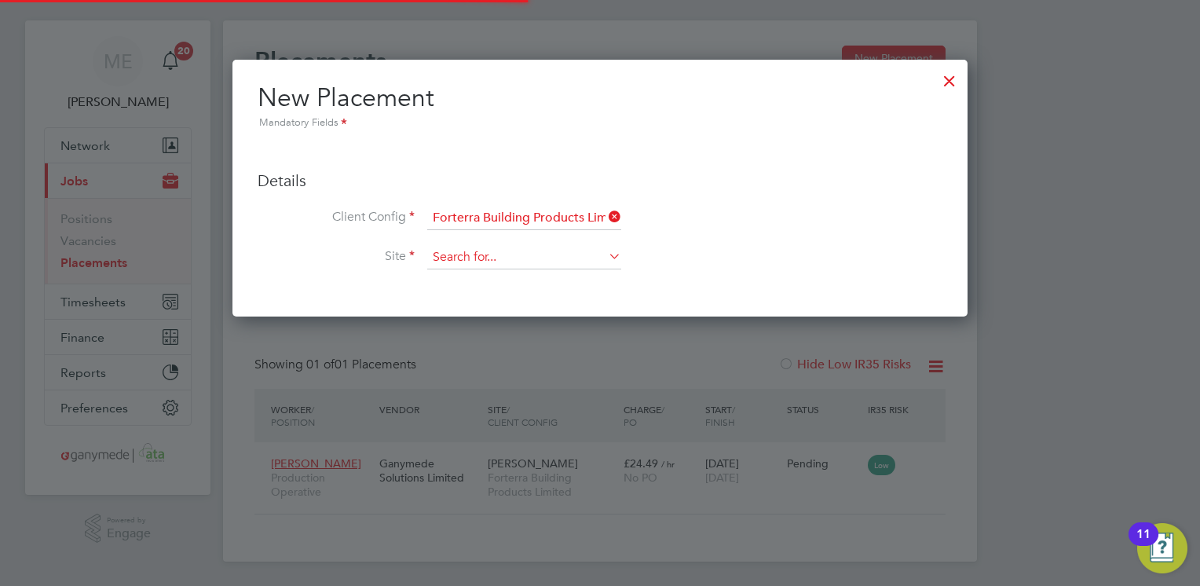
click at [483, 264] on input at bounding box center [524, 258] width 194 height 24
click at [480, 379] on li "Heath Rd" at bounding box center [524, 385] width 195 height 21
type input "Heath Rd"
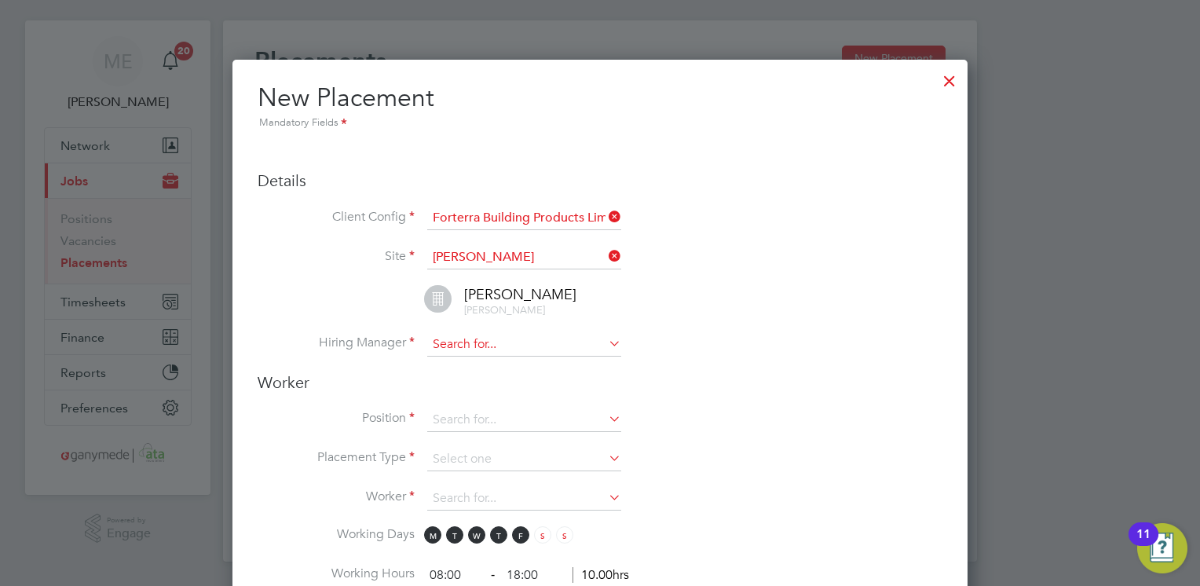
click at [481, 343] on input at bounding box center [524, 345] width 194 height 24
click at [466, 357] on li "Ian Loftus" at bounding box center [524, 363] width 195 height 21
type input "Ian Loftus"
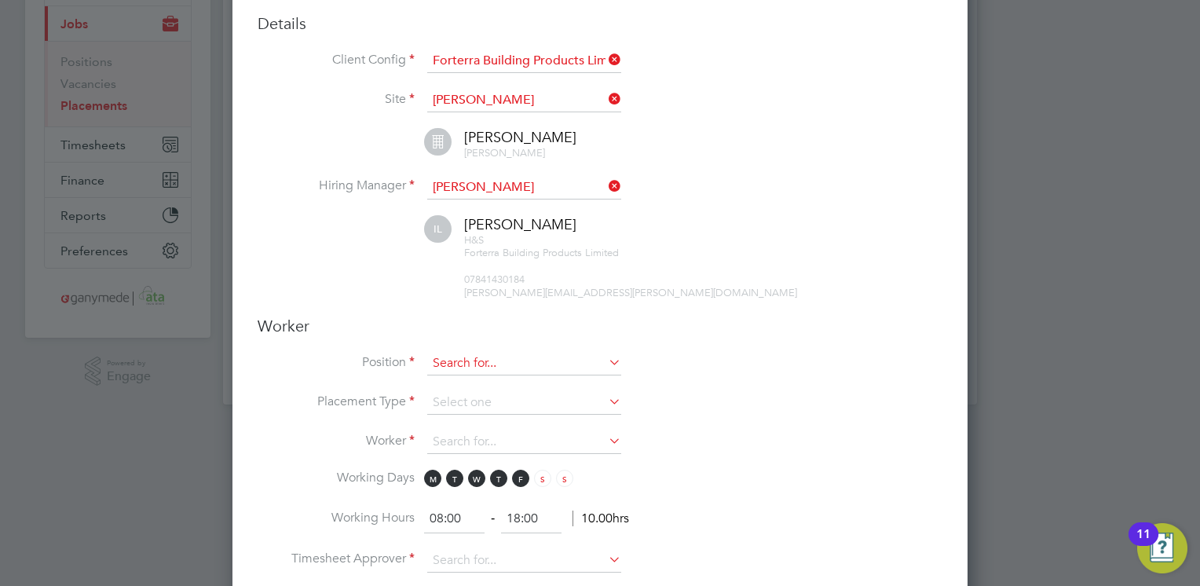
click at [472, 364] on input at bounding box center [524, 364] width 194 height 24
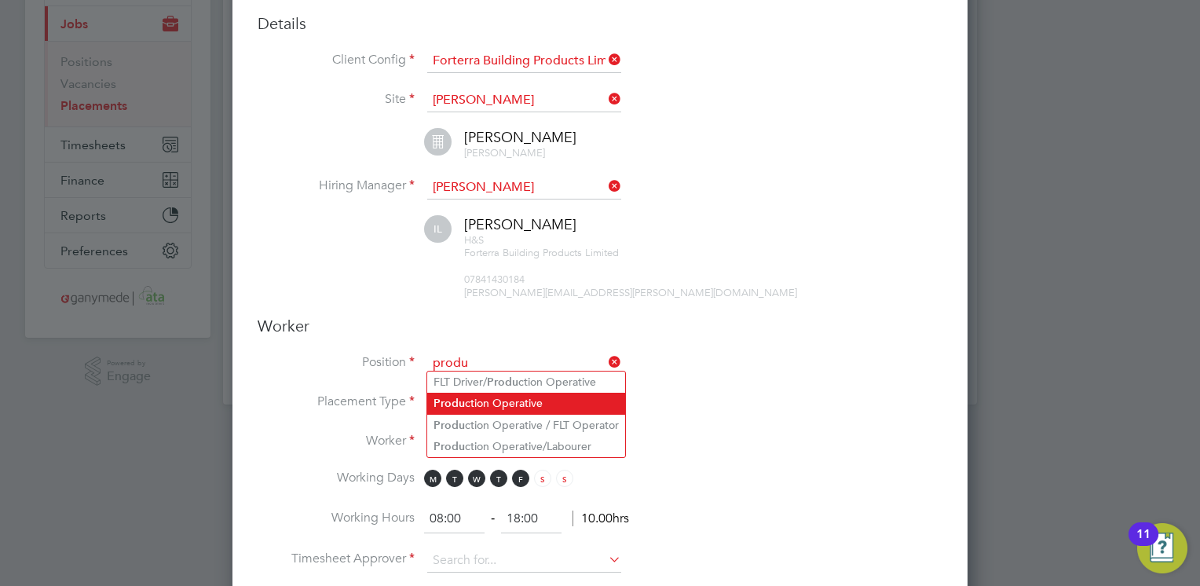
click at [478, 406] on li "Produ ction Operative" at bounding box center [526, 403] width 198 height 21
type input "Production Operative"
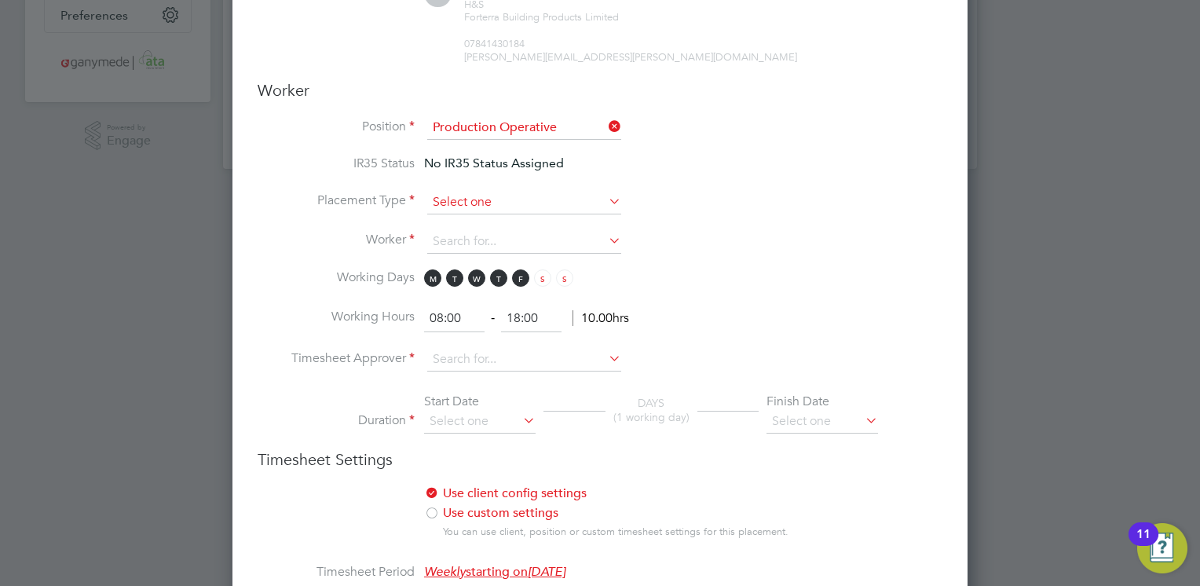
click at [438, 196] on input at bounding box center [524, 203] width 194 height 24
click at [458, 214] on li "Temporary" at bounding box center [524, 220] width 195 height 20
type input "Temporary"
click at [462, 234] on input at bounding box center [524, 242] width 194 height 24
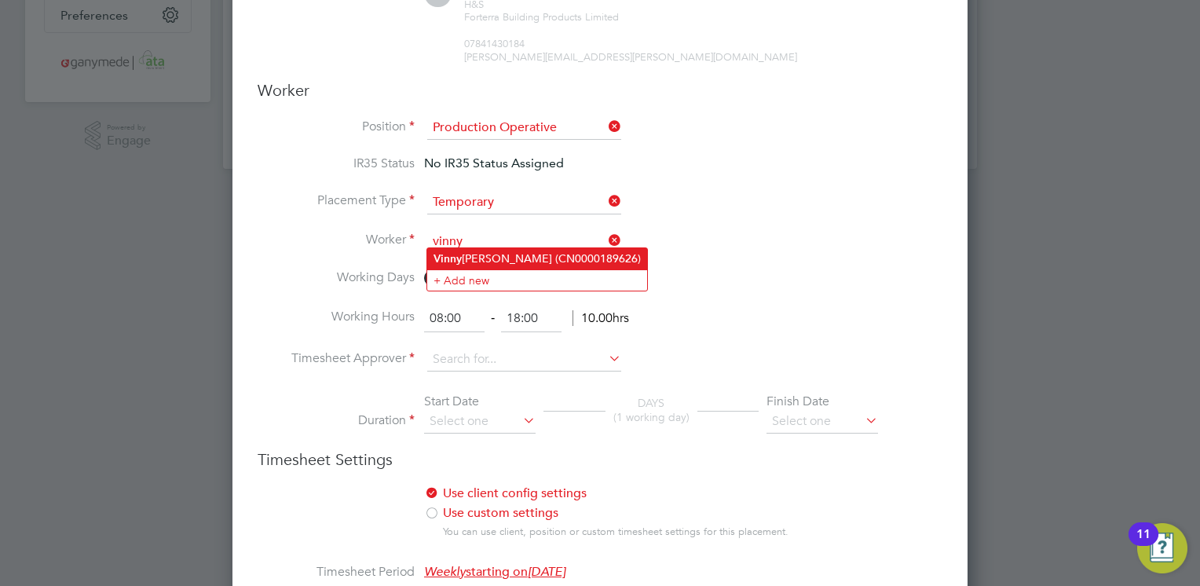
click at [561, 251] on li "Vinny Ward (CN0000189626)" at bounding box center [537, 258] width 220 height 21
type input "Vinny Ward (CN0000189626)"
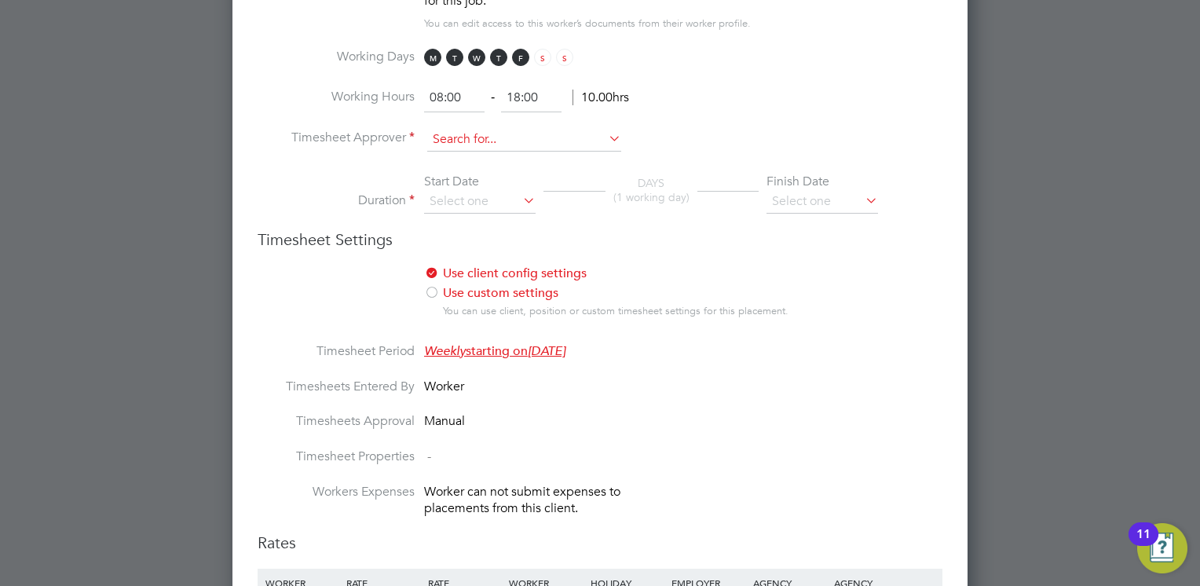
click at [470, 133] on input at bounding box center [524, 140] width 194 height 24
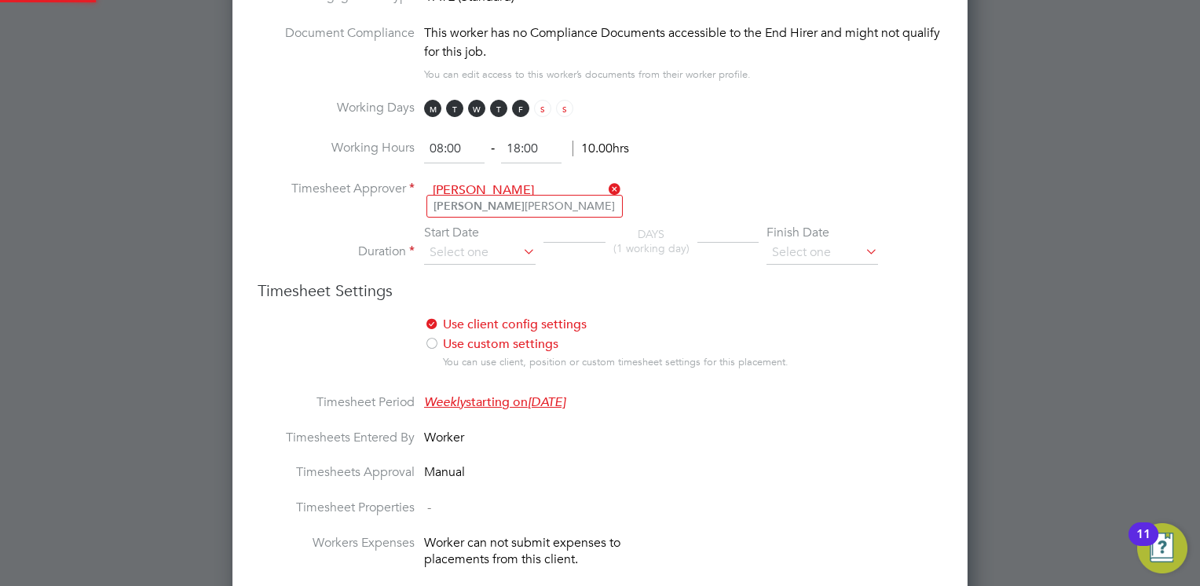
scroll to position [731, 0]
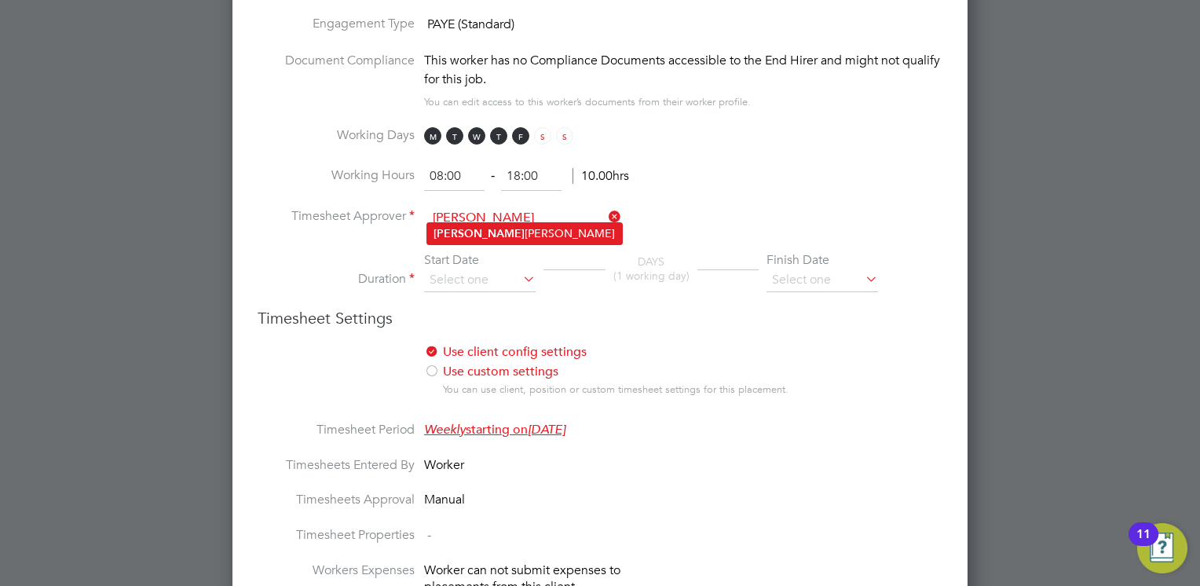
click at [481, 229] on li "Ian Loftus" at bounding box center [524, 233] width 195 height 21
type input "Ian Loftus"
click at [484, 281] on input at bounding box center [480, 281] width 112 height 24
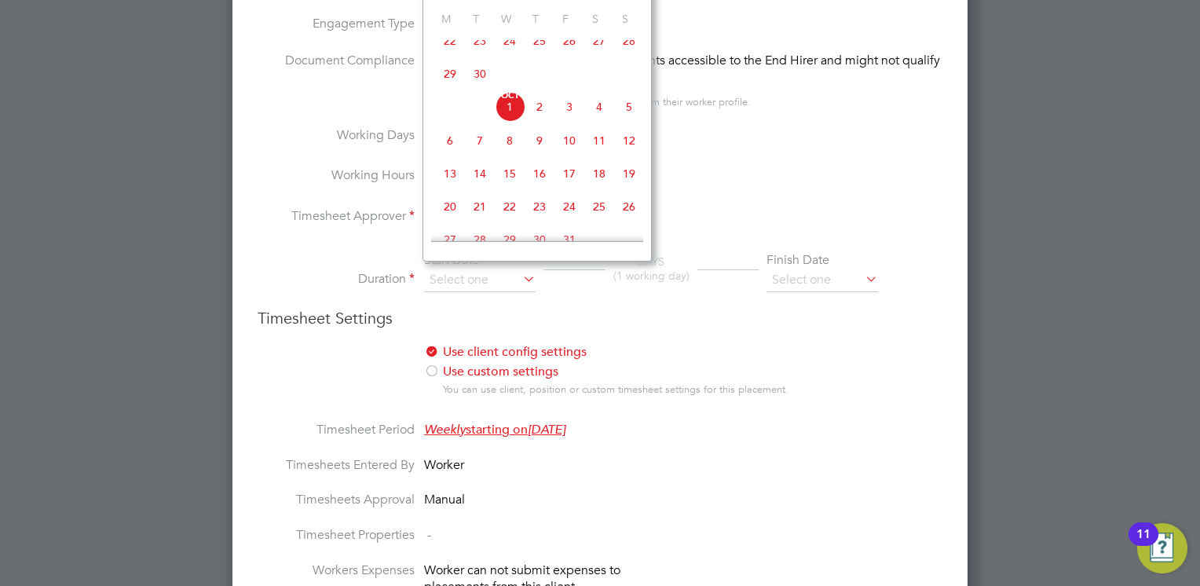
click at [446, 154] on span "6" at bounding box center [450, 141] width 30 height 30
type input "06 Oct 2025"
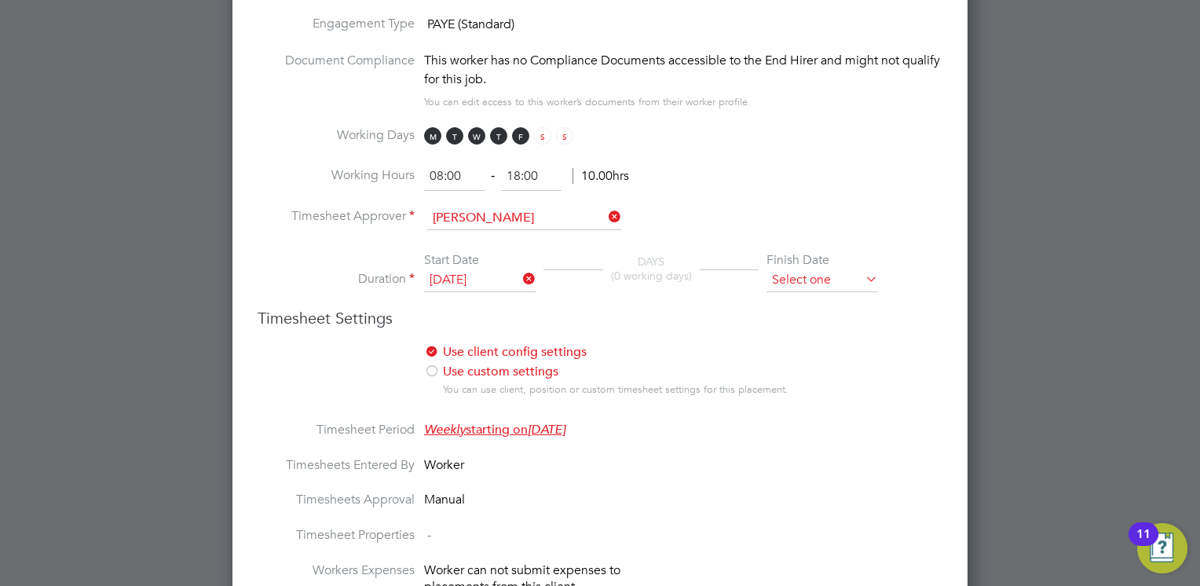
click at [797, 276] on input at bounding box center [823, 281] width 112 height 24
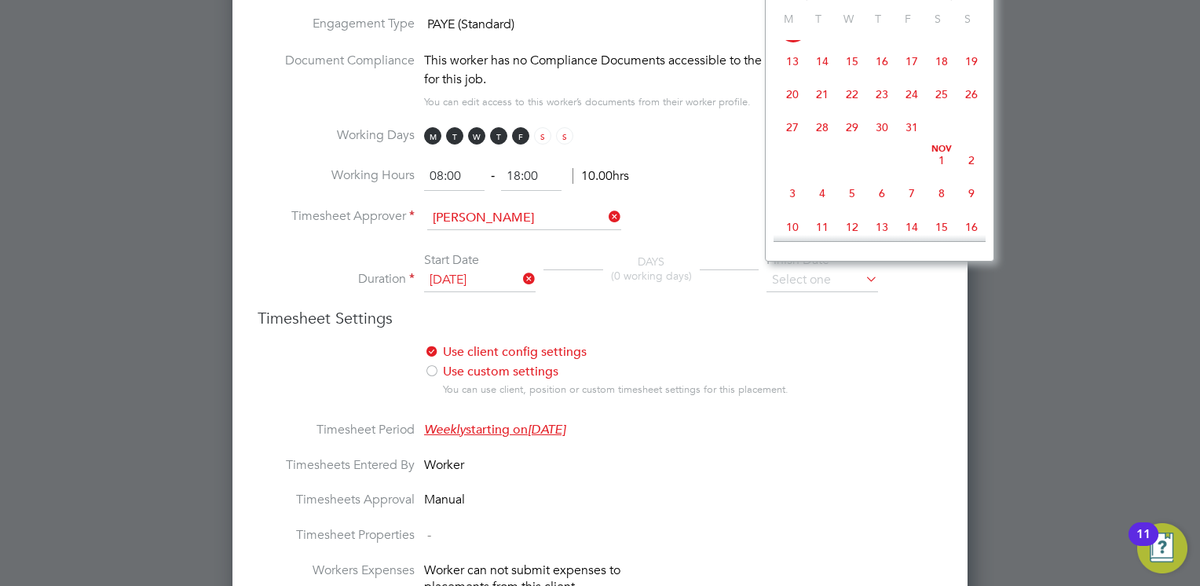
click at [938, 153] on span "Nov" at bounding box center [942, 149] width 30 height 8
type input "01 Nov 2025"
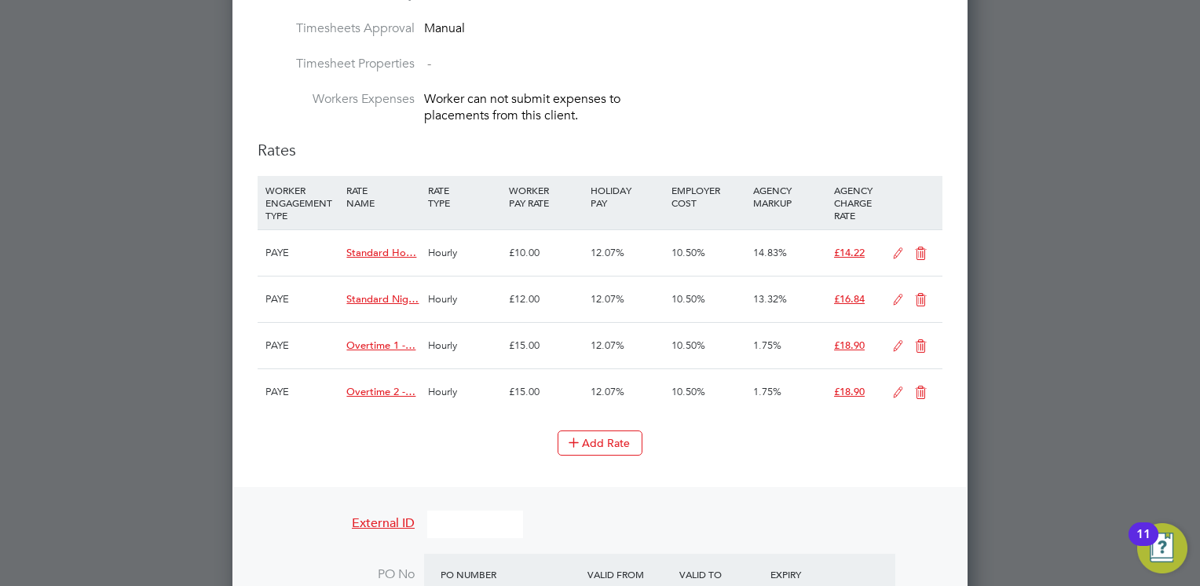
click at [931, 247] on icon at bounding box center [921, 253] width 20 height 13
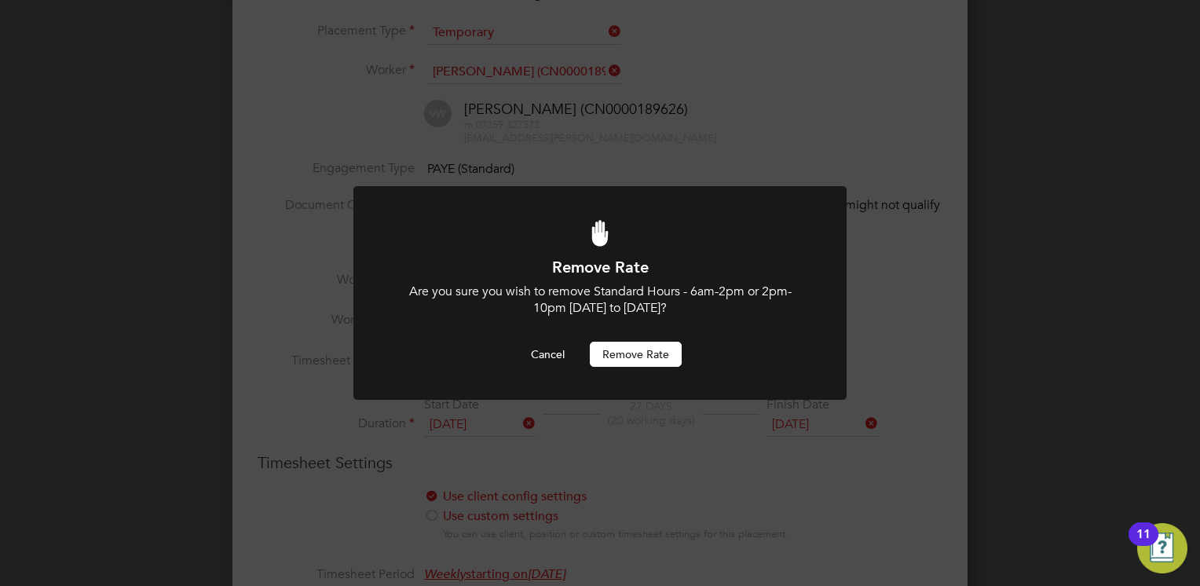
drag, startPoint x: 625, startPoint y: 352, endPoint x: 635, endPoint y: 350, distance: 9.7
click at [627, 352] on button "Remove rate" at bounding box center [636, 354] width 92 height 25
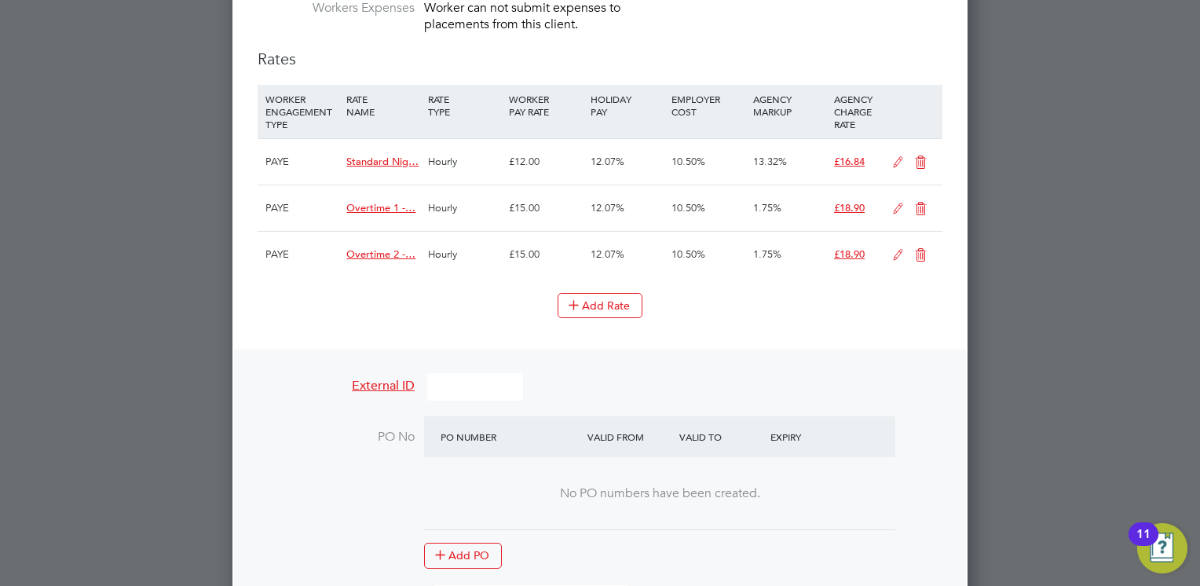
click at [920, 164] on icon at bounding box center [921, 162] width 20 height 13
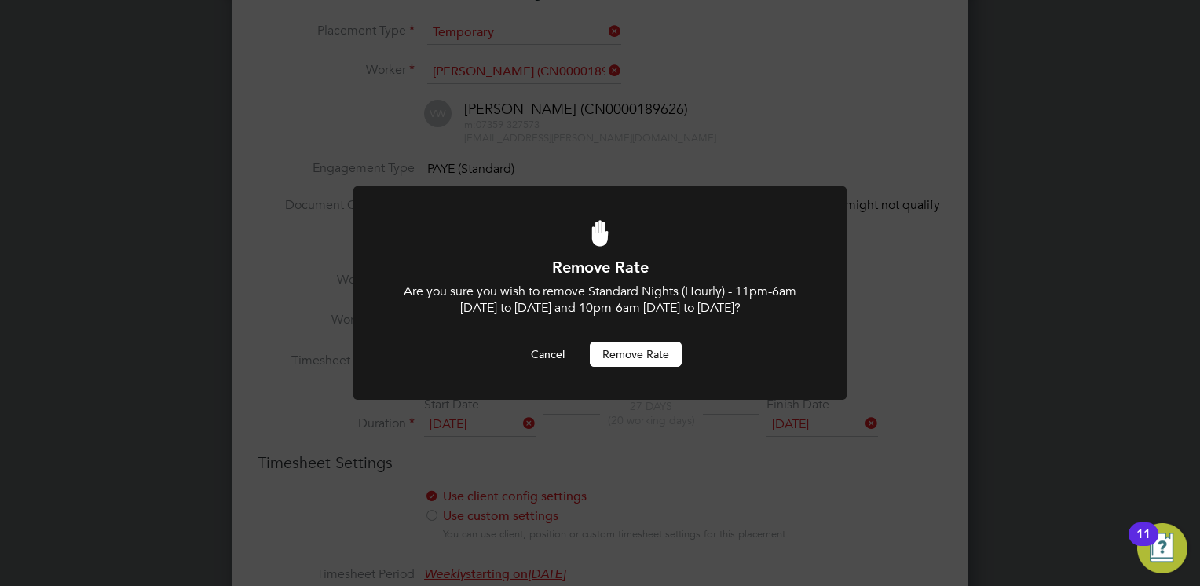
drag, startPoint x: 634, startPoint y: 355, endPoint x: 665, endPoint y: 342, distance: 34.1
click at [634, 354] on button "Remove rate" at bounding box center [636, 354] width 92 height 25
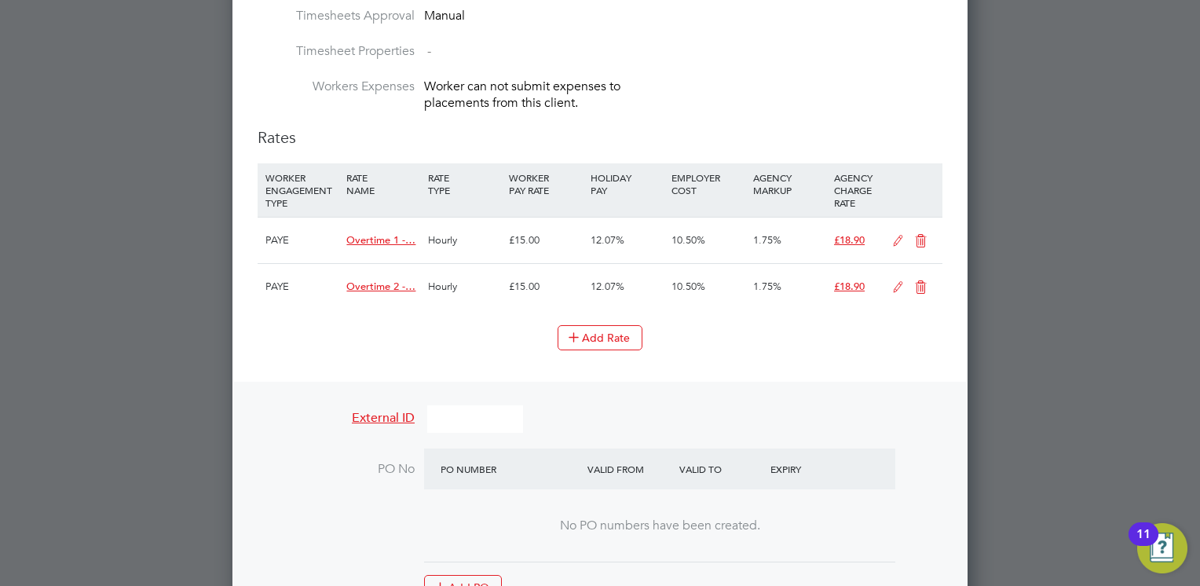
click at [914, 239] on icon at bounding box center [921, 241] width 20 height 13
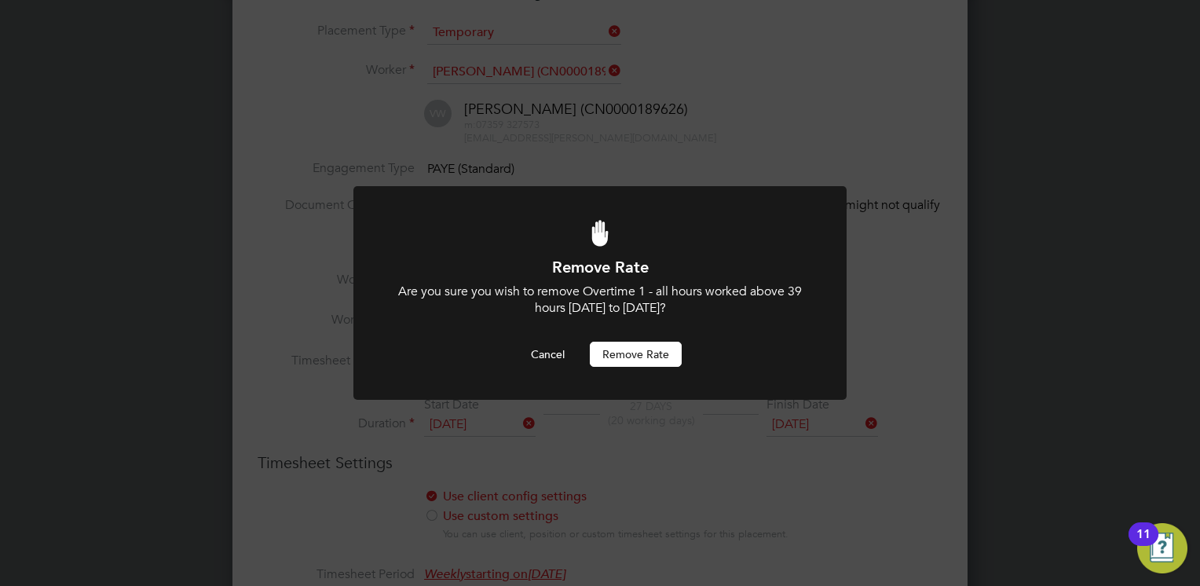
click at [672, 353] on button "Remove rate" at bounding box center [636, 354] width 92 height 25
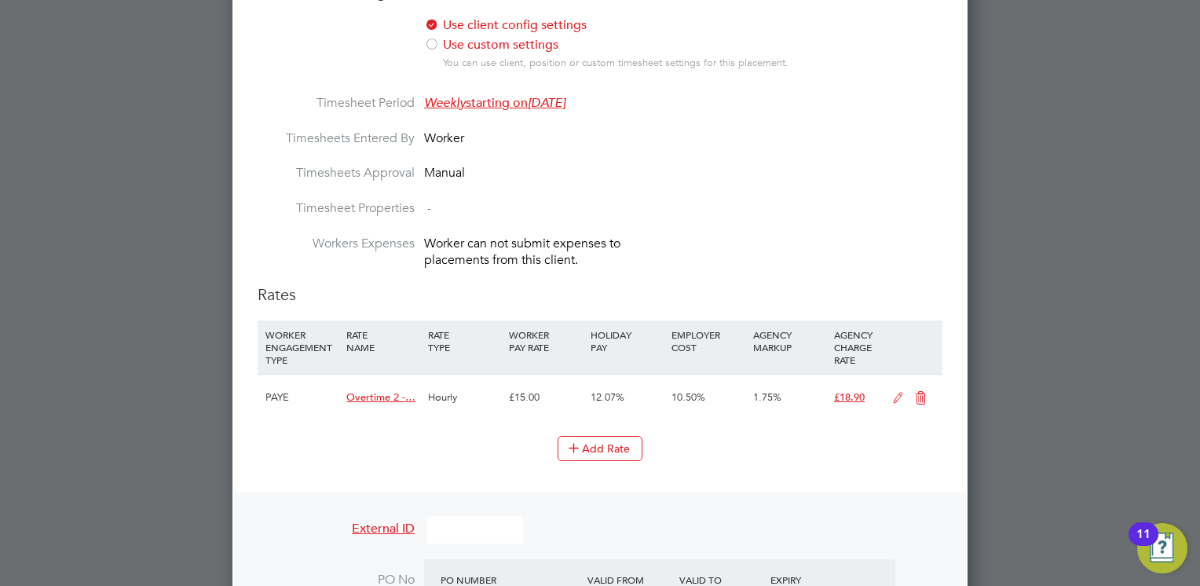
click at [911, 392] on icon at bounding box center [921, 398] width 20 height 13
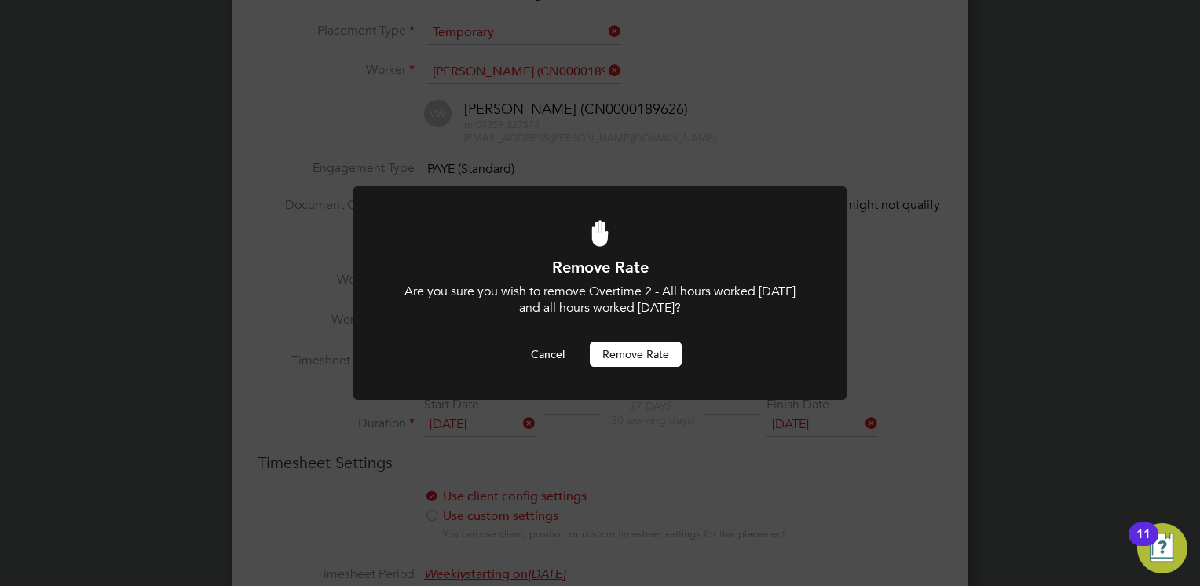
click at [627, 350] on button "Remove rate" at bounding box center [636, 354] width 92 height 25
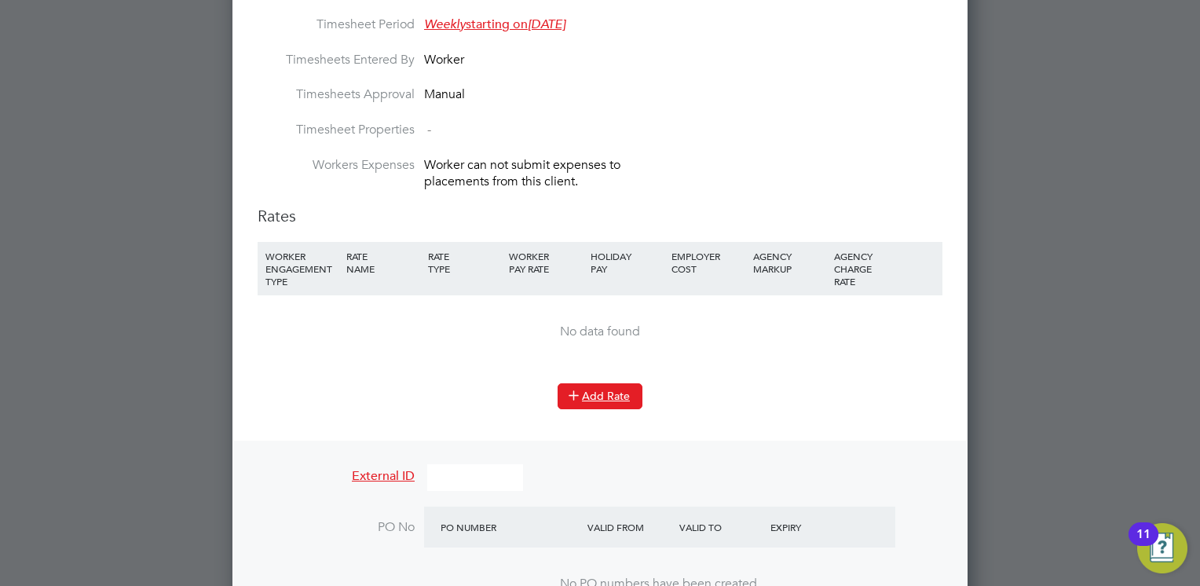
click at [585, 394] on button "Add Rate" at bounding box center [600, 395] width 85 height 25
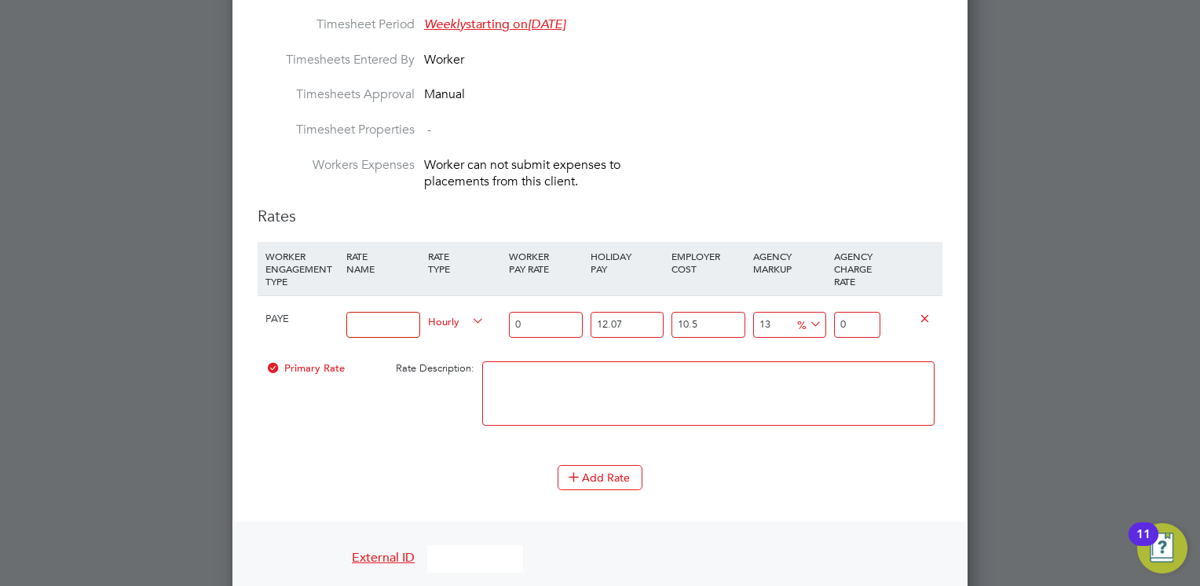
drag, startPoint x: 403, startPoint y: 321, endPoint x: 429, endPoint y: 280, distance: 48.4
click at [402, 318] on input at bounding box center [382, 325] width 73 height 26
type input "Basic rate"
click at [545, 319] on input "0" at bounding box center [545, 325] width 73 height 26
type input "1"
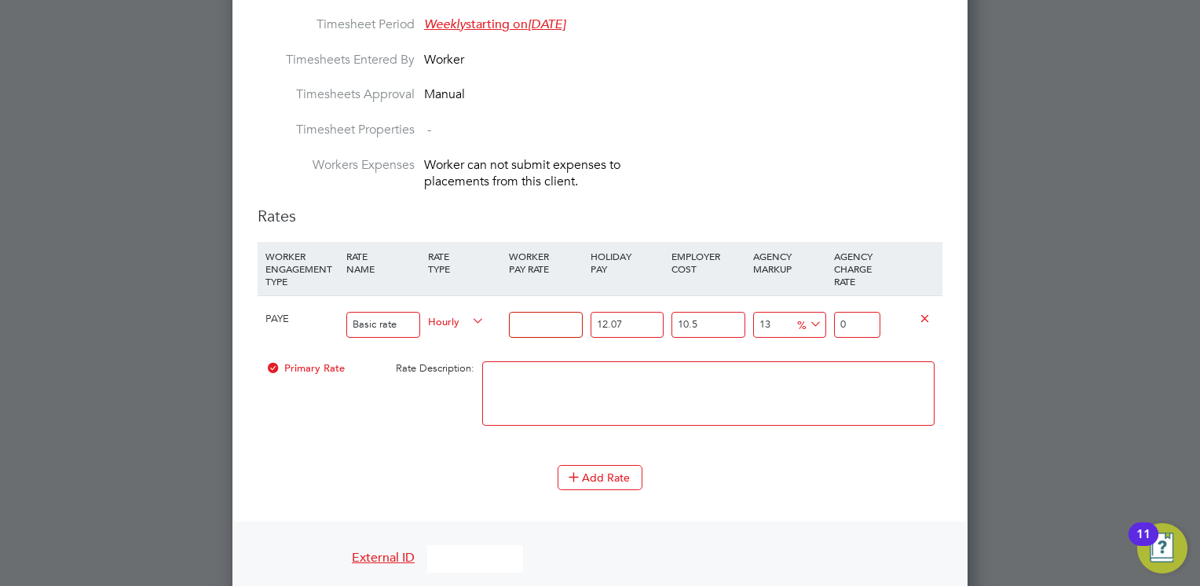
type input "1.399362055"
type input "16"
type input "22.38979288"
type input "16.04"
type input "22.4457673622"
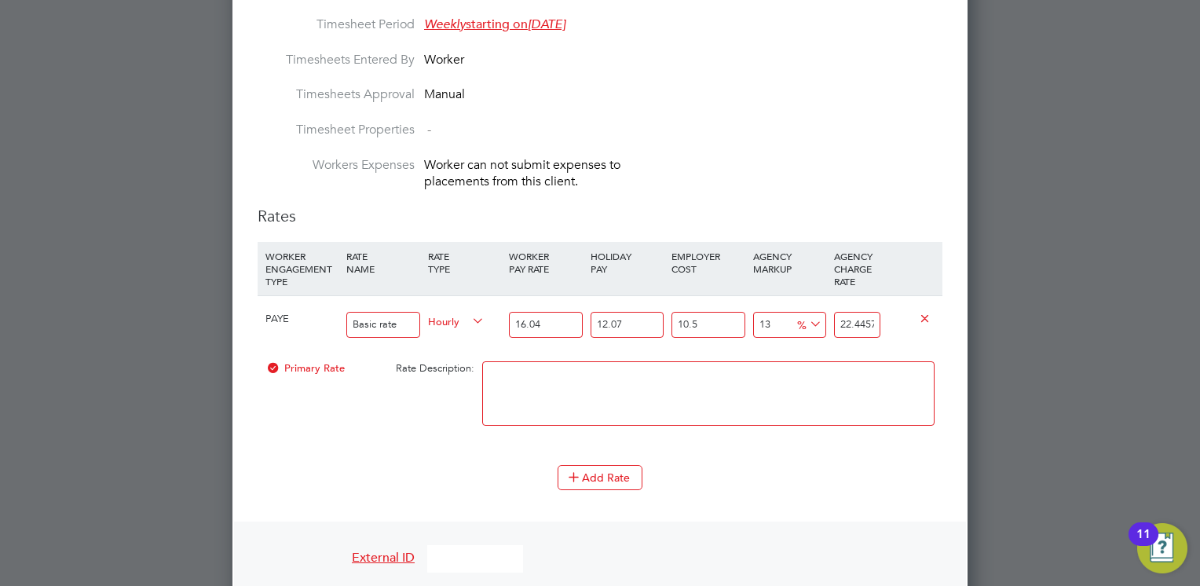
type input "16.04"
drag, startPoint x: 873, startPoint y: 316, endPoint x: 855, endPoint y: 321, distance: 19.6
click at [855, 321] on input "22.4457673622" at bounding box center [857, 325] width 46 height 26
type input "12.999974011643683"
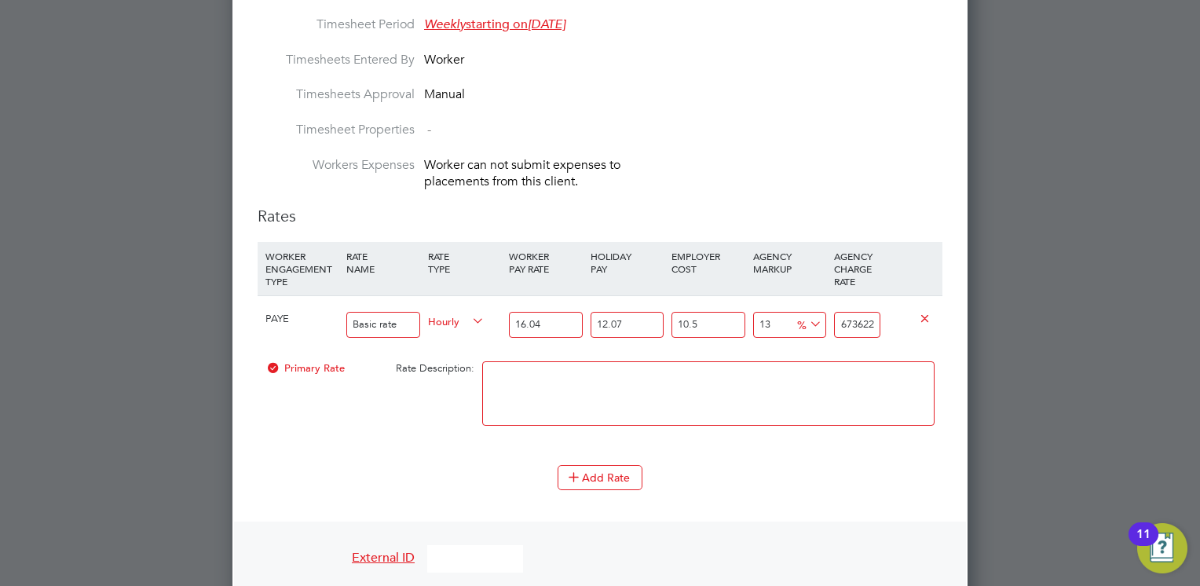
type input "22.4457622"
drag, startPoint x: 877, startPoint y: 319, endPoint x: 832, endPoint y: 316, distance: 45.7
click at [830, 316] on div "22.4457622" at bounding box center [857, 324] width 54 height 57
type input "-89.93128653820955"
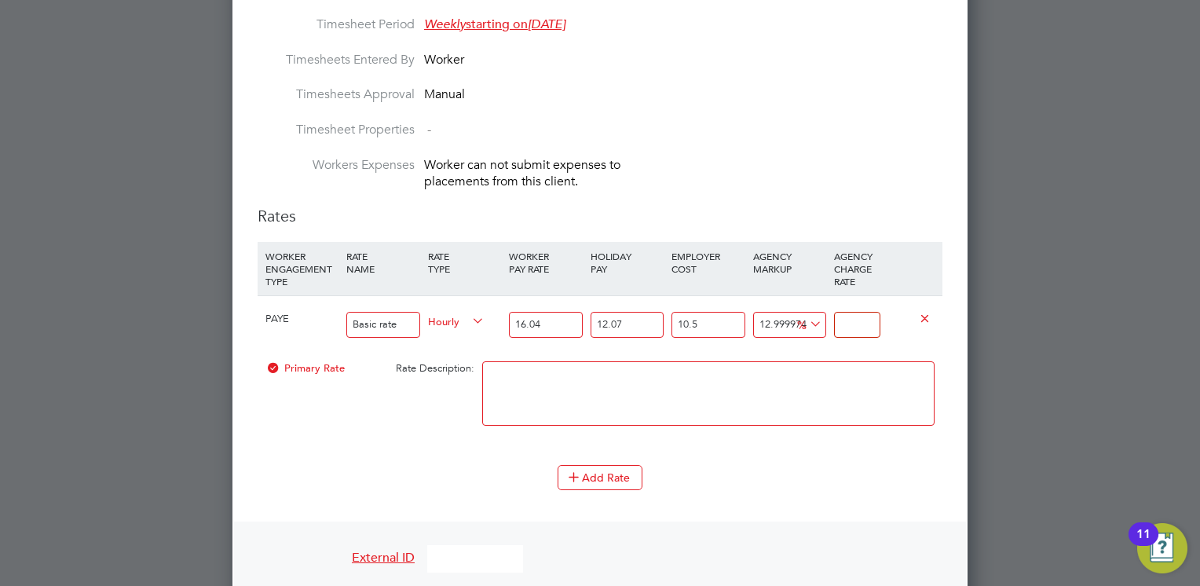
type input "2"
type input "20.824561541485476"
type input "24"
type input "22.838304233843566"
type input "24.4"
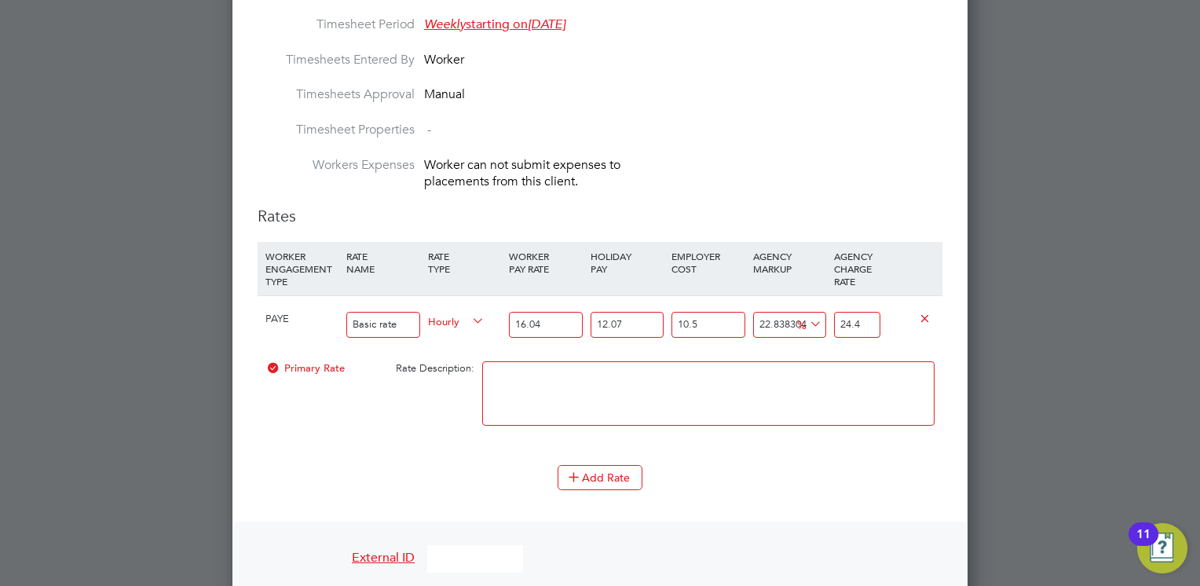
type input "23.291396339624136"
type input "24.49"
click at [839, 374] on textarea at bounding box center [708, 393] width 452 height 64
click at [820, 391] on textarea at bounding box center [708, 393] width 452 height 64
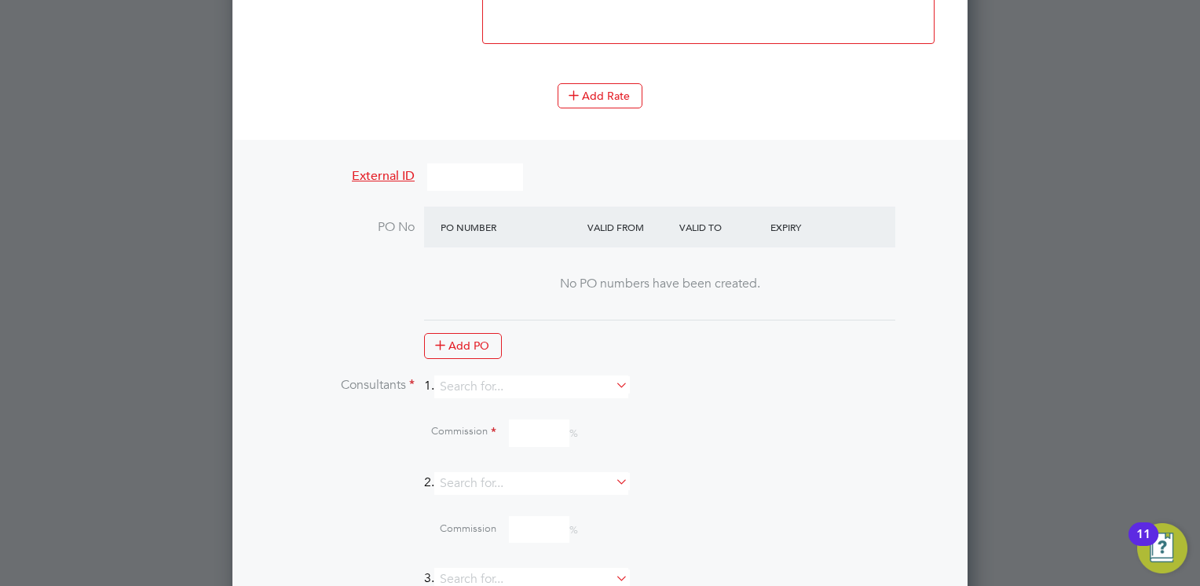
scroll to position [1529, 0]
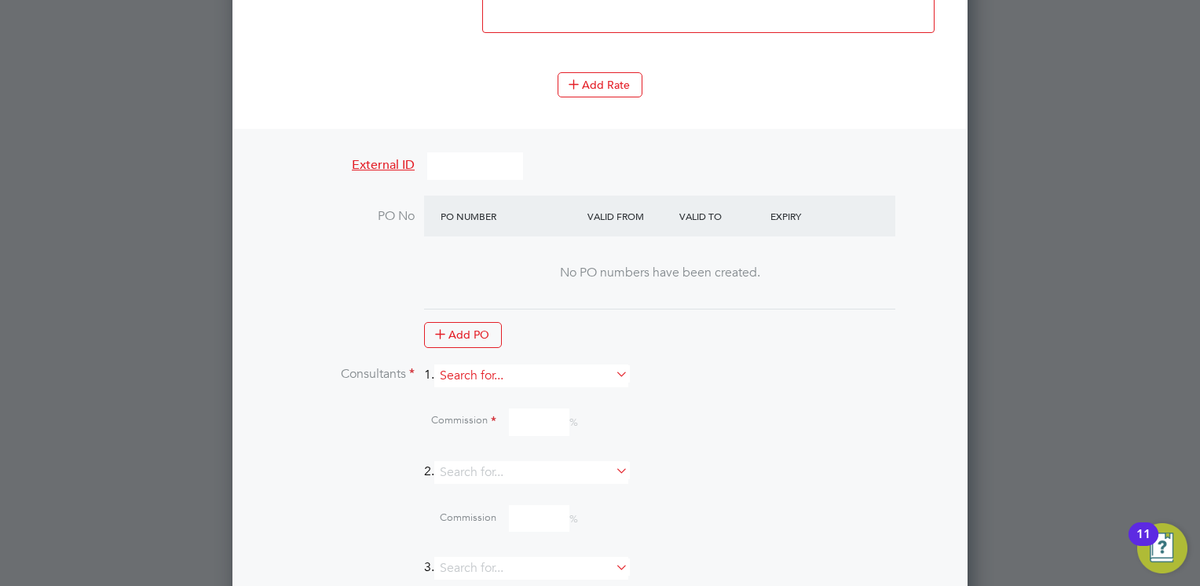
click at [534, 372] on input at bounding box center [531, 375] width 194 height 23
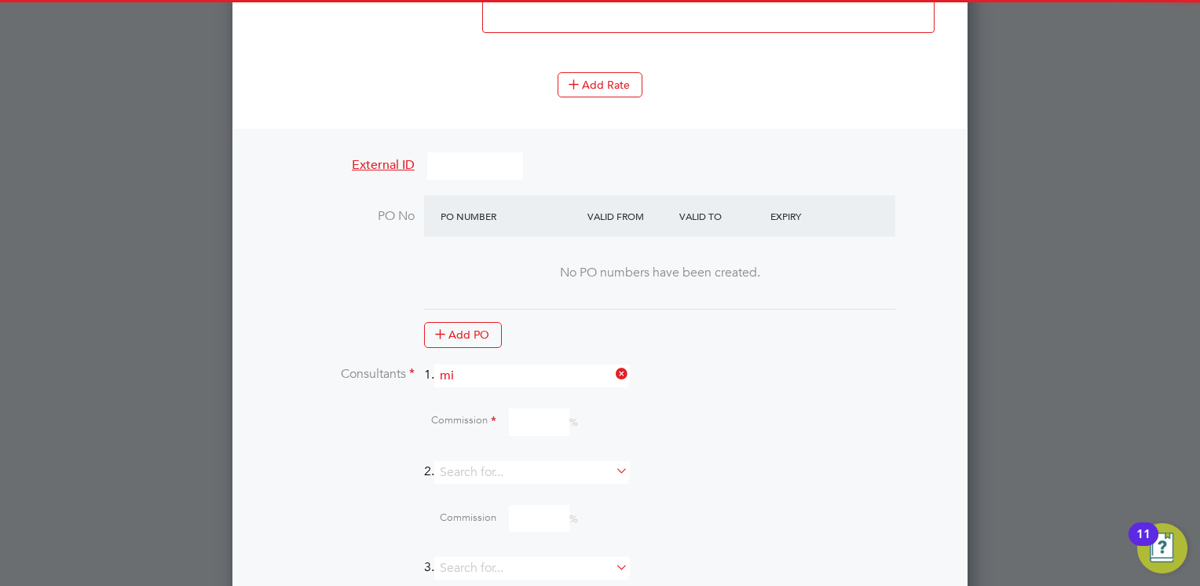
click at [487, 394] on li "Mi a Eckersley" at bounding box center [538, 387] width 195 height 21
type input "[PERSON_NAME]"
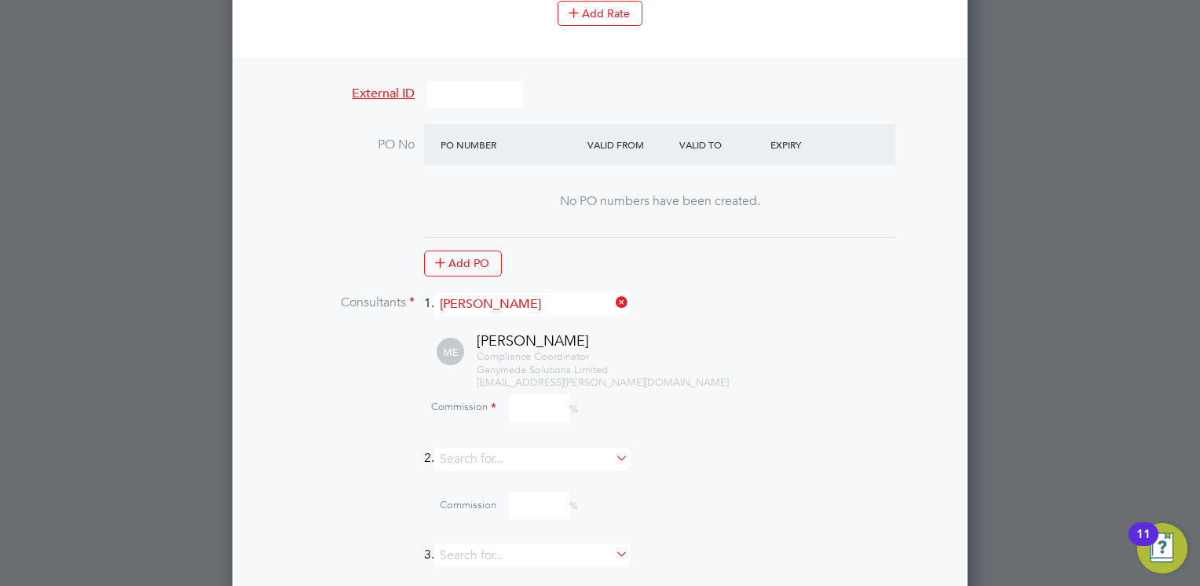
scroll to position [1686, 0]
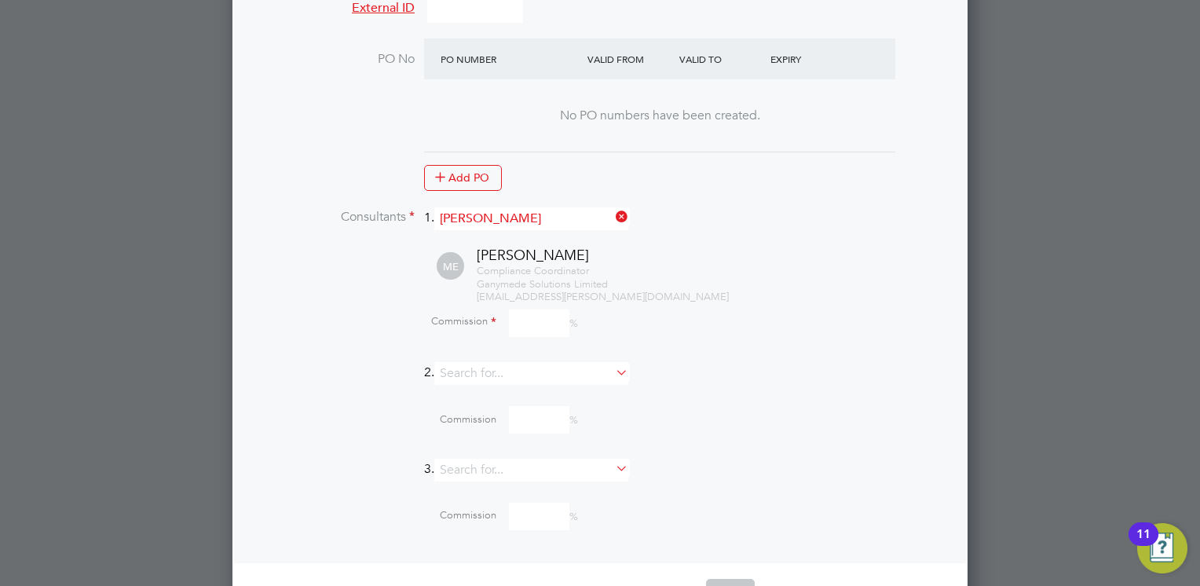
click at [525, 319] on input at bounding box center [539, 322] width 60 height 27
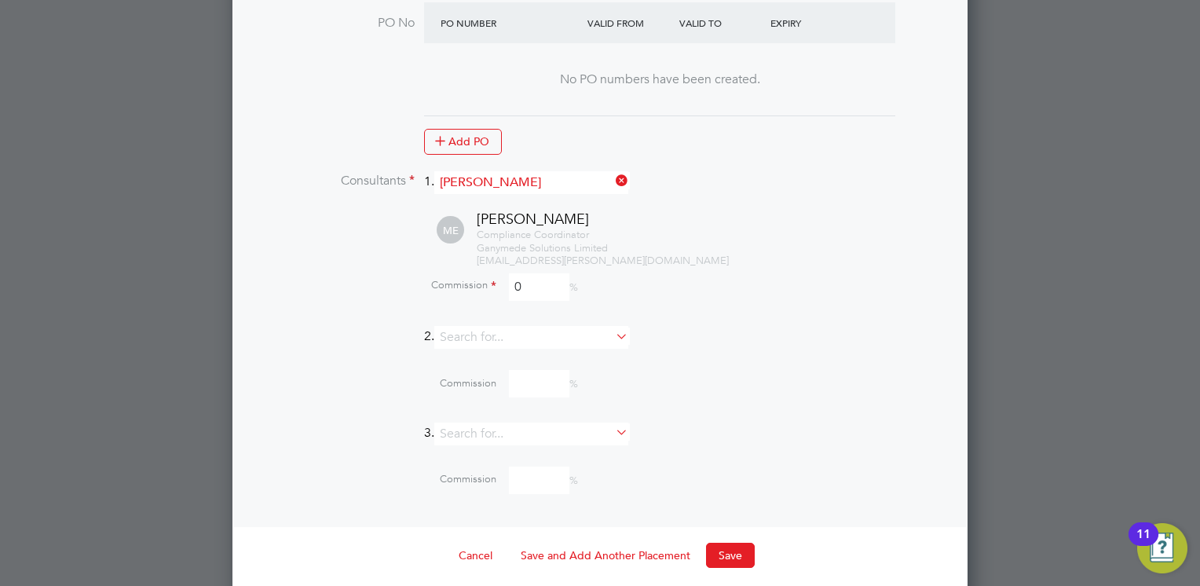
scroll to position [1723, 0]
type input "0"
click at [731, 542] on button "Save" at bounding box center [730, 554] width 49 height 25
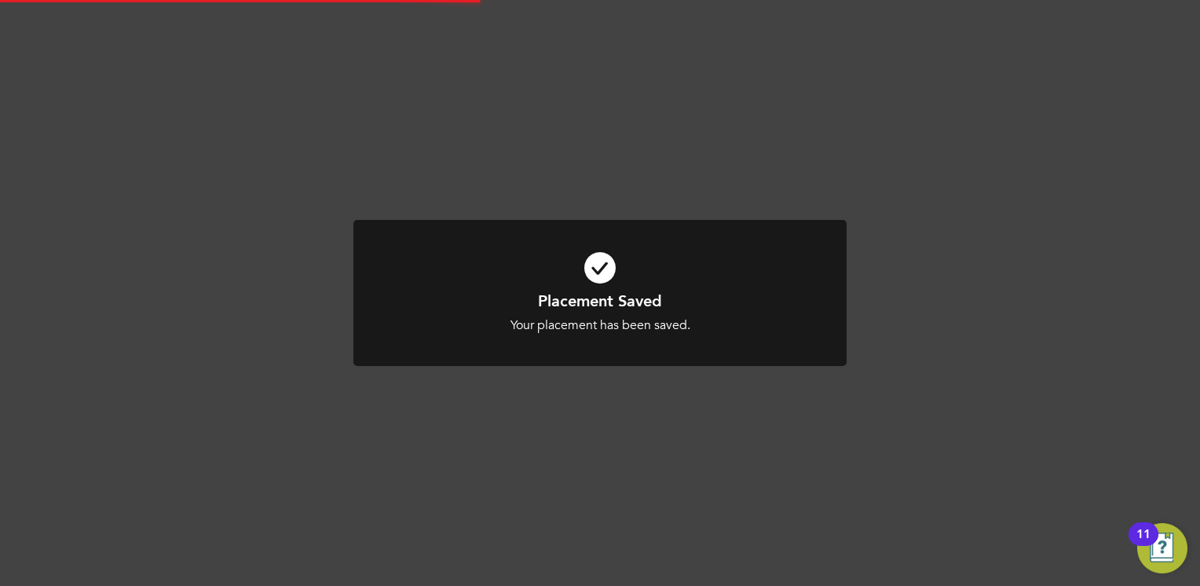
scroll to position [8, 7]
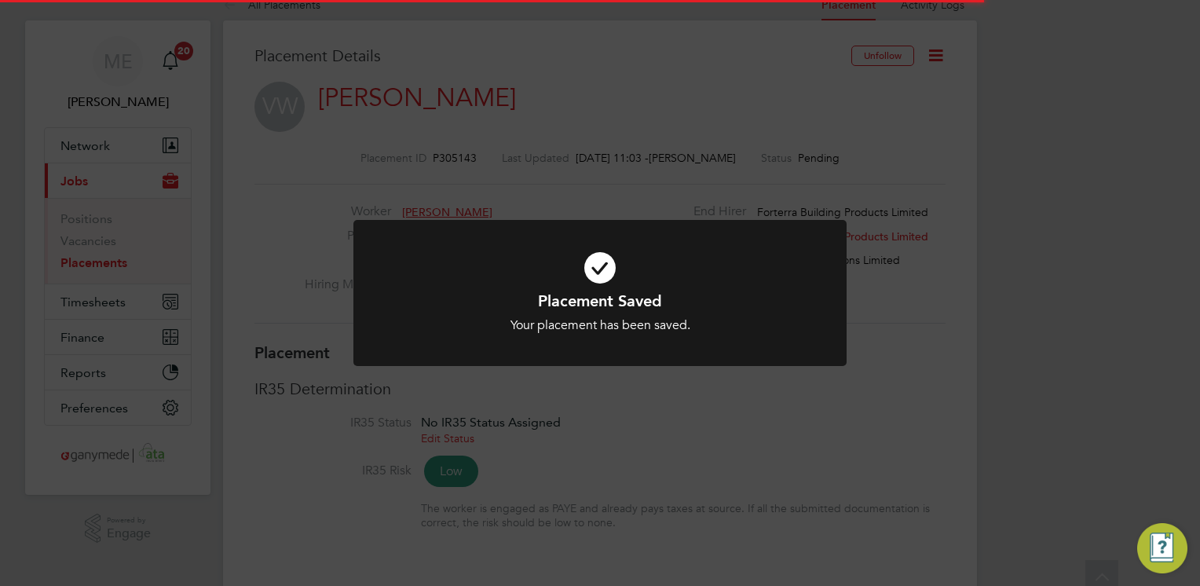
click at [587, 345] on div at bounding box center [599, 293] width 493 height 147
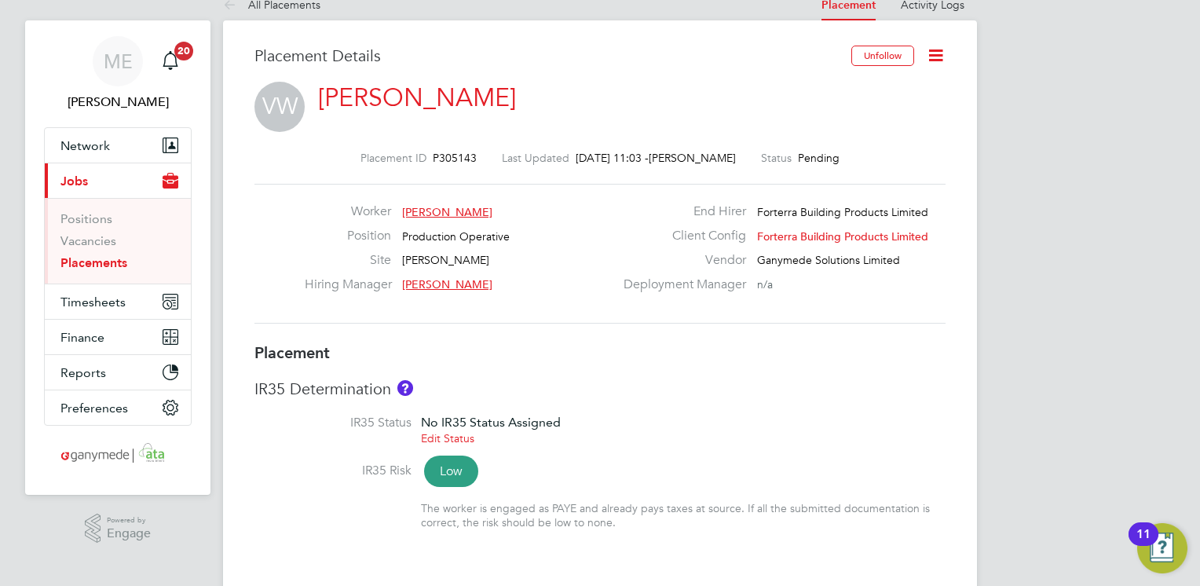
click at [353, 83] on link "Vinny Ward" at bounding box center [417, 97] width 198 height 31
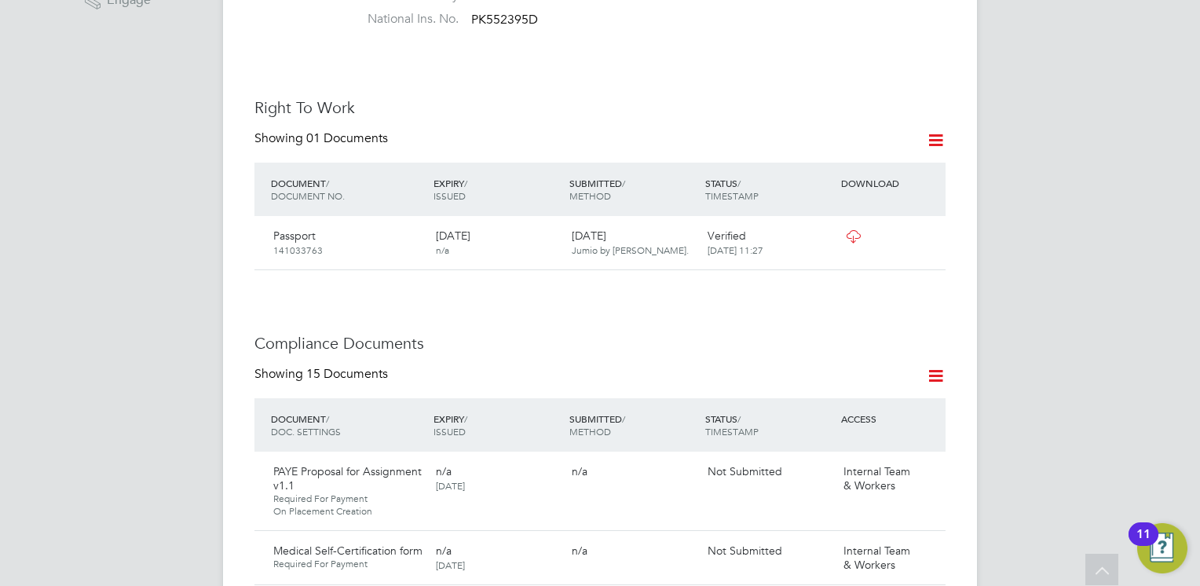
scroll to position [785, 0]
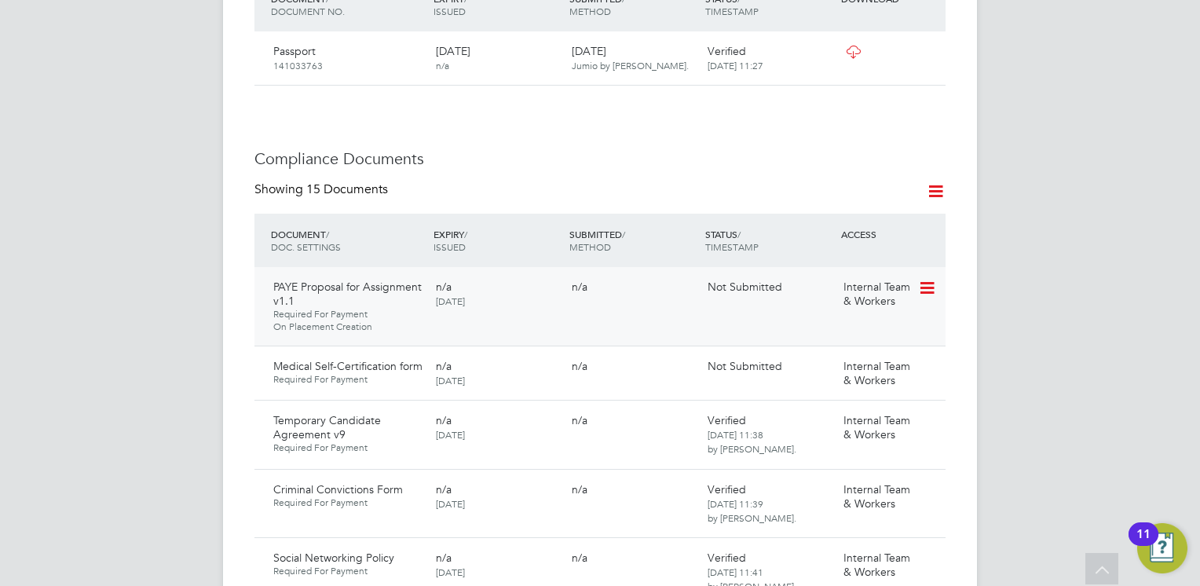
click at [930, 279] on icon at bounding box center [926, 288] width 16 height 19
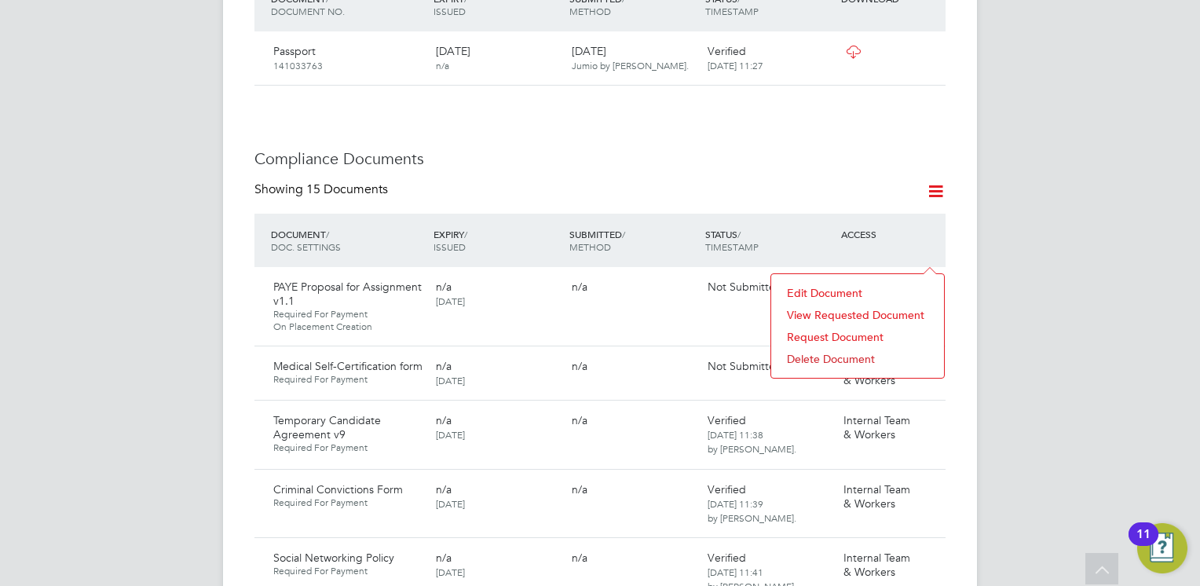
click at [851, 334] on li "Request Document" at bounding box center [857, 337] width 157 height 22
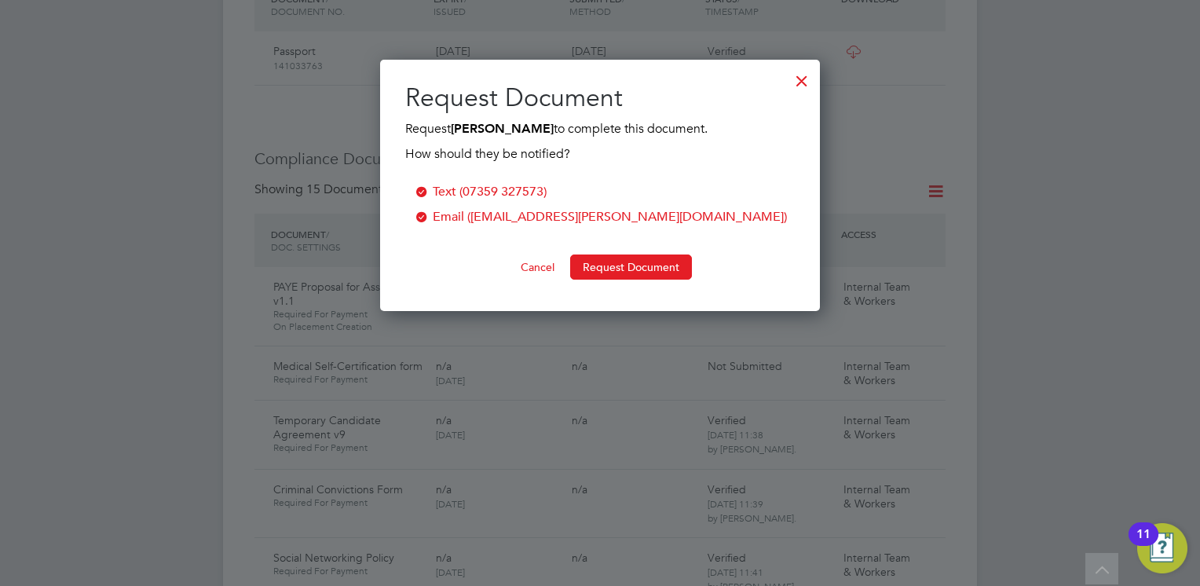
scroll to position [251, 441]
drag, startPoint x: 613, startPoint y: 255, endPoint x: 609, endPoint y: 269, distance: 15.4
click at [612, 255] on button "Request Document" at bounding box center [631, 267] width 122 height 25
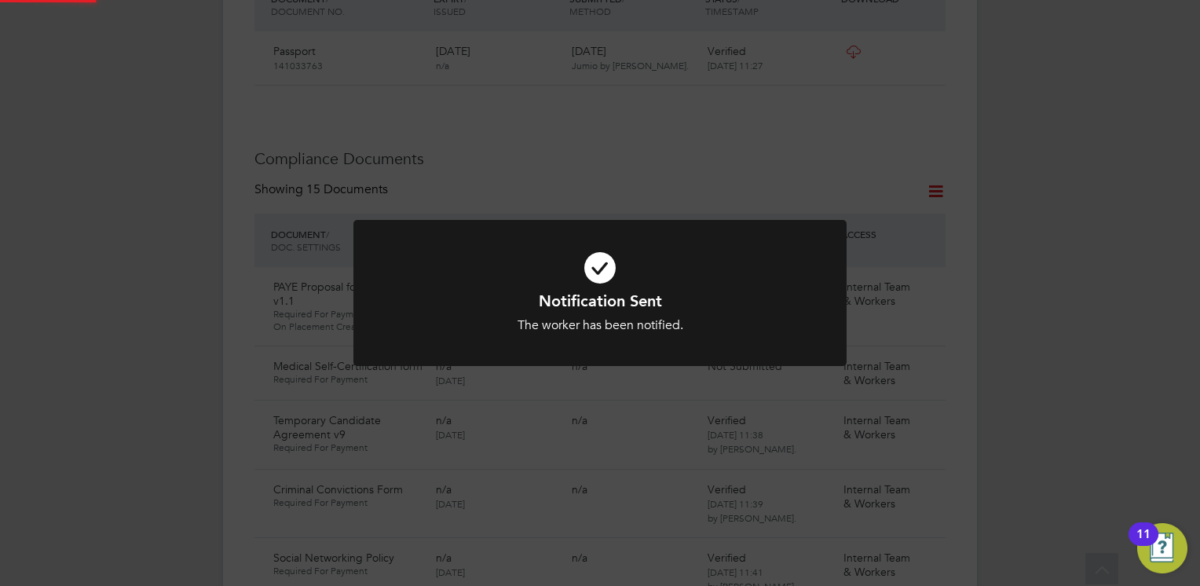
click at [569, 265] on icon at bounding box center [600, 267] width 408 height 61
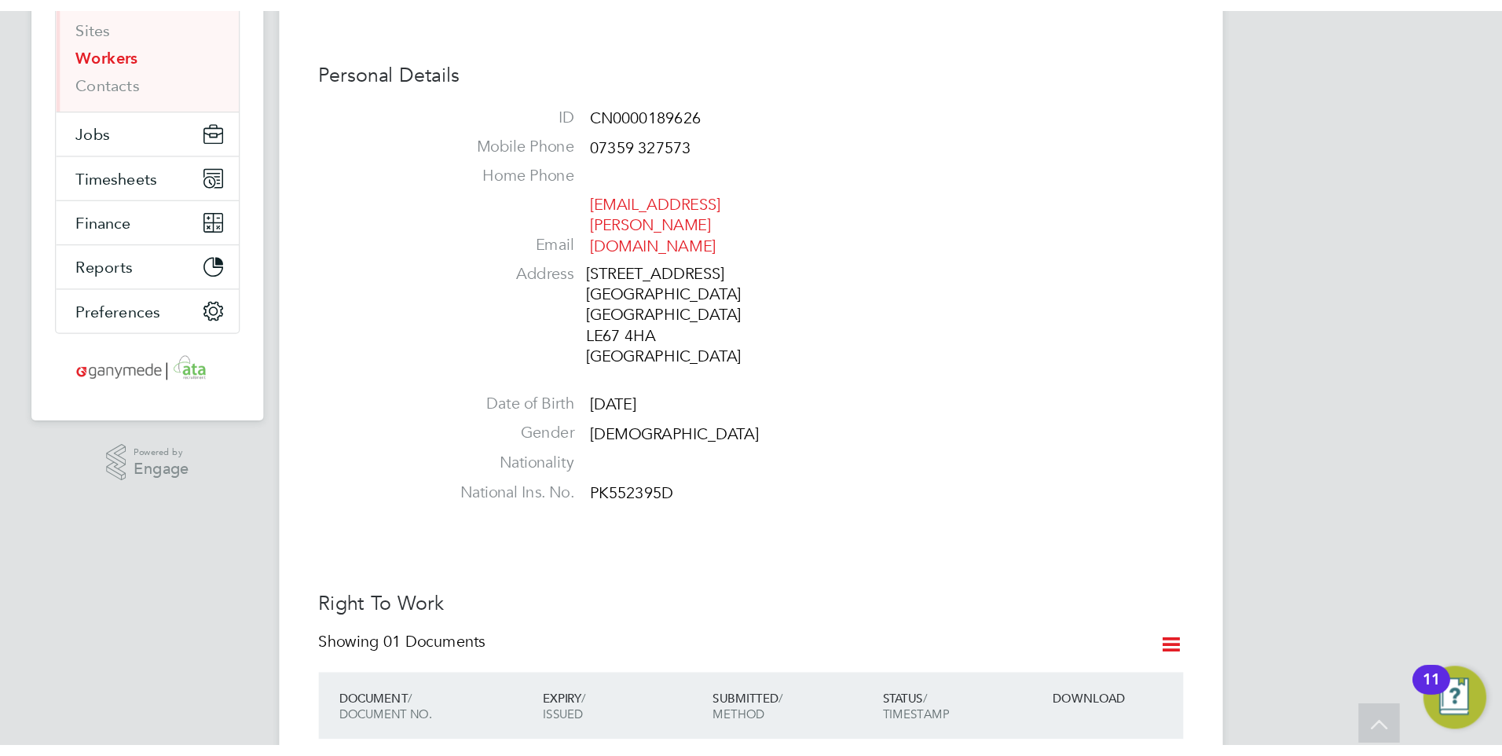
scroll to position [0, 0]
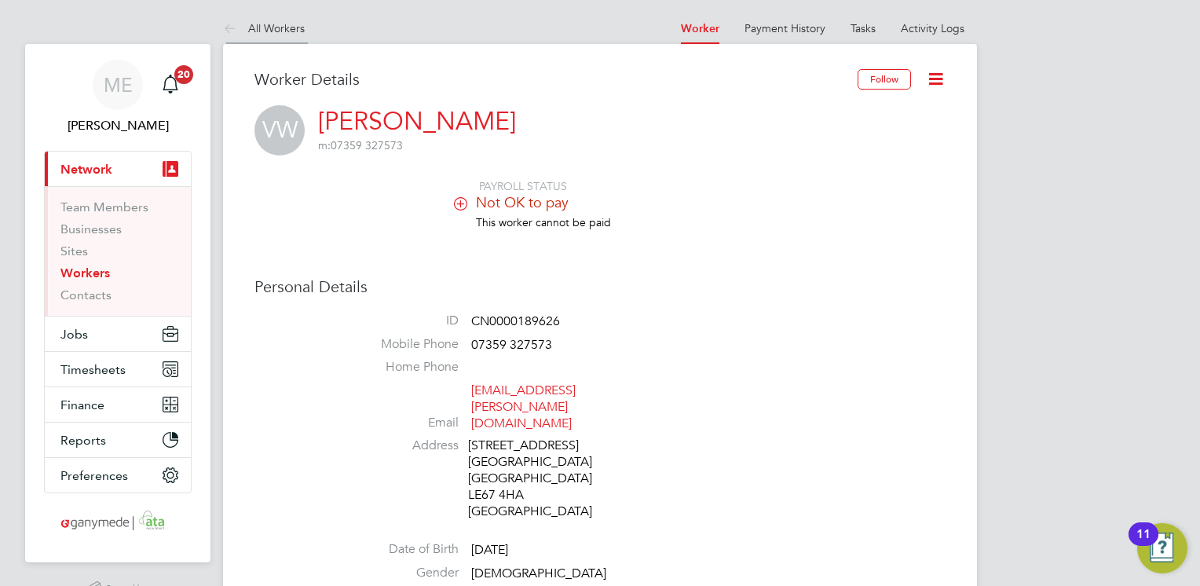
click at [233, 30] on icon at bounding box center [233, 30] width 20 height 20
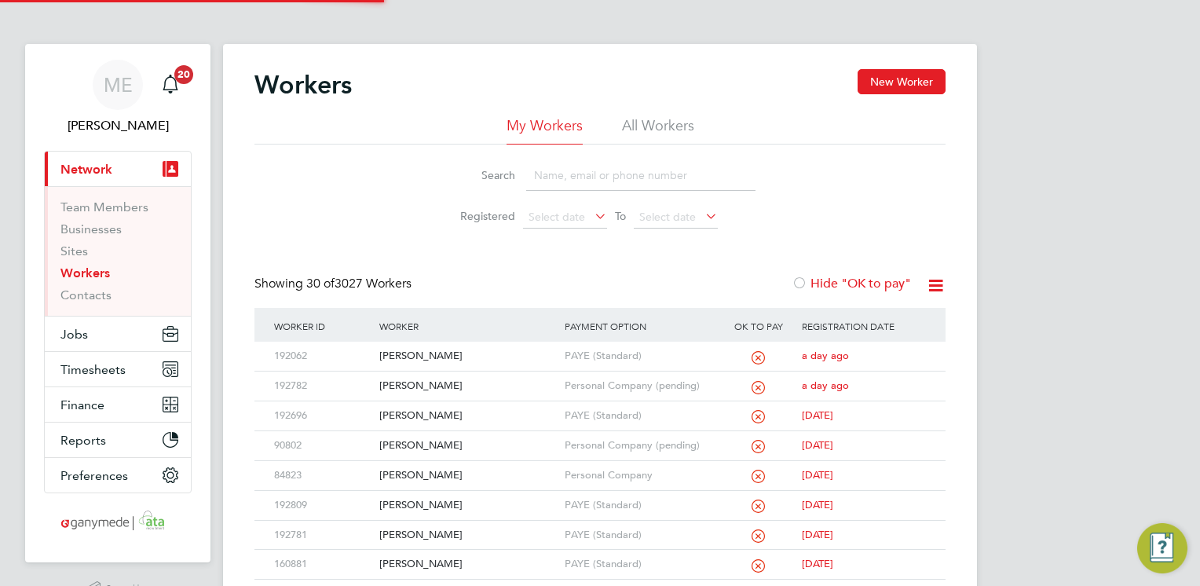
click at [586, 174] on input at bounding box center [640, 175] width 229 height 31
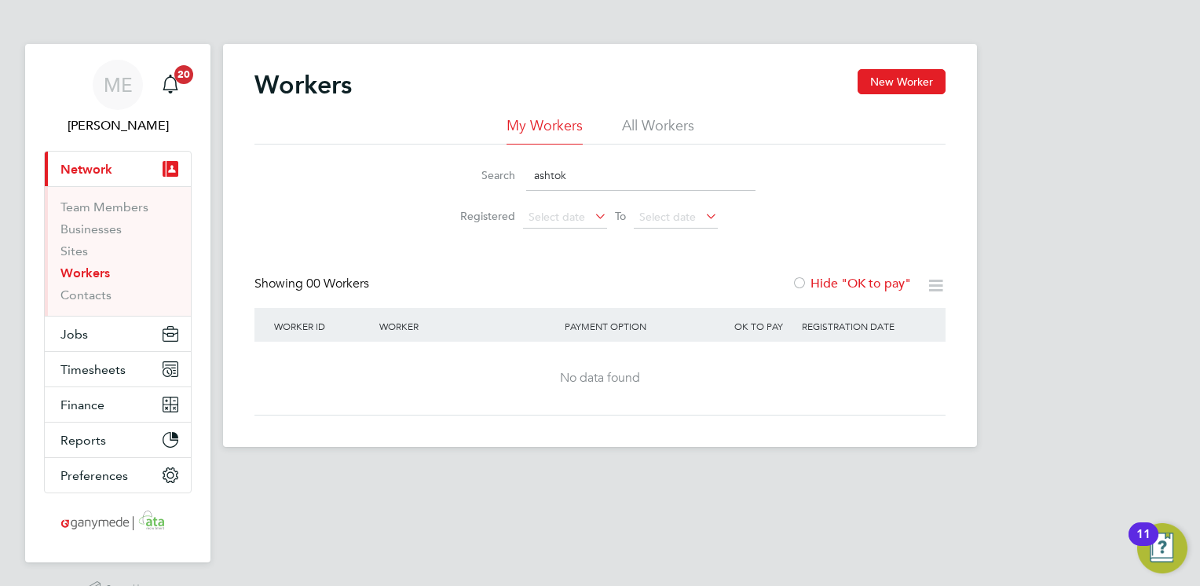
click at [632, 126] on li "All Workers" at bounding box center [658, 130] width 72 height 28
click at [585, 183] on input "ashtok" at bounding box center [640, 175] width 229 height 31
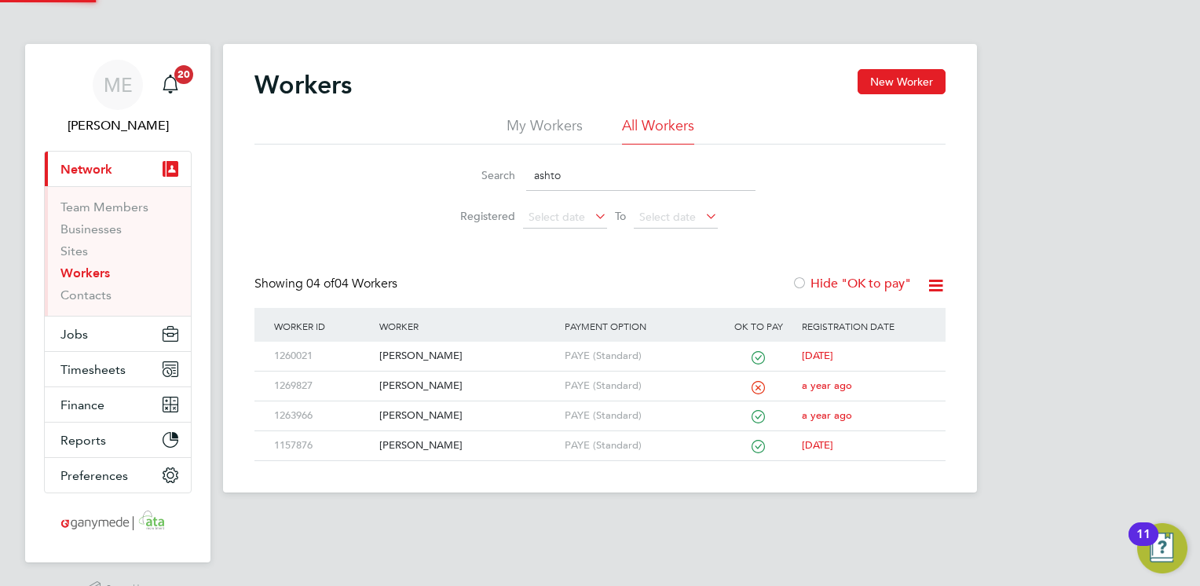
type input "ashtok"
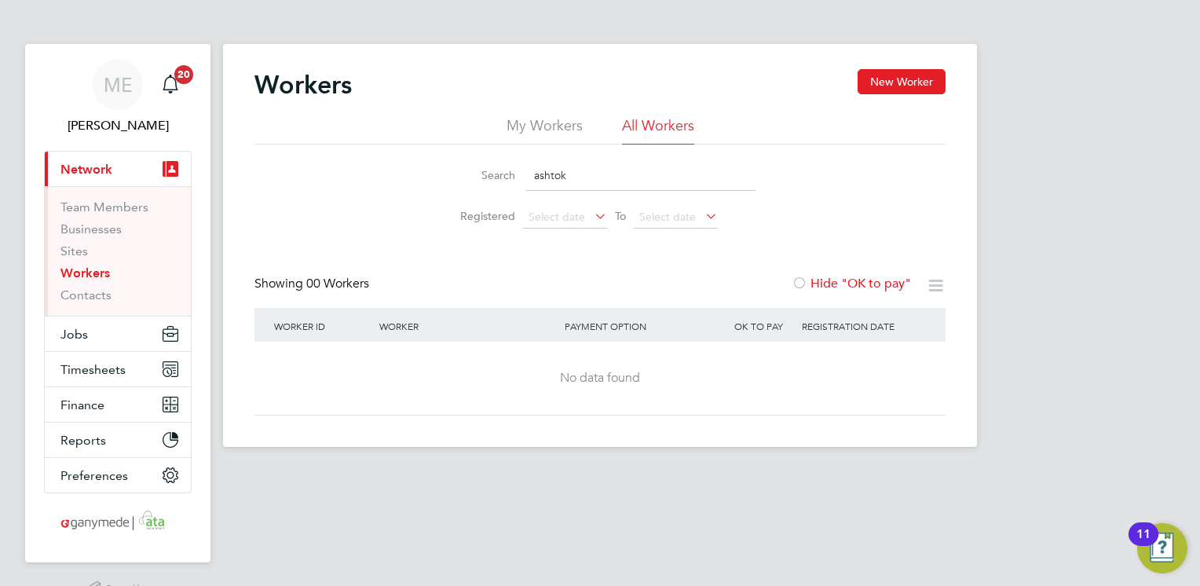
drag, startPoint x: 573, startPoint y: 175, endPoint x: 496, endPoint y: 174, distance: 77.0
click at [496, 174] on div "Search ashtok" at bounding box center [600, 175] width 311 height 31
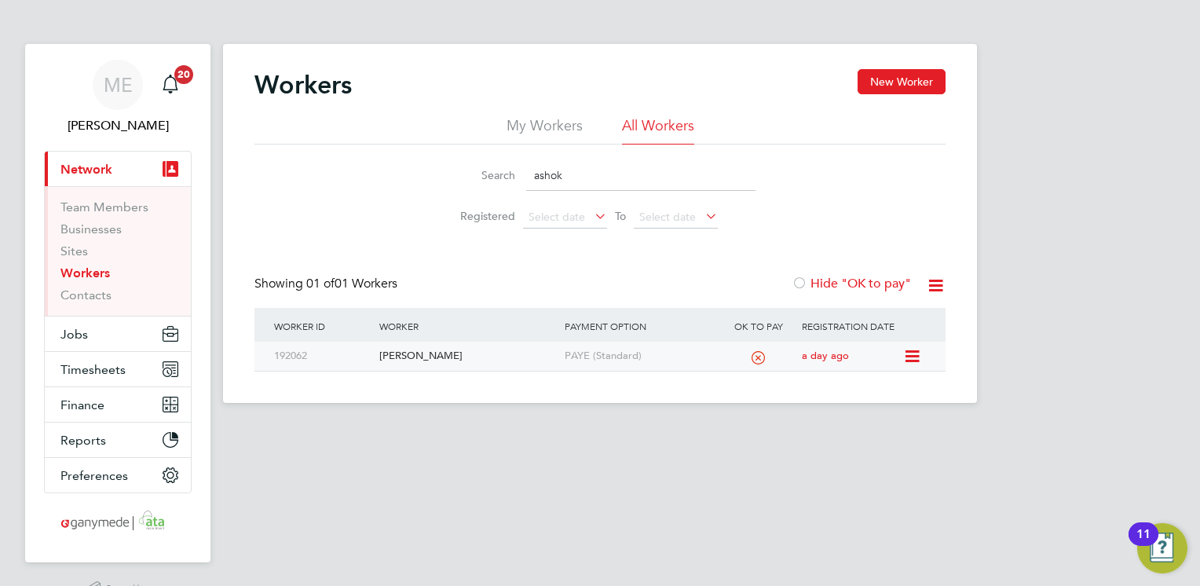
type input "ashok"
click at [481, 352] on div "[PERSON_NAME]" at bounding box center [467, 356] width 185 height 29
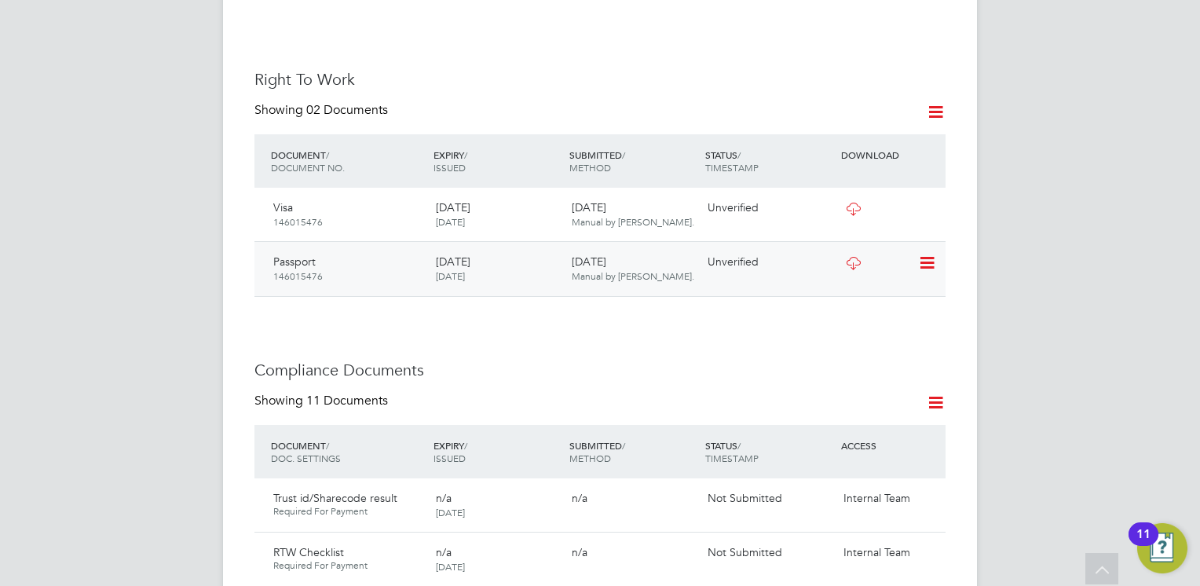
scroll to position [628, 0]
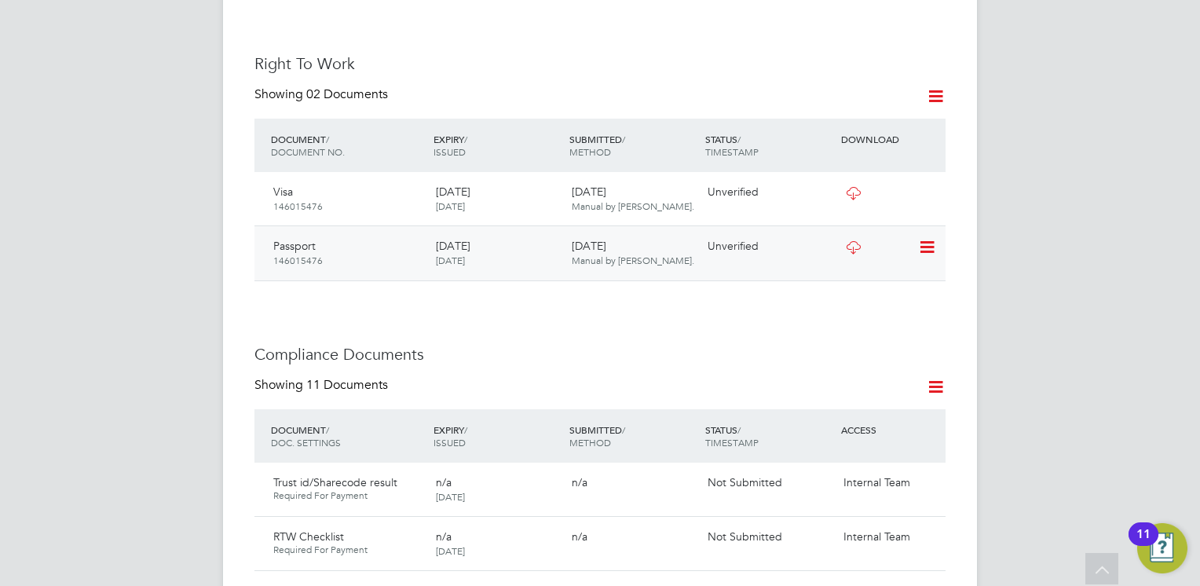
click at [851, 241] on icon at bounding box center [854, 247] width 20 height 13
click at [851, 187] on icon at bounding box center [854, 193] width 20 height 13
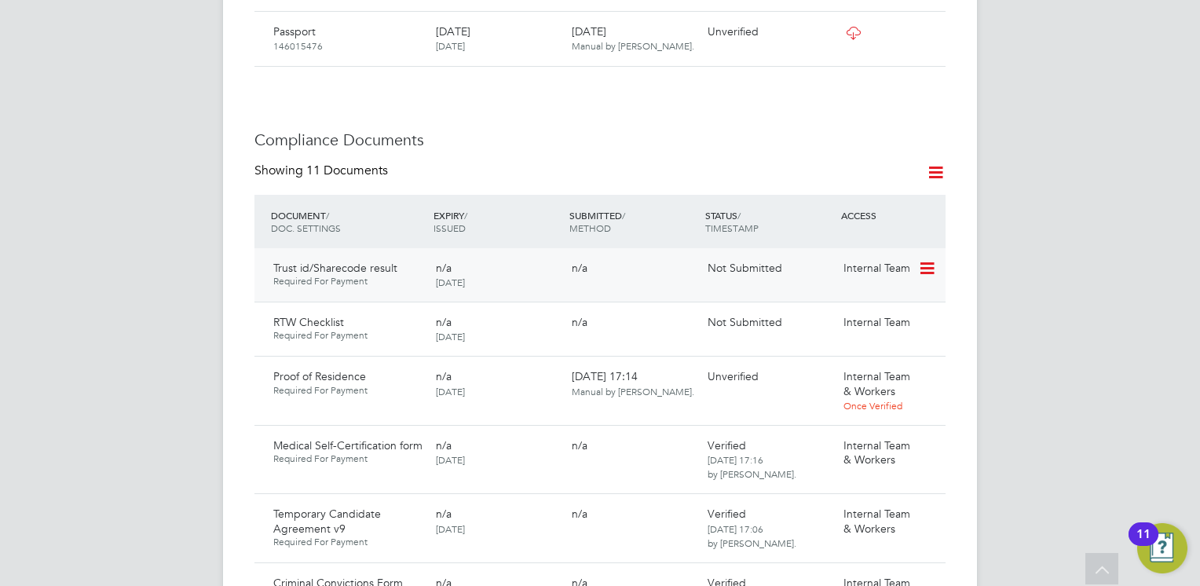
scroll to position [864, 0]
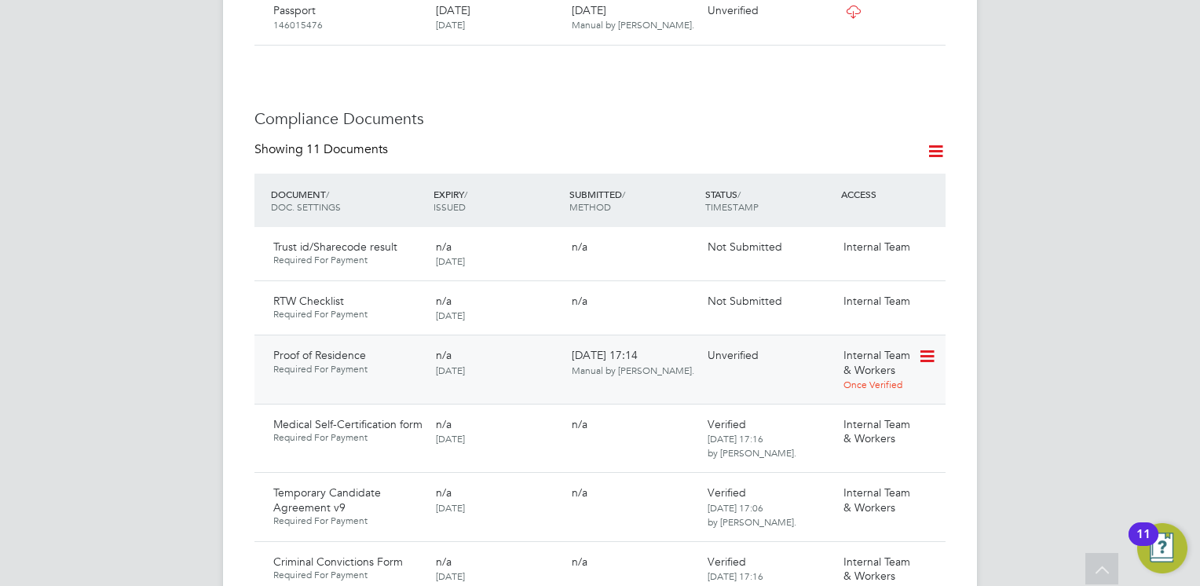
click at [924, 347] on icon at bounding box center [926, 356] width 16 height 19
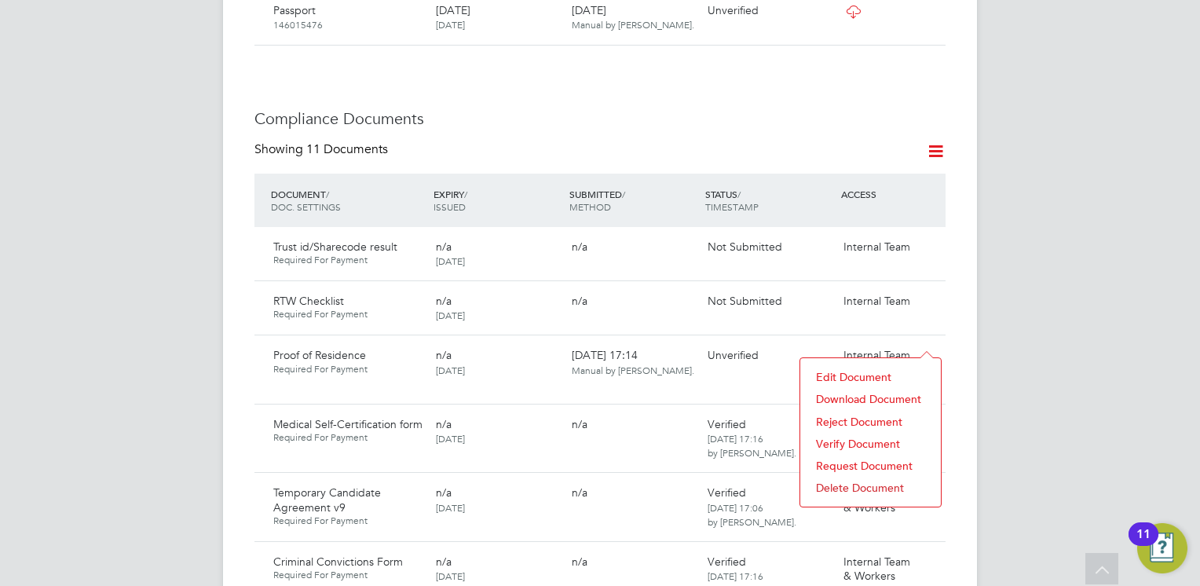
click at [852, 397] on li "Download Document" at bounding box center [870, 399] width 125 height 22
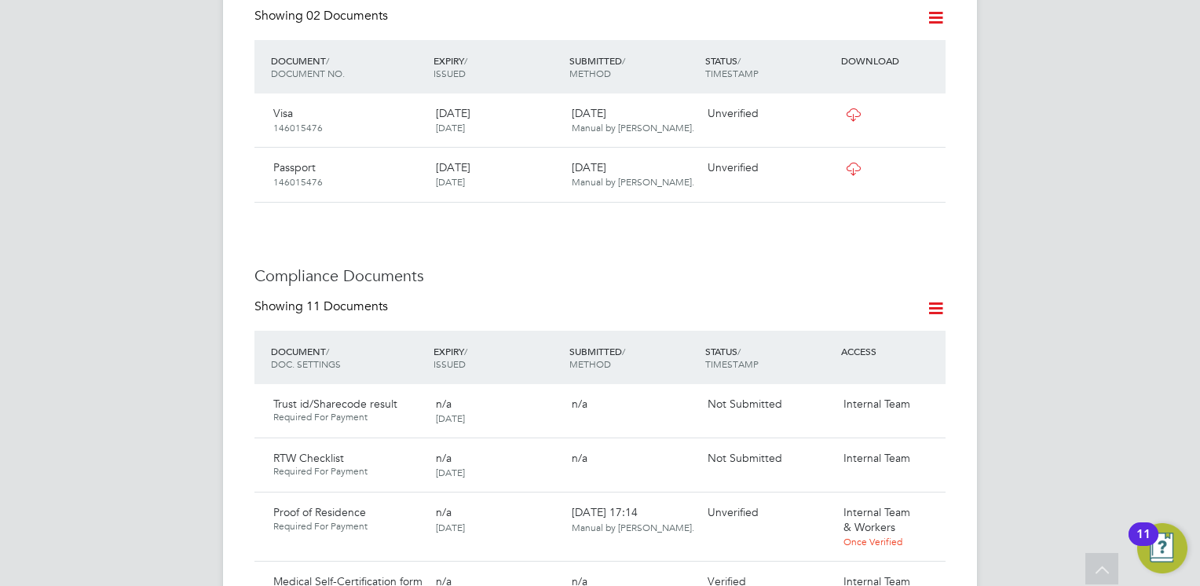
scroll to position [1021, 0]
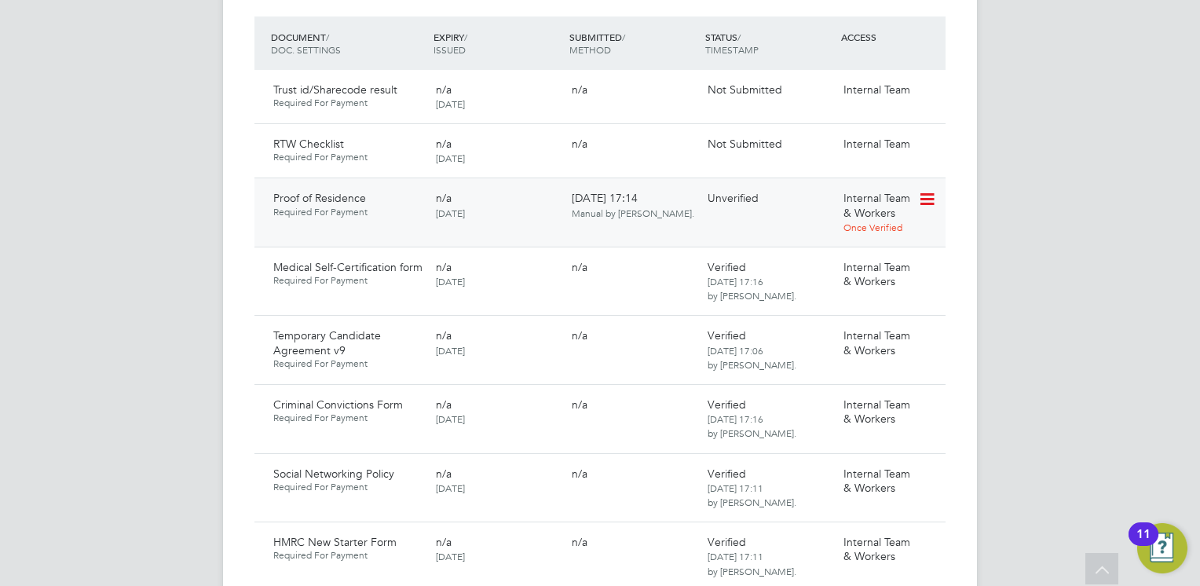
click at [925, 190] on icon at bounding box center [926, 199] width 16 height 19
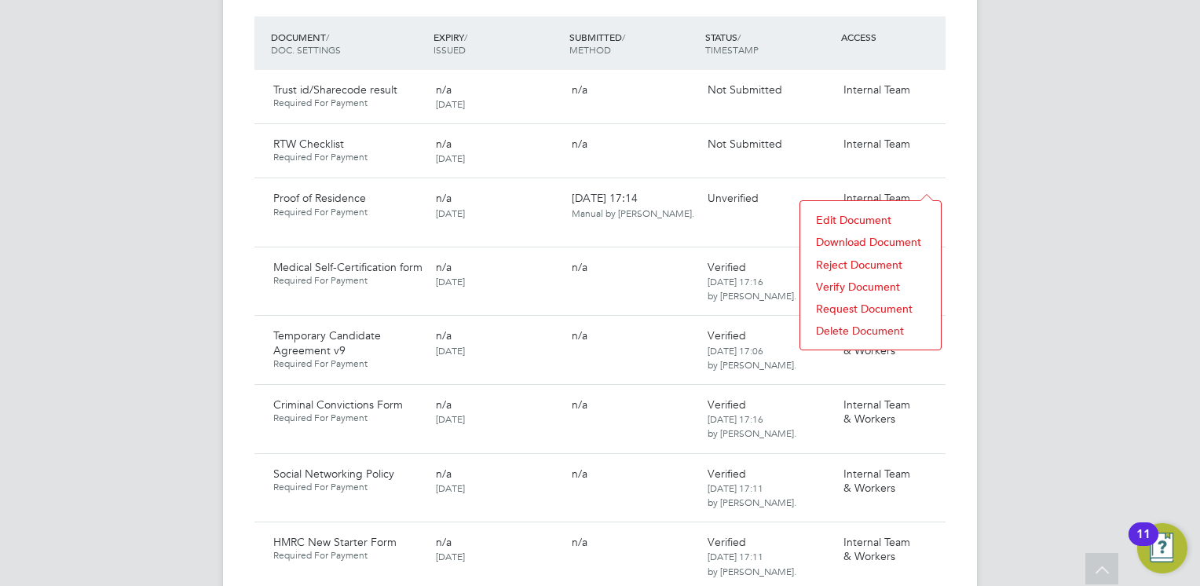
click at [845, 281] on li "Verify Document" at bounding box center [870, 287] width 125 height 22
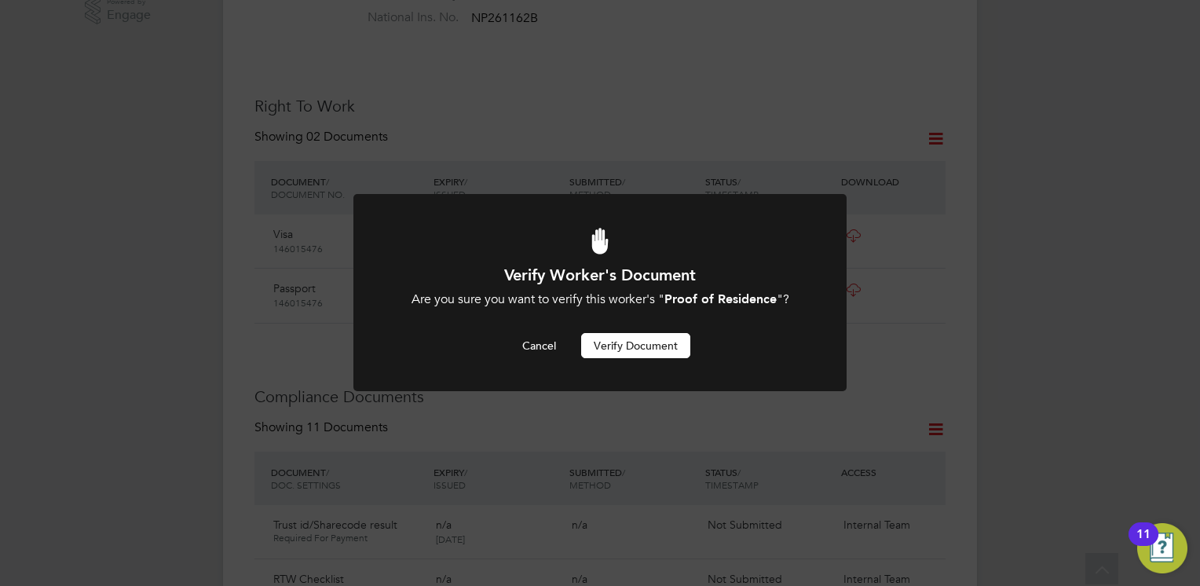
click at [612, 342] on button "Verify Document" at bounding box center [635, 345] width 109 height 25
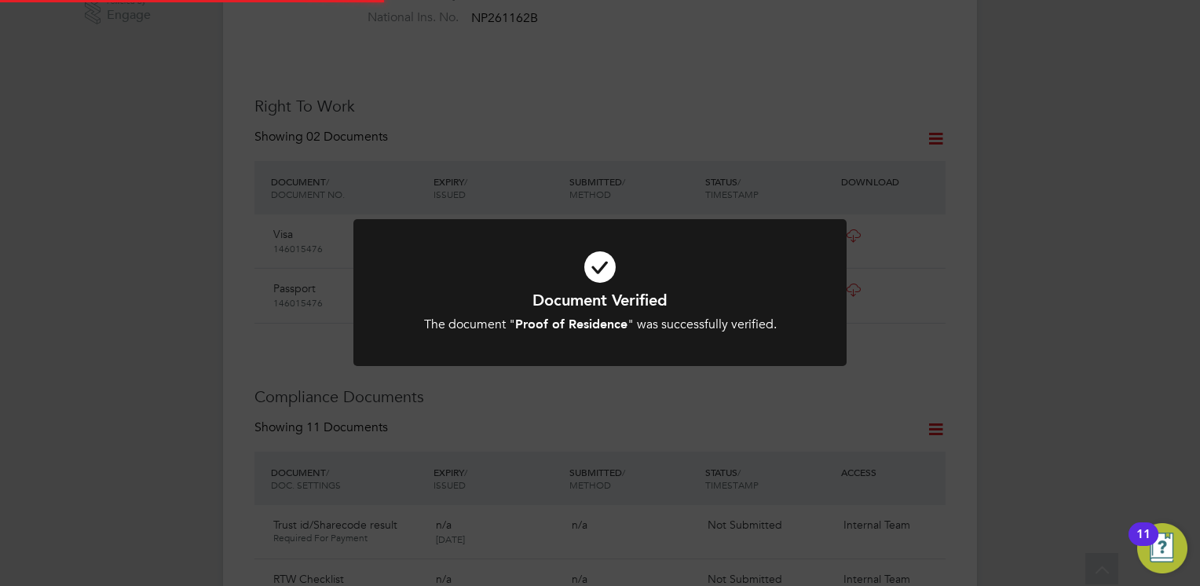
click at [605, 306] on h1 "Document Verified" at bounding box center [600, 300] width 408 height 20
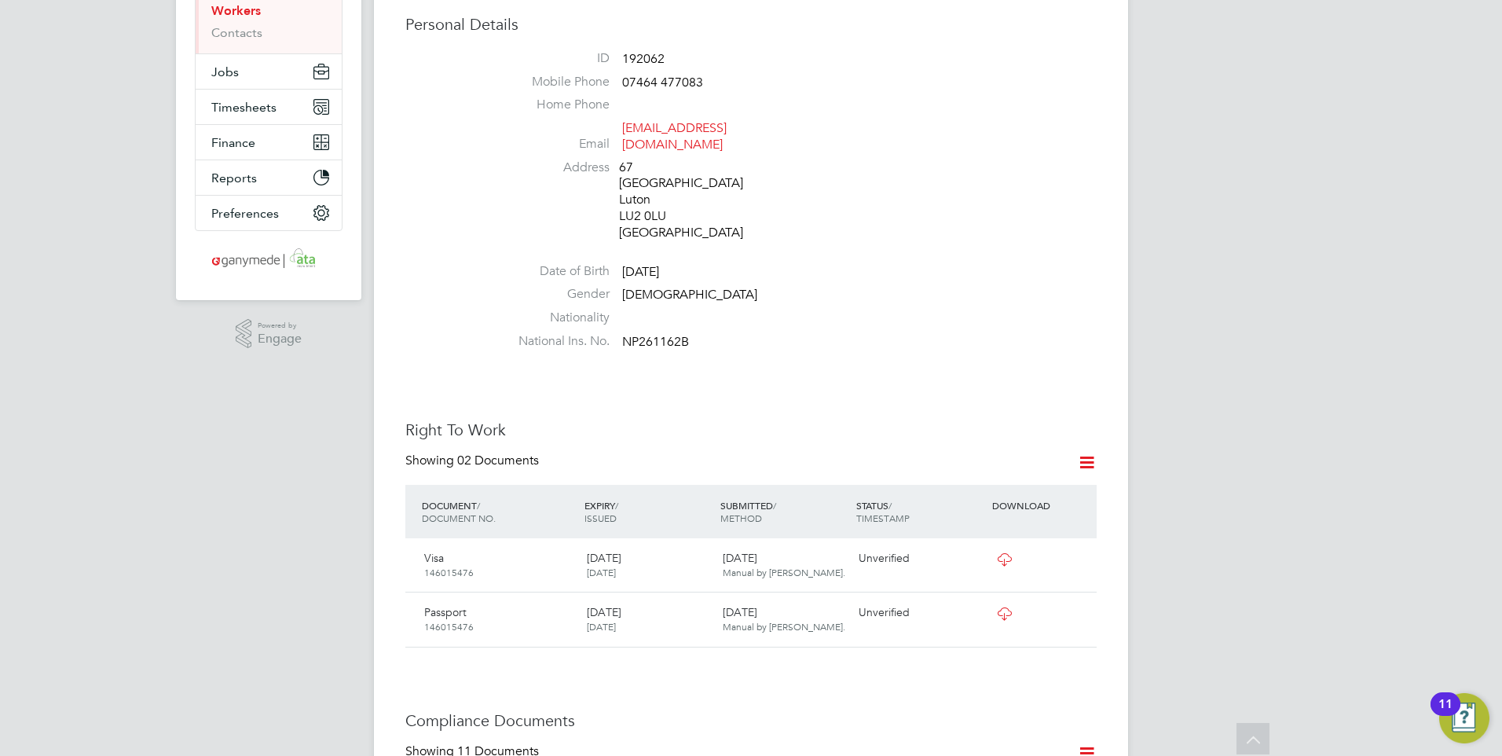
scroll to position [0, 0]
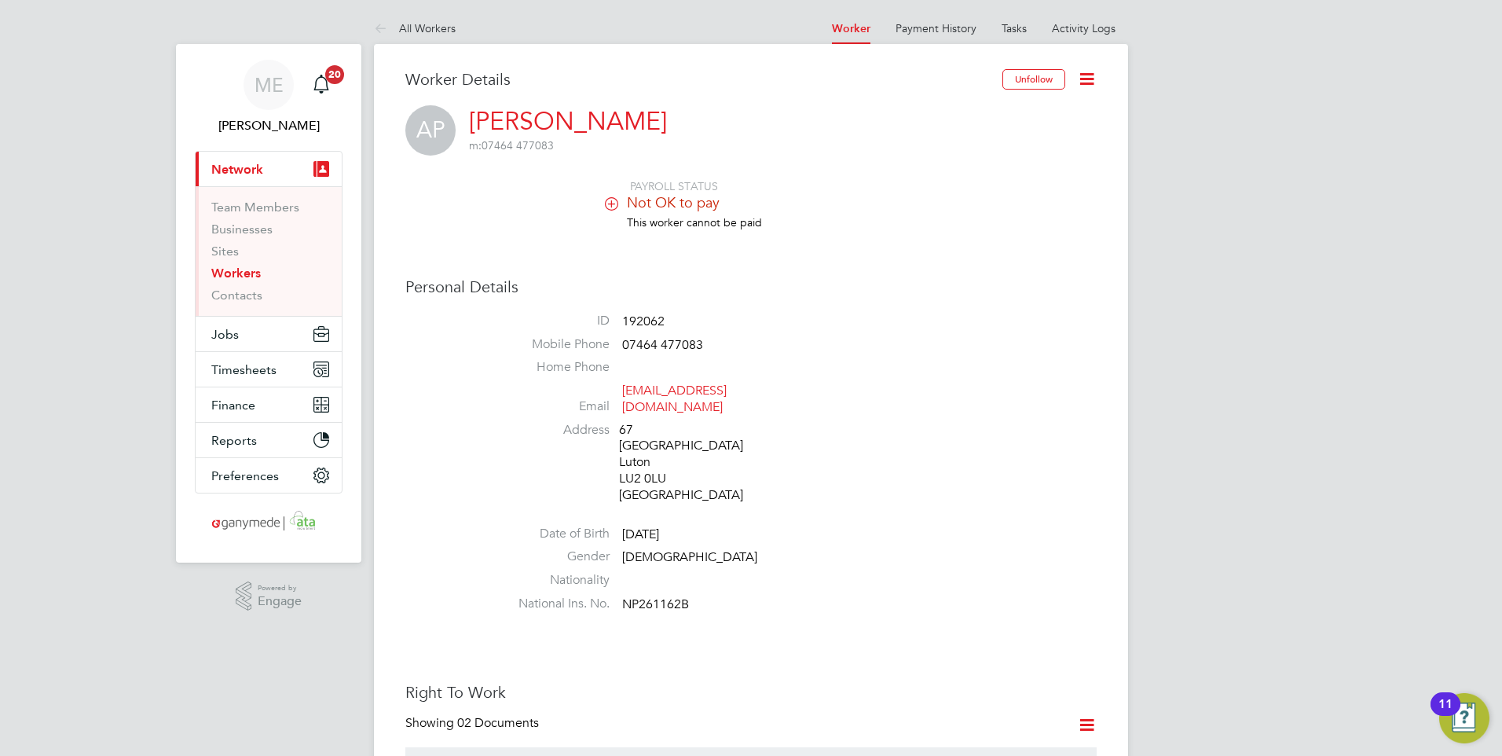
click at [384, 27] on icon at bounding box center [384, 30] width 20 height 20
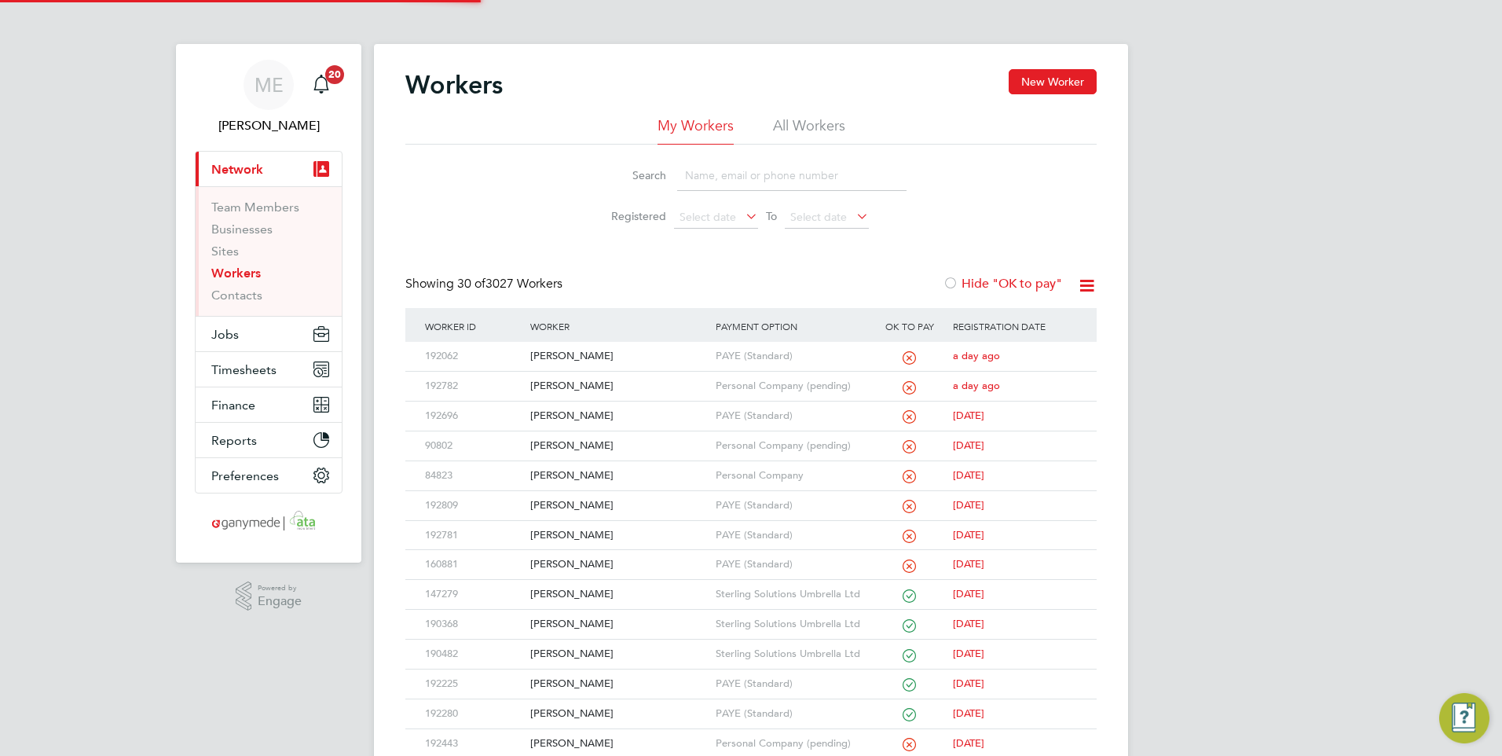
click at [718, 174] on input at bounding box center [791, 175] width 229 height 31
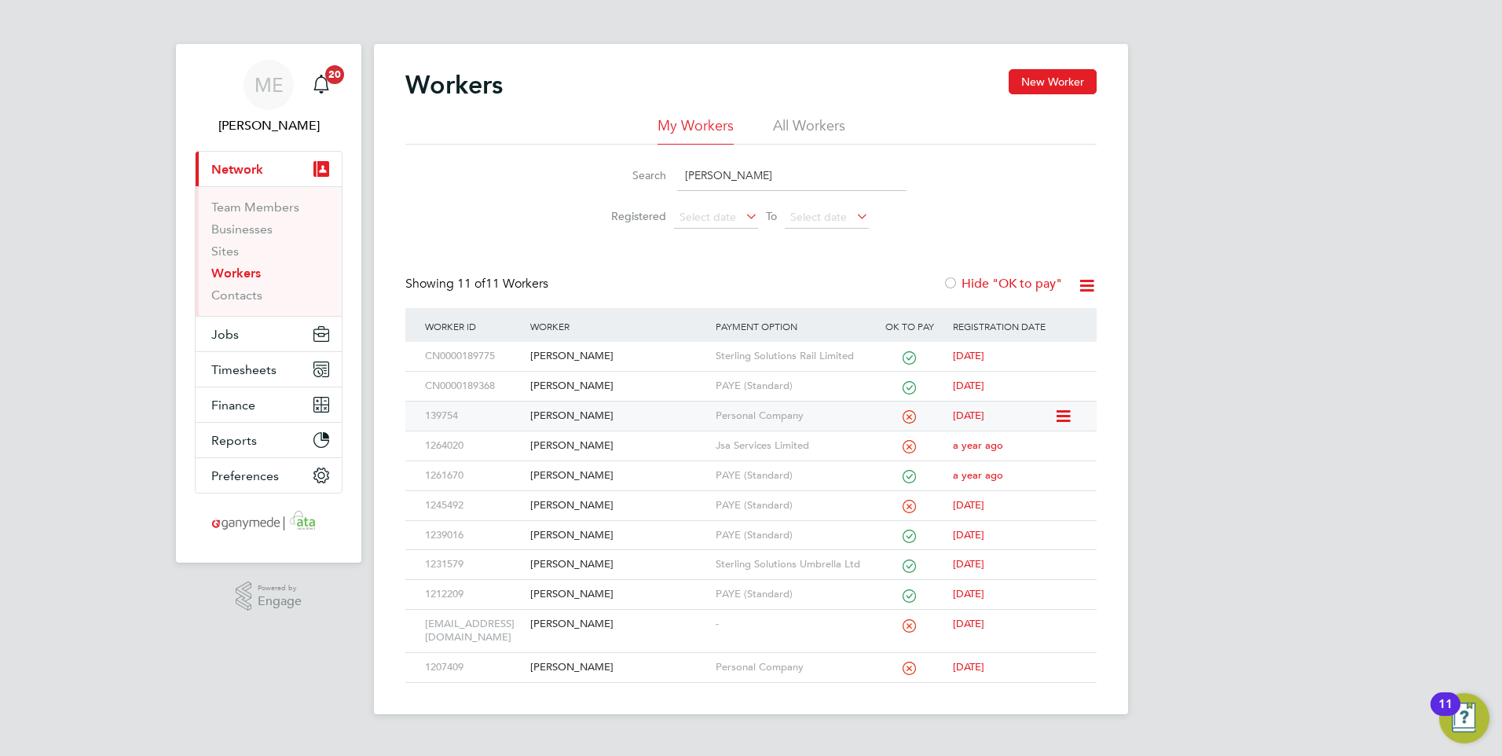
type input "liam"
click at [612, 417] on div "Liam Clark" at bounding box center [618, 415] width 185 height 29
drag, startPoint x: 724, startPoint y: 170, endPoint x: 661, endPoint y: 169, distance: 62.8
click at [661, 169] on div "Search liam" at bounding box center [750, 175] width 311 height 31
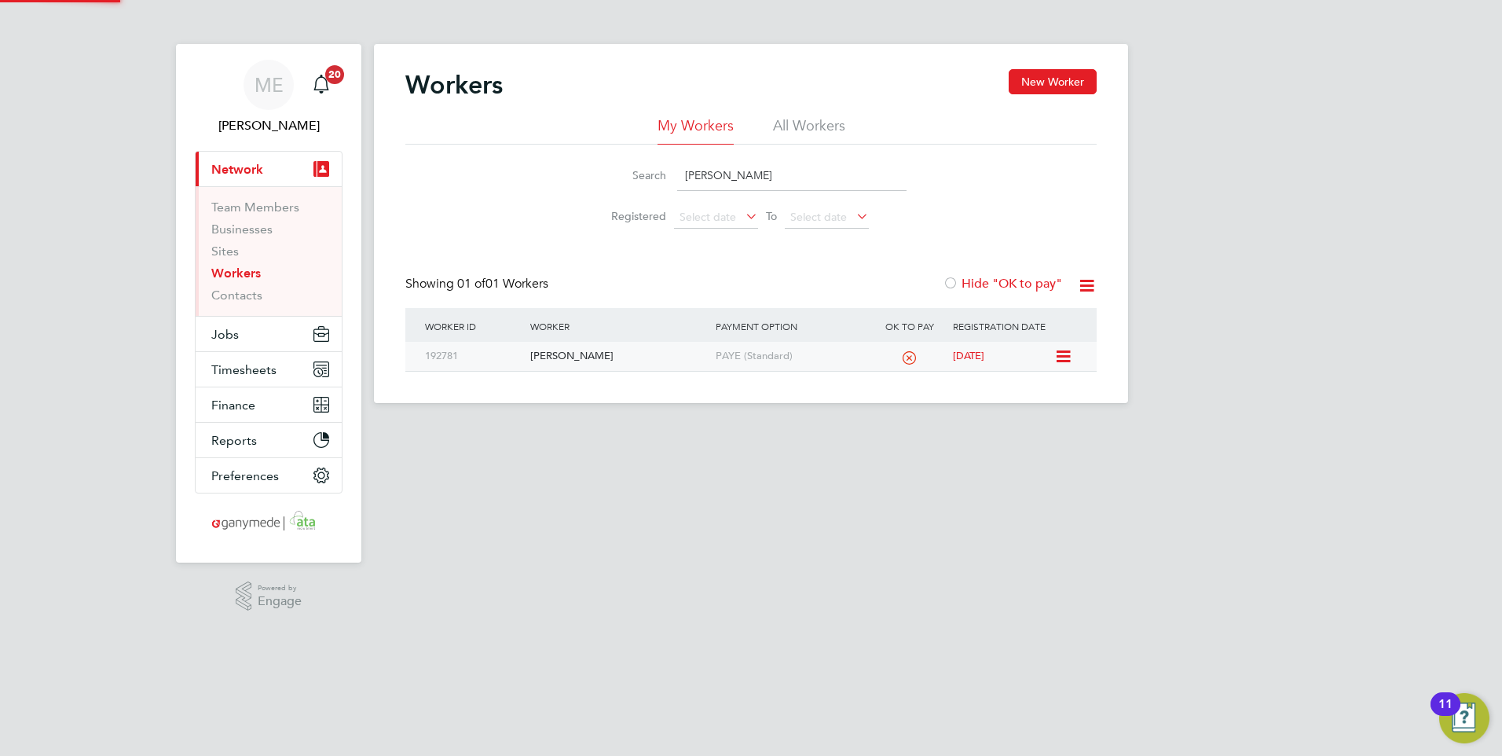
type input "daniel franklin"
click at [658, 355] on div "Daniel Franklin" at bounding box center [618, 356] width 185 height 29
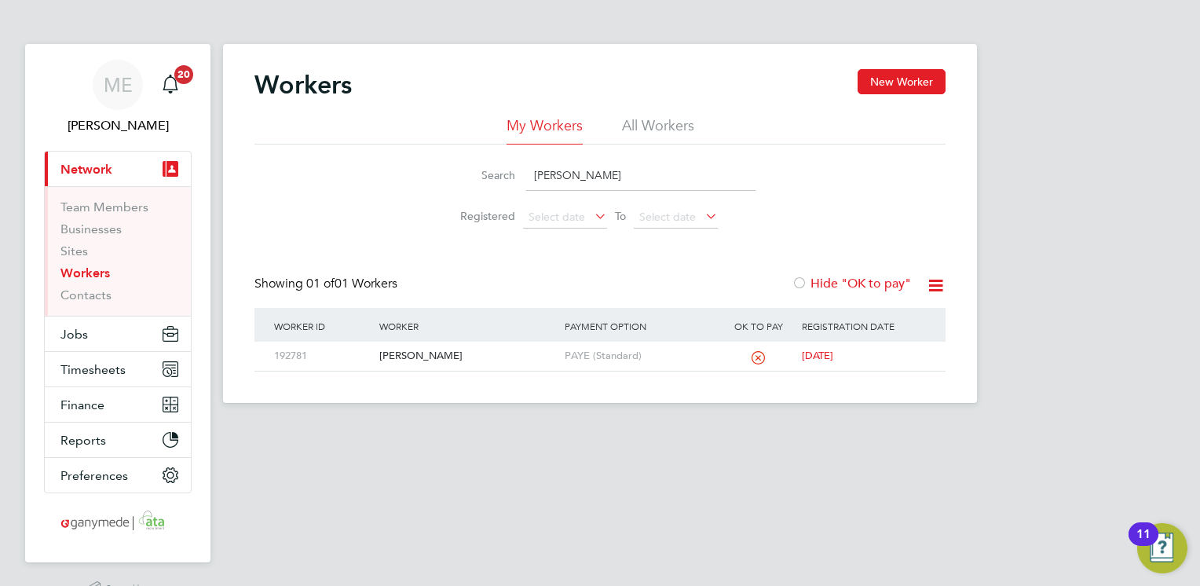
drag, startPoint x: 592, startPoint y: 176, endPoint x: 529, endPoint y: 174, distance: 63.6
click at [529, 174] on input "daniel franklin" at bounding box center [640, 175] width 229 height 31
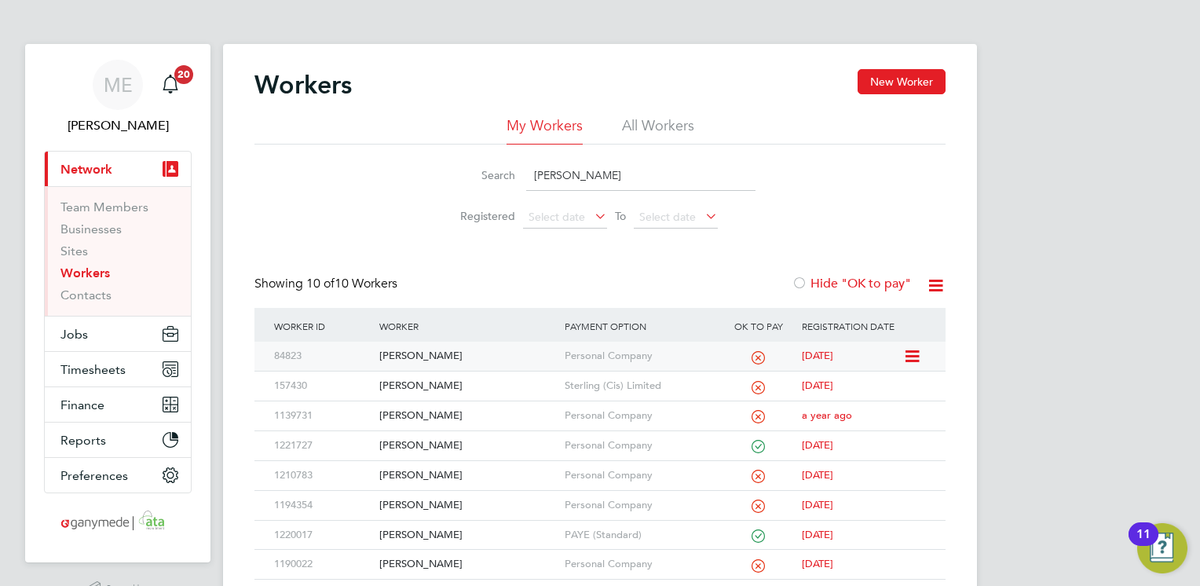
type input "[PERSON_NAME]"
click at [510, 358] on div "[PERSON_NAME]" at bounding box center [467, 356] width 185 height 29
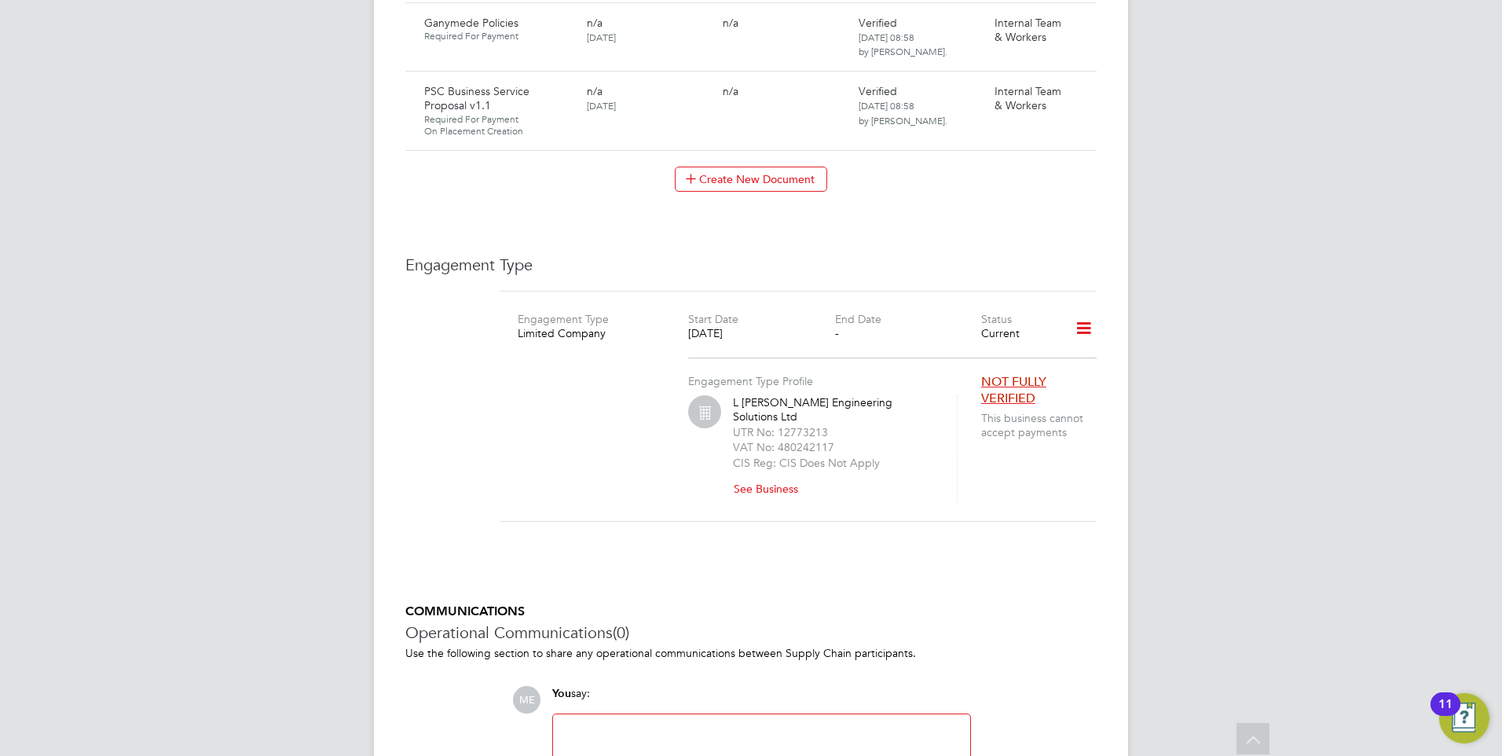
scroll to position [2199, 0]
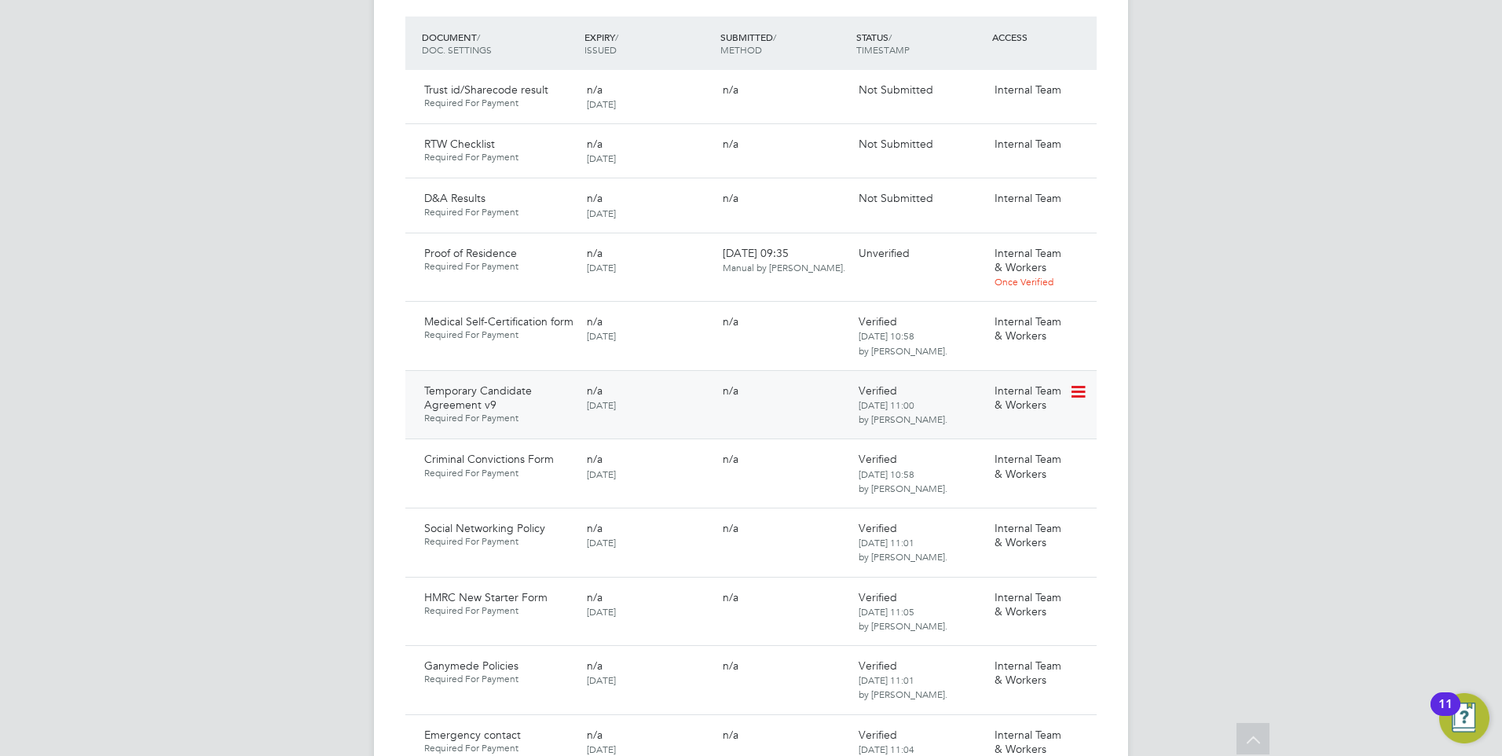
scroll to position [785, 0]
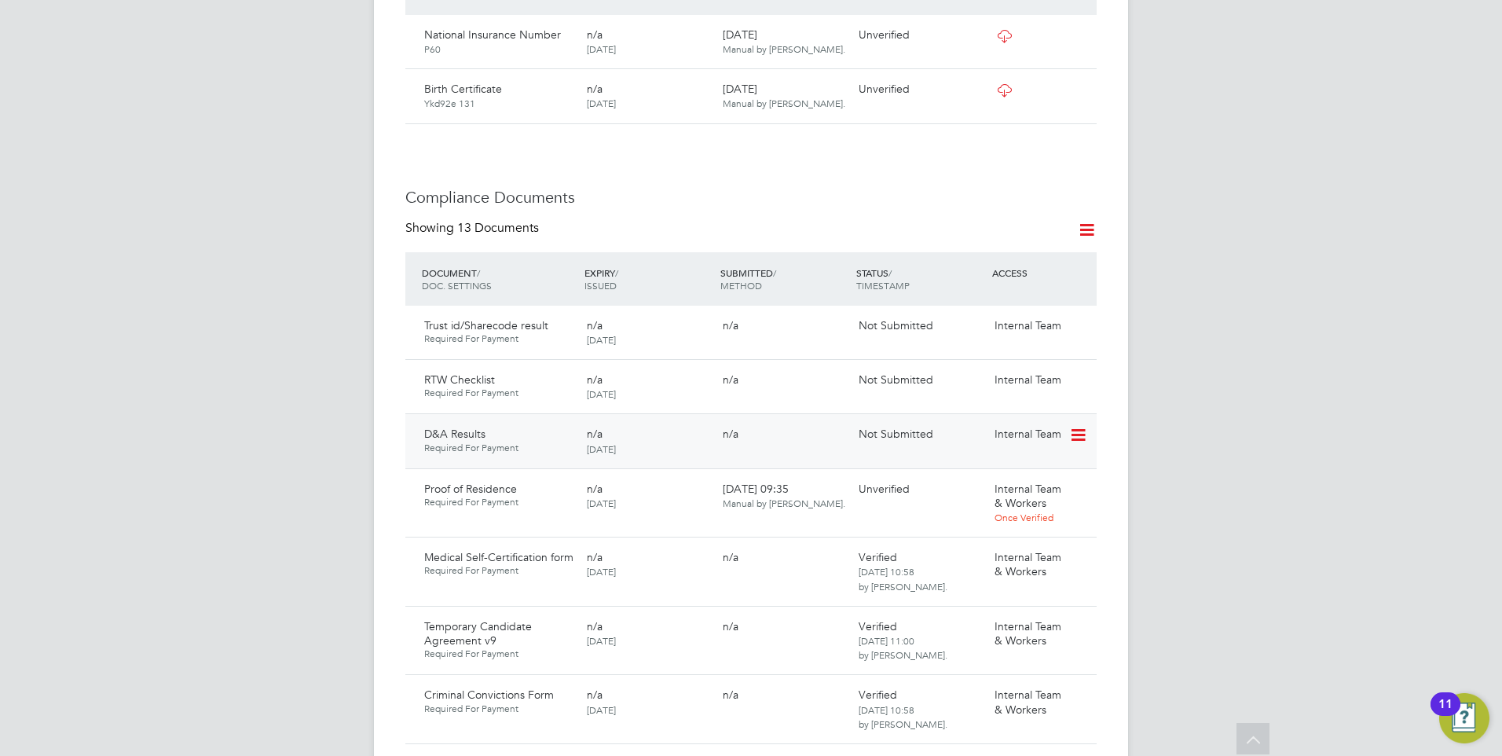
click at [1082, 426] on icon at bounding box center [1077, 435] width 16 height 19
click at [993, 471] on li "Submit Document" at bounding box center [1030, 478] width 110 height 22
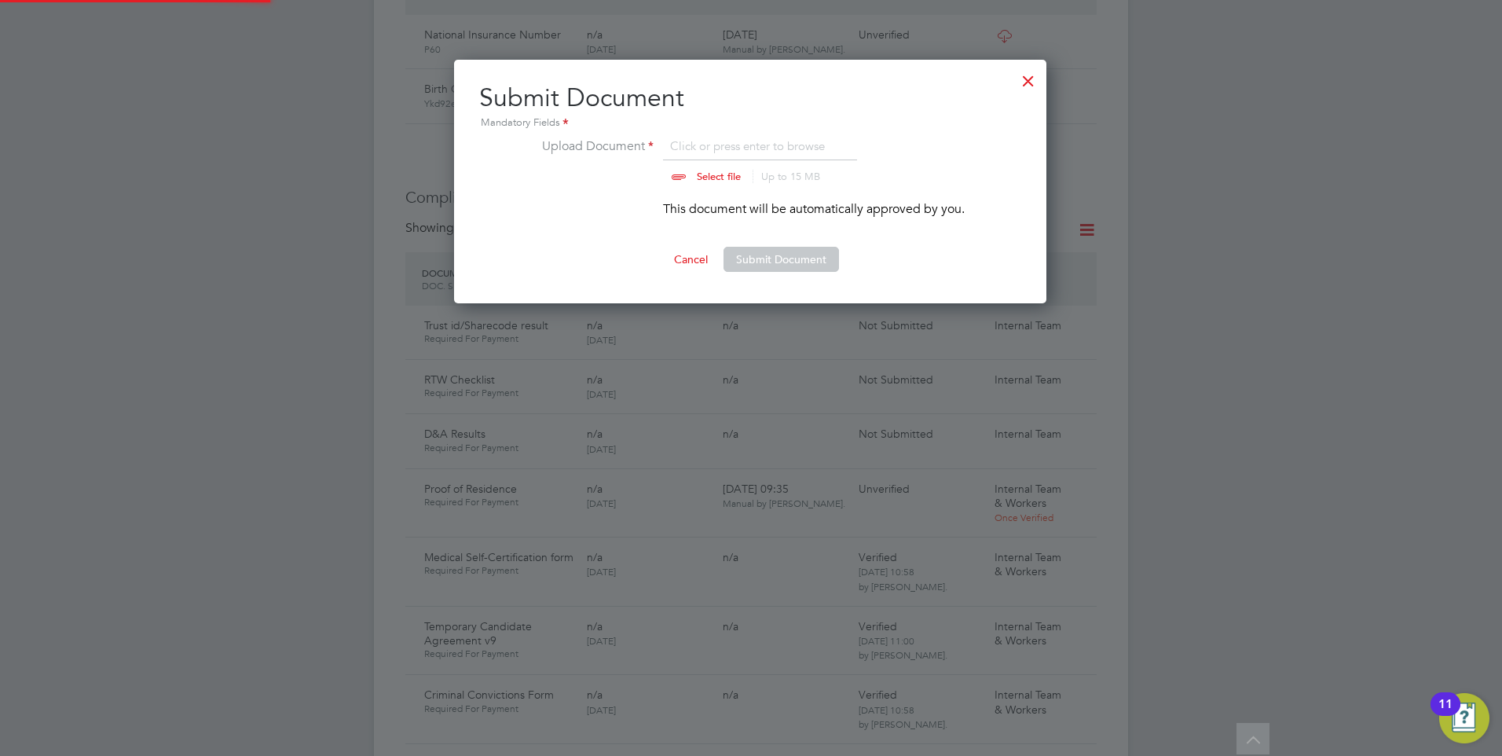
scroll to position [244, 594]
click at [709, 174] on input "file" at bounding box center [733, 160] width 247 height 47
type input "C:\fakepath\e76b95fb-2678-4ab5-b7f6-04619fa355f0_V1 (1).pdf"
click at [745, 244] on ng-form "Upload Document e76b95fb-2678-4ab5-b7f6-04619fa355f0_V1 (1).pdf Select file Up …" at bounding box center [750, 204] width 542 height 135
click at [749, 252] on button "Submit Document" at bounding box center [780, 259] width 115 height 25
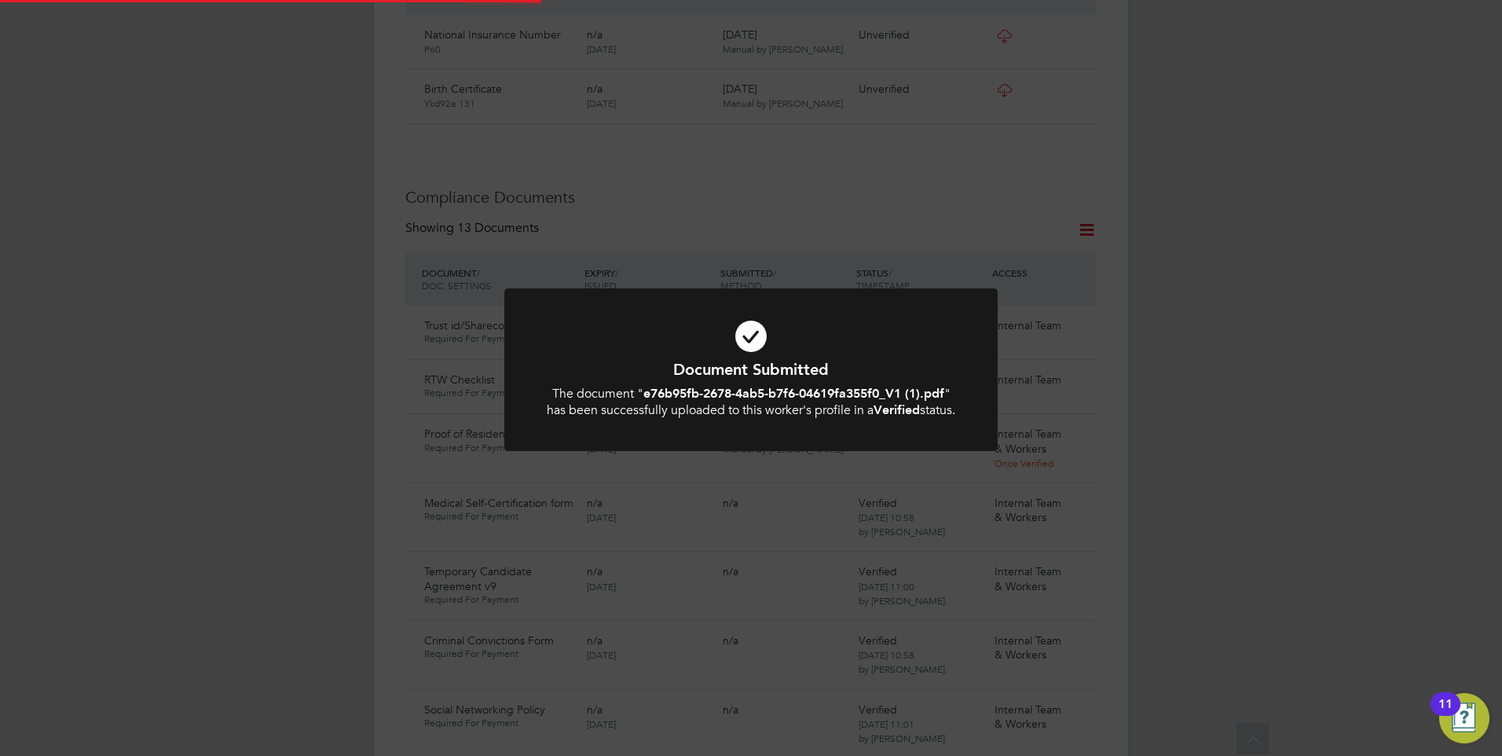
click at [700, 357] on icon at bounding box center [751, 336] width 408 height 61
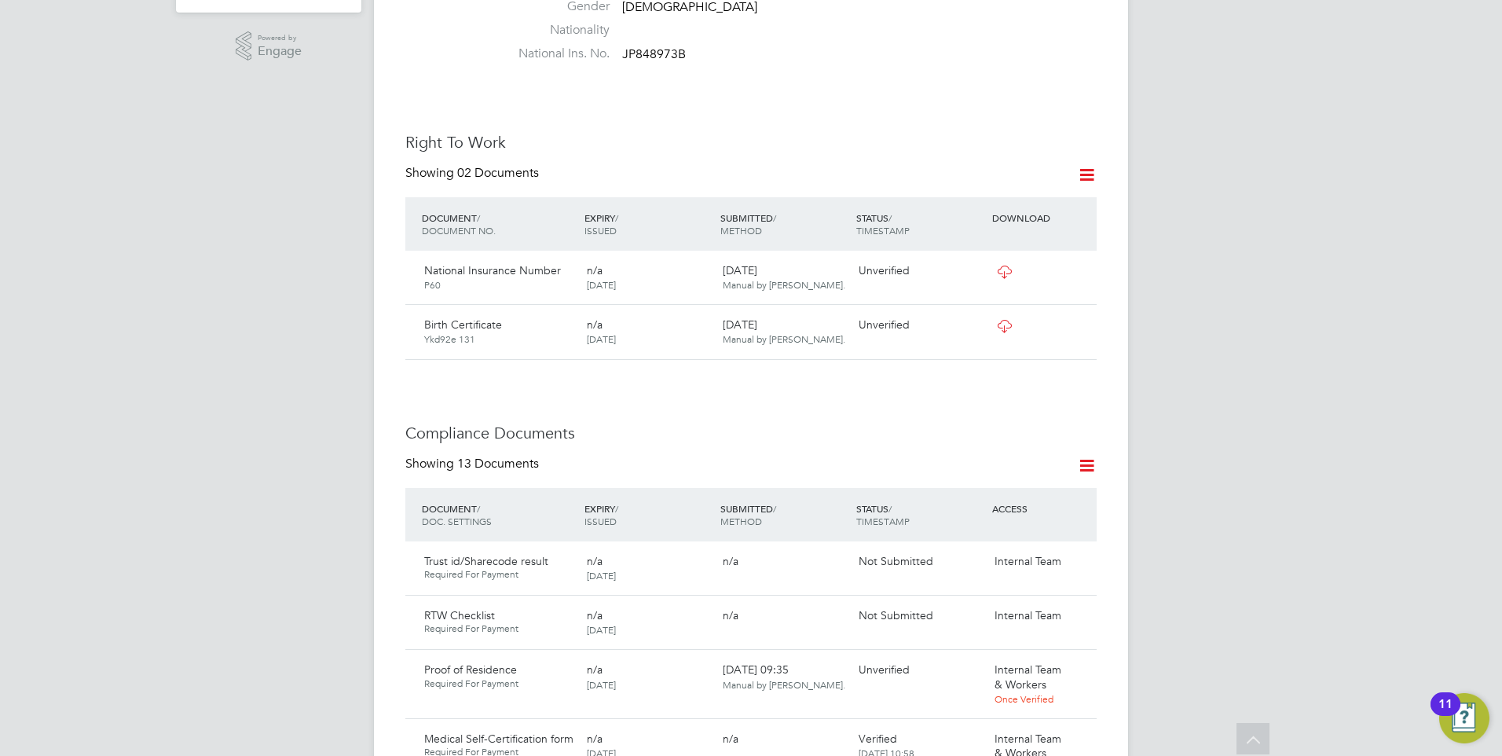
scroll to position [707, 0]
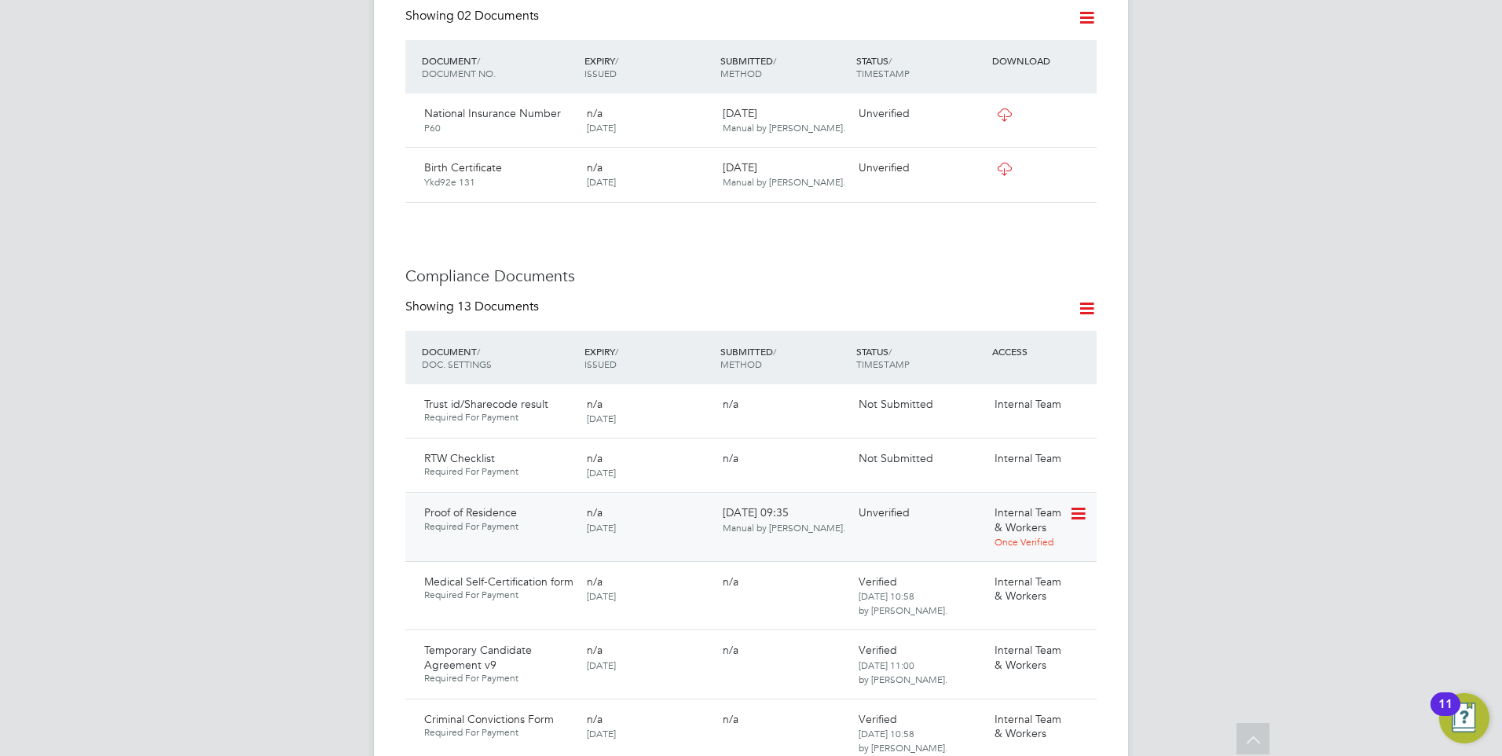
click at [1081, 504] on icon at bounding box center [1077, 513] width 16 height 19
click at [994, 551] on li "Download Document" at bounding box center [1021, 557] width 125 height 22
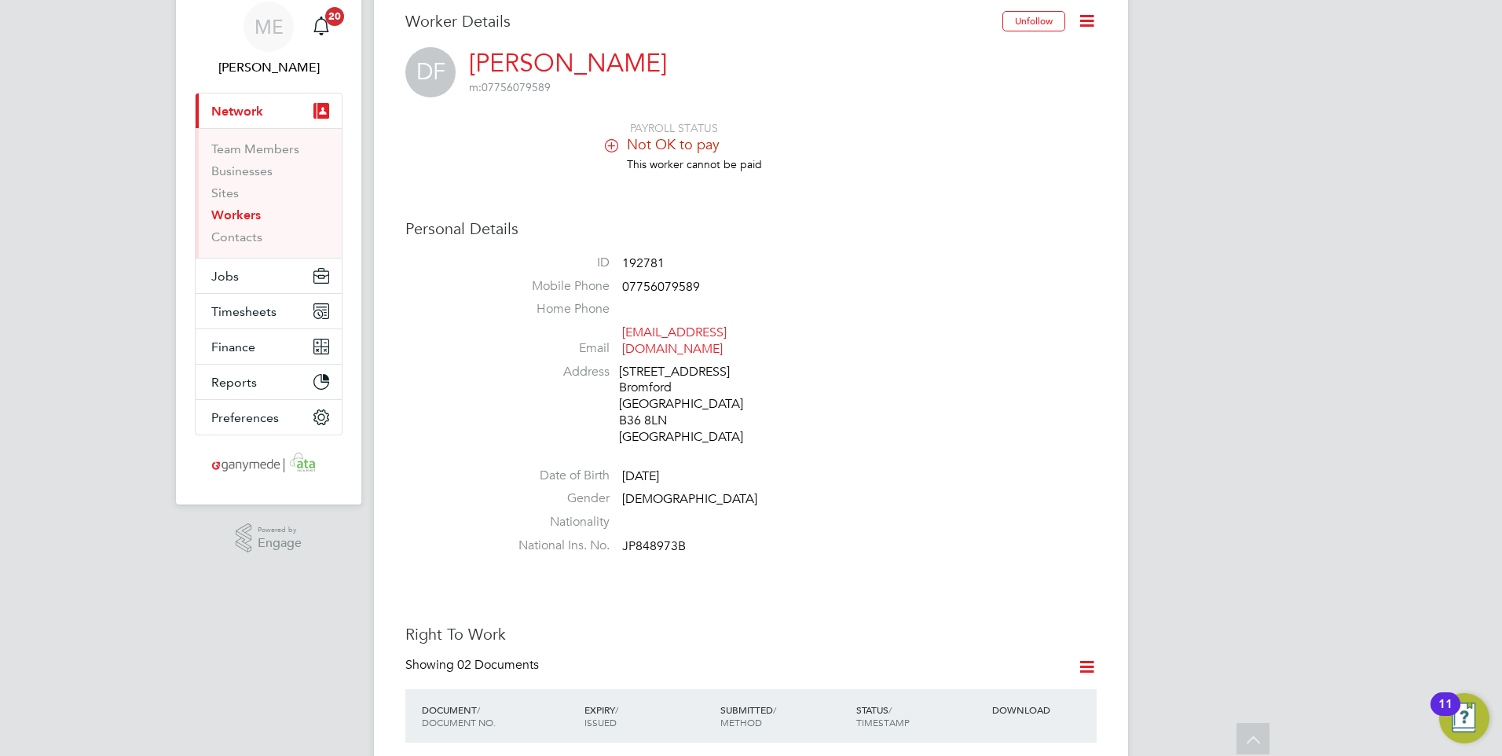
scroll to position [0, 0]
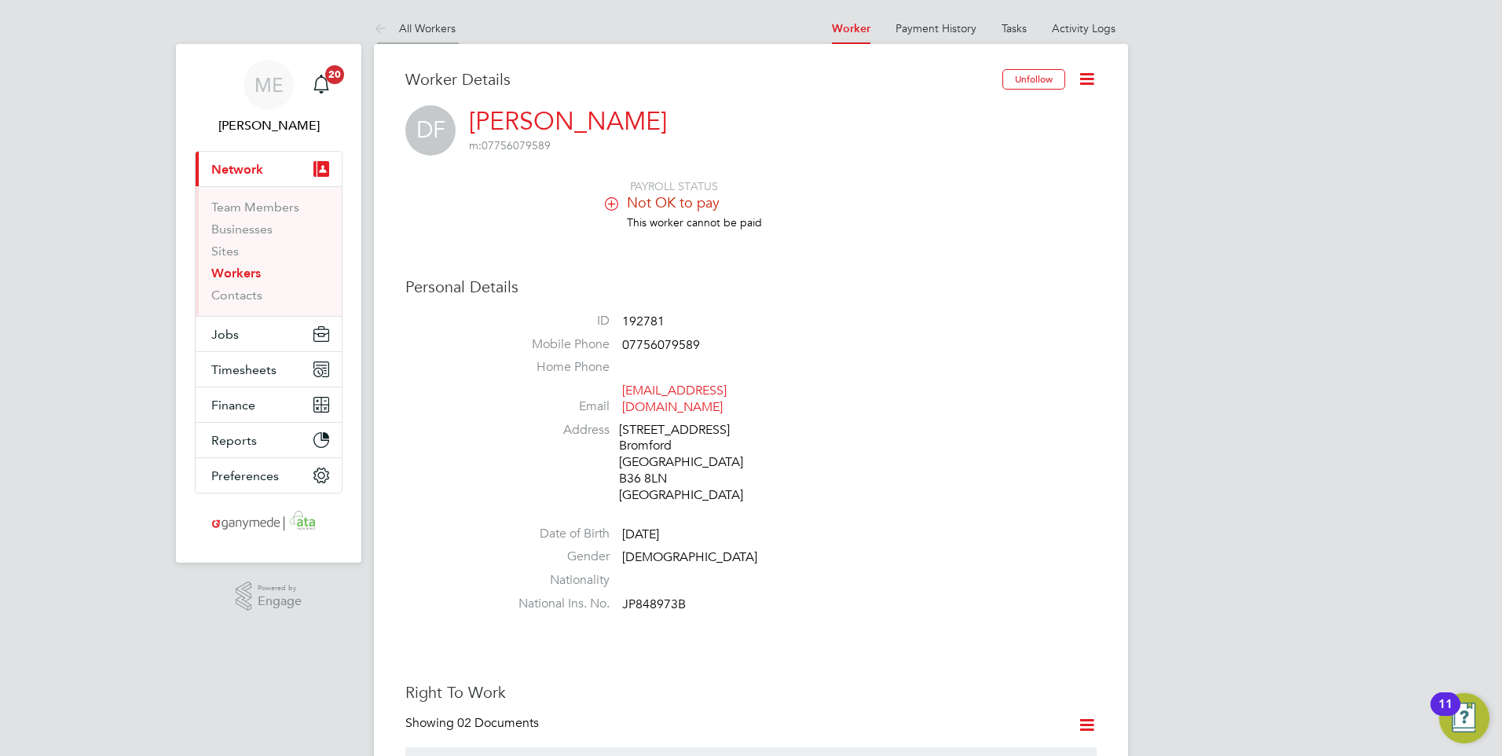
click at [382, 28] on icon at bounding box center [384, 30] width 20 height 20
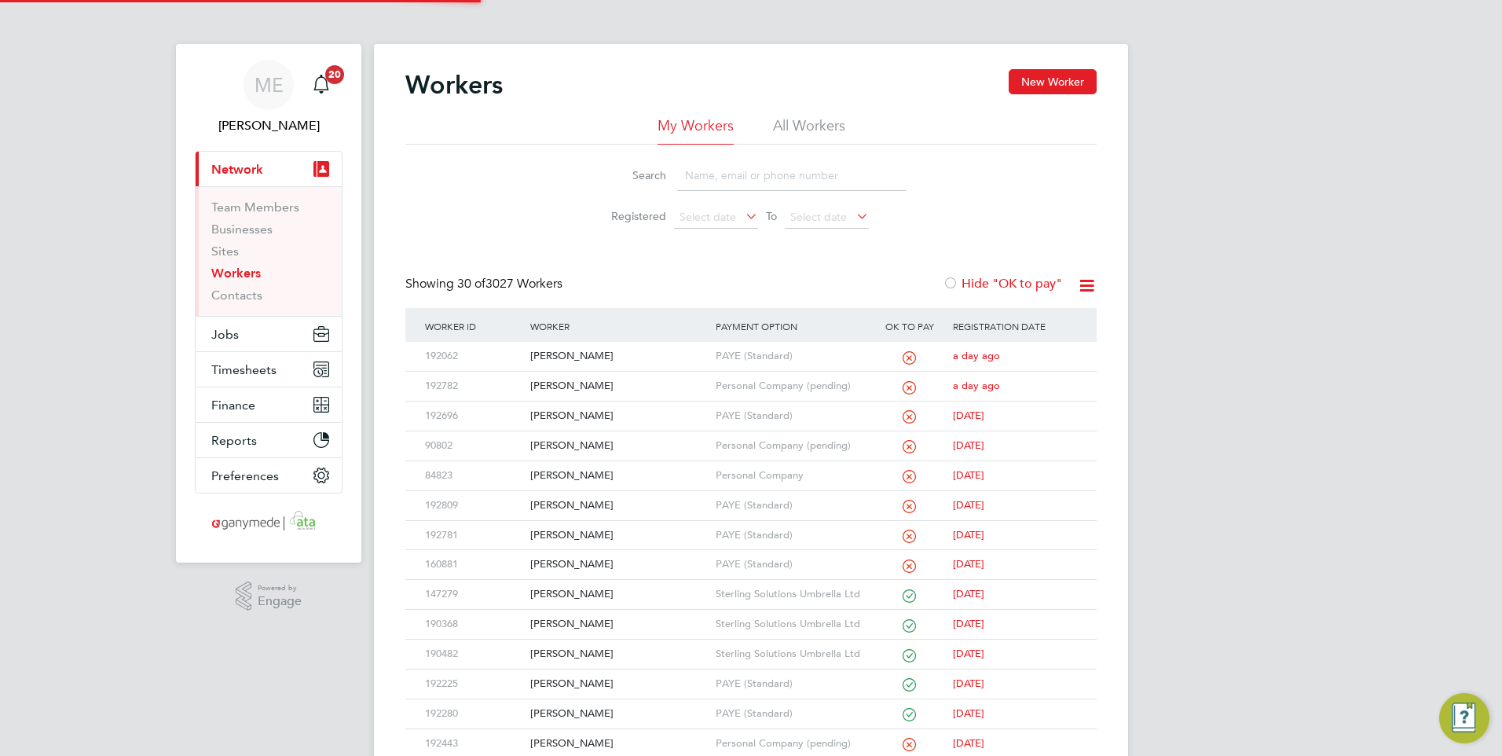
click at [720, 175] on input at bounding box center [791, 175] width 229 height 31
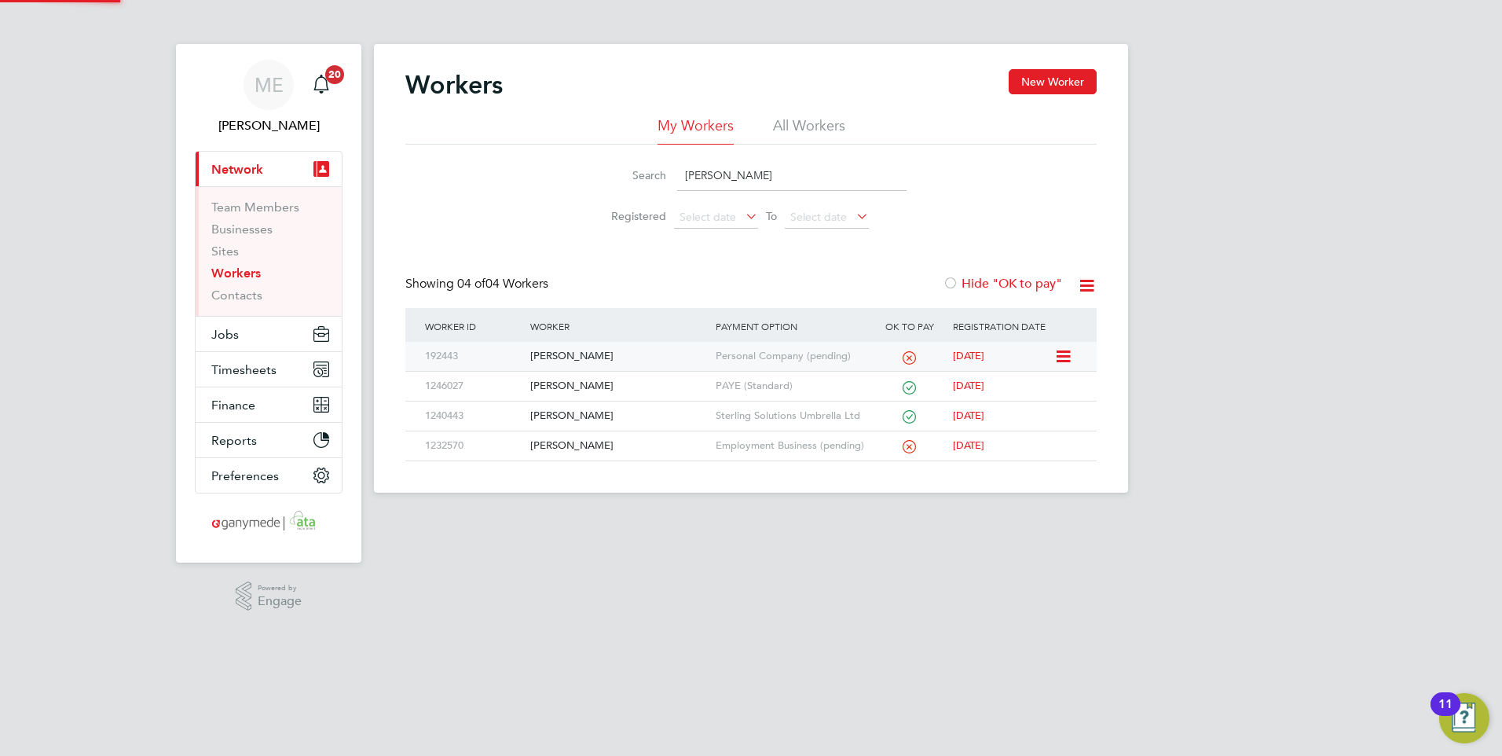
type input "mathew"
click at [599, 358] on div "Mathew Heath" at bounding box center [618, 356] width 185 height 29
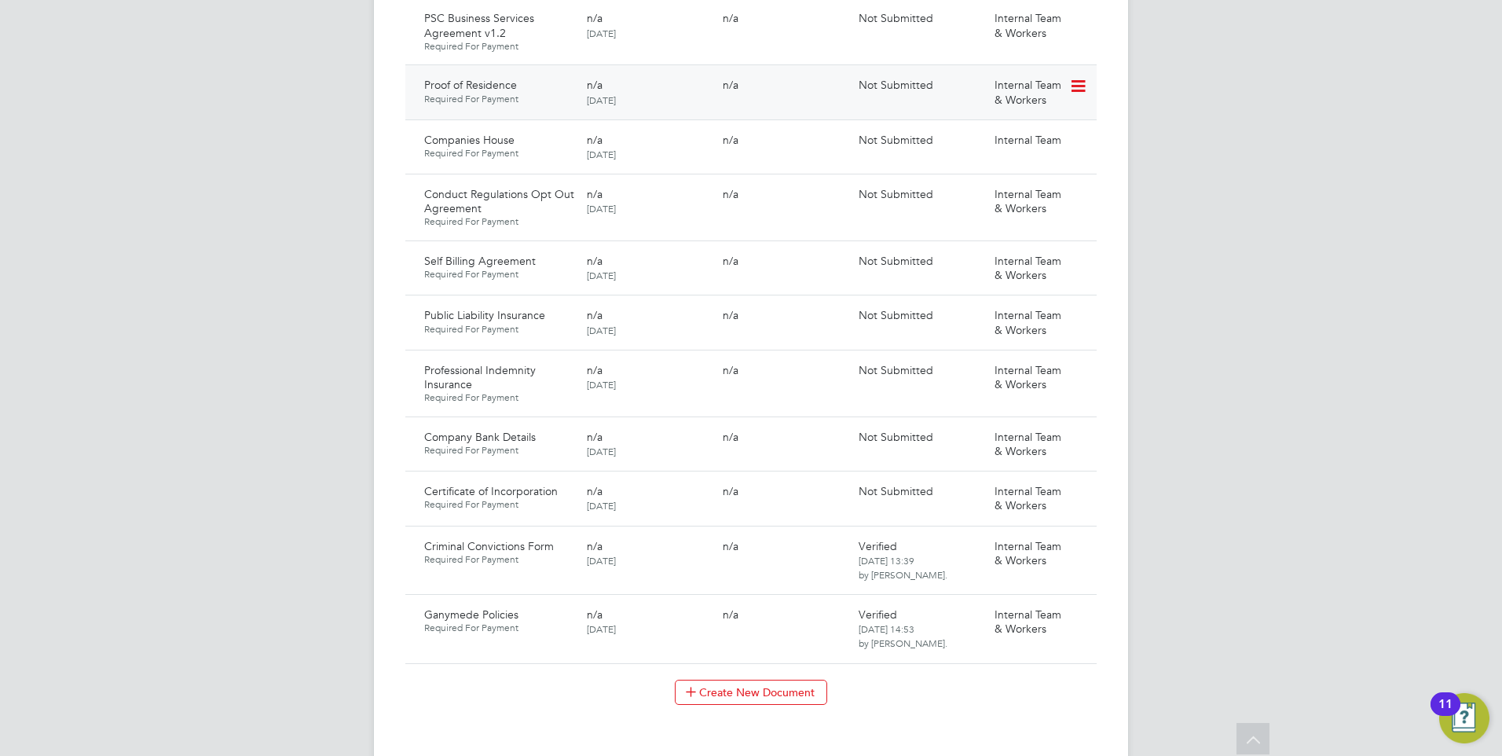
scroll to position [1257, 0]
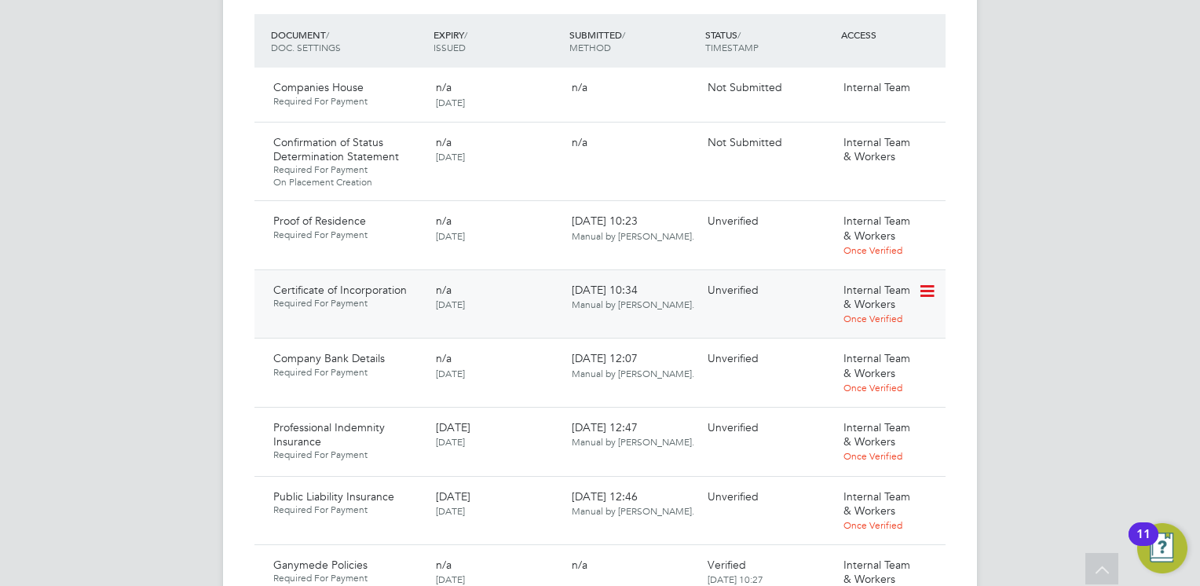
scroll to position [1178, 0]
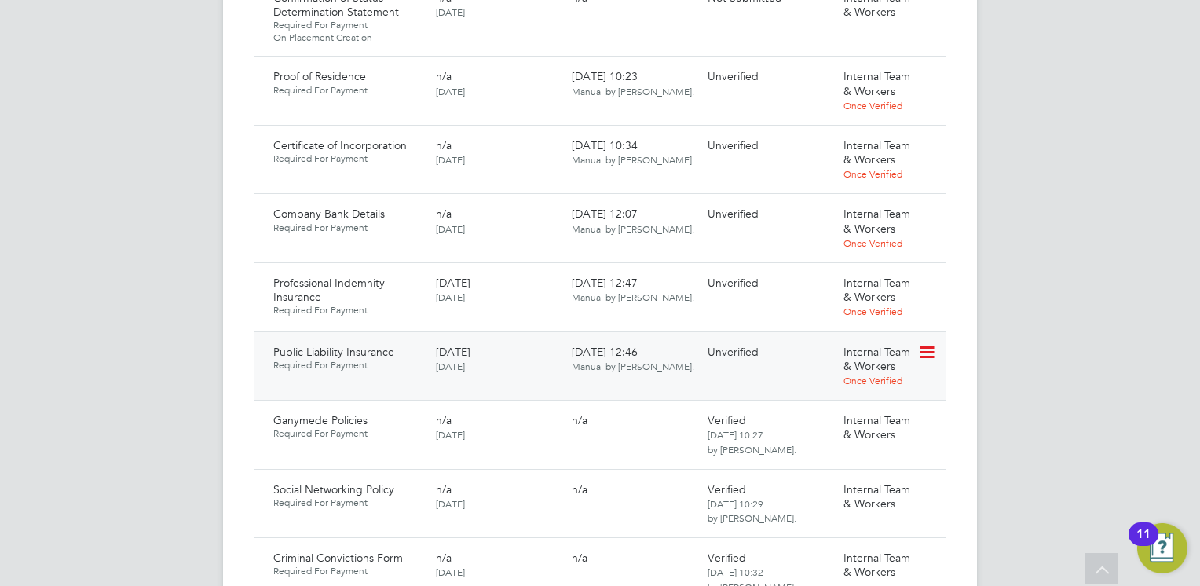
click at [924, 343] on icon at bounding box center [926, 352] width 16 height 19
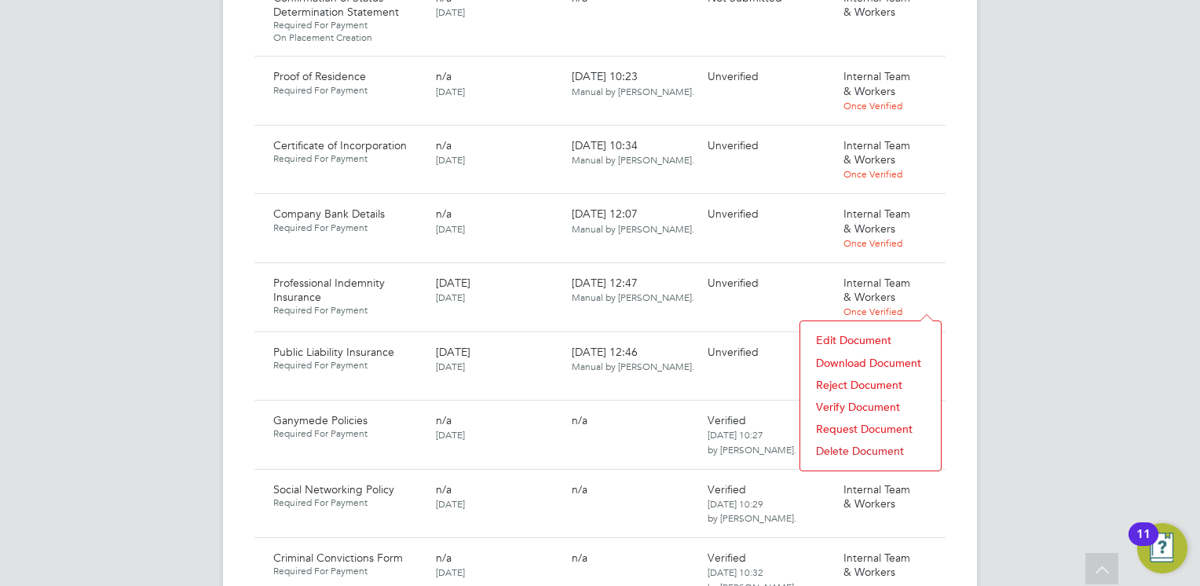
click at [857, 357] on li "Download Document" at bounding box center [870, 363] width 125 height 22
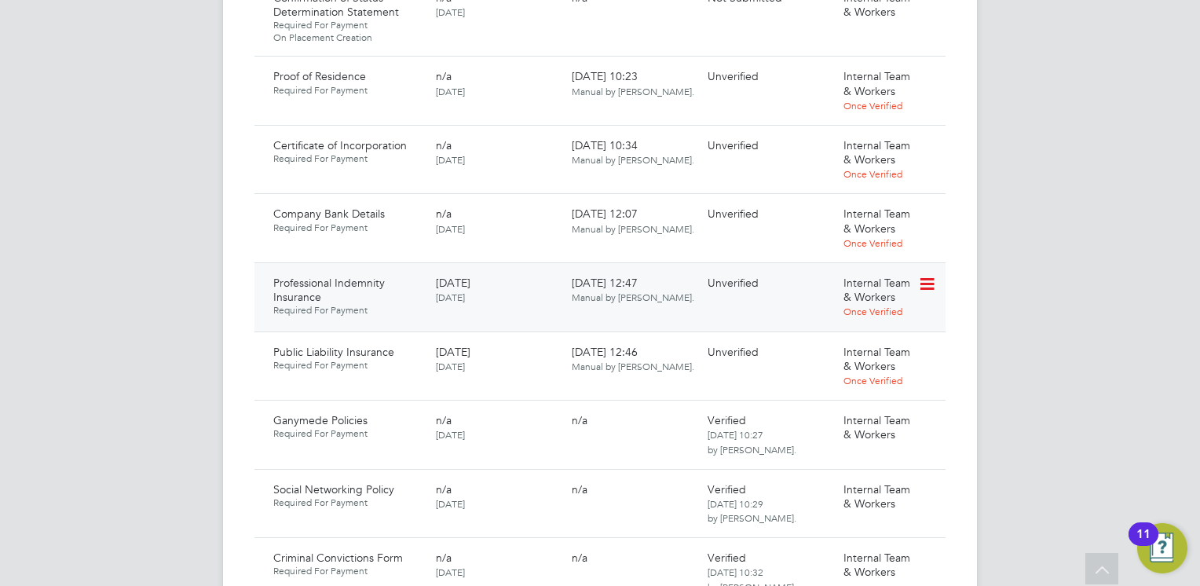
click at [926, 275] on icon at bounding box center [926, 284] width 16 height 19
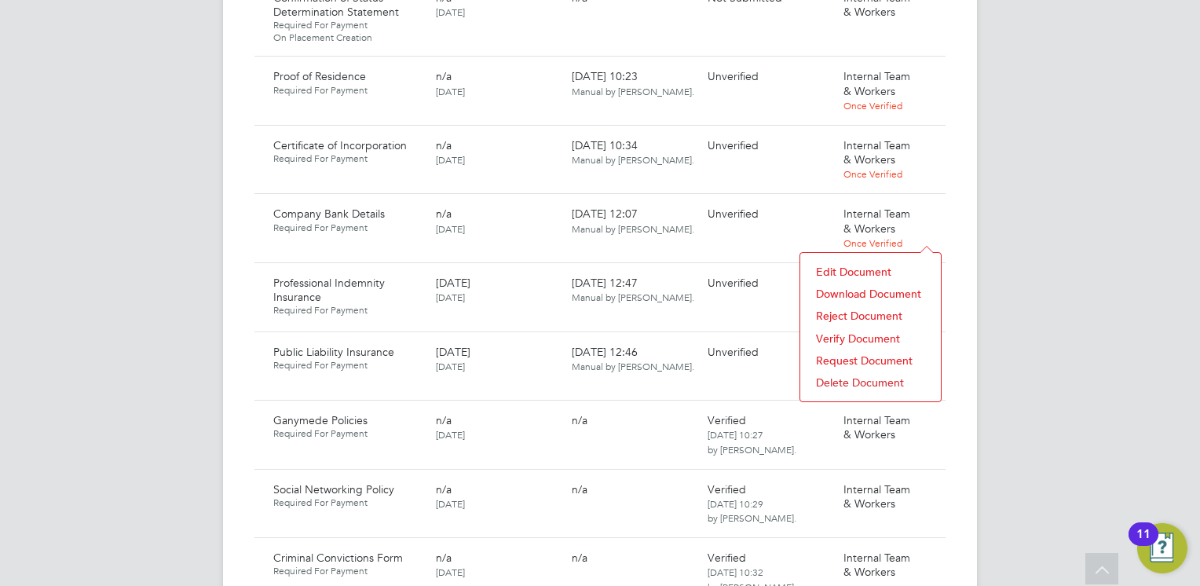
click at [856, 289] on li "Download Document" at bounding box center [870, 294] width 125 height 22
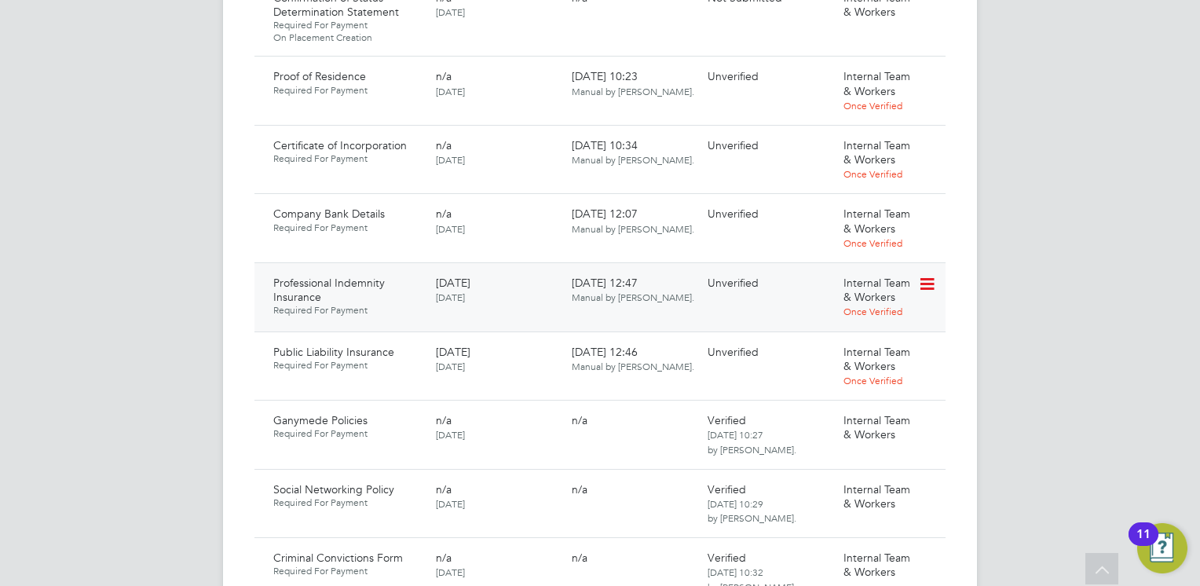
click at [928, 275] on icon at bounding box center [926, 284] width 16 height 19
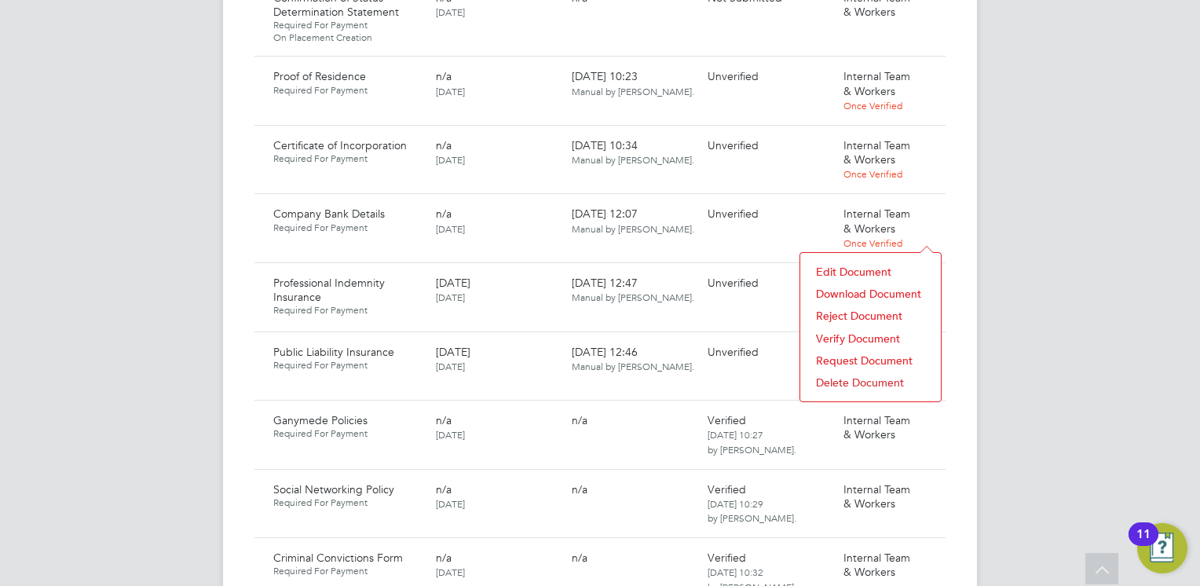
click at [844, 330] on li "Verify Document" at bounding box center [870, 339] width 125 height 22
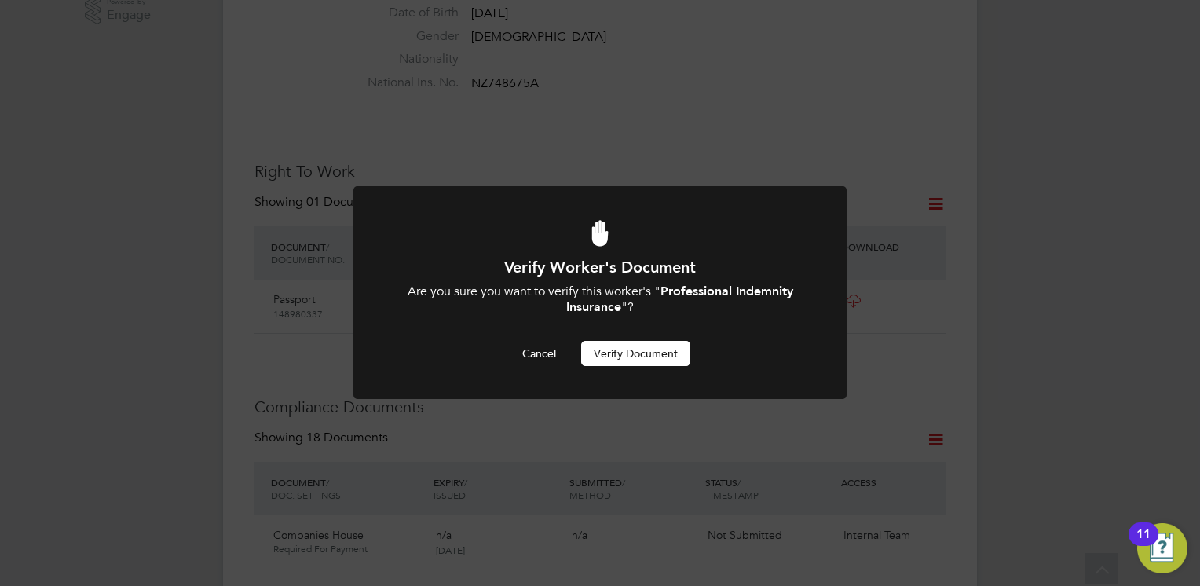
click at [641, 350] on button "Verify Document" at bounding box center [635, 353] width 109 height 25
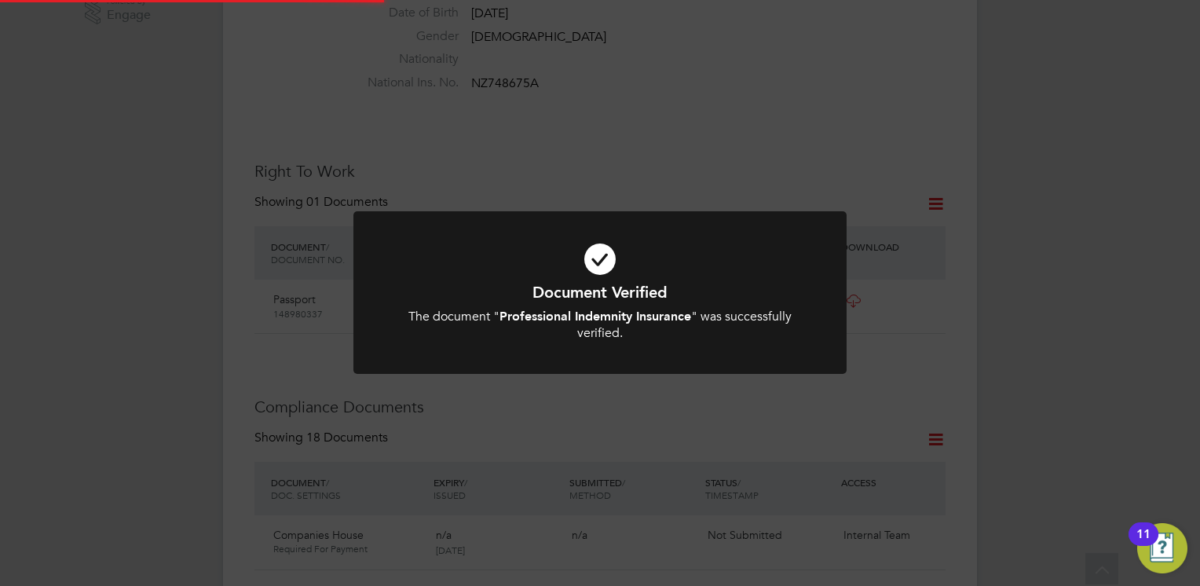
click at [580, 307] on div "Document Verified The document " Professional Indemnity Insurance " was success…" at bounding box center [600, 312] width 408 height 60
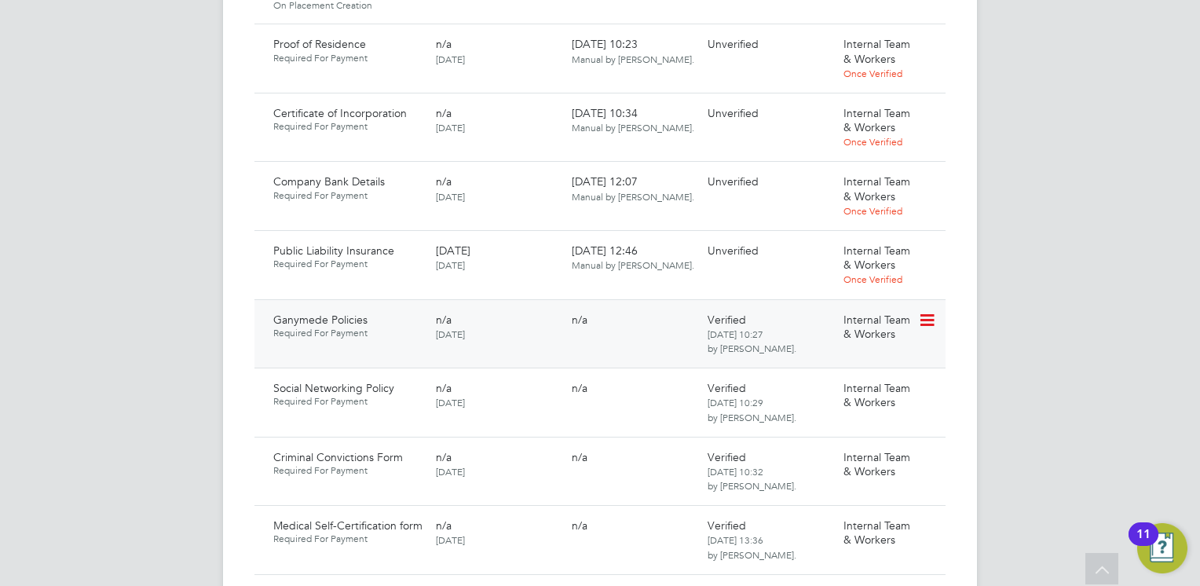
scroll to position [1214, 0]
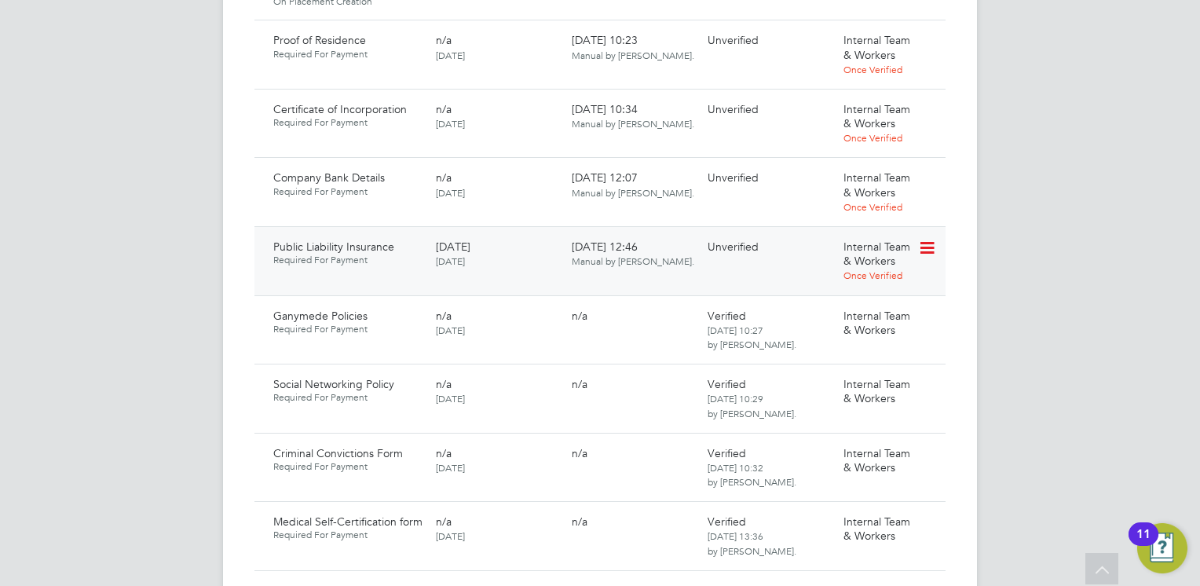
click at [925, 239] on icon at bounding box center [926, 248] width 16 height 19
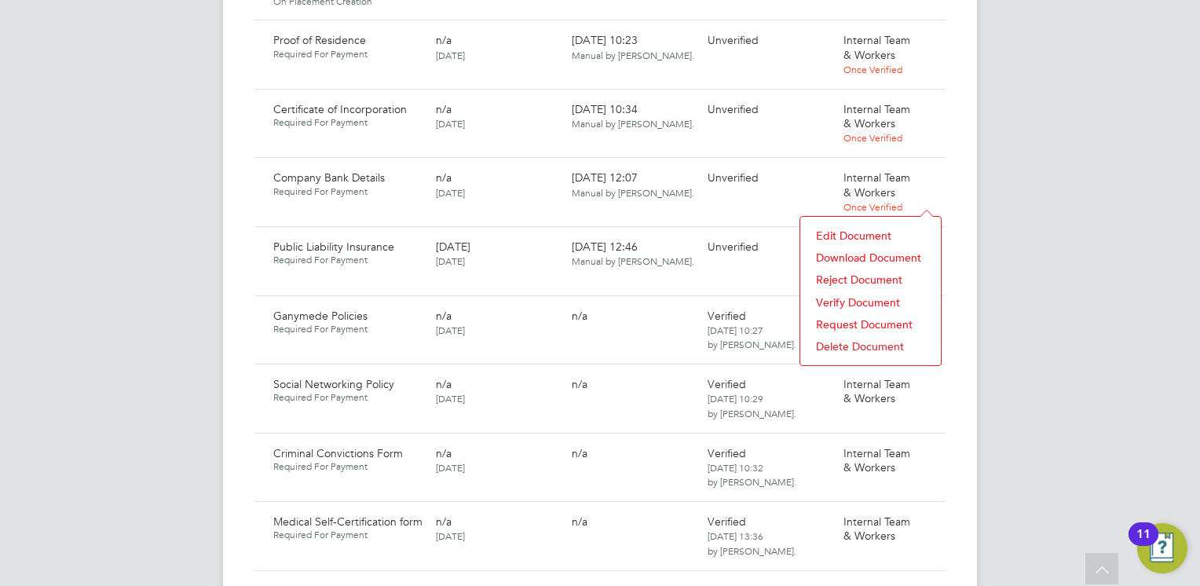
click at [855, 297] on li "Verify Document" at bounding box center [870, 302] width 125 height 22
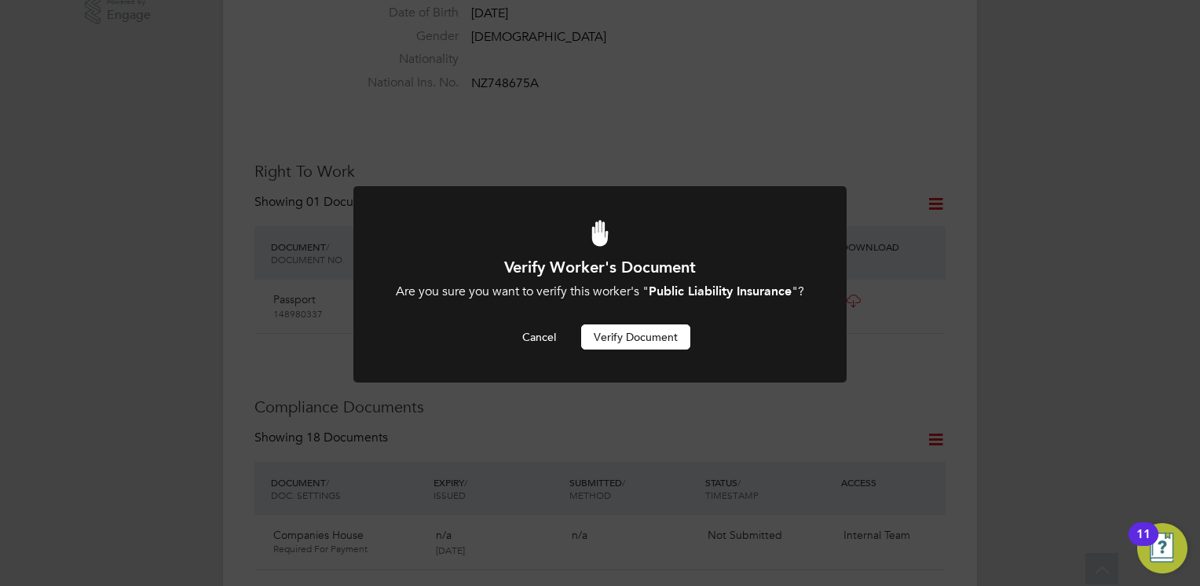
scroll to position [0, 0]
click at [623, 350] on button "Verify Document" at bounding box center [635, 336] width 109 height 25
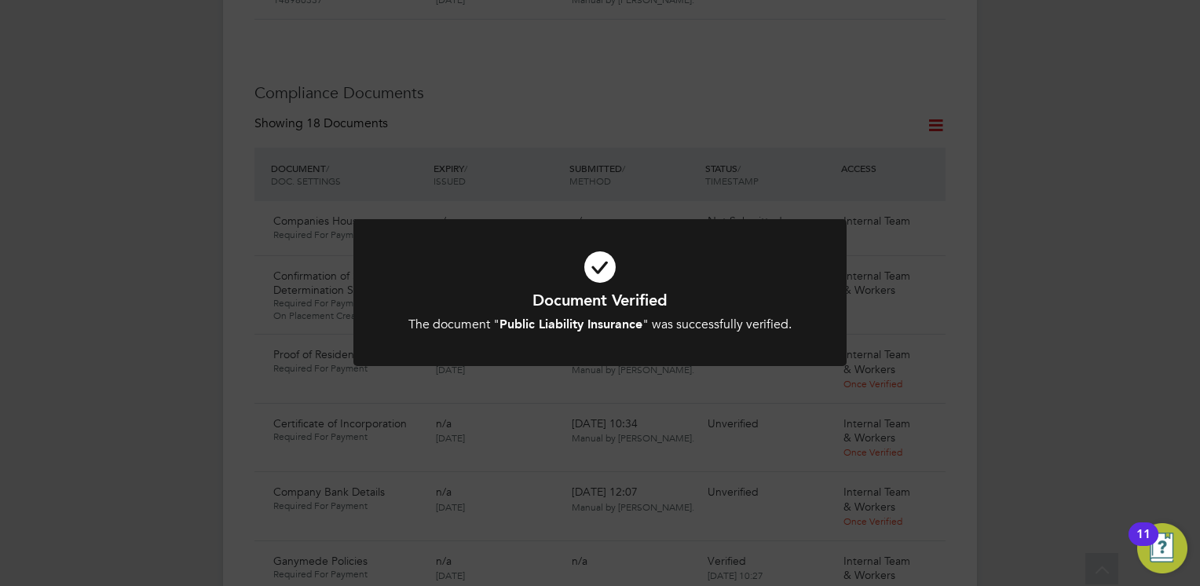
click at [639, 309] on h1 "Document Verified" at bounding box center [600, 300] width 408 height 20
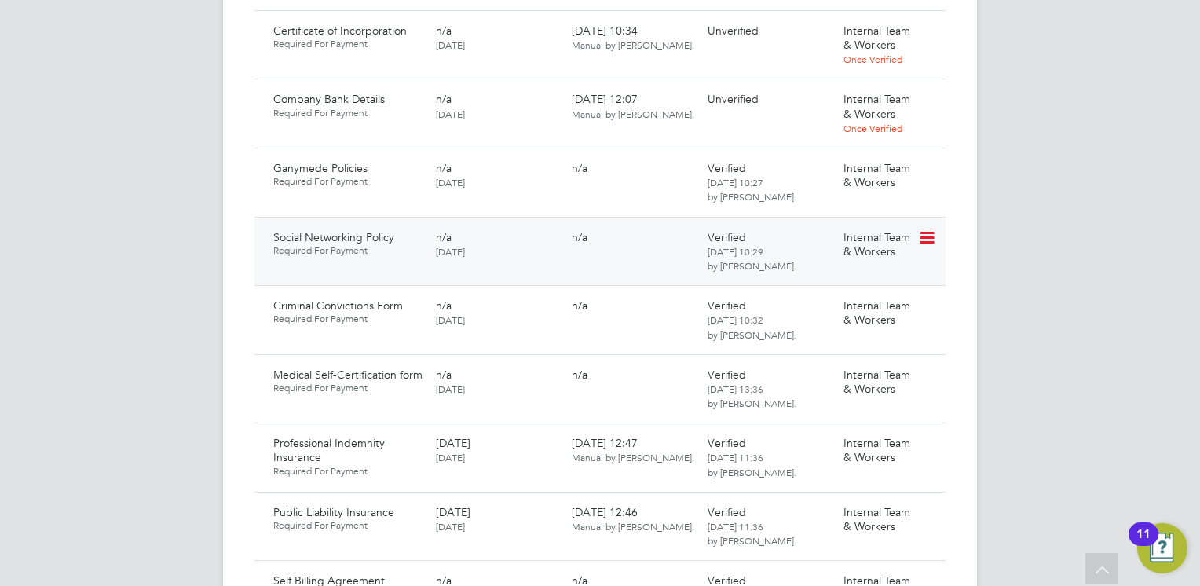
scroll to position [1136, 0]
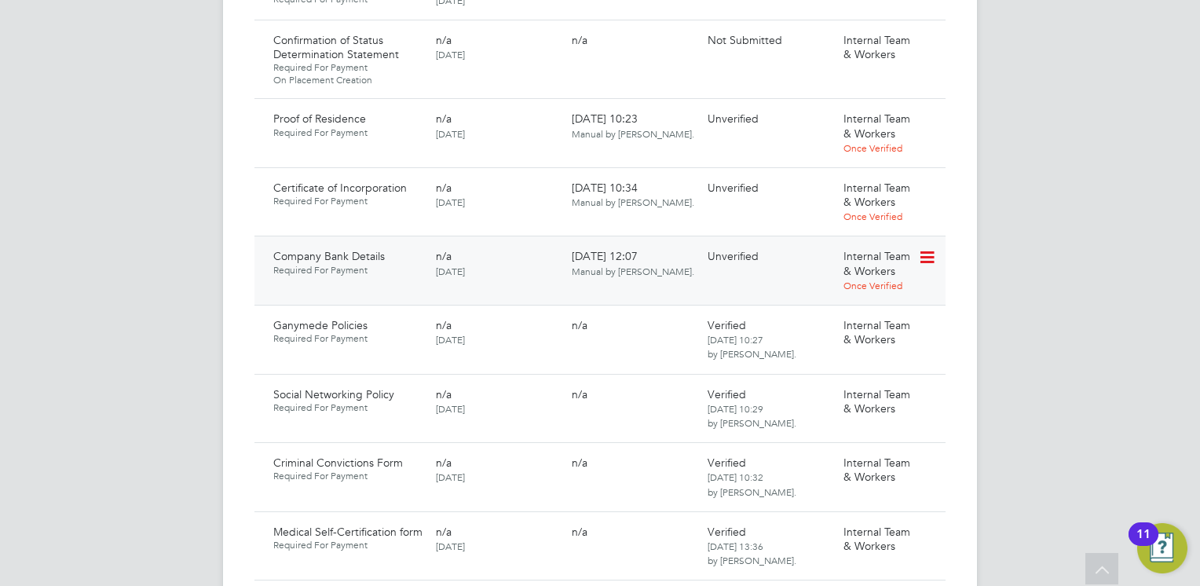
click at [927, 248] on icon at bounding box center [926, 257] width 16 height 19
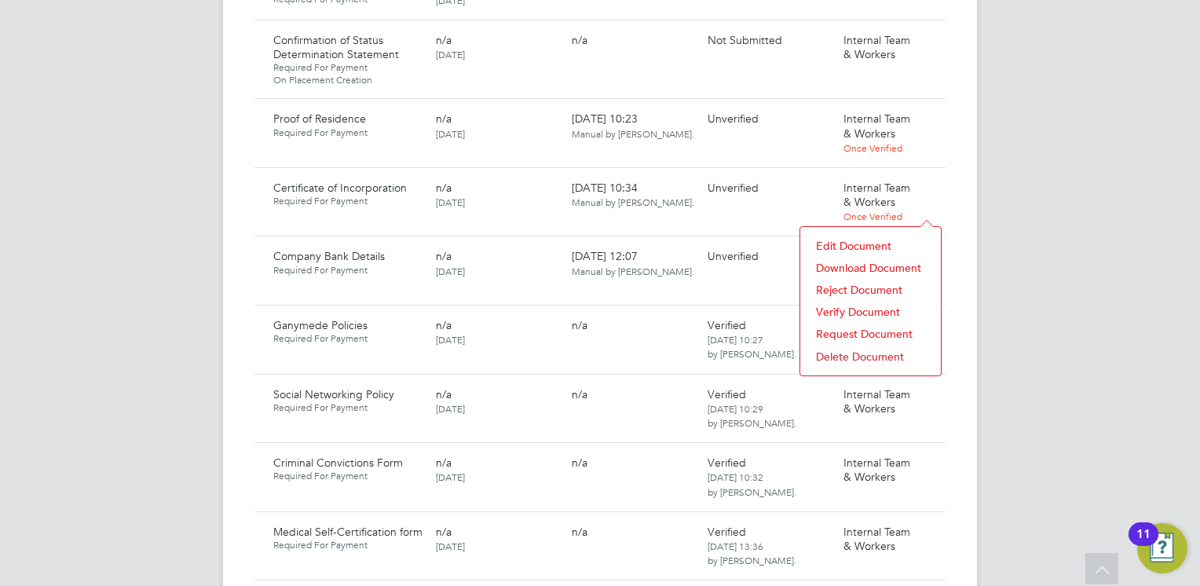
click at [842, 265] on li "Download Document" at bounding box center [870, 268] width 125 height 22
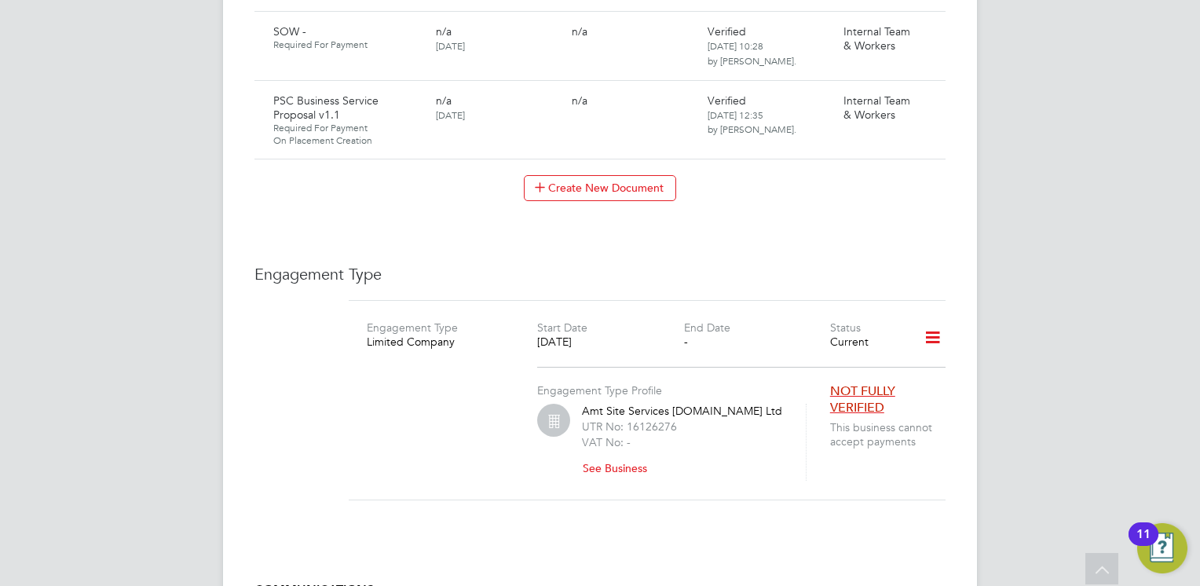
scroll to position [2393, 0]
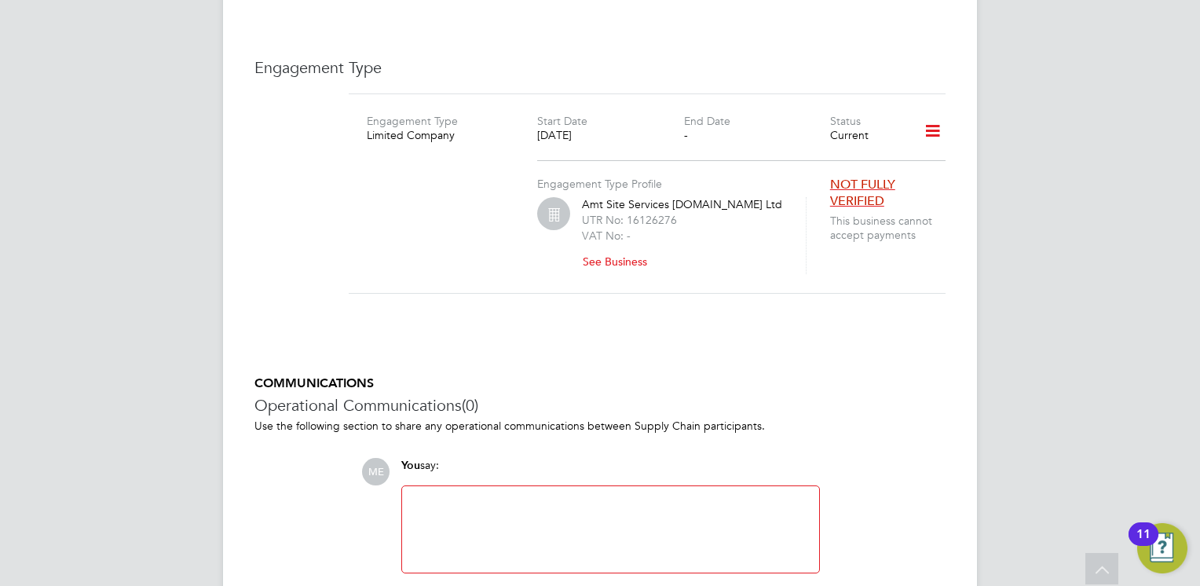
click at [591, 249] on button "See Business" at bounding box center [621, 261] width 78 height 25
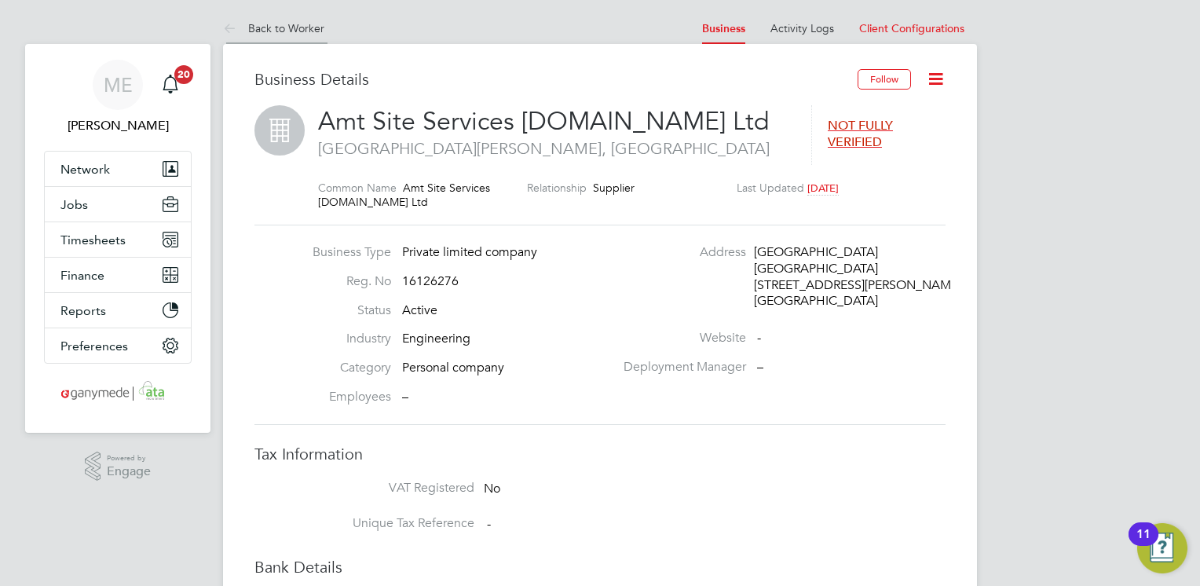
click at [229, 31] on icon at bounding box center [233, 30] width 20 height 20
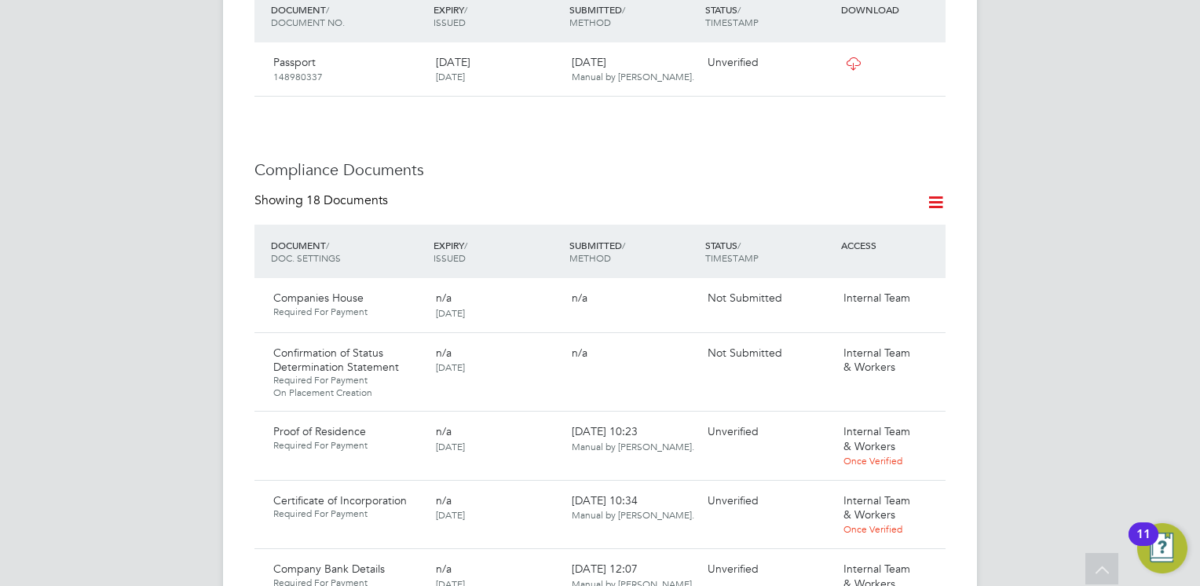
scroll to position [1021, 0]
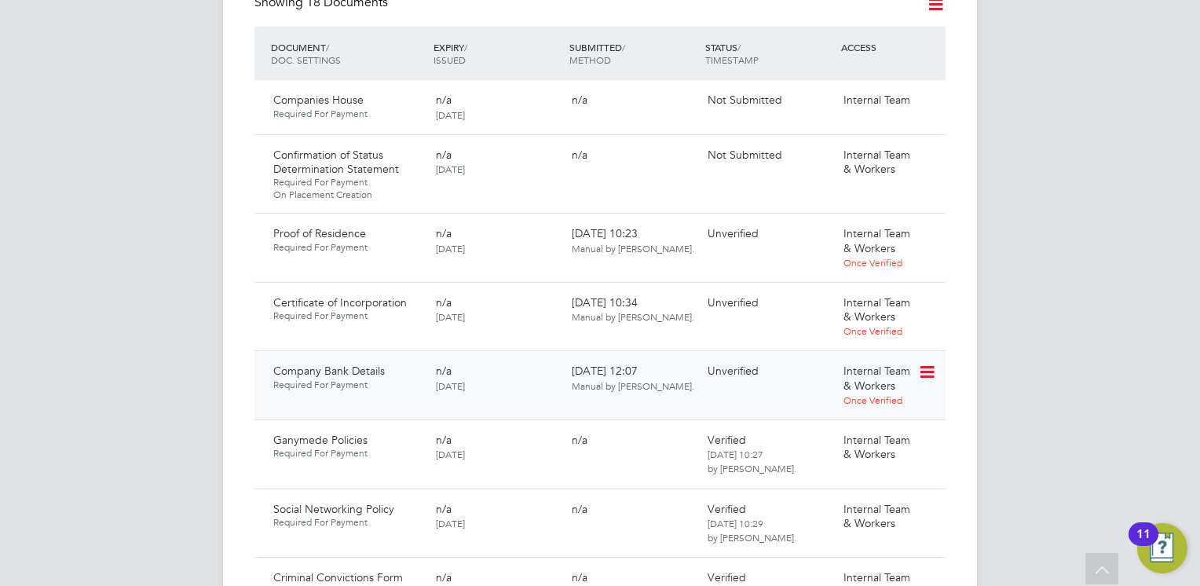
click at [925, 363] on icon at bounding box center [926, 372] width 16 height 19
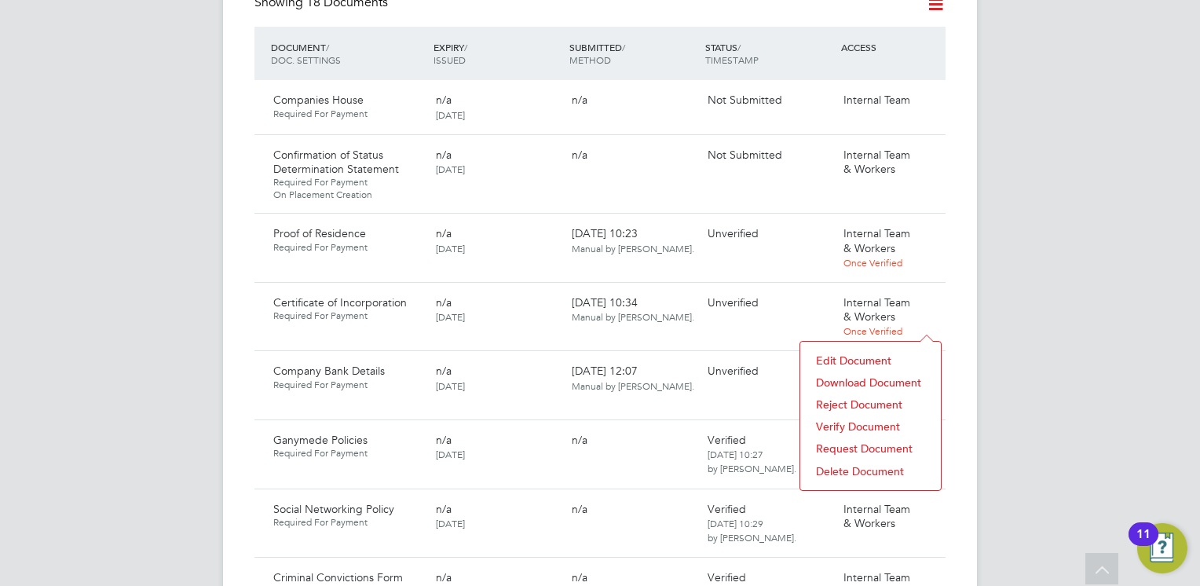
click at [844, 423] on li "Verify Document" at bounding box center [870, 427] width 125 height 22
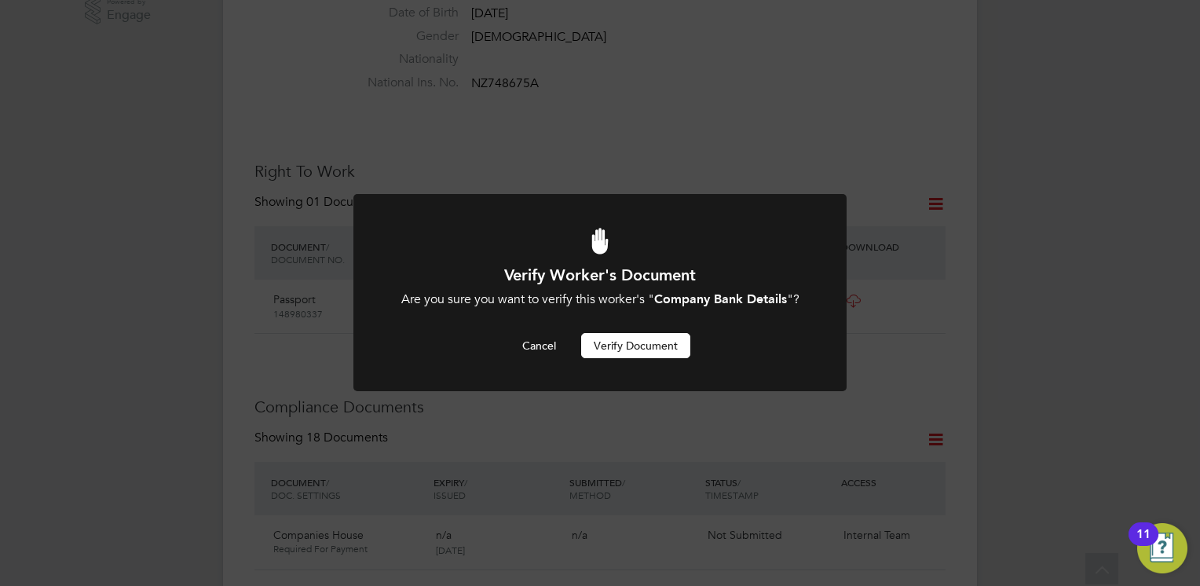
click at [617, 346] on button "Verify Document" at bounding box center [635, 345] width 109 height 25
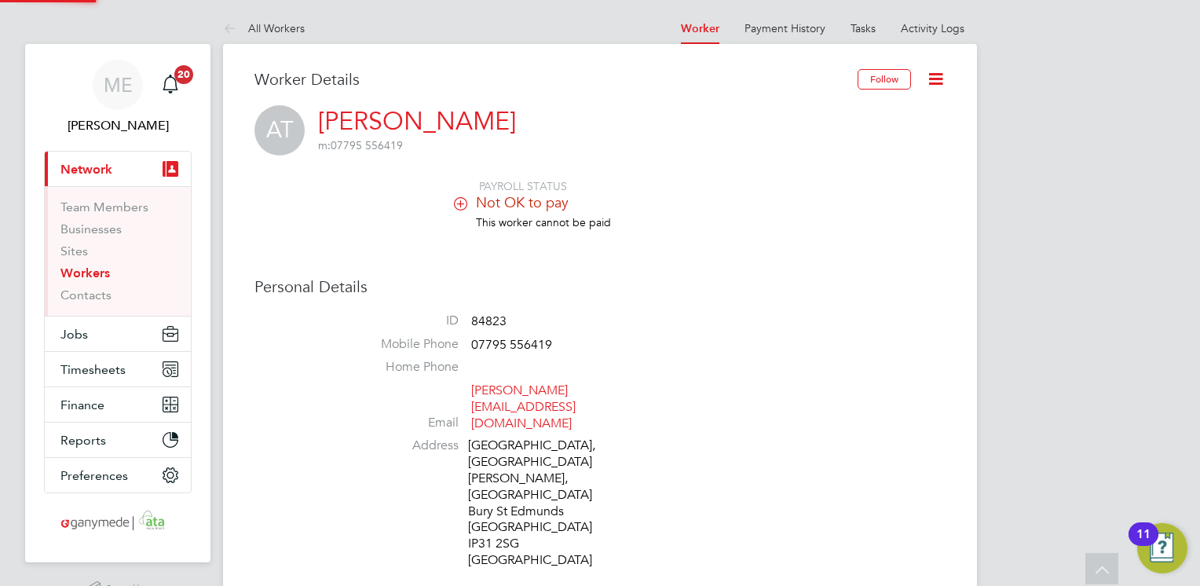
scroll to position [586, 0]
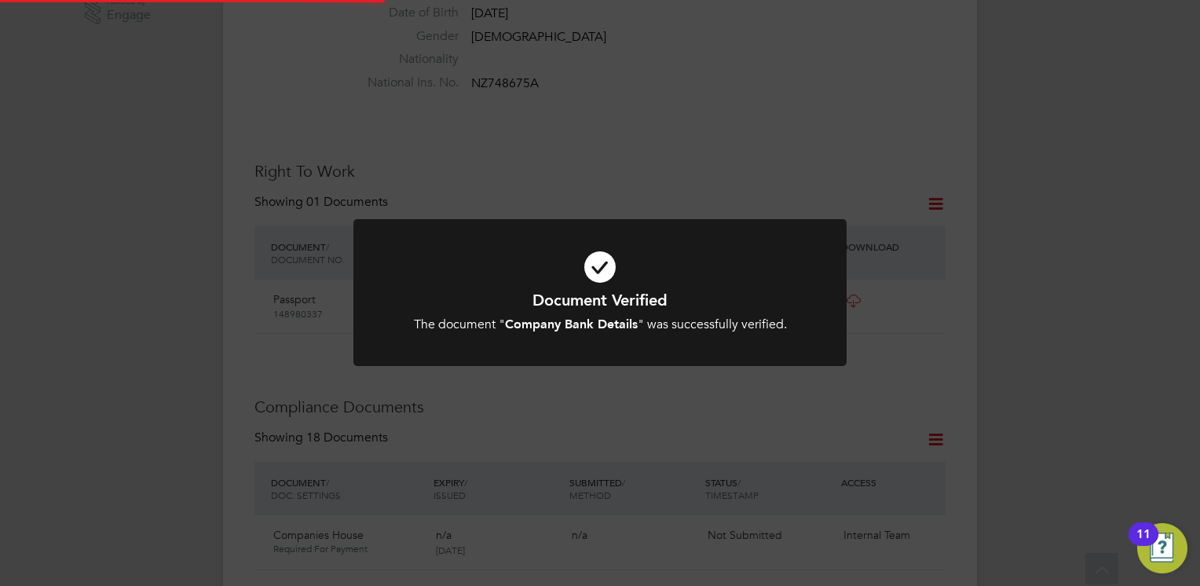
click at [500, 300] on h1 "Document Verified" at bounding box center [600, 300] width 408 height 20
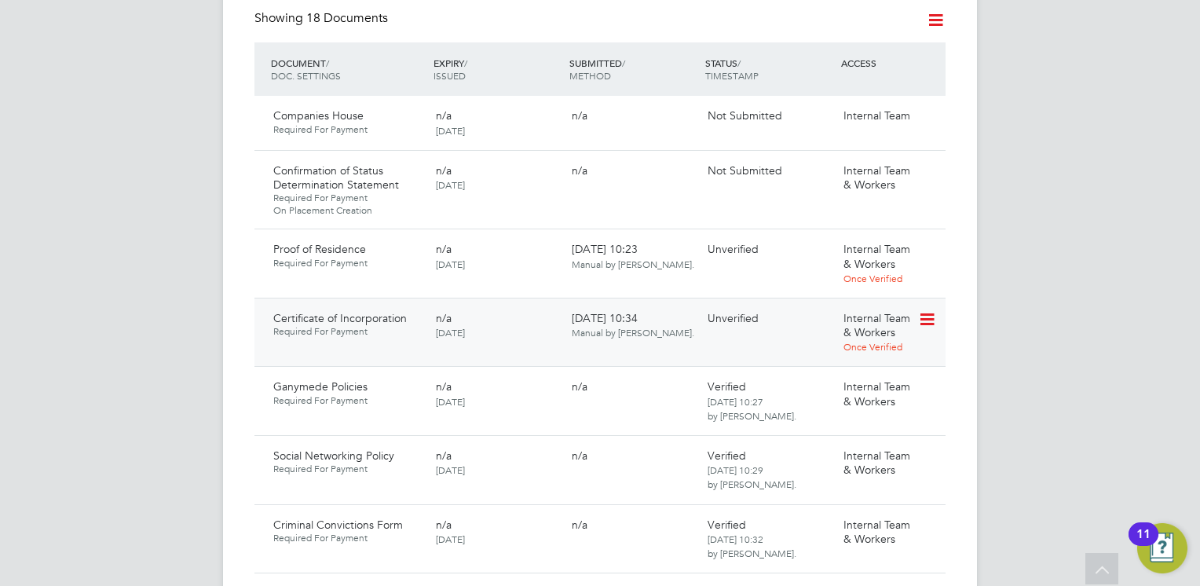
scroll to position [979, 0]
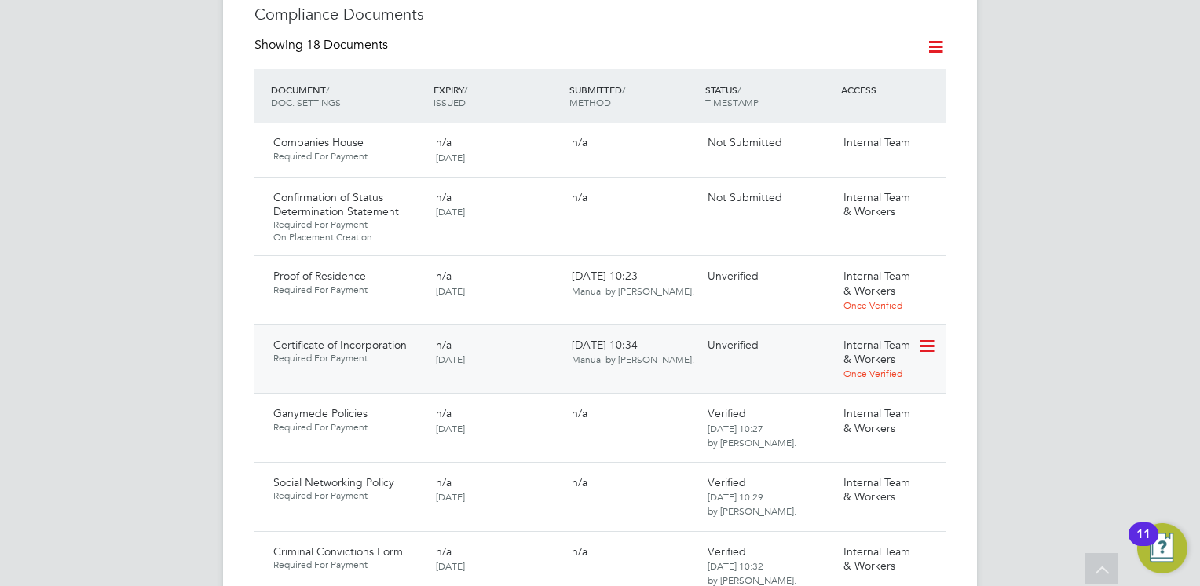
click at [933, 337] on icon at bounding box center [926, 346] width 16 height 19
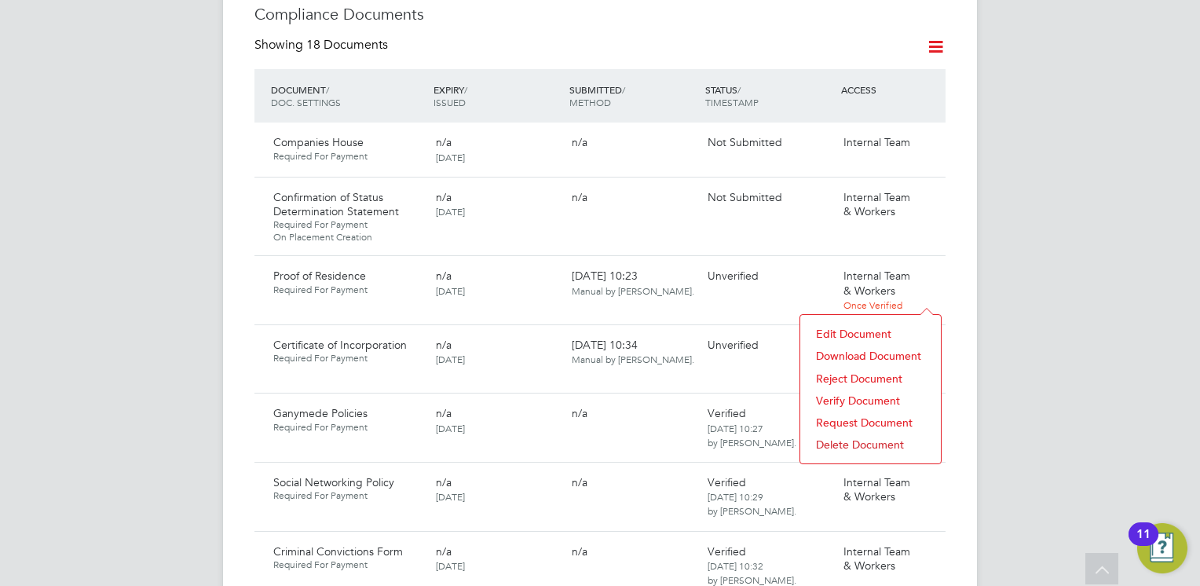
click at [855, 352] on li "Download Document" at bounding box center [870, 356] width 125 height 22
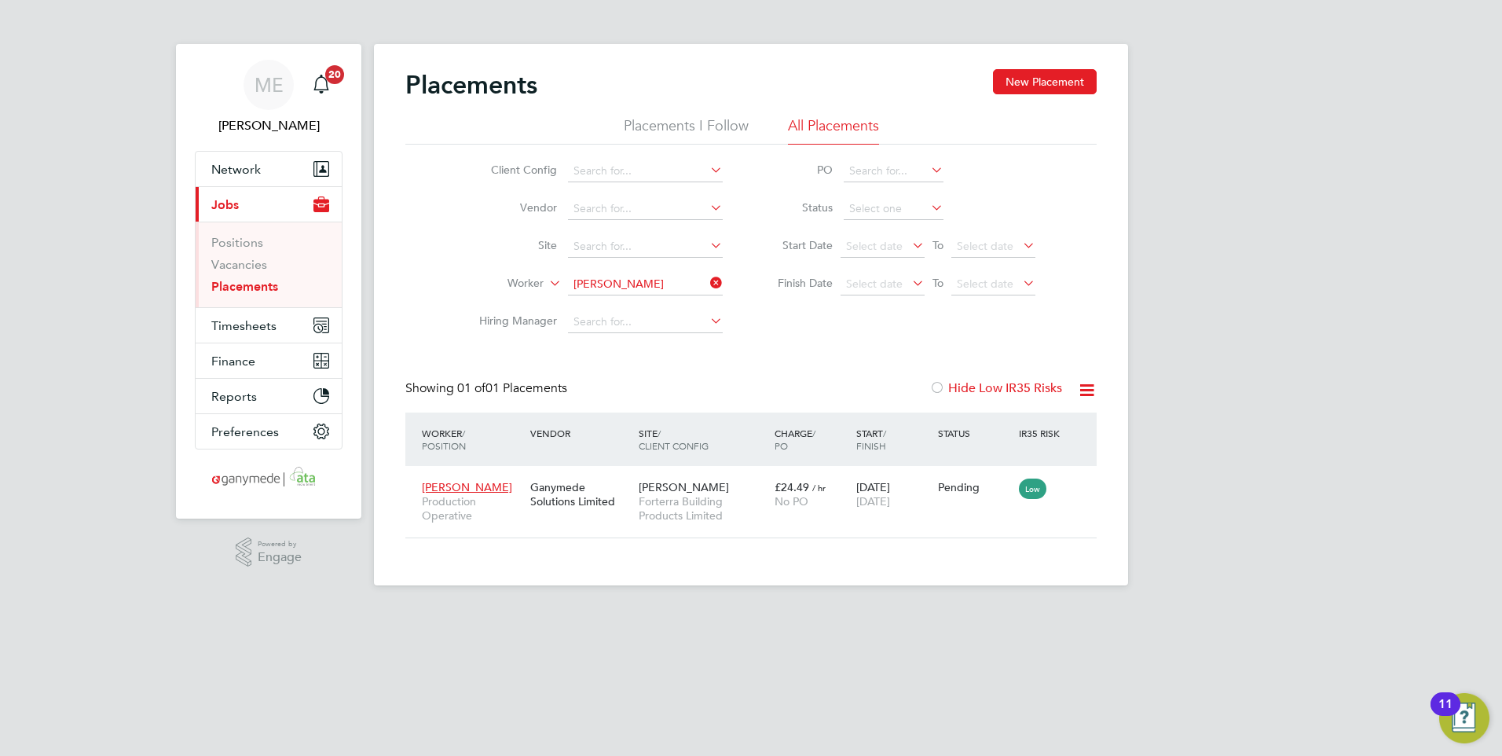
scroll to position [59, 137]
click at [258, 163] on span "Network" at bounding box center [235, 169] width 49 height 15
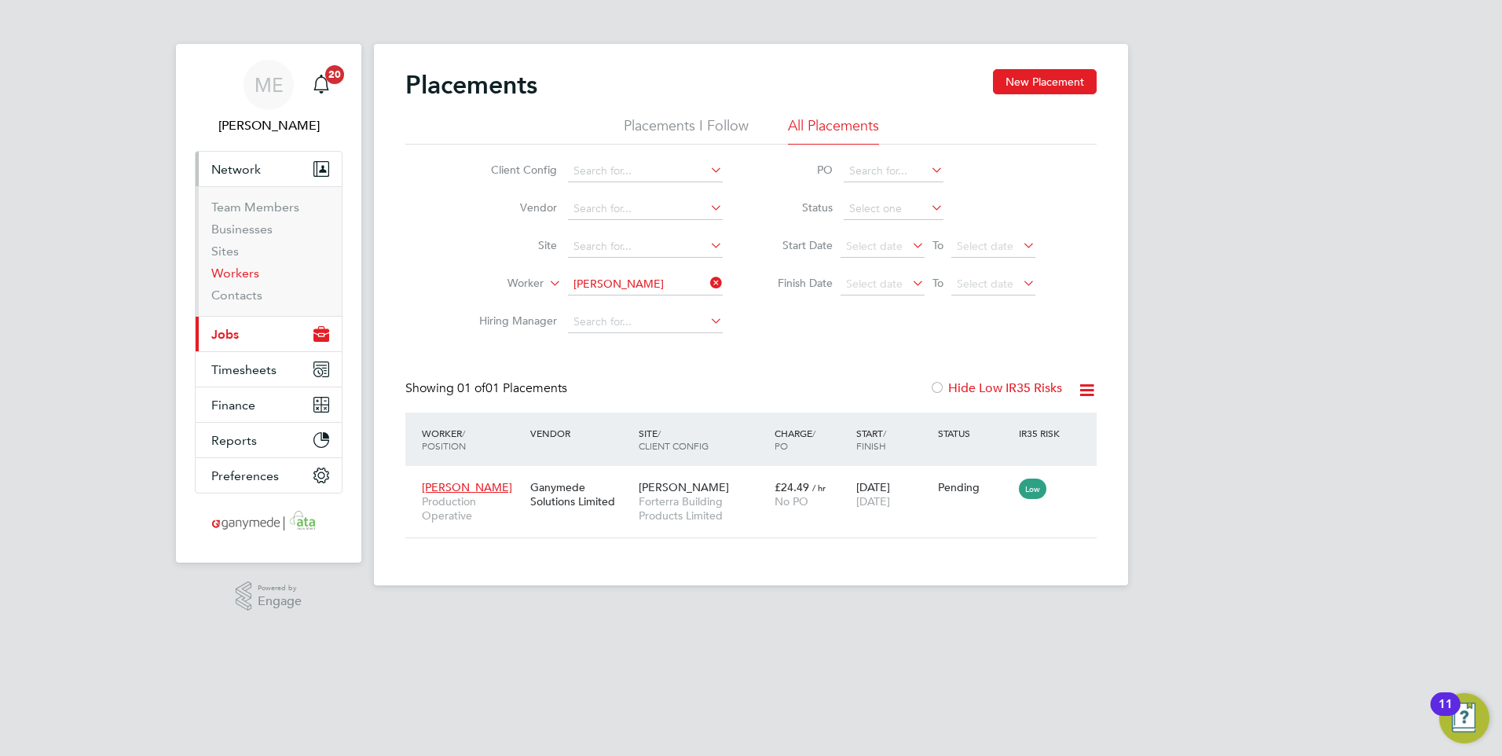
click at [233, 269] on link "Workers" at bounding box center [235, 272] width 48 height 15
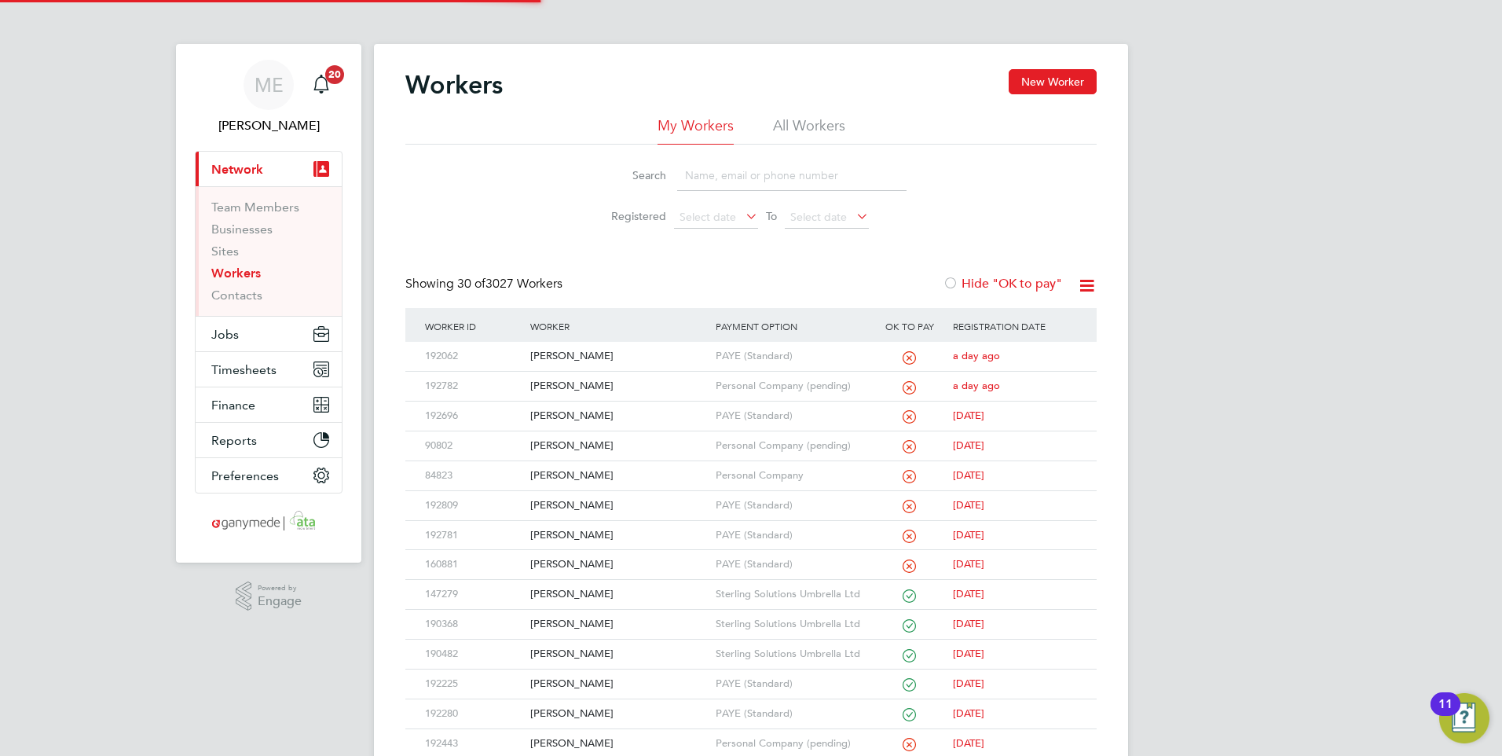
click at [701, 180] on input at bounding box center [791, 175] width 229 height 31
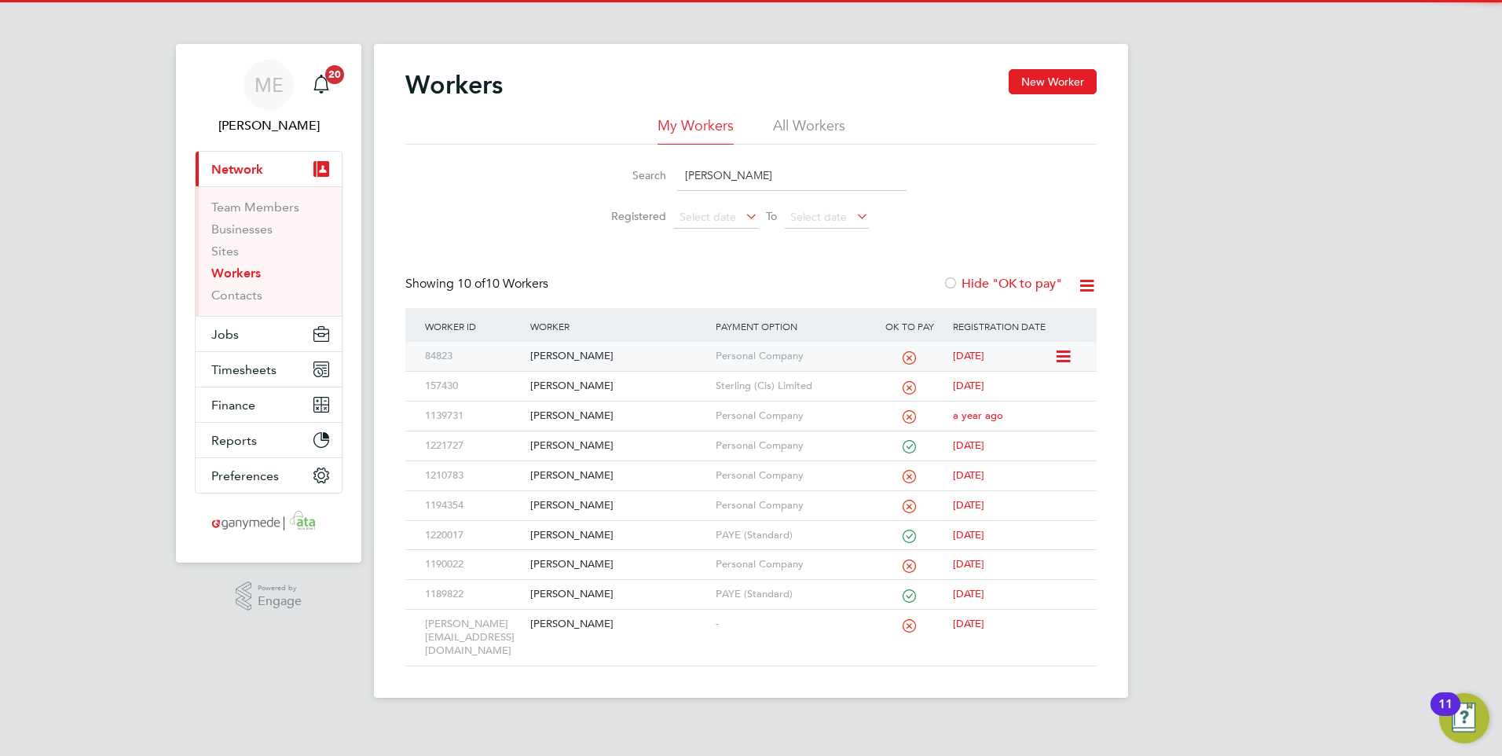
type input "ADRIAN"
click at [608, 345] on div "Adrian Taylor" at bounding box center [618, 356] width 185 height 29
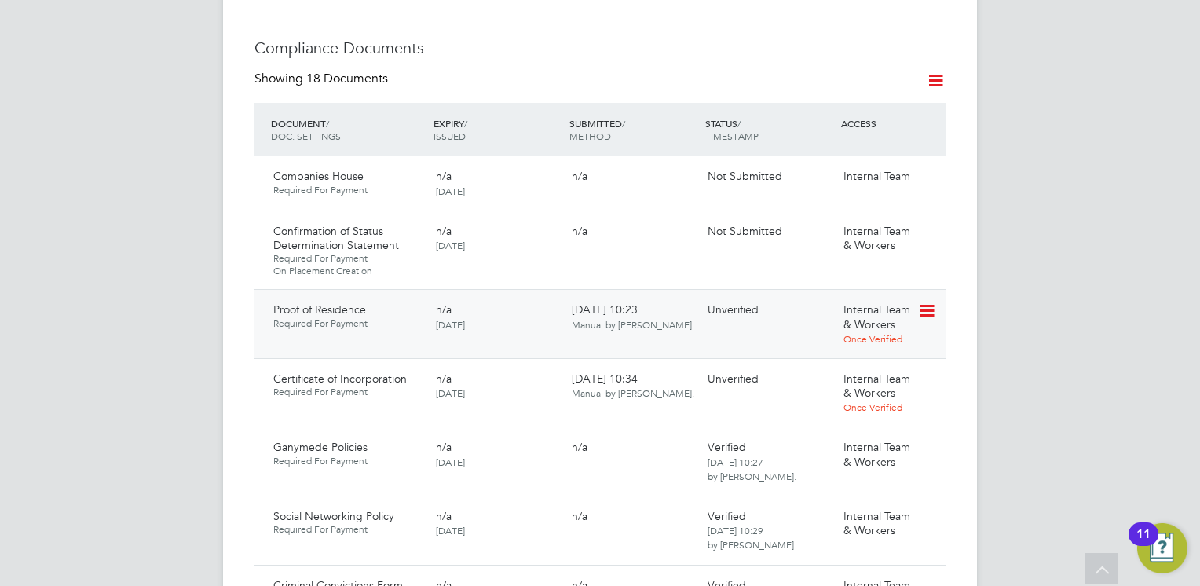
scroll to position [943, 0]
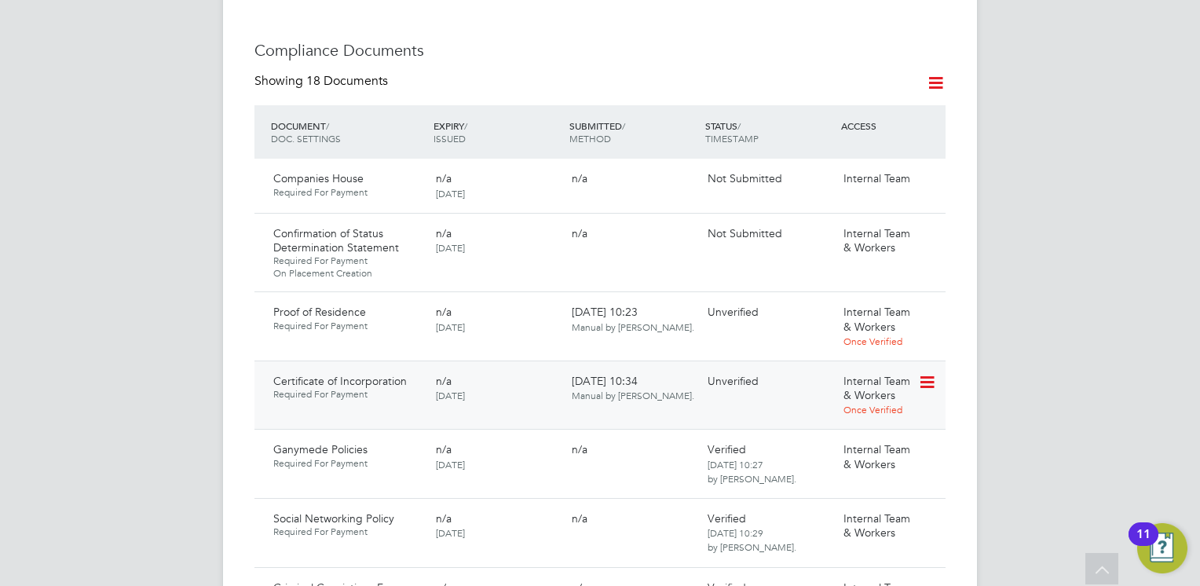
click at [933, 373] on icon at bounding box center [926, 382] width 16 height 19
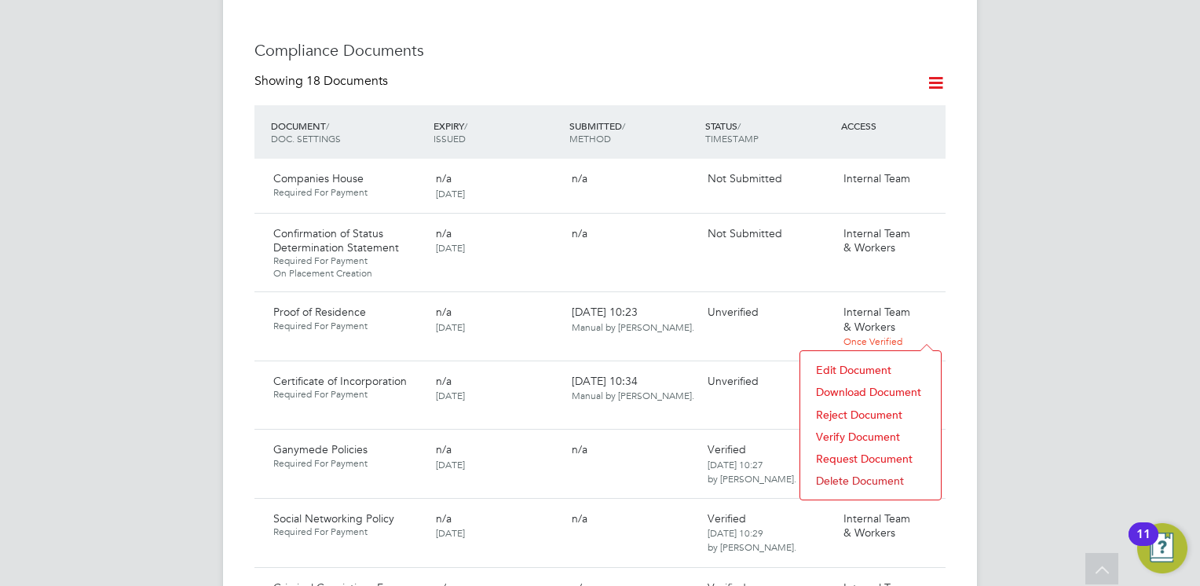
click at [854, 384] on li "Download Document" at bounding box center [870, 392] width 125 height 22
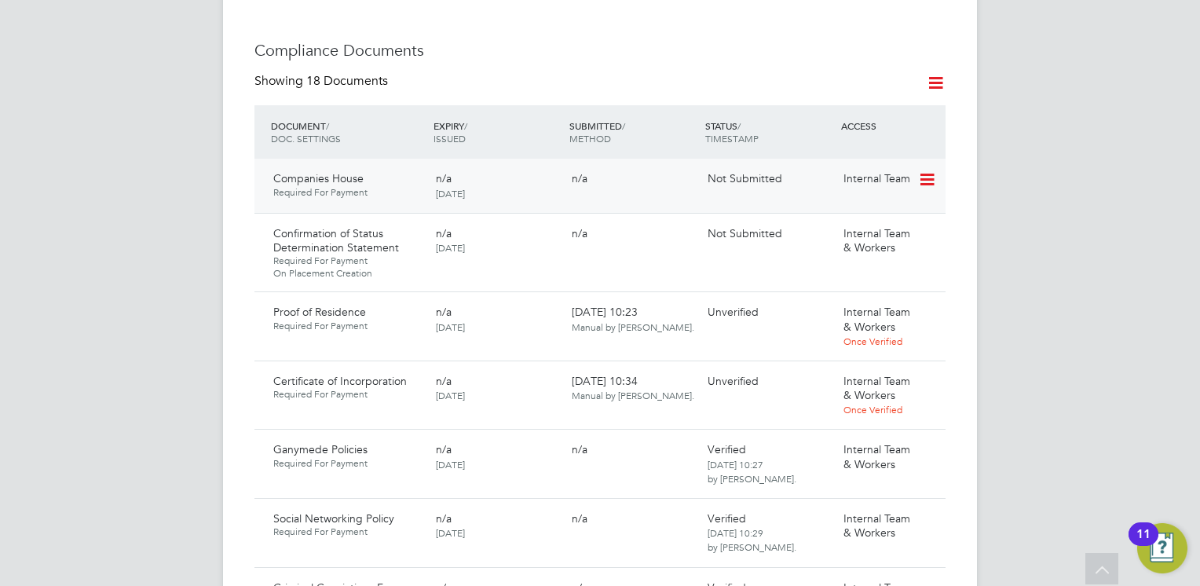
click at [921, 170] on icon at bounding box center [926, 179] width 16 height 19
click at [866, 185] on li "Submit Document" at bounding box center [879, 190] width 110 height 22
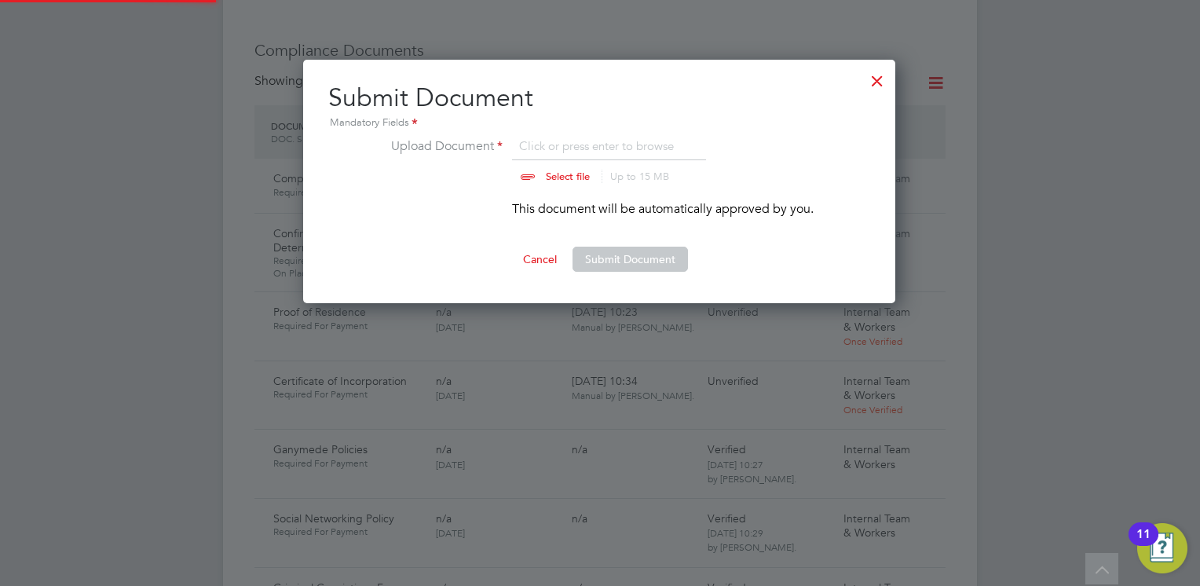
scroll to position [244, 594]
click at [553, 179] on input "file" at bounding box center [583, 160] width 247 height 47
type input "C:\fakepath\Companies House [PERSON_NAME].PNG"
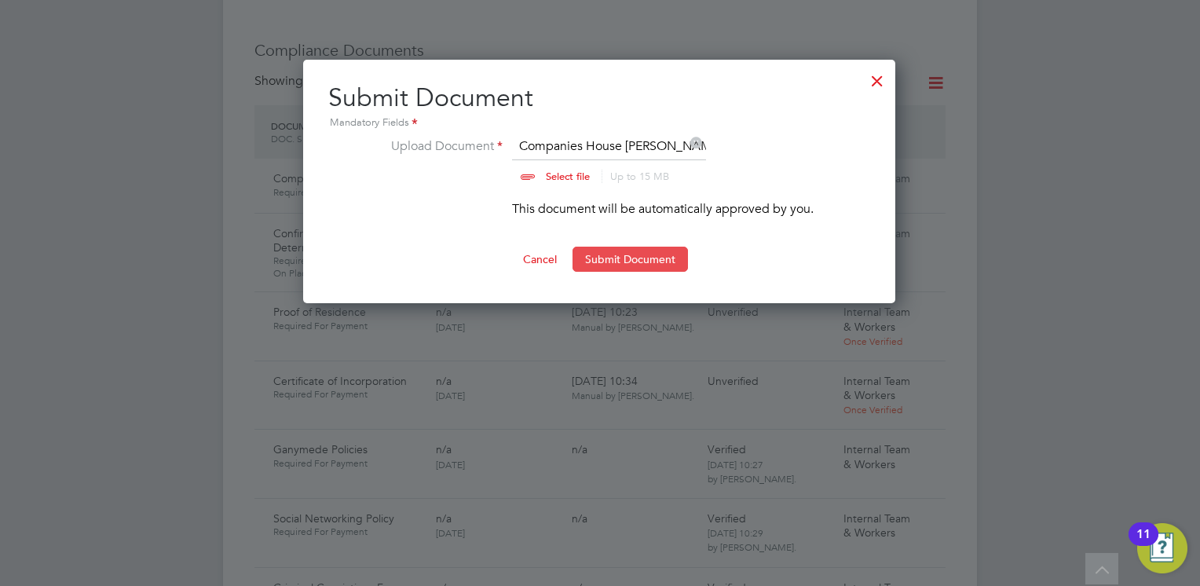
click at [615, 260] on button "Submit Document" at bounding box center [630, 259] width 115 height 25
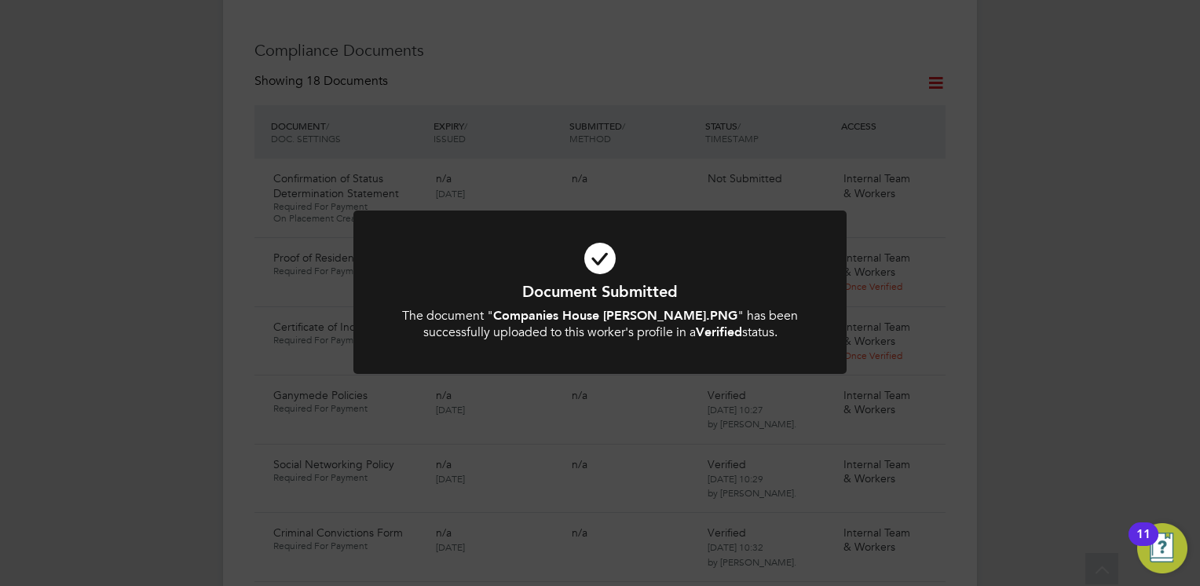
click at [562, 323] on b "Companies House [PERSON_NAME].PNG" at bounding box center [615, 315] width 244 height 15
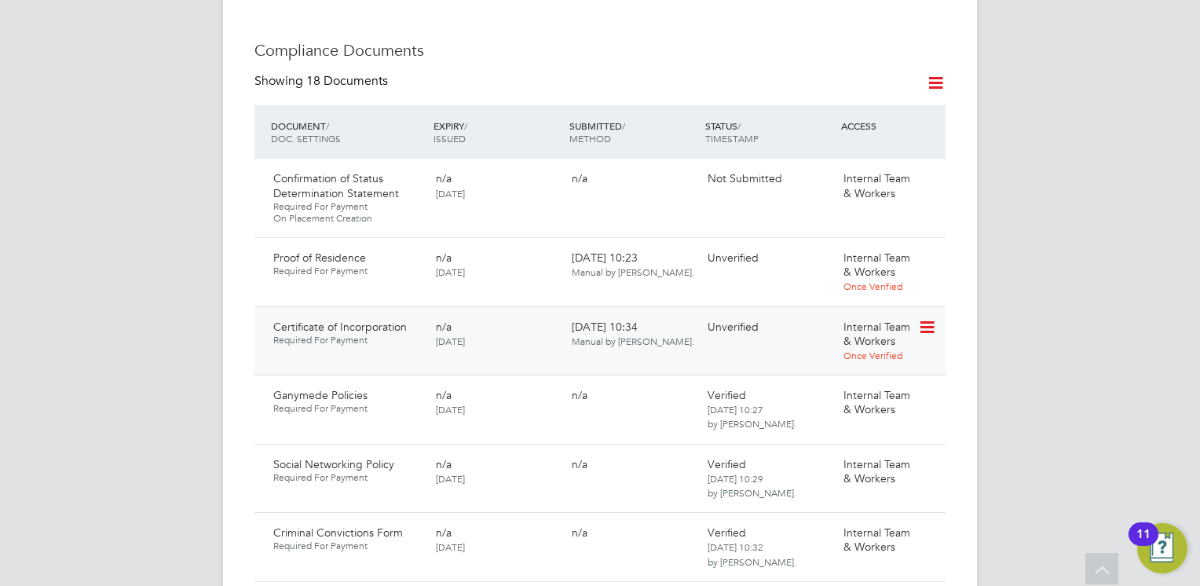
click at [927, 318] on icon at bounding box center [926, 327] width 16 height 19
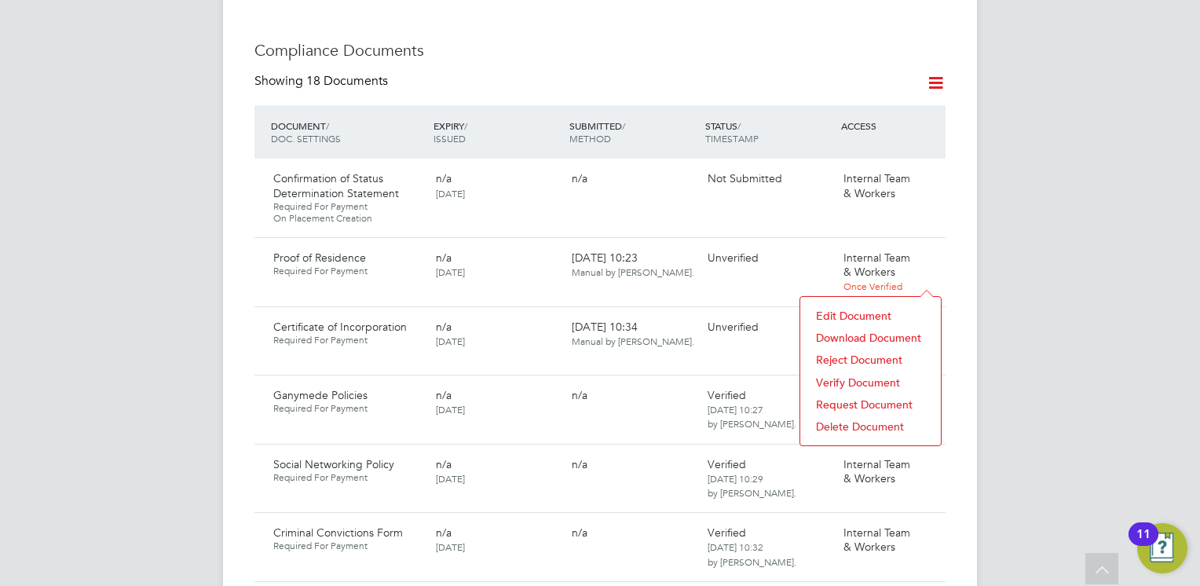
click at [851, 380] on li "Verify Document" at bounding box center [870, 383] width 125 height 22
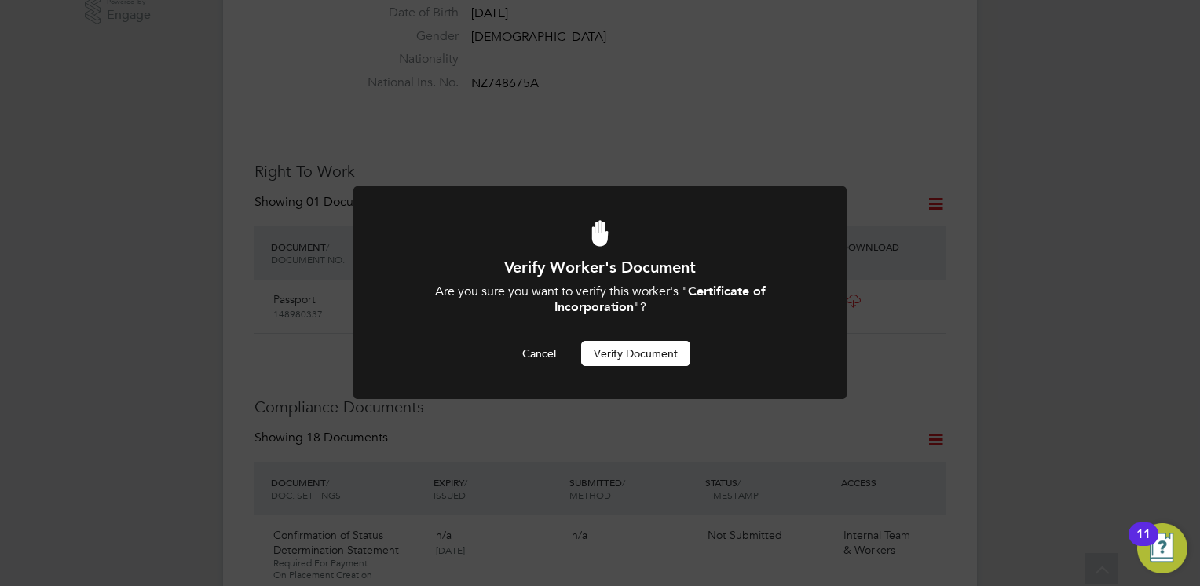
click at [615, 353] on button "Verify Document" at bounding box center [635, 353] width 109 height 25
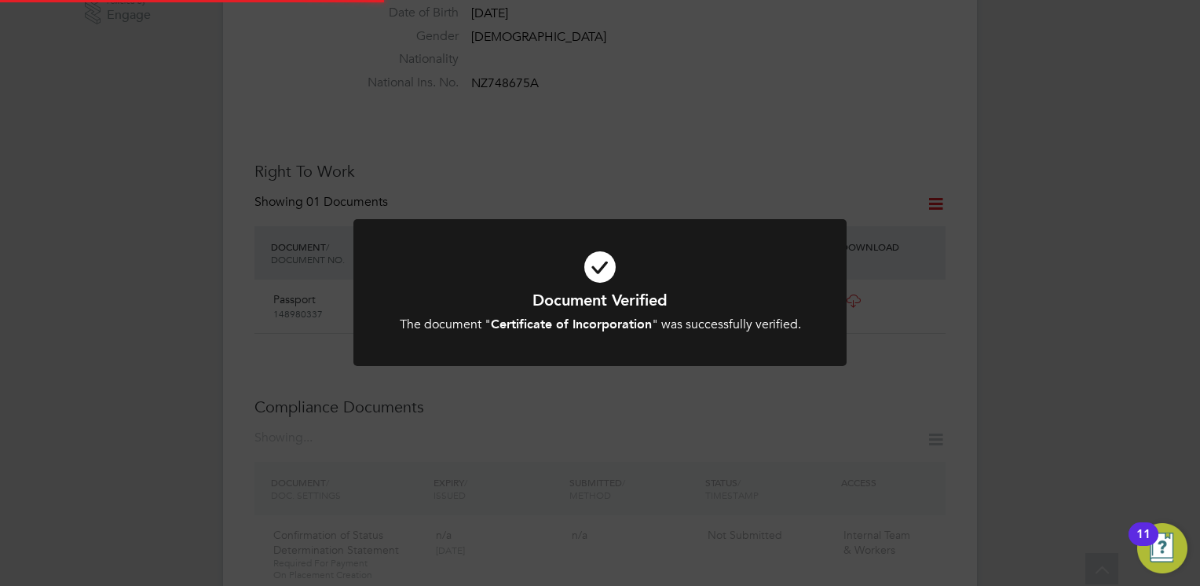
click at [496, 309] on h1 "Document Verified" at bounding box center [600, 300] width 408 height 20
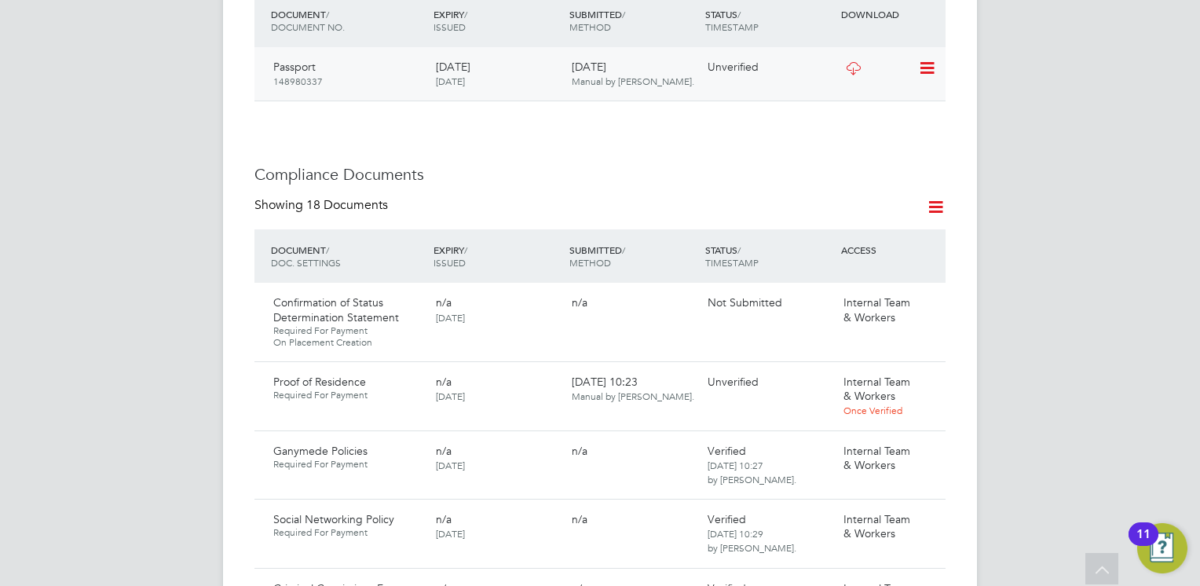
scroll to position [822, 0]
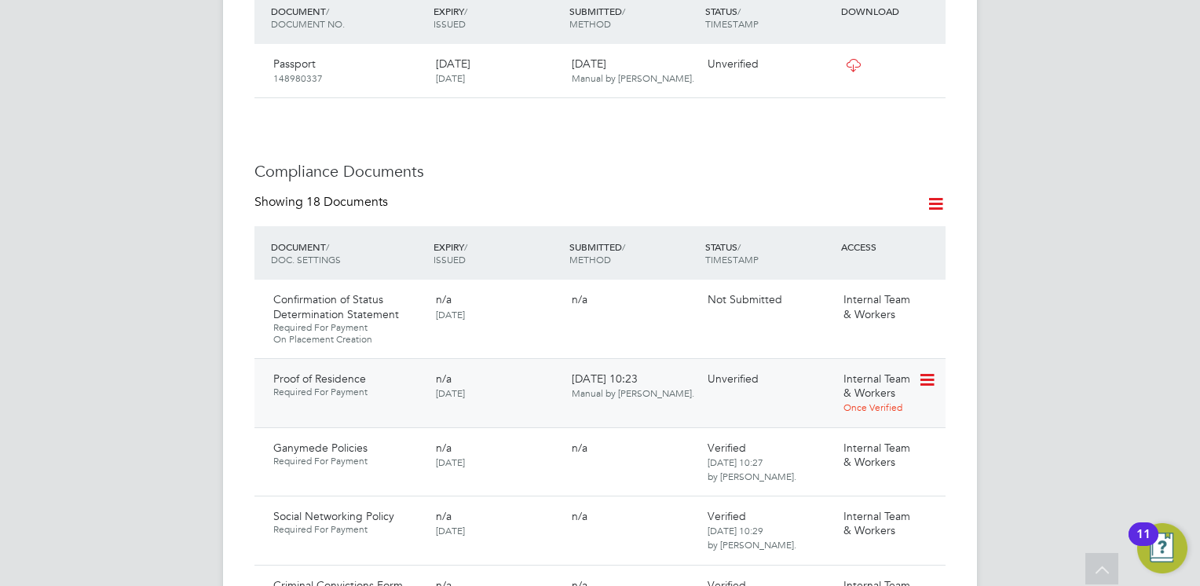
click at [926, 371] on icon at bounding box center [926, 380] width 16 height 19
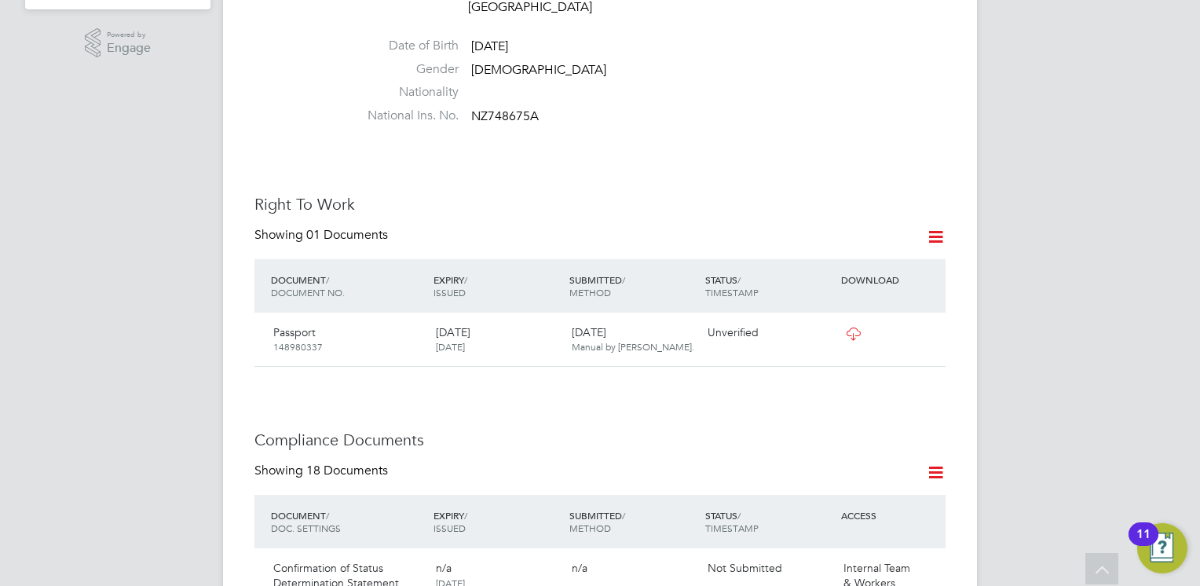
scroll to position [743, 0]
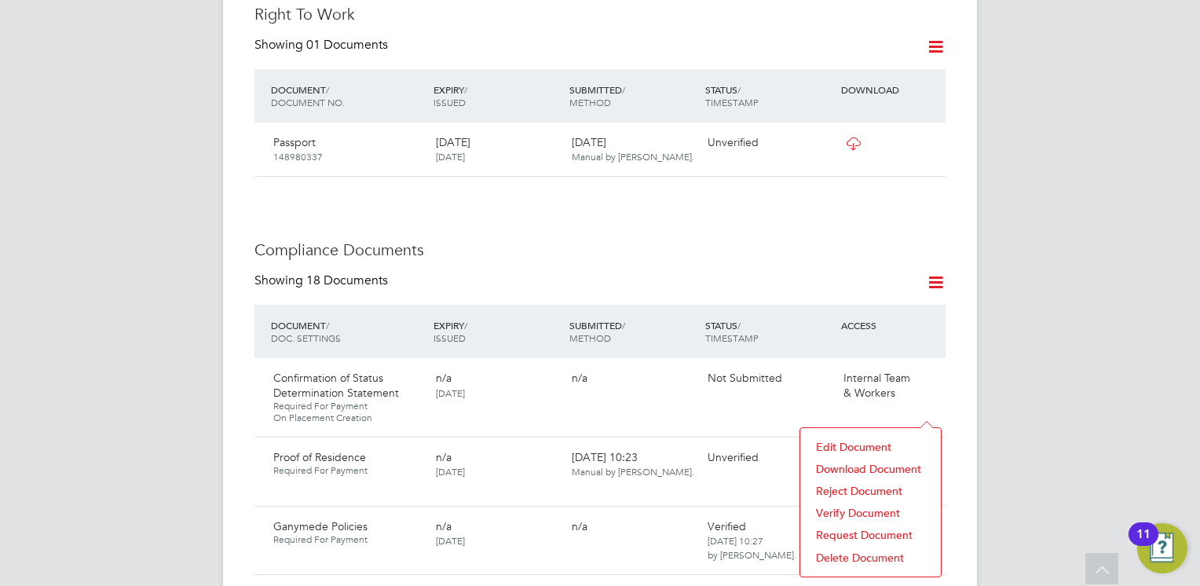
click at [857, 460] on li "Download Document" at bounding box center [870, 469] width 125 height 22
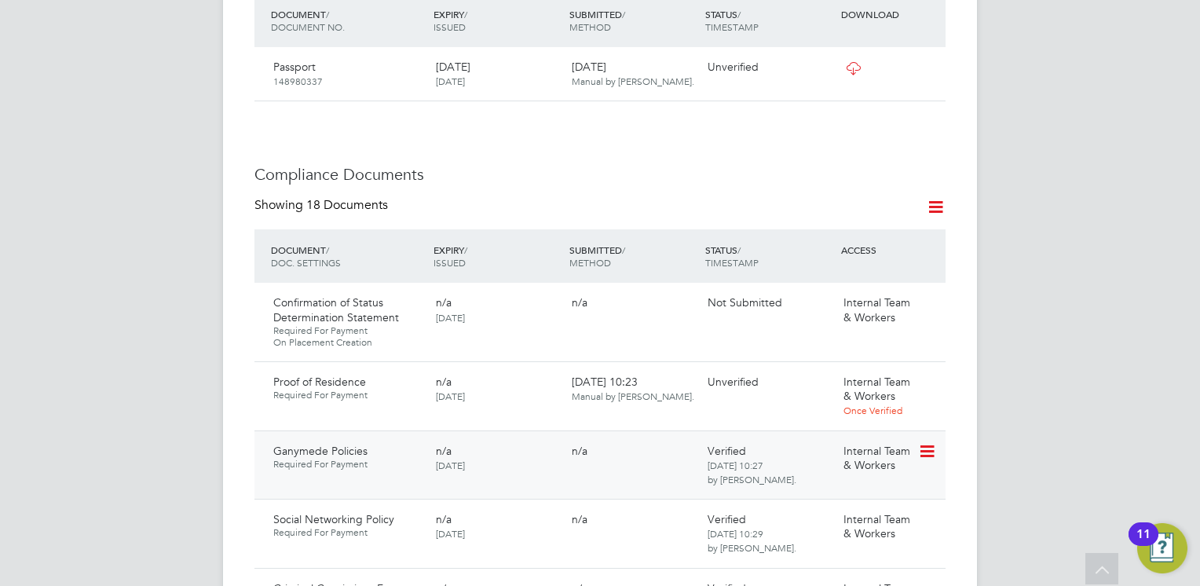
scroll to position [900, 0]
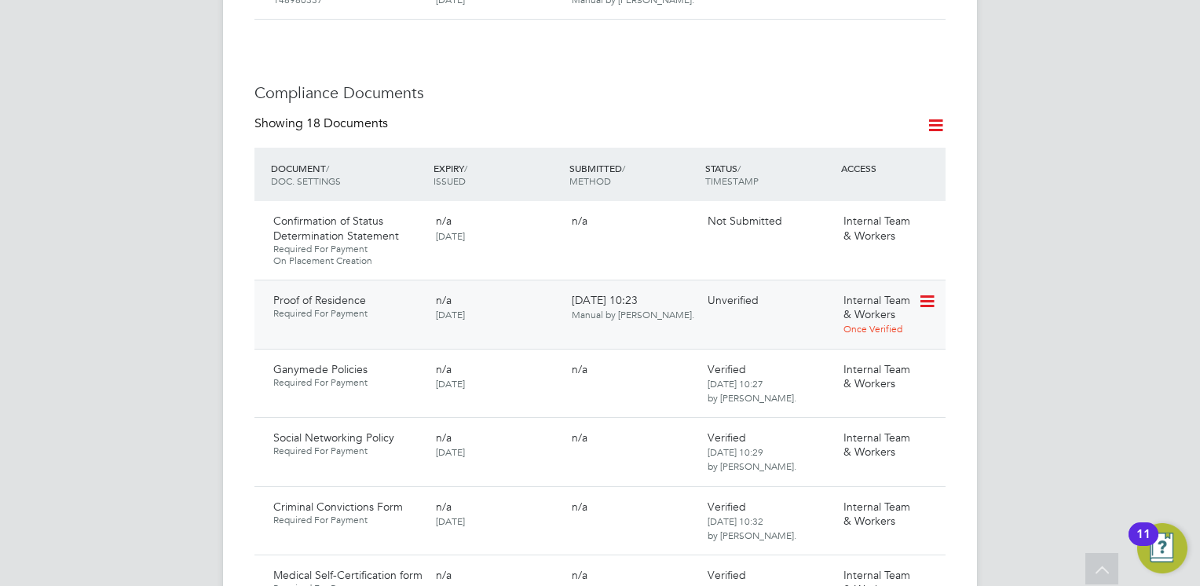
click at [924, 292] on icon at bounding box center [926, 301] width 16 height 19
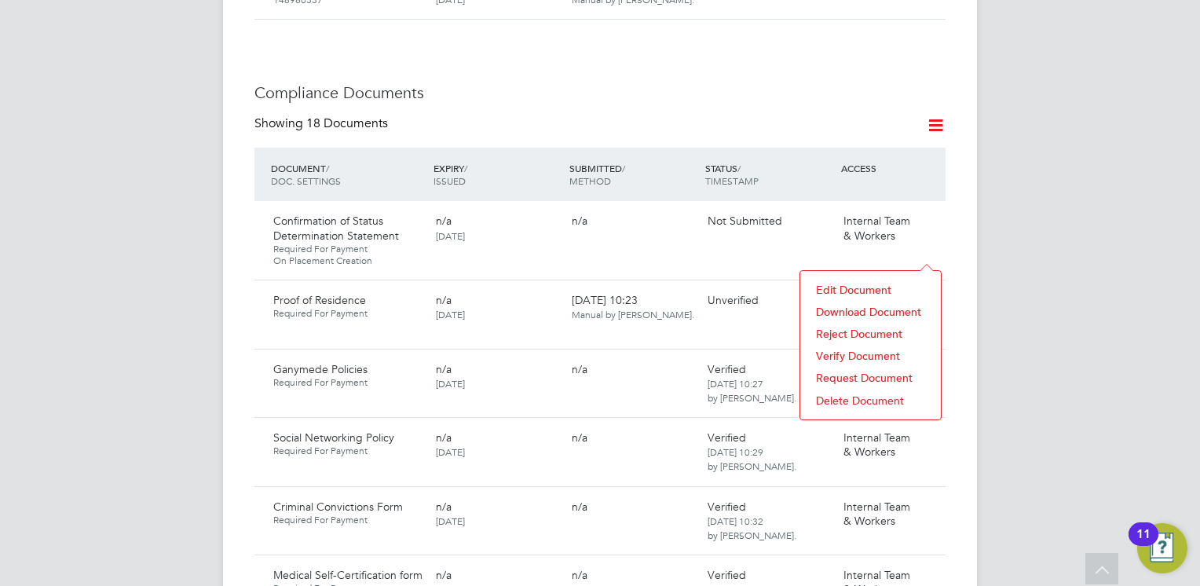
click at [841, 352] on li "Verify Document" at bounding box center [870, 356] width 125 height 22
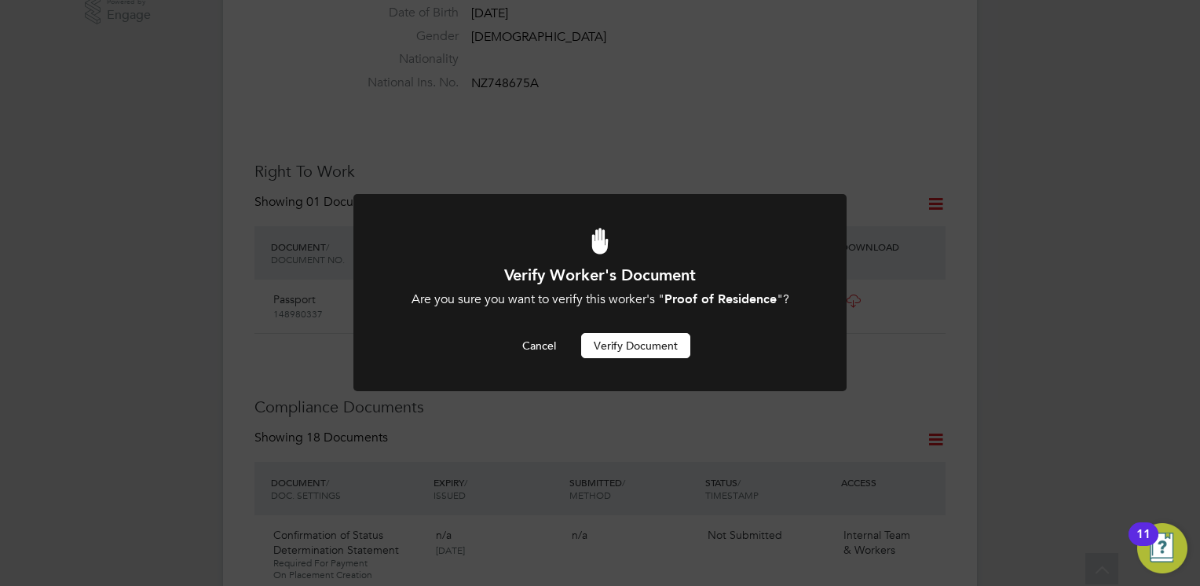
scroll to position [0, 0]
click at [617, 339] on button "Verify Document" at bounding box center [635, 345] width 109 height 25
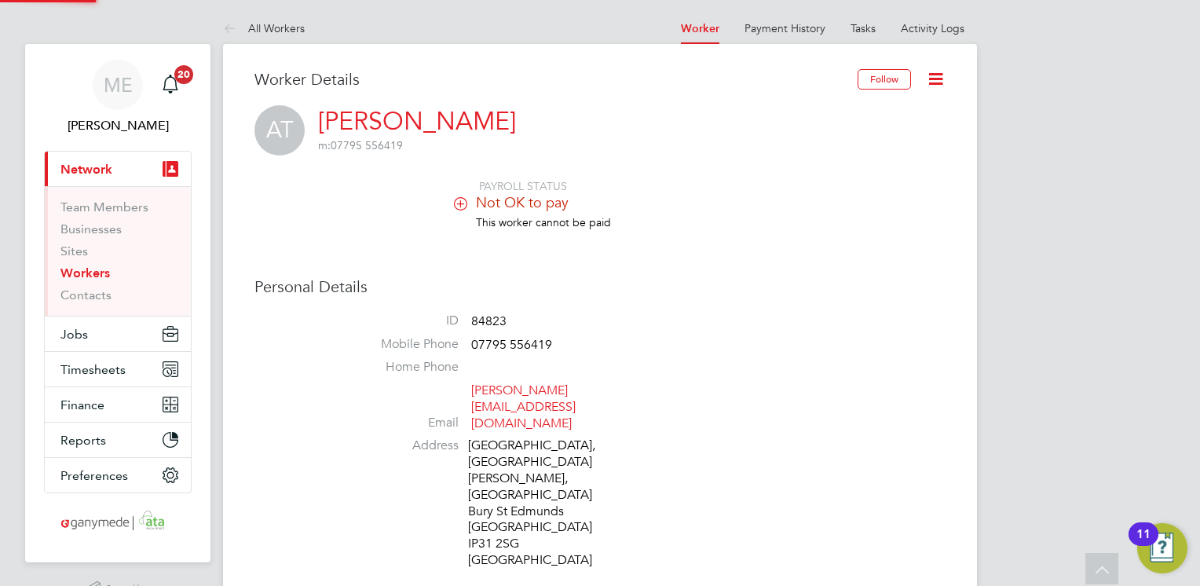
scroll to position [586, 0]
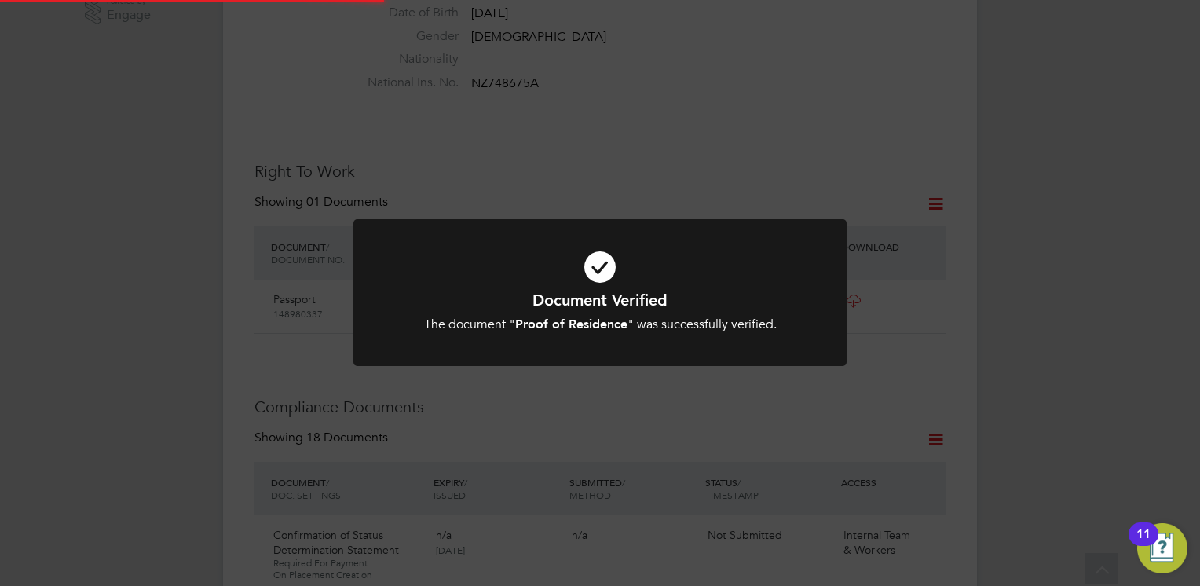
click at [542, 315] on div "Document Verified The document " Proof of Residence " was successfully verified…" at bounding box center [600, 311] width 408 height 43
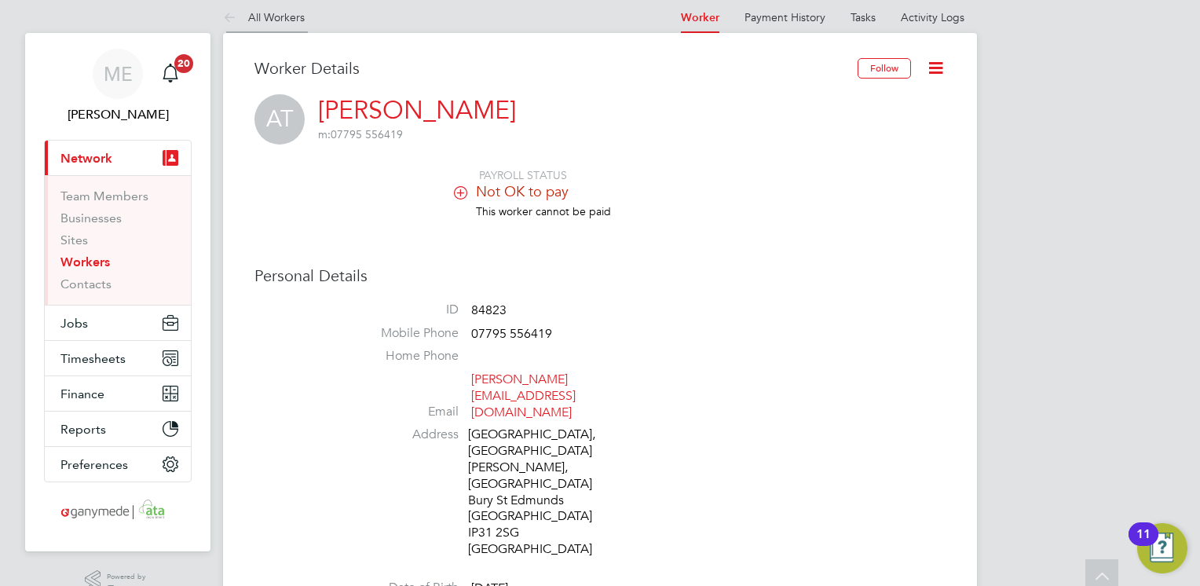
scroll to position [0, 0]
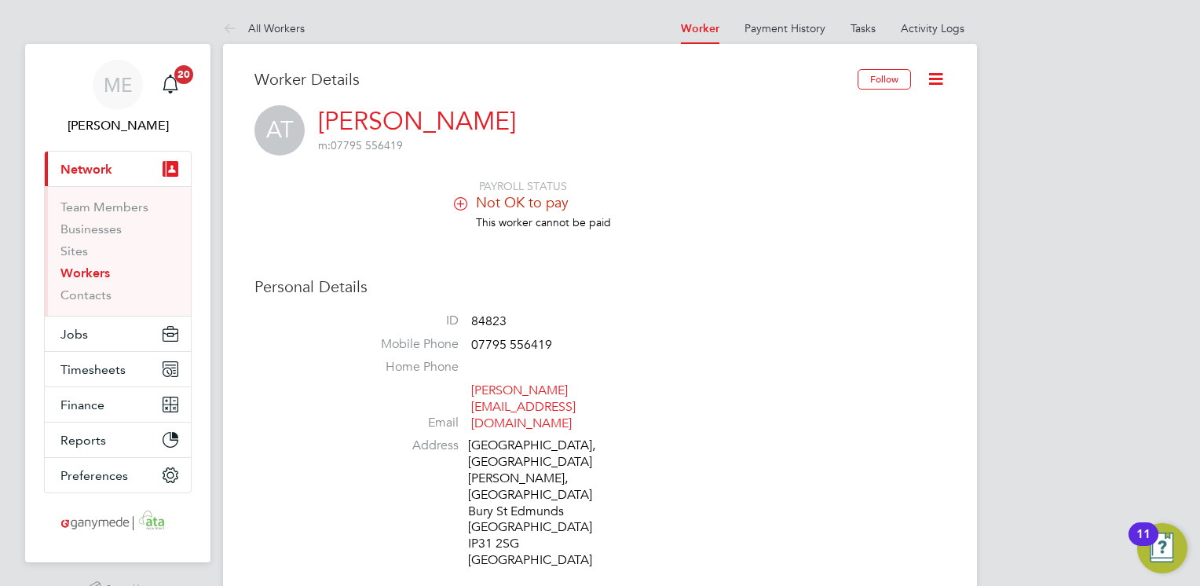
click at [239, 24] on icon at bounding box center [233, 30] width 20 height 20
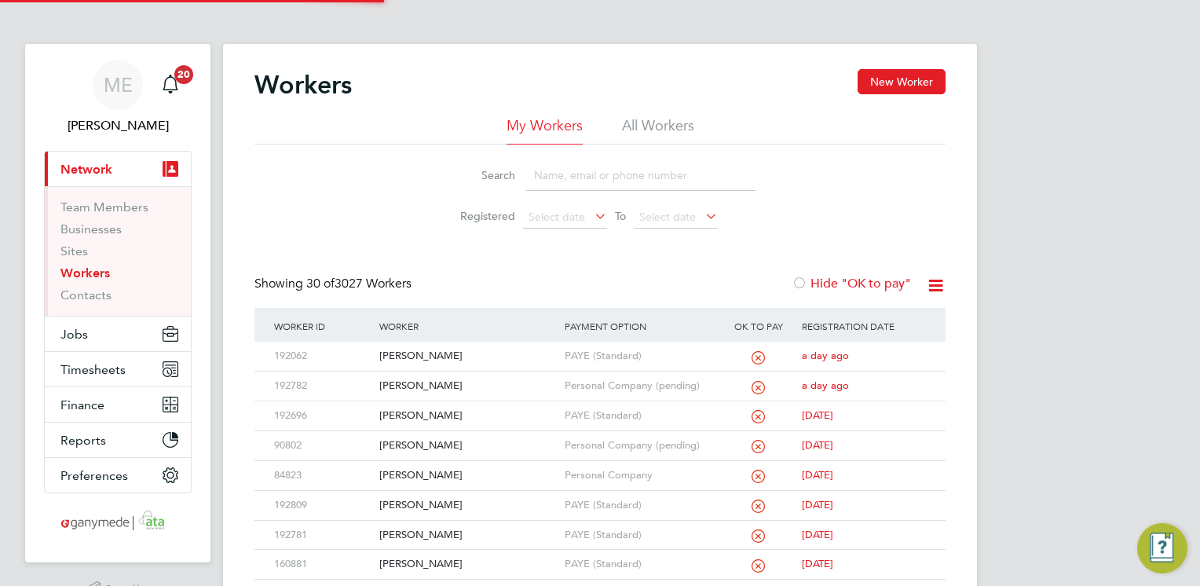
click at [556, 176] on input at bounding box center [640, 175] width 229 height 31
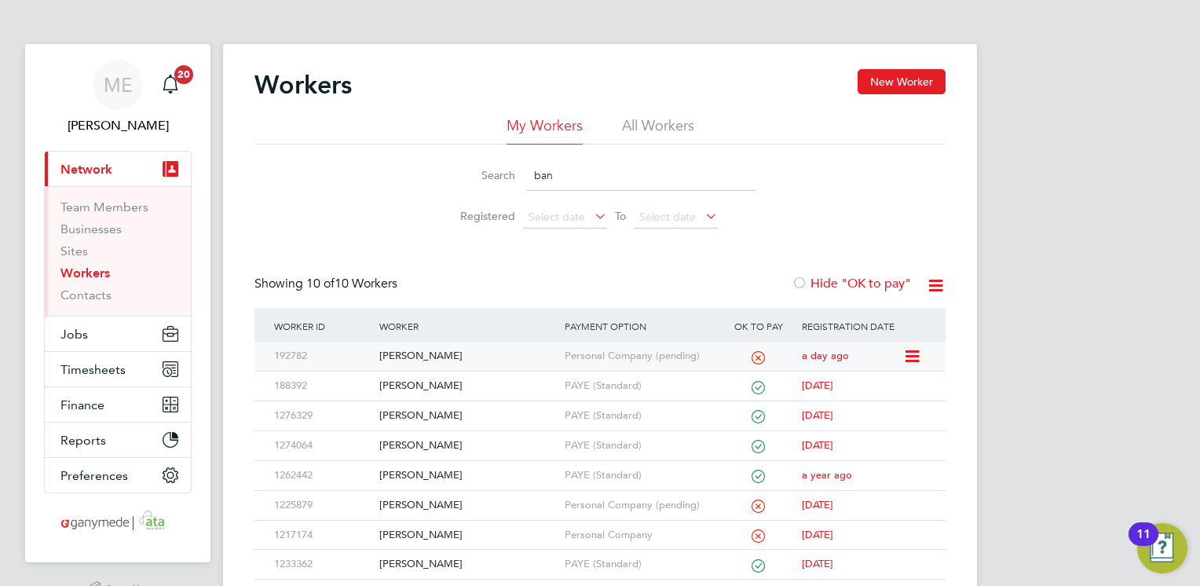
type input "ban"
click at [460, 355] on div "[PERSON_NAME]" at bounding box center [467, 356] width 185 height 29
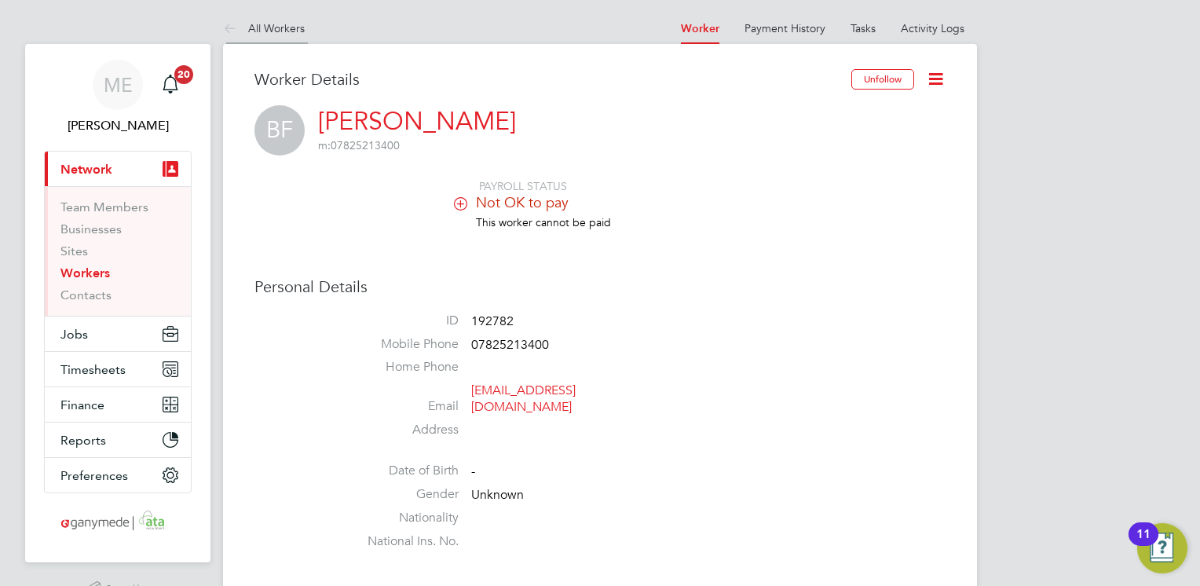
click at [226, 31] on icon at bounding box center [233, 30] width 20 height 20
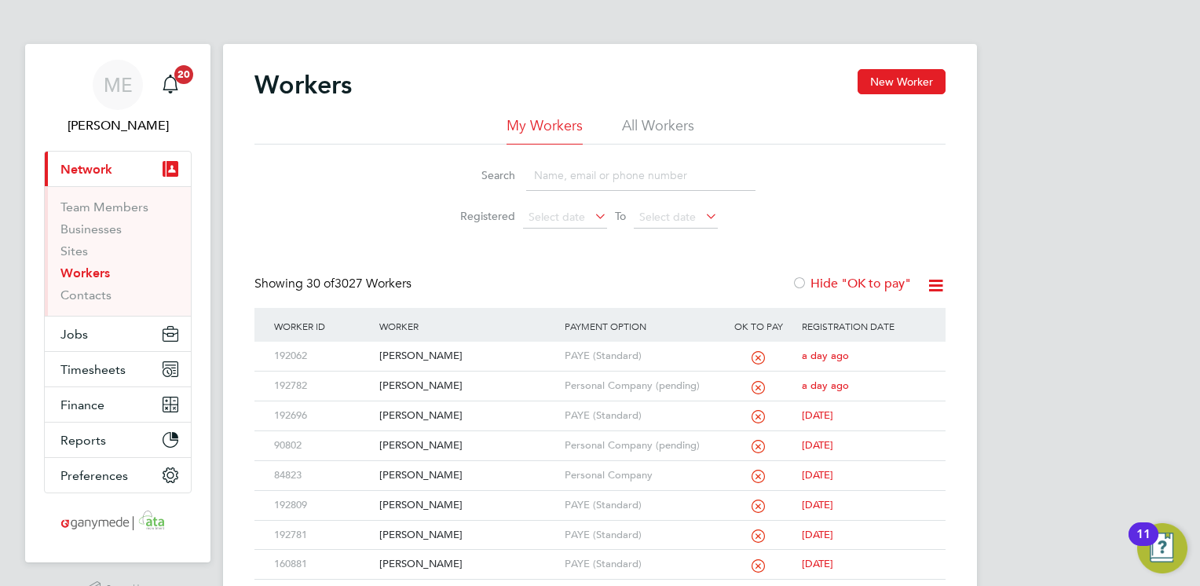
click at [561, 179] on input at bounding box center [640, 175] width 229 height 31
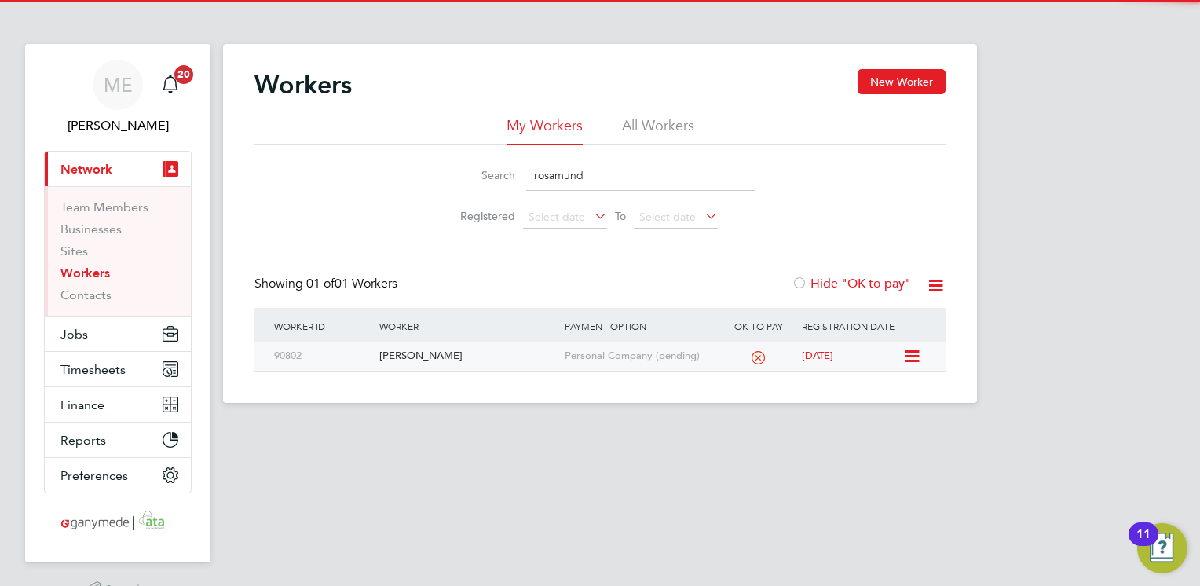
type input "rosamund"
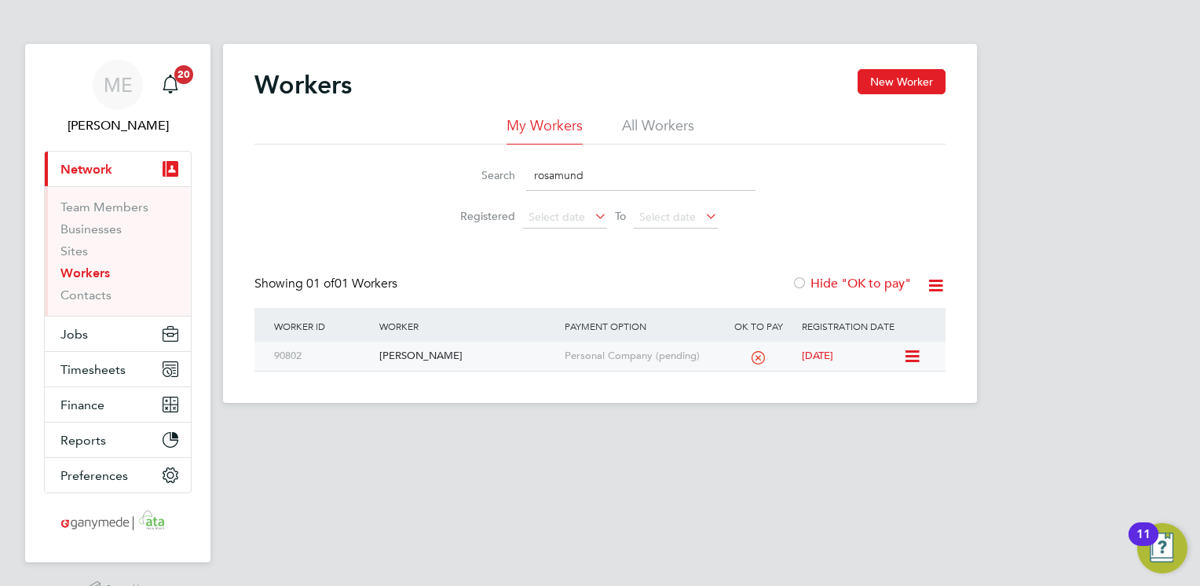
click at [485, 353] on div "[PERSON_NAME]" at bounding box center [467, 356] width 185 height 29
